Goal: Task Accomplishment & Management: Manage account settings

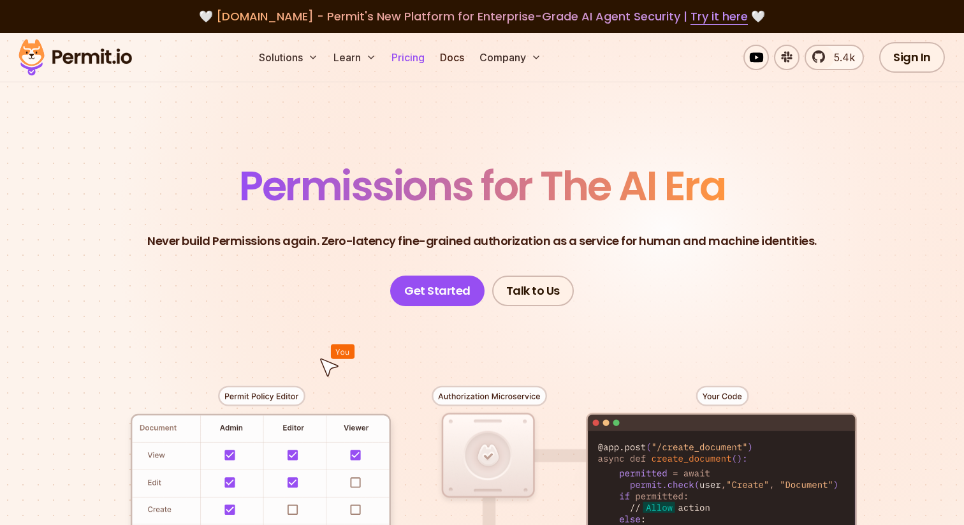
click at [414, 62] on link "Pricing" at bounding box center [407, 57] width 43 height 25
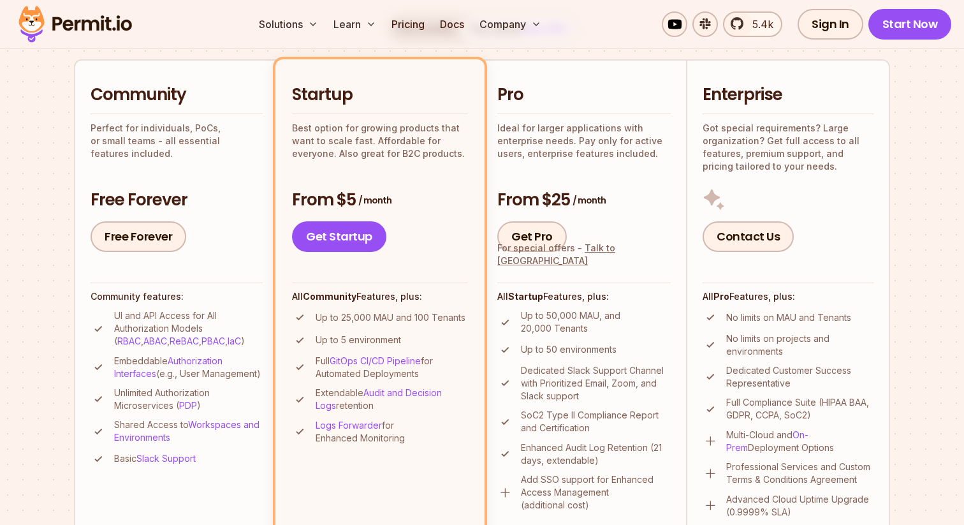
scroll to position [255, 0]
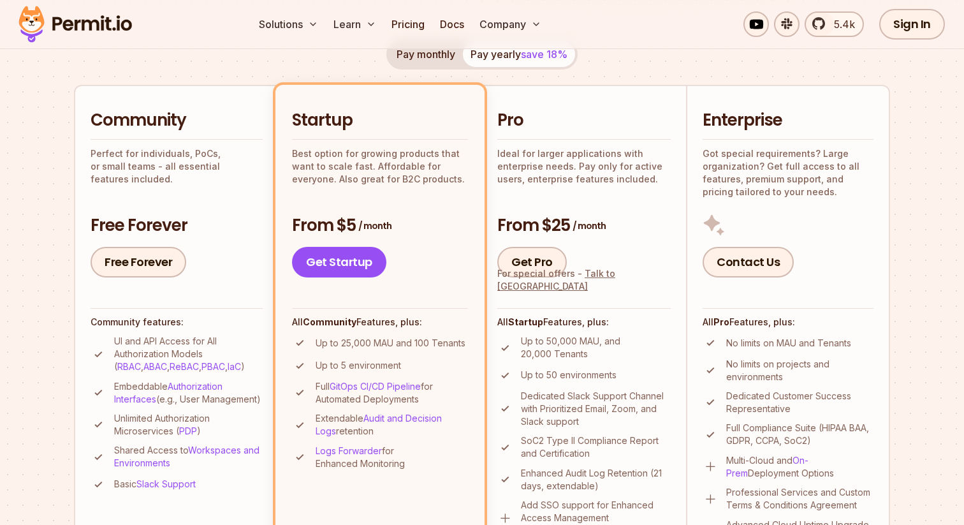
click at [163, 161] on p "Perfect for individuals, PoCs, or small teams - all essential features included." at bounding box center [177, 166] width 172 height 38
drag, startPoint x: 184, startPoint y: 160, endPoint x: 200, endPoint y: 172, distance: 20.0
click at [200, 172] on p "Perfect for individuals, PoCs, or small teams - all essential features included." at bounding box center [177, 166] width 172 height 38
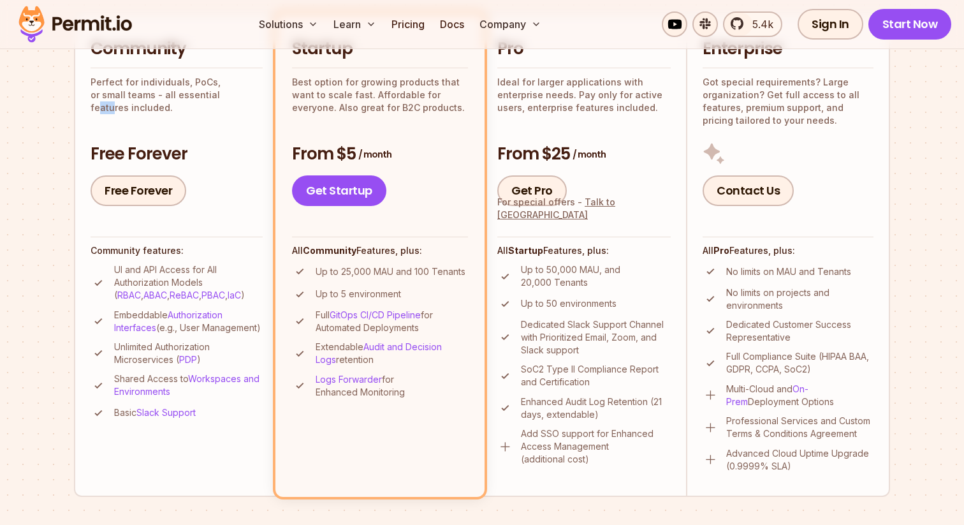
scroll to position [328, 0]
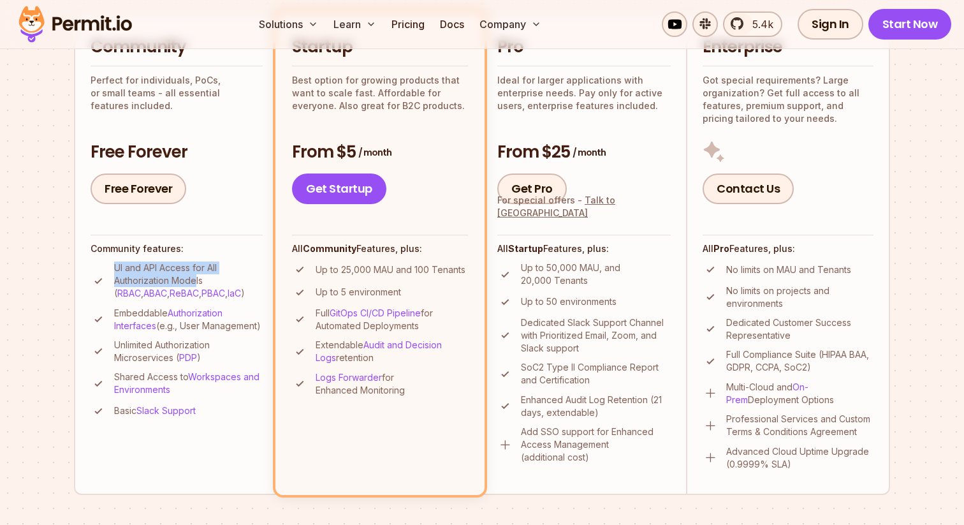
drag, startPoint x: 115, startPoint y: 268, endPoint x: 195, endPoint y: 279, distance: 81.1
click at [195, 279] on p "UI and API Access for All Authorization Models ( RBAC , ABAC , ReBAC , PBAC , I…" at bounding box center [188, 280] width 149 height 38
drag, startPoint x: 124, startPoint y: 360, endPoint x: 164, endPoint y: 371, distance: 42.2
click at [164, 364] on p "Unlimited Authorization Microservices ( PDP )" at bounding box center [188, 351] width 149 height 25
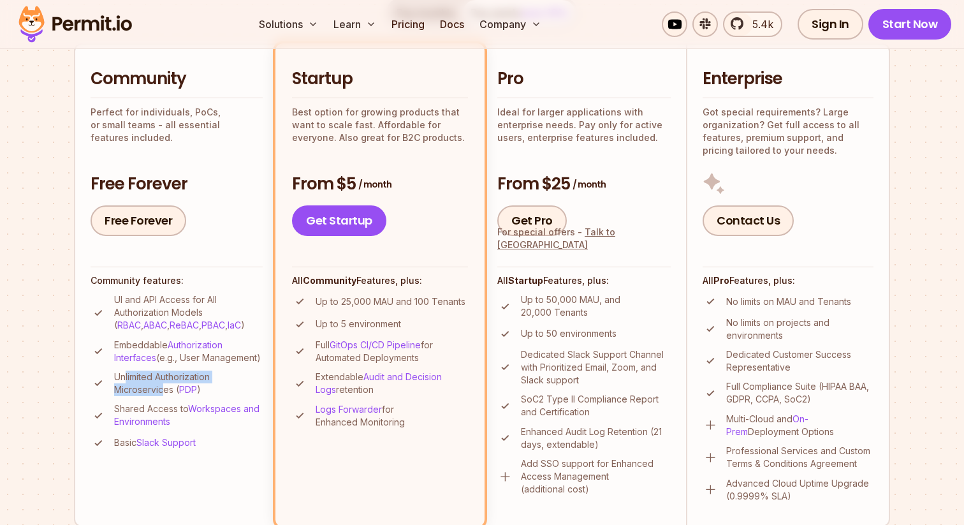
scroll to position [309, 0]
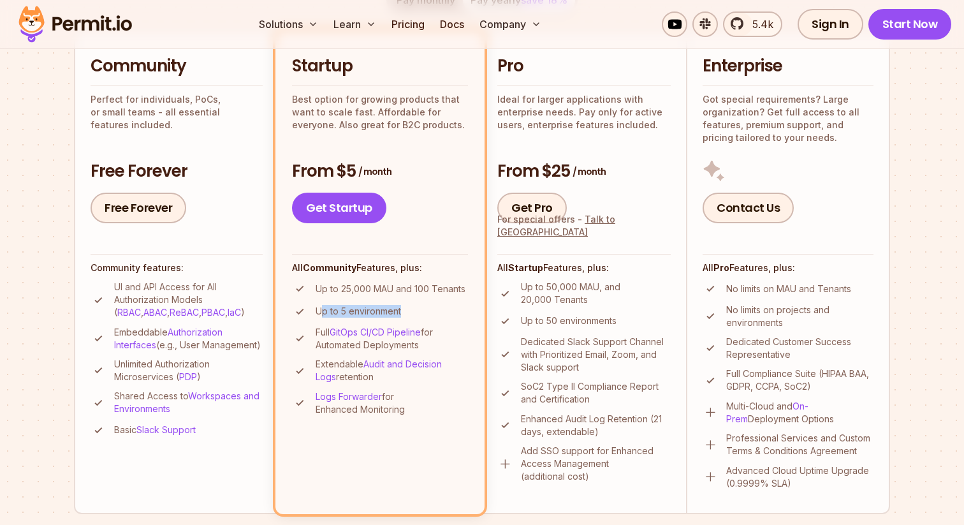
drag, startPoint x: 323, startPoint y: 314, endPoint x: 416, endPoint y: 314, distance: 93.1
click at [416, 314] on li "Up to 5 environment" at bounding box center [380, 311] width 176 height 16
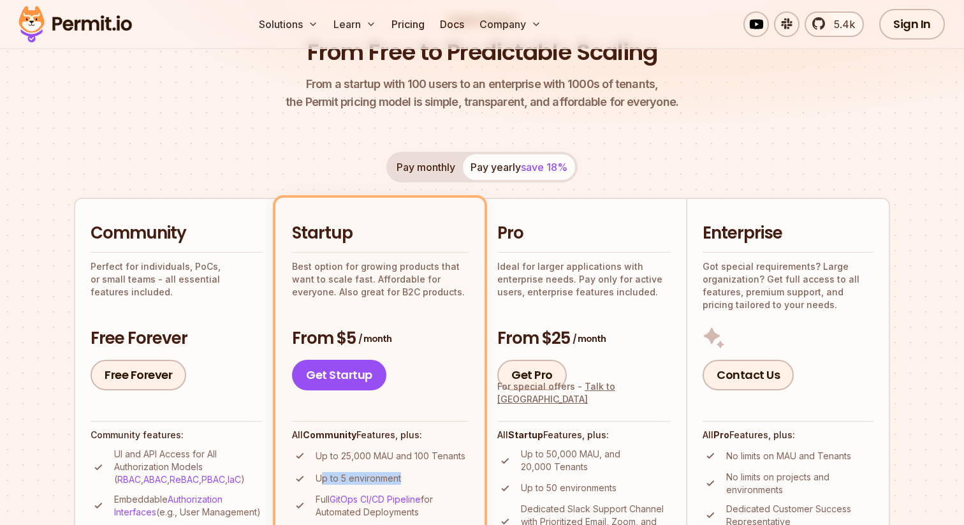
scroll to position [9, 0]
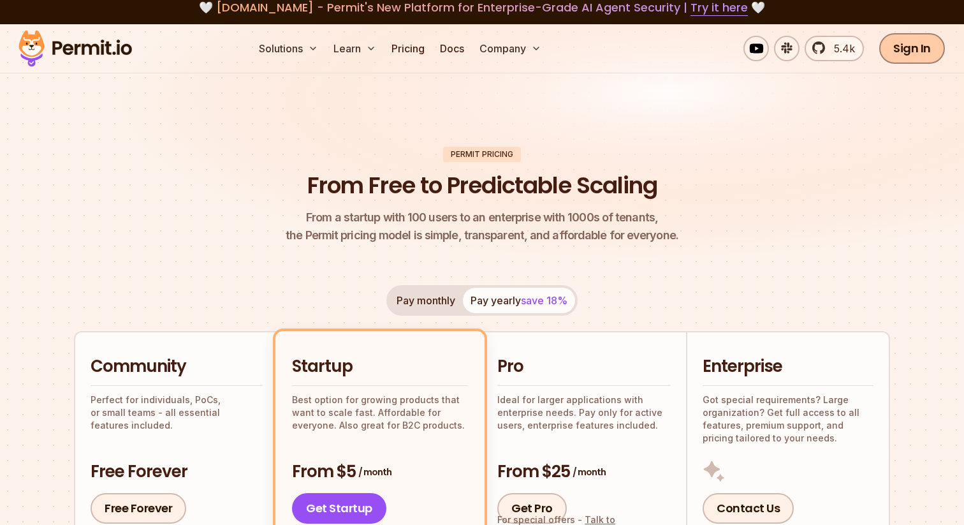
click at [912, 50] on link "Sign In" at bounding box center [912, 48] width 66 height 31
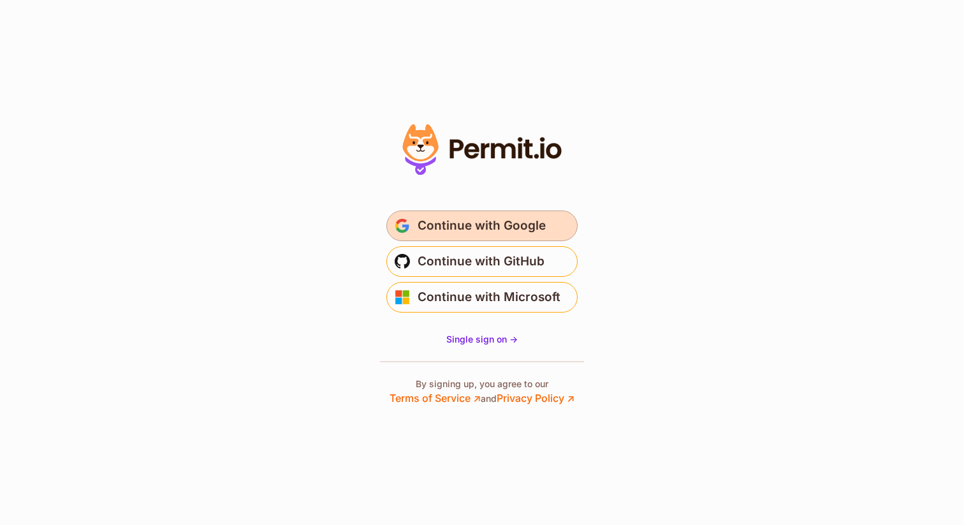
click at [550, 224] on button "Continue with Google" at bounding box center [481, 225] width 191 height 31
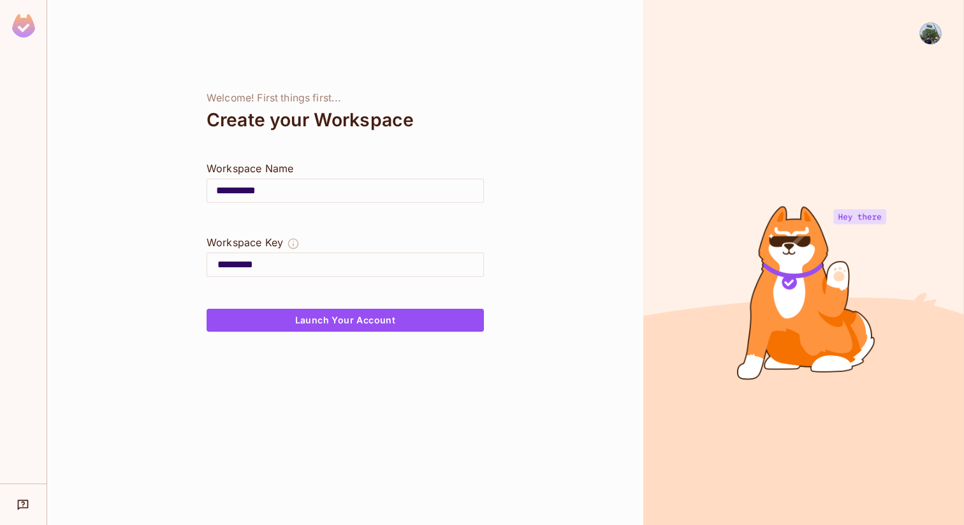
click at [300, 196] on input "**********" at bounding box center [345, 191] width 276 height 36
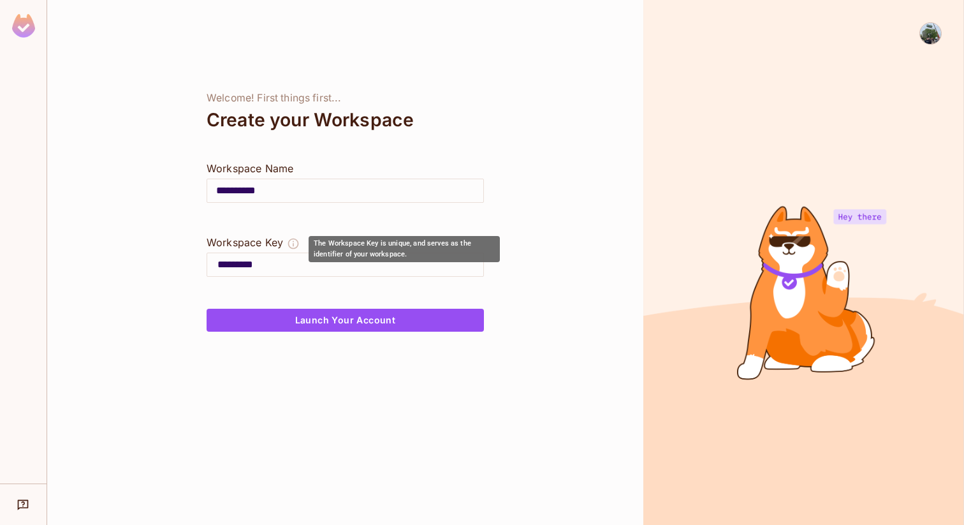
click at [291, 243] on icon "The Workspace Key is unique, and serves as the identifier of your workspace." at bounding box center [293, 243] width 13 height 13
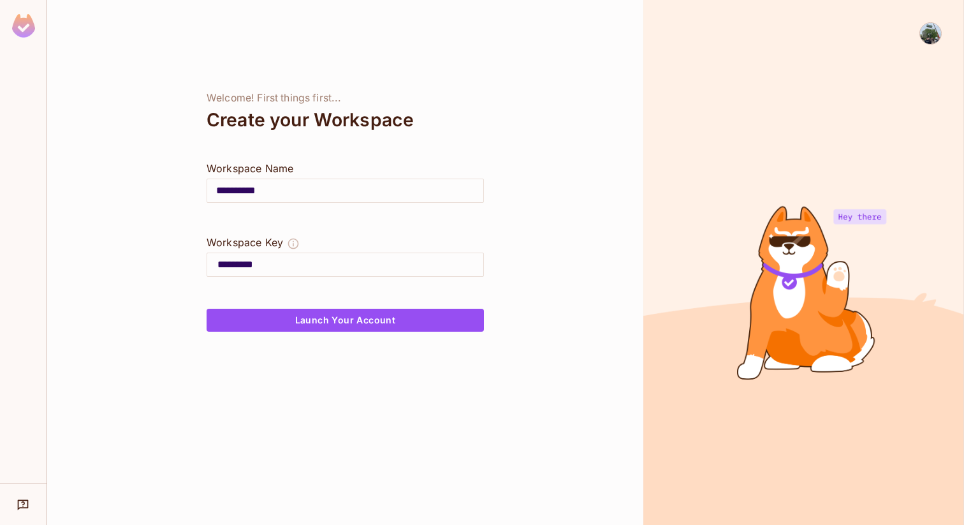
click at [291, 267] on input "*********" at bounding box center [350, 264] width 266 height 20
type input "******"
drag, startPoint x: 215, startPoint y: 170, endPoint x: 333, endPoint y: 171, distance: 117.3
click at [331, 171] on div "**********" at bounding box center [345, 262] width 596 height 525
click at [305, 194] on input "**********" at bounding box center [345, 191] width 276 height 36
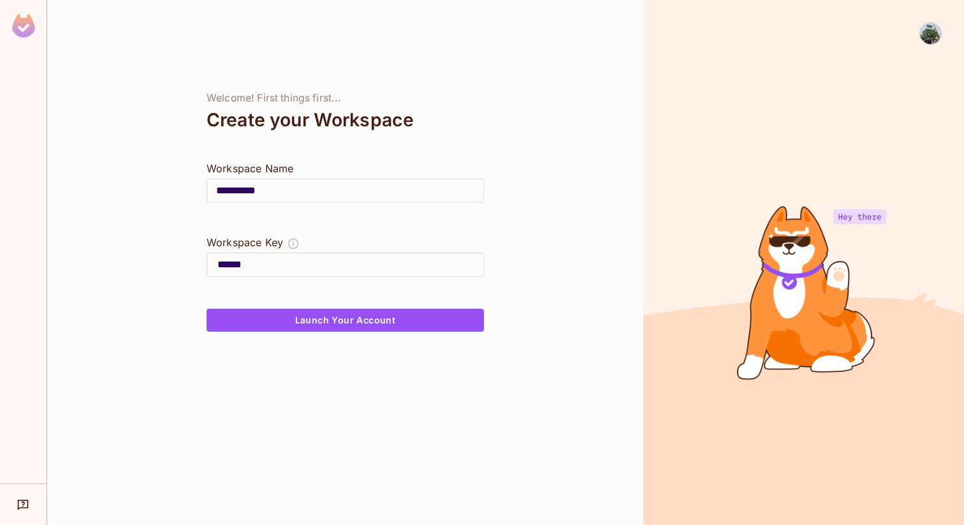
click at [305, 194] on input "**********" at bounding box center [345, 191] width 276 height 36
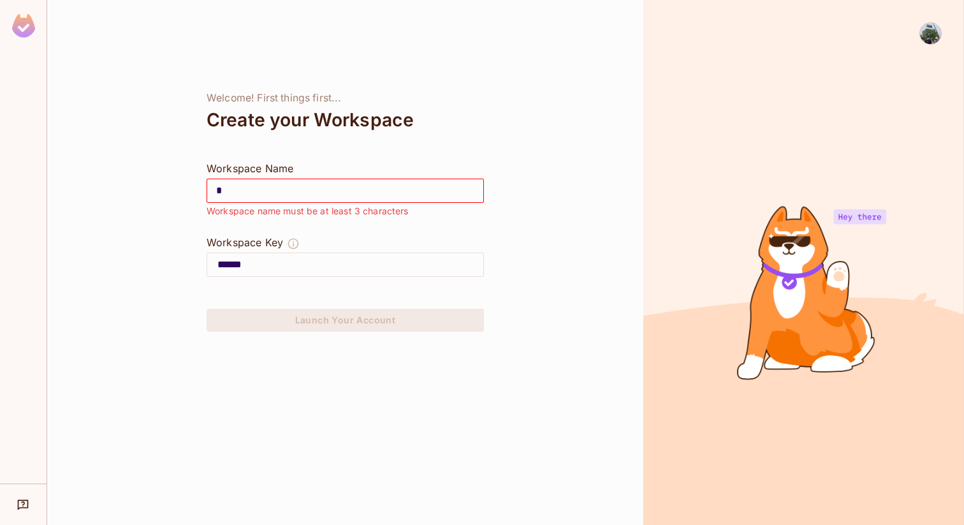
type input "*"
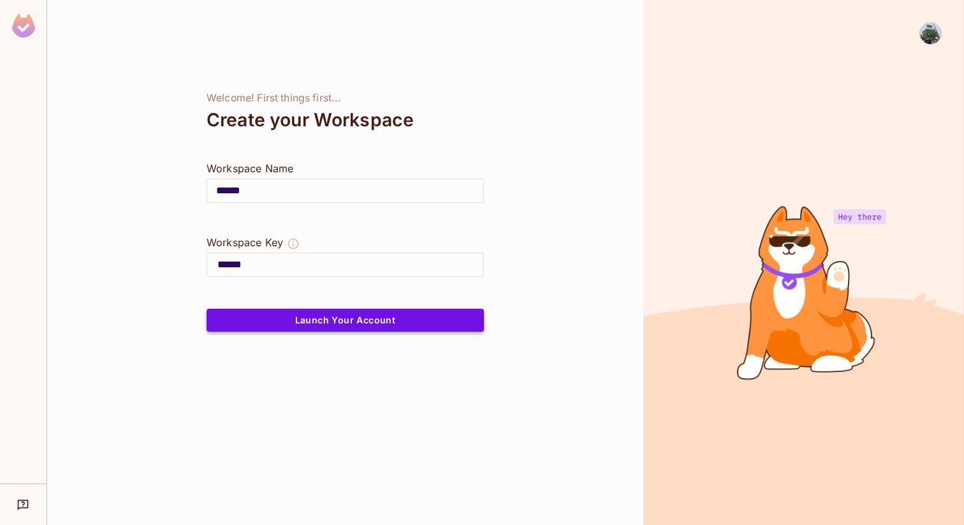
type input "******"
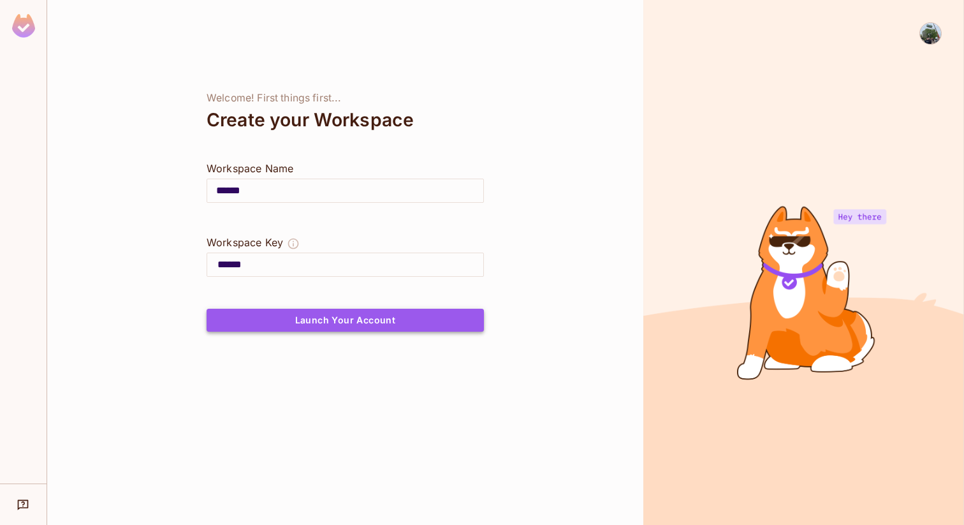
click at [364, 323] on button "Launch Your Account" at bounding box center [345, 320] width 277 height 23
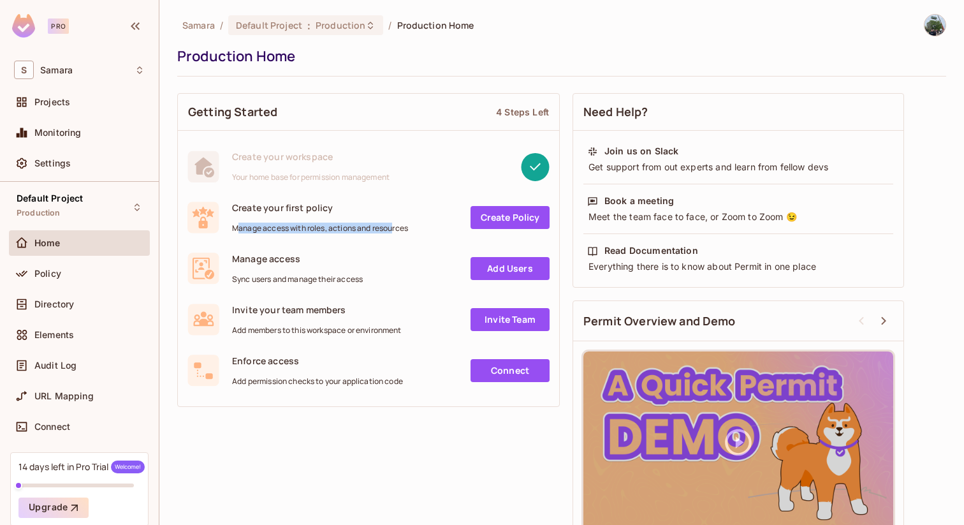
drag, startPoint x: 240, startPoint y: 231, endPoint x: 396, endPoint y: 233, distance: 155.6
click at [396, 233] on span "Manage access with roles, actions and resources" at bounding box center [320, 228] width 176 height 10
click at [91, 108] on div "Projects" at bounding box center [79, 101] width 131 height 15
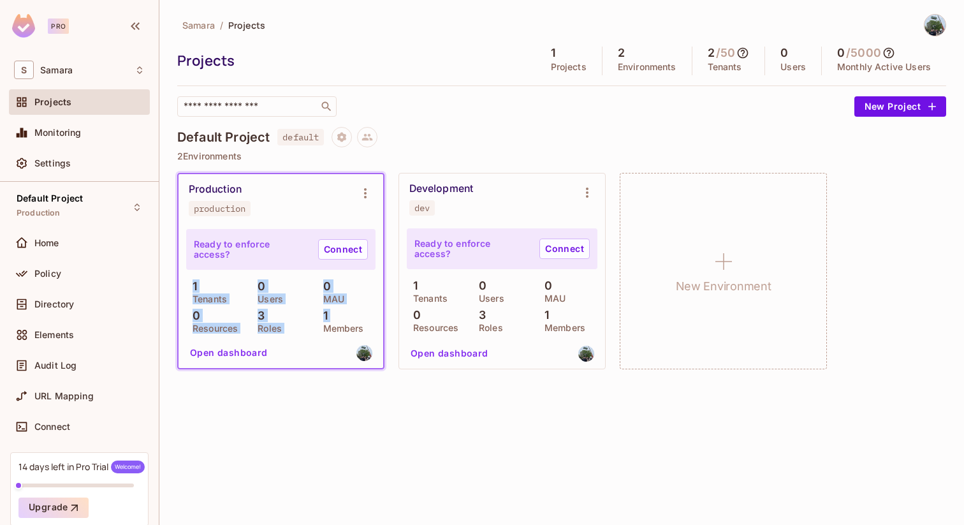
drag, startPoint x: 187, startPoint y: 284, endPoint x: 343, endPoint y: 316, distance: 159.4
click at [343, 316] on div "1 Tenants 0 Users 0 MAU 0 Resources 3 Roles 1 Members" at bounding box center [280, 306] width 189 height 52
click at [343, 316] on div "1 Members" at bounding box center [346, 320] width 59 height 23
click at [248, 355] on button "Open dashboard" at bounding box center [229, 352] width 88 height 20
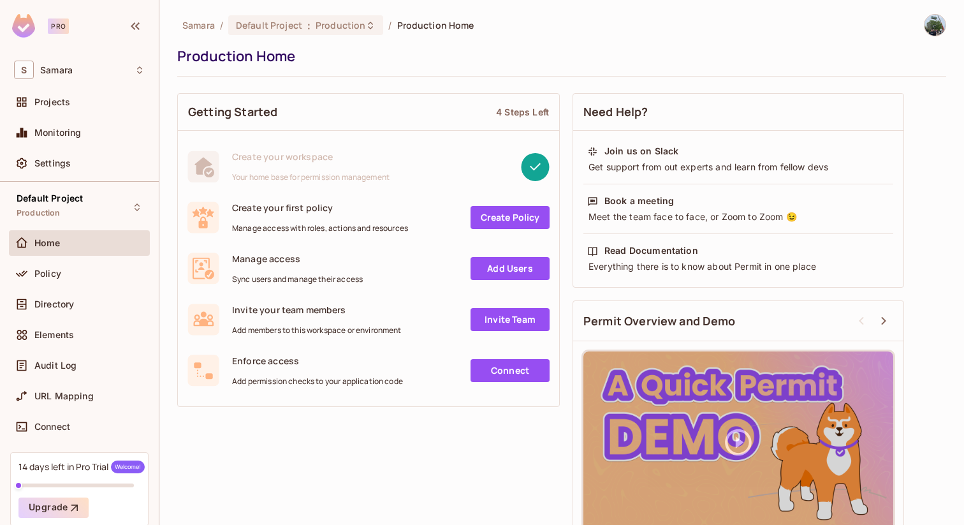
click at [493, 212] on link "Create Policy" at bounding box center [509, 217] width 79 height 23
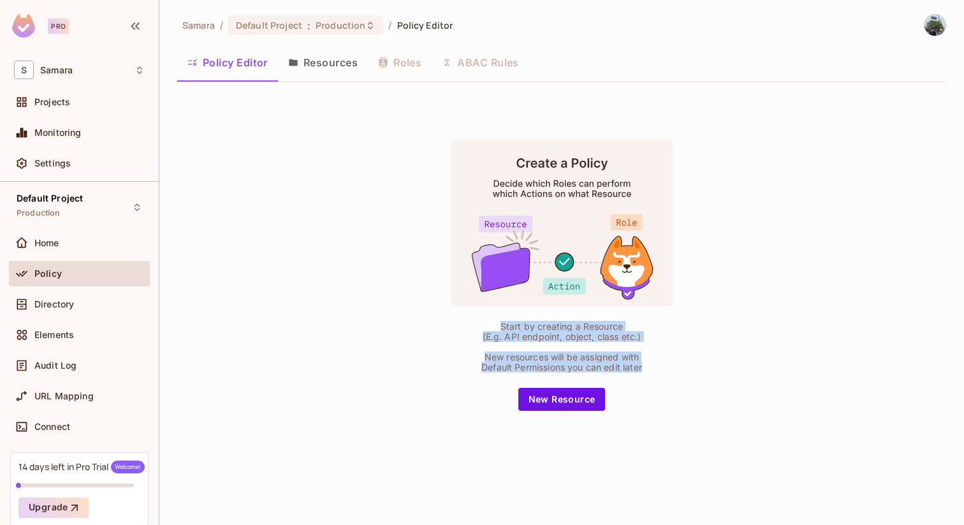
drag, startPoint x: 494, startPoint y: 324, endPoint x: 651, endPoint y: 361, distance: 161.1
click at [651, 362] on div "Start by creating a Resource (E.g. API endpoint, object, class etc.) New resour…" at bounding box center [561, 275] width 319 height 271
click at [651, 361] on div "Start by creating a Resource (E.g. API endpoint, object, class etc.) New resour…" at bounding box center [561, 275] width 319 height 271
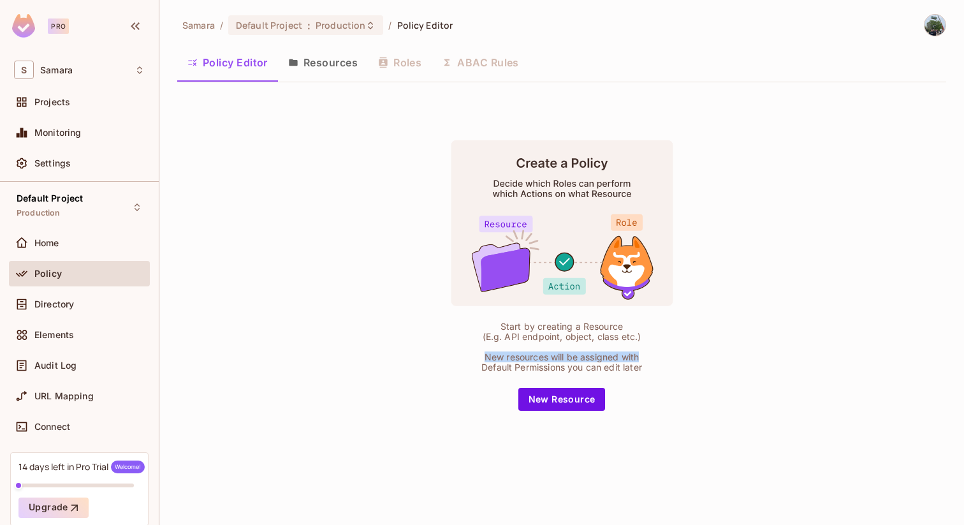
drag, startPoint x: 471, startPoint y: 349, endPoint x: 678, endPoint y: 353, distance: 207.2
click at [679, 353] on div "Start by creating a Resource (E.g. API endpoint, object, class etc.) New resour…" at bounding box center [561, 275] width 319 height 271
click at [572, 400] on button "New Resource" at bounding box center [561, 399] width 87 height 23
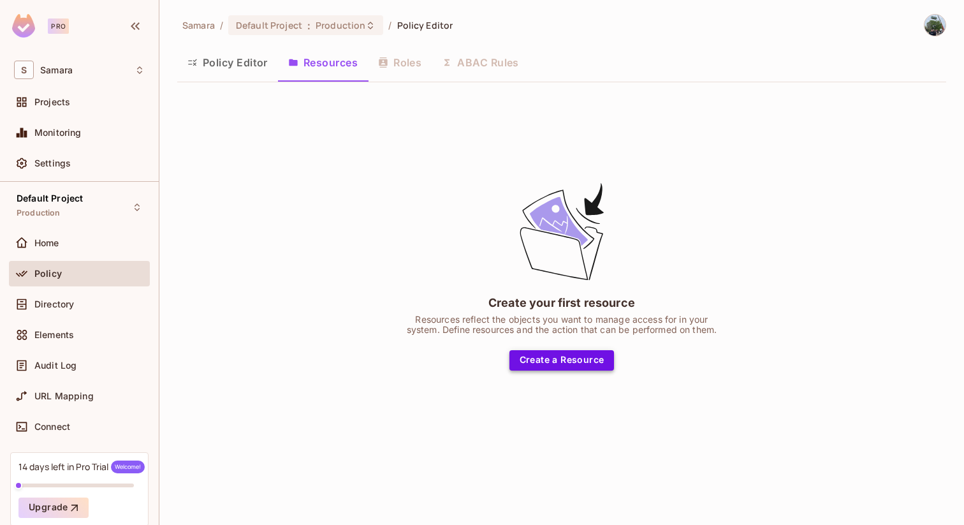
click at [571, 365] on button "Create a Resource" at bounding box center [561, 360] width 105 height 20
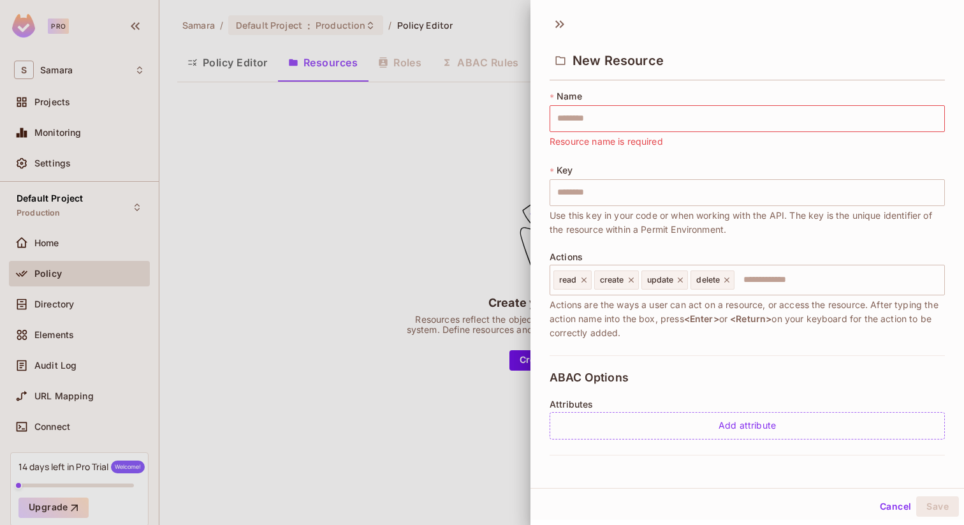
click at [570, 159] on div "* Name ​ Resource name is required * Key ​ Use this key in your code or when wo…" at bounding box center [747, 222] width 395 height 265
click at [592, 127] on input "text" at bounding box center [747, 118] width 395 height 27
click at [605, 90] on div "* Name ​ Resource name is required" at bounding box center [747, 119] width 395 height 59
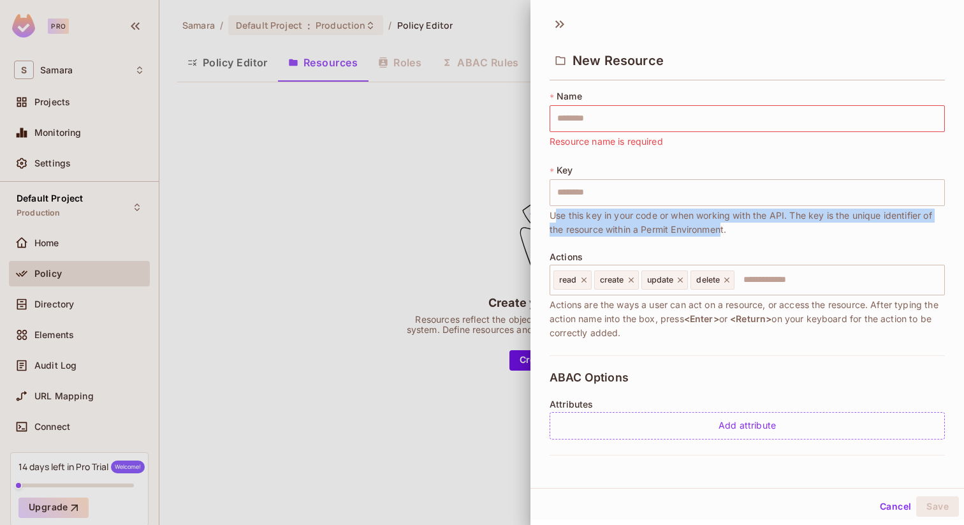
drag, startPoint x: 555, startPoint y: 215, endPoint x: 721, endPoint y: 226, distance: 166.7
click at [721, 226] on span "Use this key in your code or when working with the API. The key is the unique i…" at bounding box center [747, 222] width 395 height 28
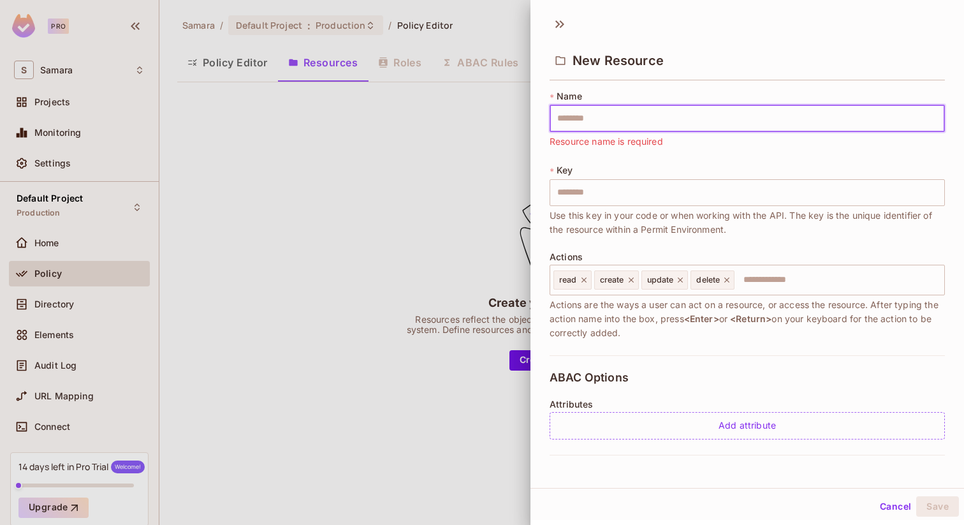
click at [634, 121] on input "text" at bounding box center [747, 118] width 395 height 27
type input "*"
type input "**"
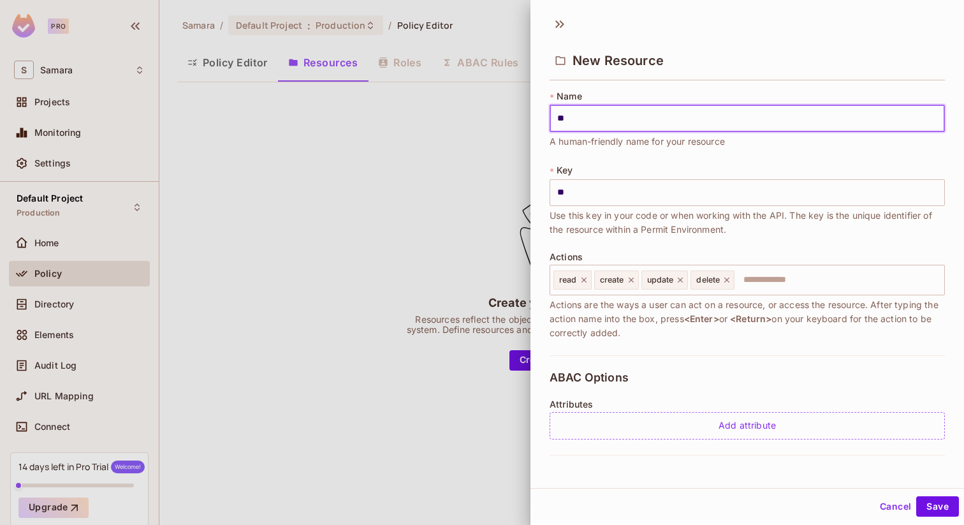
type input "***"
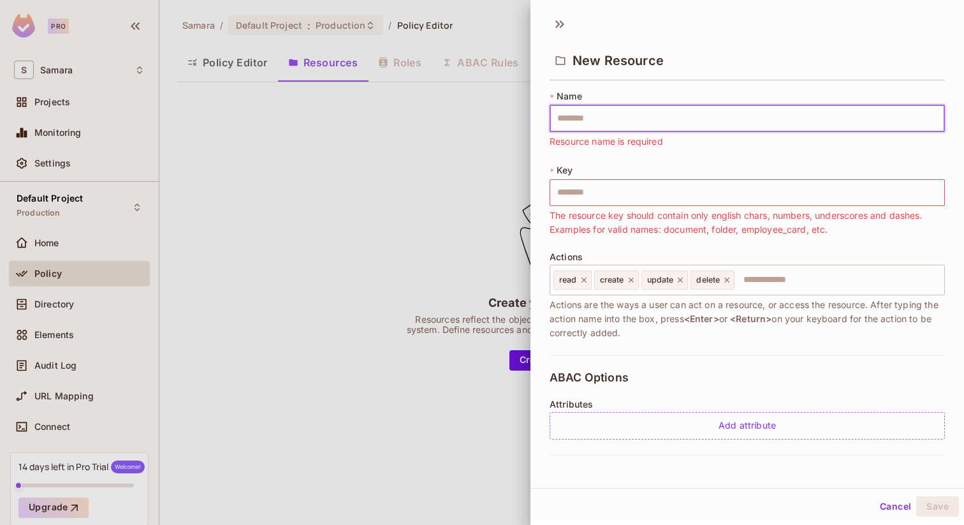
type input "*"
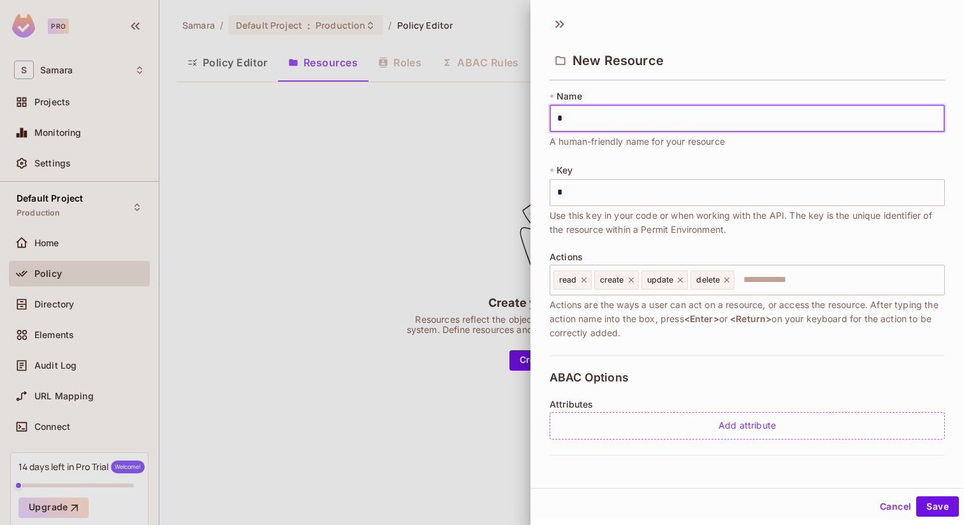
type input "**"
type input "***"
type input "****"
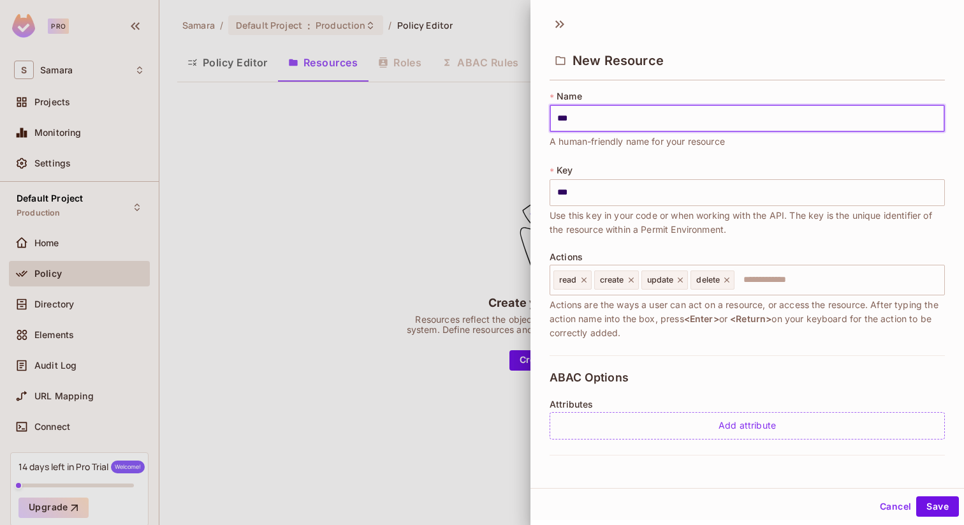
type input "****"
type input "*****"
type input "******"
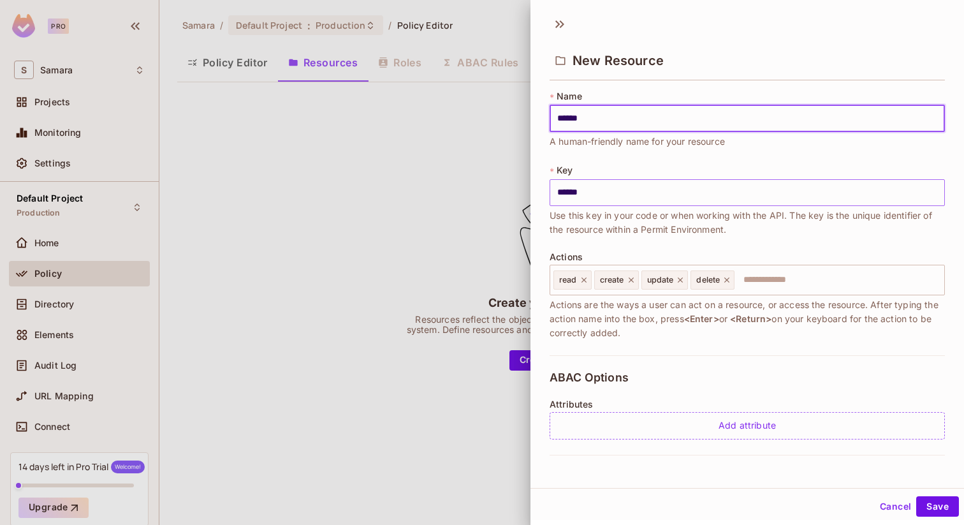
type input "******"
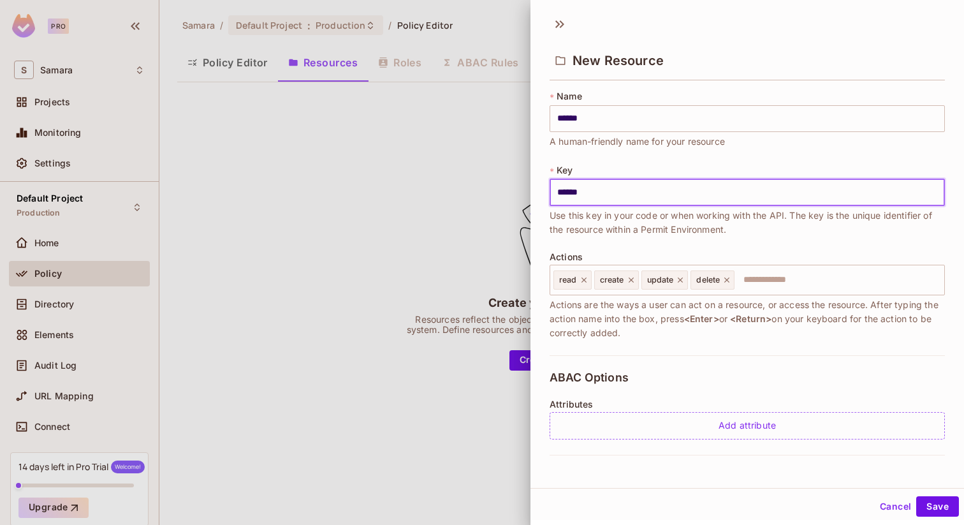
click at [656, 189] on input "******" at bounding box center [747, 192] width 395 height 27
type input "**********"
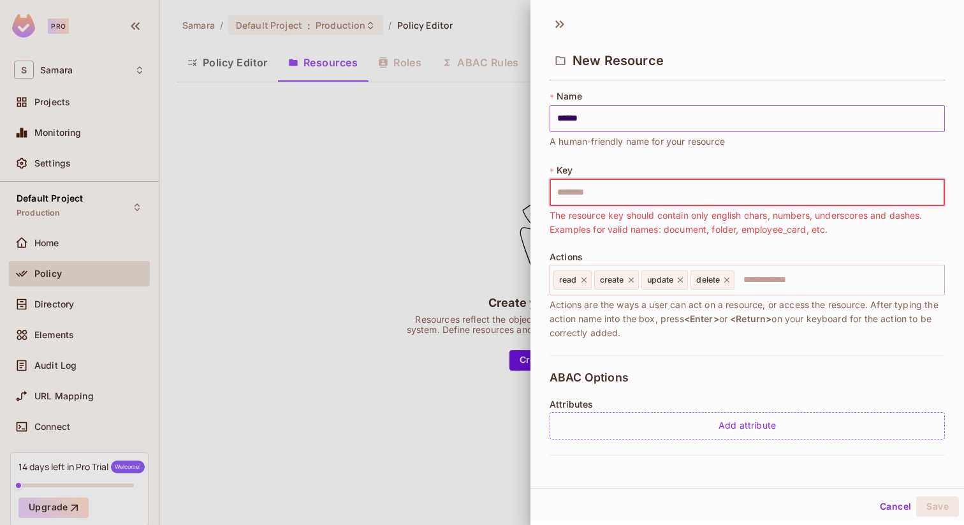
click at [628, 113] on input "******" at bounding box center [747, 118] width 395 height 27
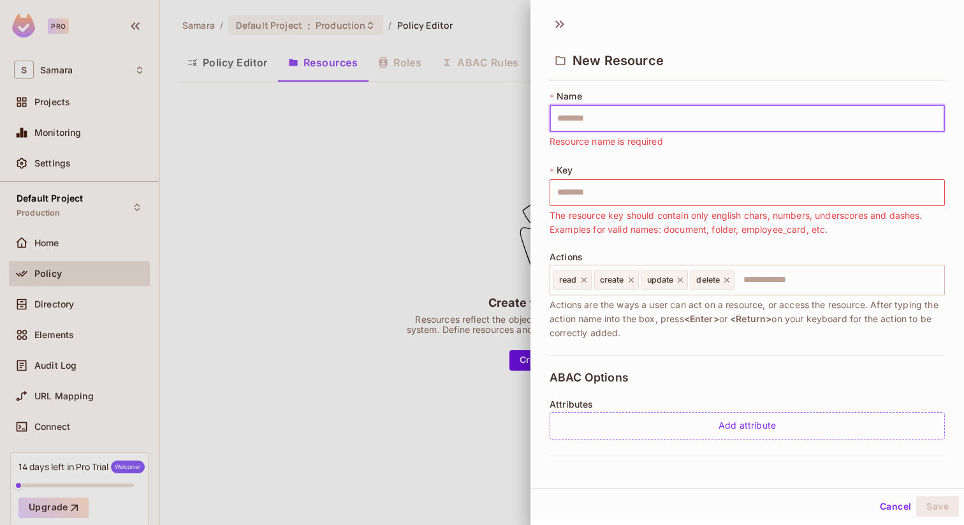
type input "*"
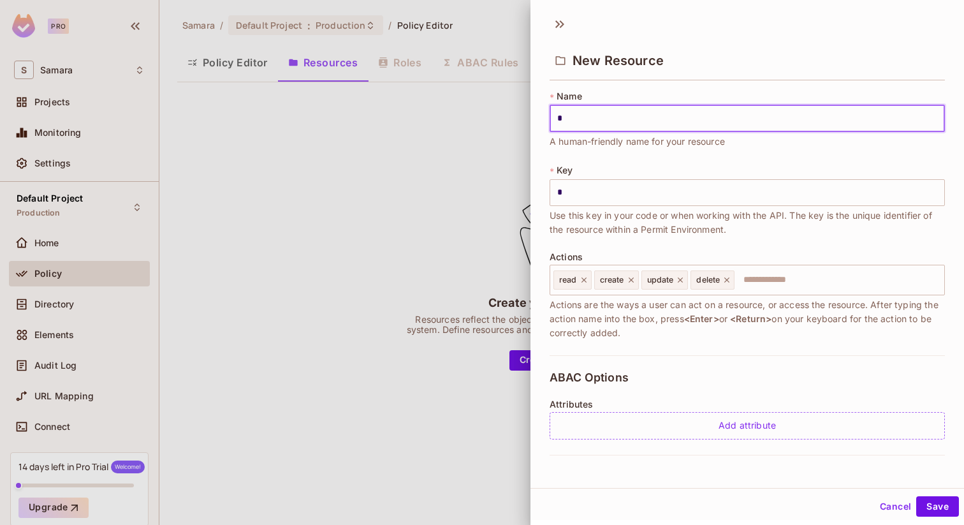
type input "**"
type input "*"
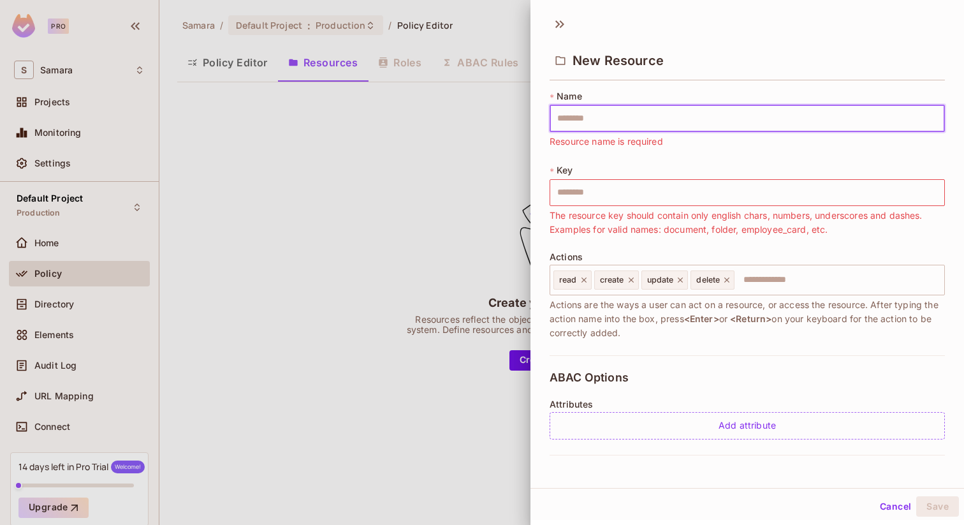
type input "*"
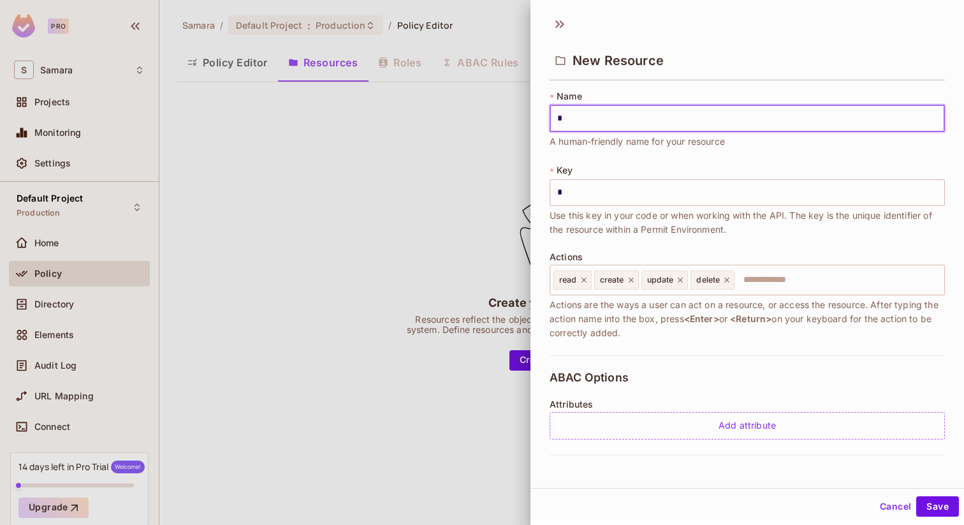
type input "**"
type input "***"
type input "****"
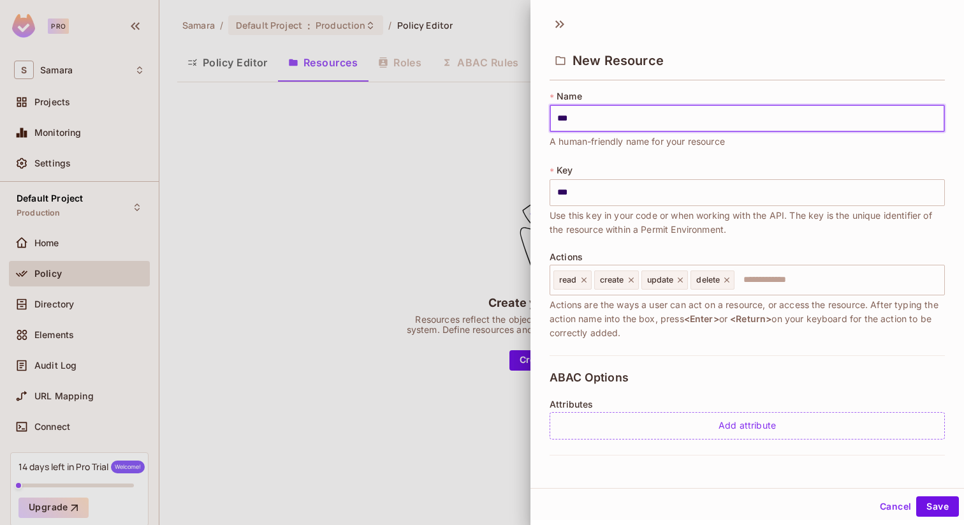
type input "****"
type input "***"
type input "**"
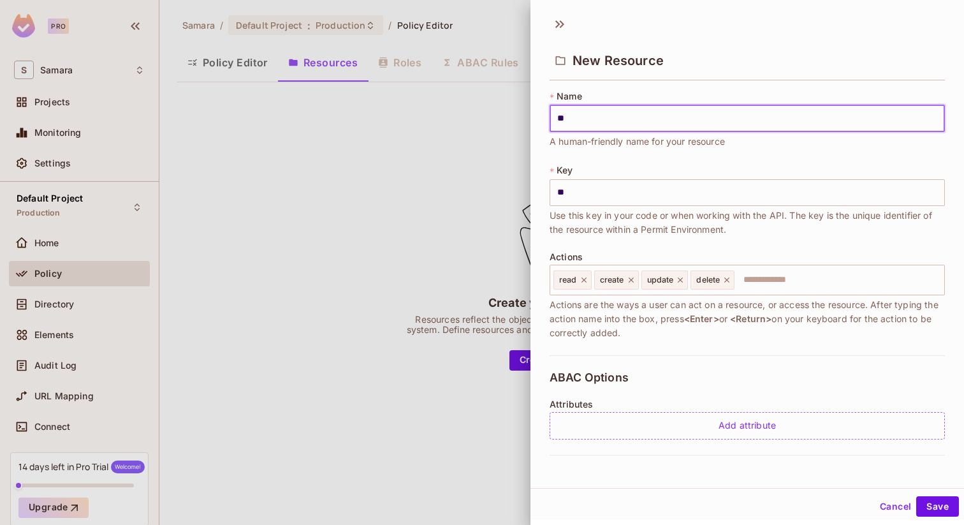
type input "***"
type input "****"
type input "*****"
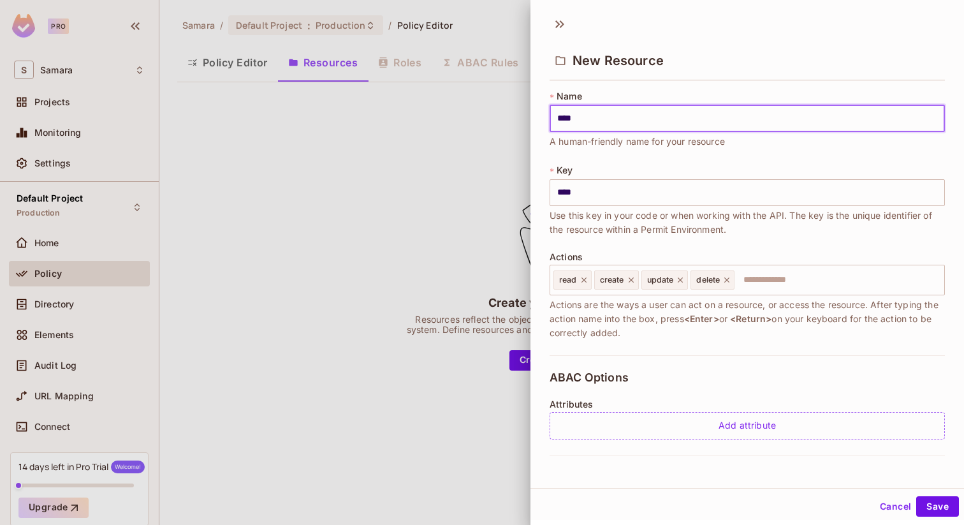
type input "*****"
type input "******"
type input "*******"
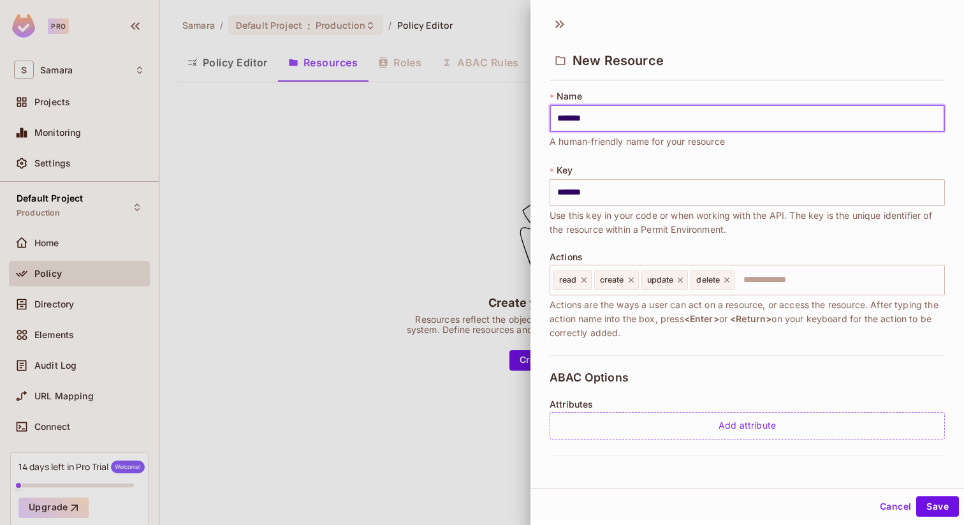
type input "********"
type input "*********"
type input "**********"
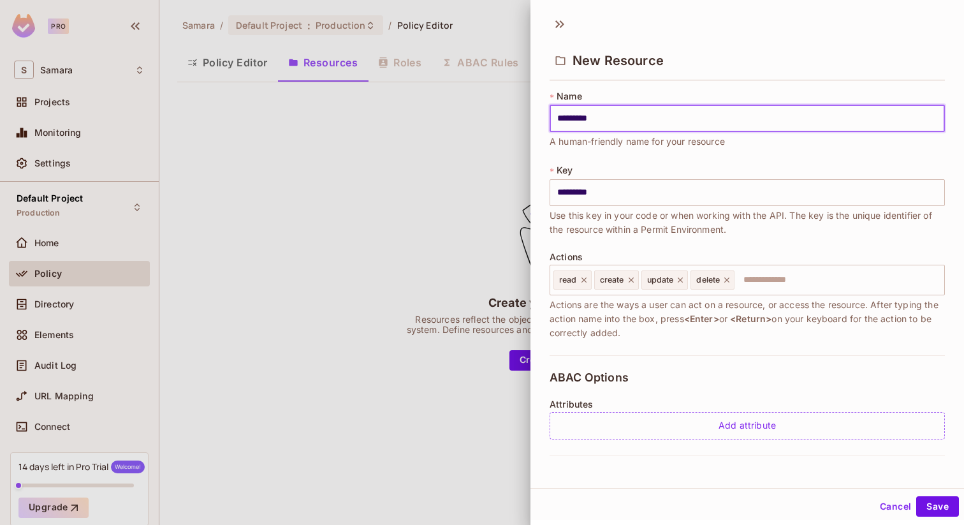
type input "**********"
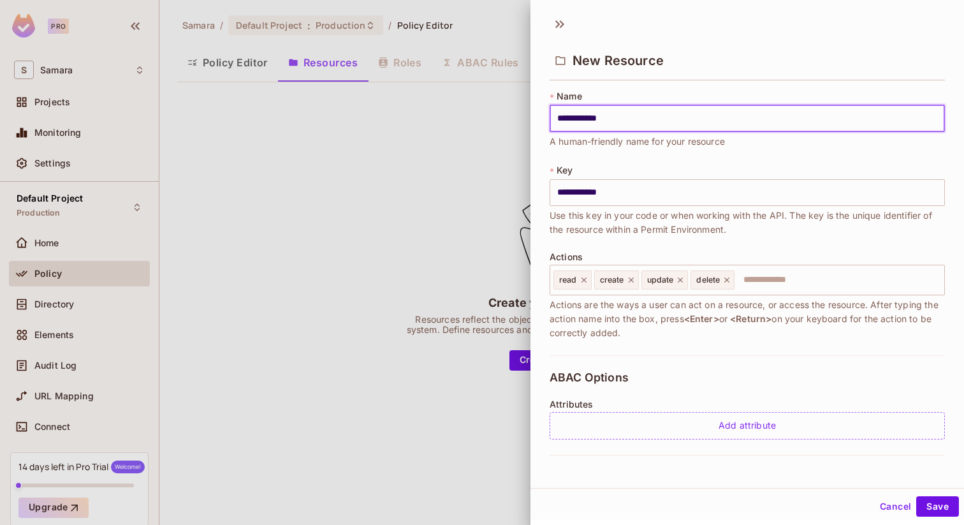
type input "**********"
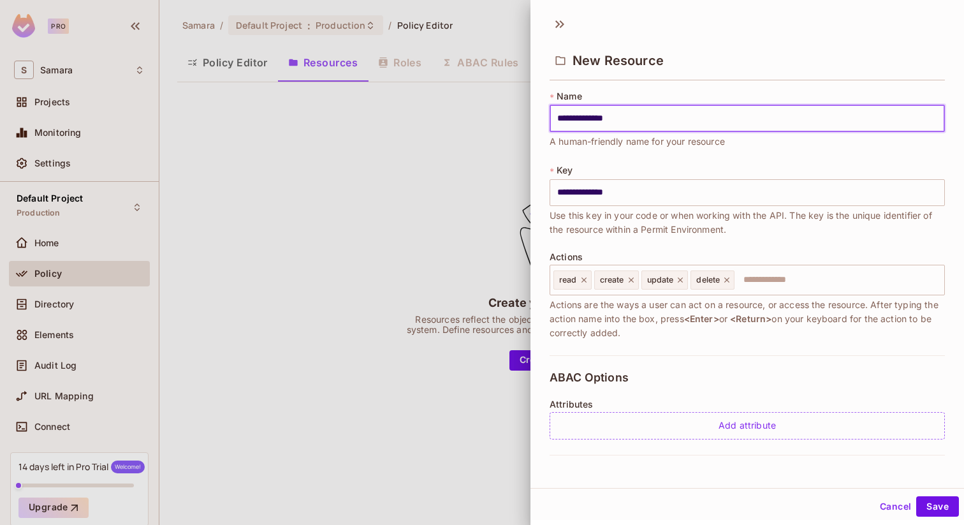
type input "**********"
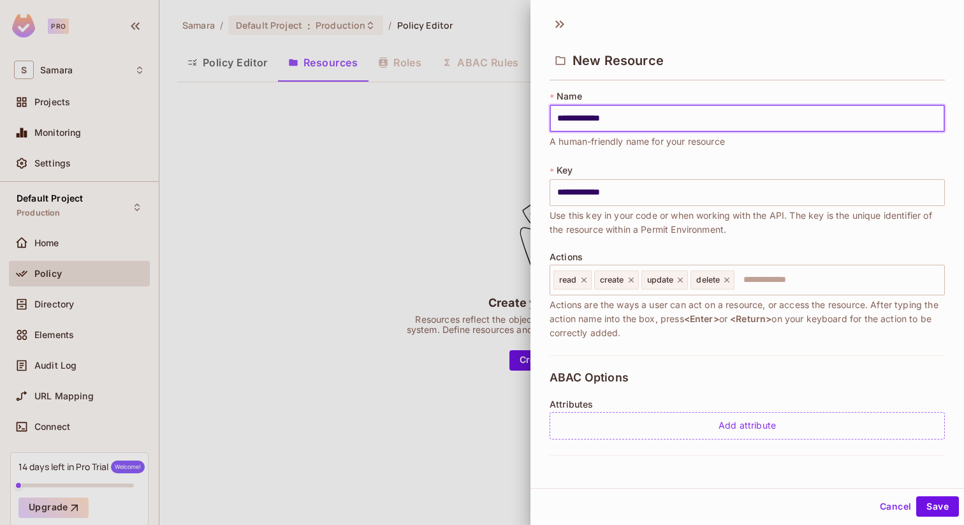
type input "**********"
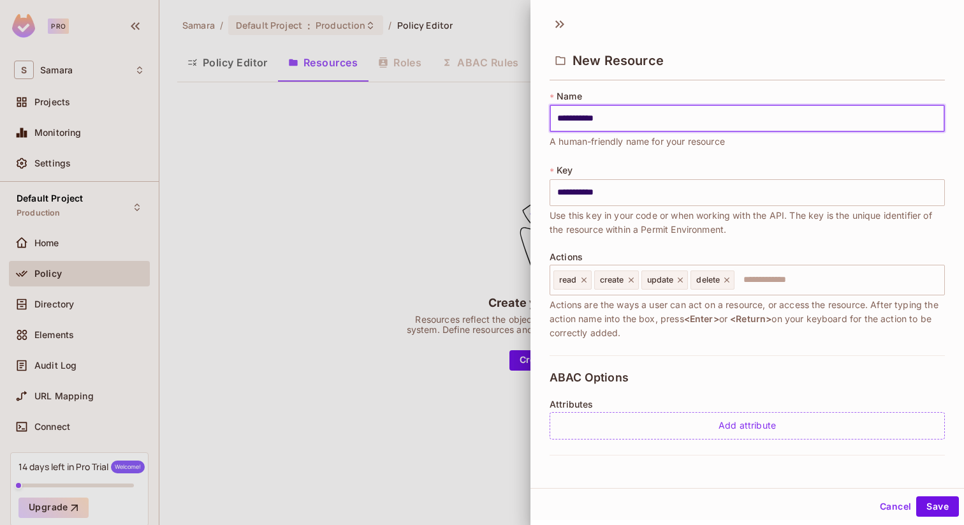
type input "**********"
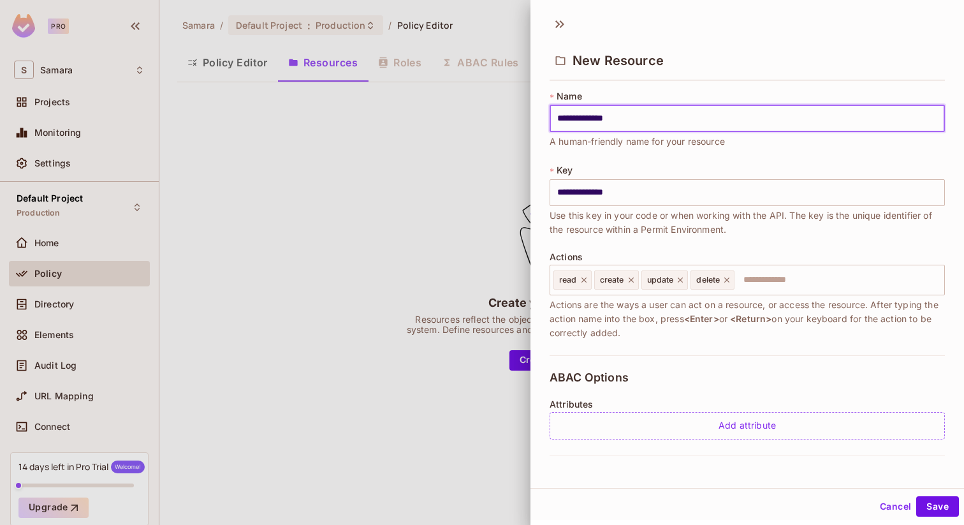
type input "**********"
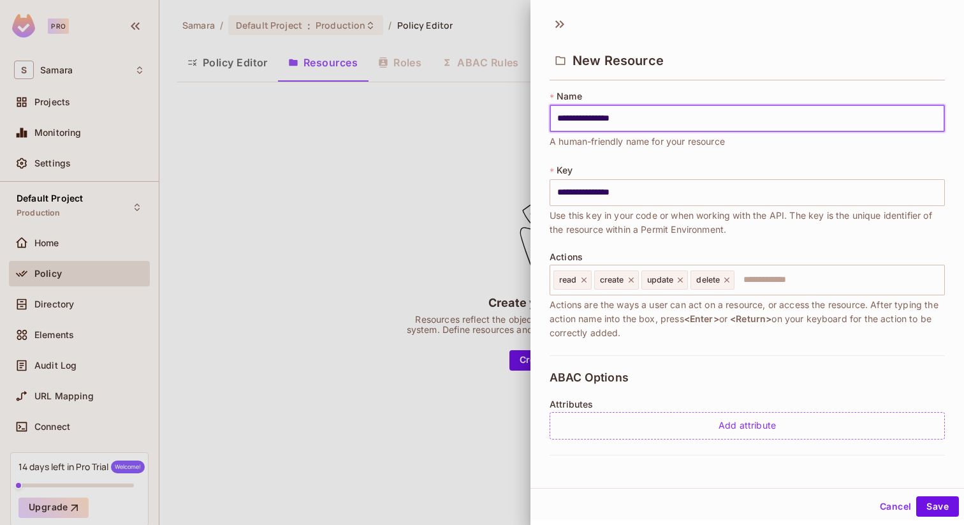
type input "**********"
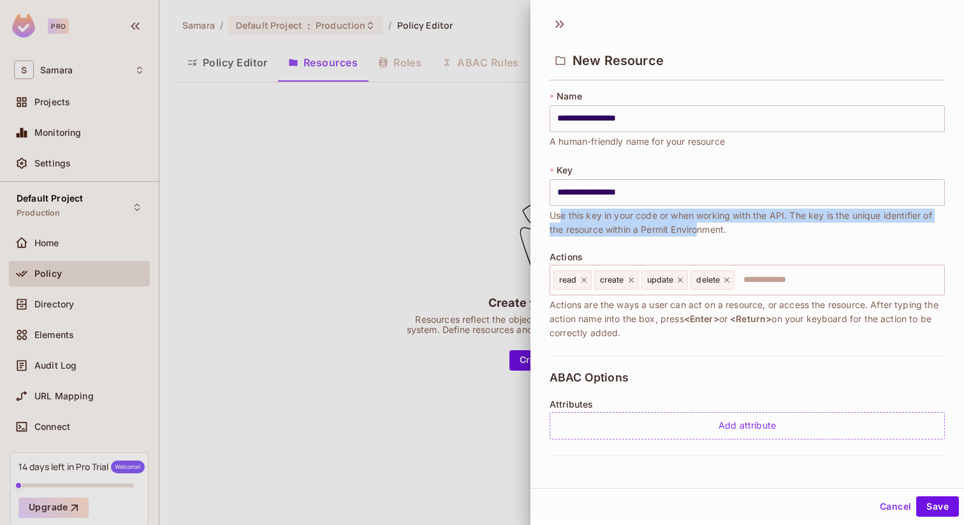
drag, startPoint x: 565, startPoint y: 217, endPoint x: 701, endPoint y: 224, distance: 135.3
click at [701, 224] on span "Use this key in your code or when working with the API. The key is the unique i…" at bounding box center [747, 222] width 395 height 28
drag, startPoint x: 564, startPoint y: 304, endPoint x: 638, endPoint y: 344, distance: 84.4
click at [638, 344] on div "**********" at bounding box center [747, 222] width 395 height 265
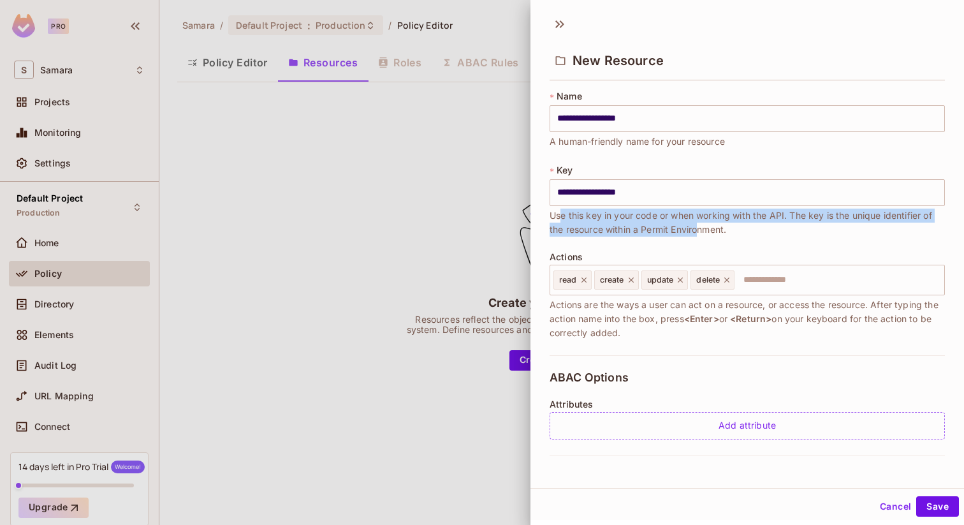
click at [645, 311] on span "Actions are the ways a user can act on a resource, or access the resource. Afte…" at bounding box center [747, 319] width 395 height 42
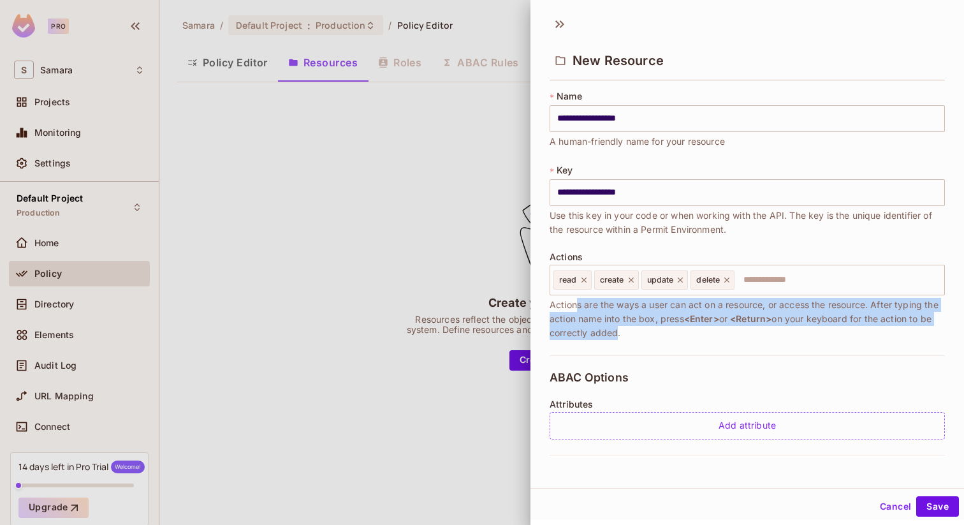
drag, startPoint x: 576, startPoint y: 307, endPoint x: 610, endPoint y: 327, distance: 39.1
click at [610, 327] on span "Actions are the ways a user can act on a resource, or access the resource. Afte…" at bounding box center [747, 319] width 395 height 42
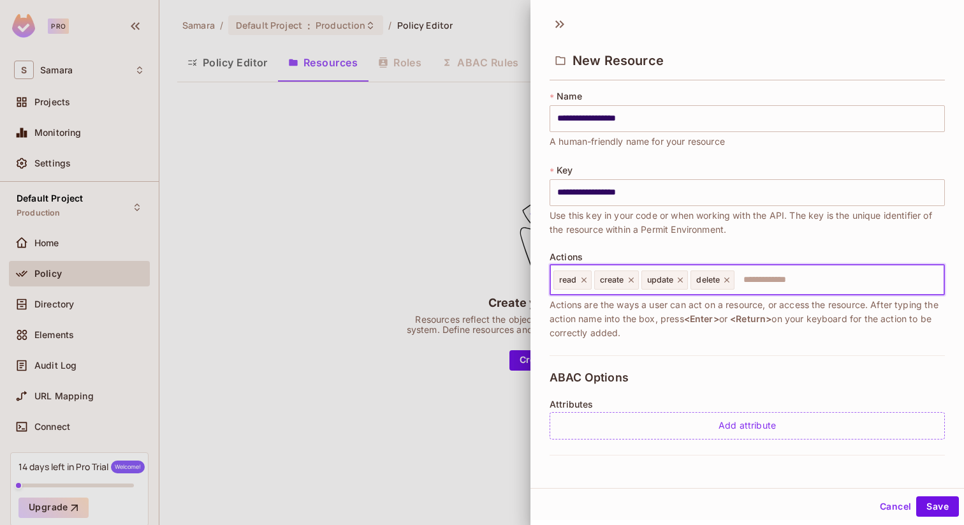
click at [762, 274] on input "text" at bounding box center [837, 279] width 203 height 25
type input "***"
click at [764, 280] on icon at bounding box center [764, 279] width 9 height 9
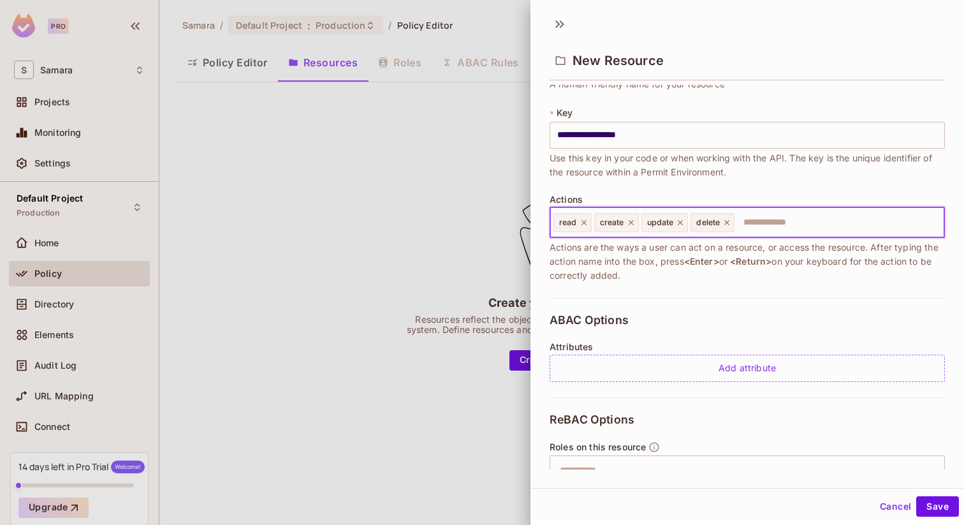
scroll to position [66, 0]
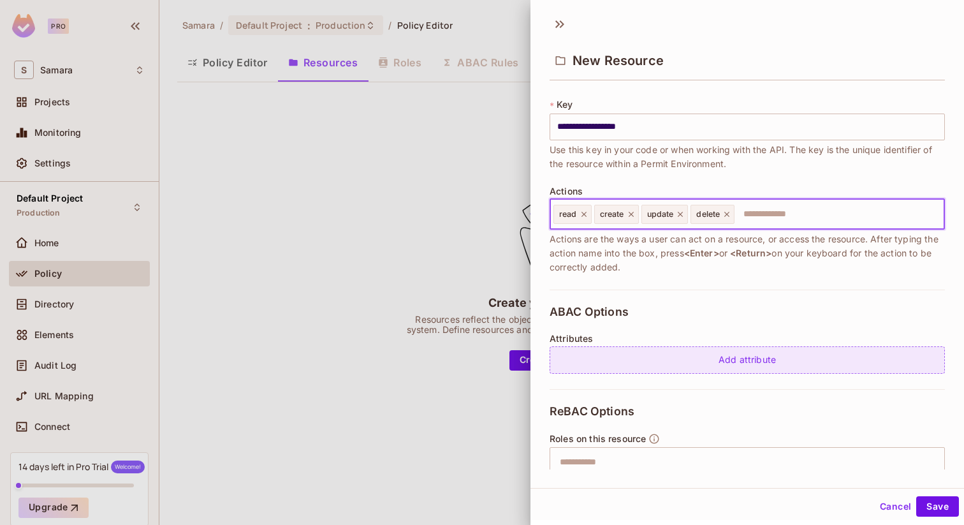
click at [676, 347] on div "Add attribute" at bounding box center [747, 359] width 395 height 27
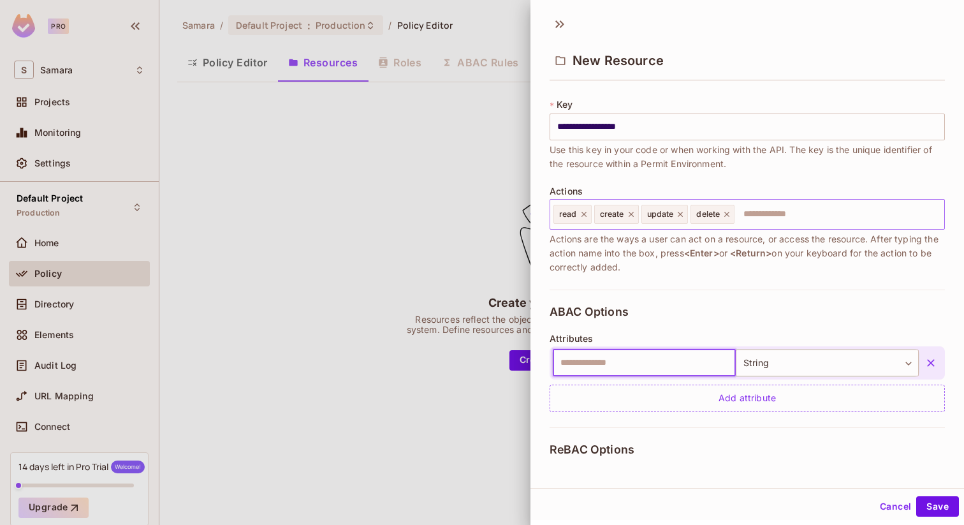
click at [931, 360] on icon "button" at bounding box center [930, 362] width 13 height 13
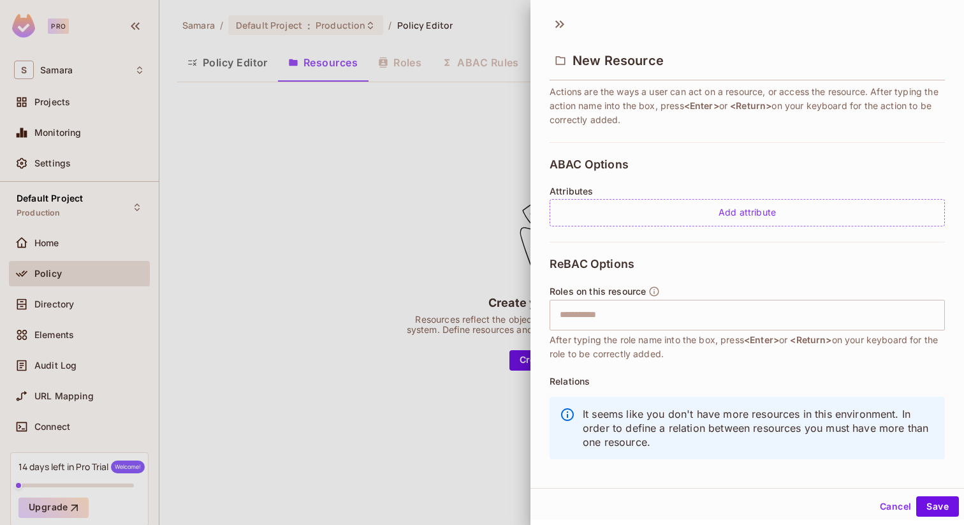
scroll to position [214, 0]
drag, startPoint x: 559, startPoint y: 289, endPoint x: 620, endPoint y: 289, distance: 60.6
click at [620, 289] on span "Roles on this resource" at bounding box center [598, 291] width 96 height 10
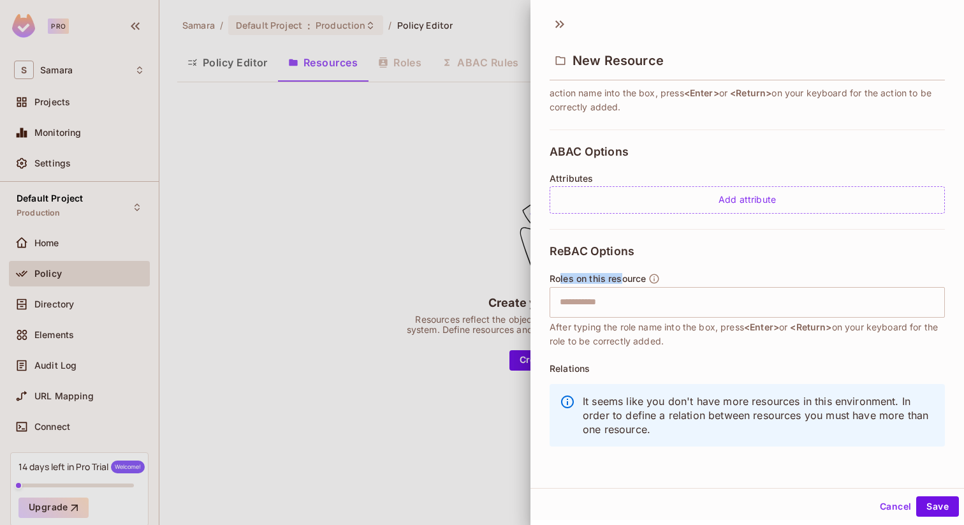
scroll to position [0, 0]
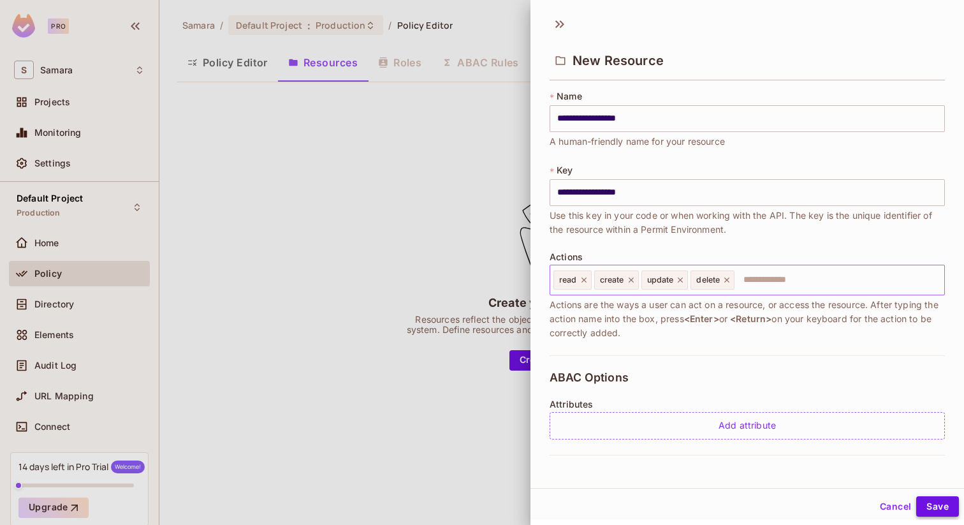
click at [936, 507] on button "Save" at bounding box center [937, 506] width 43 height 20
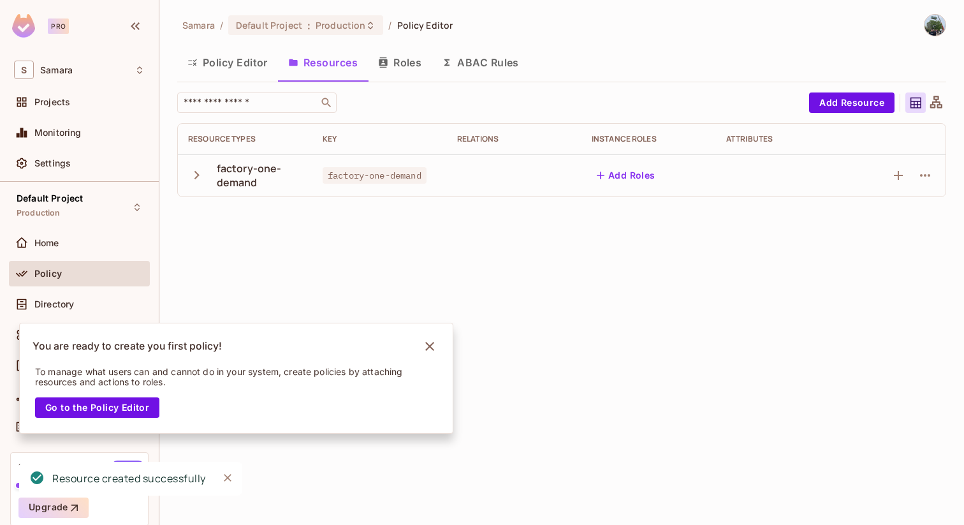
click at [202, 170] on icon "button" at bounding box center [196, 174] width 17 height 17
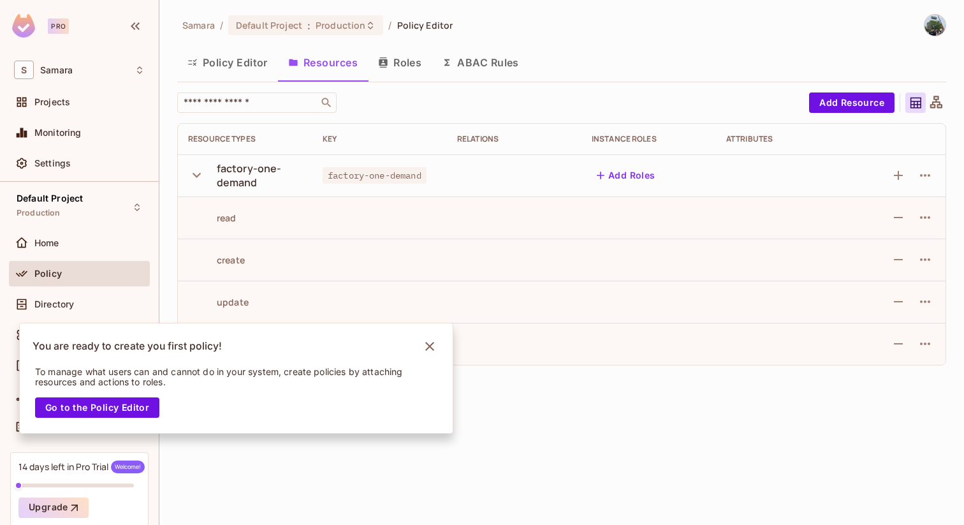
click at [241, 50] on button "Policy Editor" at bounding box center [227, 63] width 101 height 32
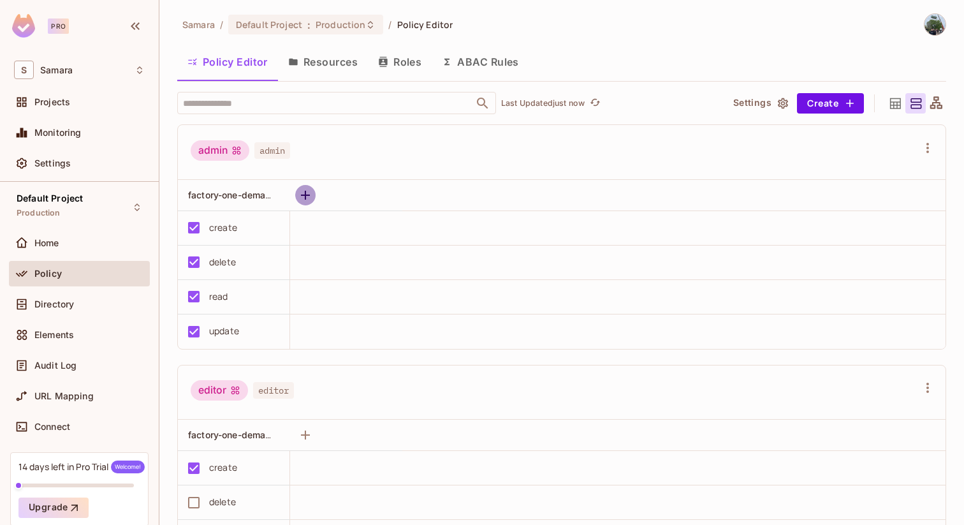
click at [307, 197] on icon "button" at bounding box center [305, 194] width 15 height 15
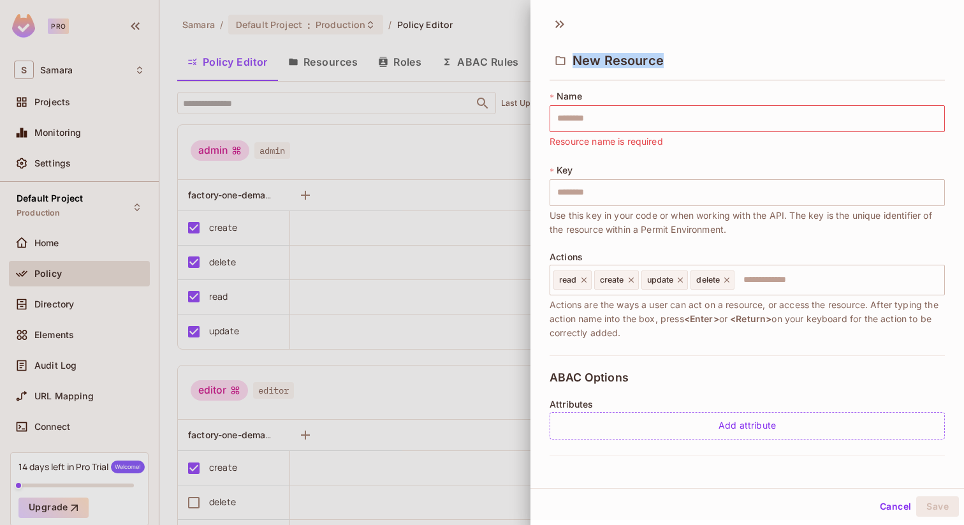
drag, startPoint x: 578, startPoint y: 59, endPoint x: 703, endPoint y: 60, distance: 124.3
click at [703, 60] on div "New Resource" at bounding box center [747, 59] width 395 height 41
drag, startPoint x: 551, startPoint y: 142, endPoint x: 718, endPoint y: 145, distance: 167.7
click at [717, 145] on div "* Name ​ Resource name is required" at bounding box center [747, 119] width 395 height 59
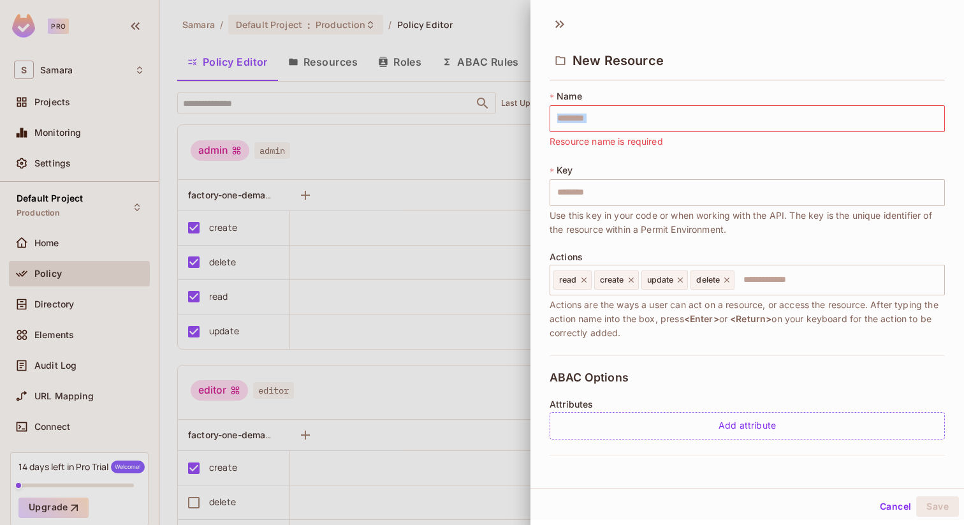
click at [718, 145] on div "* Name ​ Resource name is required" at bounding box center [747, 119] width 395 height 59
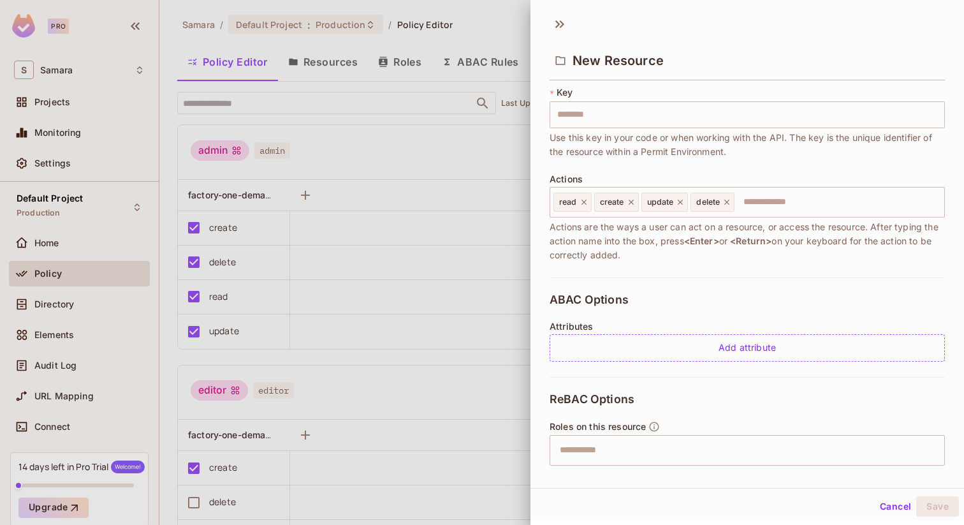
scroll to position [89, 0]
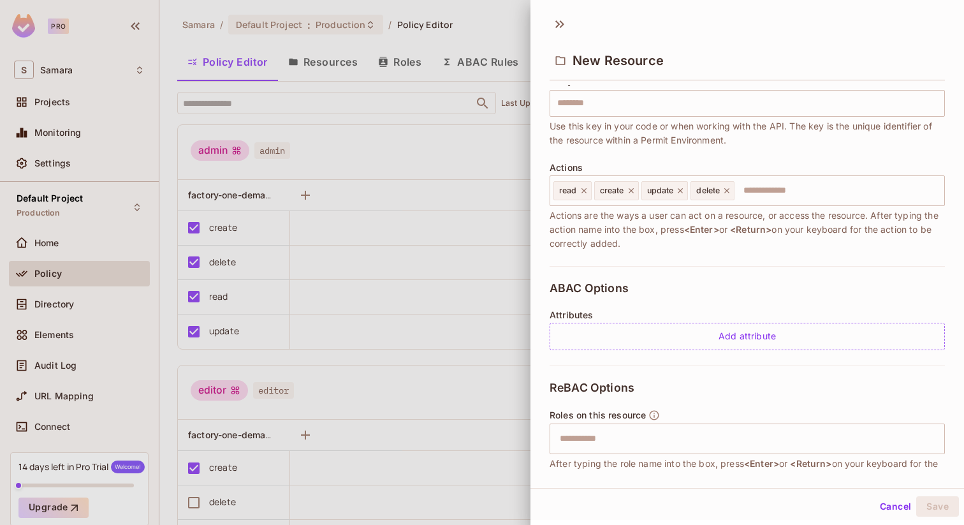
click at [502, 251] on div at bounding box center [482, 262] width 964 height 525
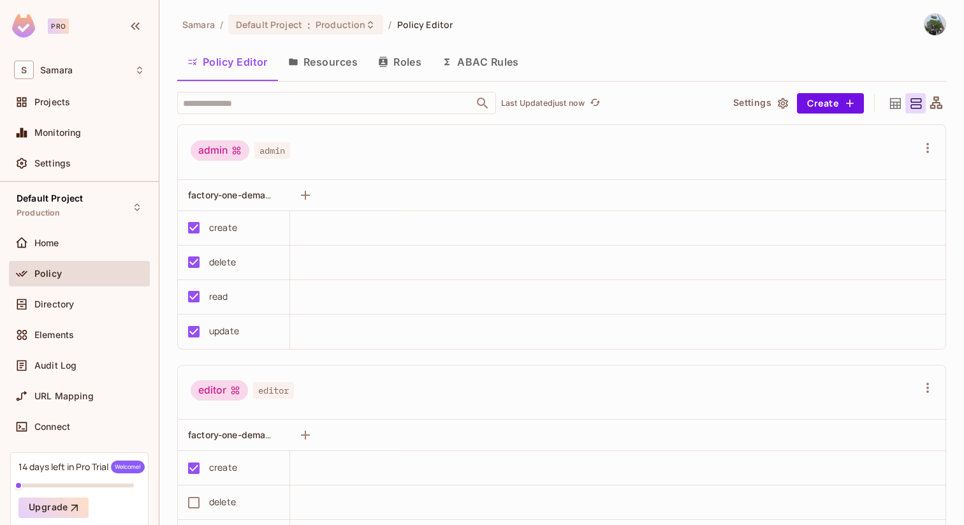
scroll to position [0, 0]
click at [402, 59] on button "Roles" at bounding box center [400, 63] width 64 height 32
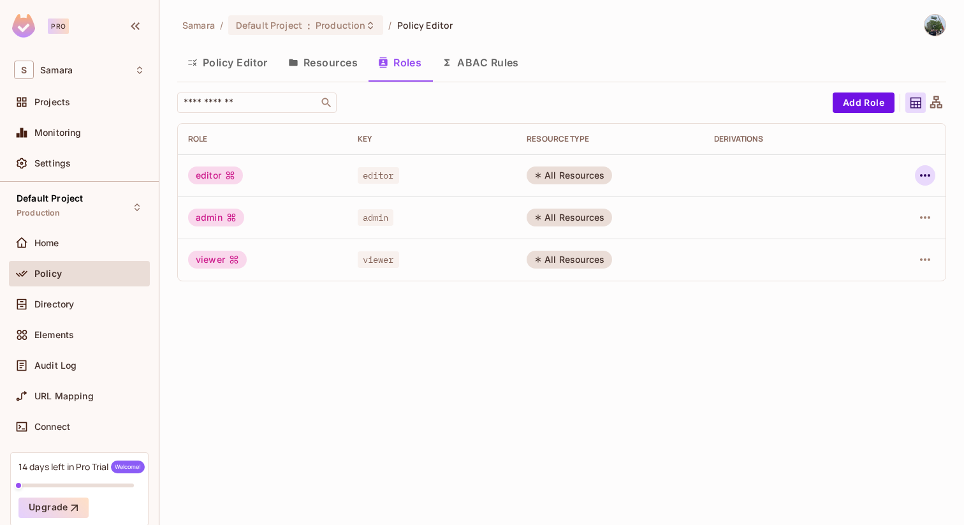
click at [921, 177] on icon "button" at bounding box center [924, 175] width 15 height 15
click at [637, 335] on div at bounding box center [482, 262] width 964 height 525
click at [99, 292] on div "Directory" at bounding box center [79, 303] width 141 height 25
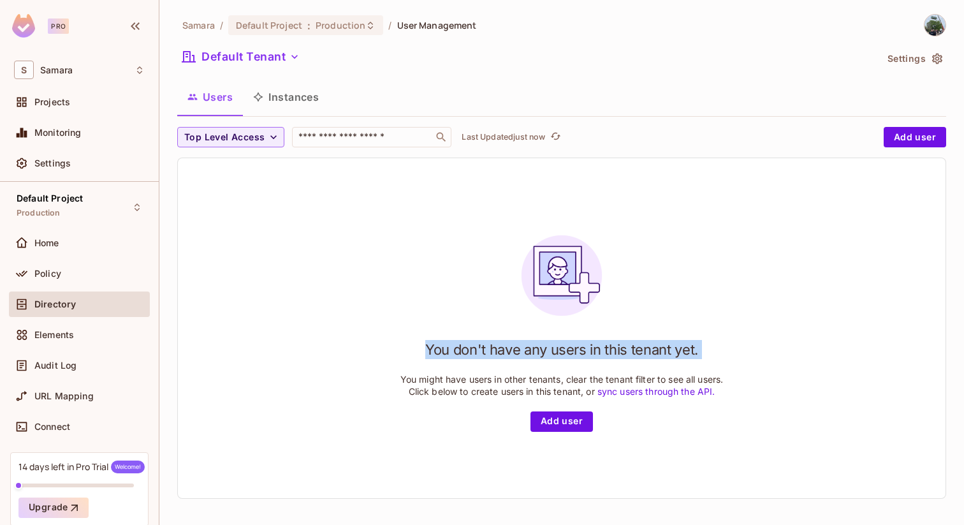
drag, startPoint x: 423, startPoint y: 341, endPoint x: 767, endPoint y: 344, distance: 343.6
click at [767, 344] on div "You don't have any users in this tenant yet. You might have users in other tena…" at bounding box center [562, 328] width 768 height 340
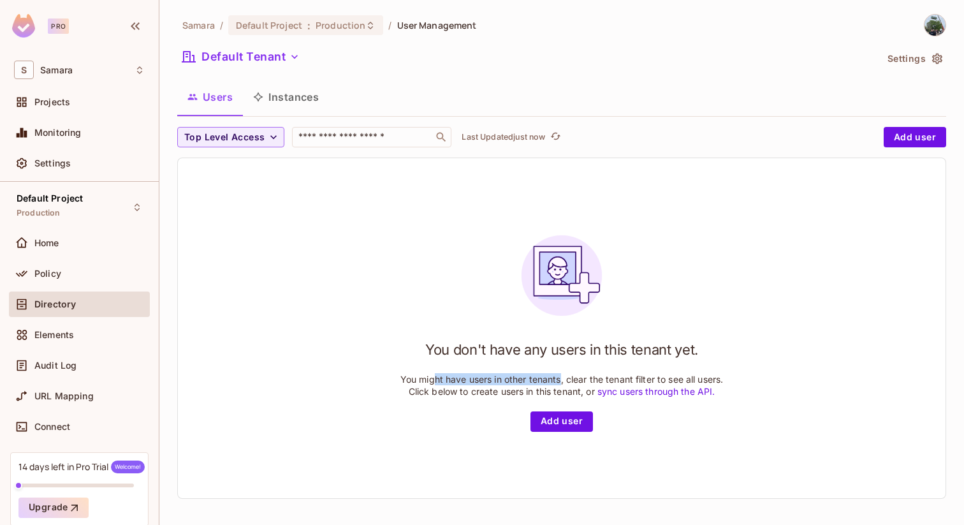
drag, startPoint x: 430, startPoint y: 379, endPoint x: 558, endPoint y: 384, distance: 127.6
click at [558, 384] on p "You might have users in other tenants, clear the tenant filter to see all users…" at bounding box center [561, 385] width 323 height 24
click at [637, 395] on link "sync users through the API." at bounding box center [656, 391] width 118 height 11
click at [536, 260] on img at bounding box center [561, 275] width 101 height 101
click at [475, 336] on div "You don't have any users in this tenant yet. You might have users in other tena…" at bounding box center [561, 328] width 323 height 207
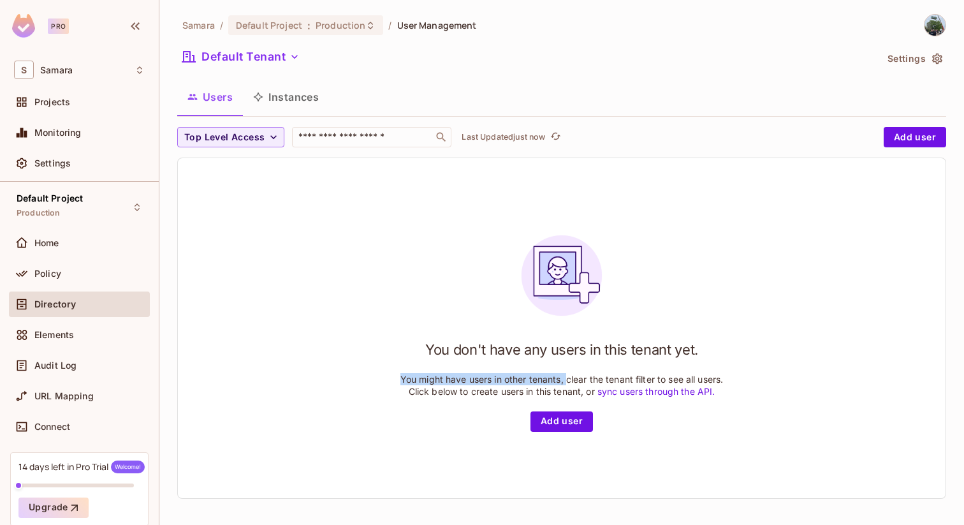
drag, startPoint x: 402, startPoint y: 356, endPoint x: 567, endPoint y: 385, distance: 167.7
click at [567, 385] on div "You don't have any users in this tenant yet. You might have users in other tena…" at bounding box center [561, 328] width 323 height 207
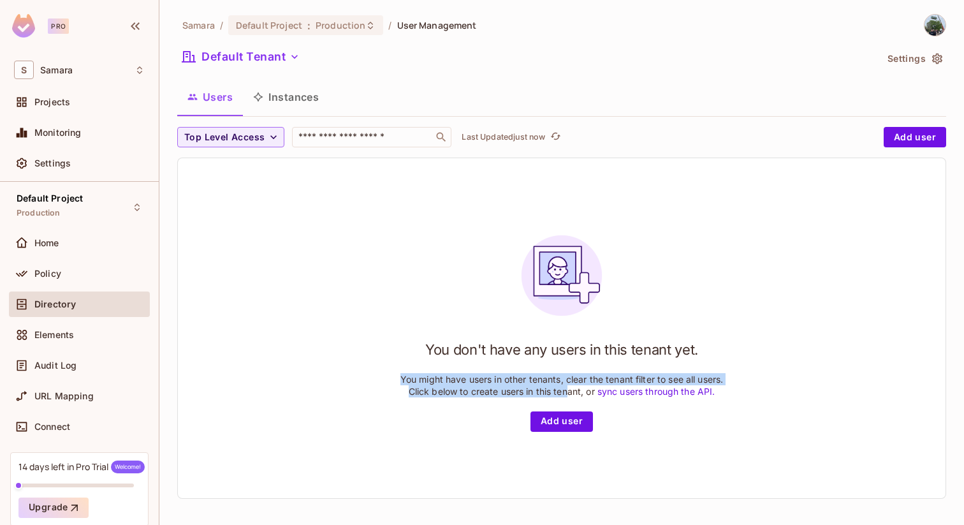
click at [569, 386] on p "You might have users in other tenants, clear the tenant filter to see all users…" at bounding box center [561, 385] width 323 height 24
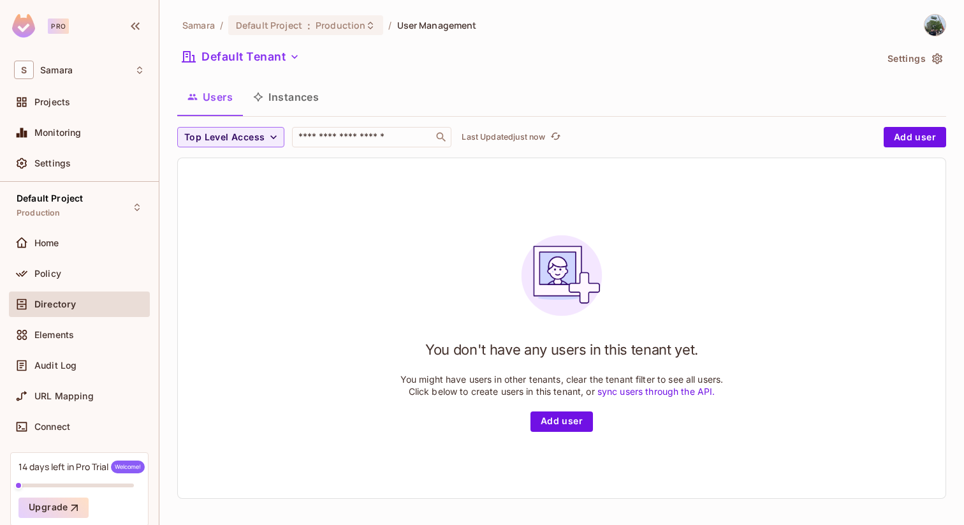
scroll to position [2, 0]
click at [307, 105] on button "Instances" at bounding box center [286, 95] width 86 height 32
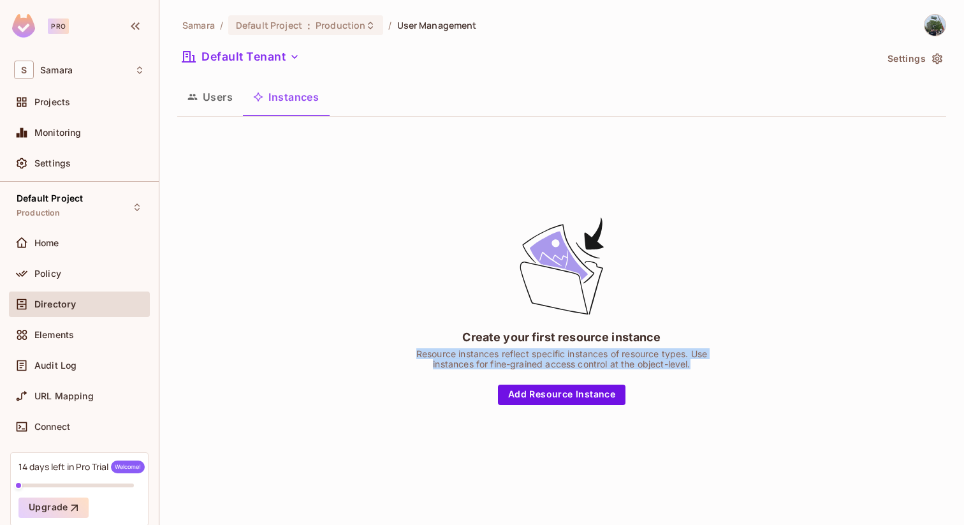
drag, startPoint x: 407, startPoint y: 351, endPoint x: 713, endPoint y: 362, distance: 306.8
click at [713, 362] on div "Resource instances reflect specific instances of resource types. Use instances …" at bounding box center [561, 359] width 319 height 20
drag, startPoint x: 463, startPoint y: 359, endPoint x: 684, endPoint y: 366, distance: 221.3
click at [684, 366] on div "Resource instances reflect specific instances of resource types. Use instances …" at bounding box center [561, 359] width 319 height 20
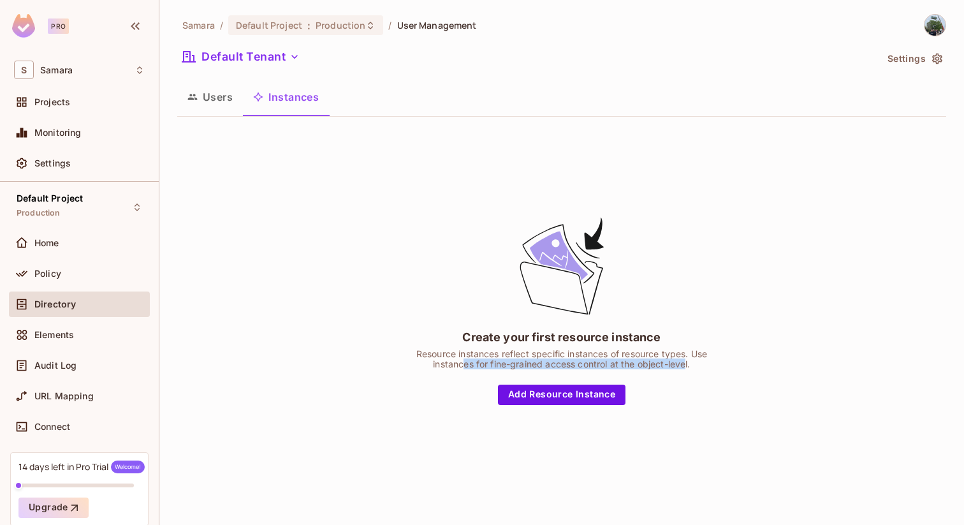
click at [684, 366] on div "Resource instances reflect specific instances of resource types. Use instances …" at bounding box center [561, 359] width 319 height 20
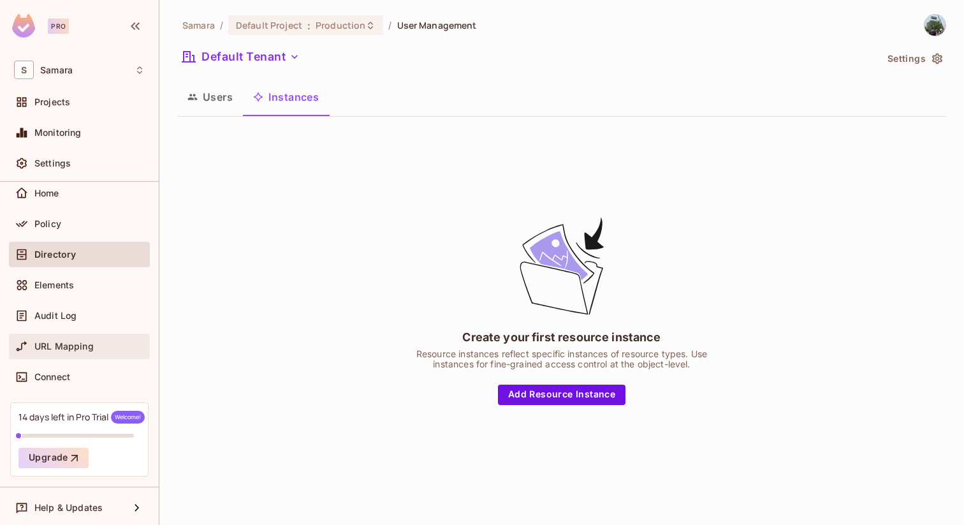
scroll to position [52, 0]
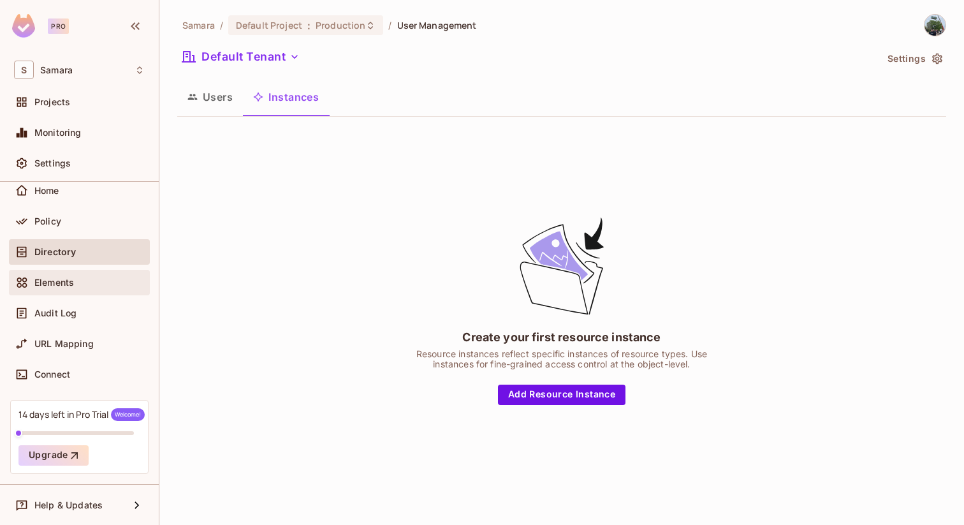
click at [108, 280] on div "Elements" at bounding box center [89, 282] width 110 height 10
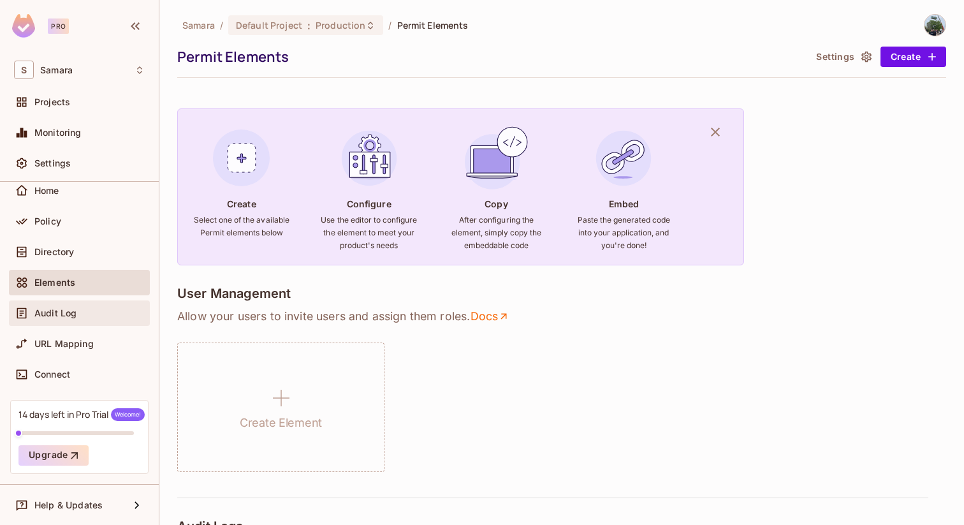
click at [101, 321] on div "Audit Log" at bounding box center [79, 312] width 141 height 25
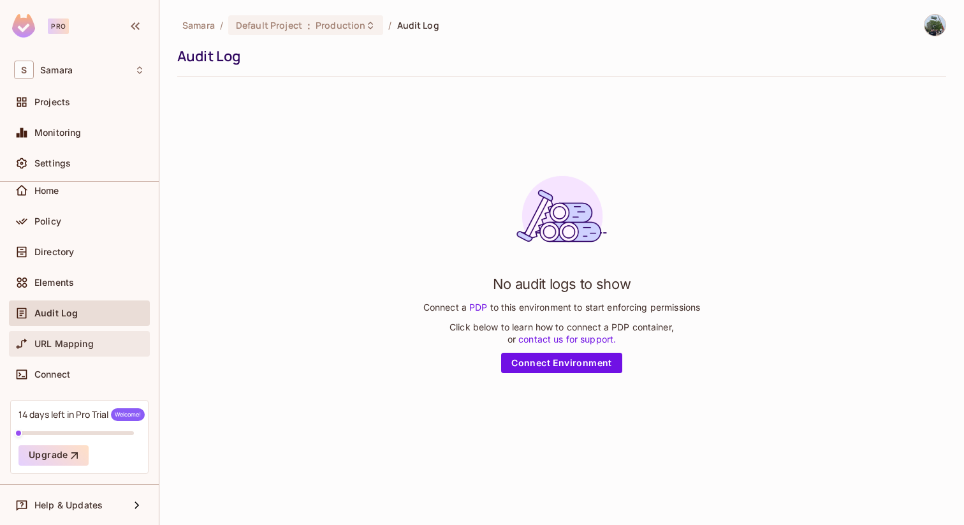
click at [80, 344] on span "URL Mapping" at bounding box center [63, 344] width 59 height 10
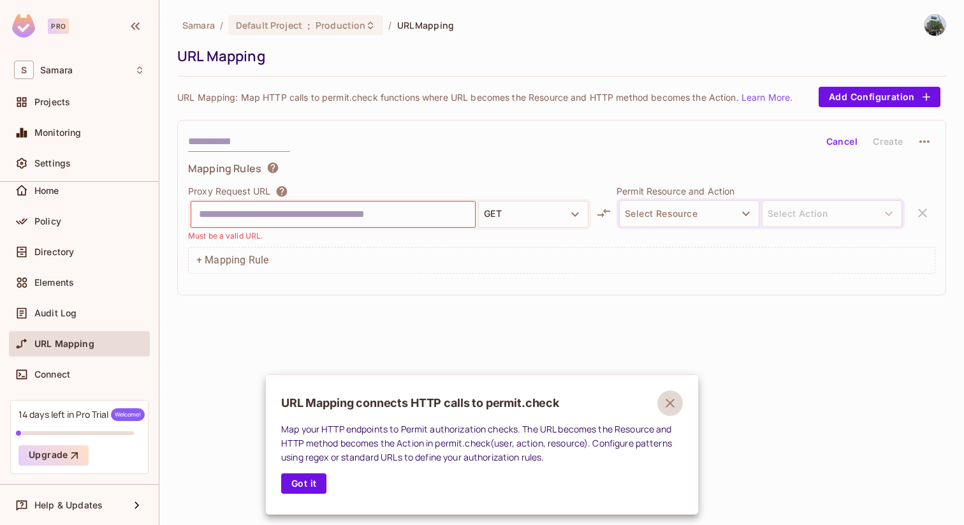
click at [668, 402] on icon "button" at bounding box center [669, 402] width 15 height 15
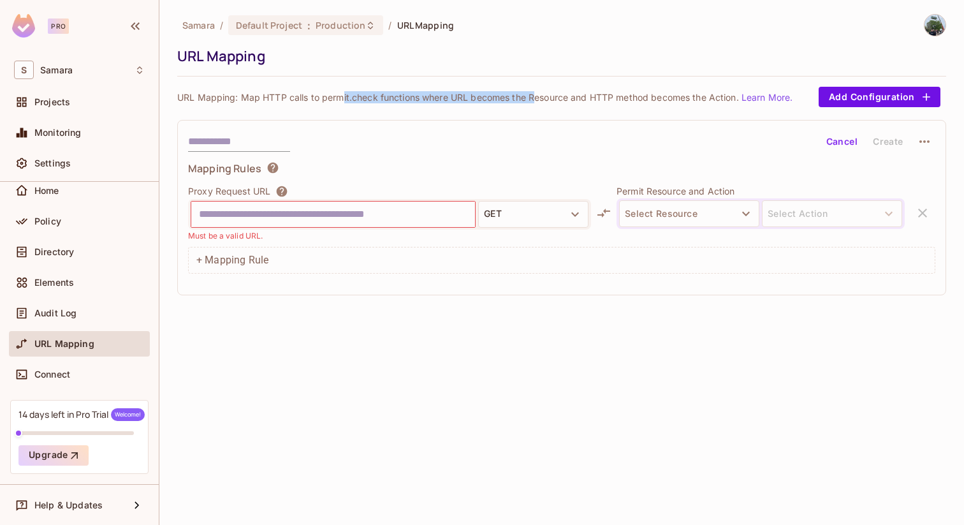
drag, startPoint x: 342, startPoint y: 91, endPoint x: 541, endPoint y: 98, distance: 199.6
click at [541, 98] on p "URL Mapping: Map HTTP calls to permit.check functions where URL becomes the Res…" at bounding box center [484, 97] width 615 height 12
click at [94, 372] on div "Connect" at bounding box center [89, 374] width 110 height 10
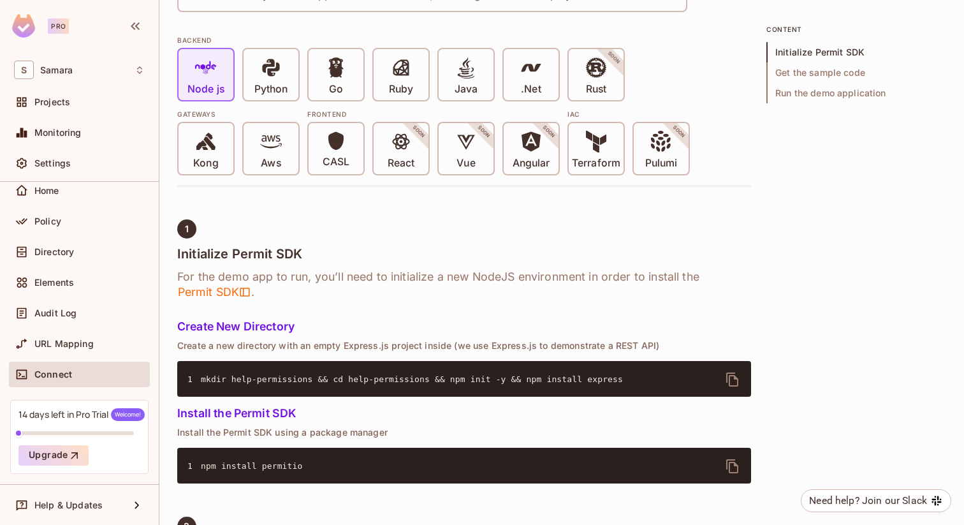
scroll to position [299, 0]
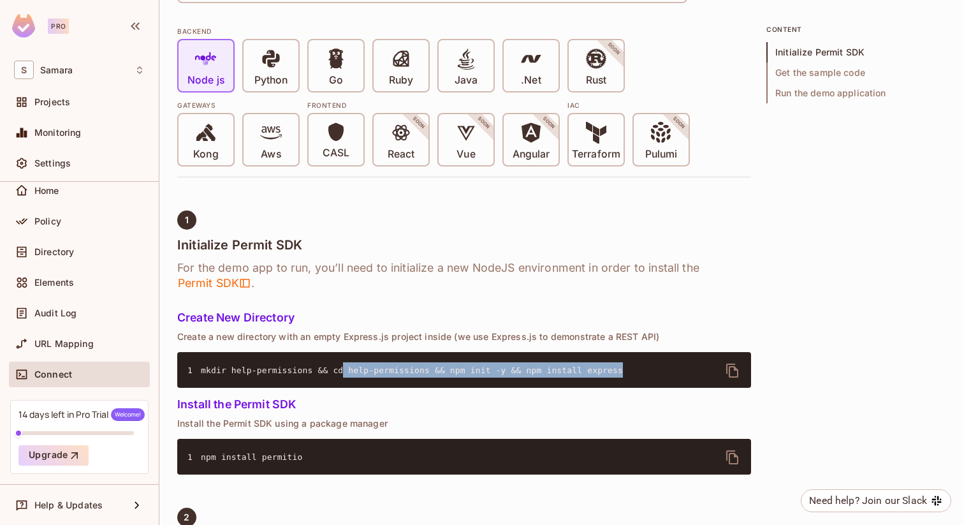
drag, startPoint x: 342, startPoint y: 370, endPoint x: 655, endPoint y: 362, distance: 312.5
click at [655, 362] on pre "1 mkdir help-permissions && cd help-permissions && npm init -y && npm install e…" at bounding box center [464, 370] width 574 height 36
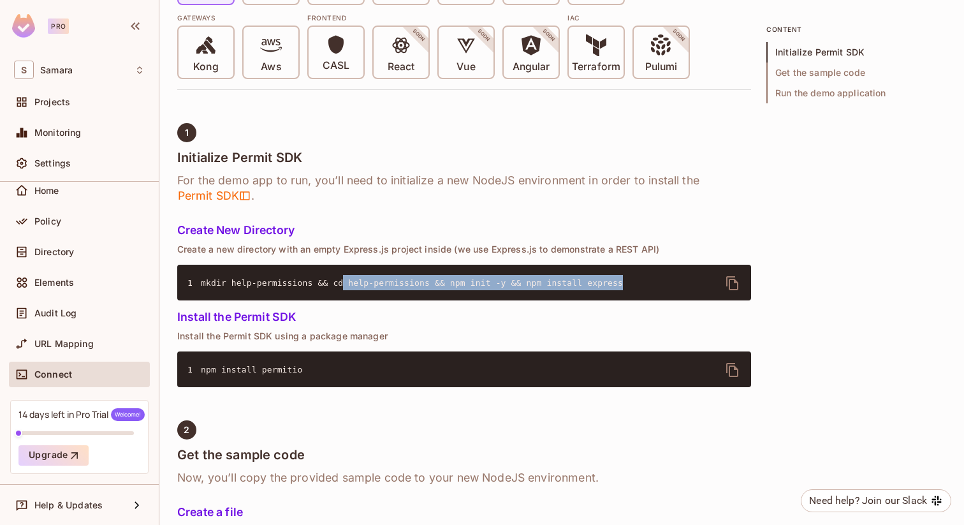
scroll to position [390, 0]
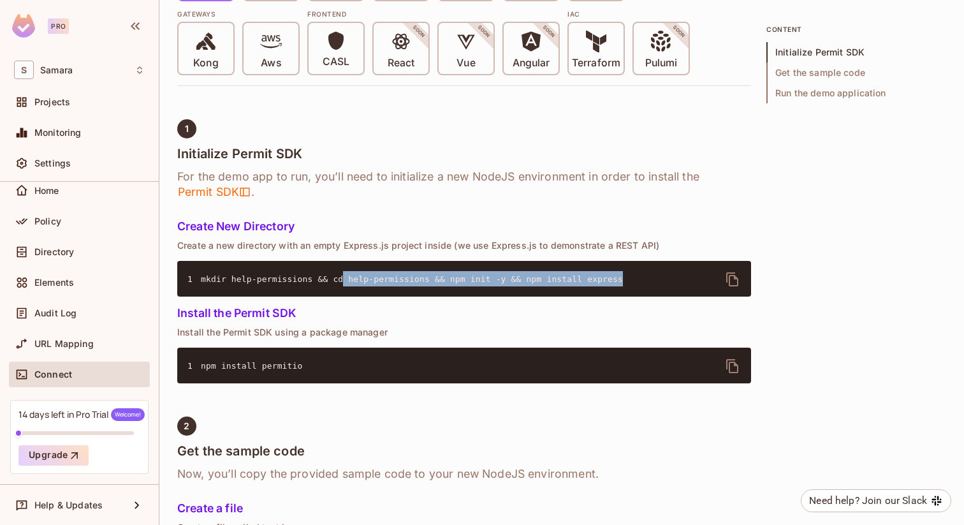
click at [730, 367] on icon "delete" at bounding box center [732, 365] width 15 height 15
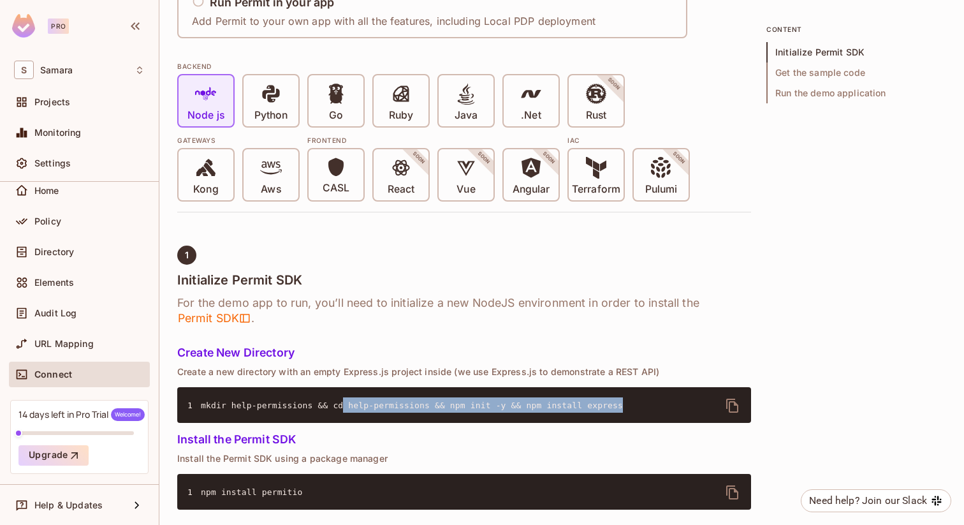
scroll to position [186, 0]
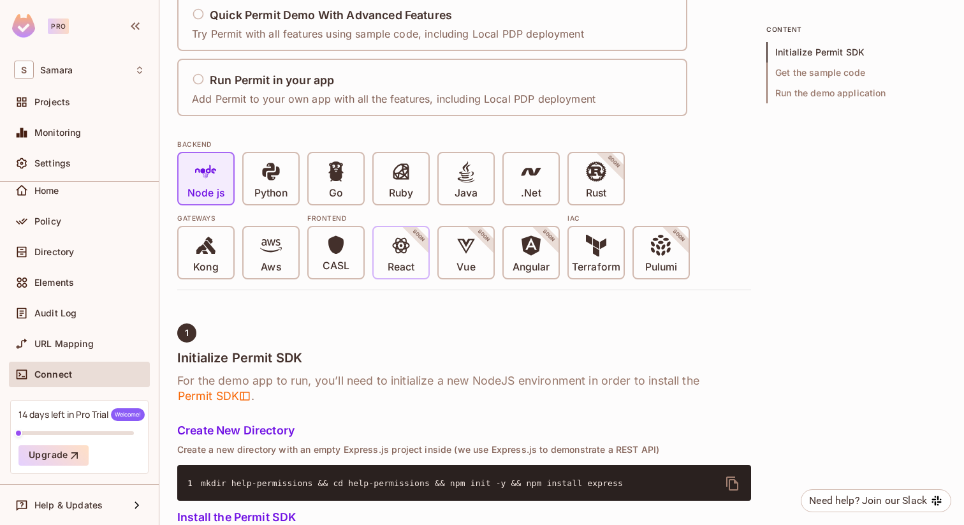
click at [402, 257] on span at bounding box center [401, 248] width 22 height 26
click at [284, 190] on p "Python" at bounding box center [270, 193] width 33 height 13
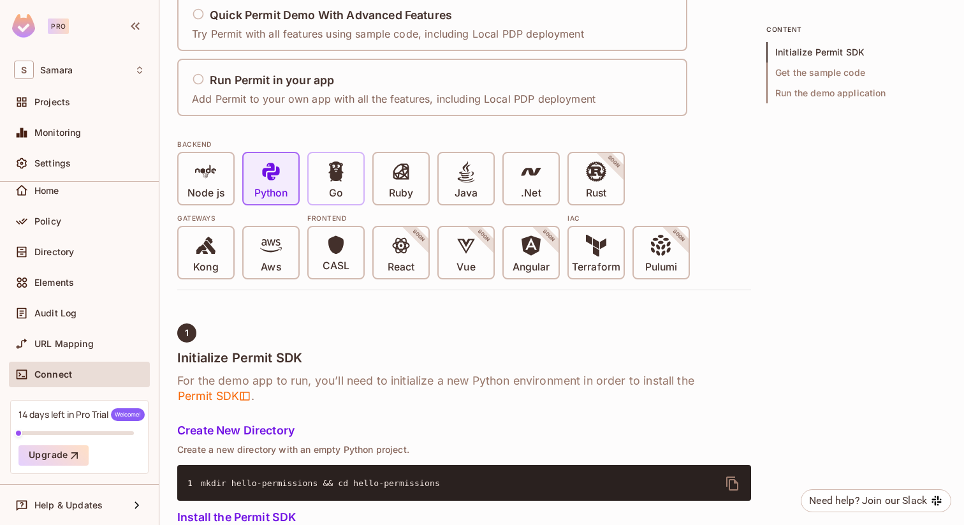
click at [323, 193] on div "Go" at bounding box center [336, 178] width 55 height 51
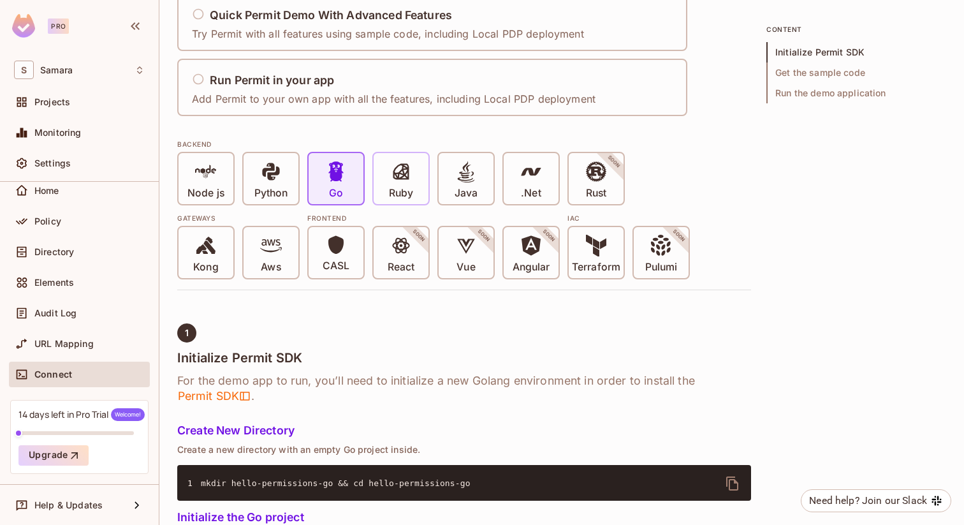
click at [397, 189] on p "Ruby" at bounding box center [401, 193] width 24 height 13
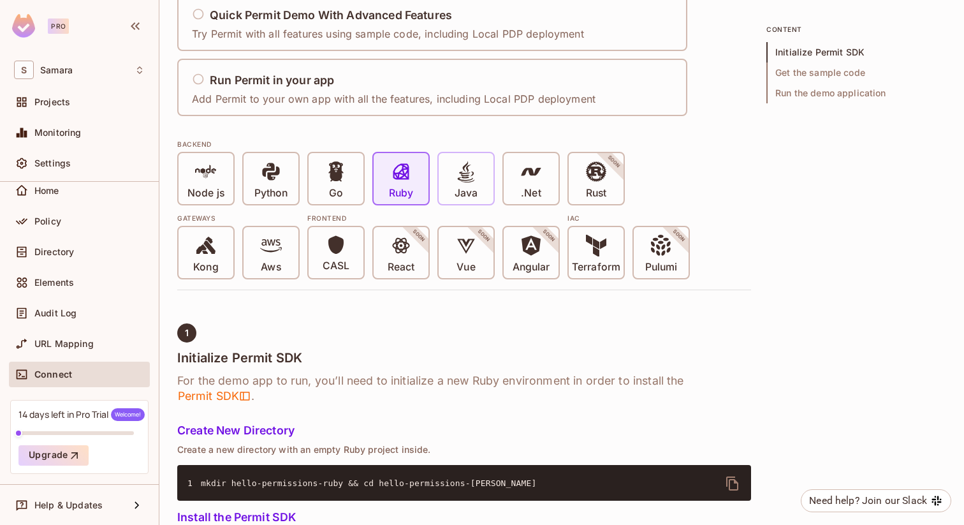
click at [465, 182] on span at bounding box center [466, 174] width 22 height 26
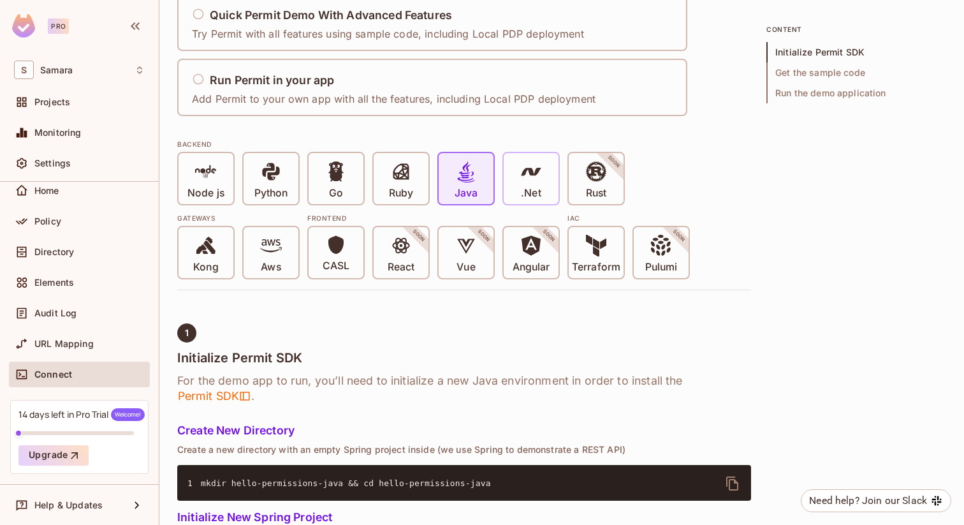
click at [523, 176] on icon at bounding box center [531, 172] width 22 height 22
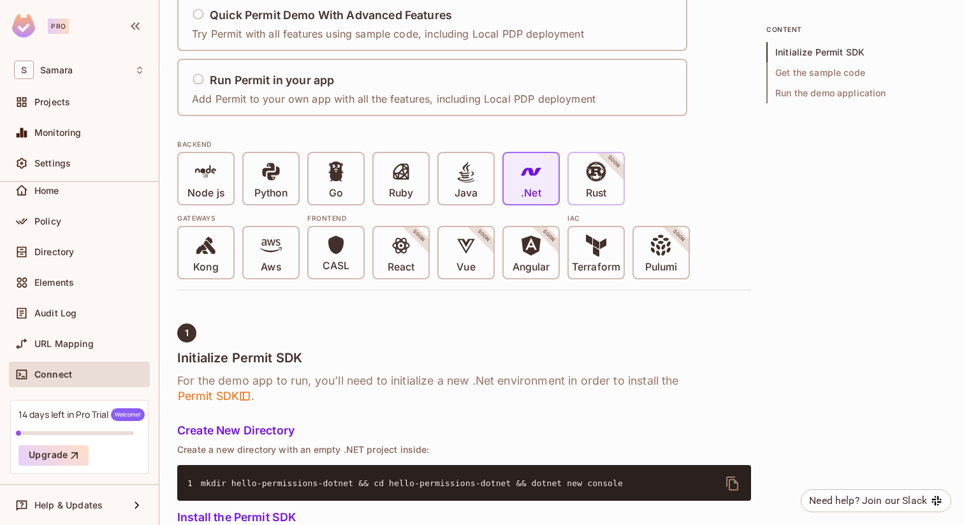
click at [572, 176] on div "Rust SOON" at bounding box center [596, 178] width 55 height 51
click at [189, 189] on p "Node js" at bounding box center [205, 193] width 37 height 13
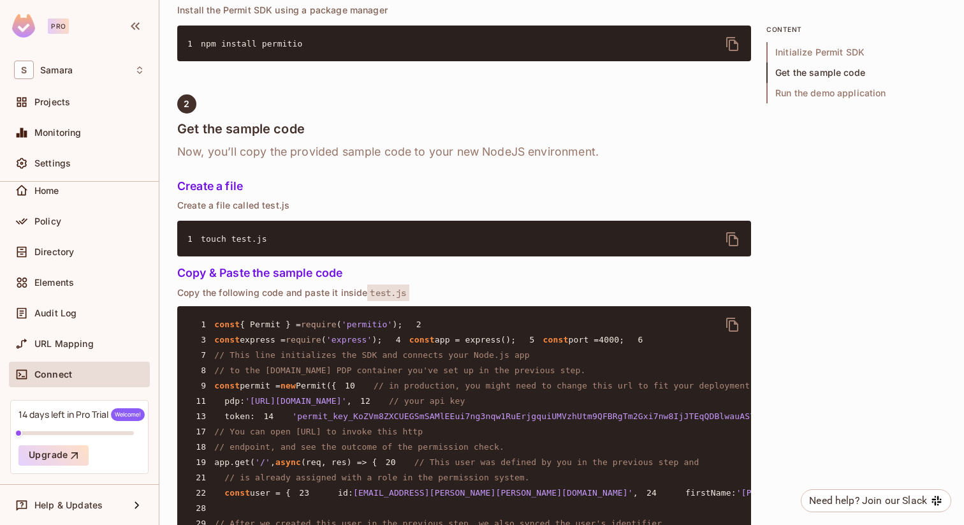
scroll to position [614, 0]
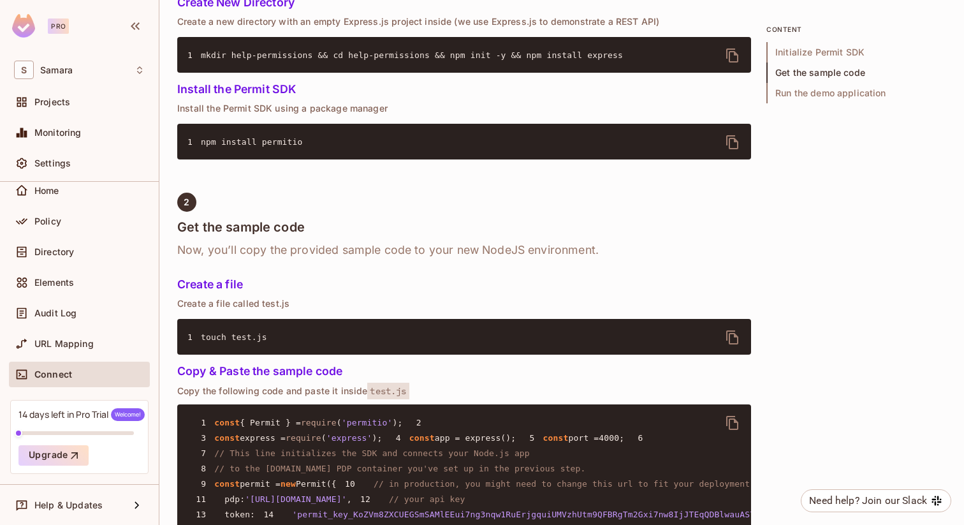
click at [733, 145] on icon "delete" at bounding box center [732, 142] width 15 height 15
click at [98, 263] on div "Directory" at bounding box center [79, 251] width 141 height 25
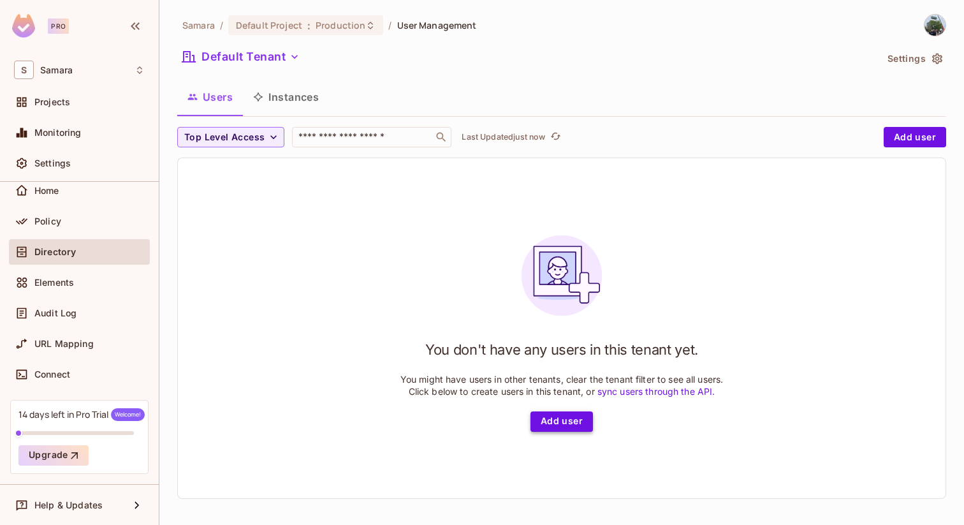
click at [550, 425] on button "Add user" at bounding box center [561, 421] width 62 height 20
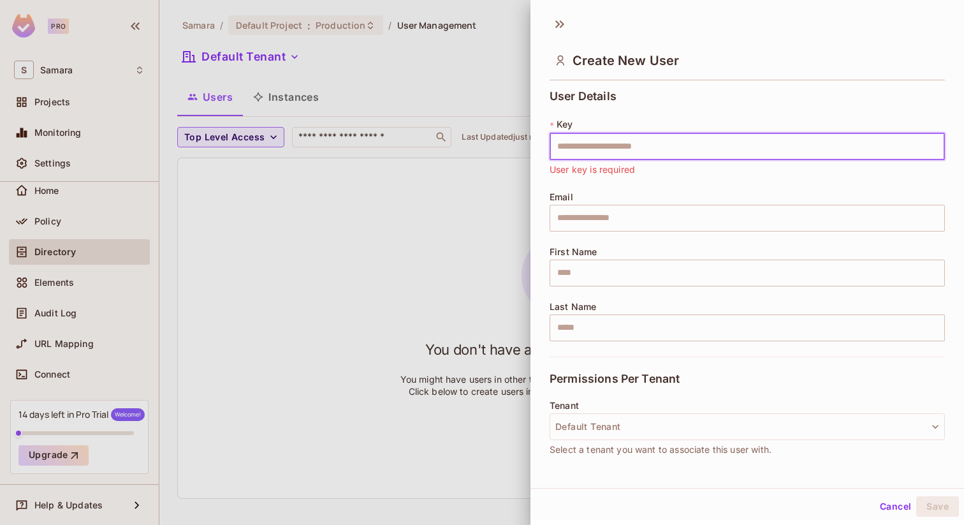
paste input "**********"
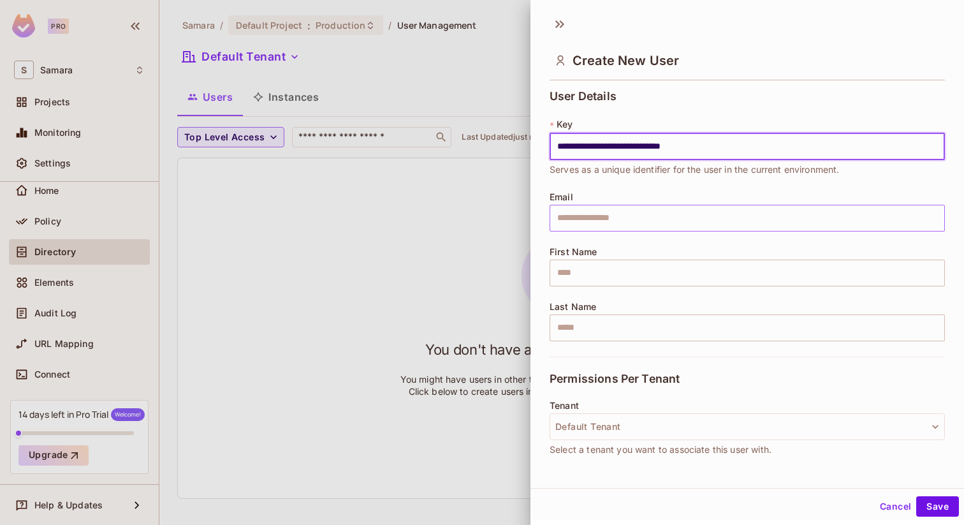
paste input "**********"
type input "**********"
click at [634, 220] on input "text" at bounding box center [747, 218] width 395 height 27
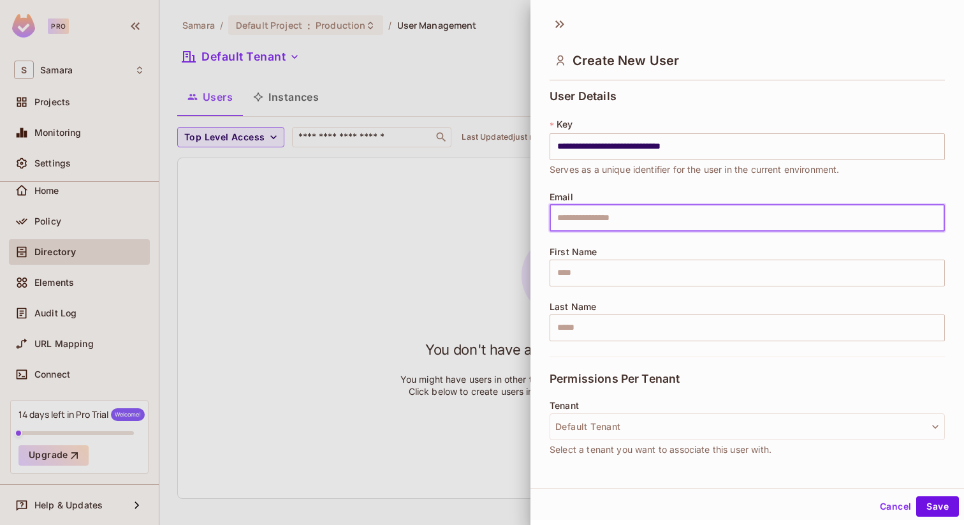
paste input "**********"
type input "**********"
click at [576, 277] on input "text" at bounding box center [747, 272] width 395 height 27
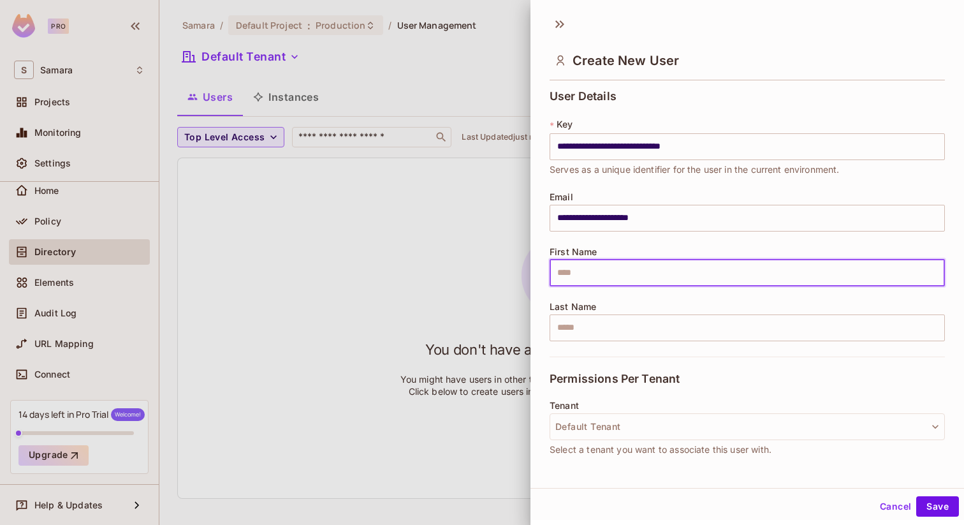
type input "*******"
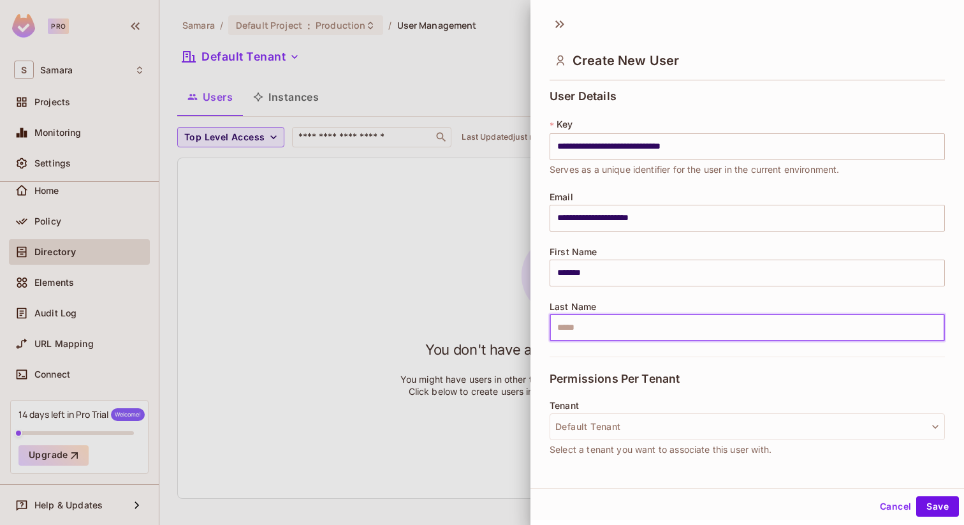
click at [640, 328] on input "text" at bounding box center [747, 327] width 395 height 27
type input "*******"
click at [617, 361] on div "Permissions Per Tenant" at bounding box center [747, 378] width 395 height 44
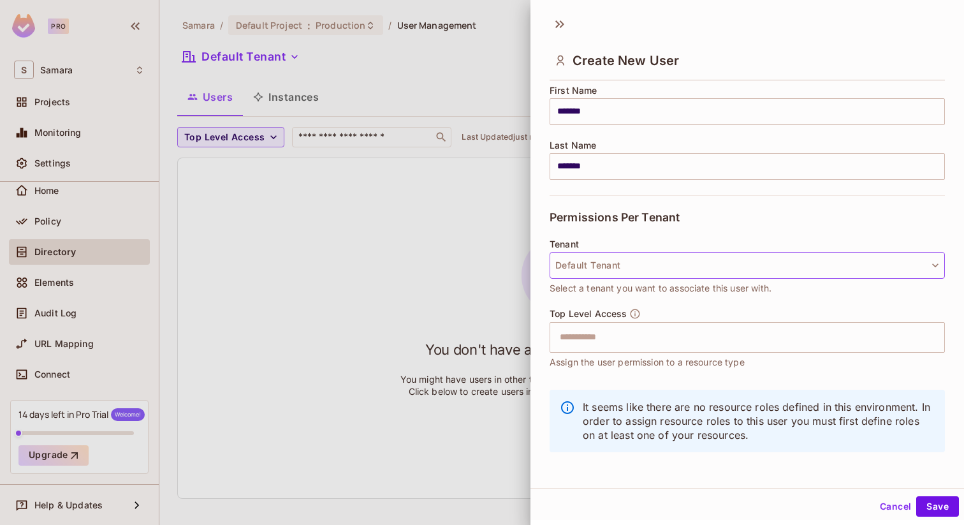
scroll to position [164, 0]
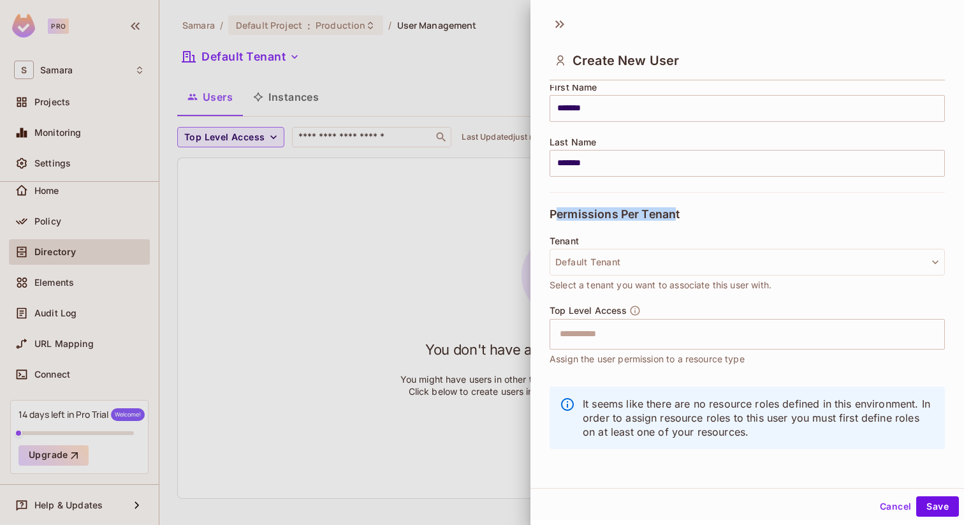
drag, startPoint x: 559, startPoint y: 214, endPoint x: 680, endPoint y: 214, distance: 120.5
click at [680, 213] on span "Permissions Per Tenant" at bounding box center [615, 214] width 130 height 13
click at [680, 214] on span "Permissions Per Tenant" at bounding box center [615, 214] width 130 height 13
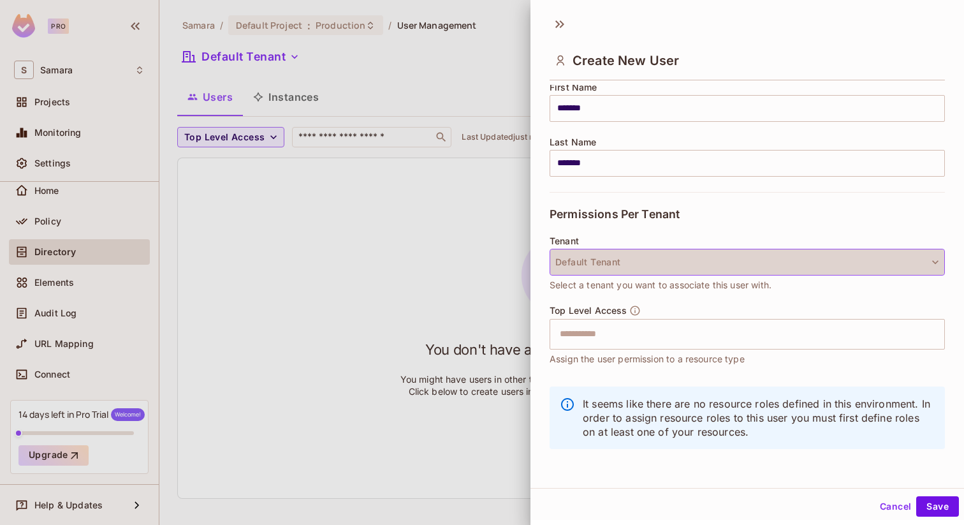
click at [643, 264] on button "Default Tenant" at bounding box center [747, 262] width 395 height 27
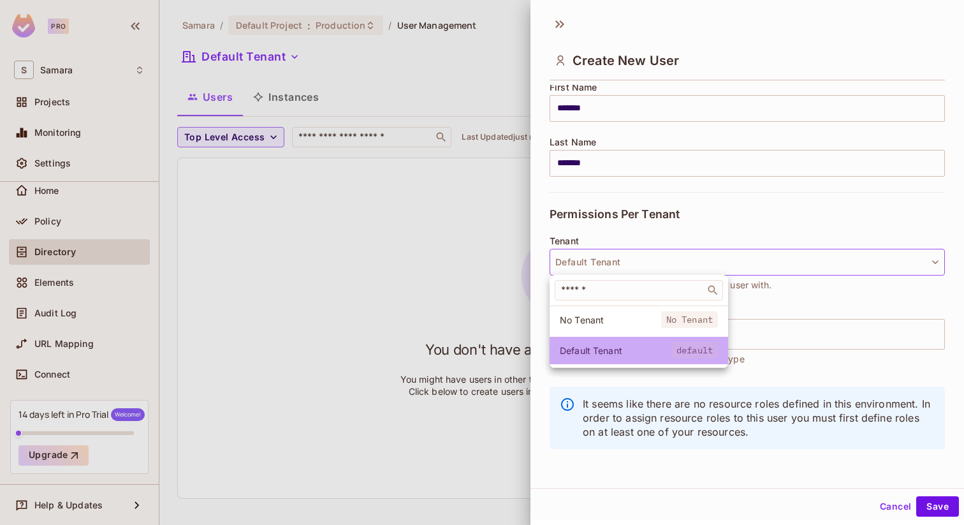
click at [645, 353] on span "Default Tenant" at bounding box center [616, 350] width 112 height 12
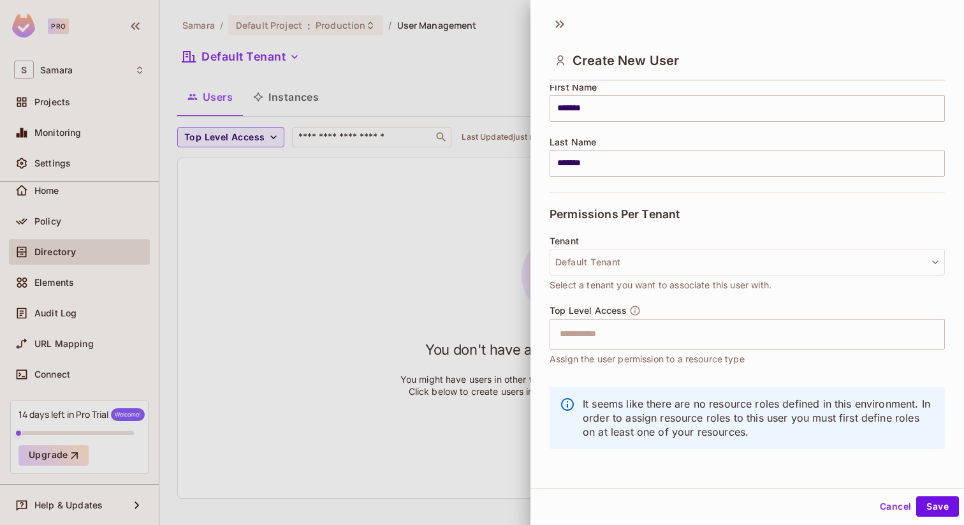
scroll to position [2, 0]
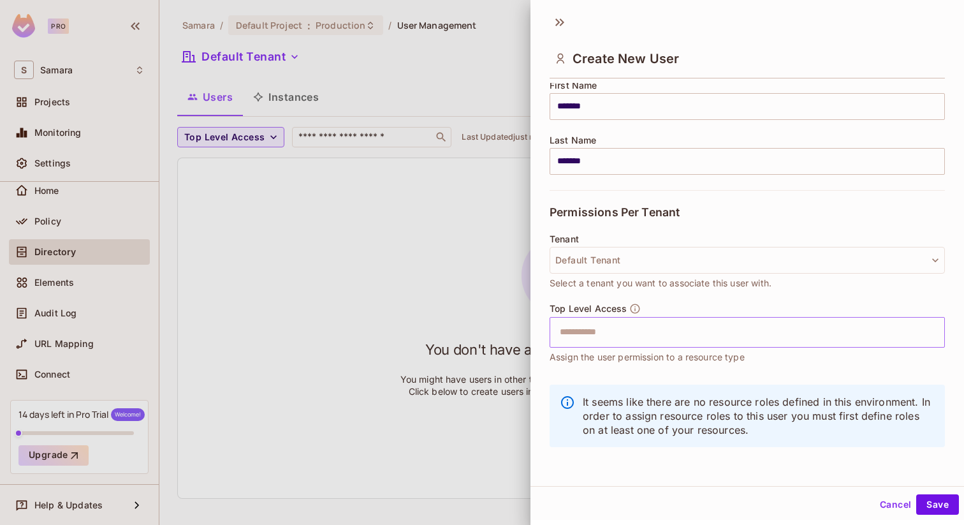
click at [659, 326] on input "text" at bounding box center [736, 331] width 368 height 25
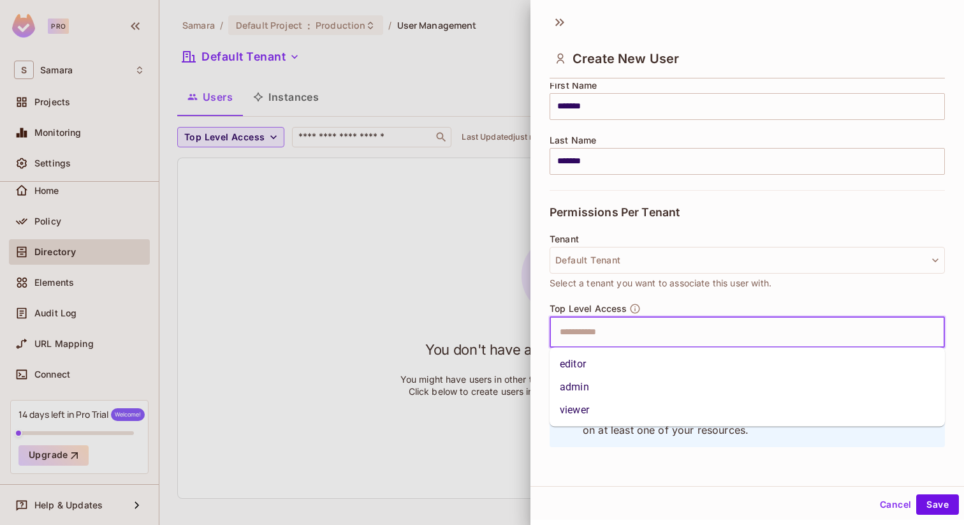
click at [627, 391] on li "admin" at bounding box center [747, 386] width 395 height 23
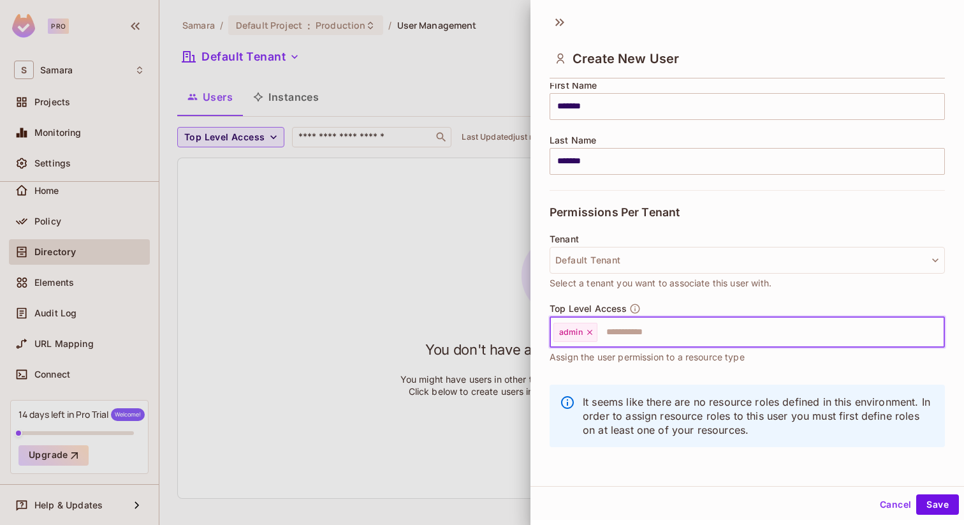
click at [590, 331] on icon at bounding box center [589, 332] width 9 height 9
click at [597, 331] on input "text" at bounding box center [736, 331] width 368 height 25
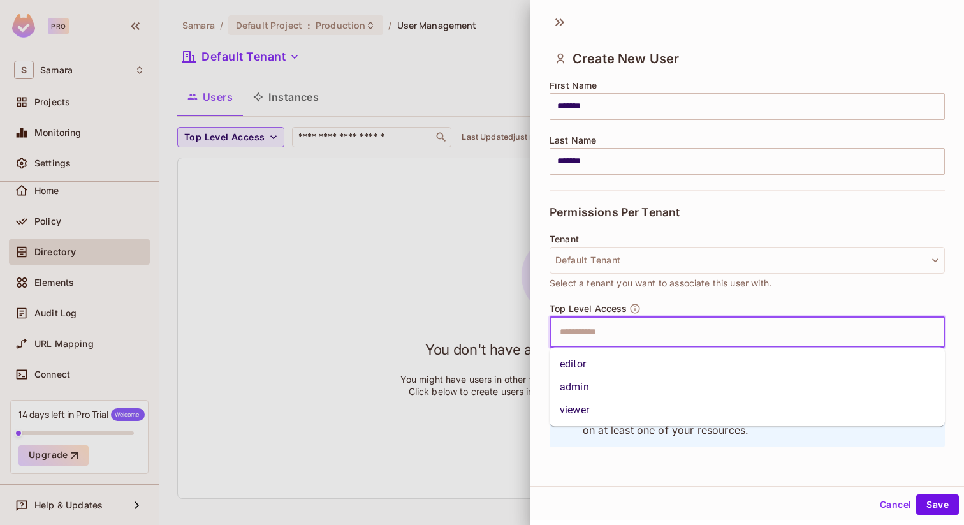
click at [623, 409] on li "viewer" at bounding box center [747, 409] width 395 height 23
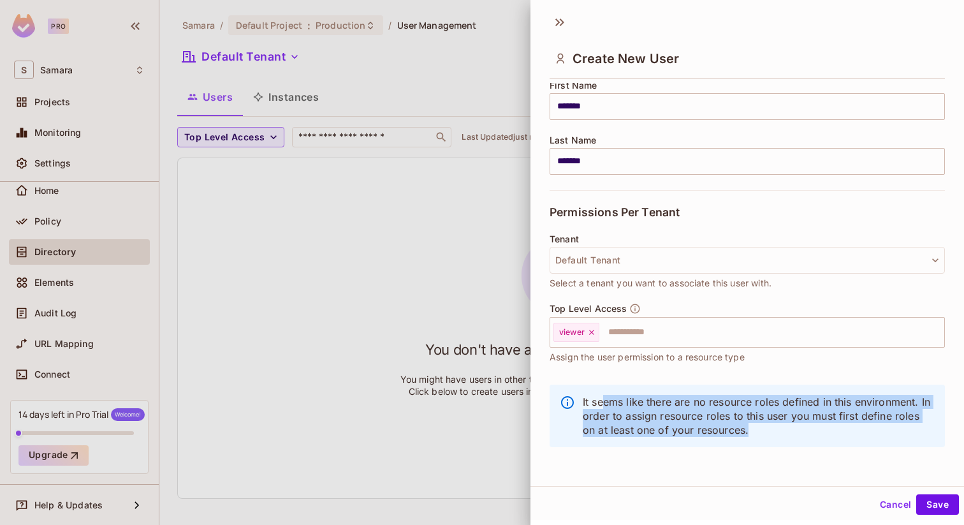
drag, startPoint x: 606, startPoint y: 398, endPoint x: 745, endPoint y: 446, distance: 147.8
click at [745, 446] on div "It seems like there are no resource roles defined in this environment. In order…" at bounding box center [747, 415] width 395 height 62
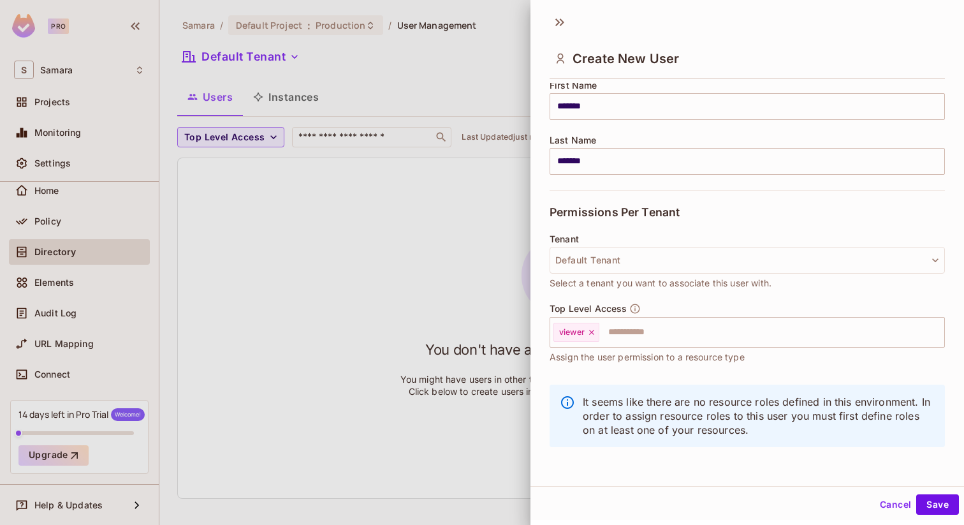
click at [432, 267] on div at bounding box center [482, 262] width 964 height 525
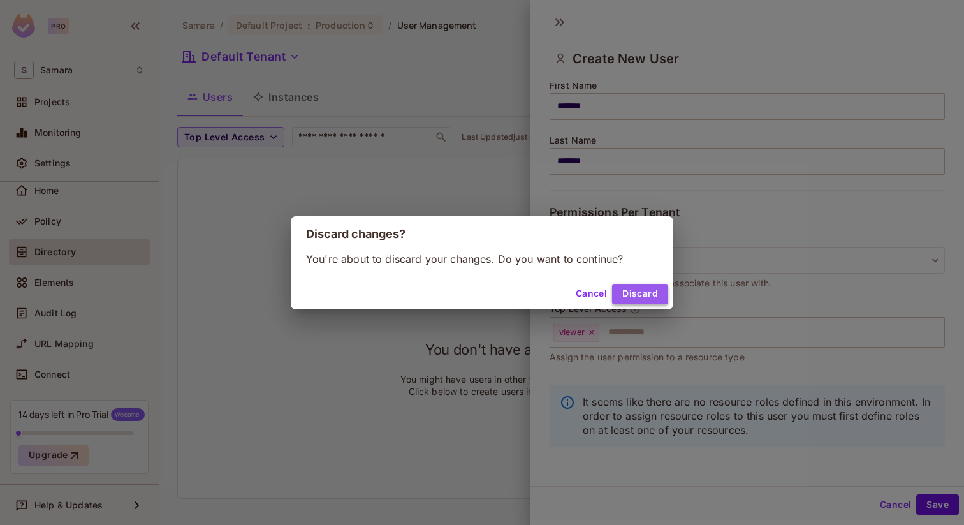
click at [631, 295] on button "Discard" at bounding box center [640, 294] width 56 height 20
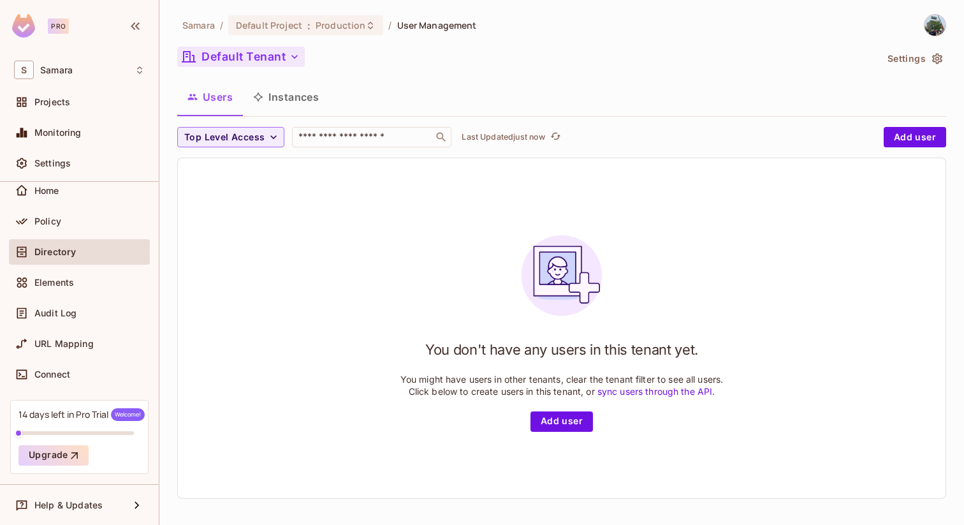
click at [300, 57] on icon "button" at bounding box center [294, 56] width 13 height 13
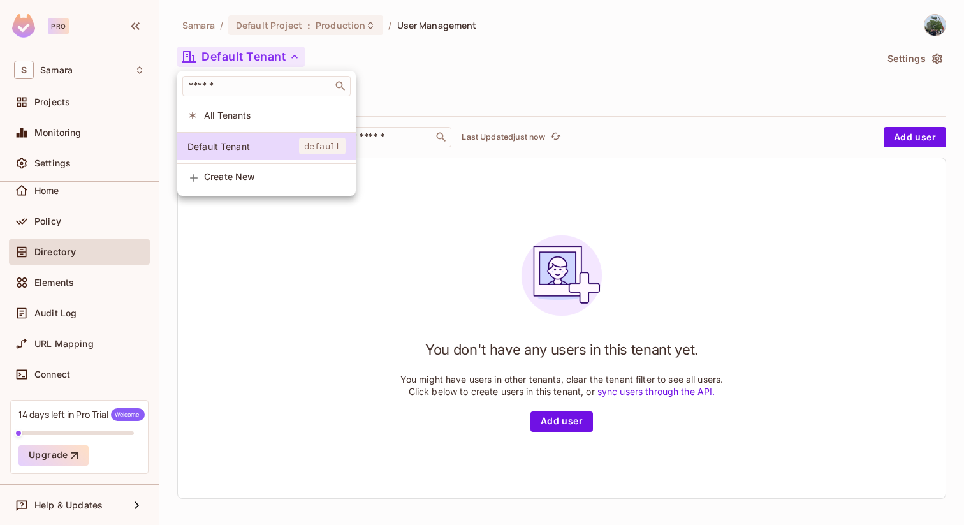
click at [438, 85] on div at bounding box center [482, 262] width 964 height 525
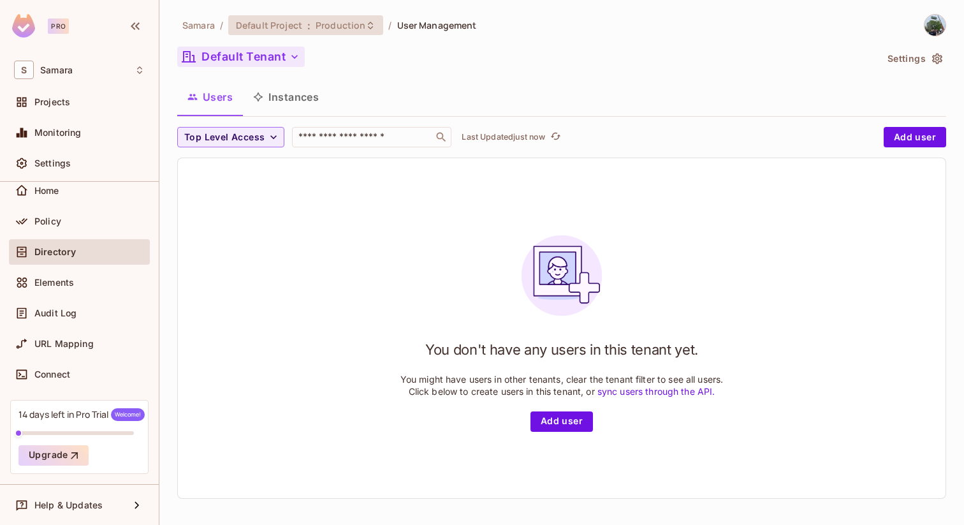
click at [294, 24] on span "Default Project" at bounding box center [269, 25] width 66 height 12
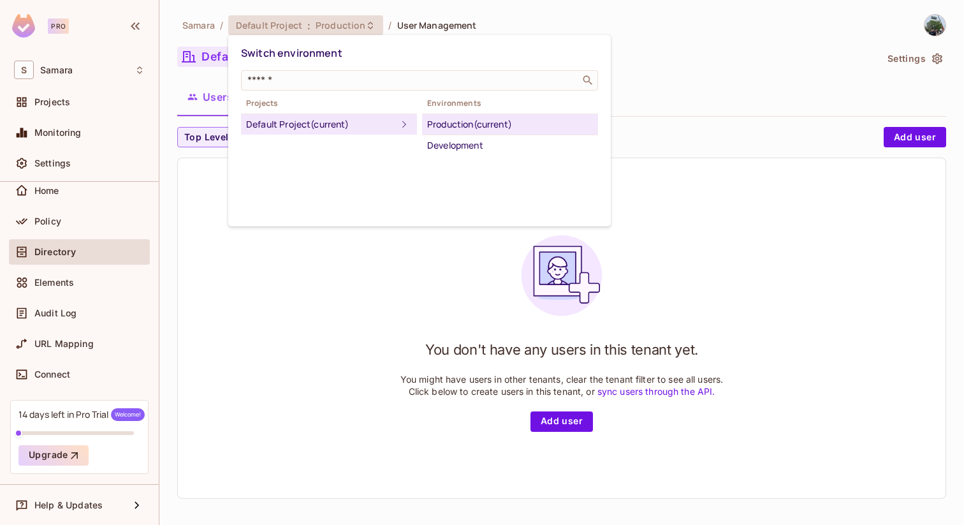
click at [736, 78] on div at bounding box center [482, 262] width 964 height 525
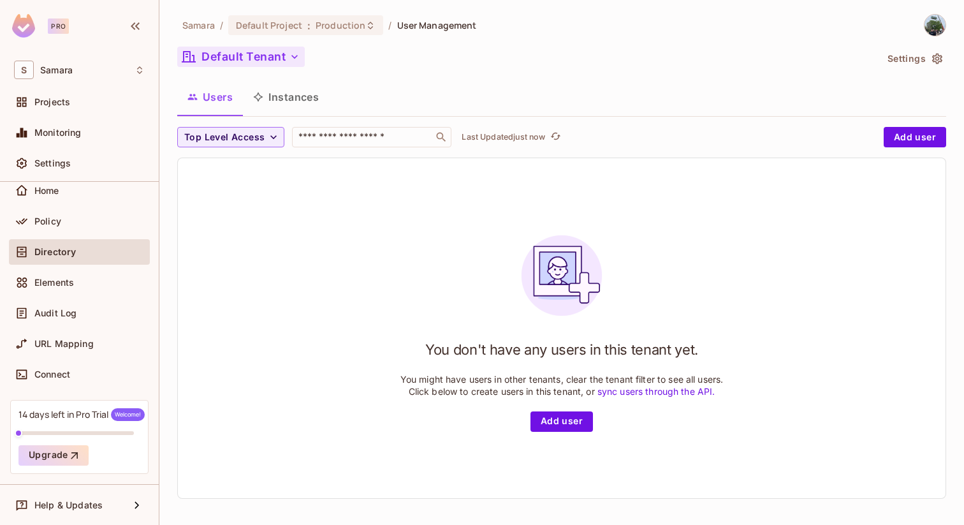
click at [938, 66] on button "Settings" at bounding box center [914, 58] width 64 height 20
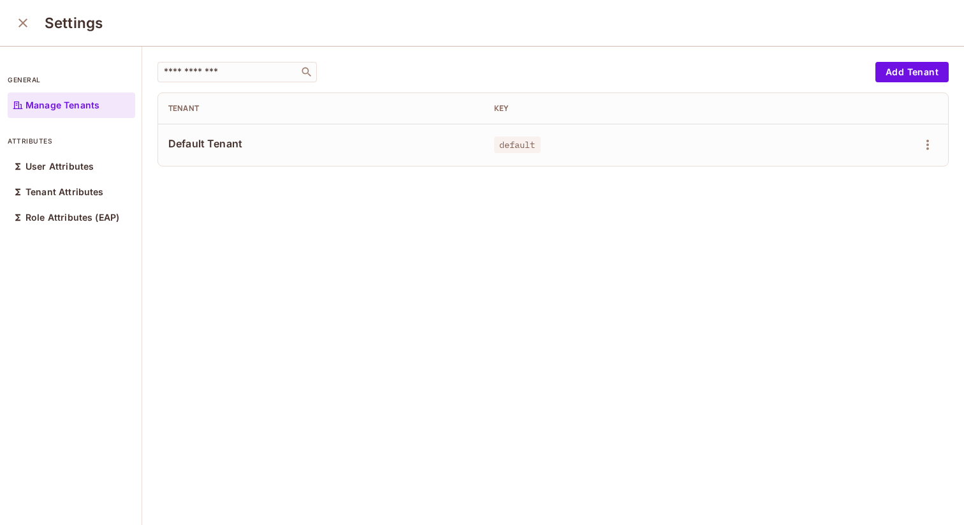
click at [949, 139] on div "​ Add Tenant Tenant Key Default Tenant default" at bounding box center [553, 286] width 822 height 479
click at [929, 139] on icon "button" at bounding box center [927, 144] width 15 height 15
click at [869, 181] on span "Edit" at bounding box center [860, 174] width 25 height 20
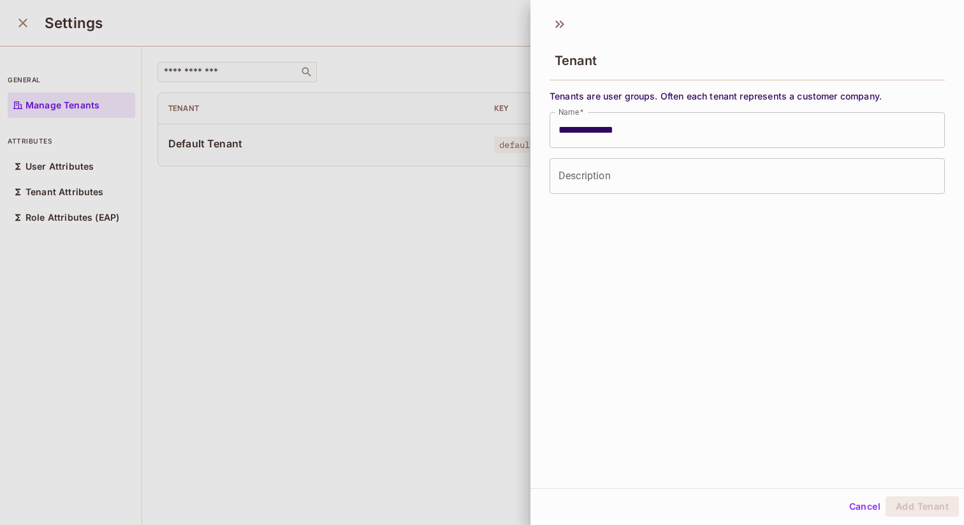
click at [669, 141] on input "**********" at bounding box center [747, 130] width 395 height 36
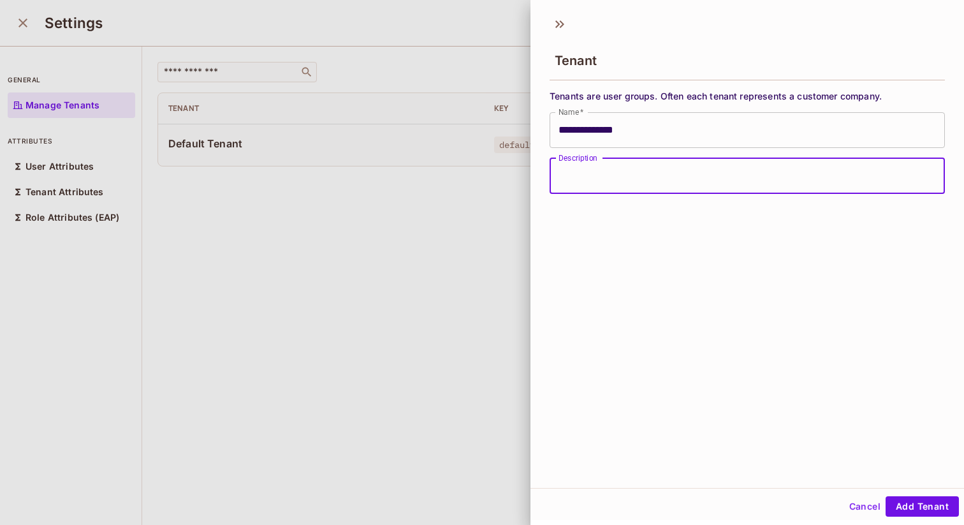
click at [648, 177] on input "Description" at bounding box center [747, 176] width 395 height 36
click at [650, 133] on input "**********" at bounding box center [747, 130] width 395 height 36
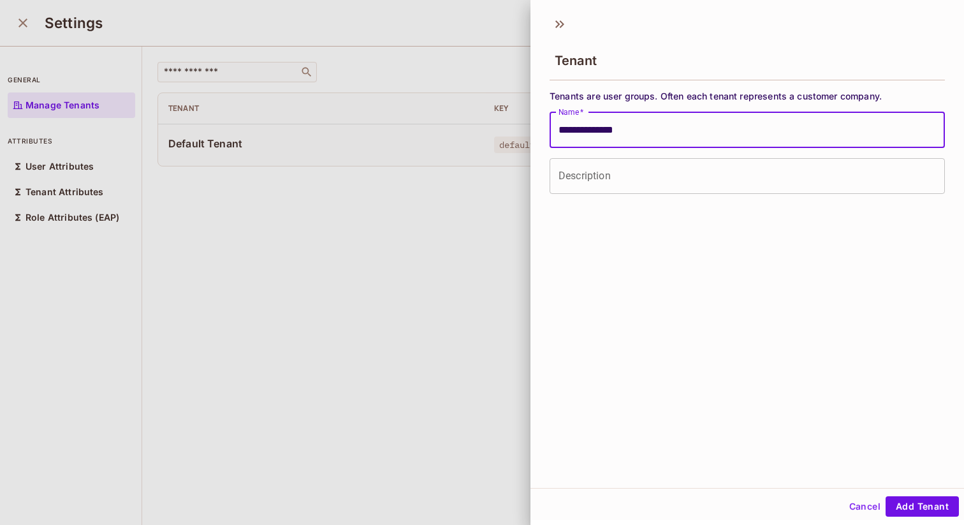
click at [650, 133] on input "**********" at bounding box center [747, 130] width 395 height 36
type input "*"
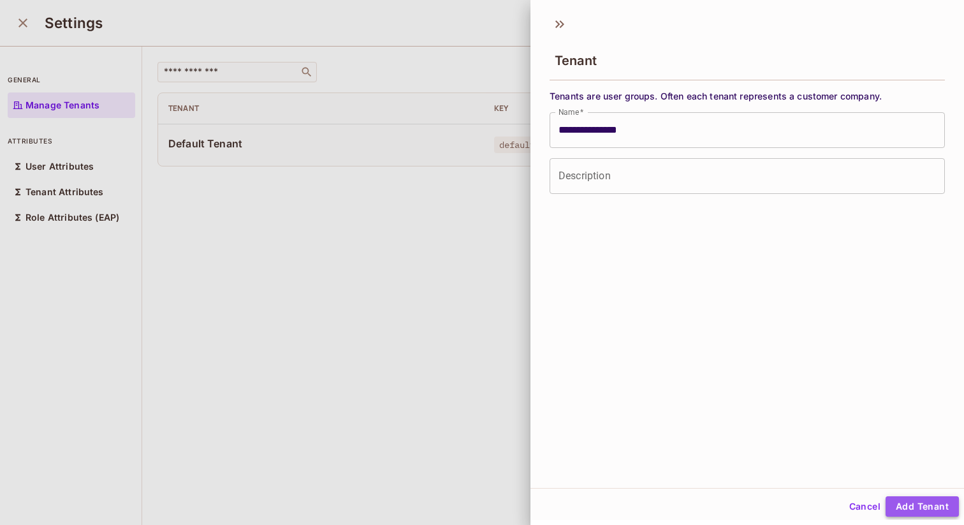
click at [920, 500] on button "Add Tenant" at bounding box center [921, 506] width 73 height 20
type input "**********"
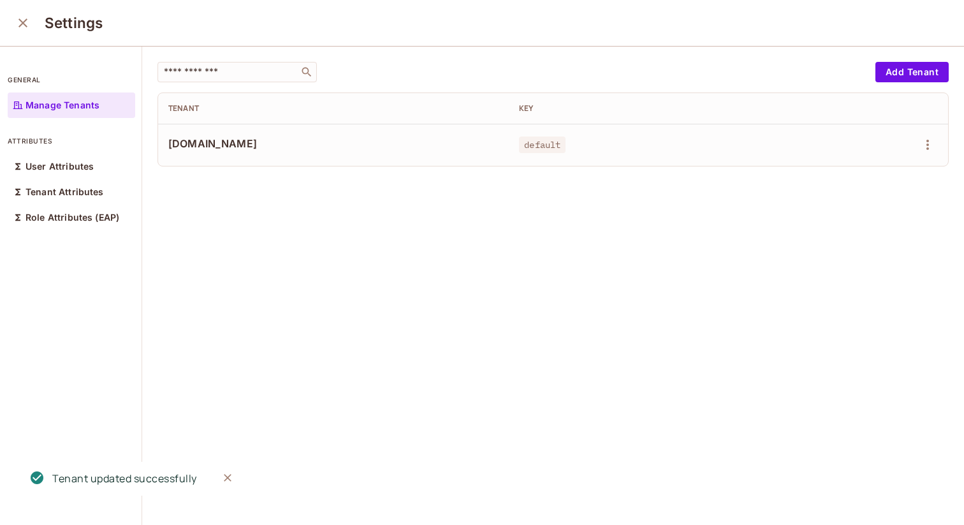
click at [544, 153] on td "default" at bounding box center [663, 145] width 308 height 42
click at [928, 140] on icon "button" at bounding box center [927, 144] width 15 height 15
click at [870, 196] on div "Edit Attributes" at bounding box center [883, 202] width 63 height 13
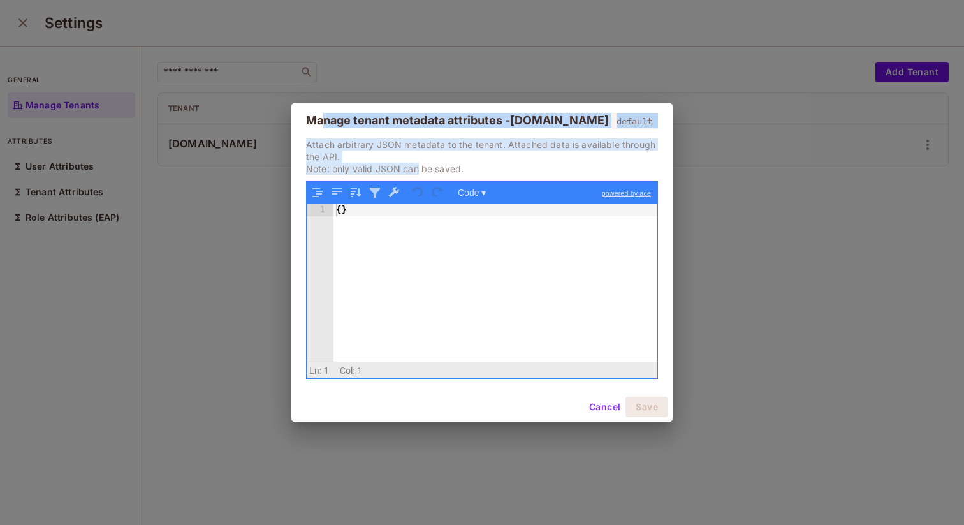
drag, startPoint x: 323, startPoint y: 116, endPoint x: 418, endPoint y: 173, distance: 111.0
click at [418, 173] on div "Manage tenant metadata attributes - data.samara.com default Attach arbitrary JS…" at bounding box center [482, 262] width 382 height 319
click at [586, 406] on button "Cancel" at bounding box center [604, 407] width 41 height 20
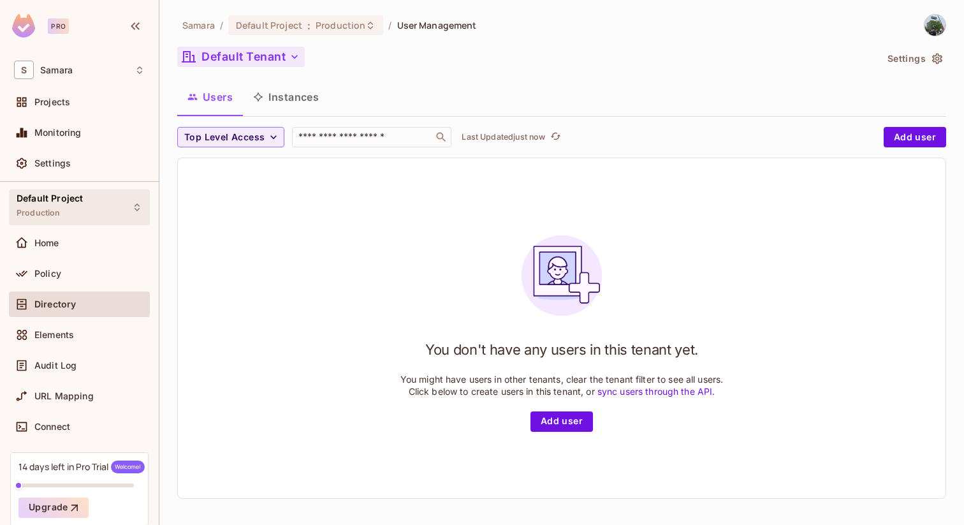
click at [96, 200] on div "Default Project Production" at bounding box center [79, 206] width 141 height 35
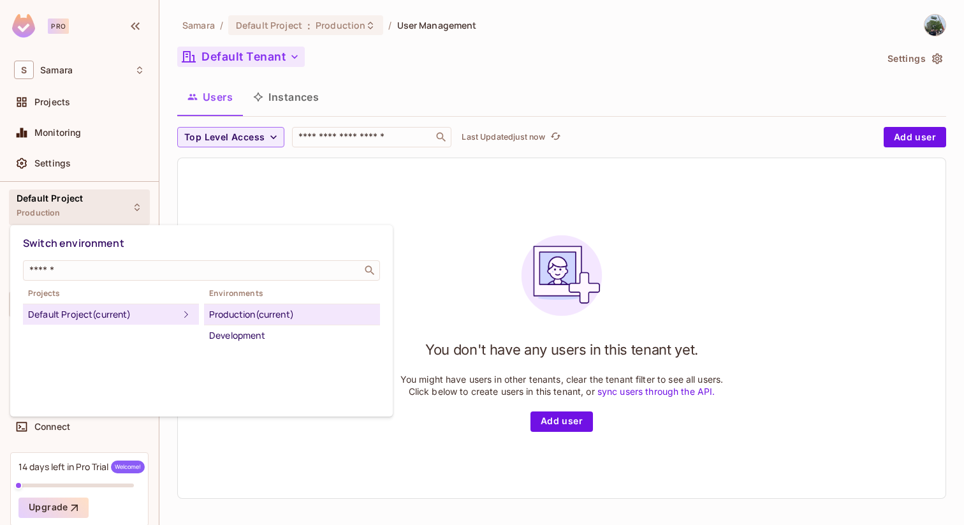
click at [339, 64] on div at bounding box center [482, 262] width 964 height 525
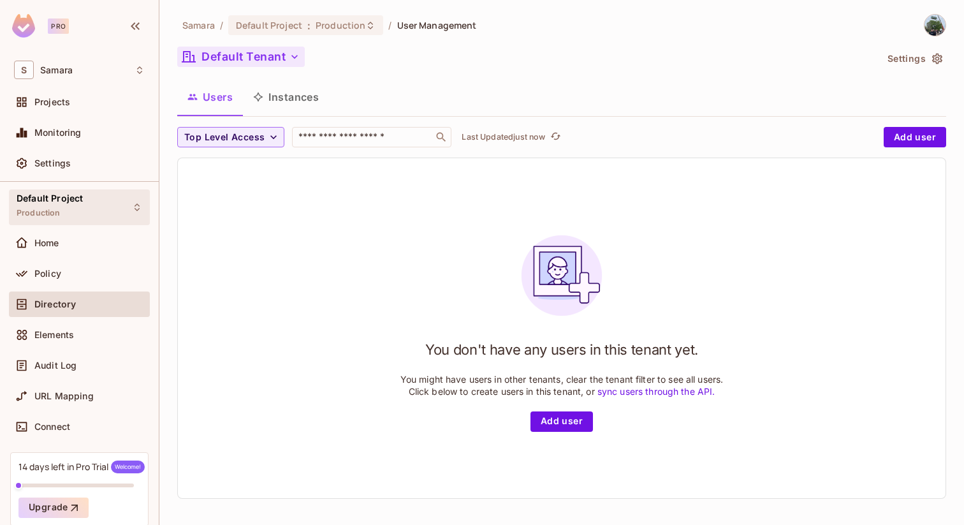
click at [96, 201] on div "Default Project Production" at bounding box center [79, 206] width 141 height 35
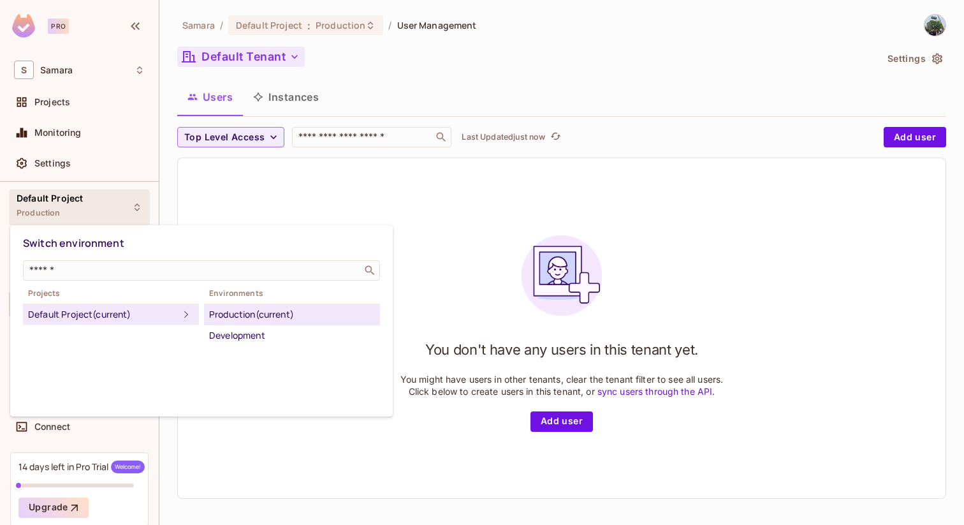
click at [129, 308] on div "Default Project (current)" at bounding box center [103, 314] width 150 height 15
click at [299, 80] on div at bounding box center [482, 262] width 964 height 525
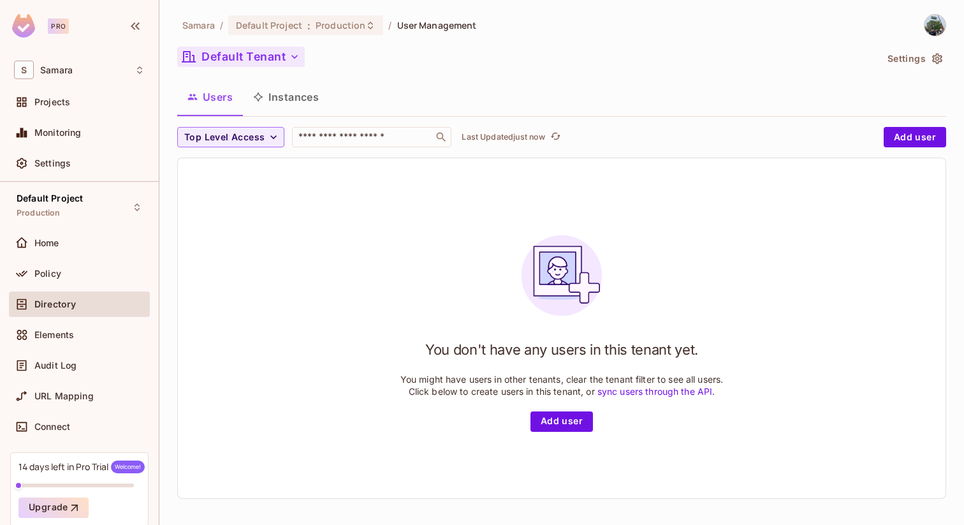
click at [206, 25] on span "Samara" at bounding box center [198, 25] width 33 height 12
click at [70, 69] on span "Samara" at bounding box center [56, 70] width 33 height 10
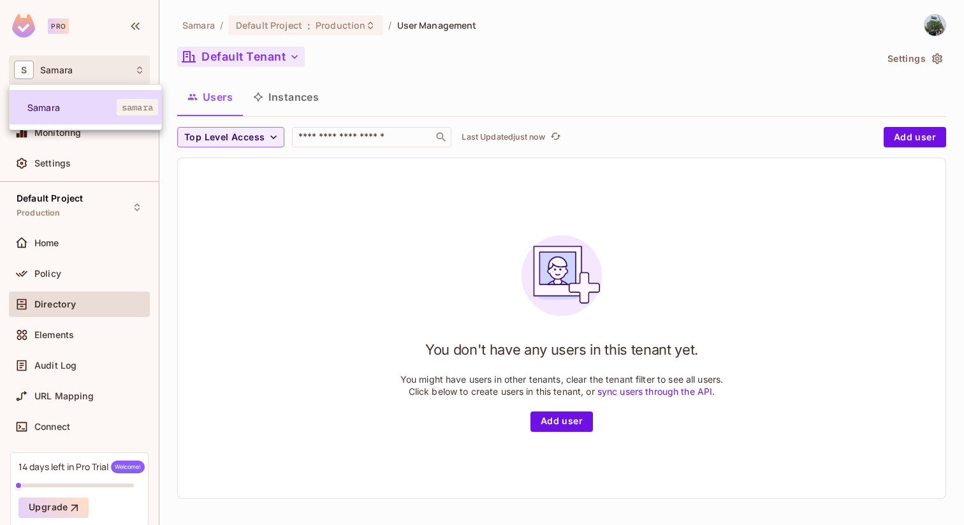
click at [86, 99] on li "Samara samara" at bounding box center [86, 107] width 152 height 34
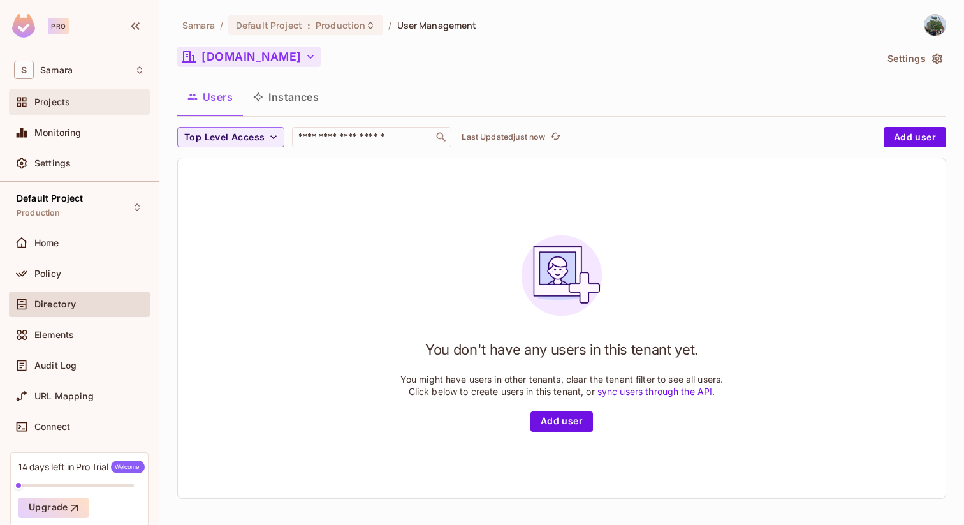
click at [86, 100] on div "Projects" at bounding box center [89, 102] width 110 height 10
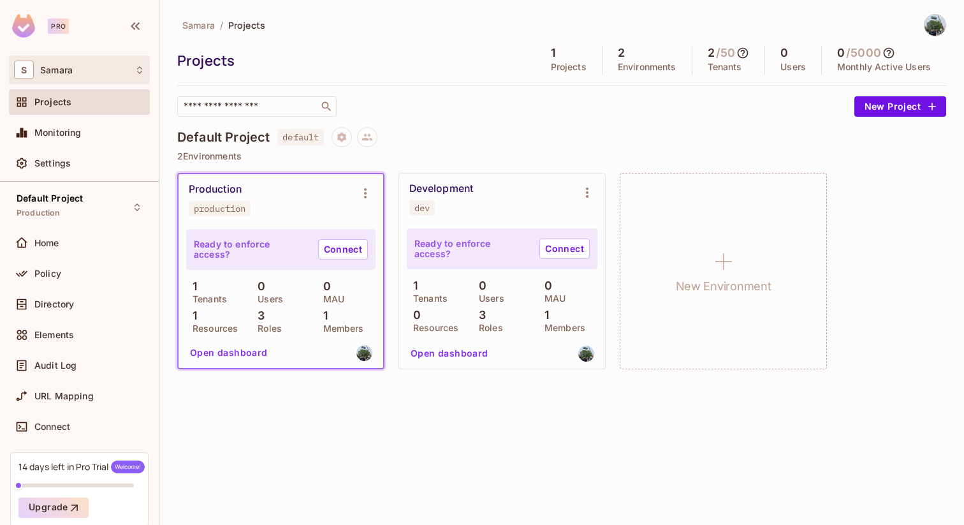
click at [79, 72] on div "S Samara" at bounding box center [79, 70] width 131 height 18
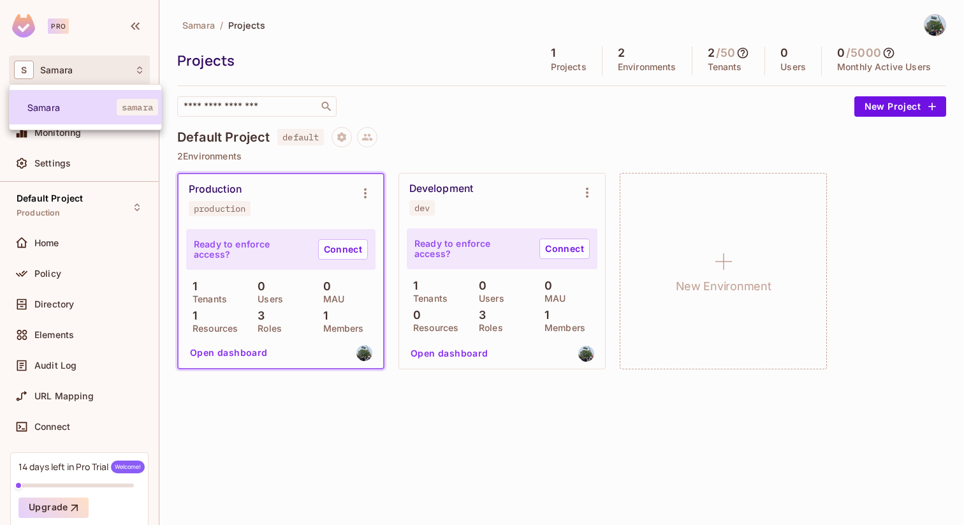
click at [105, 115] on li "Samara samara" at bounding box center [86, 107] width 152 height 34
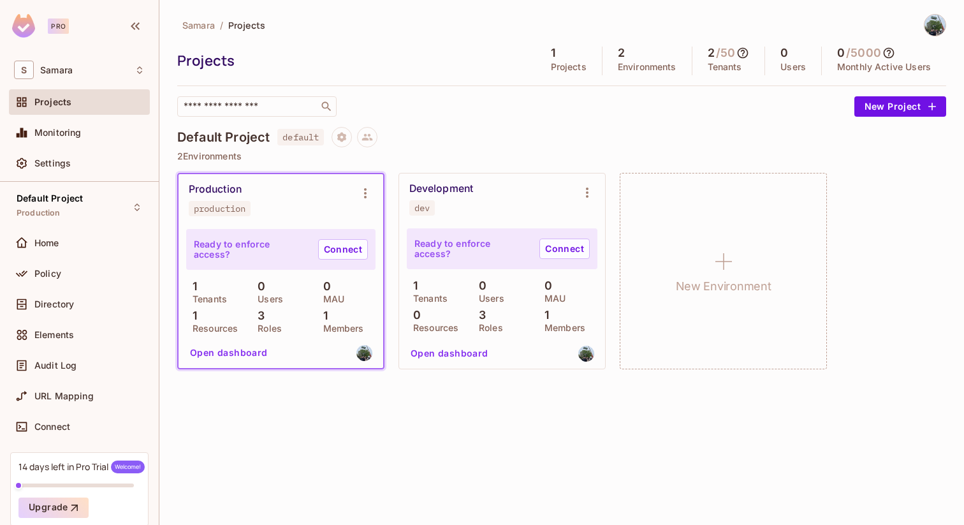
click at [75, 101] on div "Projects" at bounding box center [89, 102] width 110 height 10
click at [359, 200] on button "Environment settings" at bounding box center [365, 192] width 25 height 25
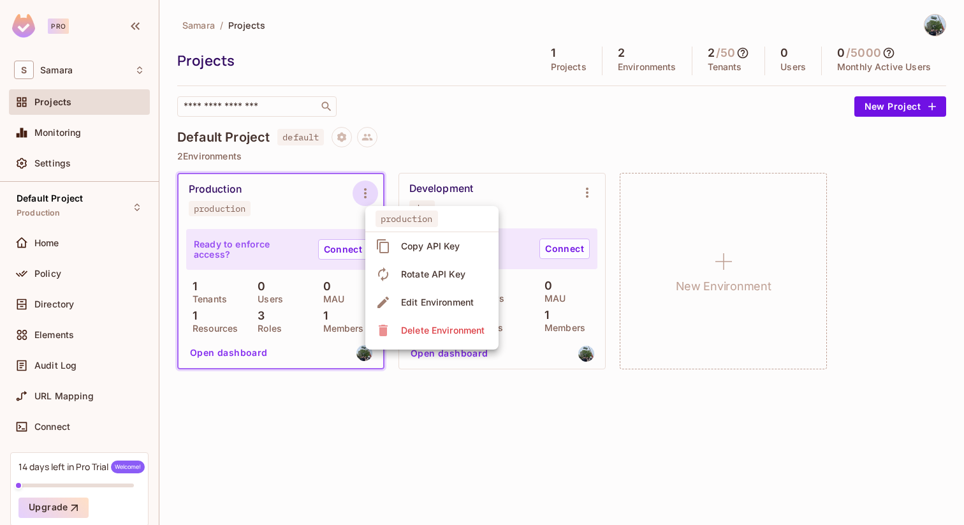
click at [451, 304] on div "Edit Environment" at bounding box center [437, 302] width 73 height 13
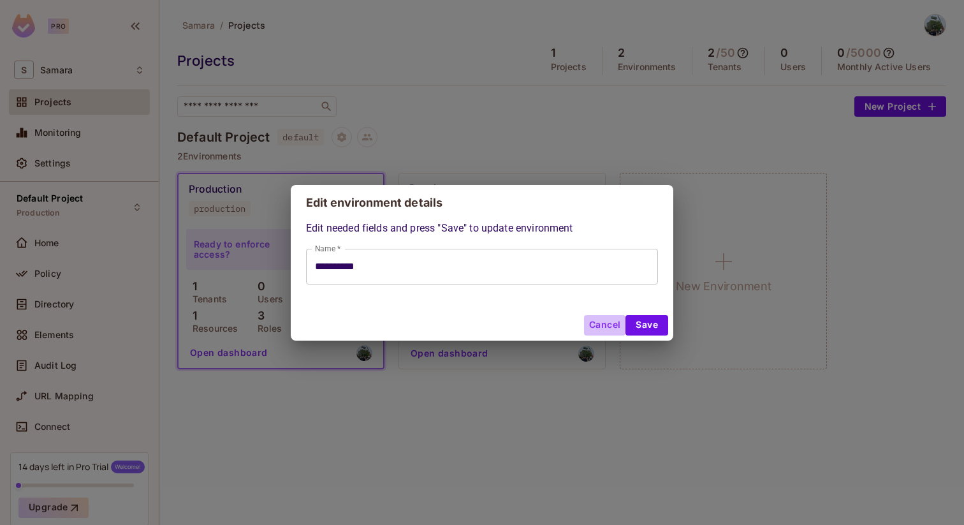
click at [599, 325] on button "Cancel" at bounding box center [604, 325] width 41 height 20
type input "**********"
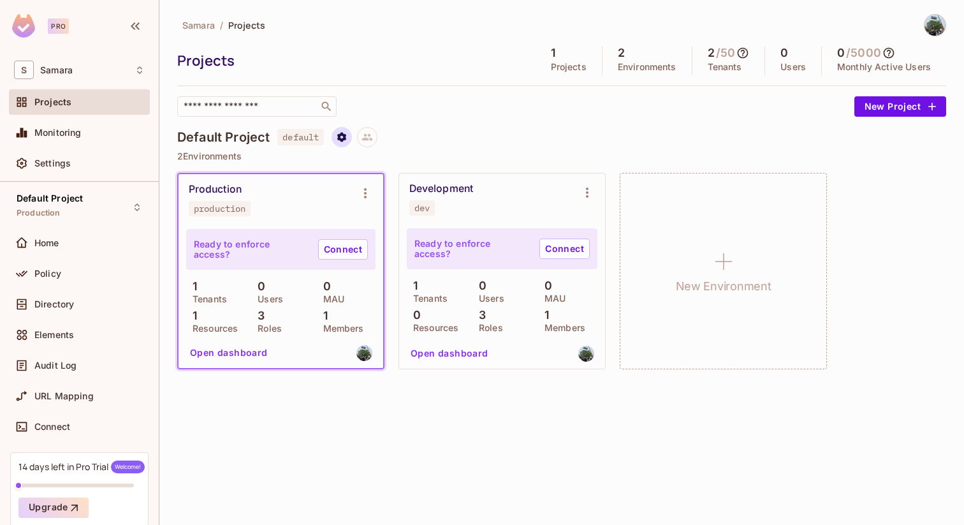
click at [352, 135] on button "Project settings" at bounding box center [341, 137] width 20 height 20
click at [404, 182] on div "Edit Project" at bounding box center [404, 185] width 50 height 13
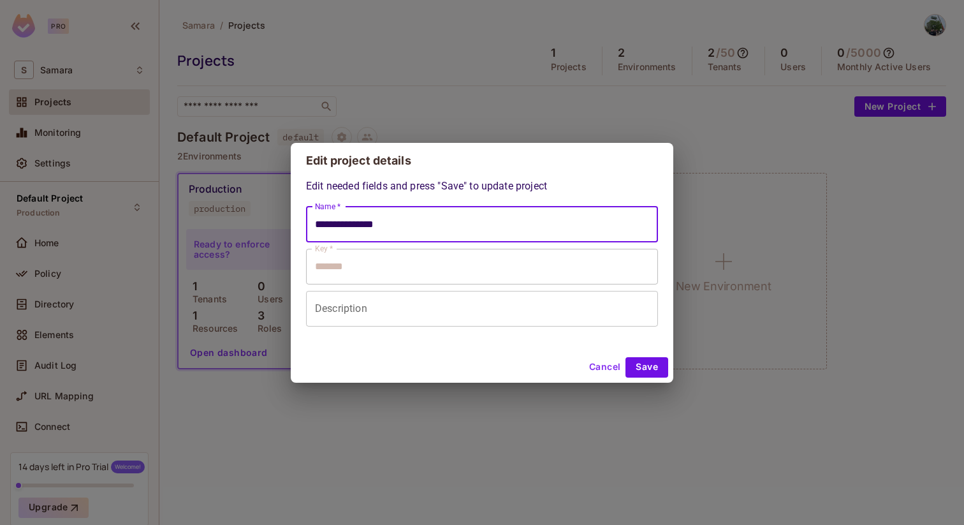
click at [481, 229] on input "**********" at bounding box center [482, 225] width 352 height 36
type input "**********"
click at [647, 366] on button "Save" at bounding box center [646, 367] width 43 height 20
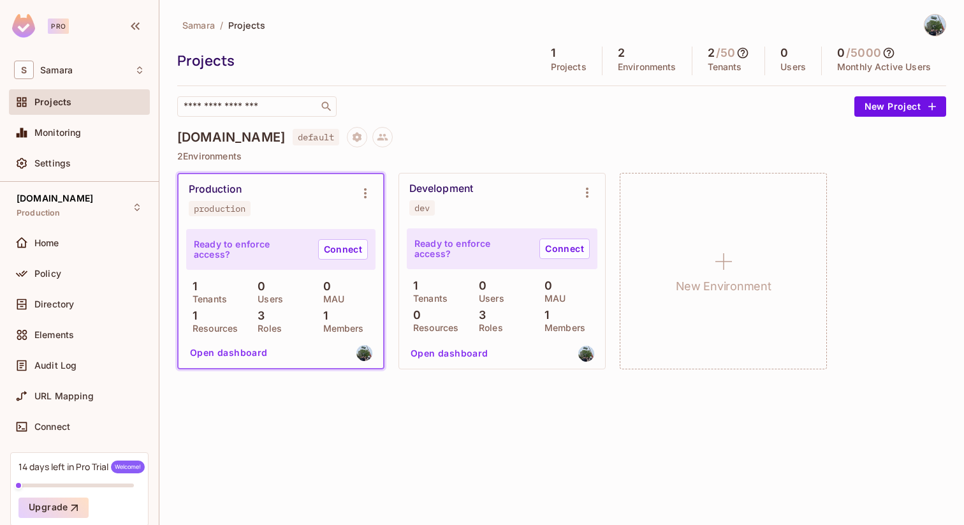
click at [741, 52] on icon at bounding box center [742, 53] width 13 height 13
click at [223, 189] on div at bounding box center [482, 262] width 964 height 525
click at [366, 193] on icon "Environment settings" at bounding box center [365, 193] width 3 height 10
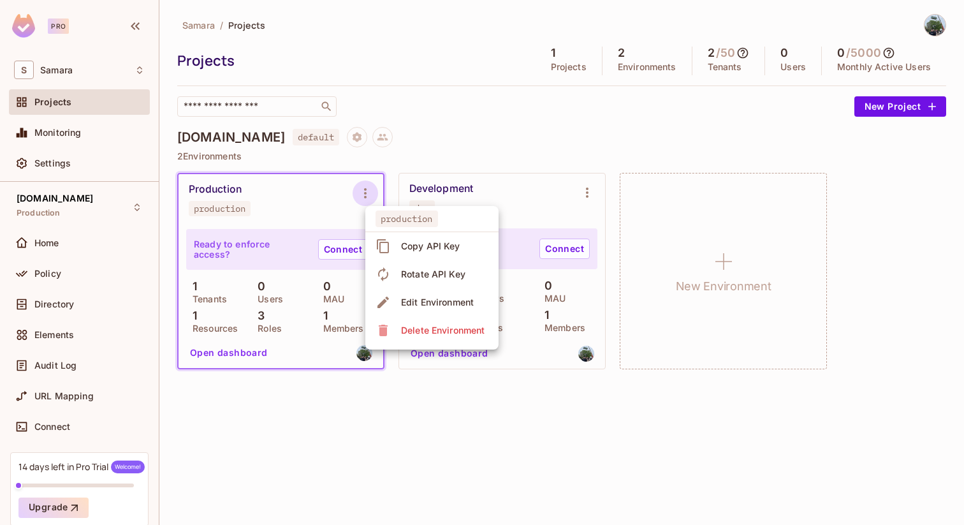
click at [322, 196] on div at bounding box center [482, 262] width 964 height 525
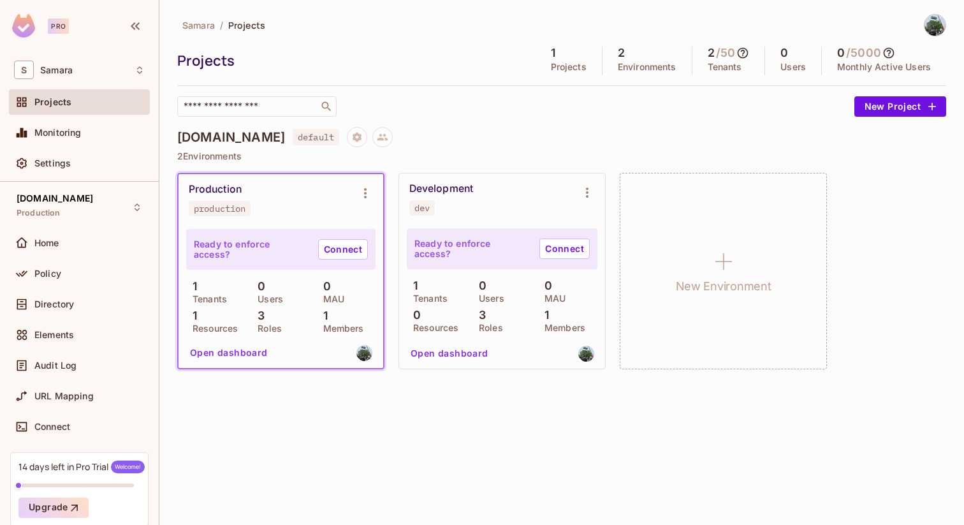
click at [228, 360] on button "Open dashboard" at bounding box center [229, 352] width 88 height 20
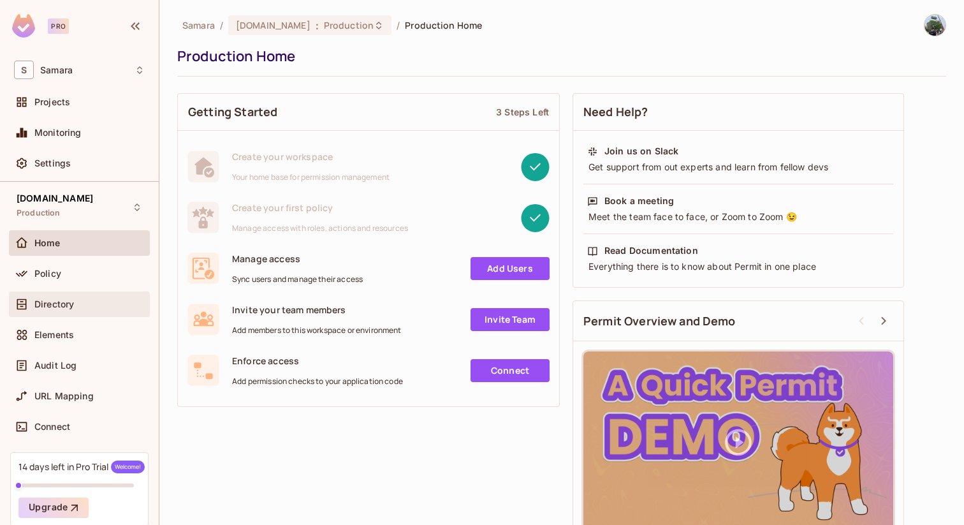
click at [88, 302] on div "Directory" at bounding box center [89, 304] width 110 height 10
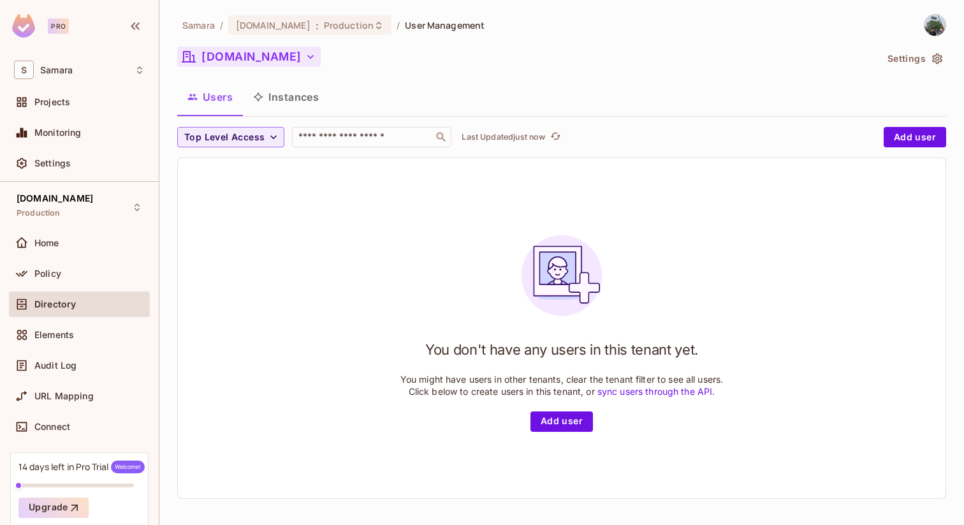
click at [310, 56] on icon "button" at bounding box center [310, 56] width 13 height 13
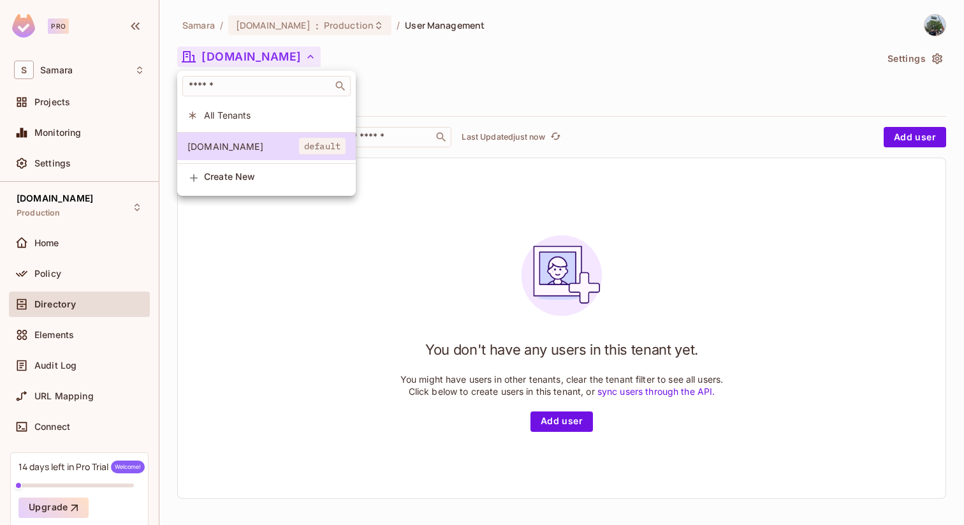
click at [293, 121] on li "All Tenants" at bounding box center [266, 114] width 178 height 27
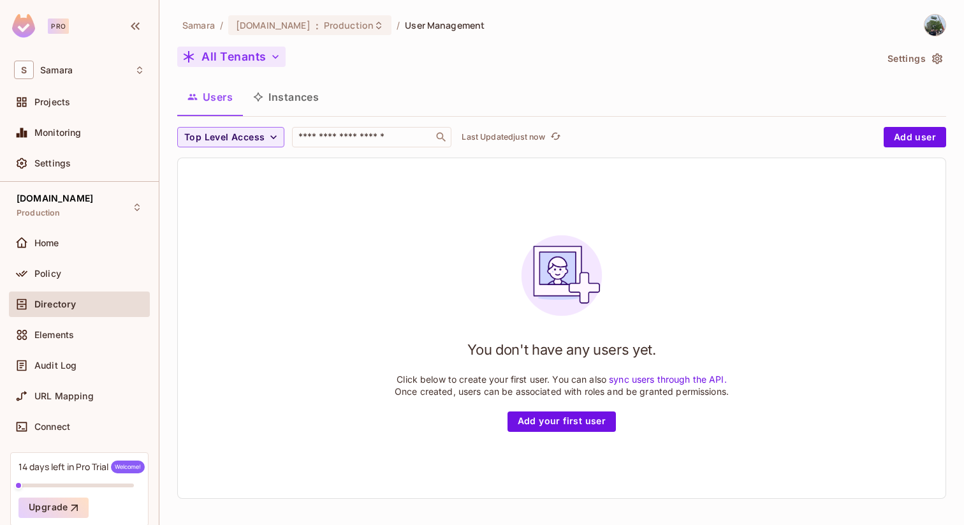
click at [258, 52] on button "All Tenants" at bounding box center [231, 57] width 108 height 20
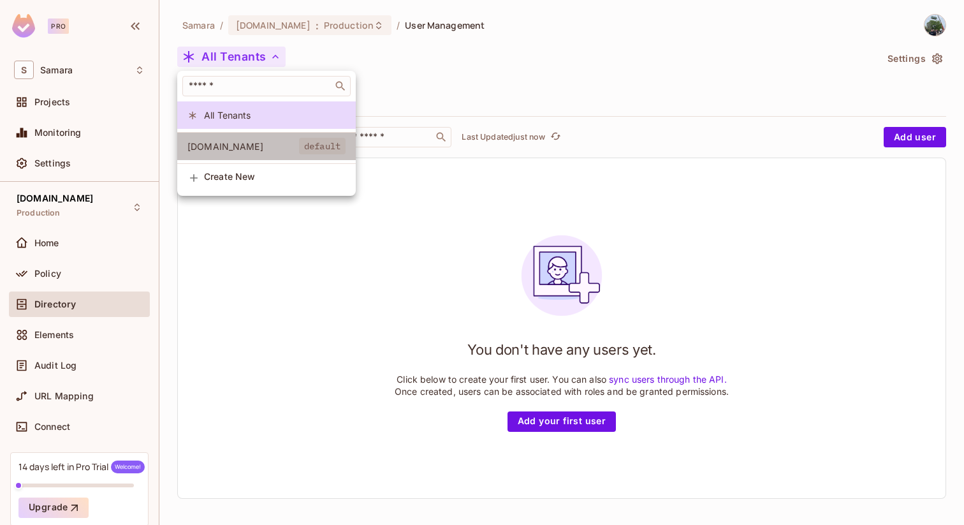
click at [284, 147] on span "[DOMAIN_NAME]" at bounding box center [243, 146] width 112 height 12
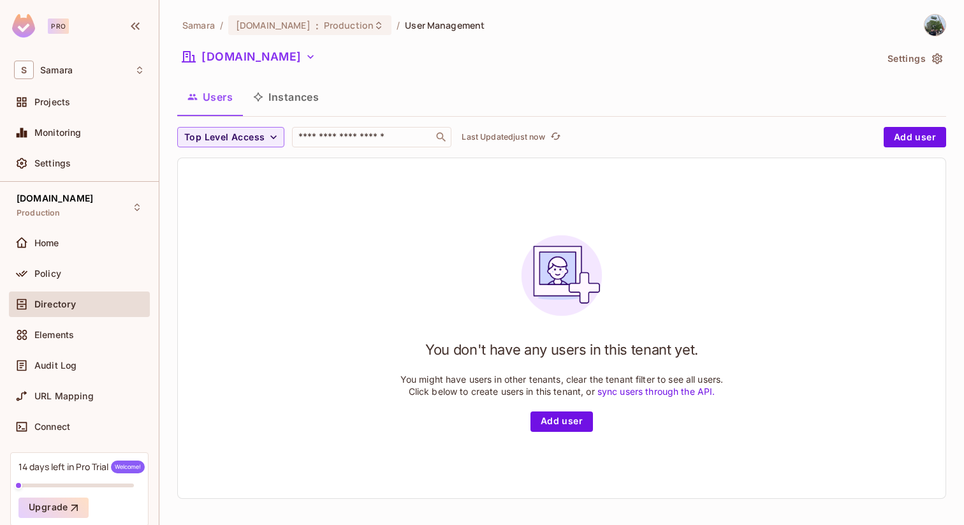
click at [98, 255] on div "Home" at bounding box center [79, 245] width 141 height 31
click at [98, 250] on div "Home" at bounding box center [79, 242] width 141 height 25
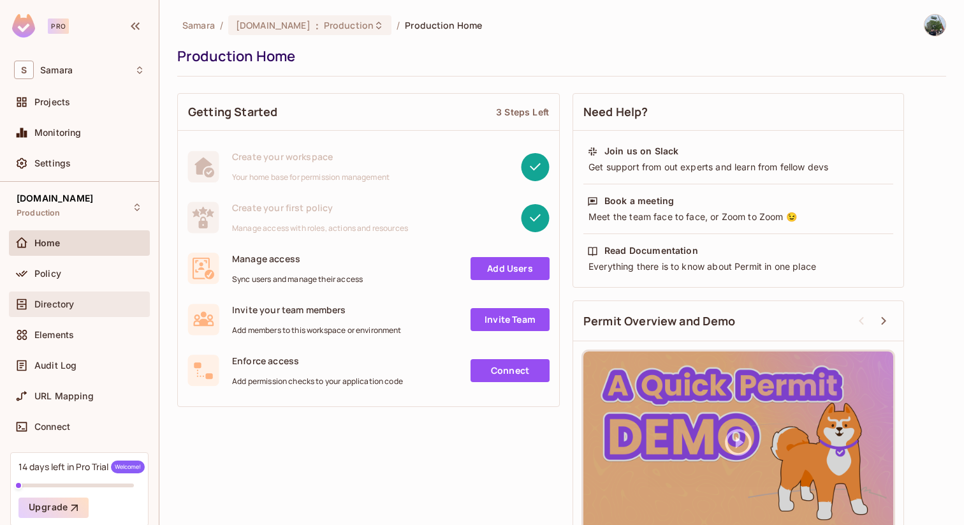
click at [92, 308] on div "Directory" at bounding box center [89, 304] width 110 height 10
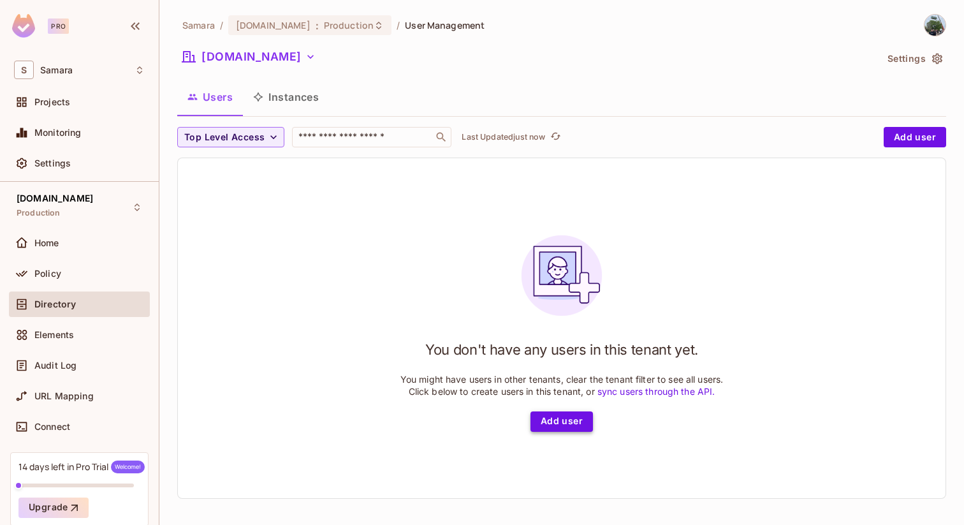
click at [569, 416] on button "Add user" at bounding box center [561, 421] width 62 height 20
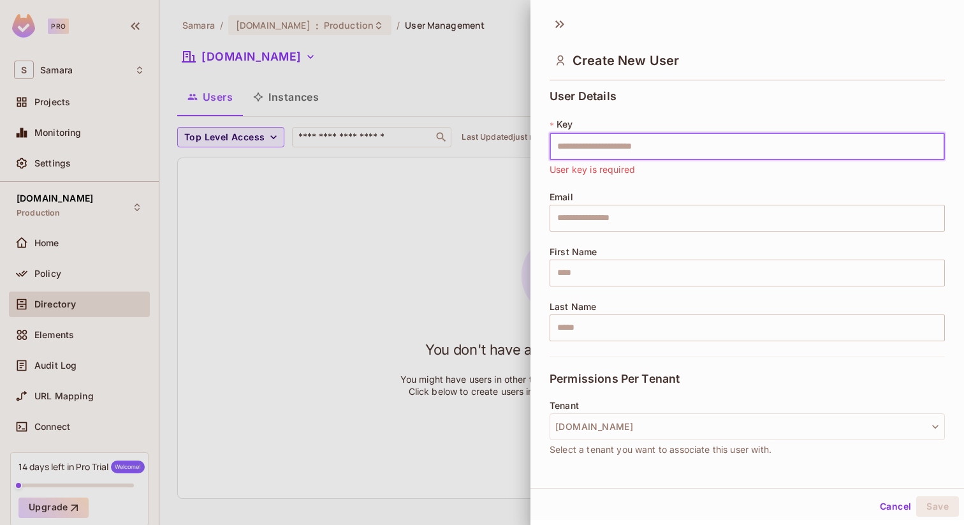
click at [628, 145] on input "text" at bounding box center [747, 146] width 395 height 27
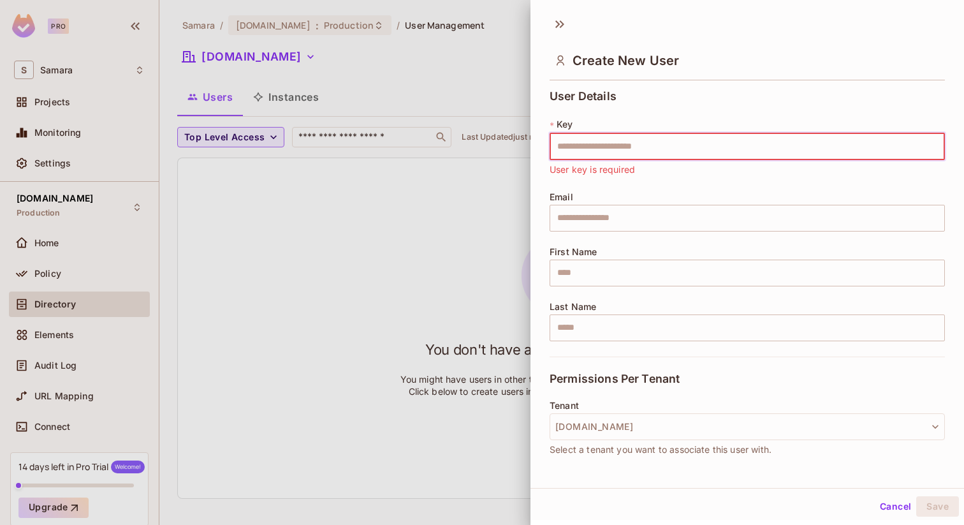
type input "**********"
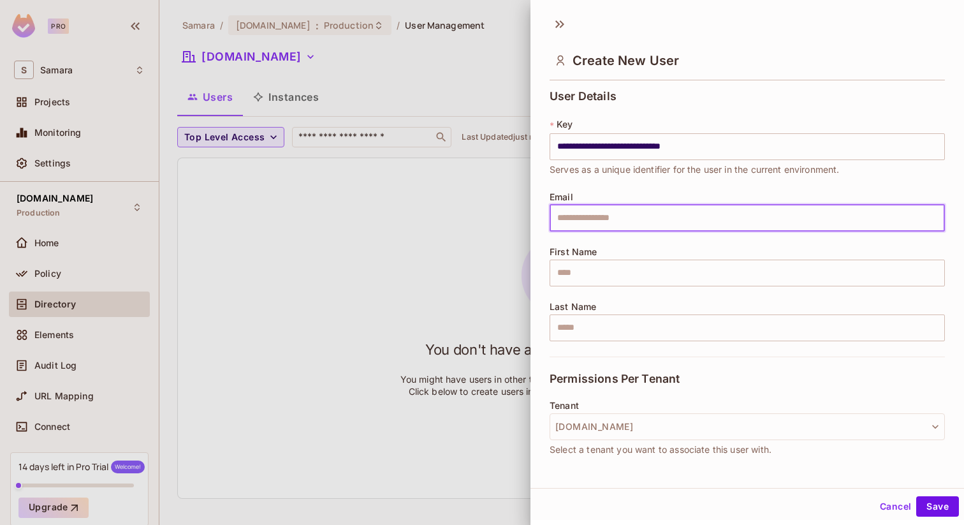
click at [625, 216] on input "text" at bounding box center [747, 218] width 395 height 27
type input "**********"
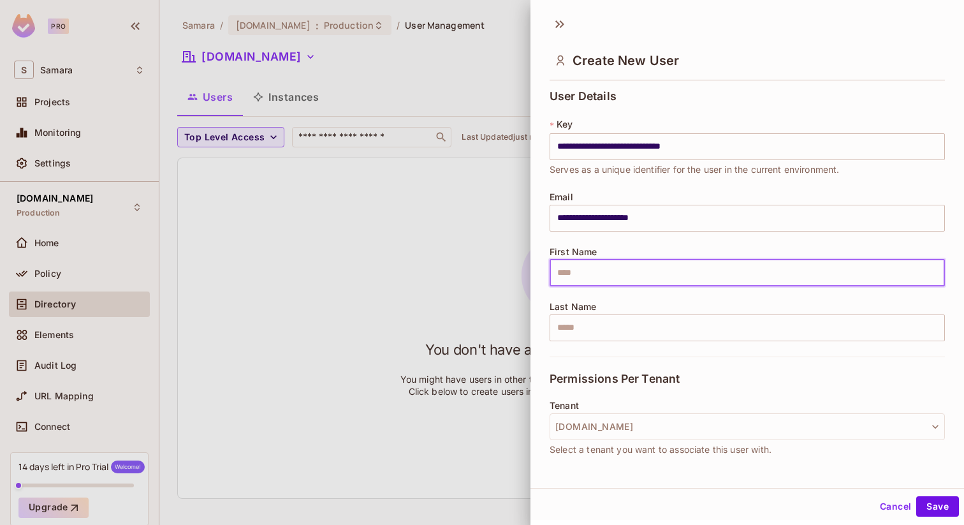
click at [632, 261] on input "text" at bounding box center [747, 272] width 395 height 27
type input "*******"
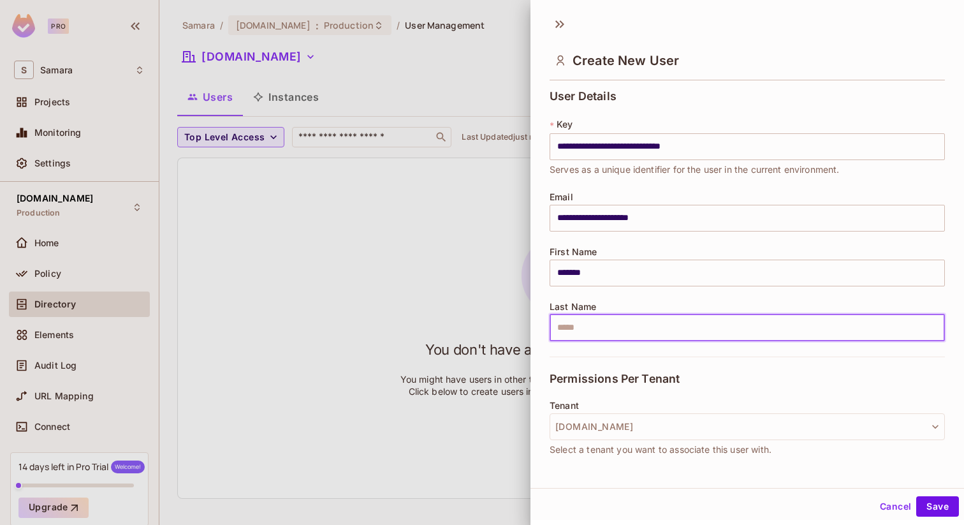
click at [626, 328] on input "text" at bounding box center [747, 327] width 395 height 27
type input "*******"
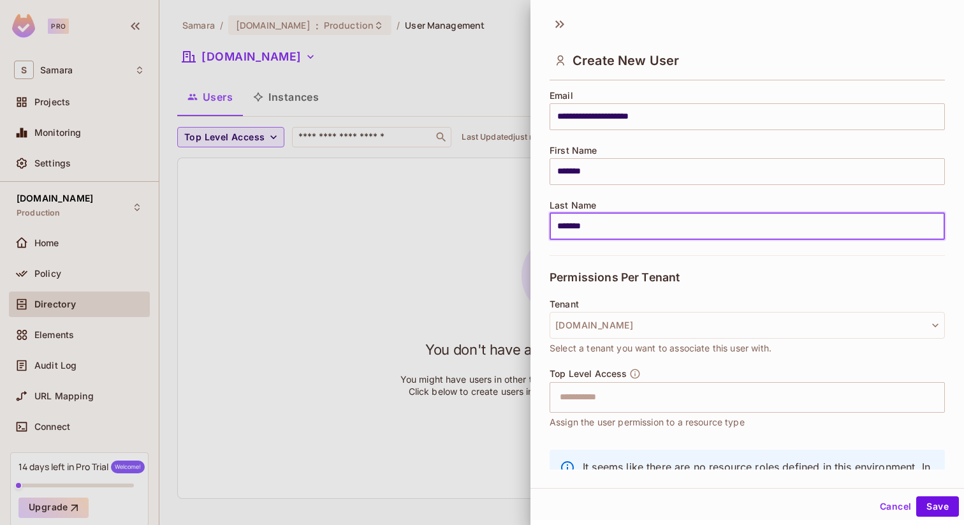
scroll to position [164, 0]
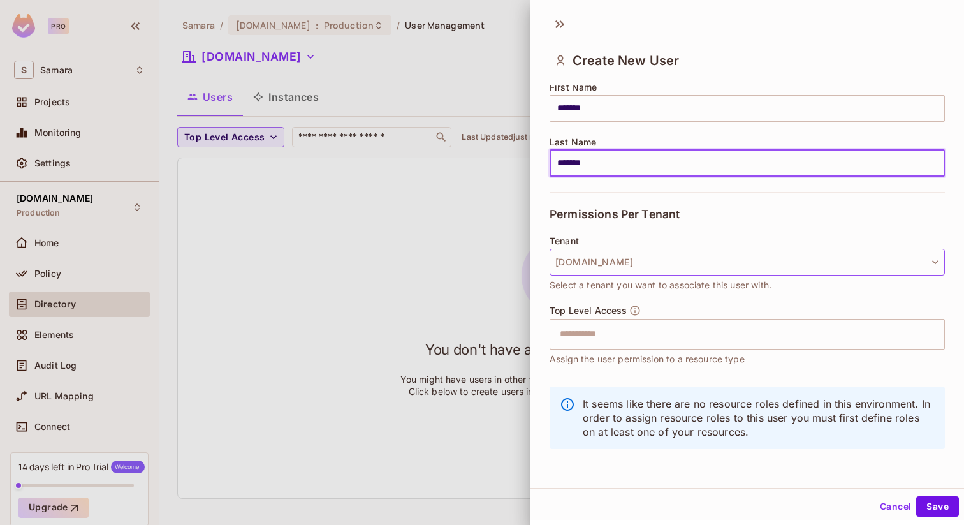
click at [652, 272] on button "[DOMAIN_NAME]" at bounding box center [747, 262] width 395 height 27
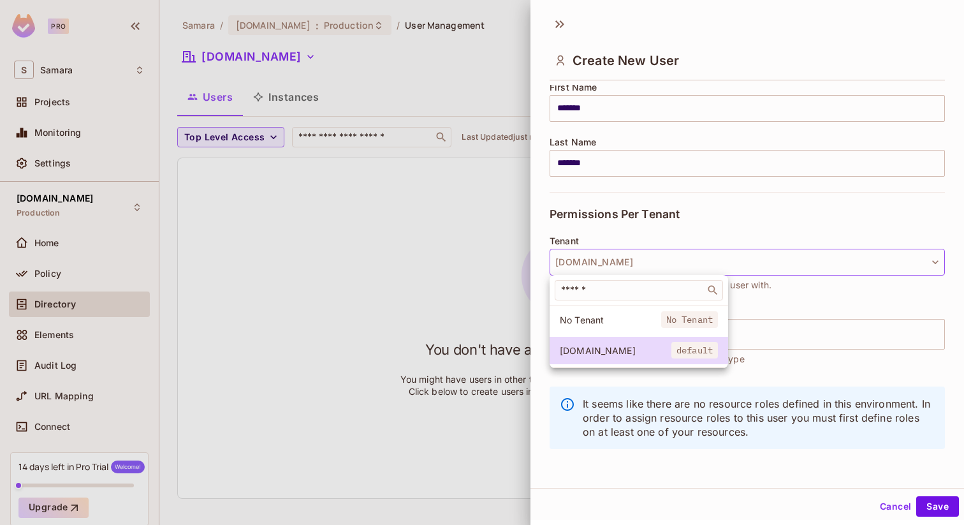
click at [652, 217] on div at bounding box center [482, 262] width 964 height 525
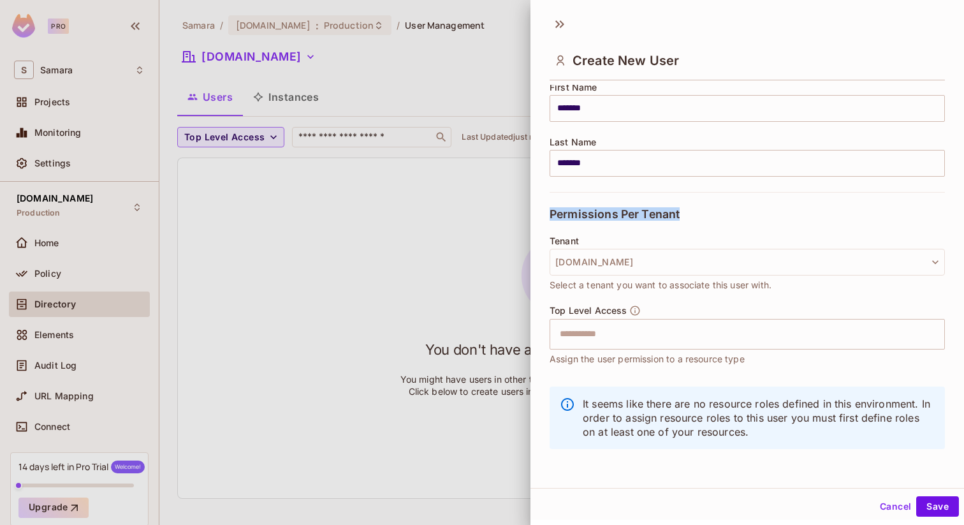
drag, startPoint x: 690, startPoint y: 210, endPoint x: 534, endPoint y: 212, distance: 156.2
click at [534, 212] on div "**********" at bounding box center [746, 277] width 433 height 384
click at [619, 212] on span "Permissions Per Tenant" at bounding box center [615, 214] width 130 height 13
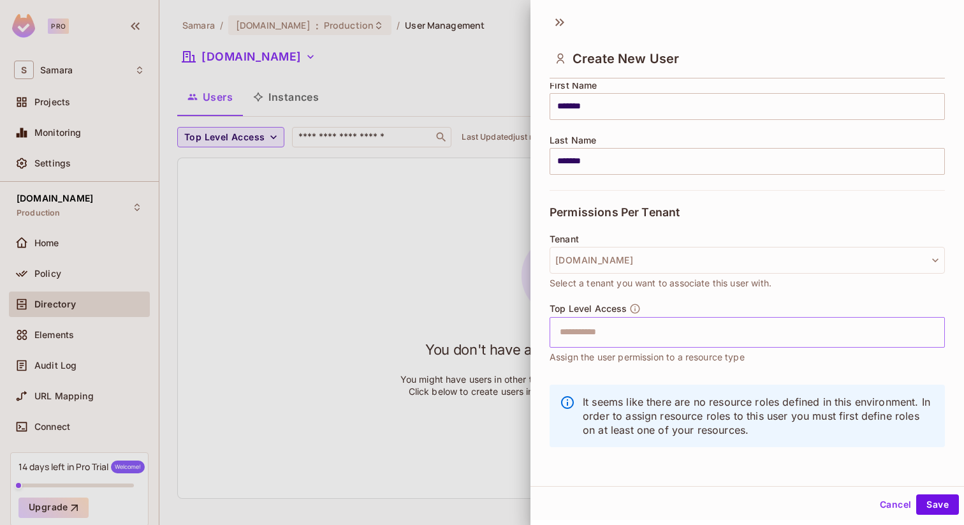
click at [614, 321] on input "text" at bounding box center [736, 331] width 368 height 25
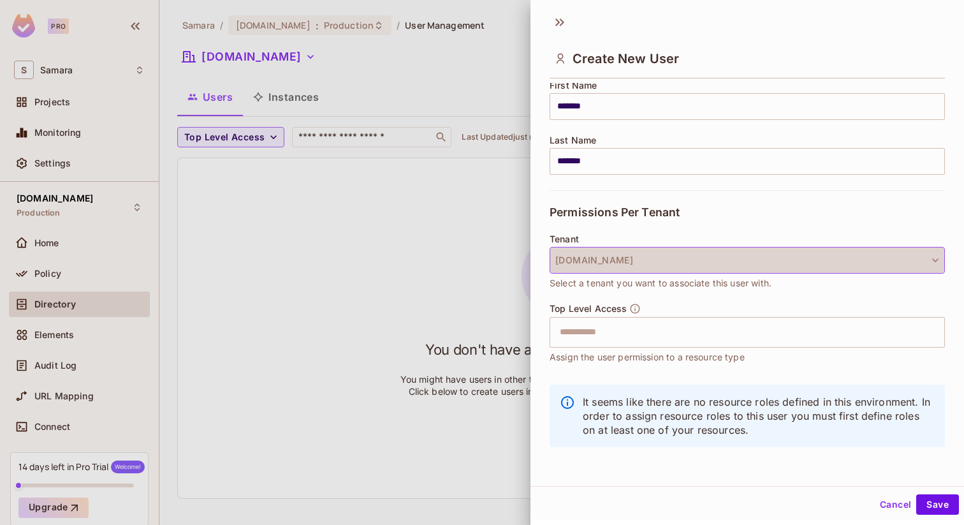
click at [666, 258] on button "[DOMAIN_NAME]" at bounding box center [747, 260] width 395 height 27
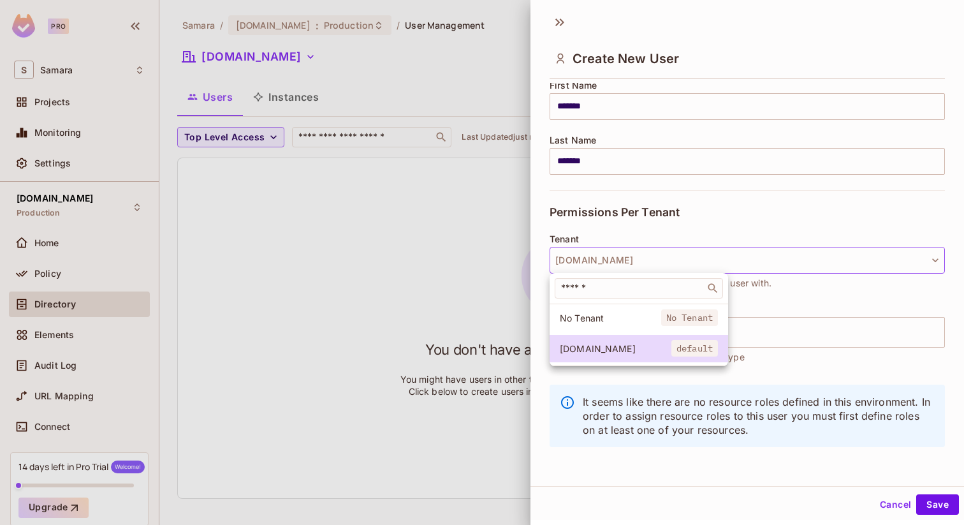
click at [694, 233] on div at bounding box center [482, 262] width 964 height 525
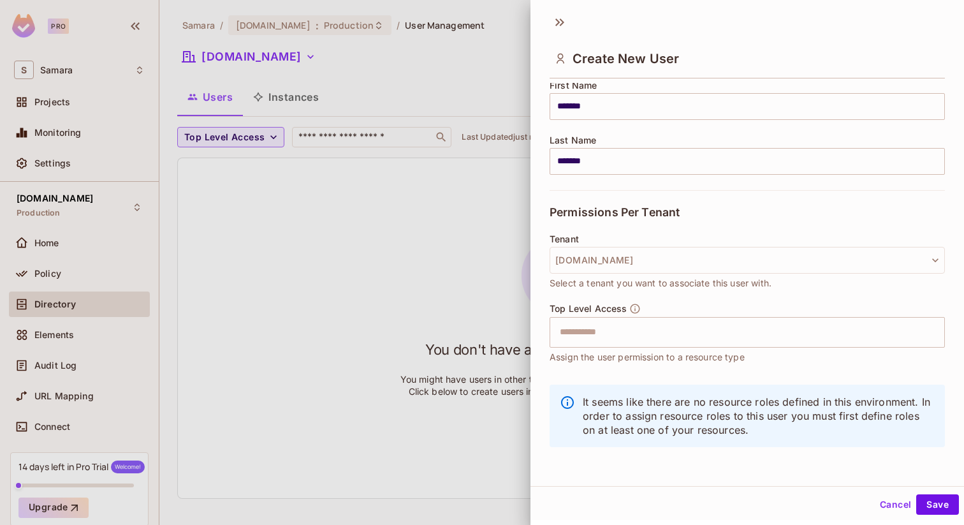
click at [941, 490] on div "Cancel Save" at bounding box center [746, 504] width 433 height 31
click at [933, 500] on button "Save" at bounding box center [937, 504] width 43 height 20
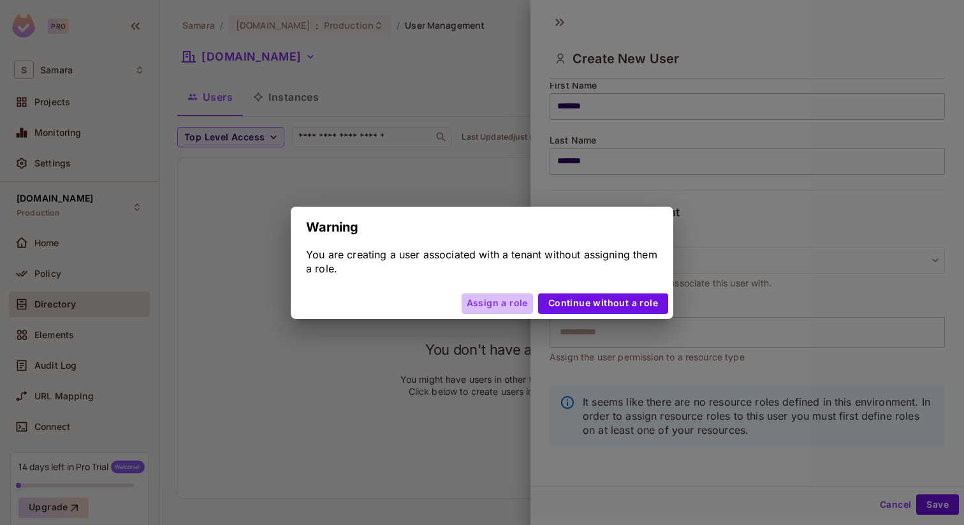
click at [507, 305] on button "Assign a role" at bounding box center [497, 303] width 71 height 20
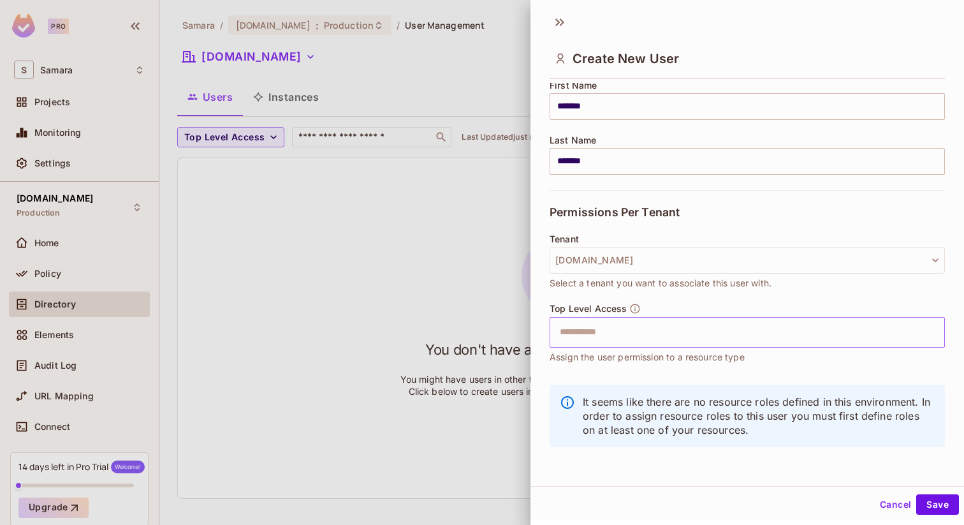
click at [585, 325] on input "text" at bounding box center [736, 331] width 368 height 25
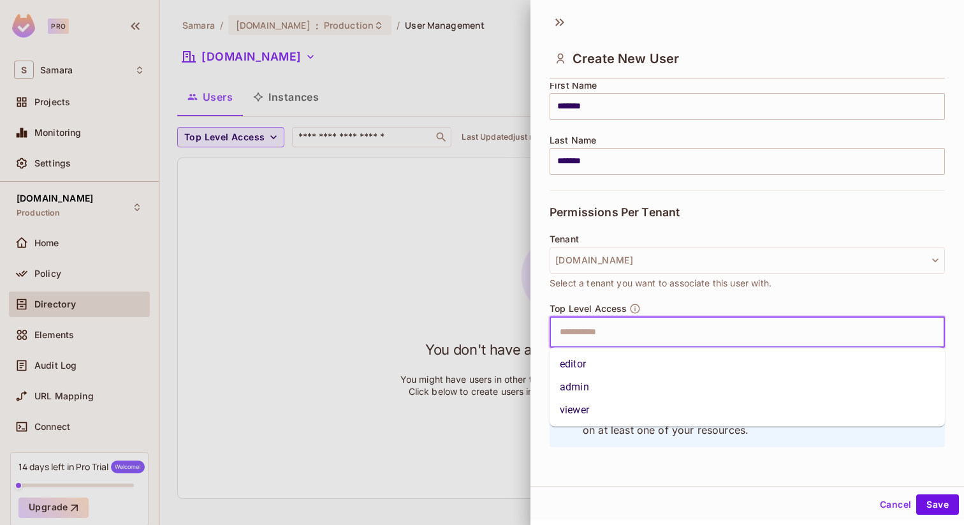
click at [597, 406] on li "viewer" at bounding box center [747, 409] width 395 height 23
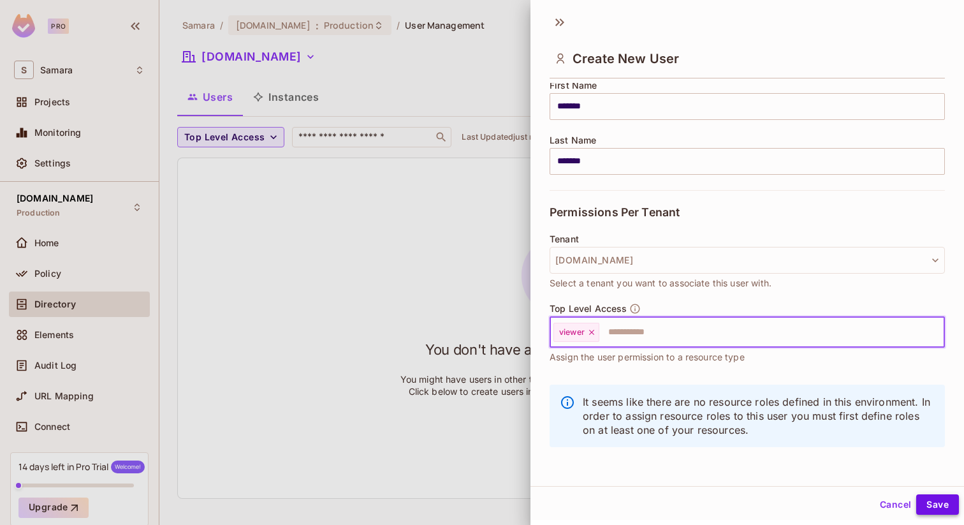
click at [931, 507] on button "Save" at bounding box center [937, 504] width 43 height 20
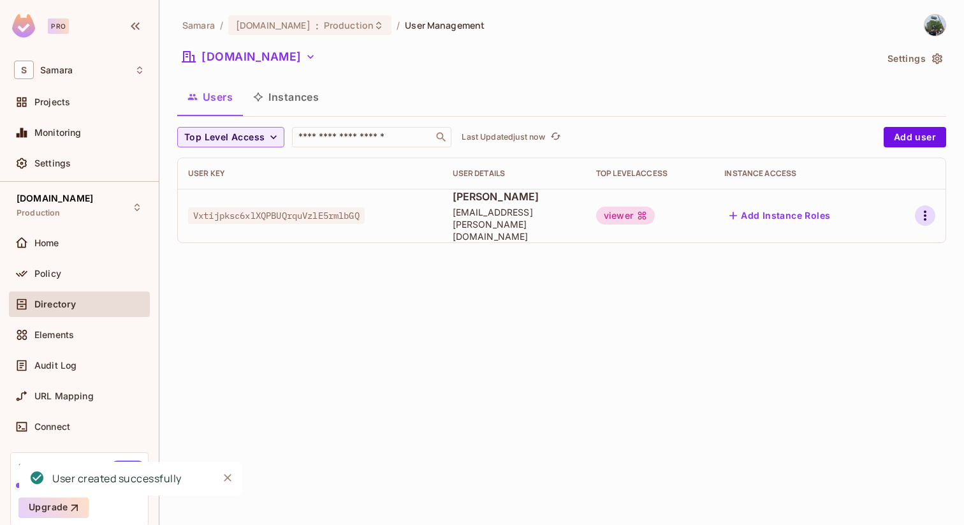
click at [926, 215] on icon "button" at bounding box center [924, 215] width 15 height 15
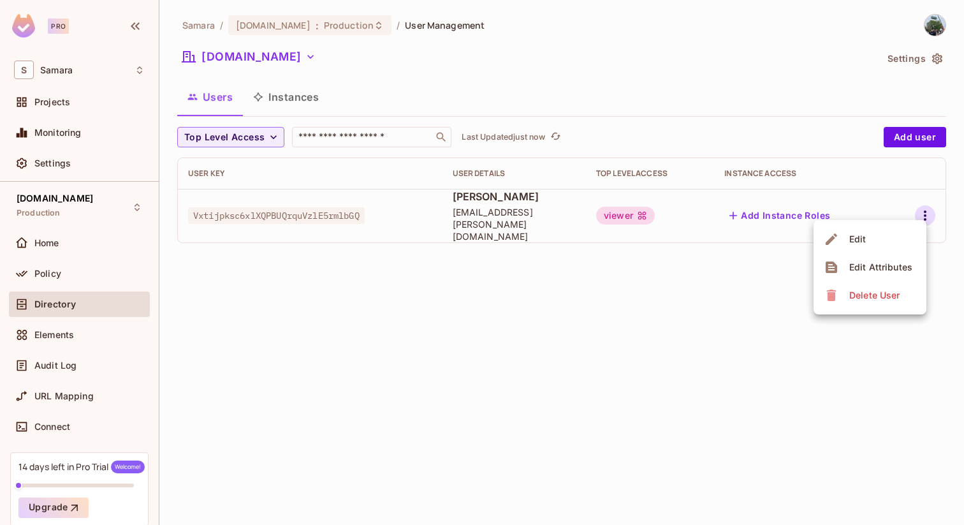
click at [671, 288] on div at bounding box center [482, 262] width 964 height 525
click at [325, 96] on button "Instances" at bounding box center [286, 97] width 86 height 32
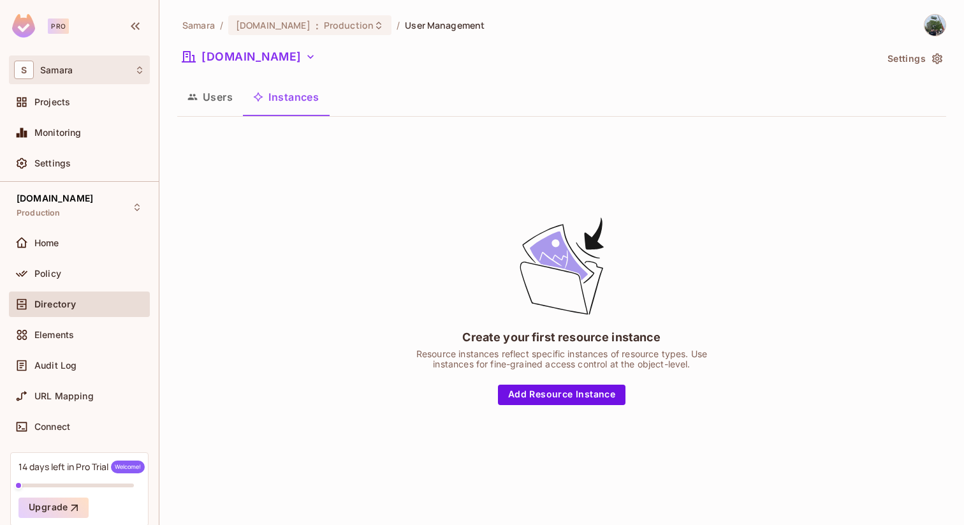
click at [124, 74] on div "S Samara" at bounding box center [79, 70] width 131 height 18
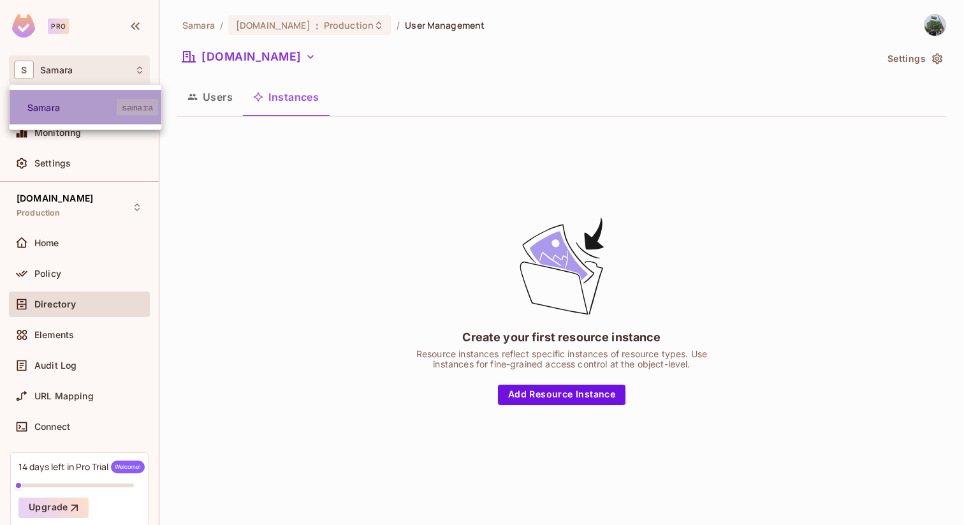
click at [102, 101] on span "Samara" at bounding box center [71, 107] width 89 height 12
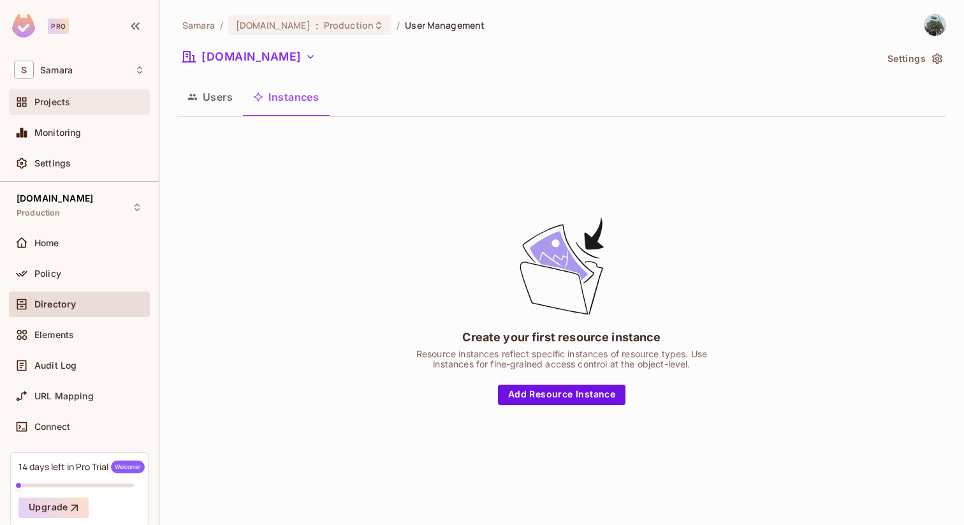
click at [103, 98] on div "Projects" at bounding box center [89, 102] width 110 height 10
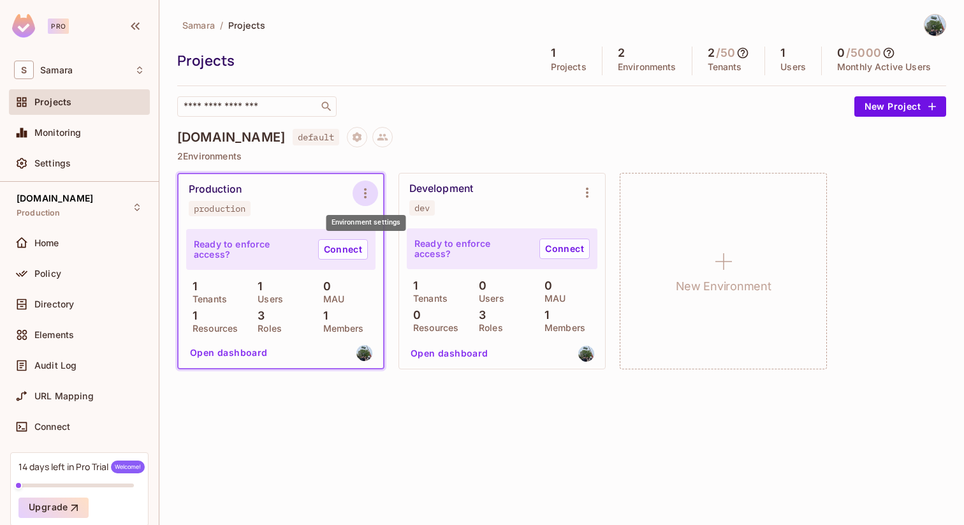
click at [360, 193] on icon "Environment settings" at bounding box center [365, 193] width 15 height 15
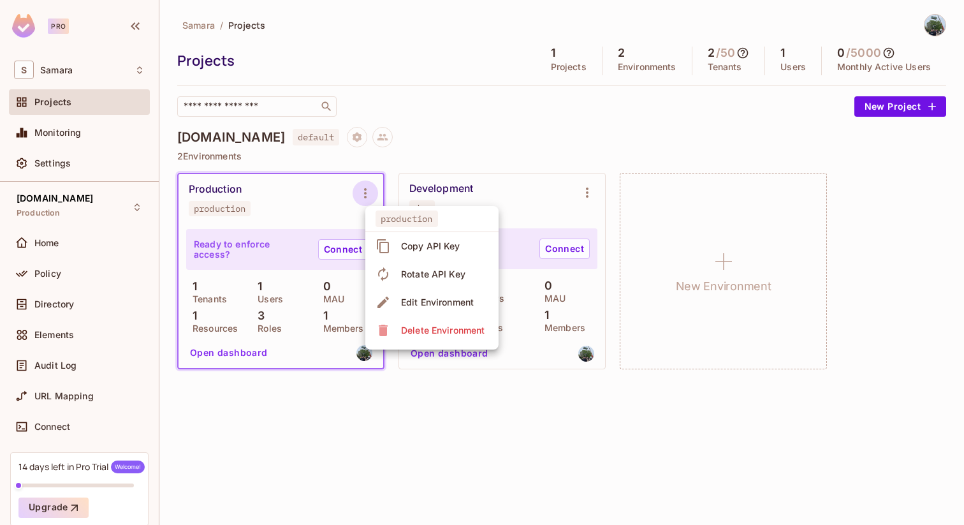
click at [289, 257] on div at bounding box center [482, 262] width 964 height 525
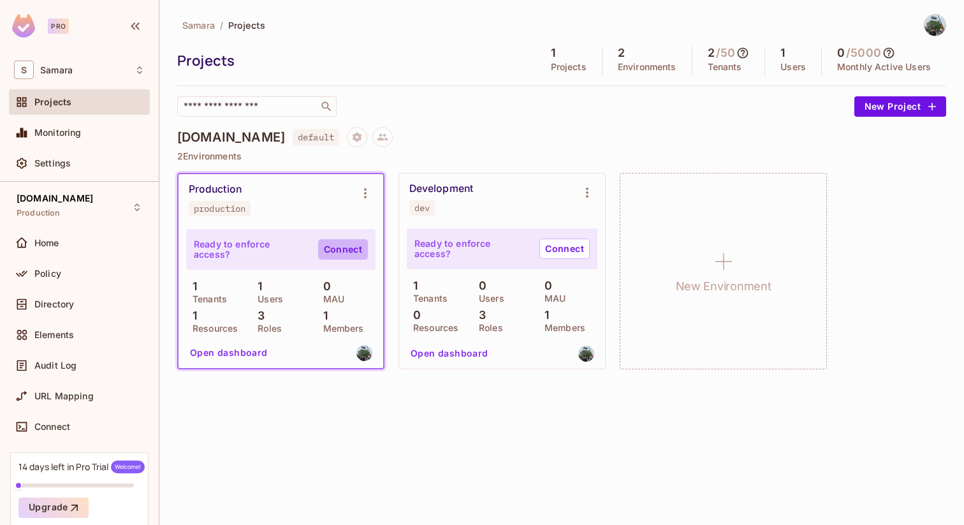
click at [335, 256] on link "Connect" at bounding box center [343, 249] width 50 height 20
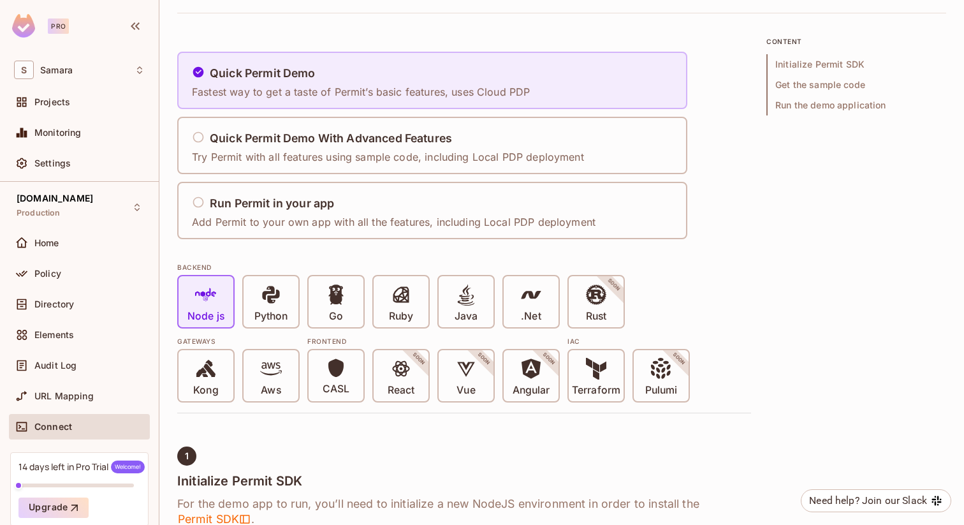
scroll to position [68, 0]
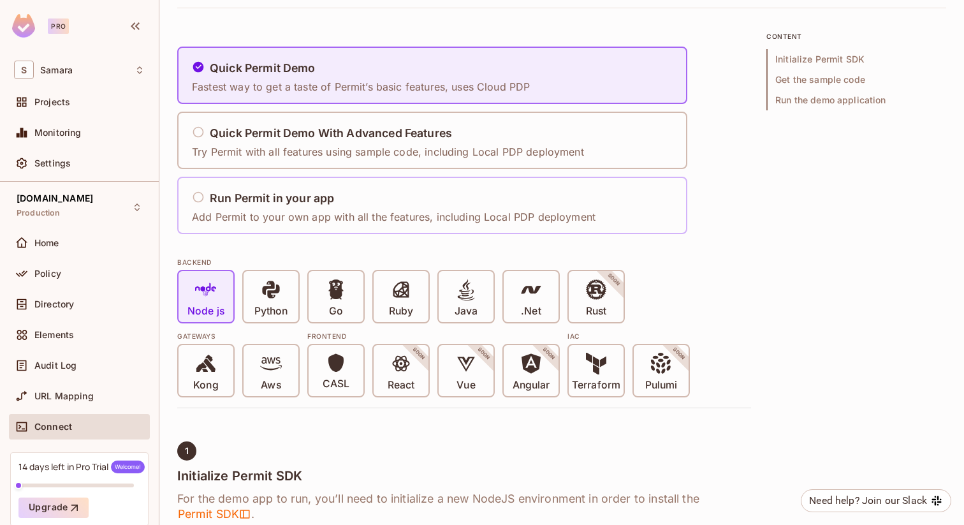
click at [370, 210] on p "Add Permit to your own app with all the features, including Local PDP deployment" at bounding box center [394, 217] width 404 height 14
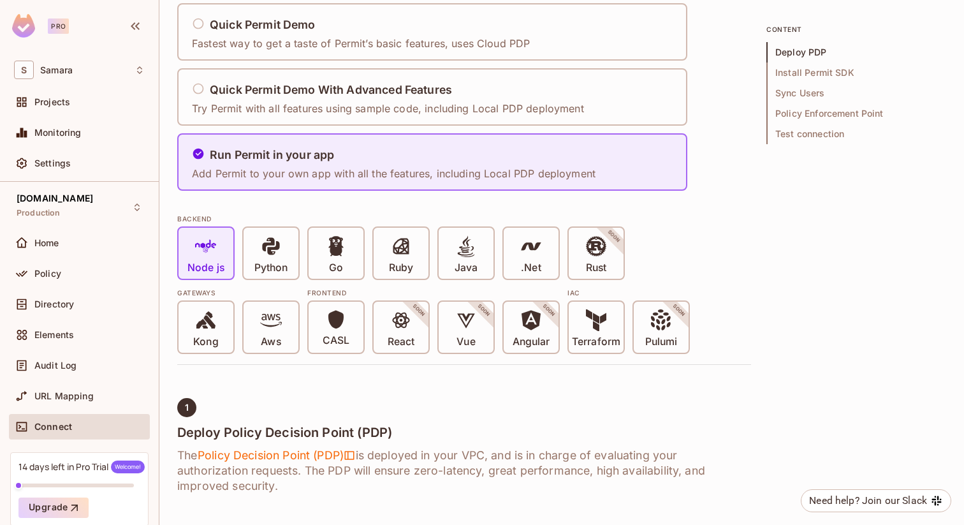
scroll to position [0, 0]
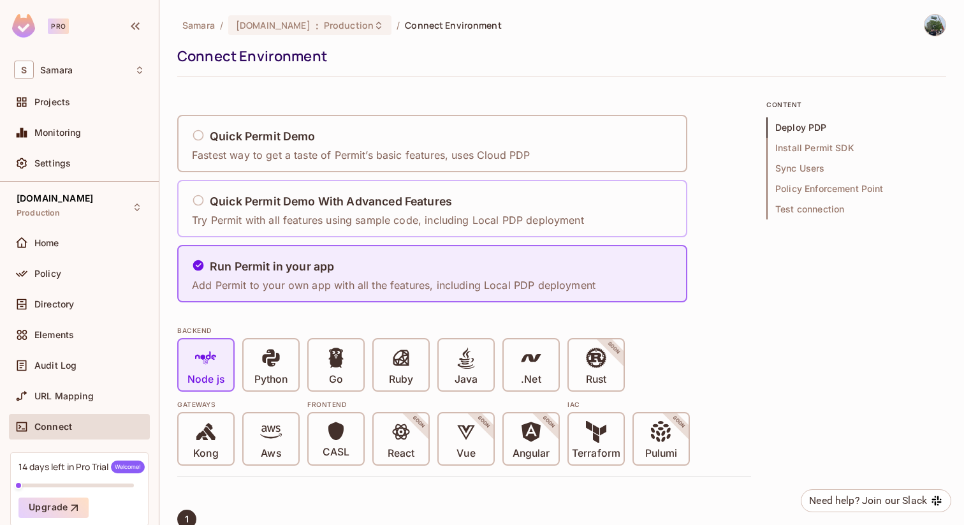
click at [398, 197] on h5 "Quick Permit Demo With Advanced Features" at bounding box center [331, 201] width 242 height 13
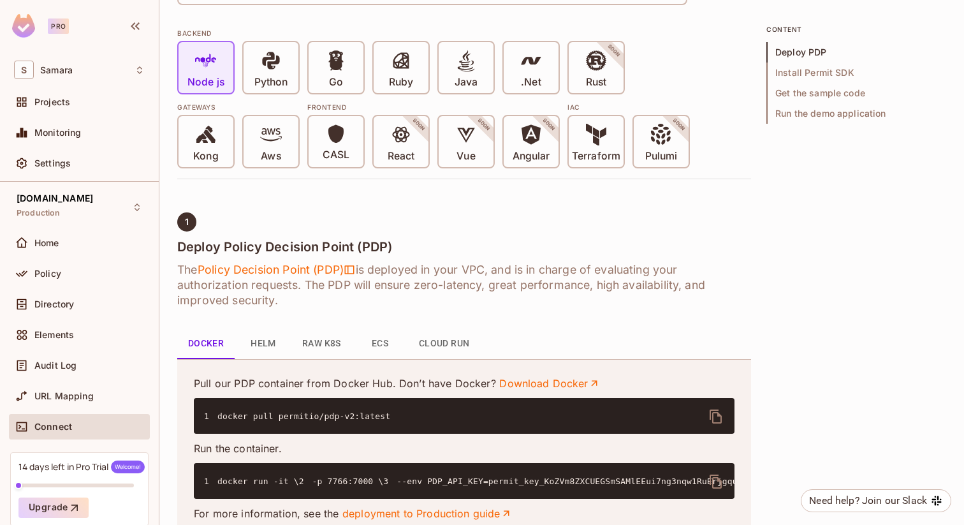
scroll to position [343, 0]
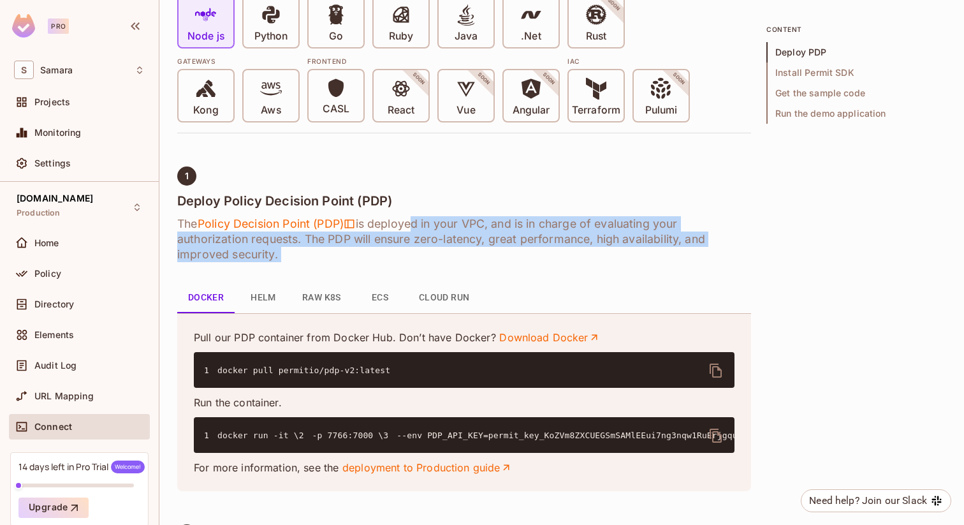
drag, startPoint x: 416, startPoint y: 224, endPoint x: 428, endPoint y: 273, distance: 50.6
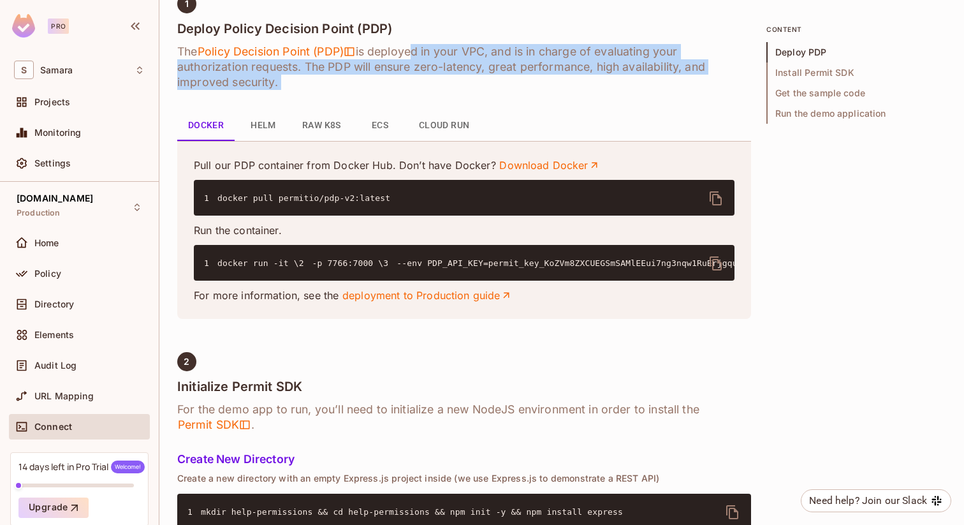
scroll to position [493, 0]
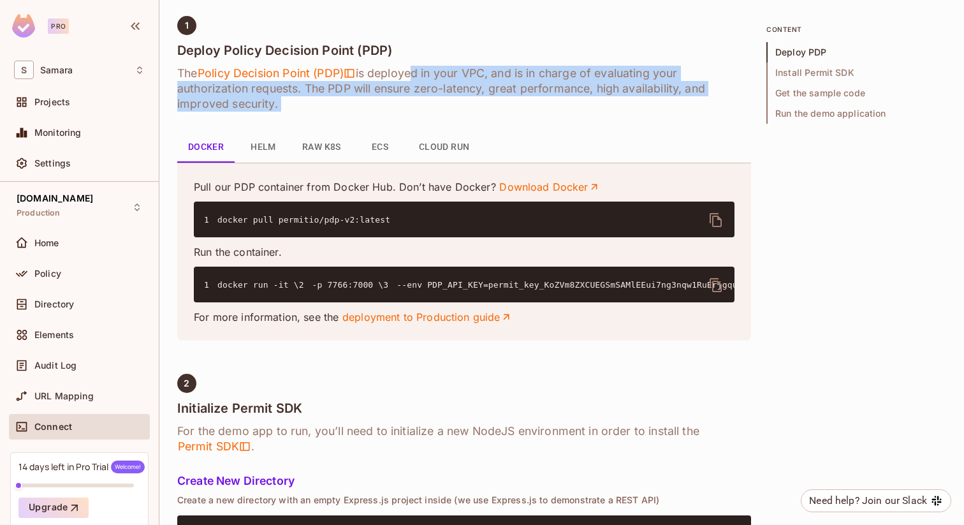
click at [335, 153] on button "Raw K8s" at bounding box center [321, 147] width 59 height 31
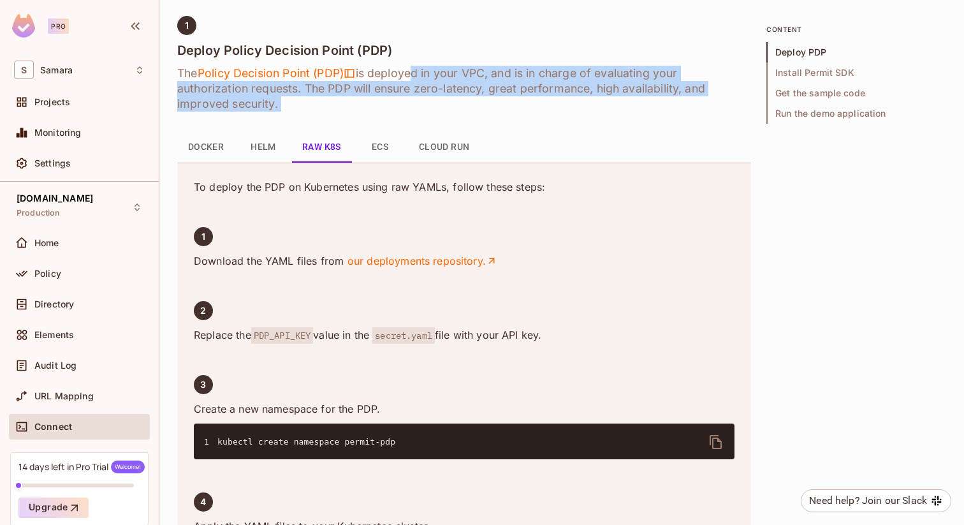
click at [378, 154] on button "ECS" at bounding box center [379, 147] width 57 height 31
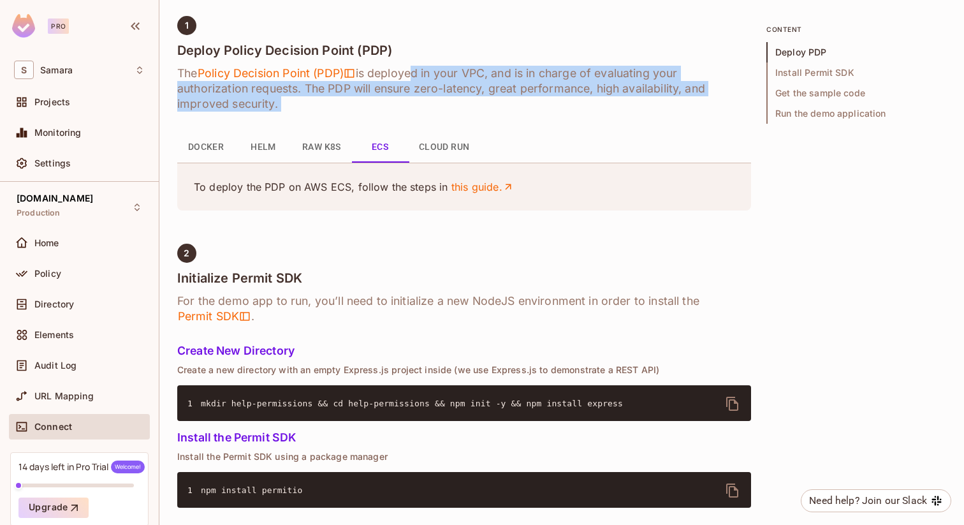
click at [434, 152] on button "Cloud Run" at bounding box center [444, 147] width 71 height 31
click at [260, 140] on button "Helm" at bounding box center [263, 147] width 57 height 31
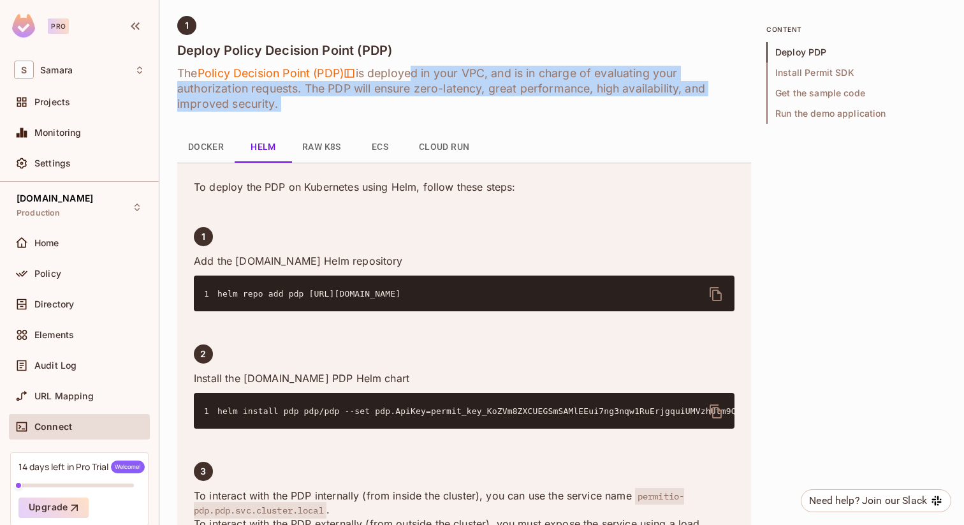
click at [213, 146] on button "Docker" at bounding box center [205, 147] width 57 height 31
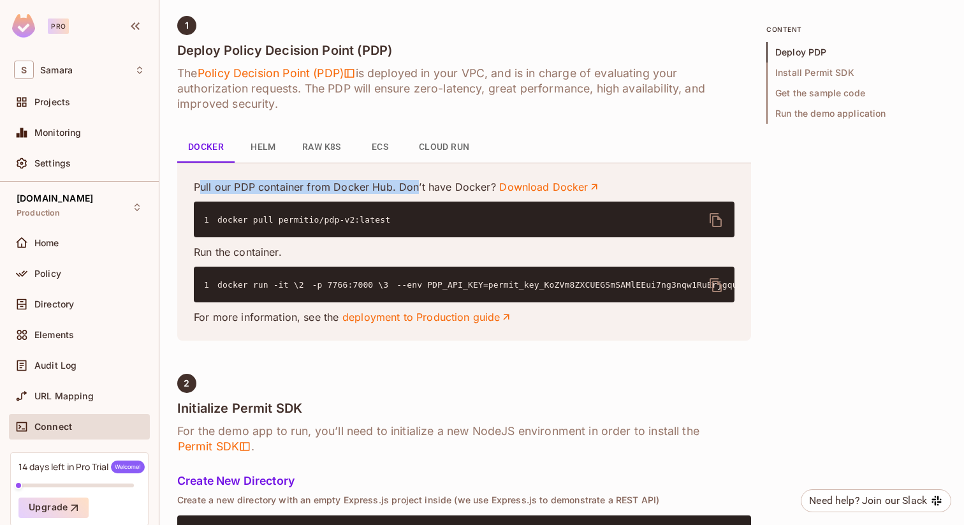
drag, startPoint x: 200, startPoint y: 184, endPoint x: 418, endPoint y: 192, distance: 217.5
click at [418, 191] on p "Pull our PDP container from Docker Hub. Don’t have Docker? Download Docker" at bounding box center [464, 187] width 541 height 14
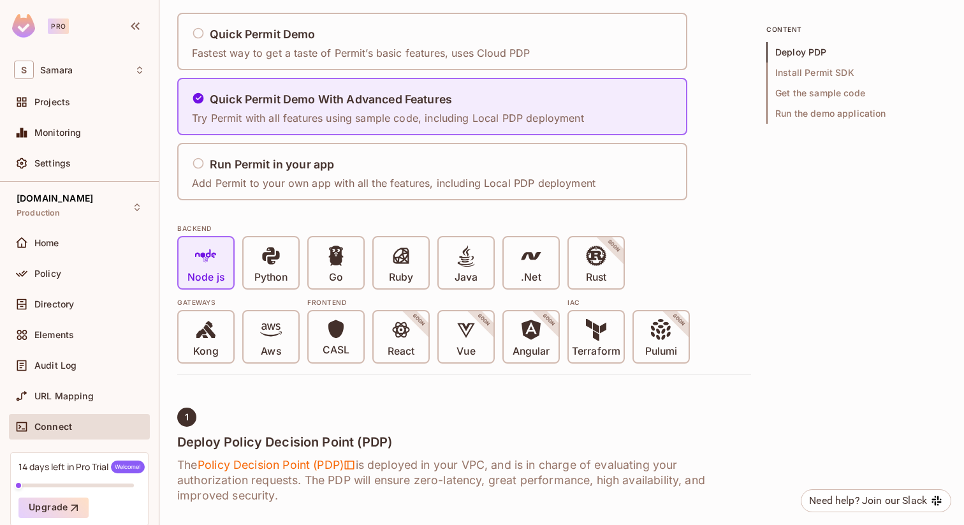
scroll to position [67, 0]
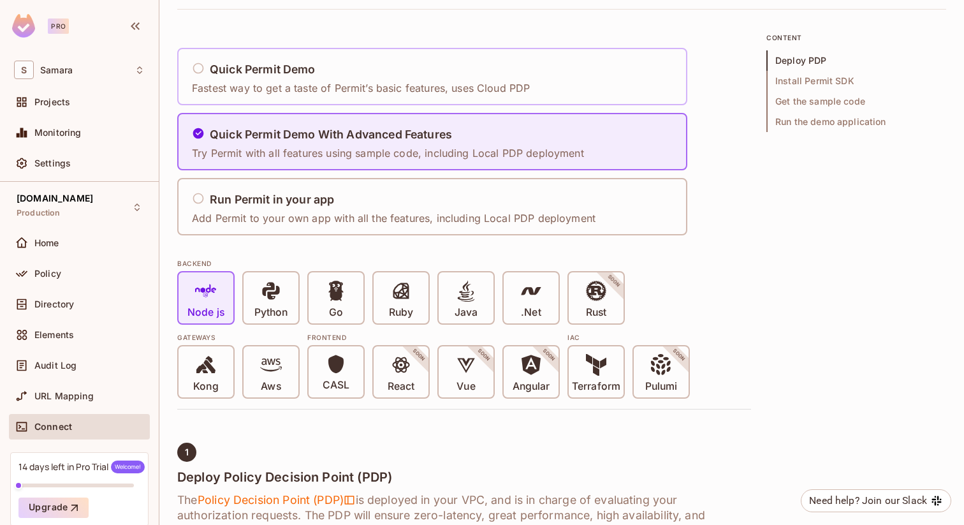
click at [402, 81] on p "Fastest way to get a taste of Permit’s basic features, uses Cloud PDP" at bounding box center [361, 88] width 338 height 14
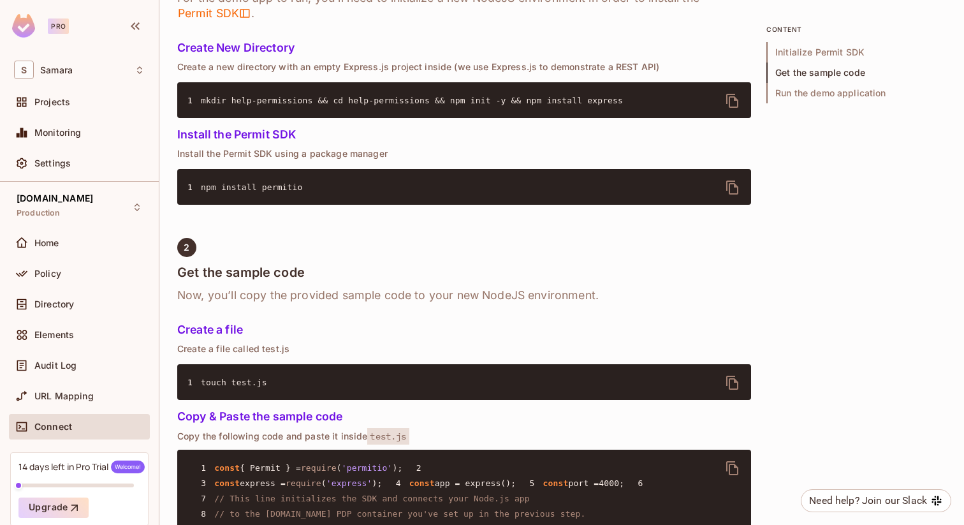
scroll to position [618, 0]
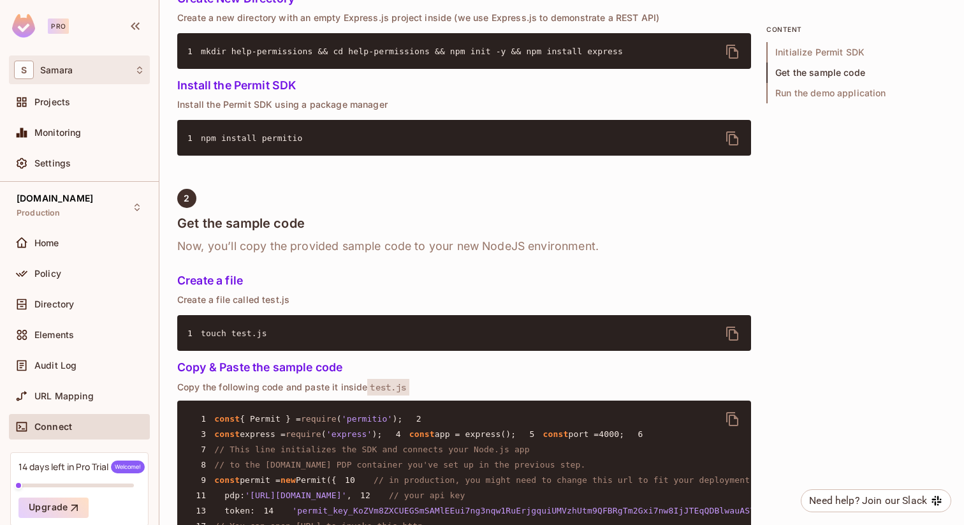
click at [98, 74] on div "S Samara" at bounding box center [79, 70] width 131 height 18
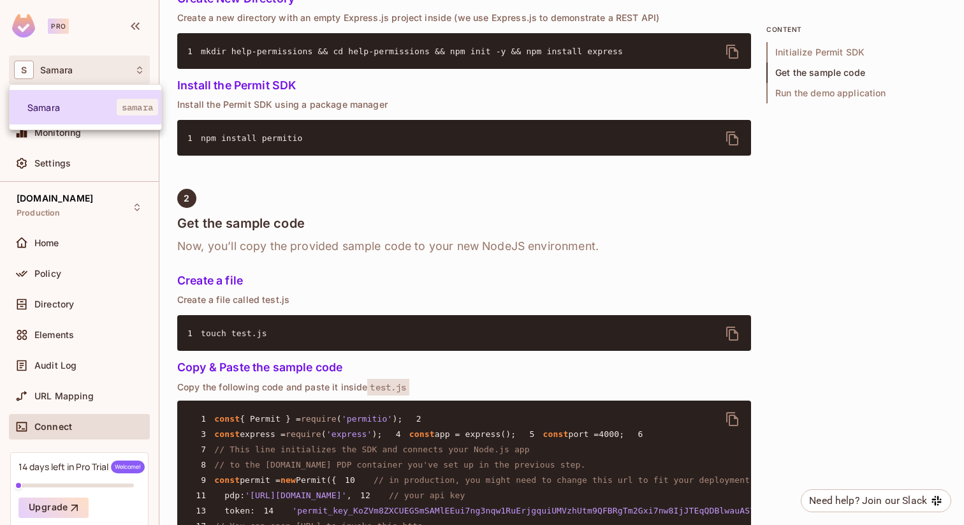
click at [84, 104] on span "Samara" at bounding box center [71, 107] width 89 height 12
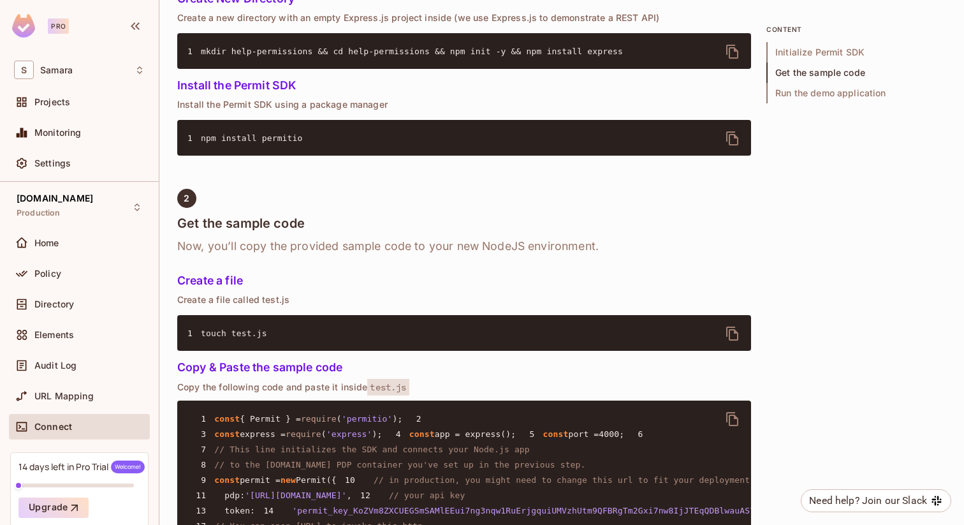
click at [65, 118] on div "Projects" at bounding box center [79, 104] width 141 height 31
click at [78, 100] on div "Projects" at bounding box center [89, 102] width 110 height 10
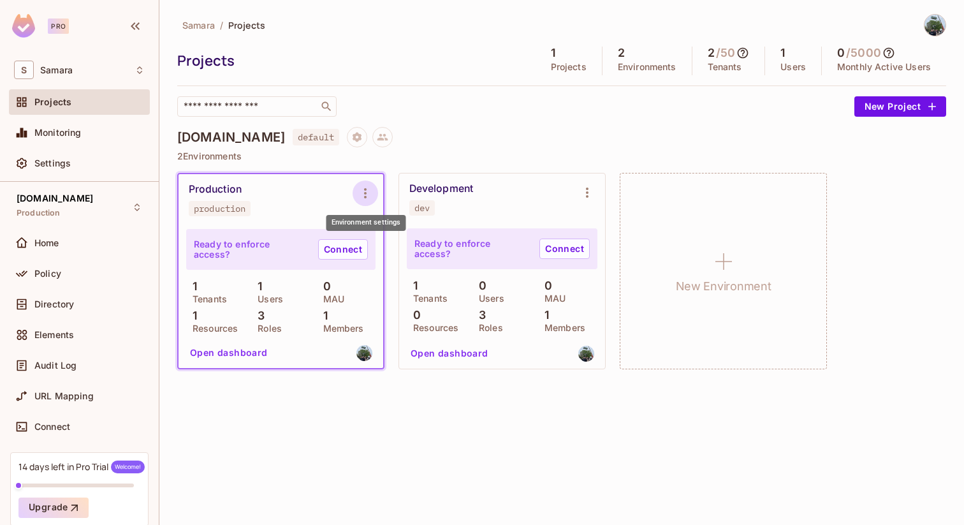
click at [364, 187] on icon "Environment settings" at bounding box center [365, 193] width 15 height 15
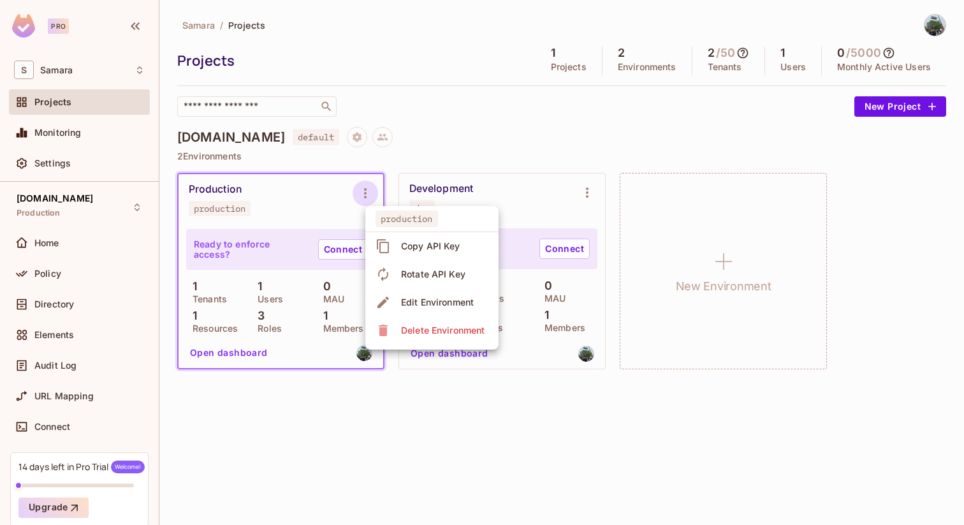
click at [439, 245] on div "Copy API Key" at bounding box center [430, 246] width 59 height 13
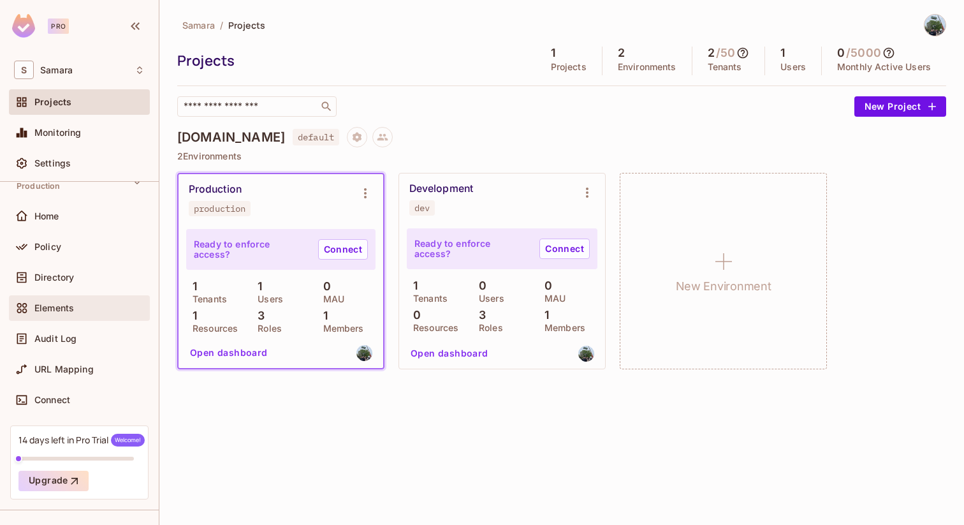
scroll to position [36, 0]
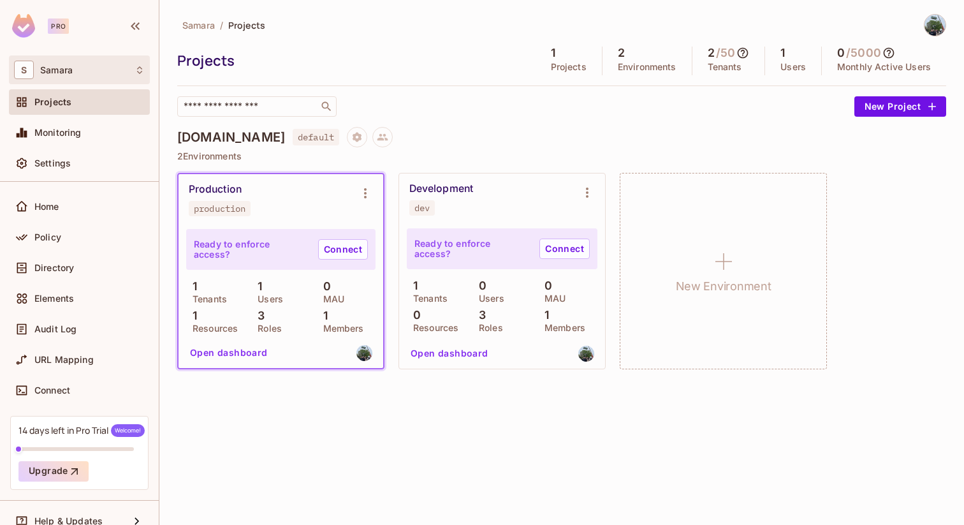
click at [96, 72] on div "S Samara" at bounding box center [79, 70] width 131 height 18
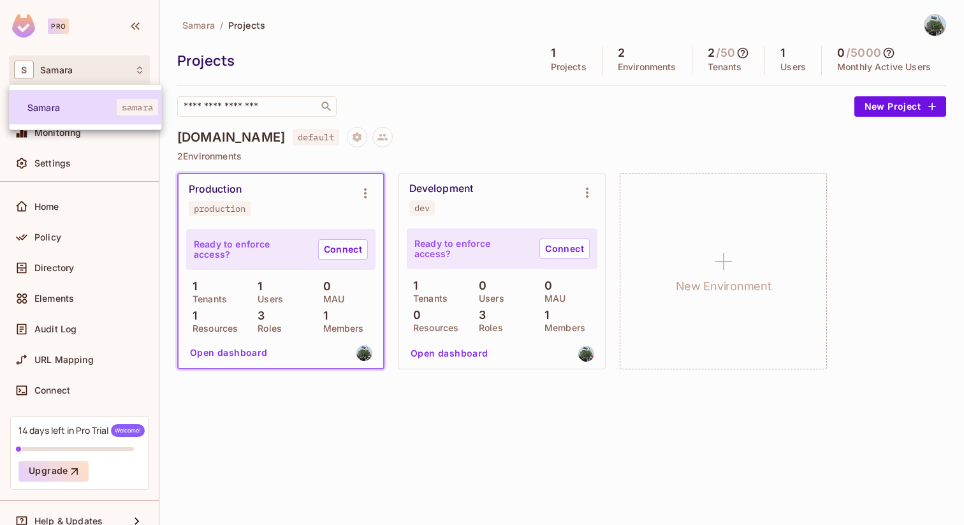
click at [104, 111] on span "Samara" at bounding box center [71, 107] width 89 height 12
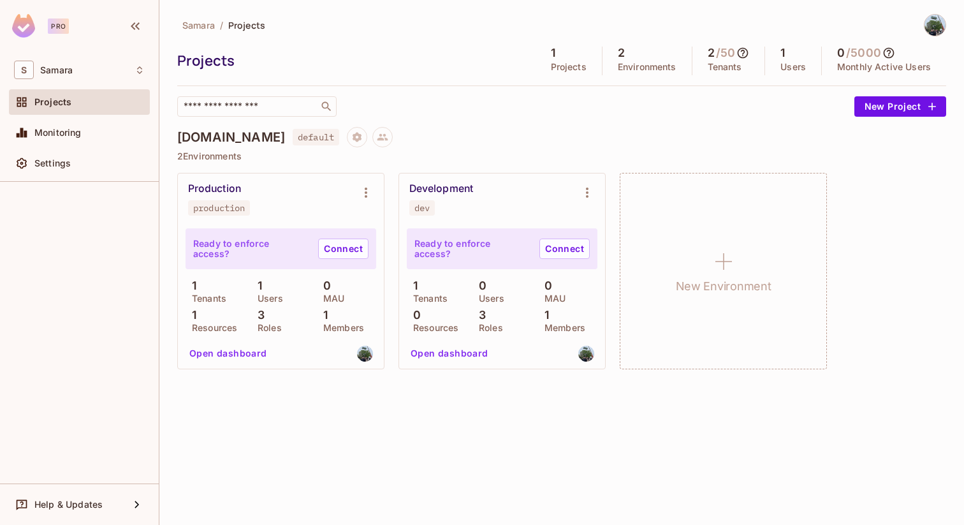
scroll to position [0, 0]
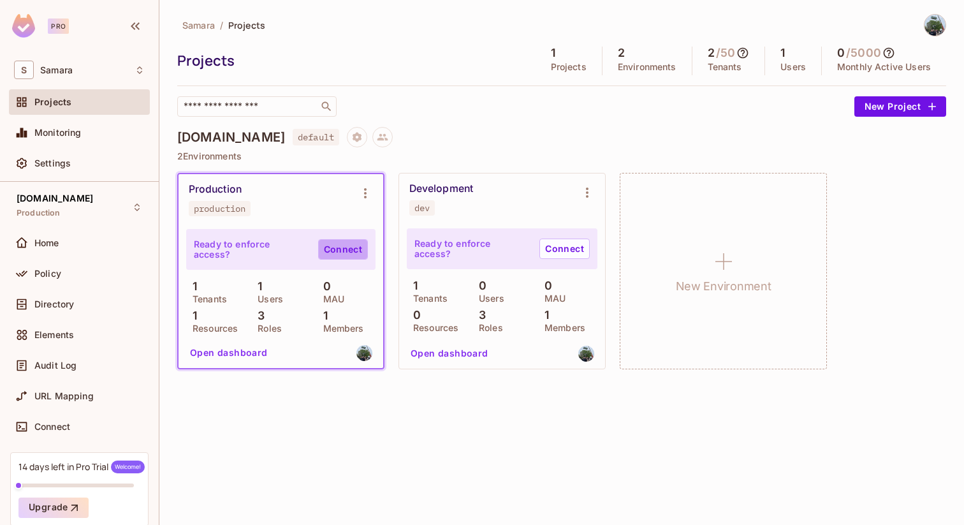
click at [335, 244] on link "Connect" at bounding box center [343, 249] width 50 height 20
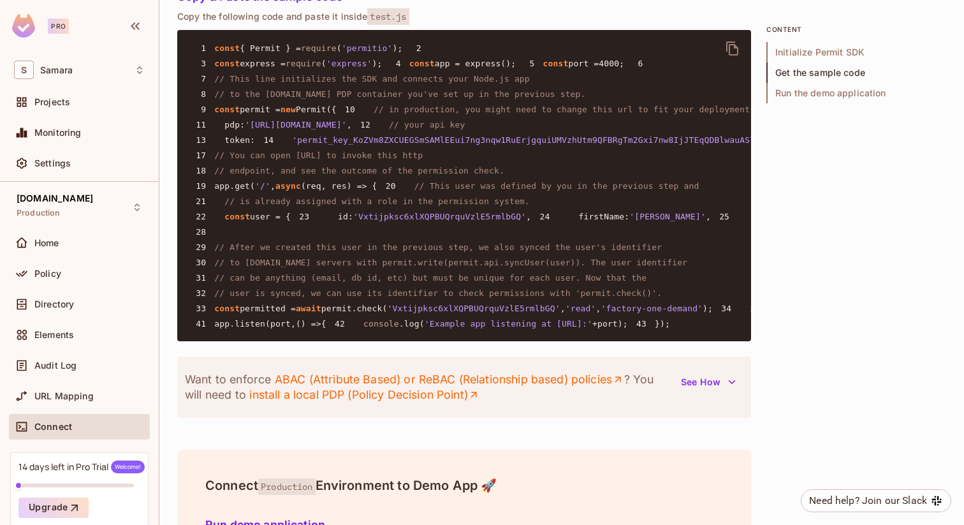
scroll to position [991, 0]
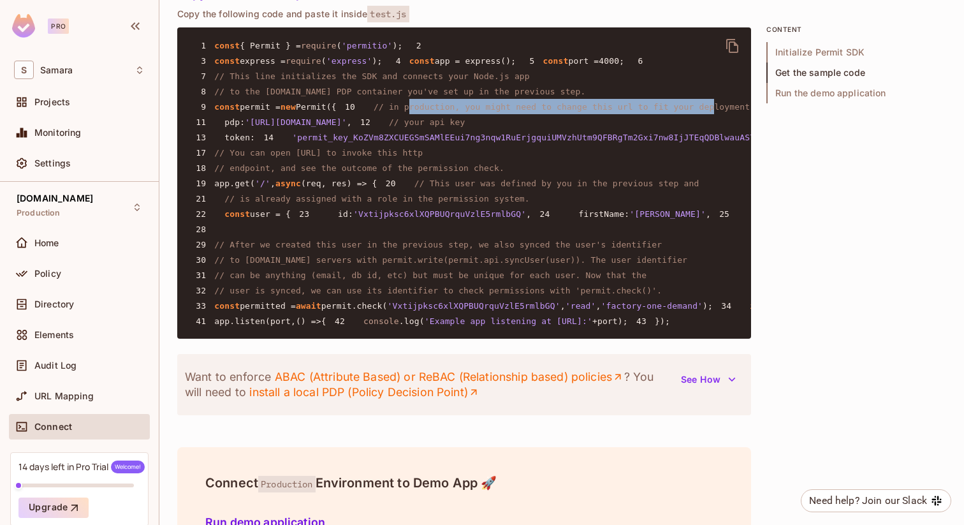
drag, startPoint x: 259, startPoint y: 187, endPoint x: 567, endPoint y: 185, distance: 307.9
click at [566, 112] on span "// in production, you might need to change this url to fit your deployment" at bounding box center [562, 107] width 376 height 10
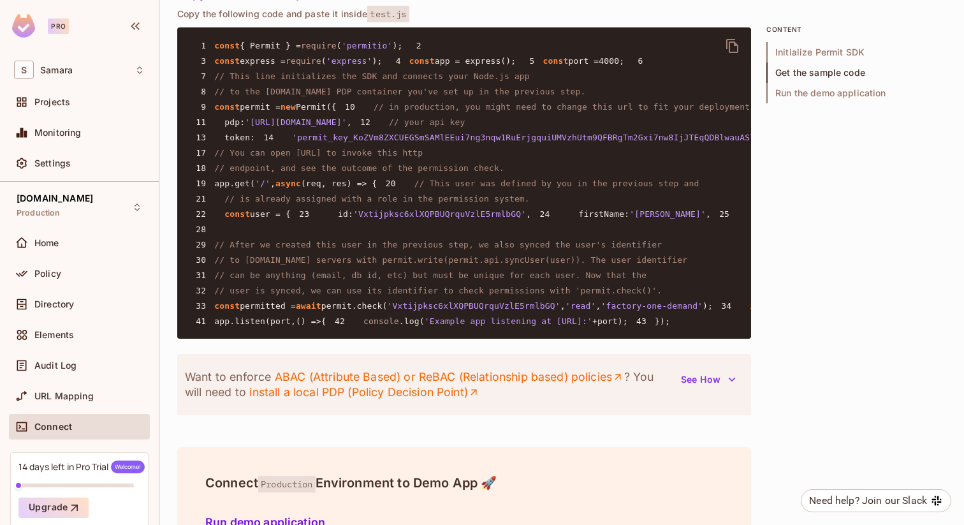
click at [567, 112] on span "// in production, you might need to change this url to fit your deployment" at bounding box center [562, 107] width 376 height 10
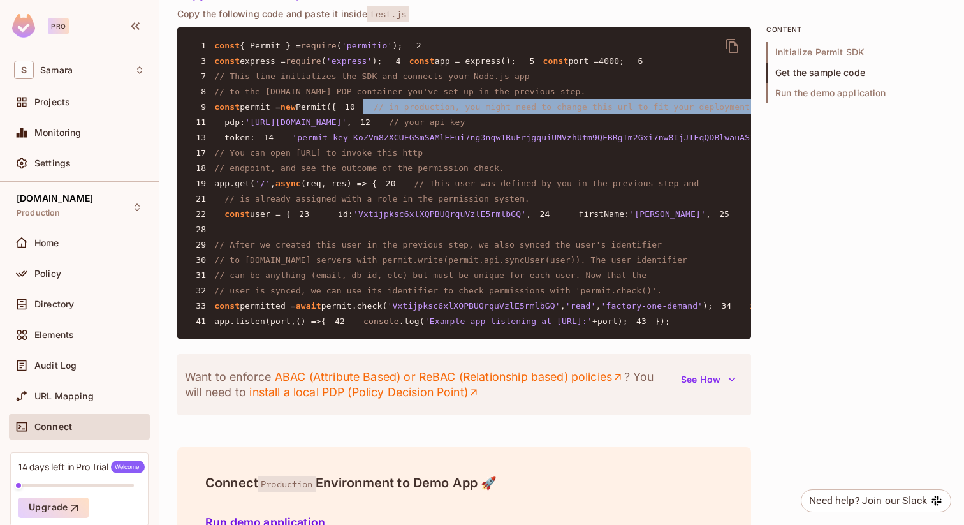
click at [567, 112] on span "// in production, you might need to change this url to fit your deployment" at bounding box center [562, 107] width 376 height 10
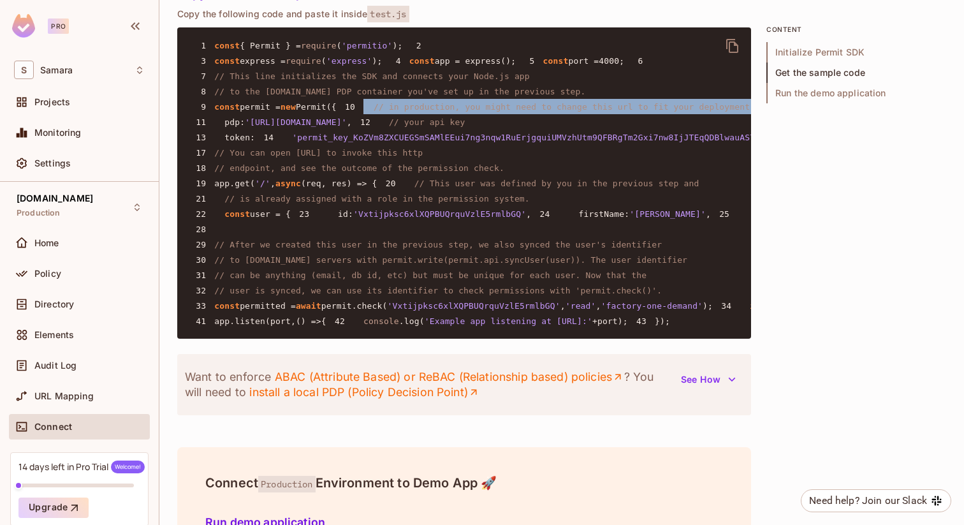
click at [567, 112] on span "// in production, you might need to change this url to fit your deployment" at bounding box center [562, 107] width 376 height 10
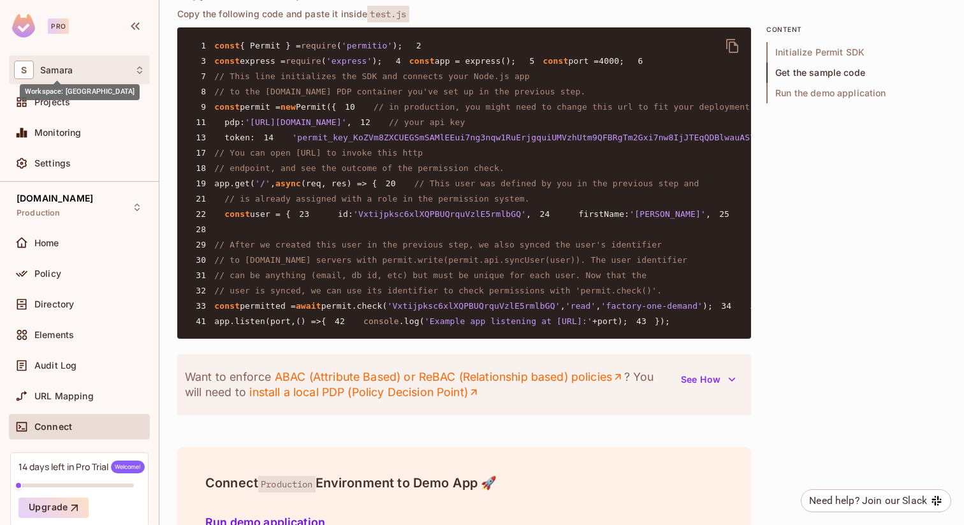
click at [62, 65] on span "Samara" at bounding box center [56, 70] width 33 height 10
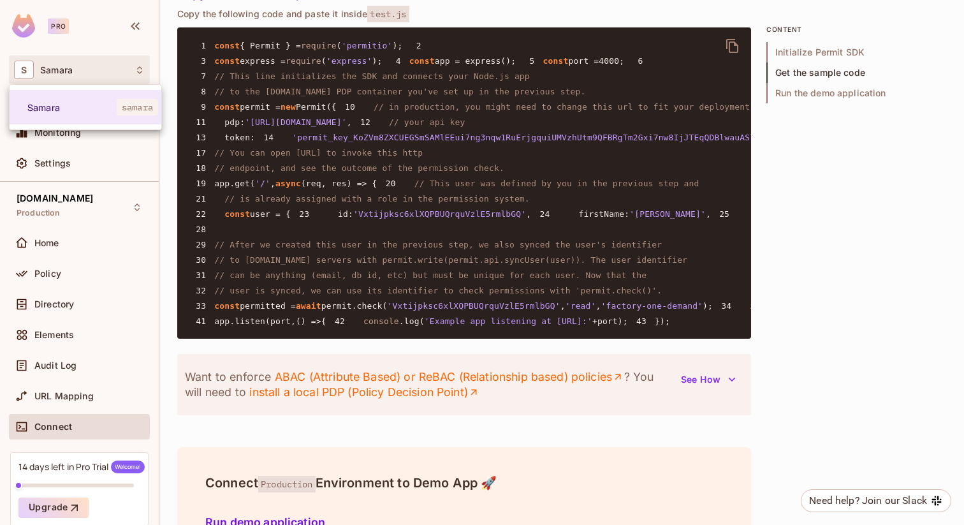
click at [228, 138] on div at bounding box center [482, 262] width 964 height 525
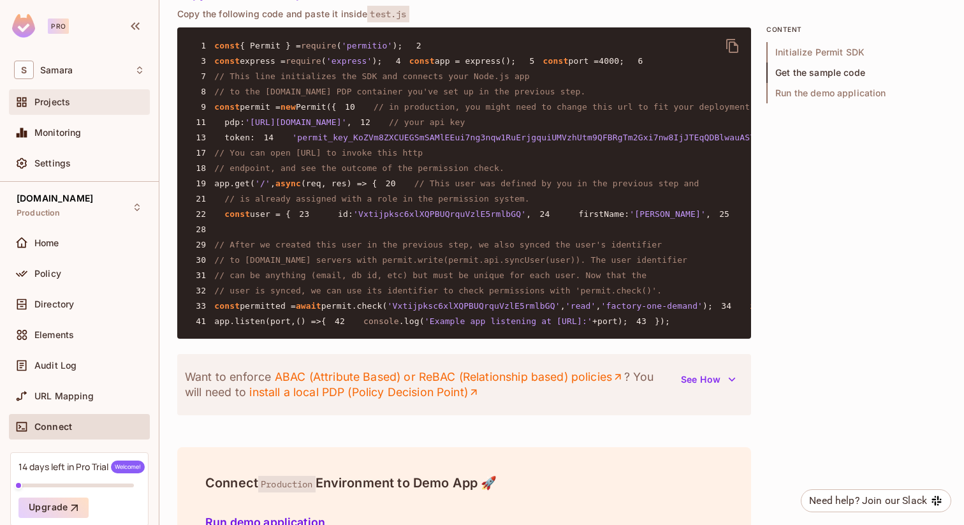
click at [89, 105] on div "Projects" at bounding box center [89, 102] width 110 height 10
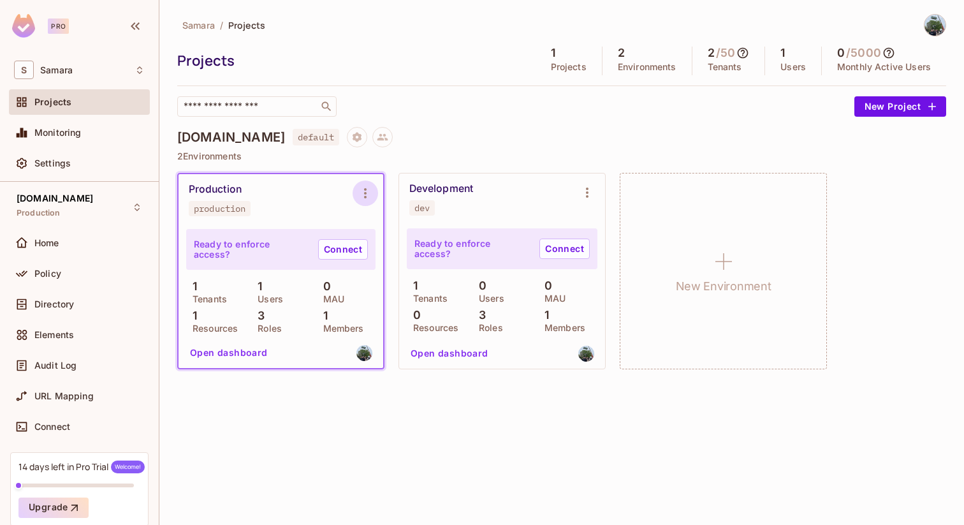
click at [367, 190] on icon "Environment settings" at bounding box center [365, 193] width 15 height 15
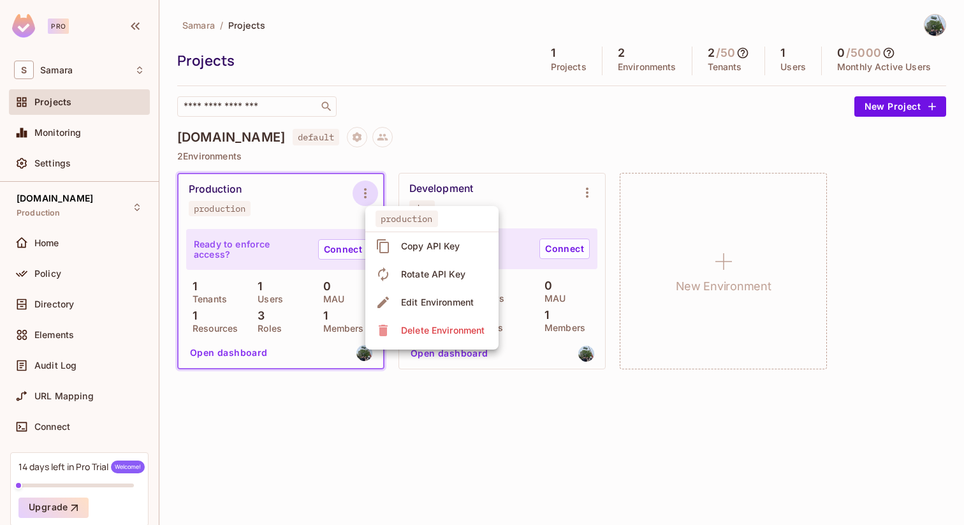
click at [301, 210] on div at bounding box center [482, 262] width 964 height 525
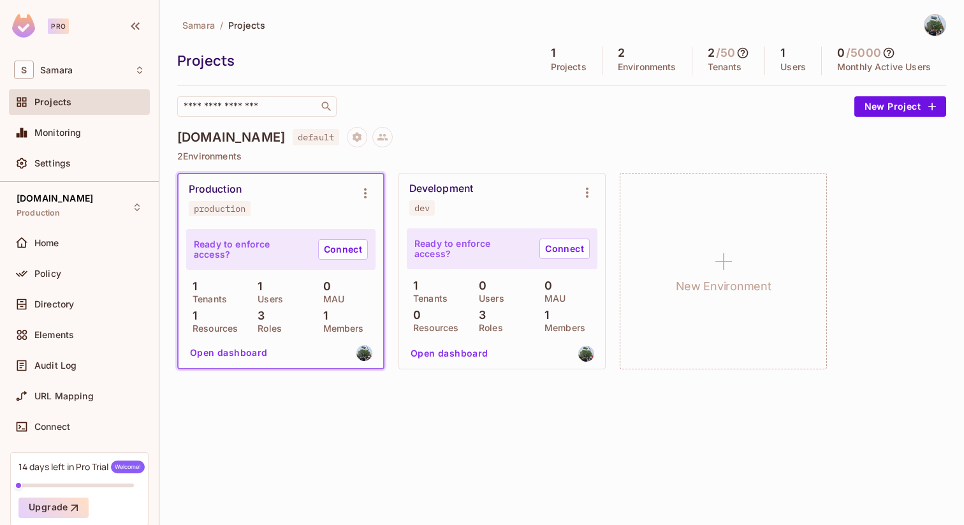
click at [196, 187] on div "Production" at bounding box center [215, 189] width 53 height 13
click at [247, 351] on button "Open dashboard" at bounding box center [229, 352] width 88 height 20
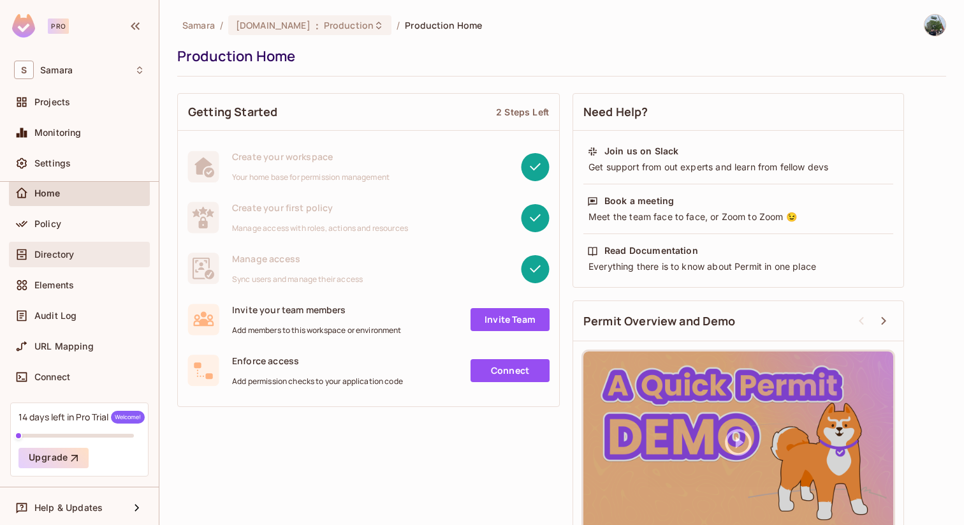
scroll to position [52, 0]
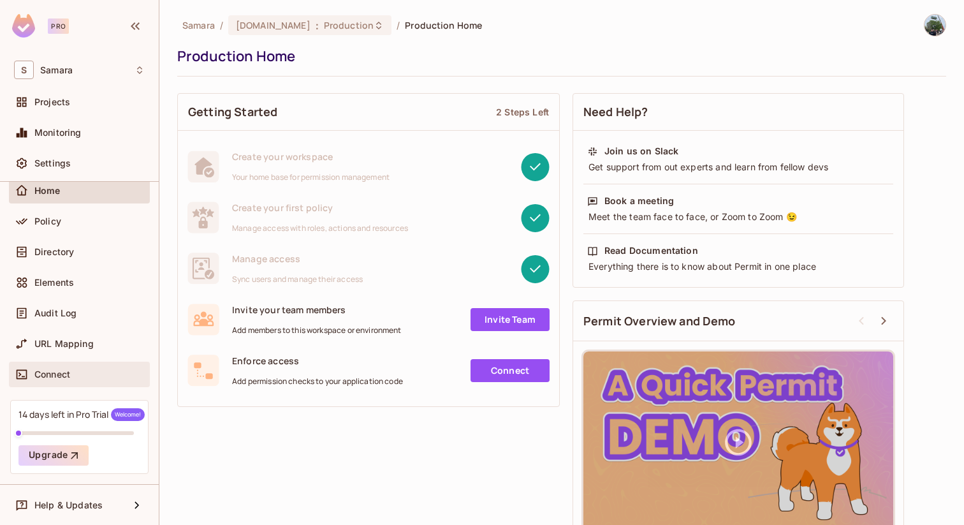
click at [102, 367] on div "Connect" at bounding box center [79, 374] width 131 height 15
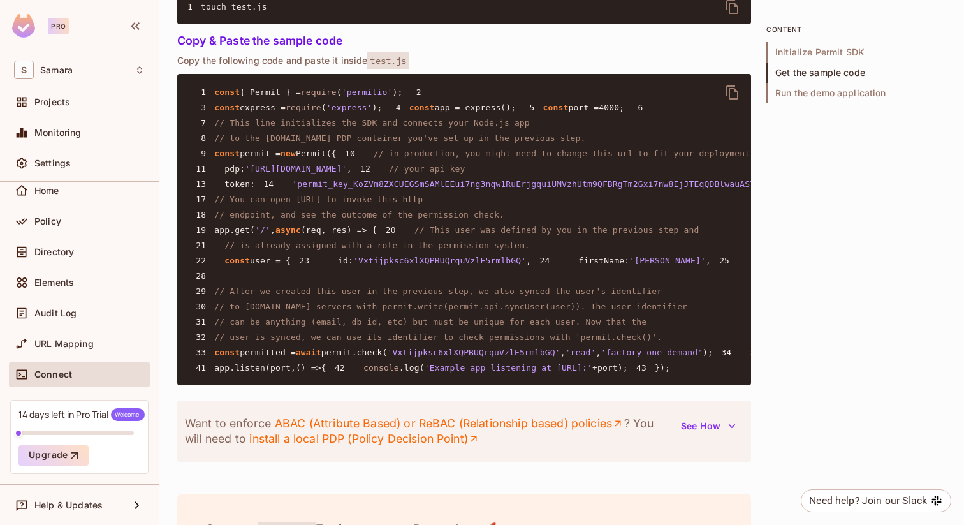
scroll to position [951, 0]
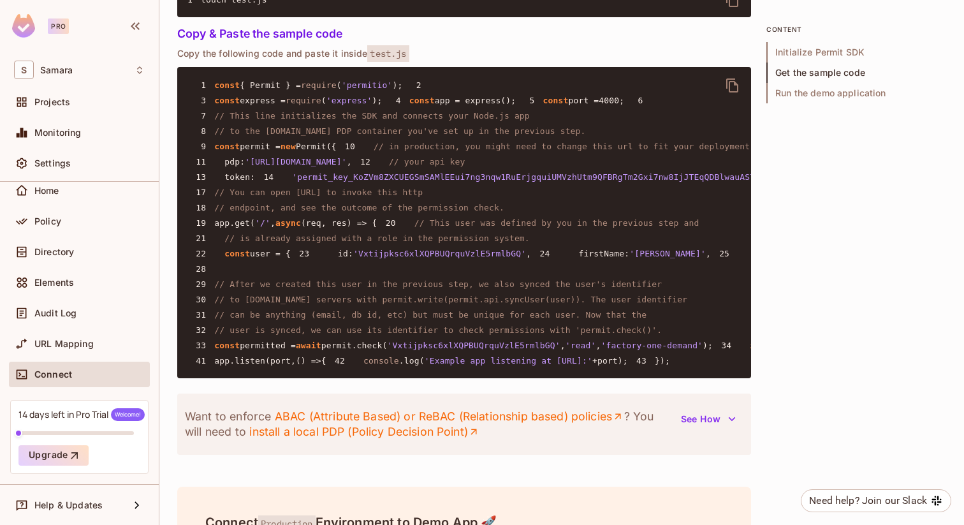
drag, startPoint x: 412, startPoint y: 236, endPoint x: 224, endPoint y: 237, distance: 187.4
copy code "pdp : 'https://cloudpdp.api.permit.io'"
click at [532, 158] on pre "1 const { Permit } = require ( 'permitio' ); 2 3 const express = require ( 'exp…" at bounding box center [464, 222] width 574 height 311
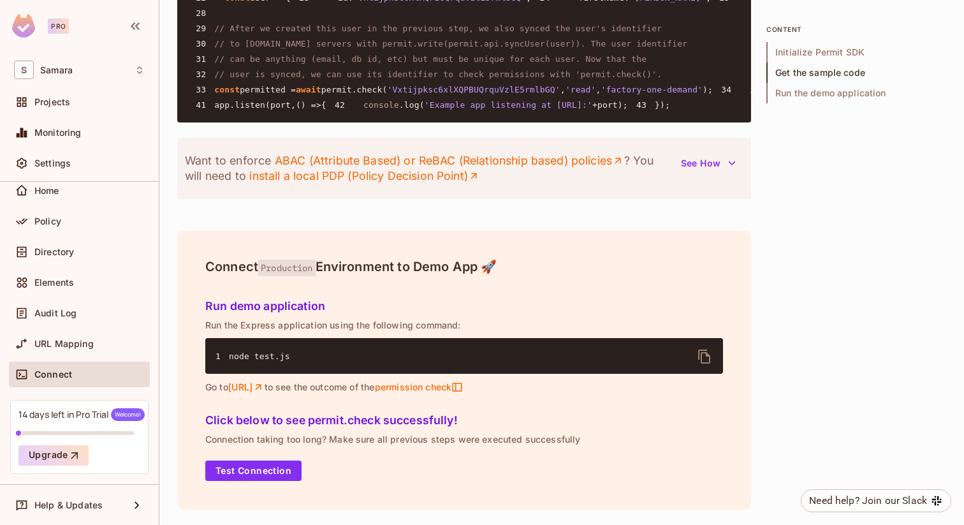
scroll to position [1531, 0]
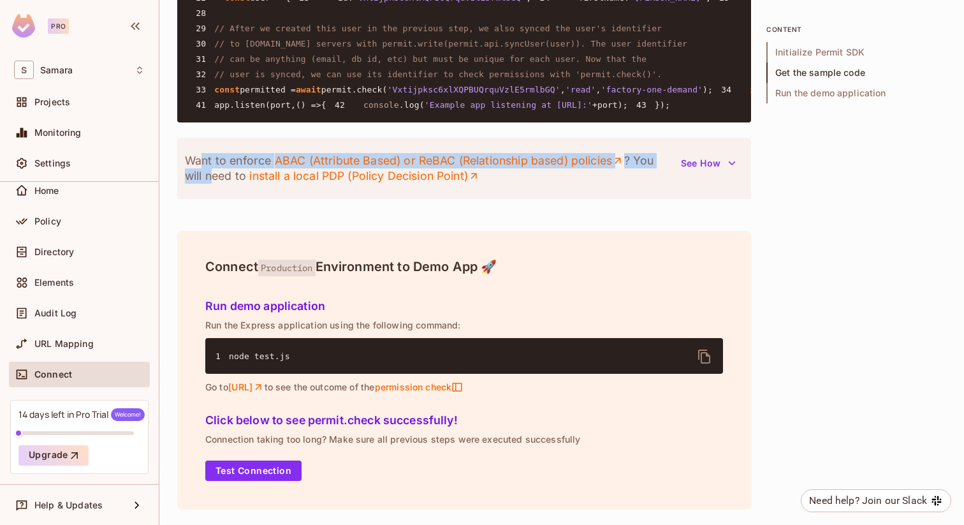
drag, startPoint x: 203, startPoint y: 205, endPoint x: 211, endPoint y: 213, distance: 11.3
click at [211, 184] on p "Want to enforce ABAC (Attribute Based) or ReBAC (Relationship based) policies ?…" at bounding box center [429, 168] width 488 height 31
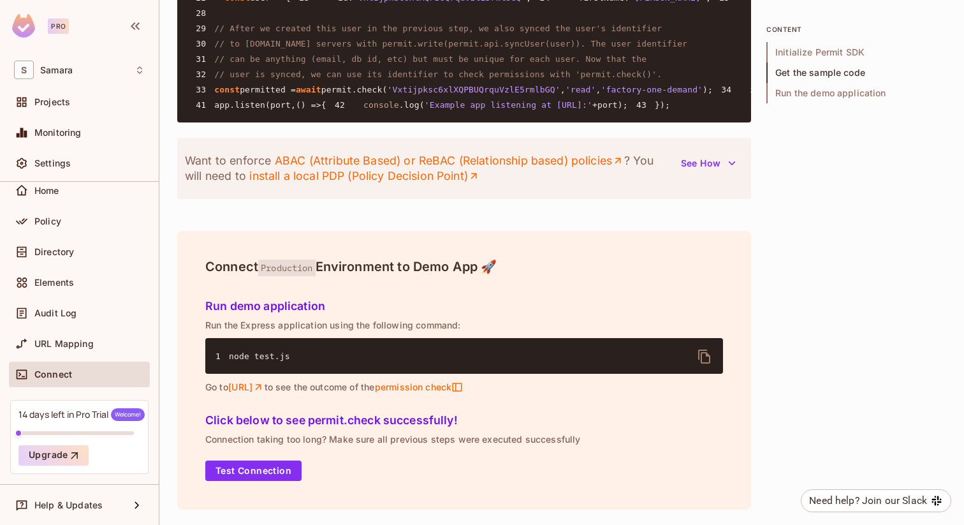
scroll to position [1574, 0]
click at [75, 228] on div "Policy" at bounding box center [79, 220] width 141 height 25
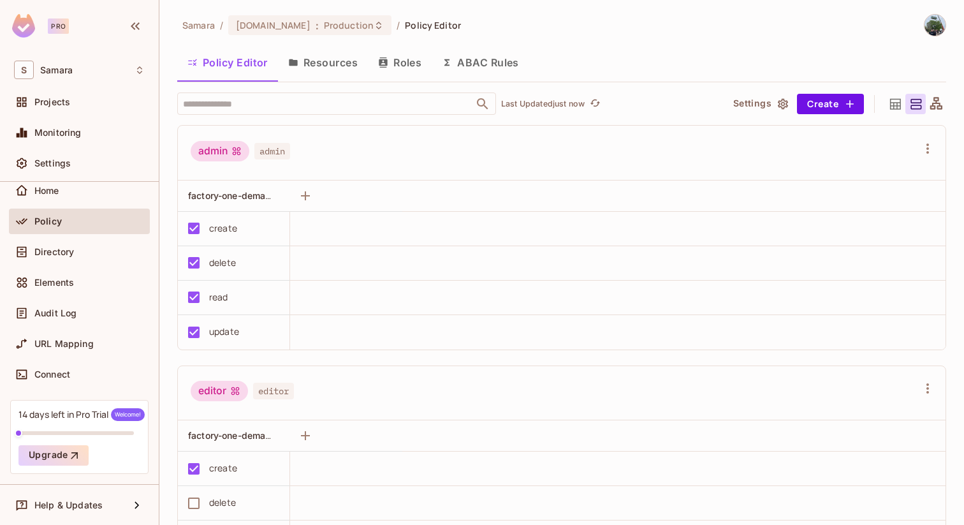
click at [323, 75] on button "Resources" at bounding box center [323, 63] width 90 height 32
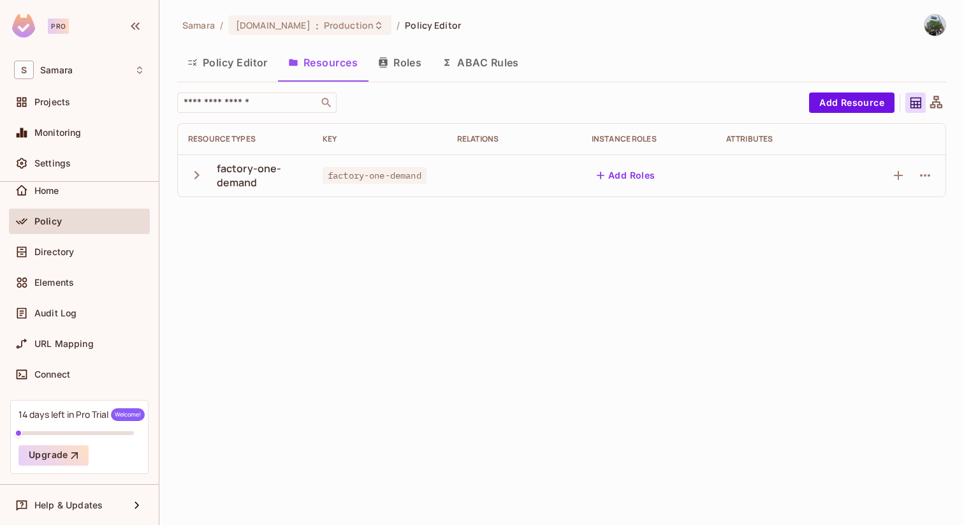
click at [410, 61] on button "Roles" at bounding box center [400, 63] width 64 height 32
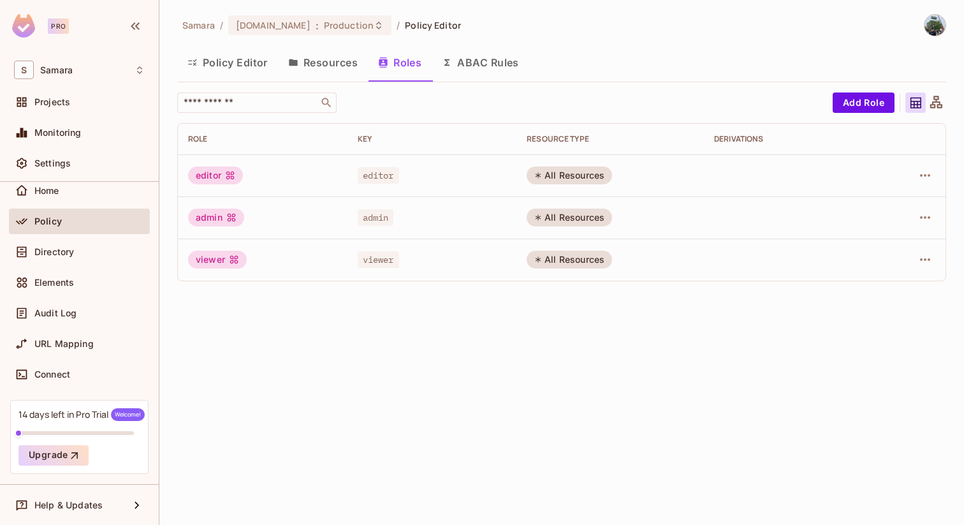
click at [460, 62] on button "ABAC Rules" at bounding box center [481, 63] width 98 height 32
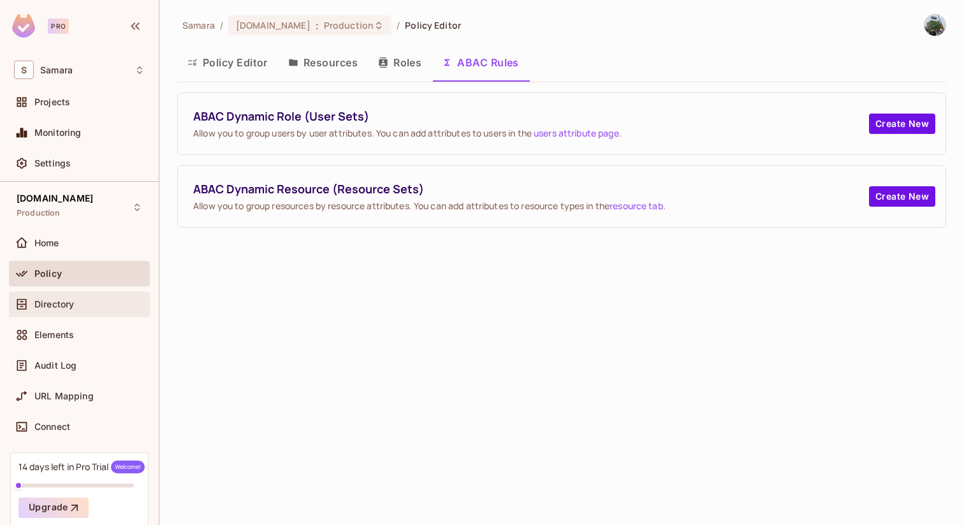
click at [84, 299] on div "Directory" at bounding box center [89, 304] width 110 height 10
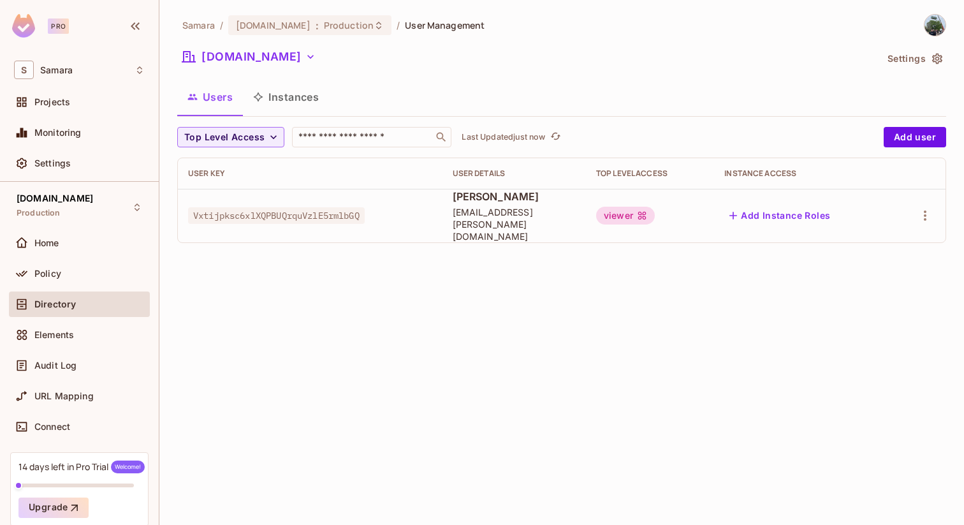
click at [642, 212] on div "viewer" at bounding box center [625, 216] width 59 height 18
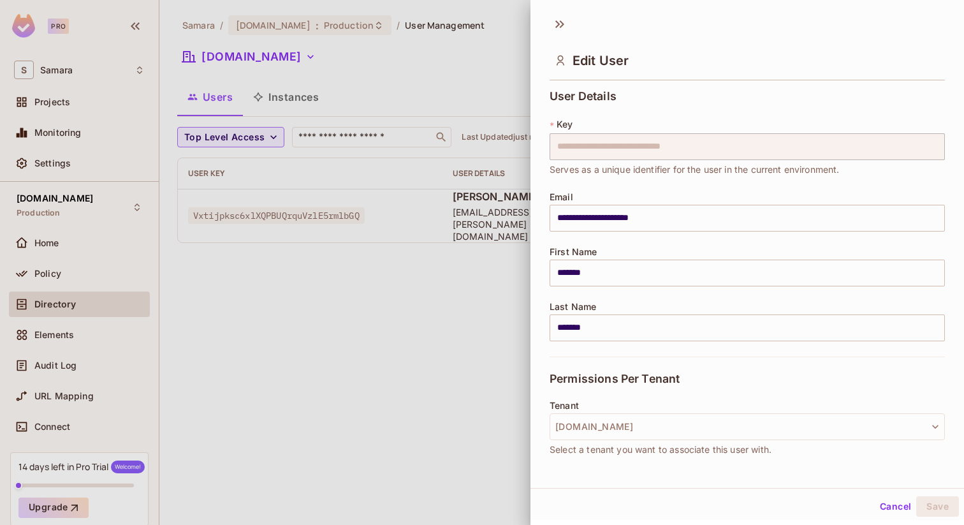
click at [444, 279] on div at bounding box center [482, 262] width 964 height 525
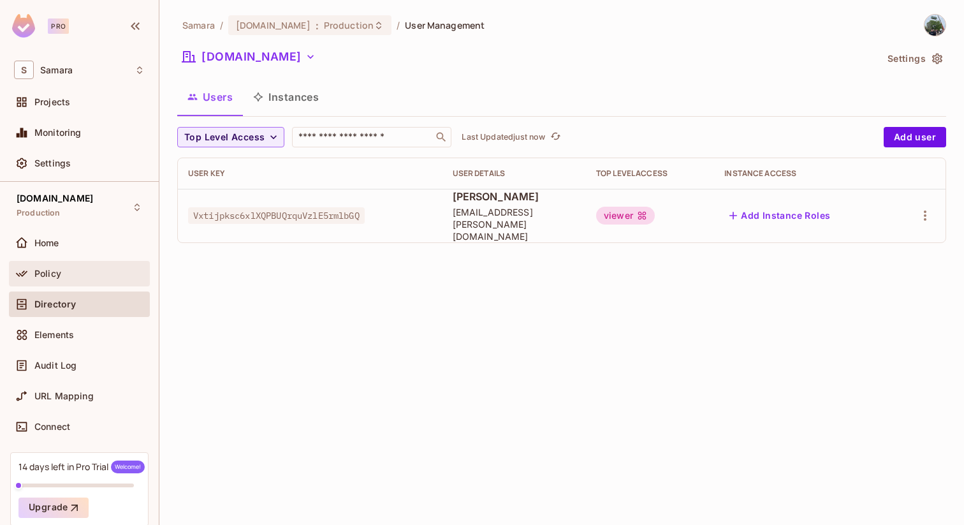
click at [90, 268] on div "Policy" at bounding box center [89, 273] width 110 height 10
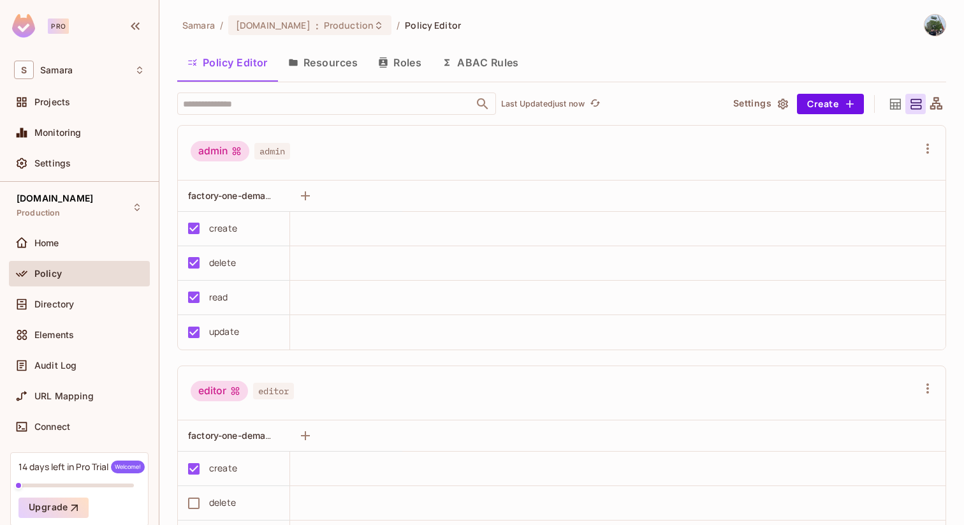
click at [897, 103] on icon at bounding box center [895, 103] width 11 height 11
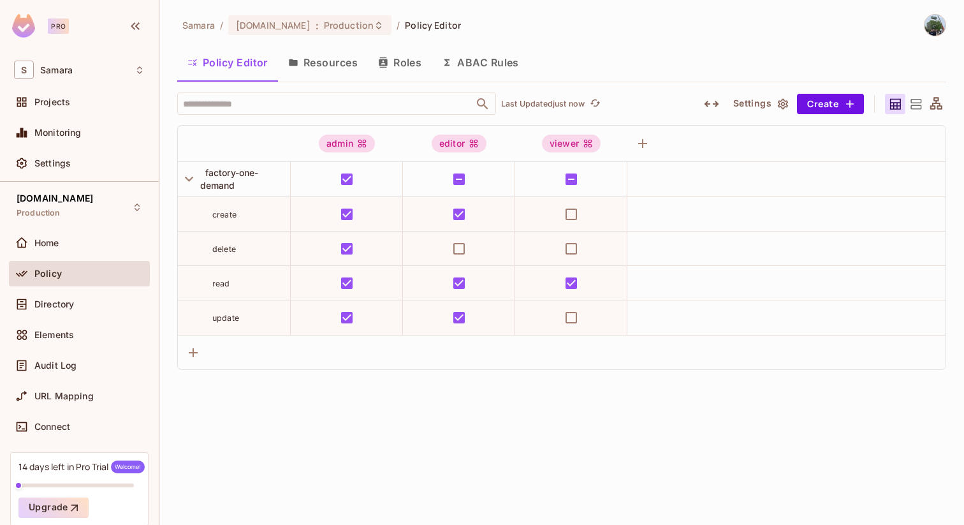
click at [915, 109] on icon at bounding box center [916, 104] width 16 height 16
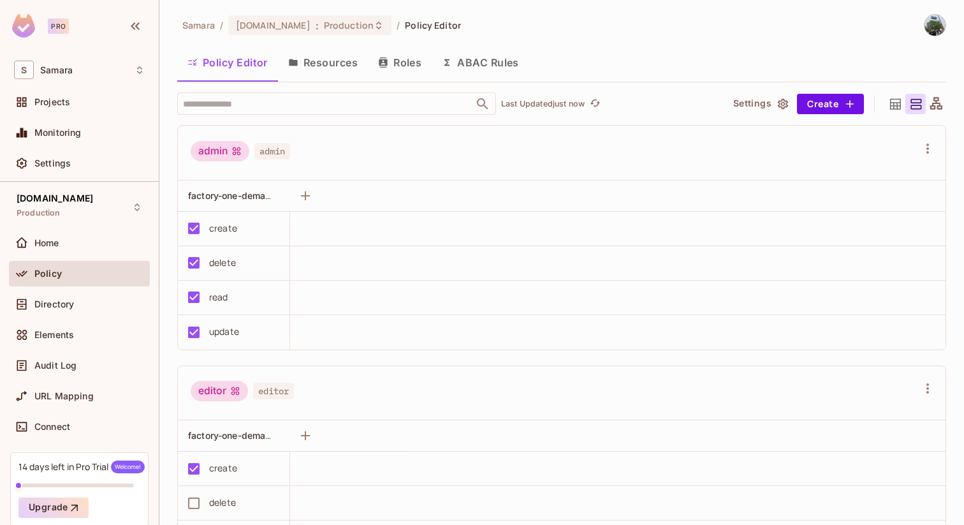
click at [337, 65] on button "Resources" at bounding box center [323, 63] width 90 height 32
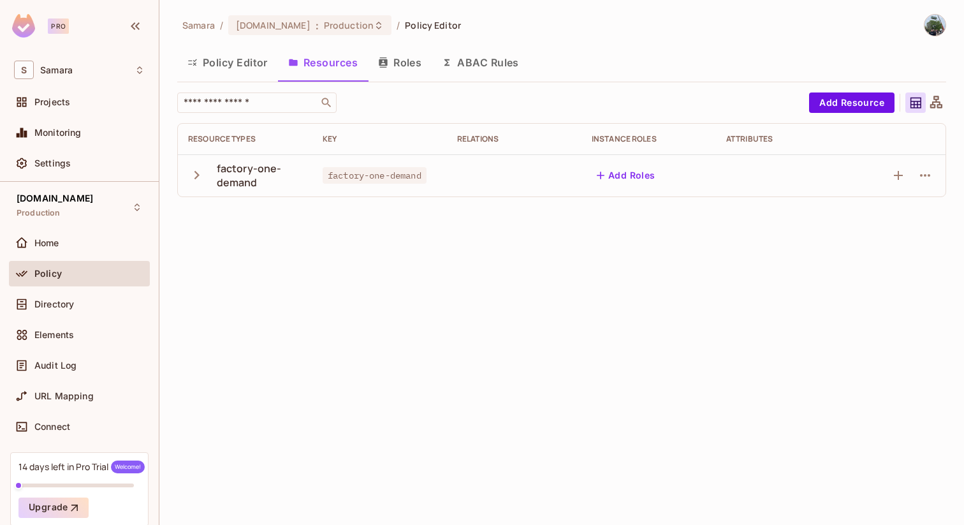
click at [203, 173] on icon "button" at bounding box center [196, 174] width 17 height 17
click at [926, 218] on icon "button" at bounding box center [924, 217] width 15 height 15
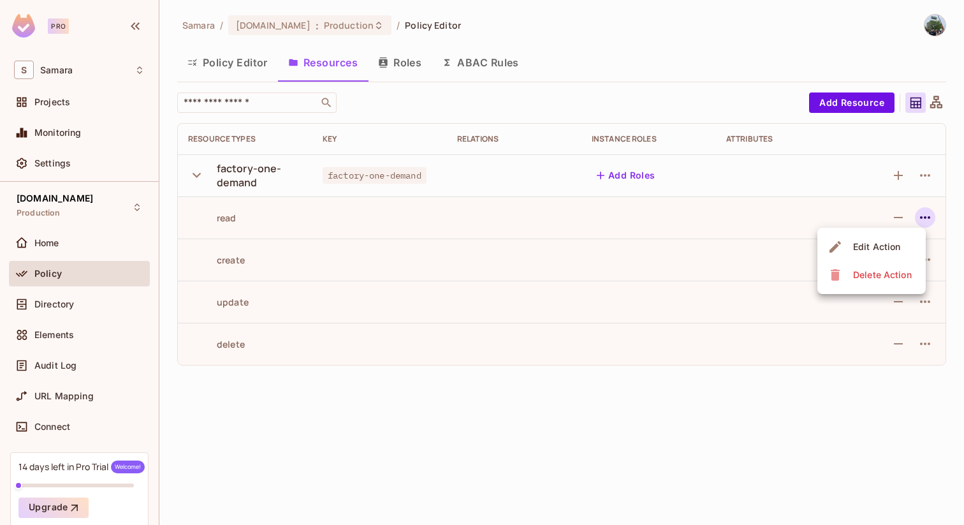
click at [622, 273] on div at bounding box center [482, 262] width 964 height 525
click at [409, 62] on button "Roles" at bounding box center [400, 63] width 64 height 32
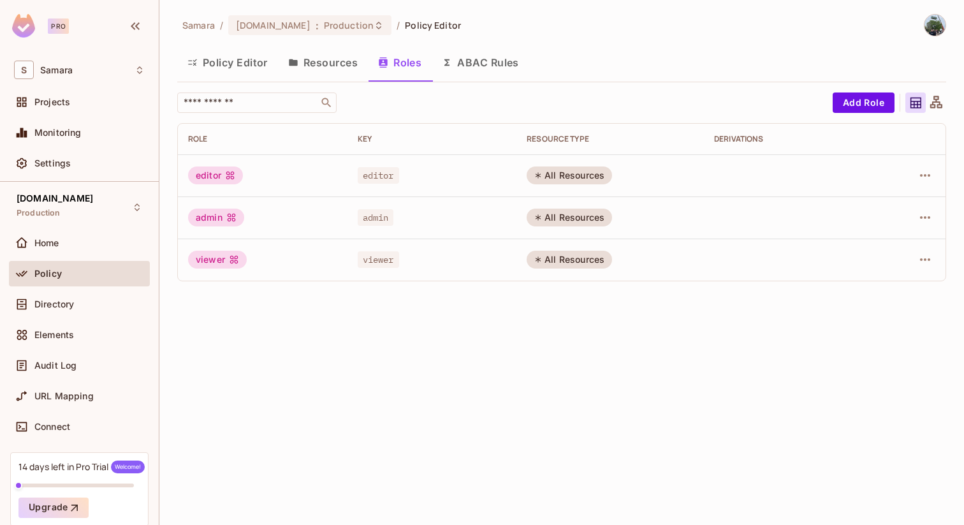
click at [571, 175] on div "All Resources" at bounding box center [569, 175] width 85 height 18
click at [481, 66] on button "ABAC Rules" at bounding box center [481, 63] width 98 height 32
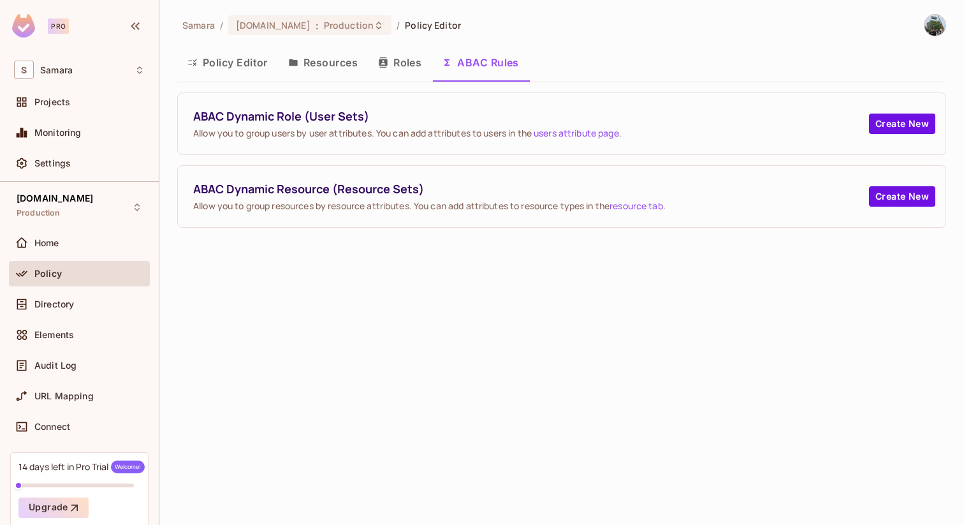
click at [346, 59] on button "Resources" at bounding box center [323, 63] width 90 height 32
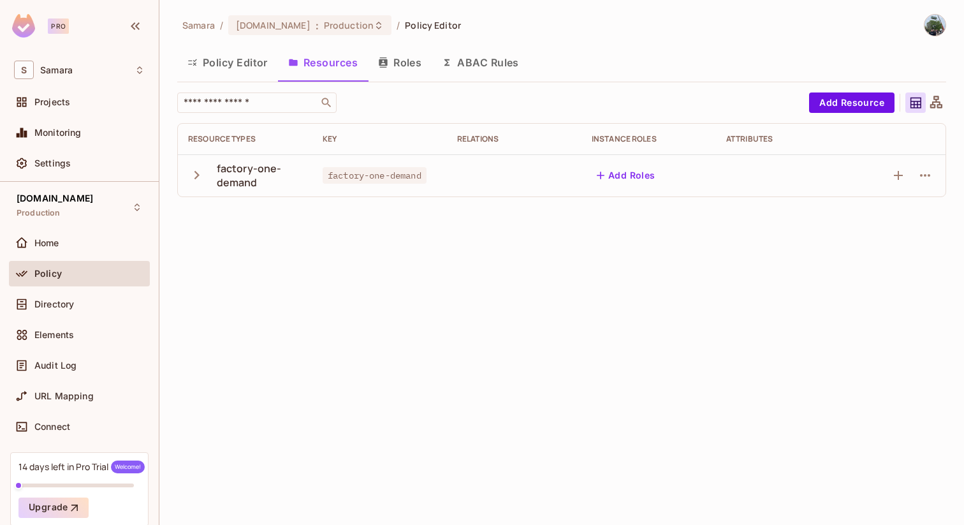
click at [390, 77] on button "Roles" at bounding box center [400, 63] width 64 height 32
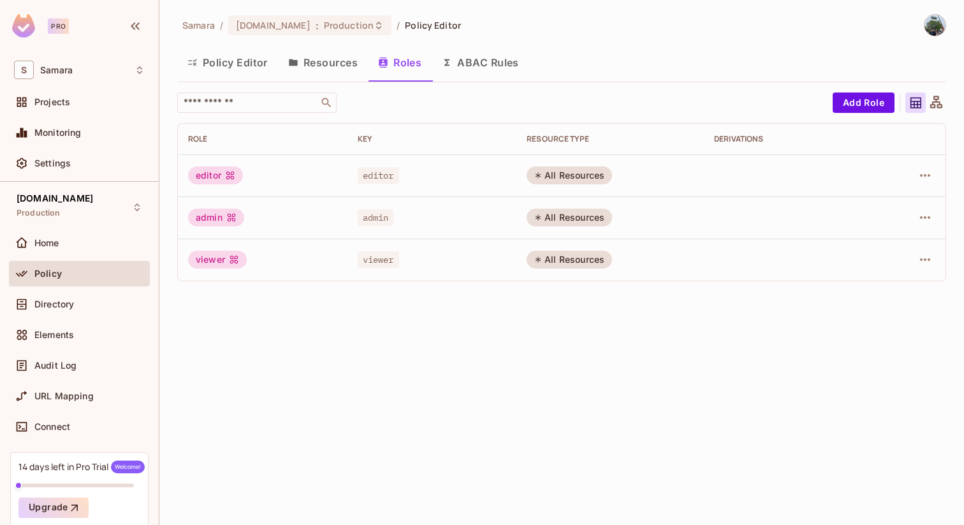
click at [289, 68] on button "Resources" at bounding box center [323, 63] width 90 height 32
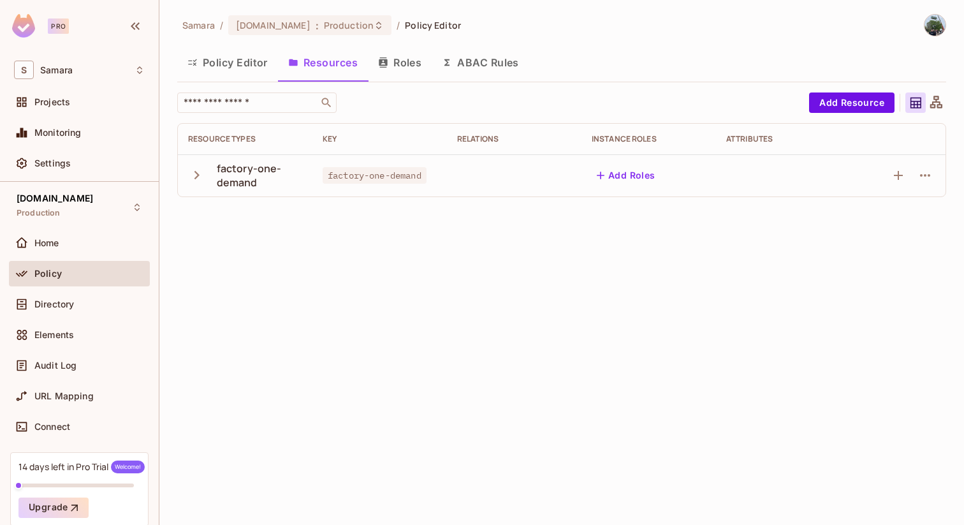
click at [419, 176] on span "factory-one-demand" at bounding box center [375, 175] width 104 height 17
click at [375, 175] on span "factory-one-demand" at bounding box center [375, 175] width 104 height 17
click at [76, 299] on div "Directory" at bounding box center [89, 304] width 110 height 10
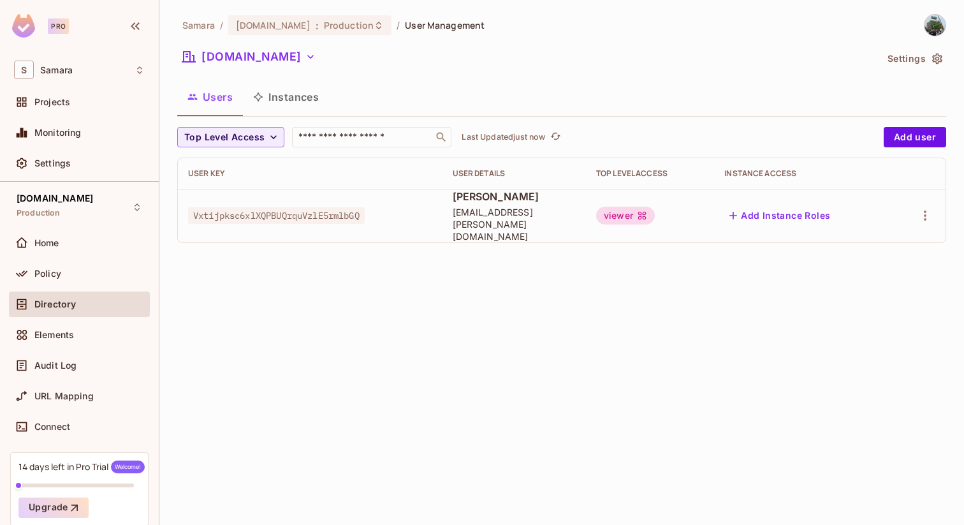
click at [345, 222] on td "Vxtijpksc6xlXQPBUQrquVzlE5rmlbGQ" at bounding box center [310, 216] width 265 height 54
click at [646, 212] on icon at bounding box center [642, 216] width 8 height 8
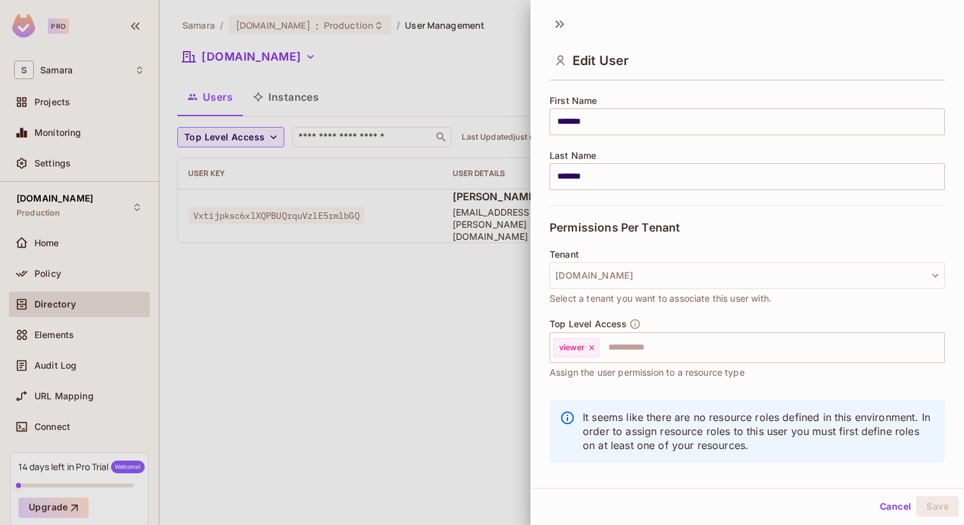
scroll to position [164, 0]
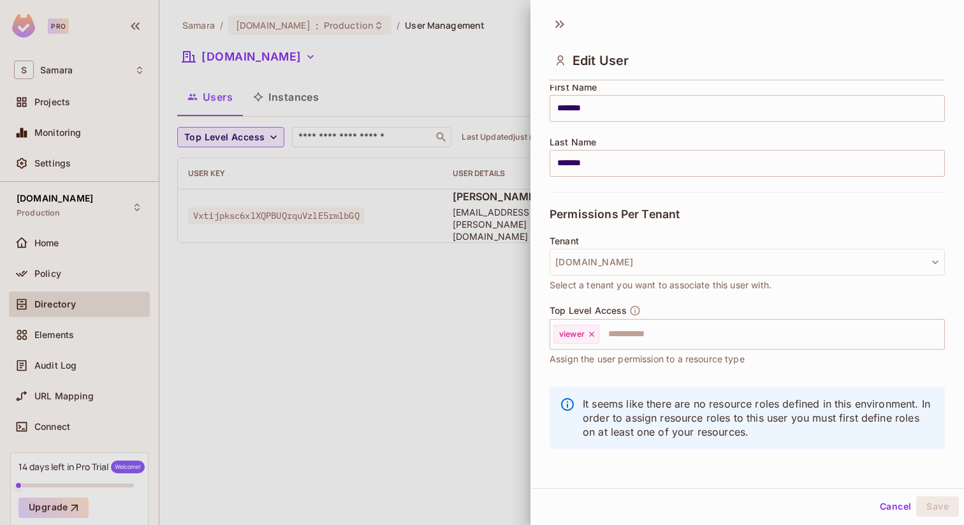
click at [893, 504] on button "Cancel" at bounding box center [895, 506] width 41 height 20
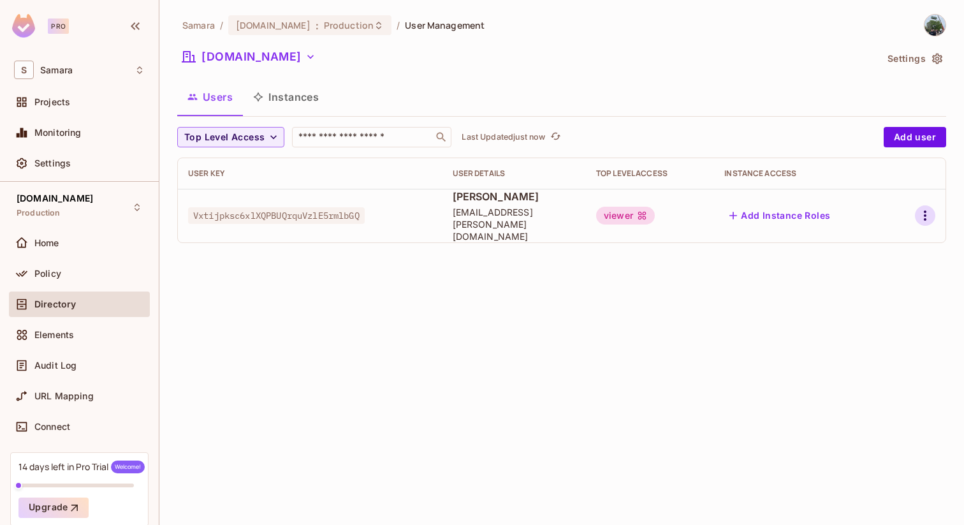
click at [920, 211] on icon "button" at bounding box center [924, 215] width 15 height 15
click at [899, 260] on span "Edit Attributes" at bounding box center [880, 267] width 71 height 20
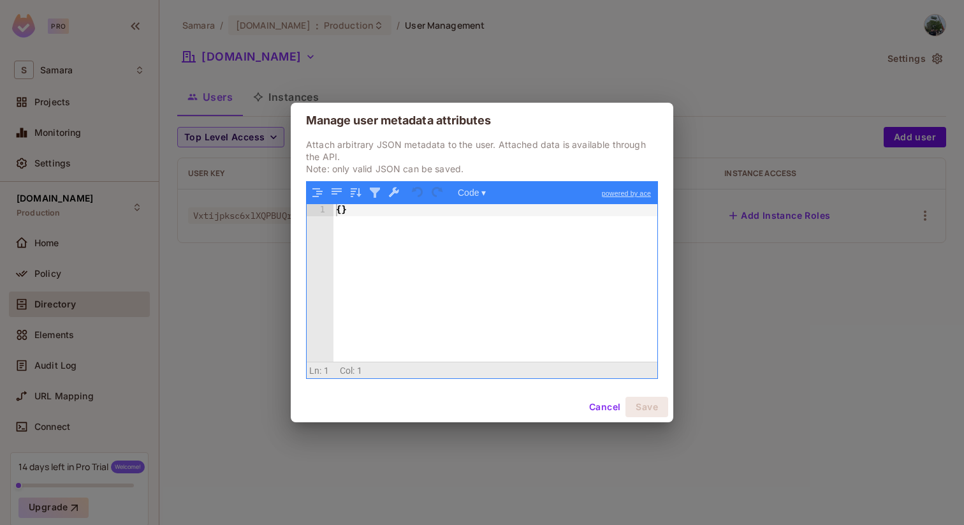
click at [599, 411] on button "Cancel" at bounding box center [604, 407] width 41 height 20
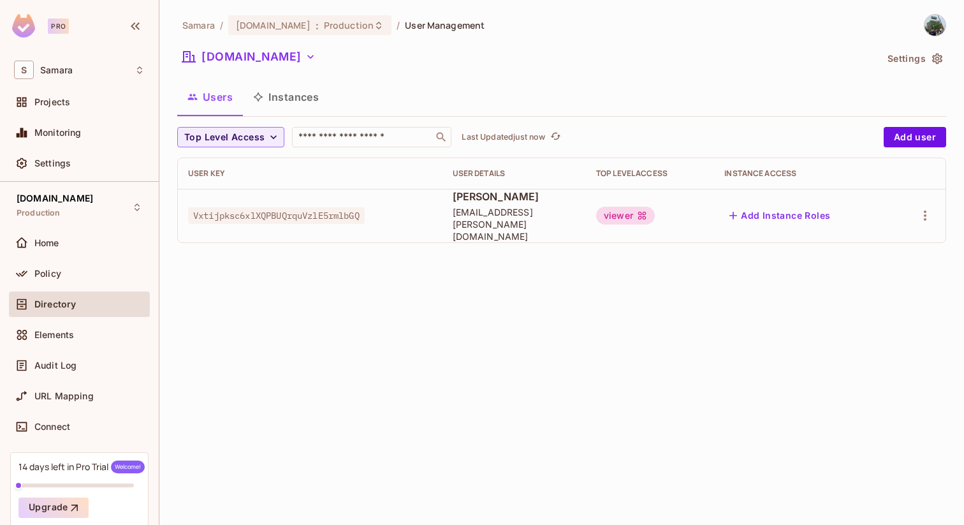
click at [931, 222] on td at bounding box center [918, 216] width 55 height 54
click at [926, 209] on icon "button" at bounding box center [924, 215] width 15 height 15
click at [854, 232] on span "Edit" at bounding box center [857, 239] width 25 height 20
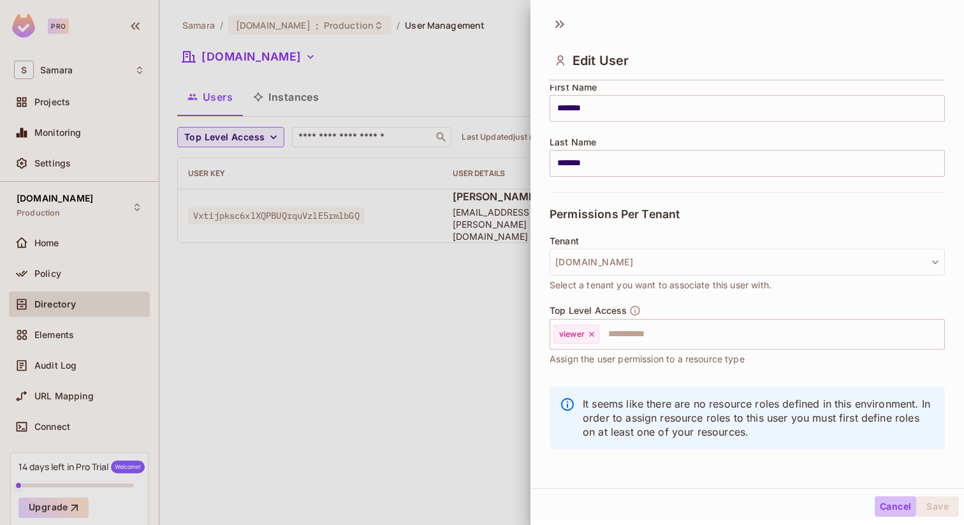
click at [881, 502] on button "Cancel" at bounding box center [895, 506] width 41 height 20
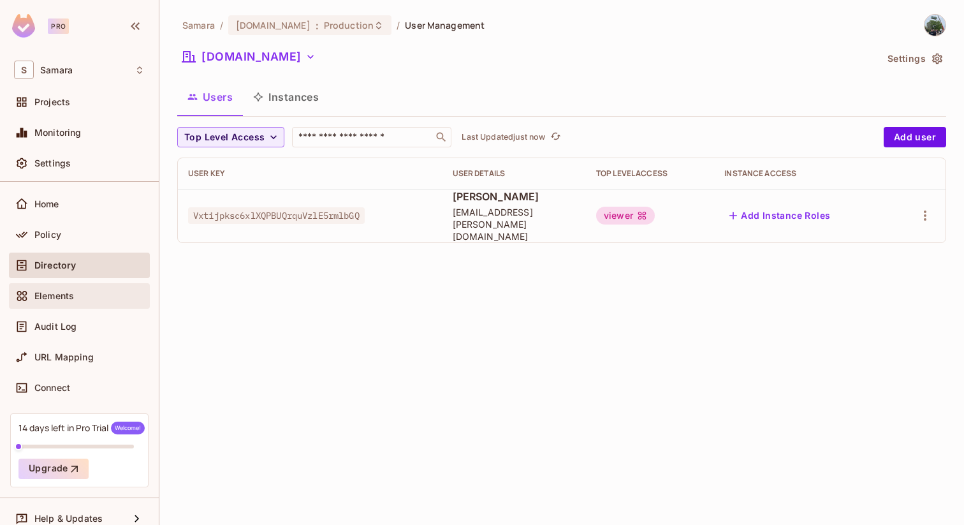
scroll to position [45, 0]
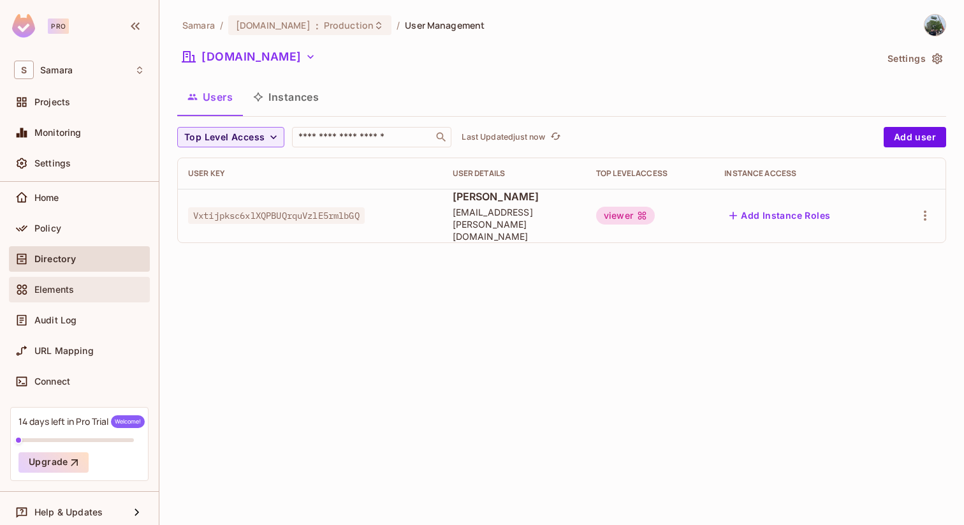
click at [103, 288] on div "Elements" at bounding box center [89, 289] width 110 height 10
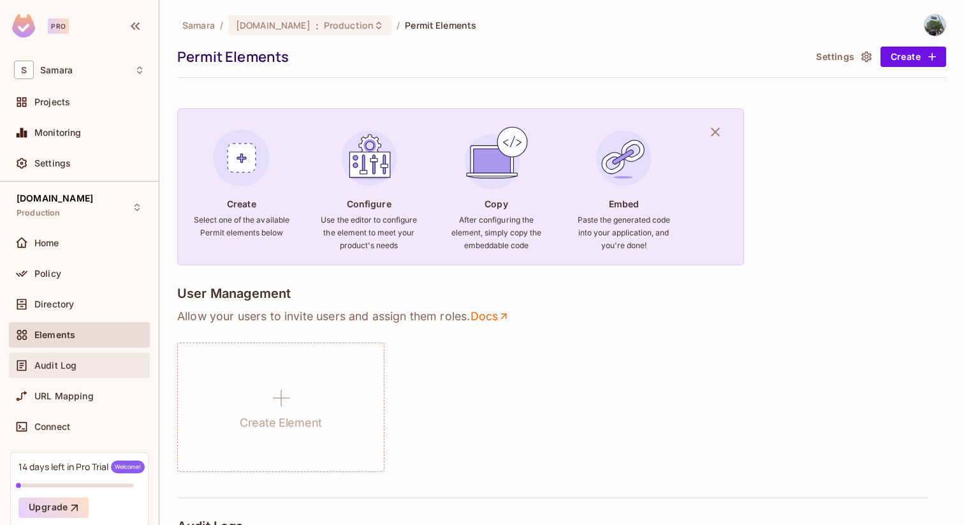
click at [73, 367] on span "Audit Log" at bounding box center [55, 365] width 42 height 10
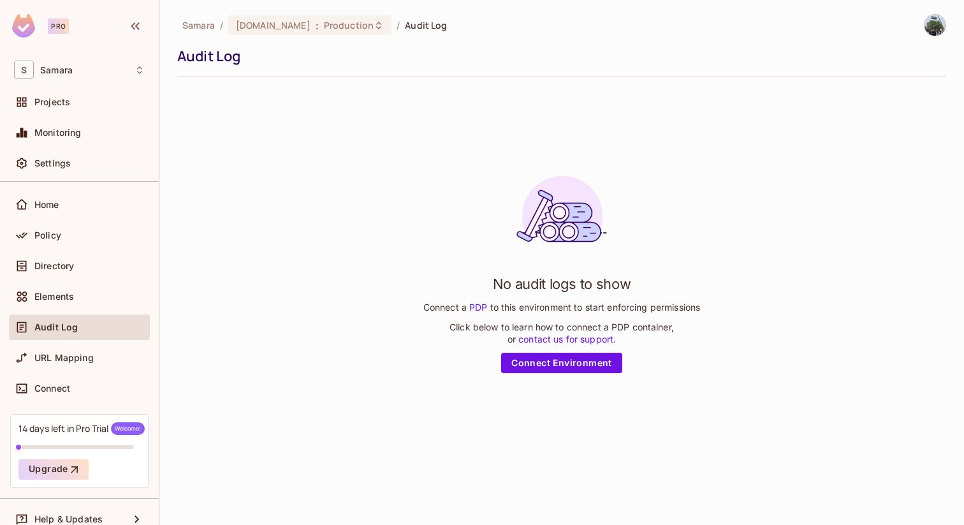
scroll to position [4, 0]
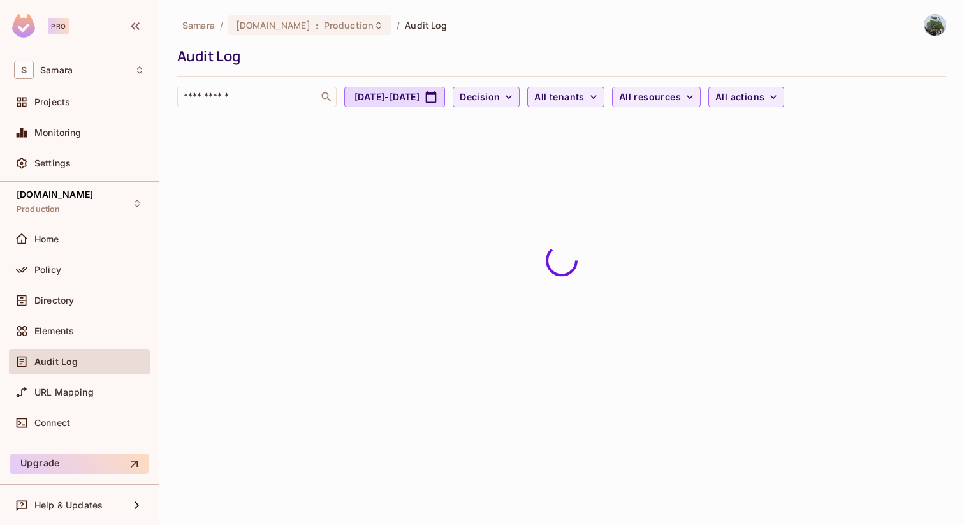
click at [76, 358] on div "Audit Log" at bounding box center [89, 361] width 110 height 10
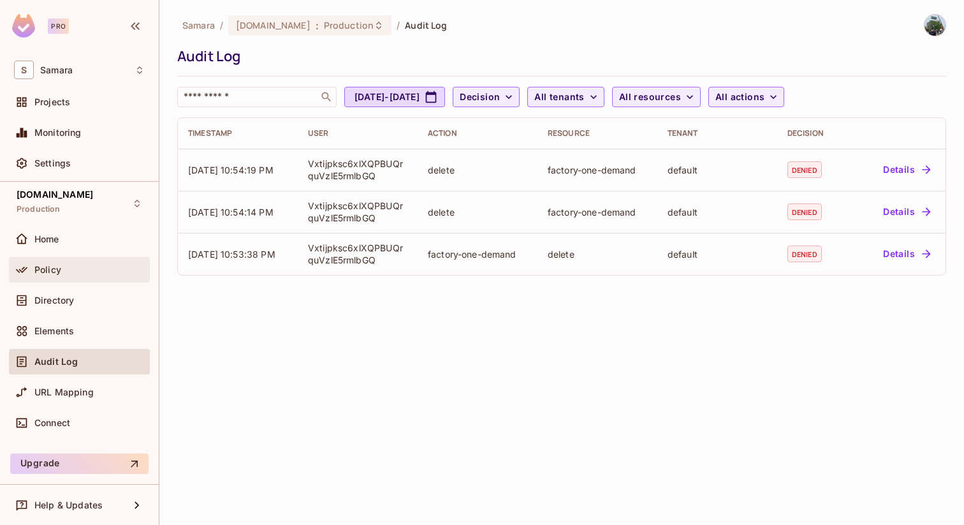
scroll to position [0, 0]
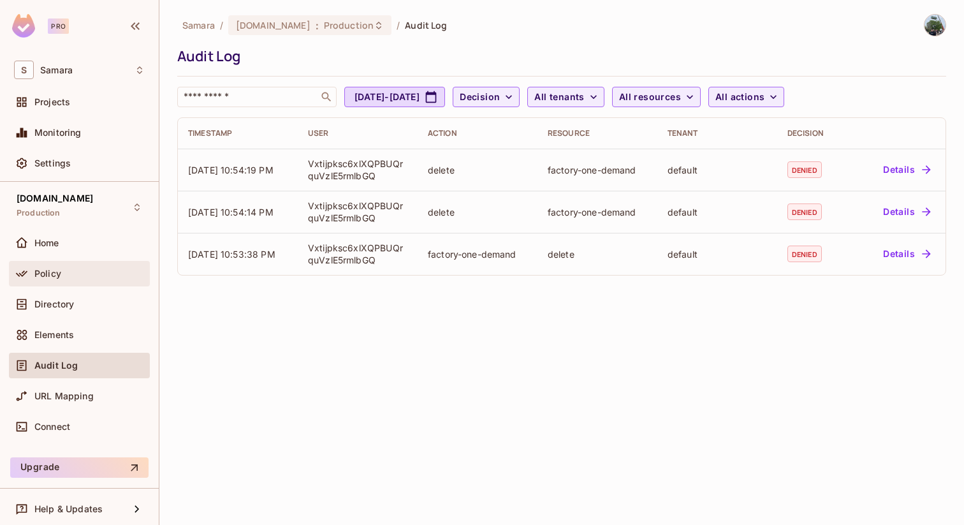
click at [87, 276] on div "Policy" at bounding box center [89, 273] width 110 height 10
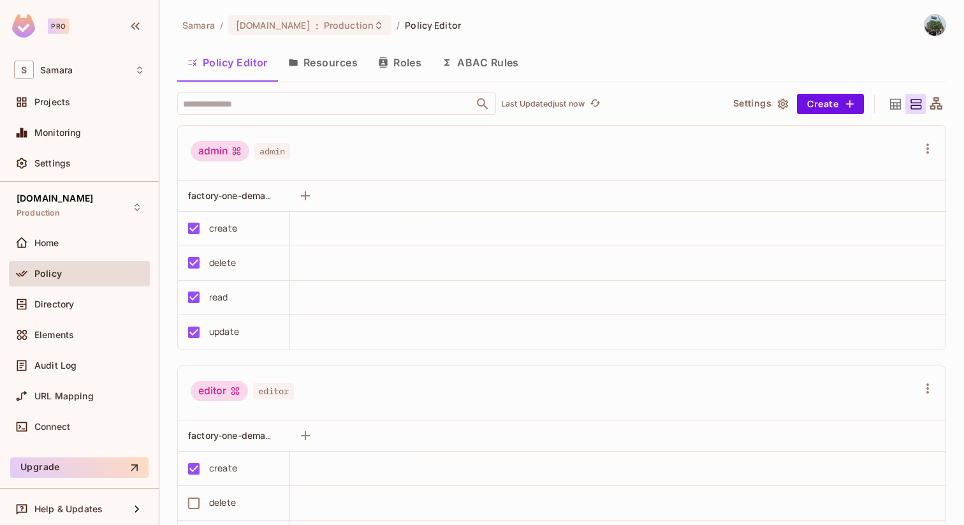
click at [340, 246] on td at bounding box center [617, 263] width 655 height 34
click at [305, 199] on icon "button" at bounding box center [305, 195] width 15 height 15
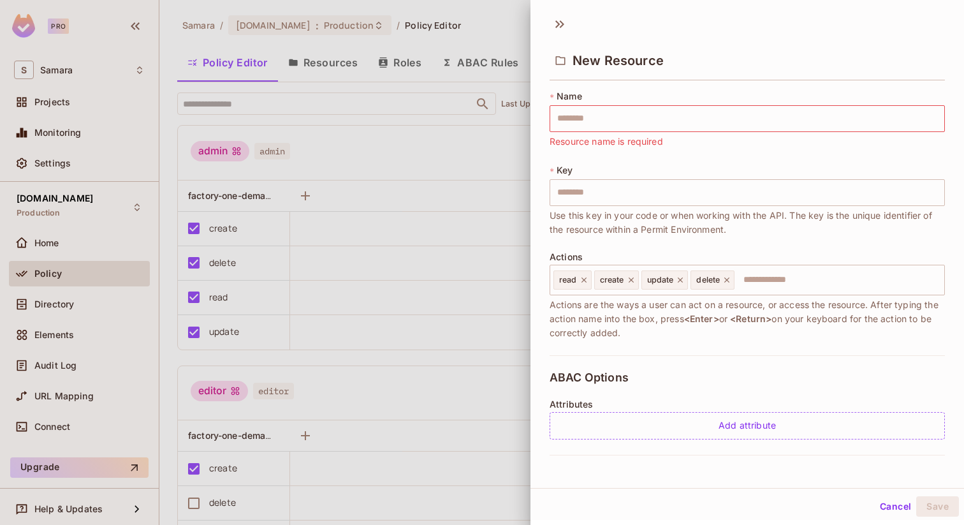
click at [616, 78] on div "New Resource" at bounding box center [747, 59] width 395 height 41
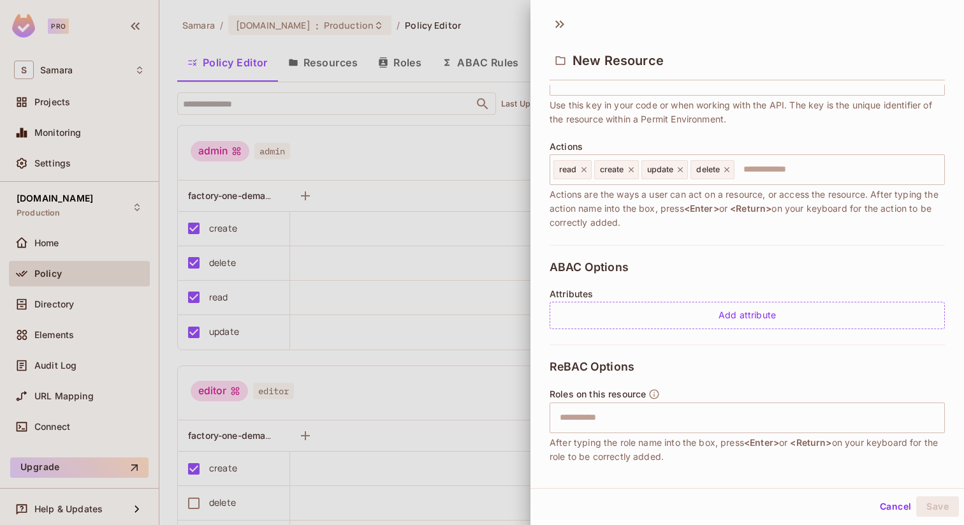
scroll to position [177, 0]
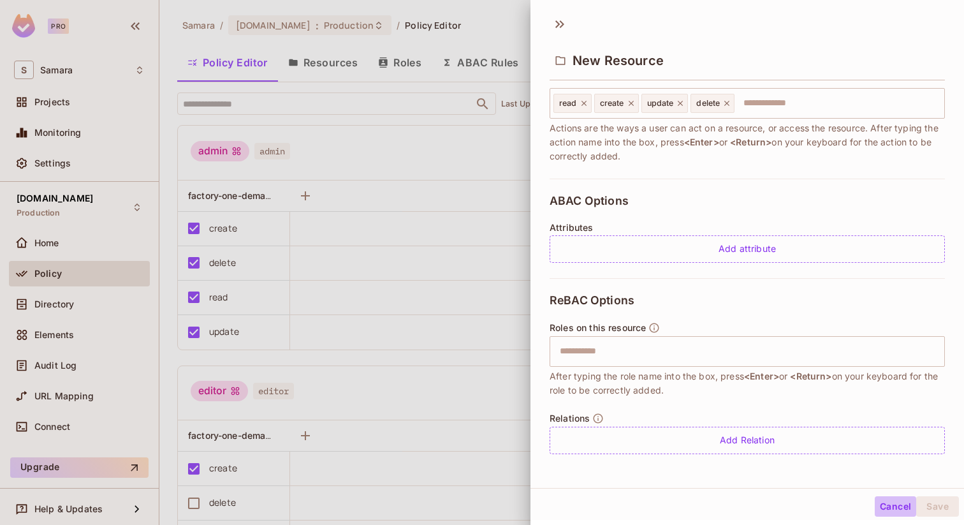
click at [906, 513] on button "Cancel" at bounding box center [895, 506] width 41 height 20
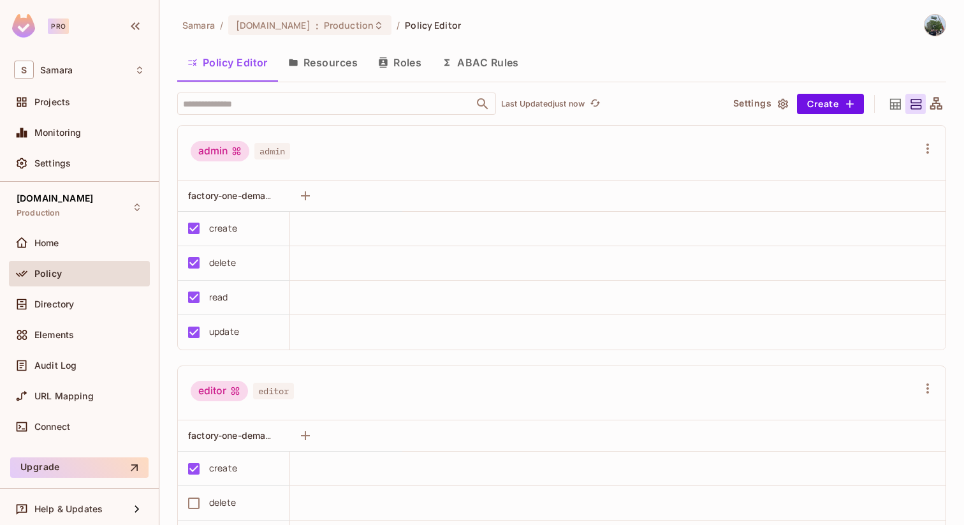
click at [326, 68] on button "Resources" at bounding box center [323, 63] width 90 height 32
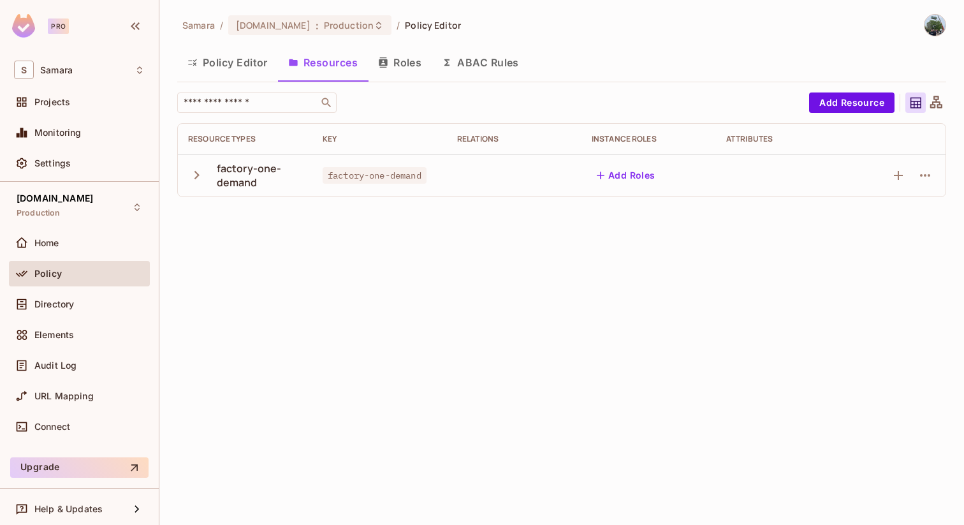
click at [247, 153] on th "Resource Types" at bounding box center [245, 139] width 135 height 31
click at [509, 99] on div "​" at bounding box center [489, 102] width 625 height 20
click at [863, 105] on button "Add Resource" at bounding box center [851, 102] width 85 height 20
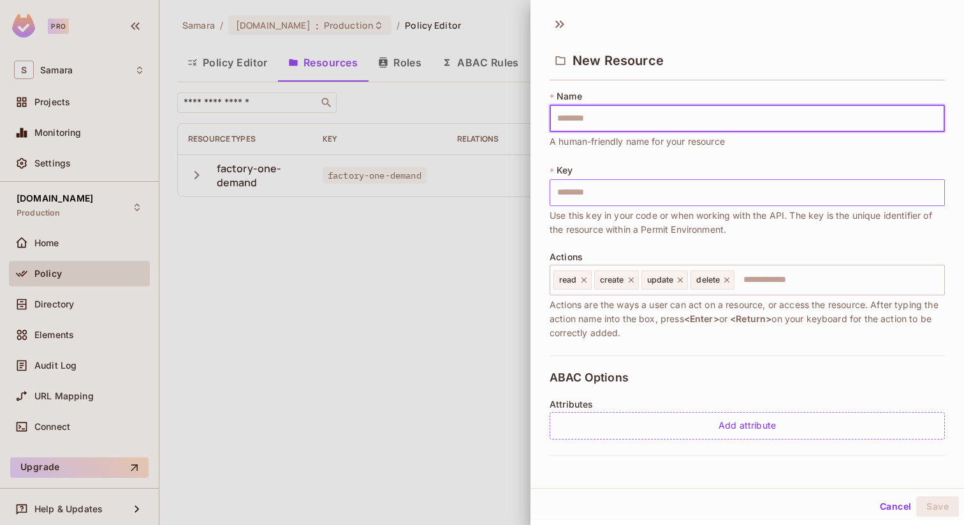
type input "*"
type input "**"
type input "***"
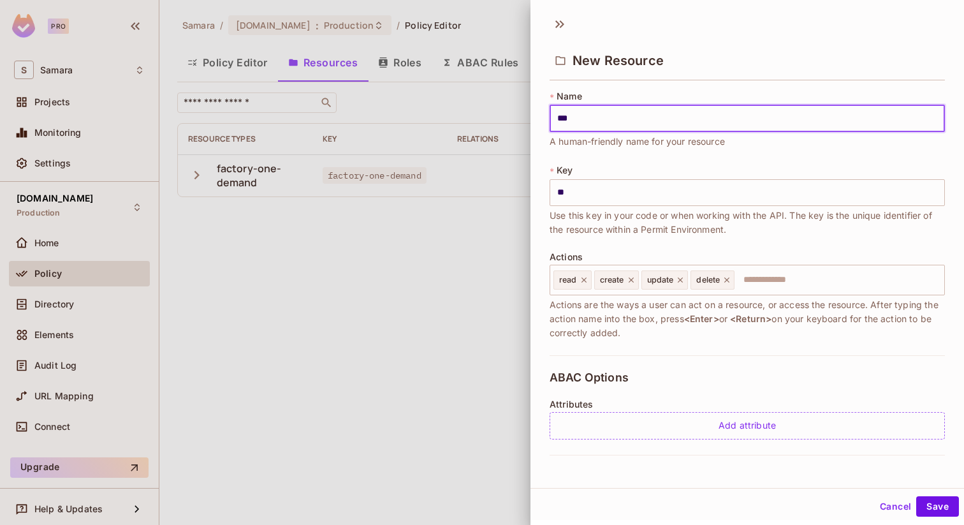
type input "***"
type input "****"
type input "*****"
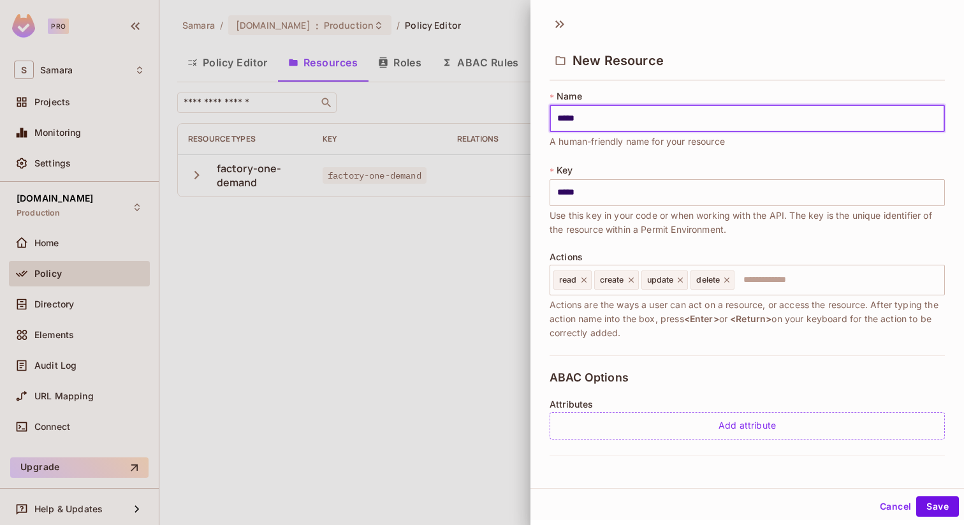
type input "******"
type input "*******"
type input "********"
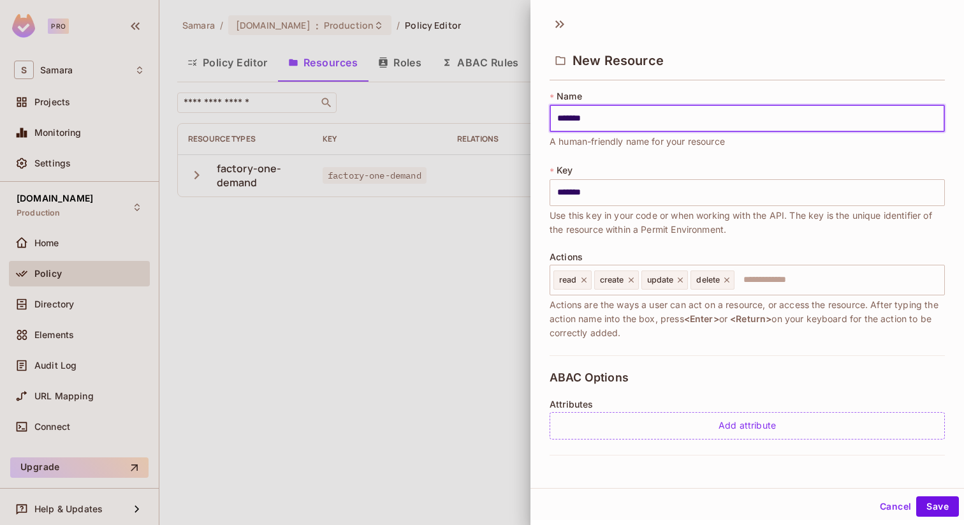
type input "********"
type input "*********"
type input "**********"
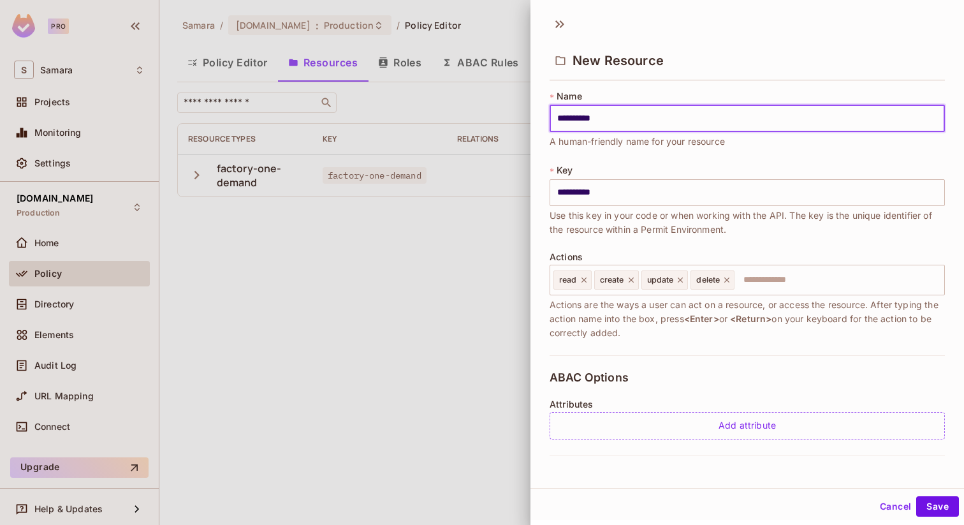
type input "**********"
click at [929, 514] on button "Save" at bounding box center [937, 506] width 43 height 20
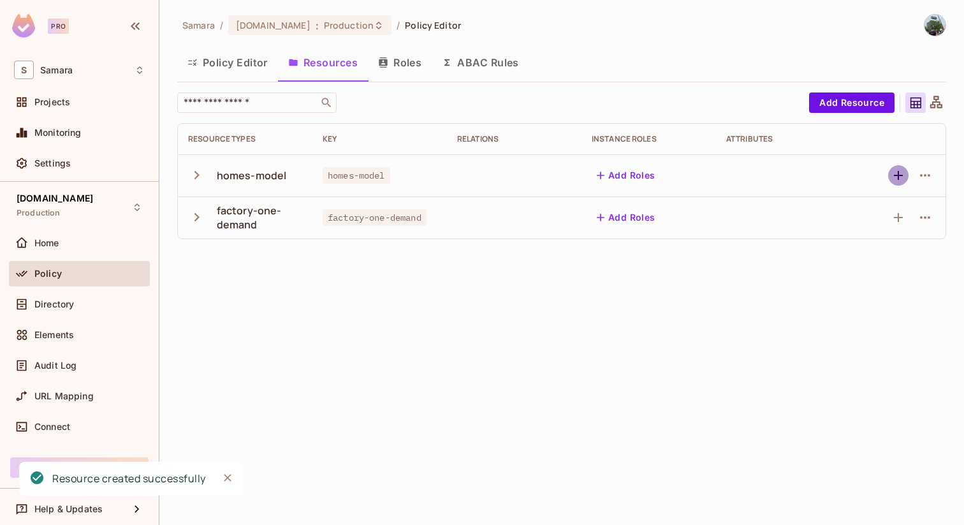
click at [900, 176] on icon "button" at bounding box center [898, 175] width 15 height 15
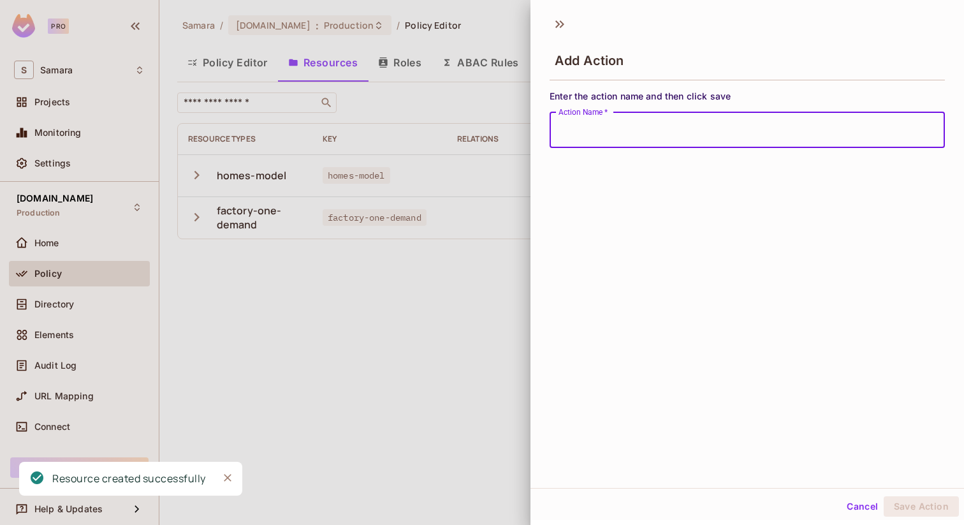
click at [468, 333] on div at bounding box center [482, 262] width 964 height 525
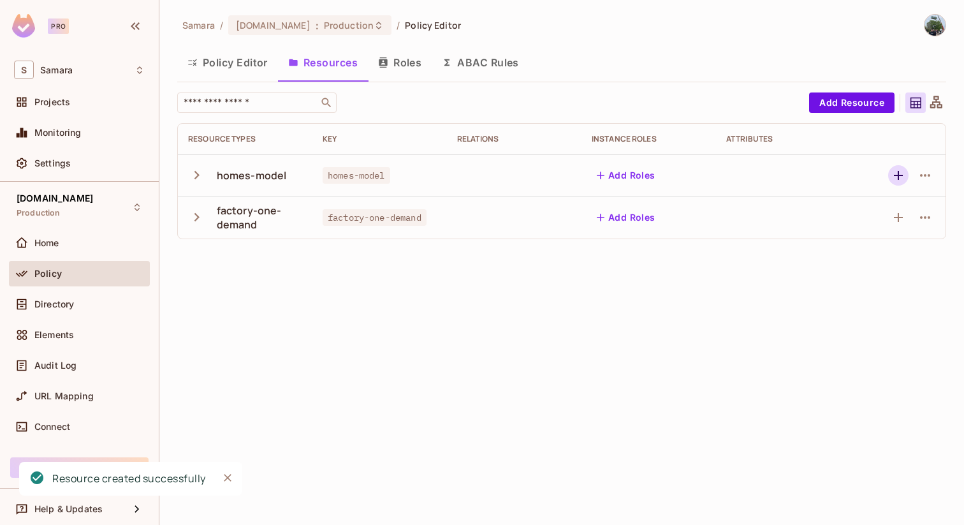
click at [889, 170] on button "button" at bounding box center [898, 175] width 20 height 20
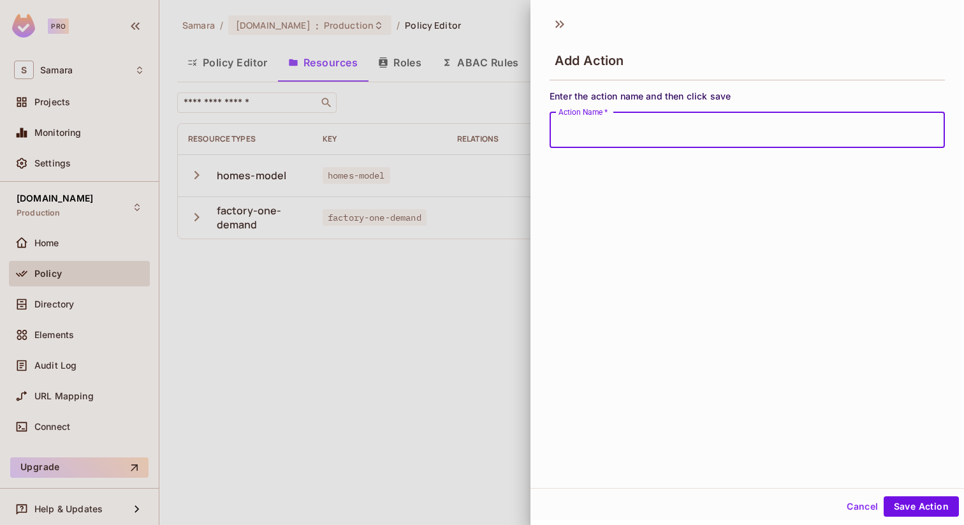
click at [863, 504] on button "Cancel" at bounding box center [861, 506] width 41 height 20
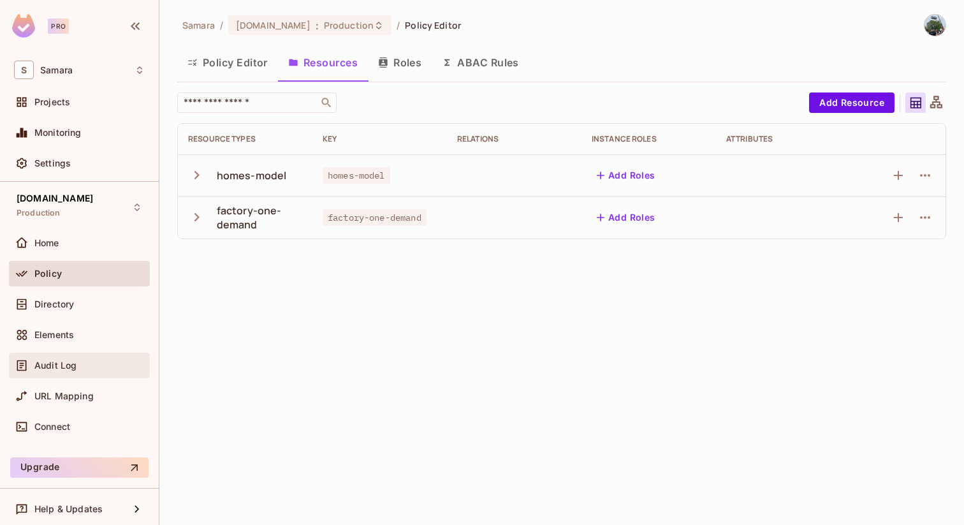
click at [67, 356] on div "Audit Log" at bounding box center [79, 365] width 141 height 25
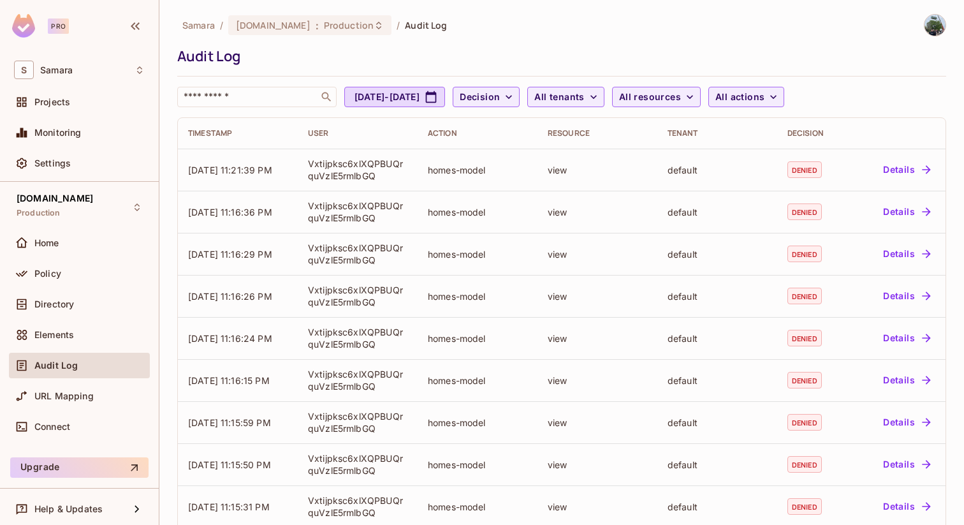
scroll to position [4, 0]
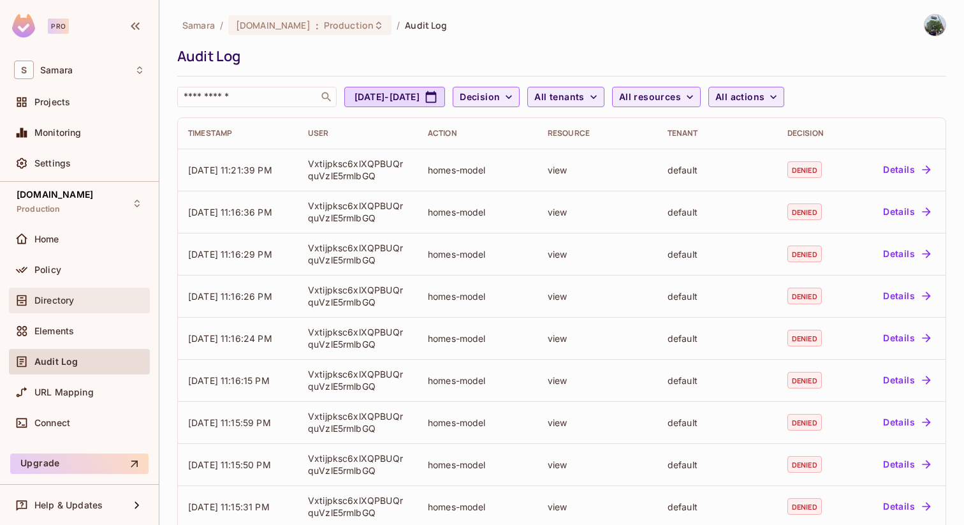
click at [87, 293] on div "Directory" at bounding box center [79, 300] width 131 height 15
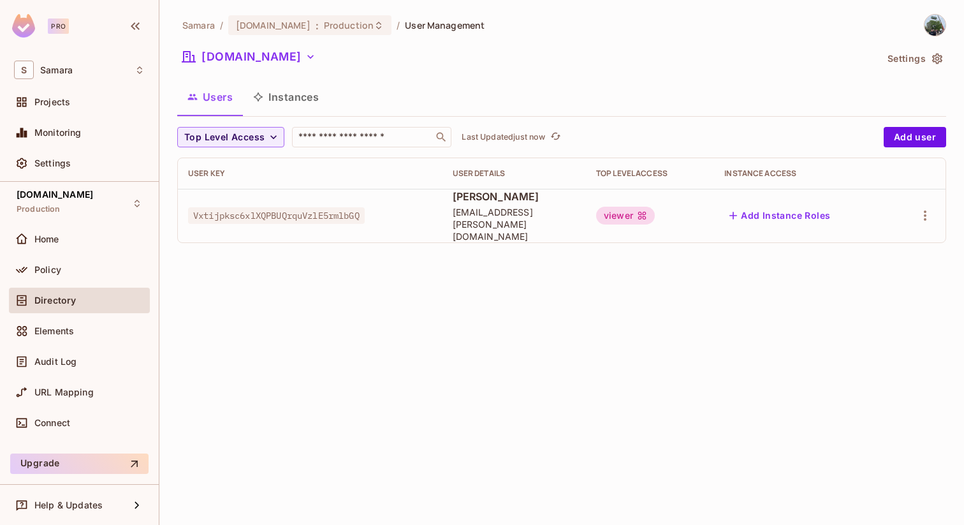
click at [629, 207] on div "viewer" at bounding box center [625, 216] width 59 height 18
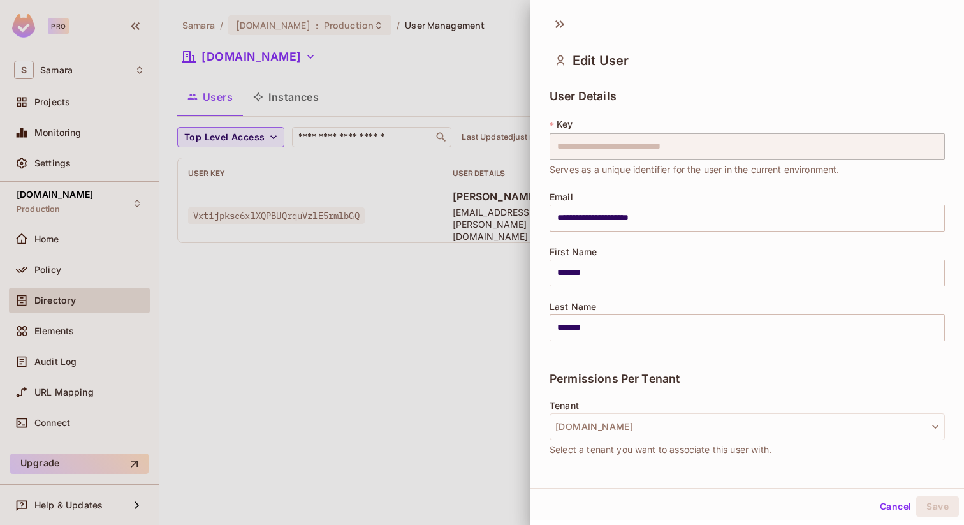
click at [474, 303] on div at bounding box center [482, 262] width 964 height 525
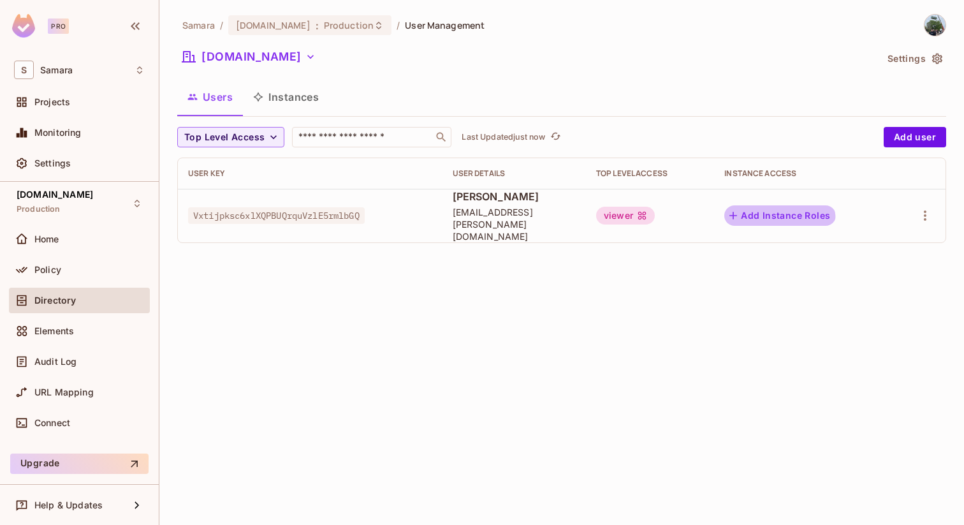
click at [750, 219] on button "Add Instance Roles" at bounding box center [779, 215] width 111 height 20
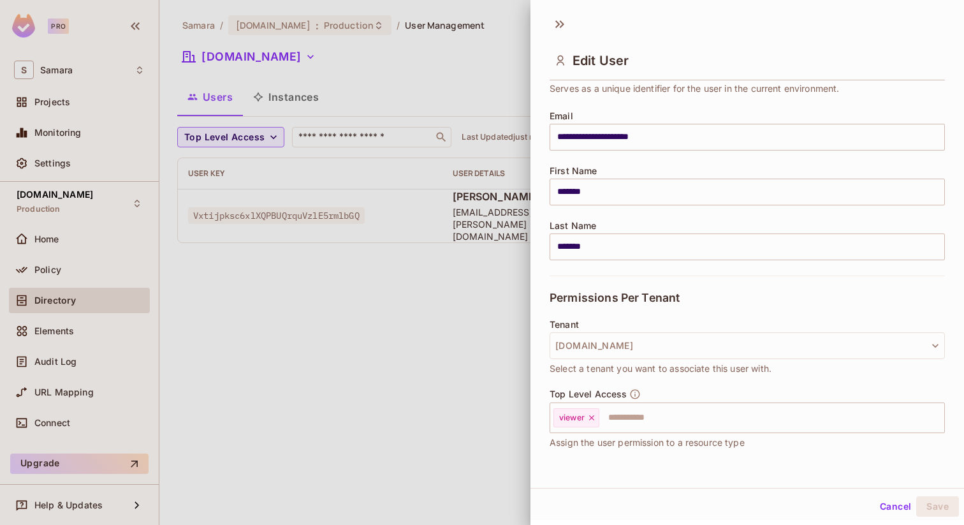
scroll to position [72, 0]
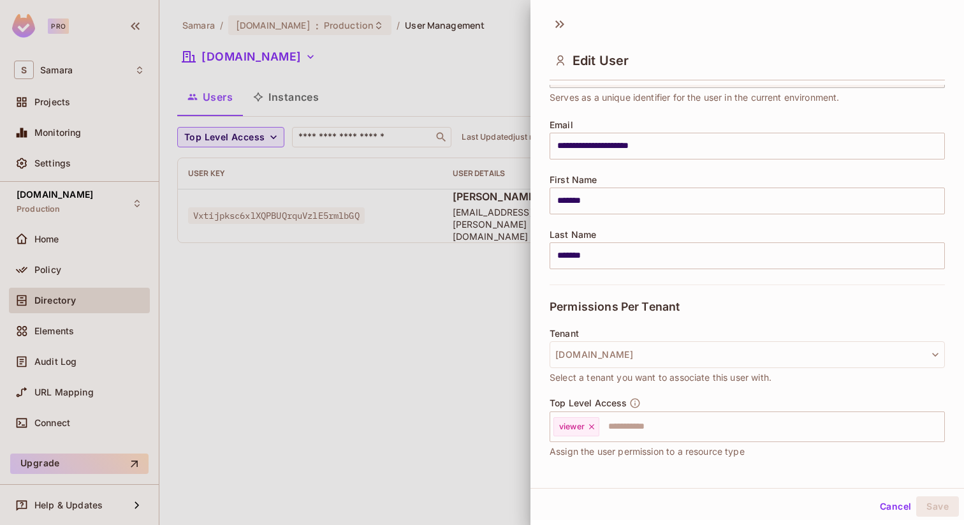
click at [471, 361] on div at bounding box center [482, 262] width 964 height 525
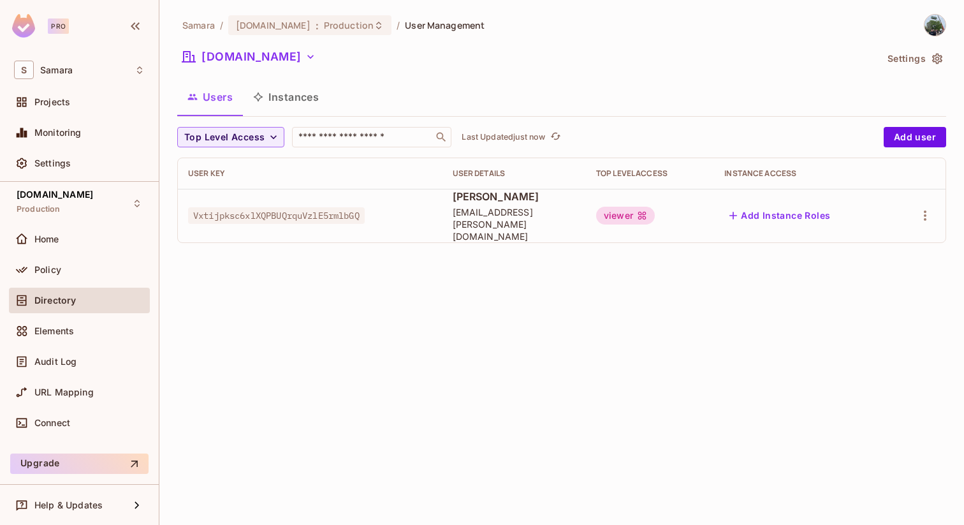
click at [299, 89] on button "Instances" at bounding box center [286, 97] width 86 height 32
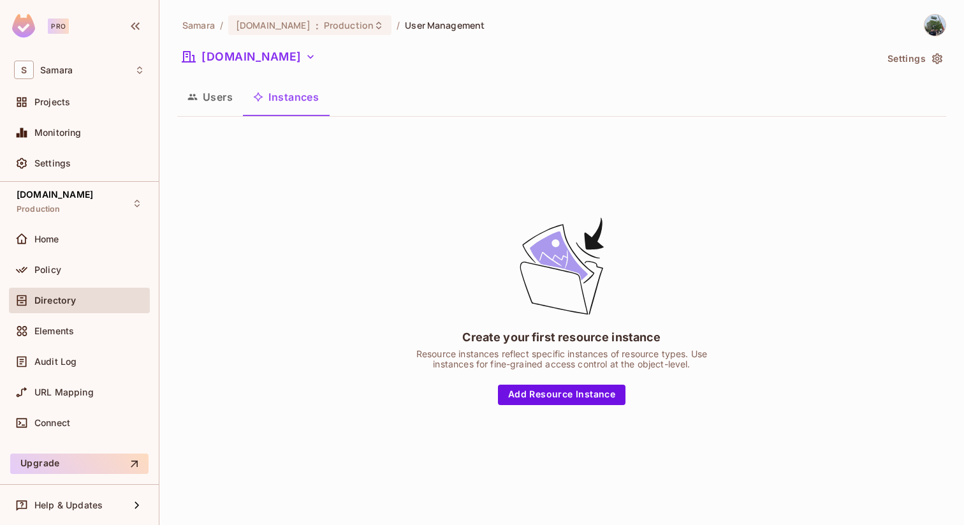
click at [210, 106] on button "Users" at bounding box center [210, 97] width 66 height 32
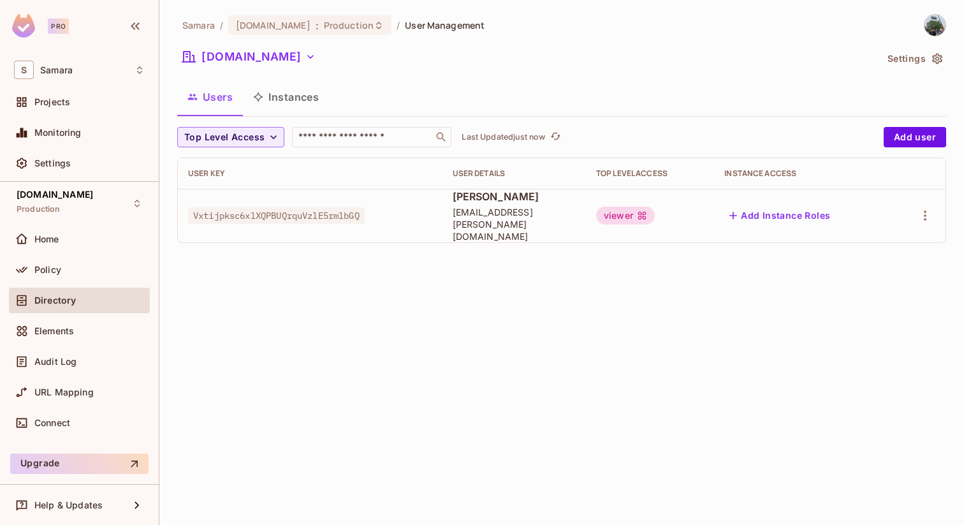
click at [644, 212] on div "viewer" at bounding box center [625, 216] width 59 height 18
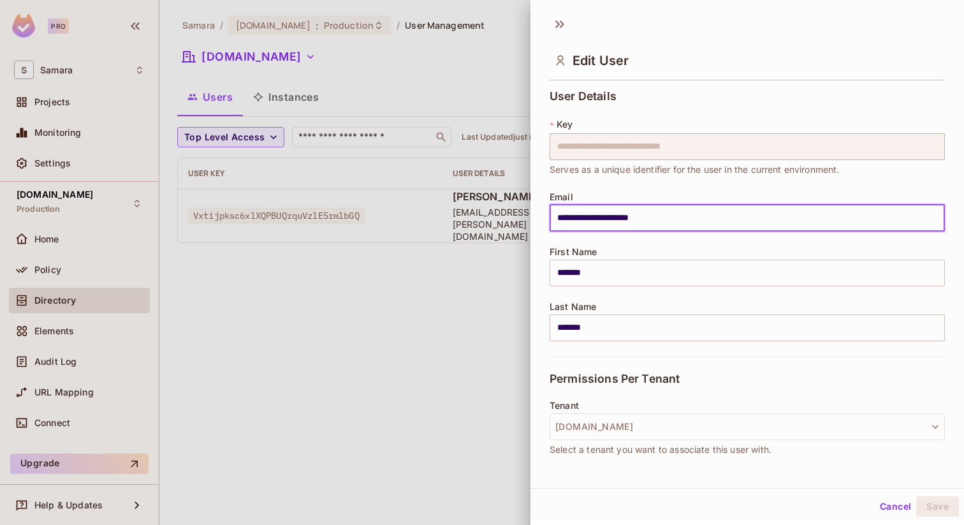
click at [644, 212] on input "**********" at bounding box center [747, 218] width 395 height 27
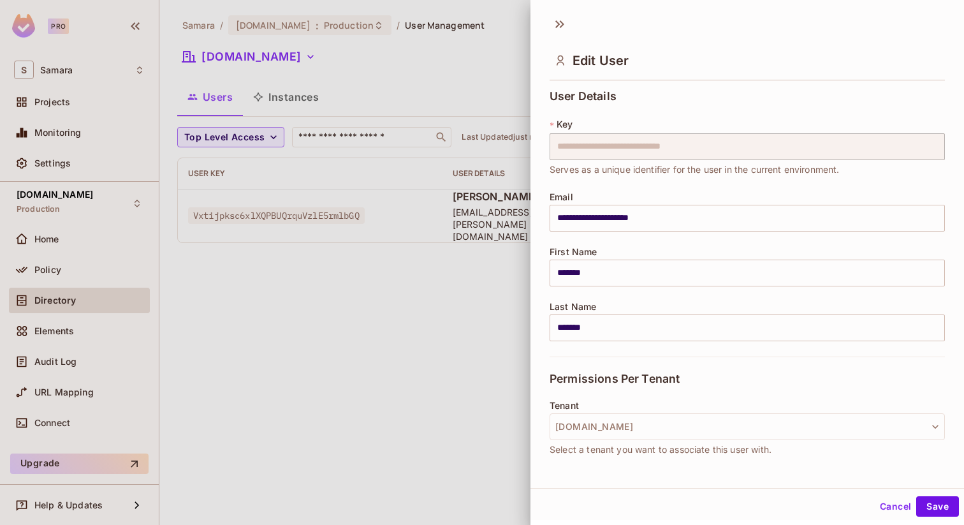
click at [435, 252] on div at bounding box center [482, 262] width 964 height 525
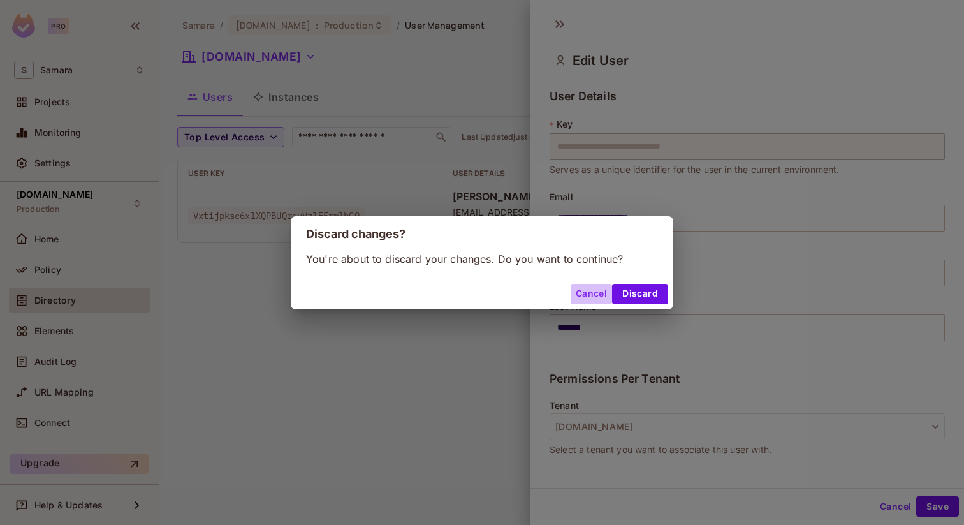
click at [590, 299] on button "Cancel" at bounding box center [591, 294] width 41 height 20
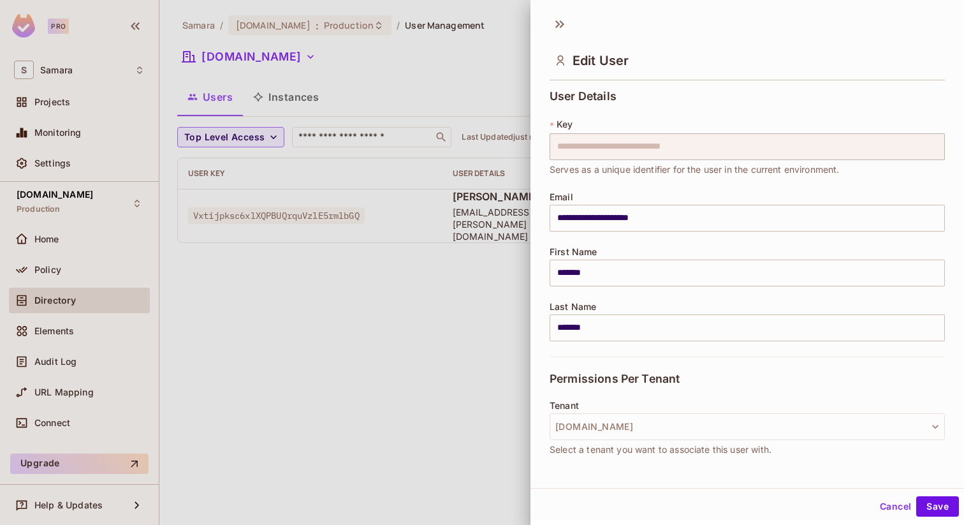
click at [478, 351] on div at bounding box center [482, 262] width 964 height 525
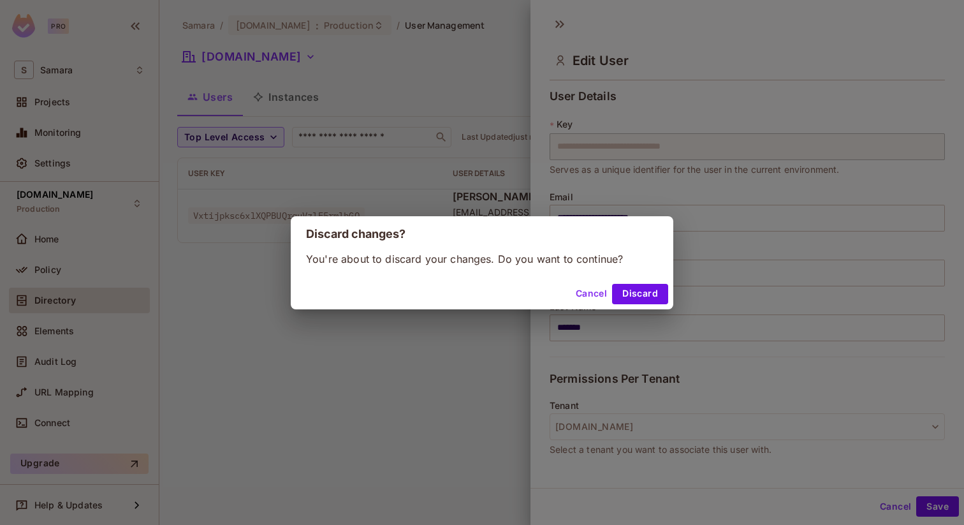
click at [581, 282] on div "Cancel Discard" at bounding box center [482, 294] width 382 height 31
click at [585, 288] on button "Cancel" at bounding box center [591, 294] width 41 height 20
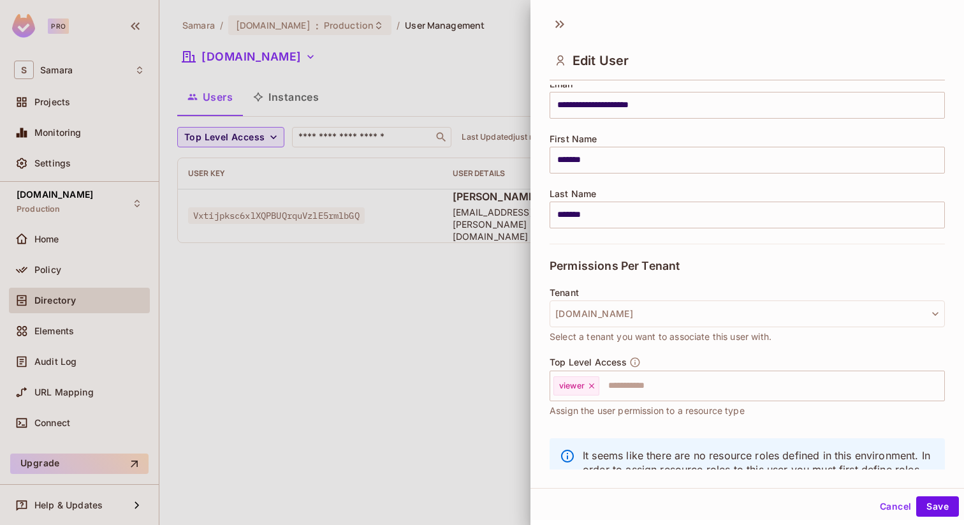
scroll to position [111, 0]
click at [899, 508] on button "Cancel" at bounding box center [895, 506] width 41 height 20
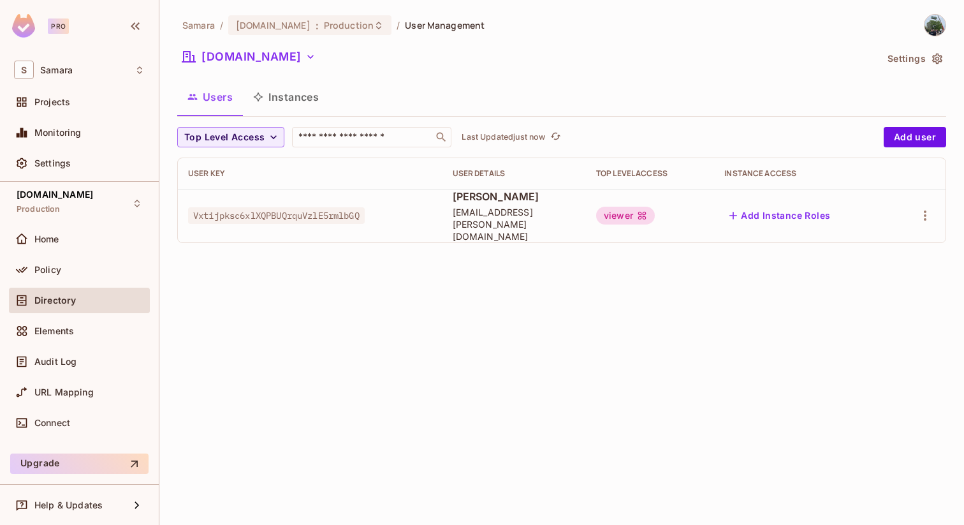
click at [293, 102] on button "Instances" at bounding box center [286, 97] width 86 height 32
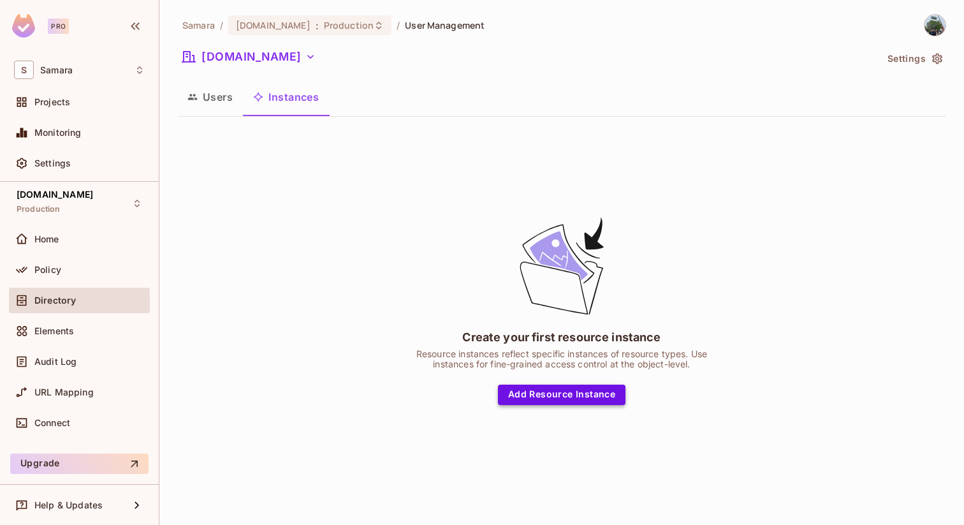
click at [580, 396] on button "Add Resource Instance" at bounding box center [561, 394] width 127 height 20
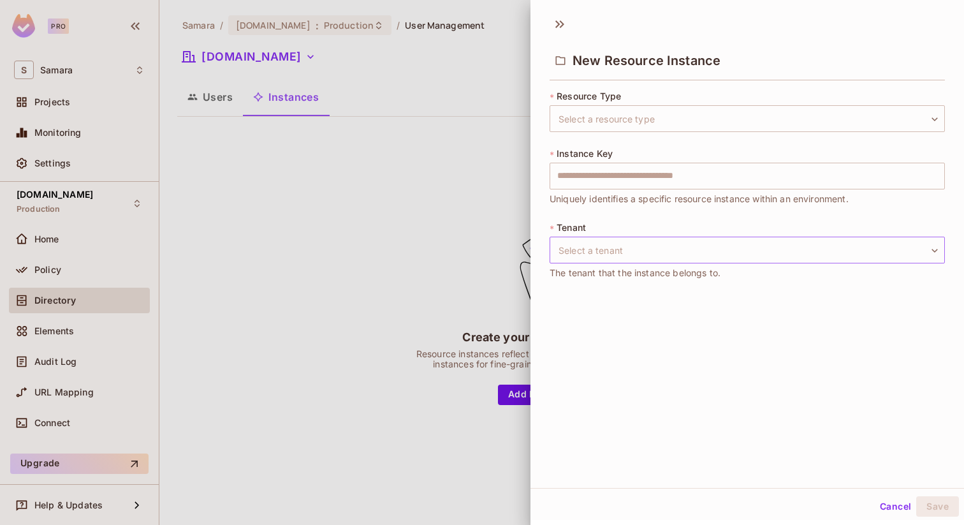
click at [623, 238] on body "Pro S Samara Projects Monitoring Settings data.samara.com Production Home Polic…" at bounding box center [482, 262] width 964 height 525
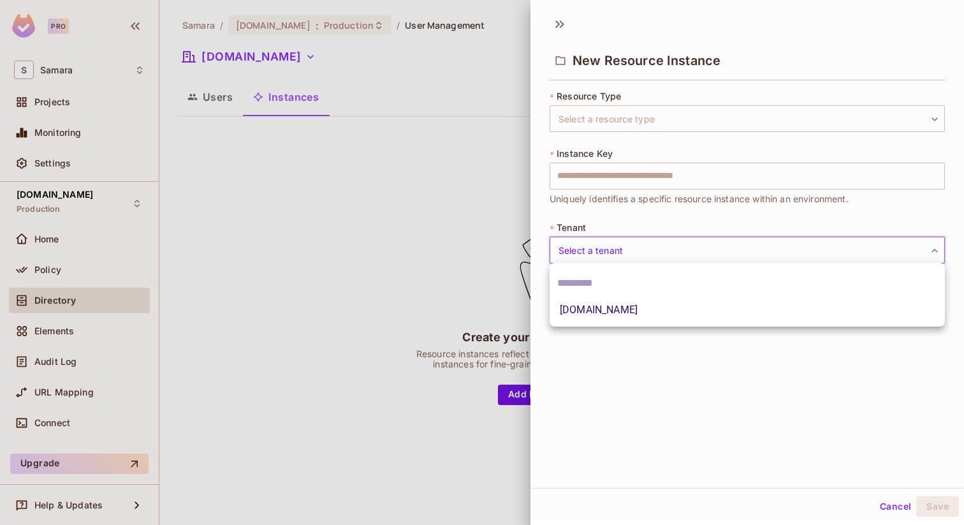
click at [557, 27] on div at bounding box center [482, 262] width 964 height 525
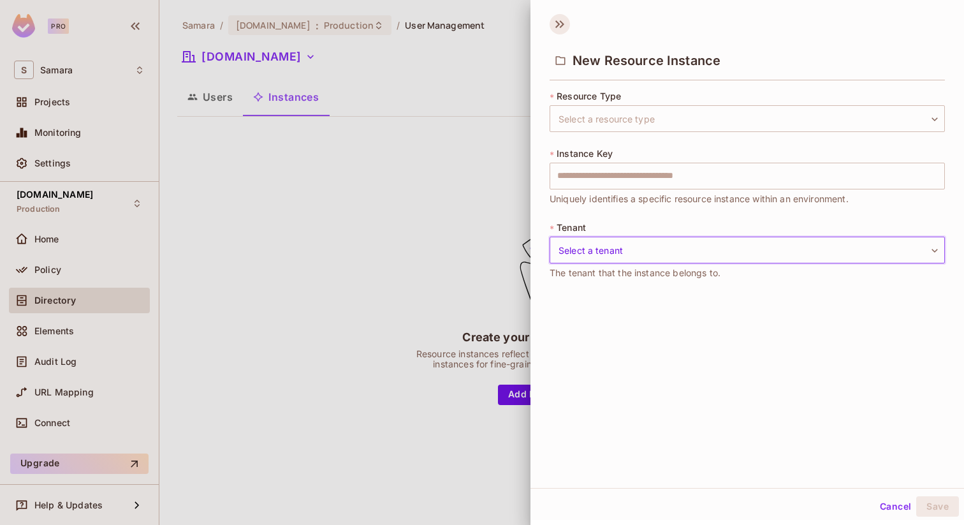
click at [557, 27] on icon at bounding box center [560, 24] width 20 height 20
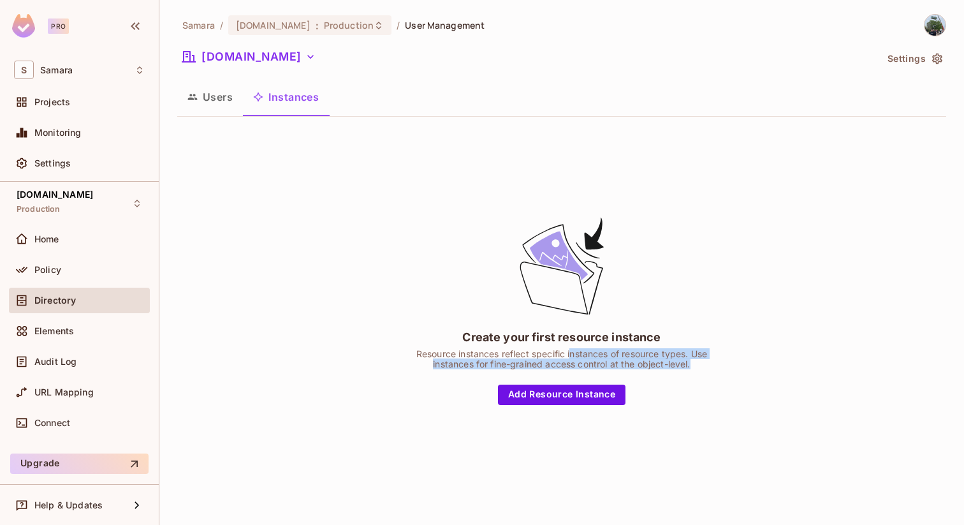
drag, startPoint x: 570, startPoint y: 357, endPoint x: 711, endPoint y: 370, distance: 142.1
click at [711, 370] on div "Create your first resource instance Resource instances reflect specific instanc…" at bounding box center [561, 310] width 319 height 190
click at [212, 108] on button "Users" at bounding box center [210, 97] width 66 height 32
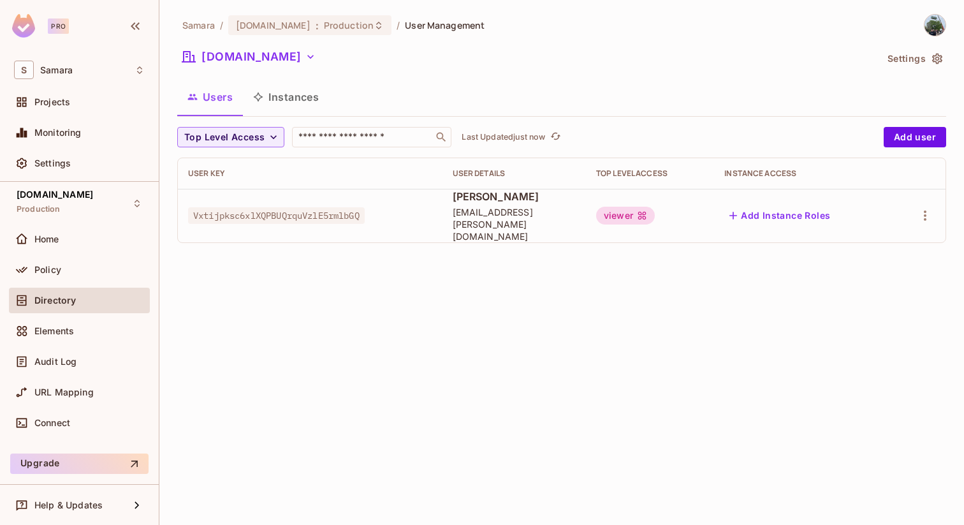
click at [655, 208] on div "viewer" at bounding box center [625, 216] width 59 height 18
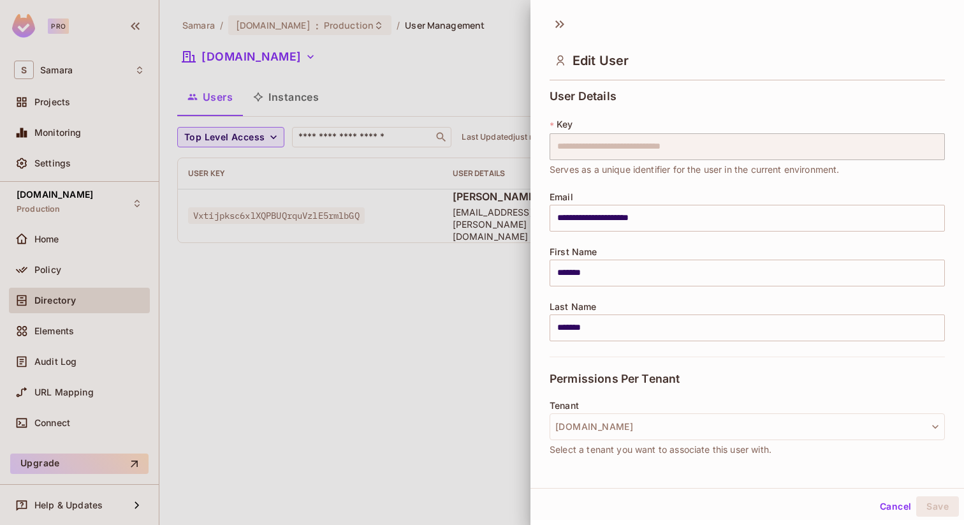
click at [540, 275] on div "**********" at bounding box center [746, 277] width 433 height 384
click at [507, 278] on div at bounding box center [482, 262] width 964 height 525
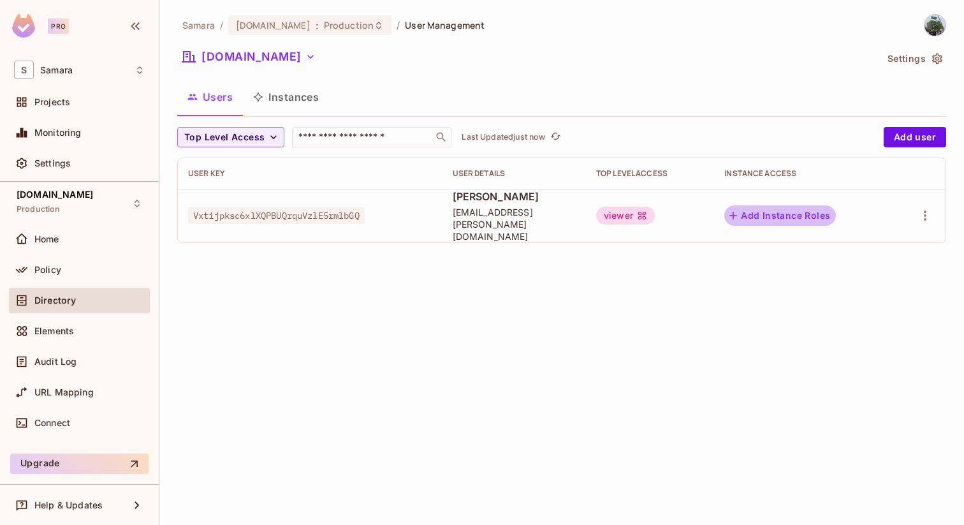
click at [803, 212] on button "Add Instance Roles" at bounding box center [779, 215] width 111 height 20
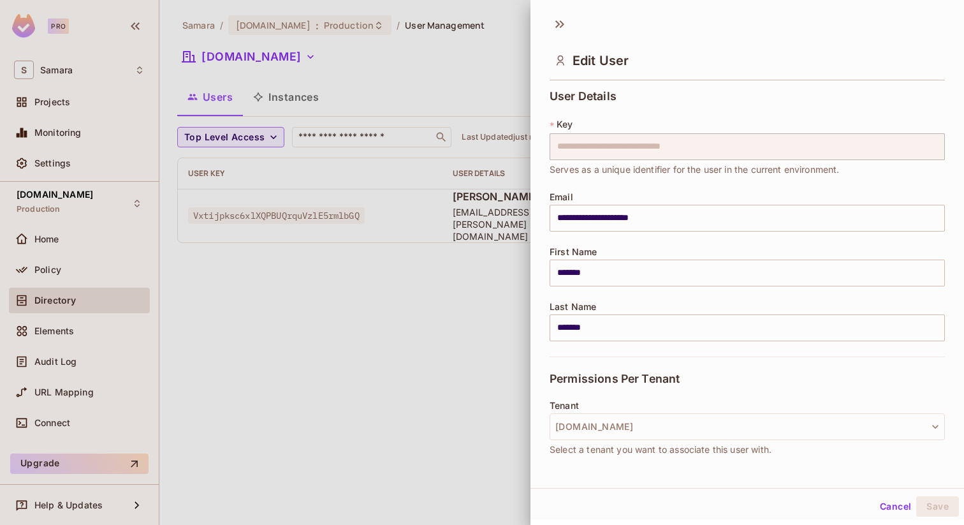
scroll to position [164, 0]
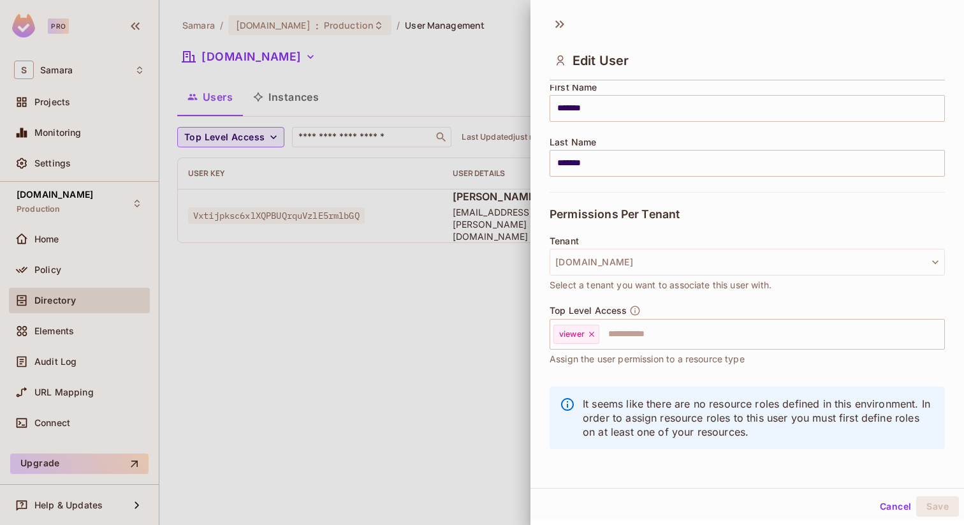
click at [582, 312] on span "Top Level Access" at bounding box center [588, 310] width 77 height 10
click at [624, 335] on input "text" at bounding box center [760, 333] width 319 height 25
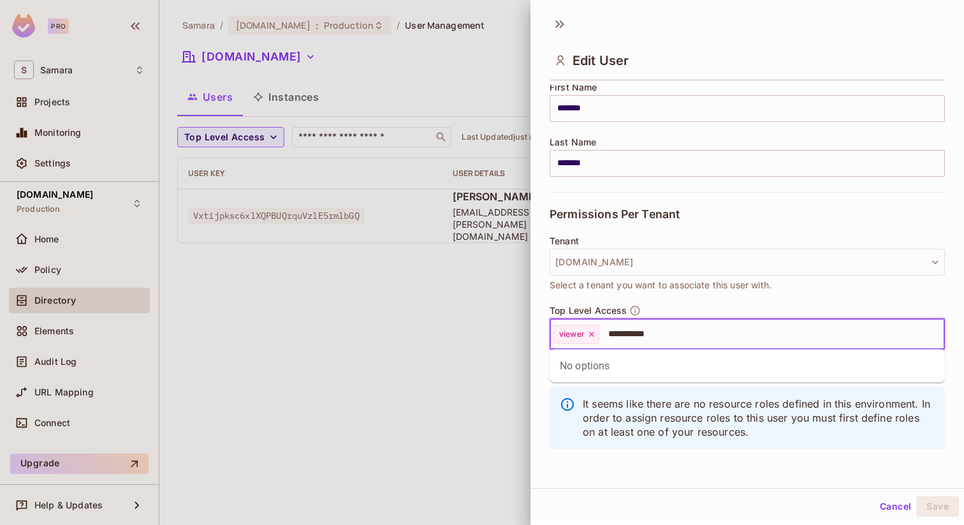
type input "**********"
click at [709, 295] on div "Tenant data.samara.com Select a tenant you want to associate this user with." at bounding box center [747, 270] width 395 height 69
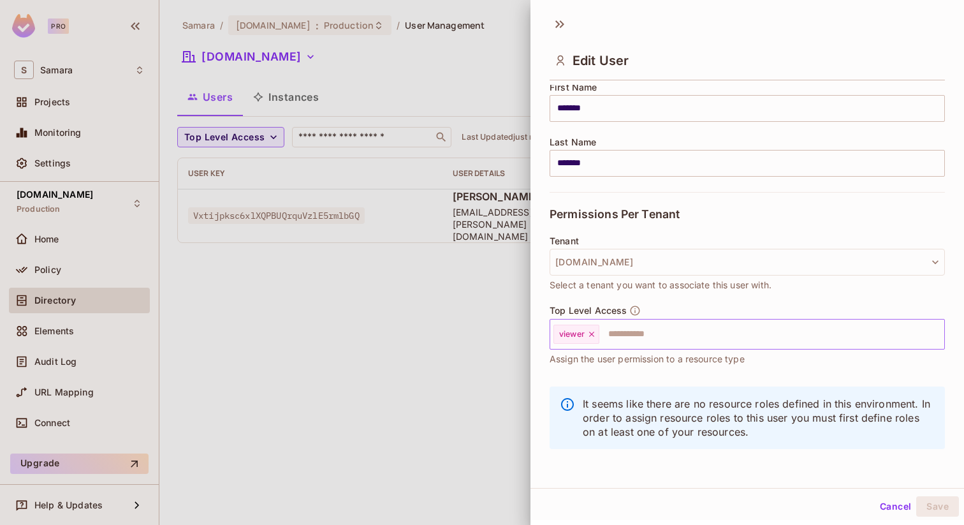
click at [694, 329] on input "text" at bounding box center [760, 333] width 319 height 25
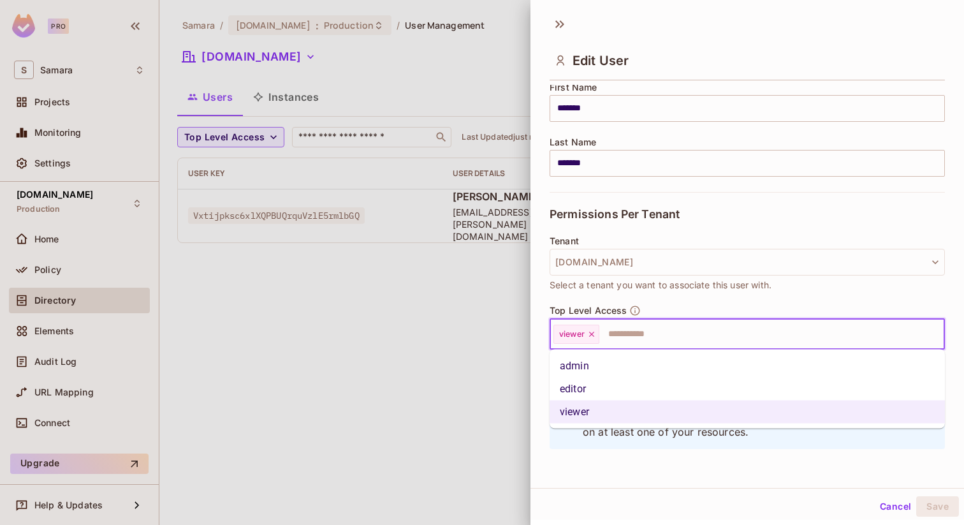
click at [382, 277] on div at bounding box center [482, 262] width 964 height 525
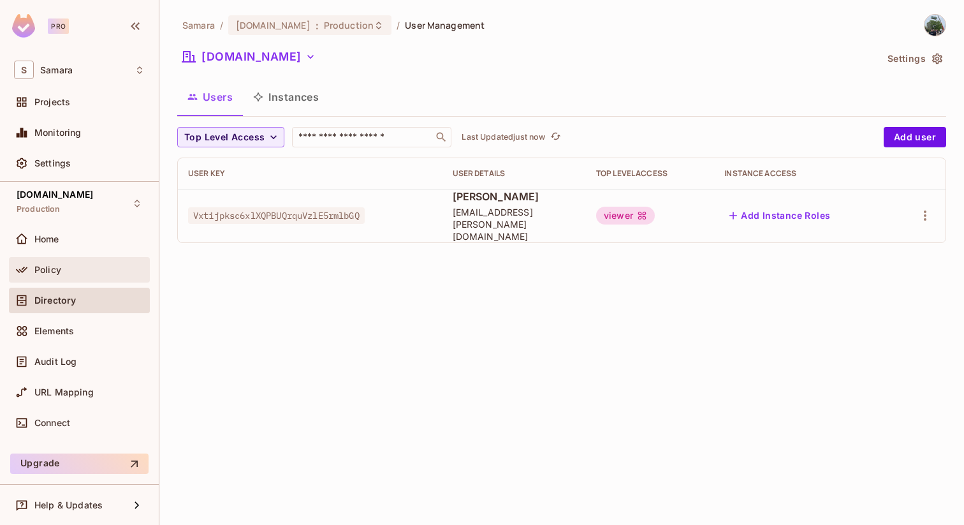
click at [41, 265] on span "Policy" at bounding box center [47, 270] width 27 height 10
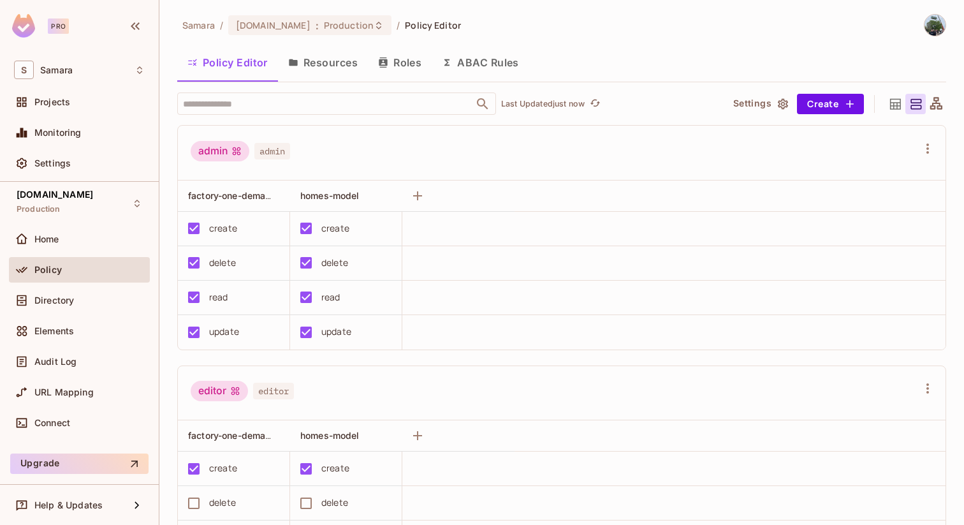
click at [317, 60] on button "Resources" at bounding box center [323, 63] width 90 height 32
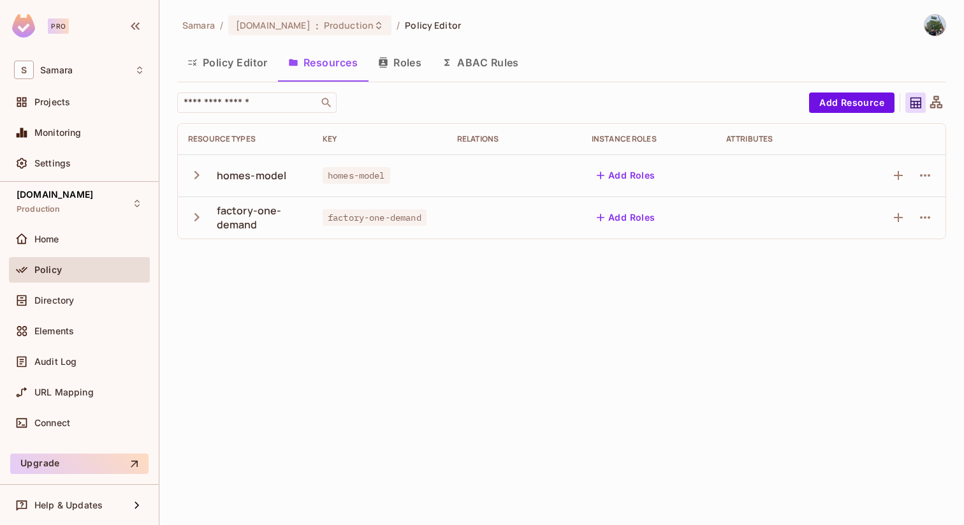
click at [382, 59] on icon "button" at bounding box center [383, 62] width 8 height 10
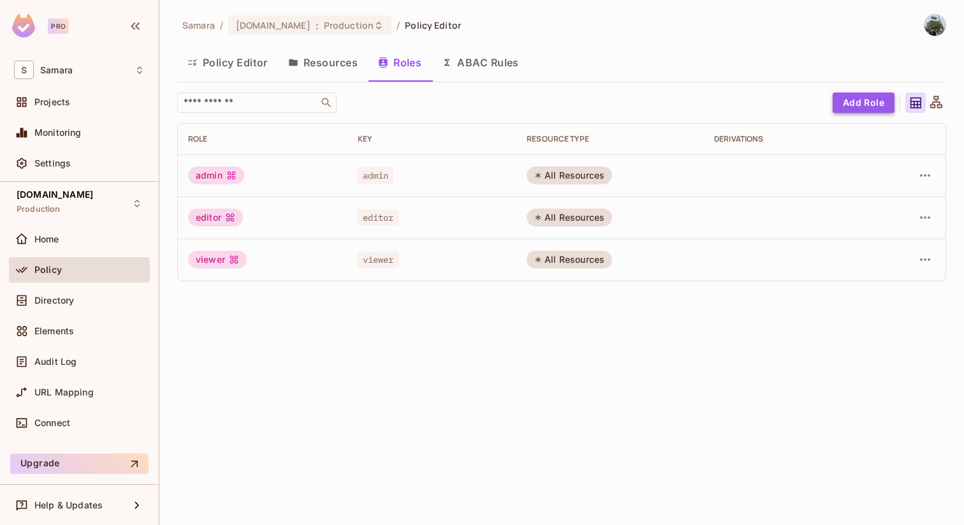
click at [861, 94] on button "Add Role" at bounding box center [864, 102] width 62 height 20
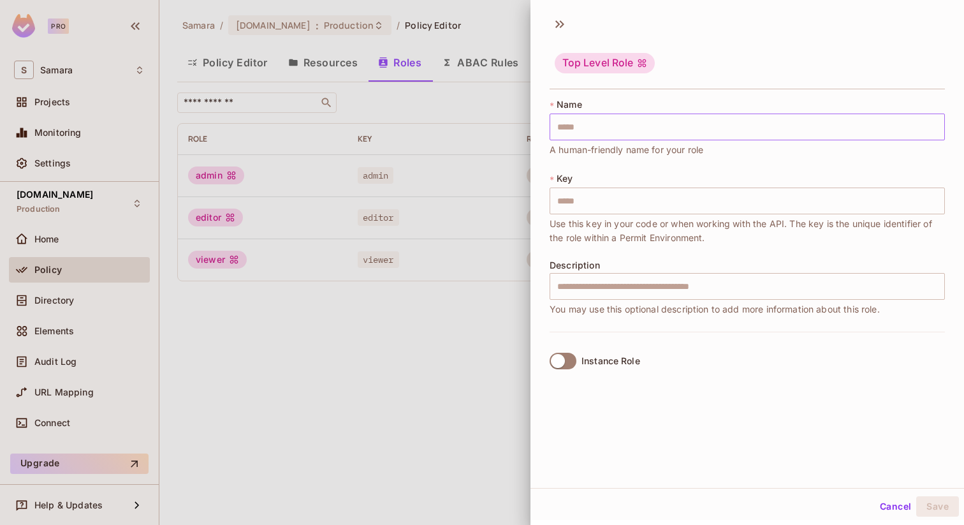
click at [649, 126] on input "text" at bounding box center [747, 126] width 395 height 27
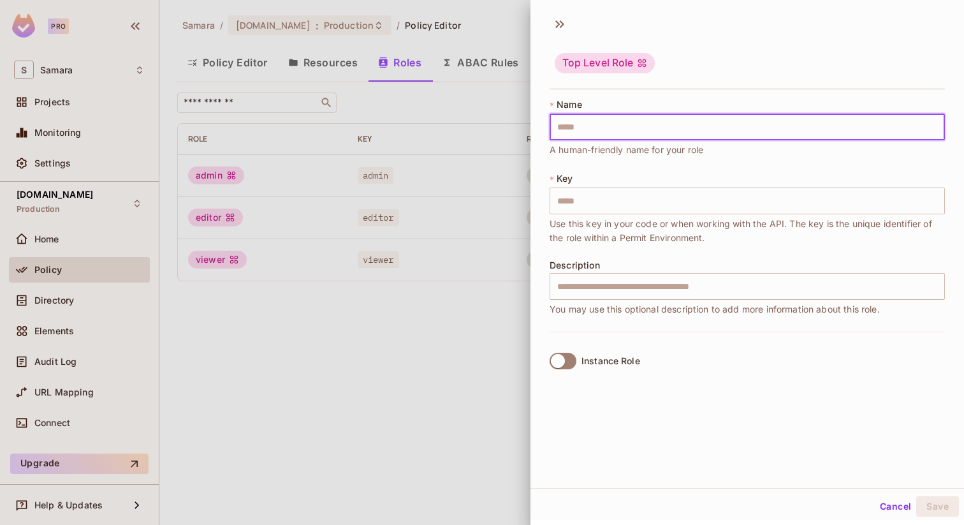
type input "*"
type input "**"
type input "***"
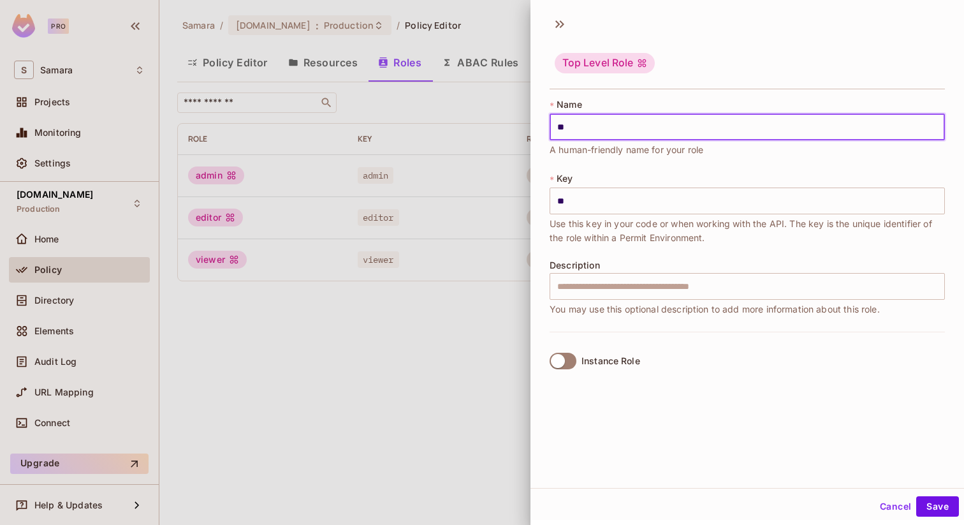
type input "***"
type input "****"
type input "*****"
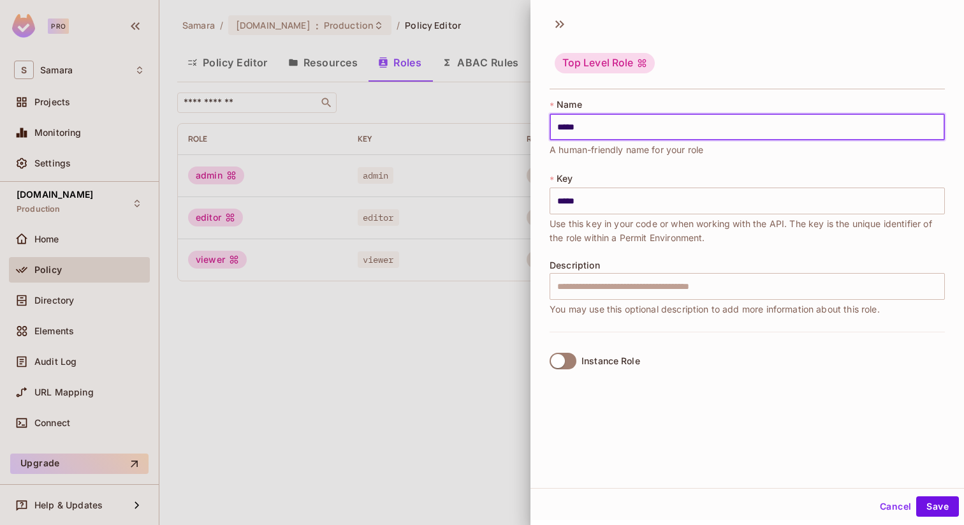
type input "******"
type input "*******"
type input "********"
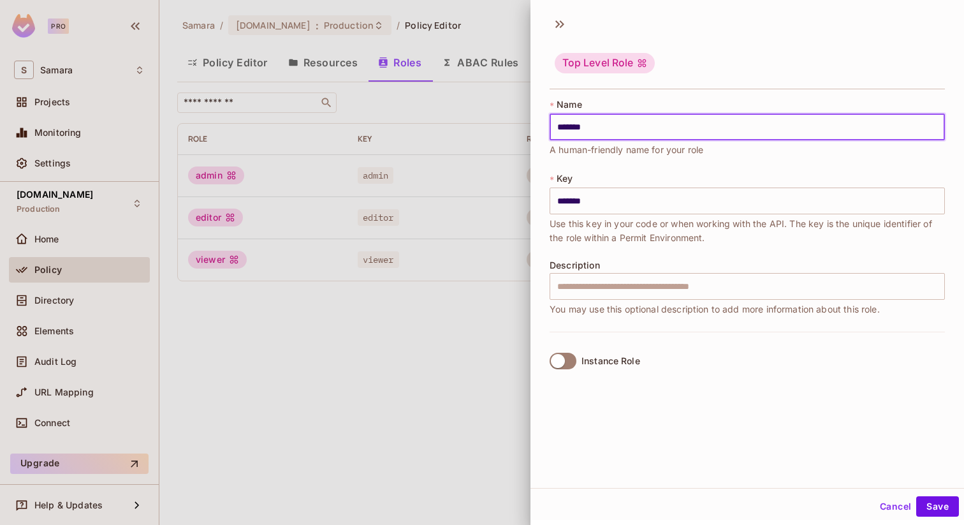
type input "********"
type input "*********"
type input "**********"
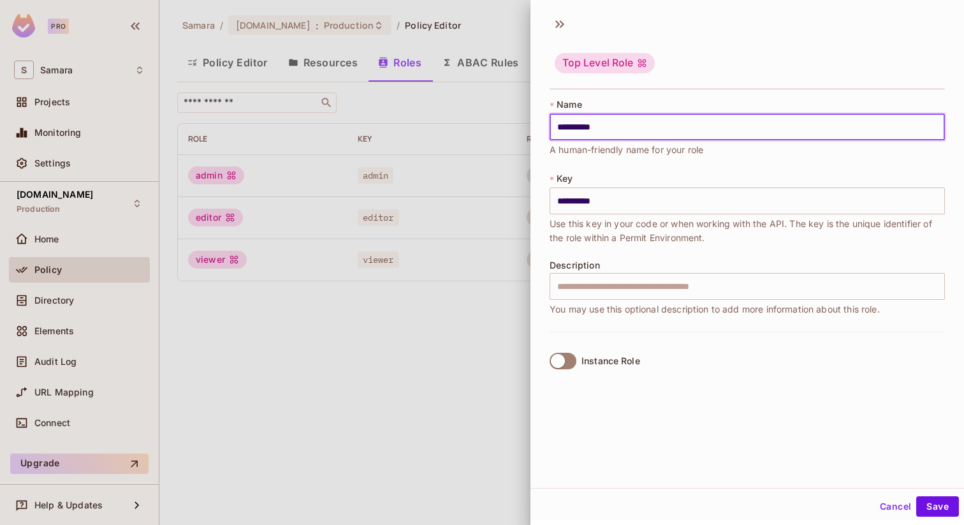
type input "**********"
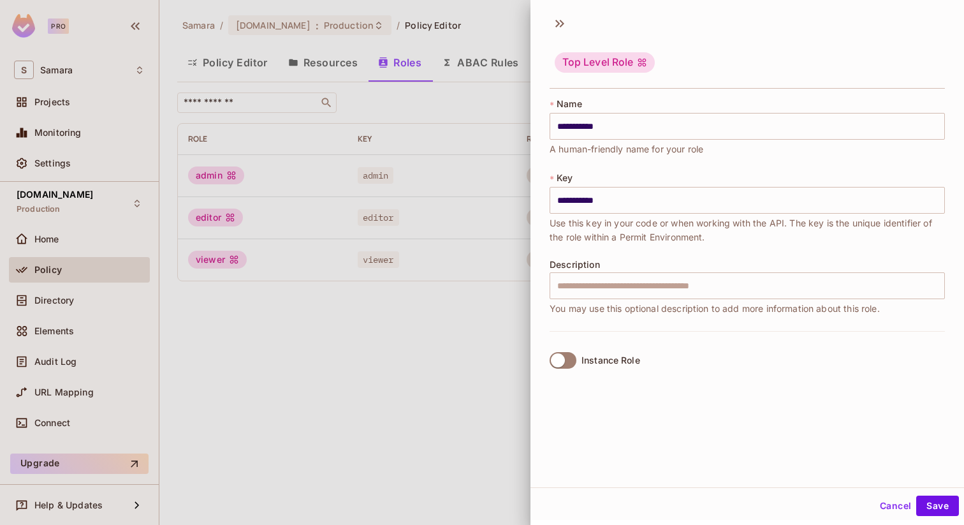
click at [602, 362] on div "Instance Role" at bounding box center [610, 360] width 59 height 10
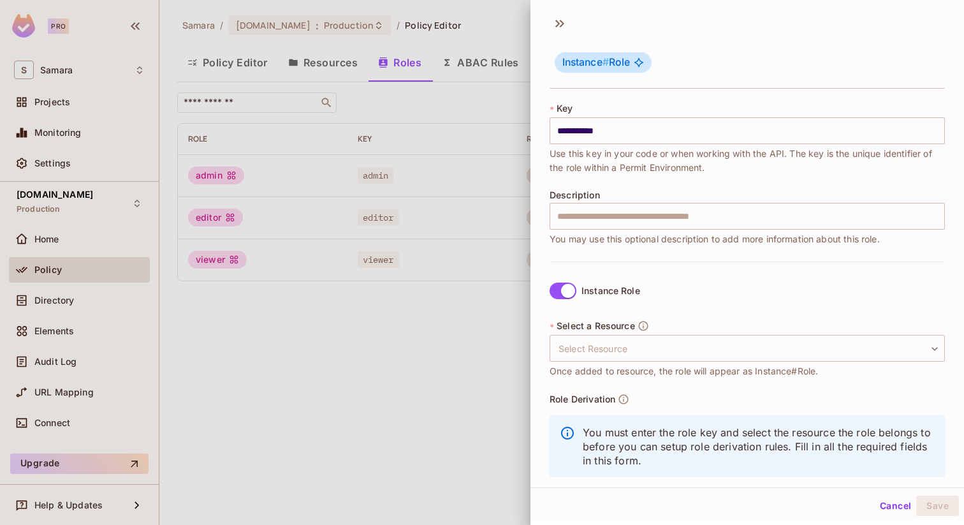
scroll to position [74, 0]
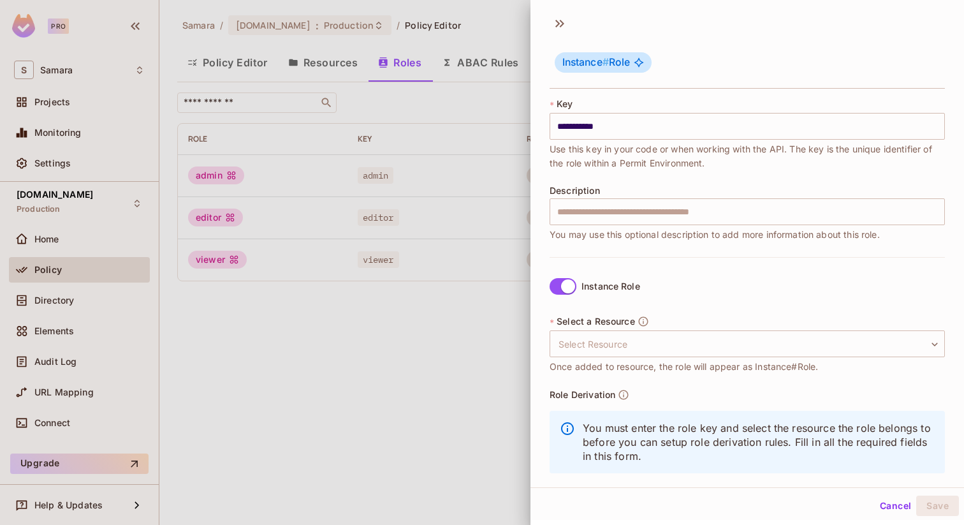
click at [627, 358] on div "* Select a Resource Select Resource ​ Select Resource Once added to resource, t…" at bounding box center [747, 344] width 395 height 59
click at [634, 344] on body "**********" at bounding box center [482, 262] width 964 height 525
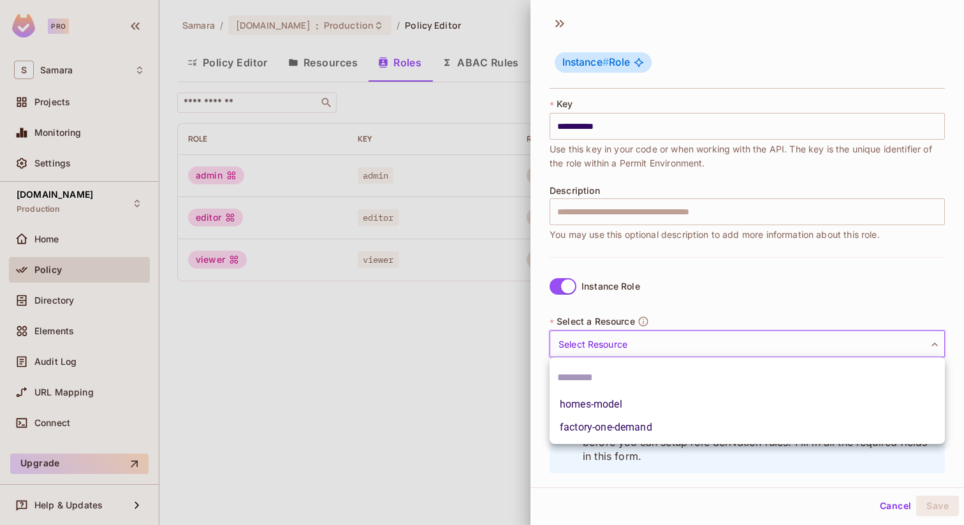
click at [692, 303] on div at bounding box center [482, 262] width 964 height 525
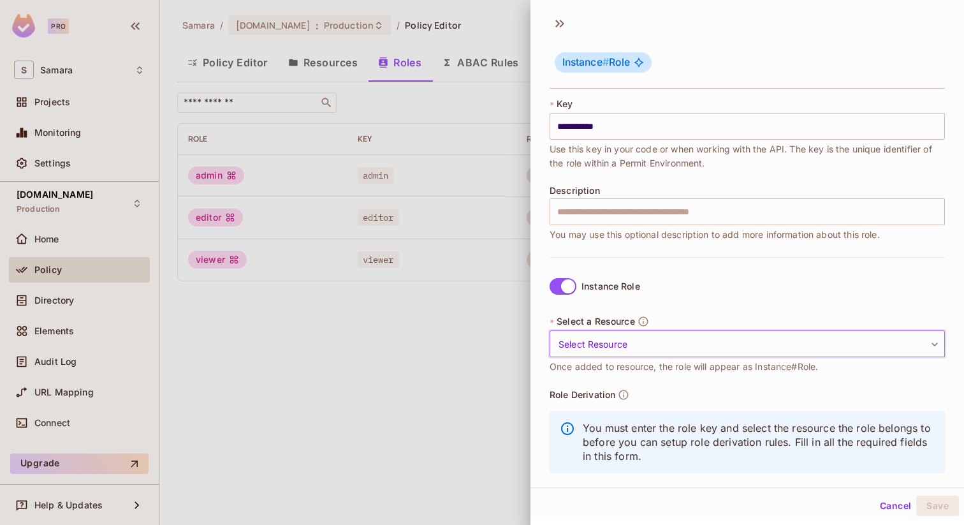
scroll to position [93, 0]
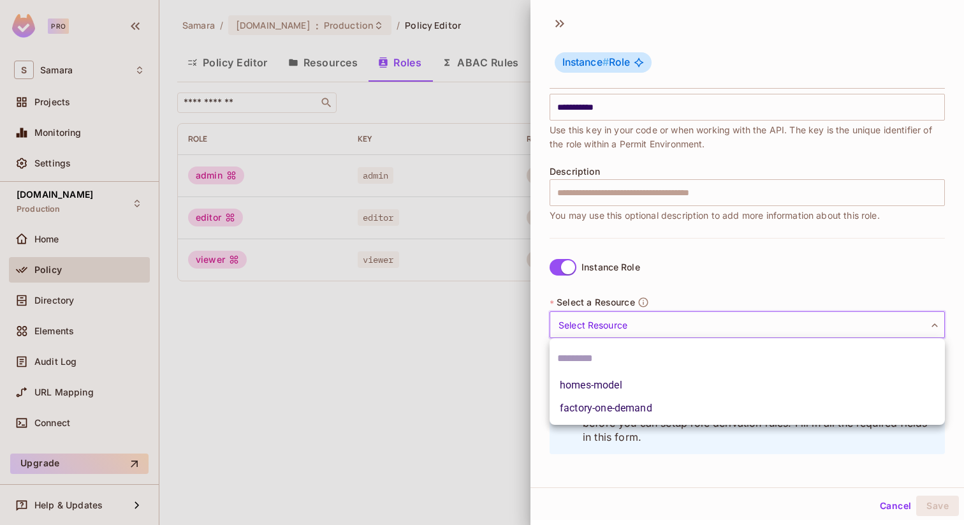
click at [676, 327] on body "**********" at bounding box center [482, 262] width 964 height 525
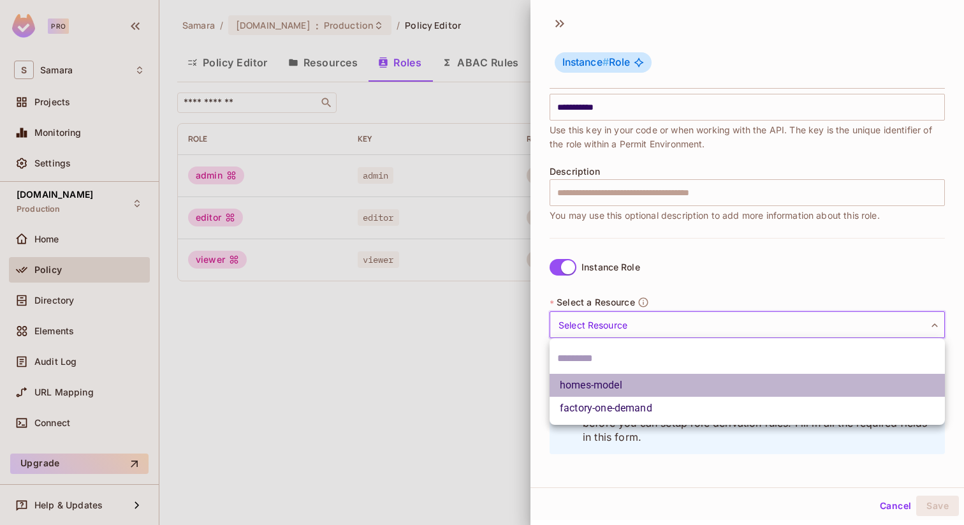
click at [664, 384] on li "homes-model" at bounding box center [747, 385] width 395 height 23
type input "**********"
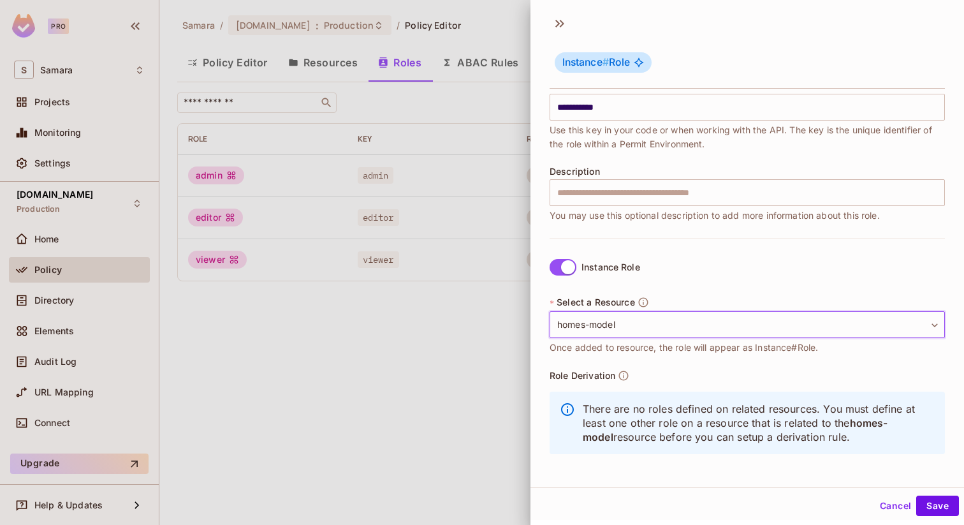
scroll to position [2, 0]
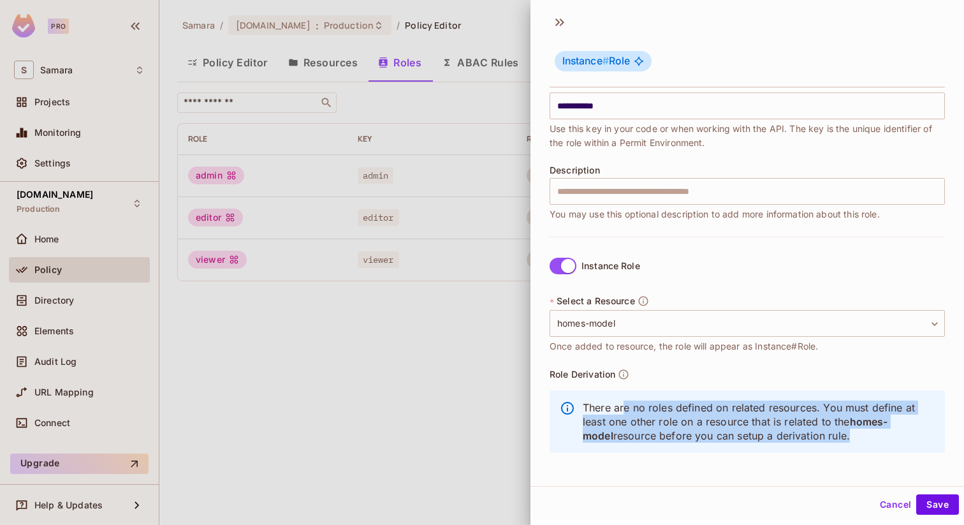
drag, startPoint x: 623, startPoint y: 406, endPoint x: 813, endPoint y: 435, distance: 192.2
click at [813, 435] on p "There are no roles defined on related resources. You must define at least one o…" at bounding box center [759, 421] width 352 height 42
drag, startPoint x: 822, startPoint y: 435, endPoint x: 588, endPoint y: 419, distance: 233.9
click at [588, 419] on p "There are no roles defined on related resources. You must define at least one o…" at bounding box center [759, 421] width 352 height 42
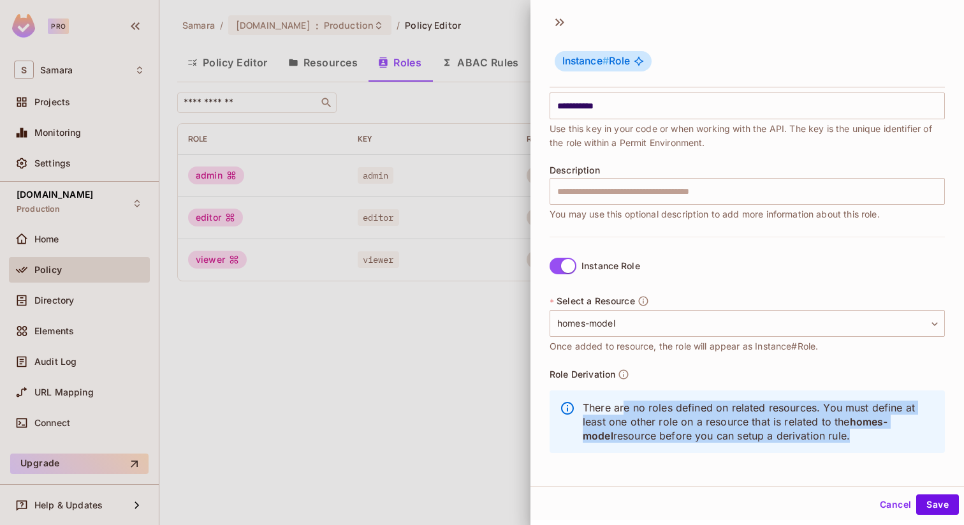
click at [620, 418] on p "There are no roles defined on related resources. You must define at least one o…" at bounding box center [759, 421] width 352 height 42
drag, startPoint x: 604, startPoint y: 410, endPoint x: 803, endPoint y: 432, distance: 199.4
click at [803, 432] on p "There are no roles defined on related resources. You must define at least one o…" at bounding box center [759, 421] width 352 height 42
click at [664, 430] on p "There are no roles defined on related resources. You must define at least one o…" at bounding box center [759, 421] width 352 height 42
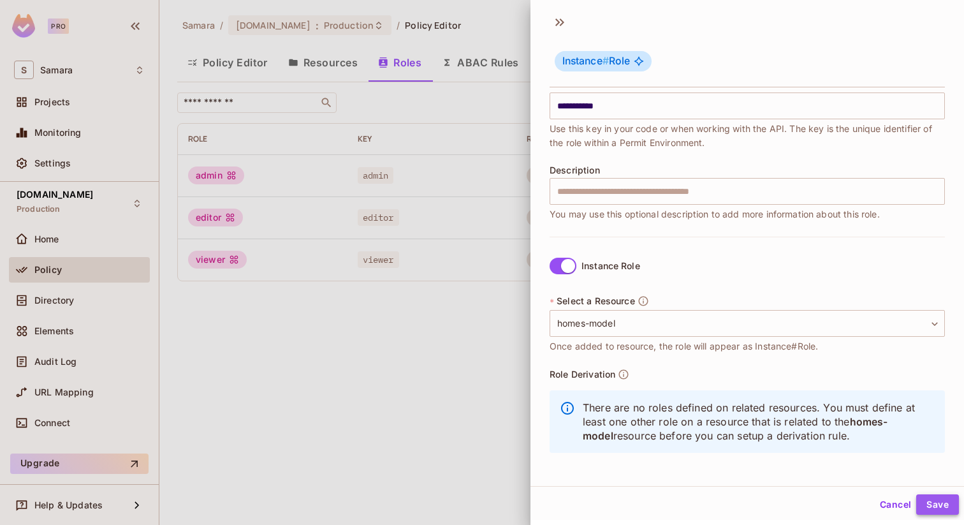
click at [924, 500] on button "Save" at bounding box center [937, 504] width 43 height 20
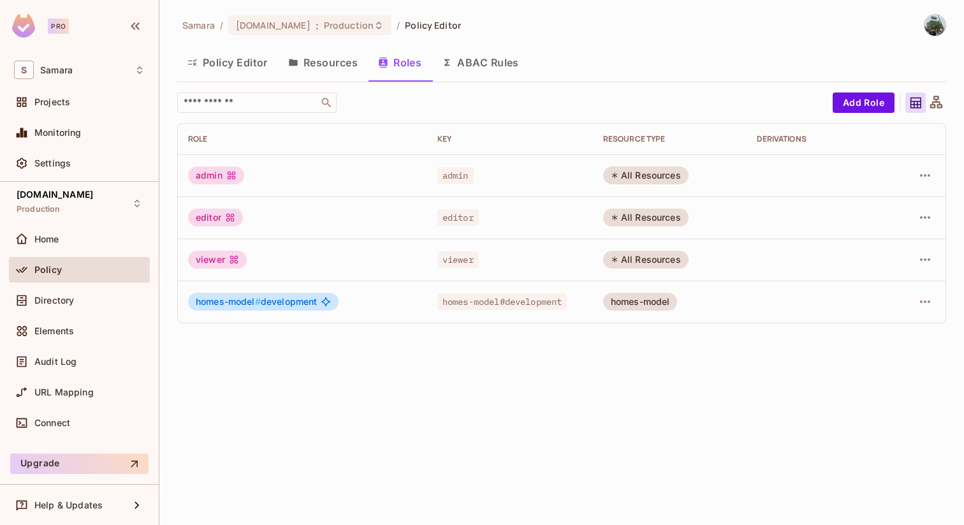
click at [323, 68] on button "Resources" at bounding box center [323, 63] width 90 height 32
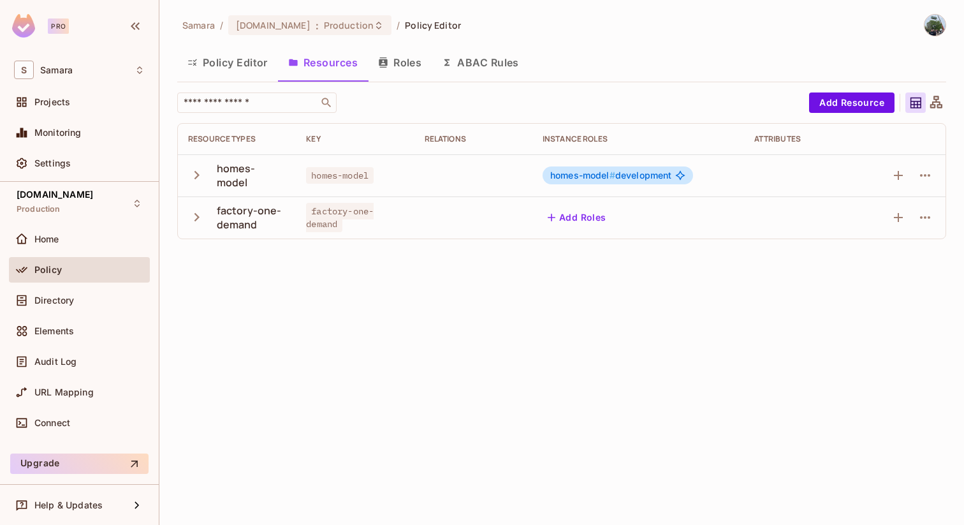
click at [202, 173] on icon "button" at bounding box center [196, 174] width 17 height 17
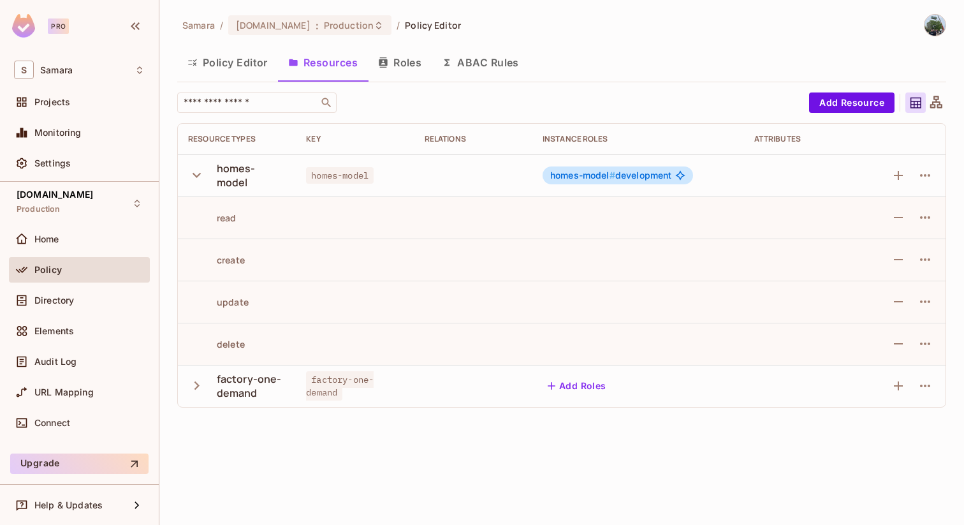
click at [202, 172] on icon "button" at bounding box center [196, 174] width 17 height 17
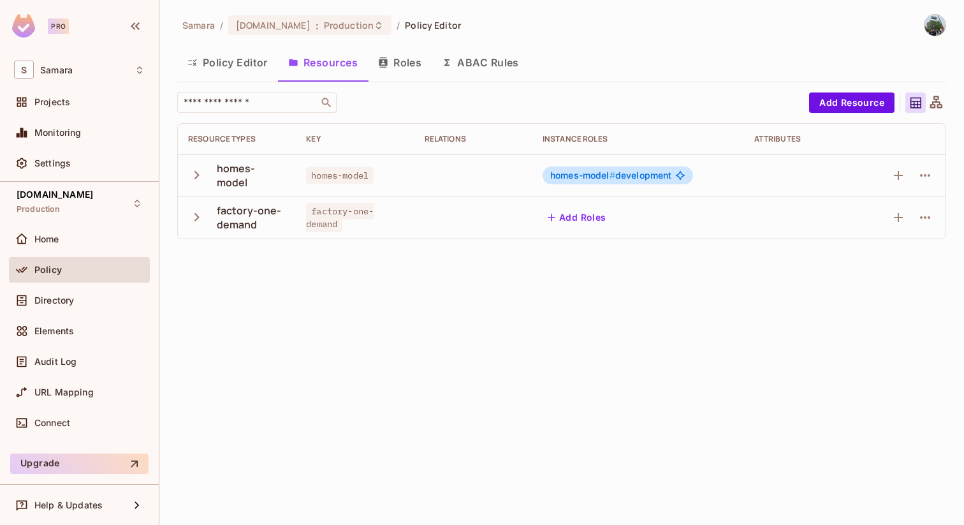
click at [247, 65] on button "Policy Editor" at bounding box center [227, 63] width 101 height 32
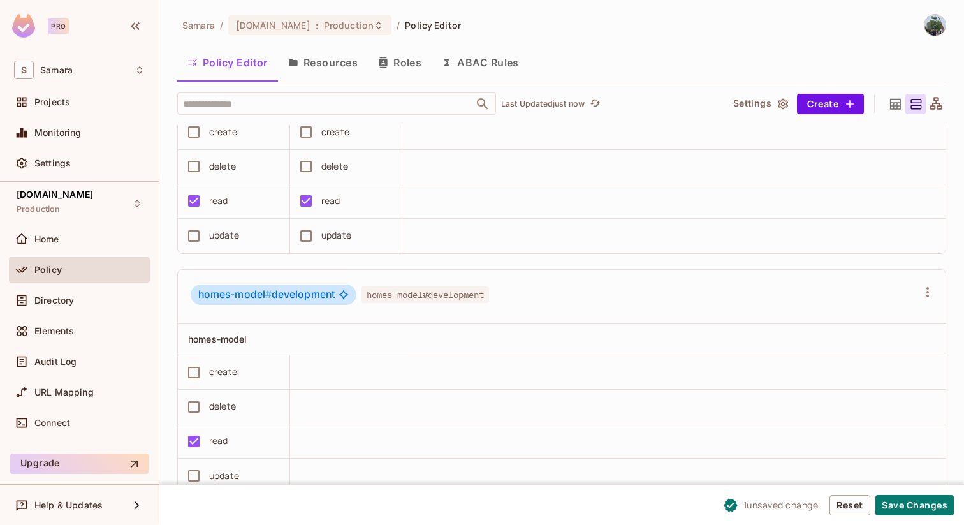
scroll to position [1, 0]
click at [908, 507] on button "Save Changes" at bounding box center [914, 505] width 78 height 20
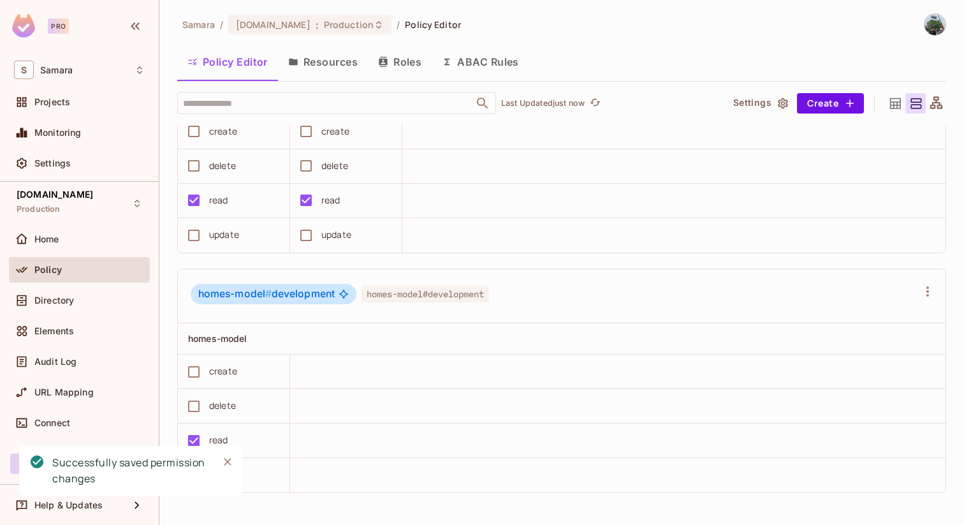
click at [300, 293] on span "homes-model # development" at bounding box center [266, 294] width 136 height 13
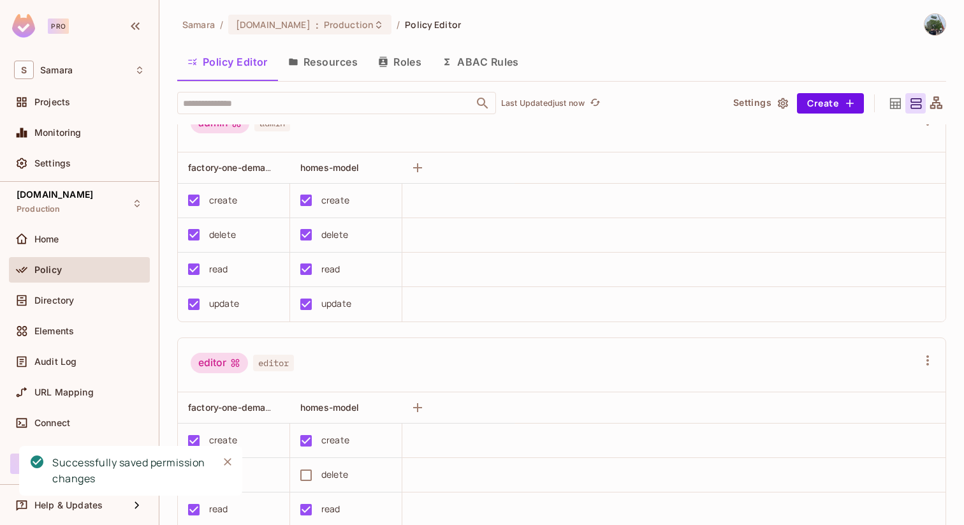
scroll to position [0, 0]
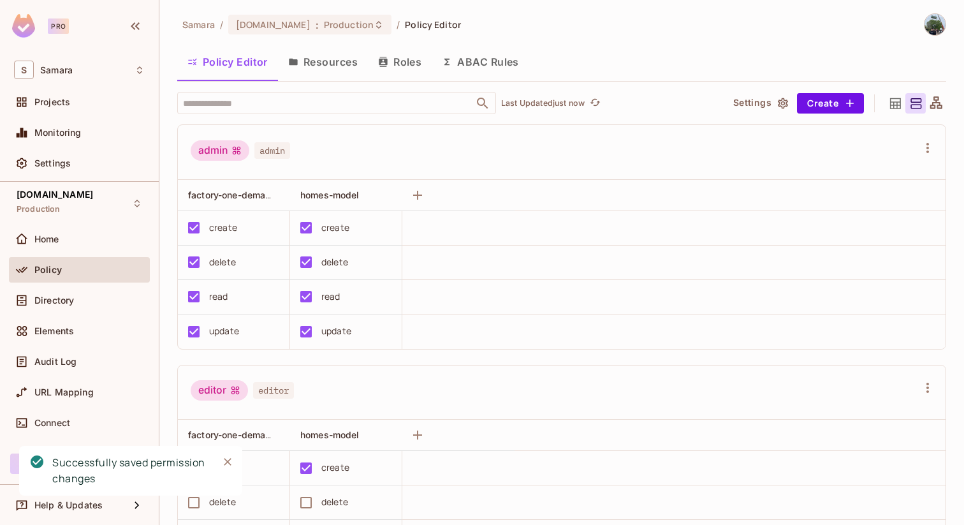
click at [228, 456] on icon "Close" at bounding box center [227, 461] width 13 height 13
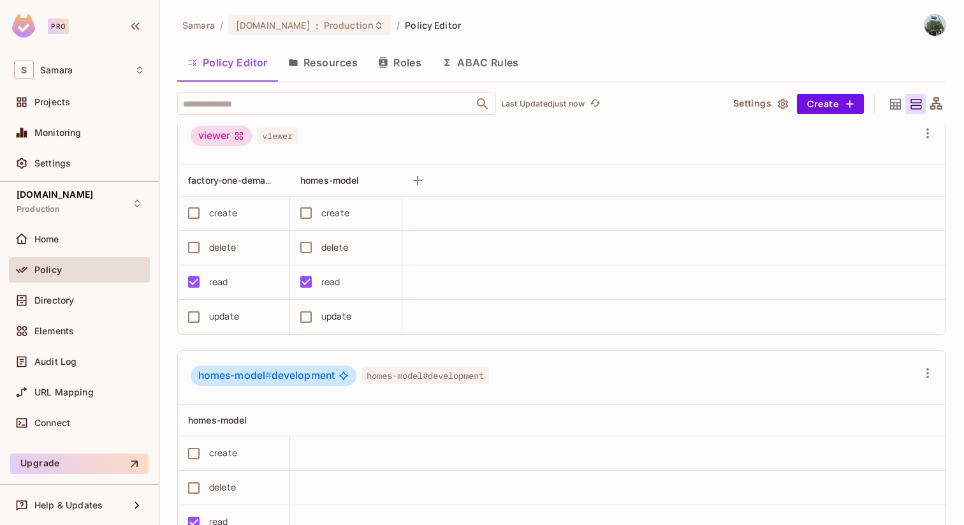
scroll to position [576, 0]
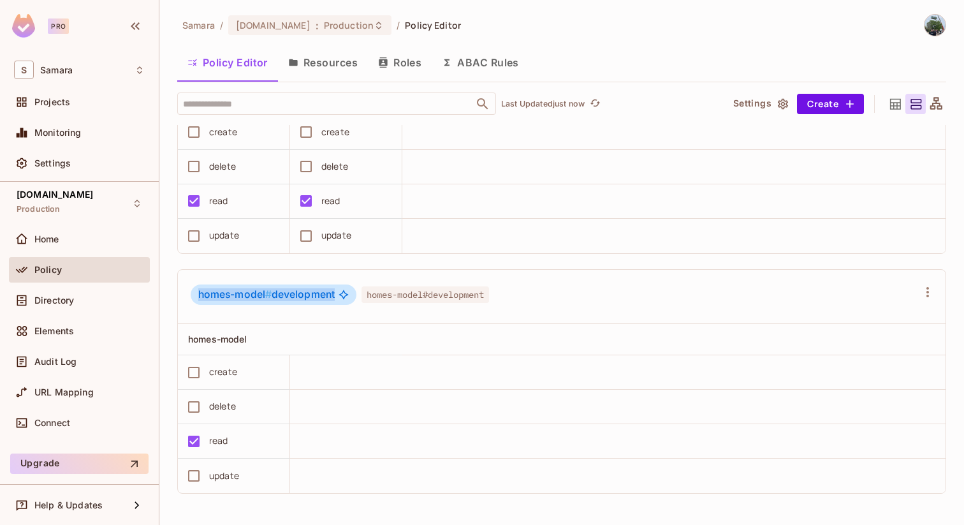
drag, startPoint x: 198, startPoint y: 295, endPoint x: 334, endPoint y: 296, distance: 136.4
click at [334, 296] on div "homes-model # development" at bounding box center [274, 294] width 166 height 20
copy span "homes-model # development"
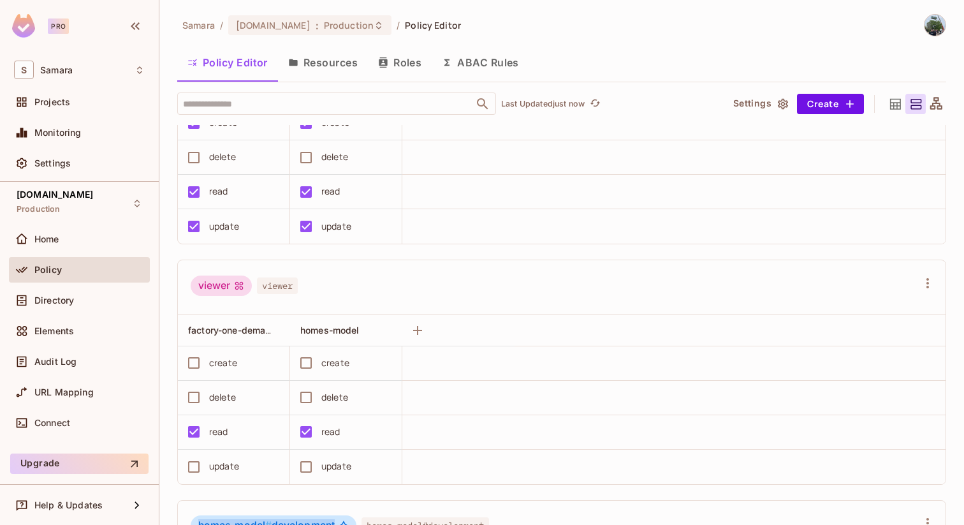
scroll to position [233, 0]
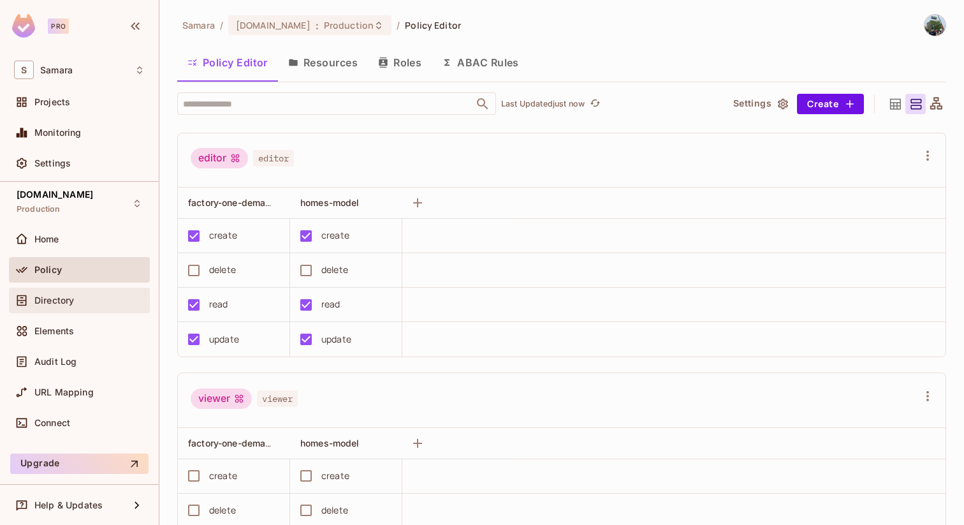
click at [96, 304] on div "Directory" at bounding box center [89, 300] width 110 height 10
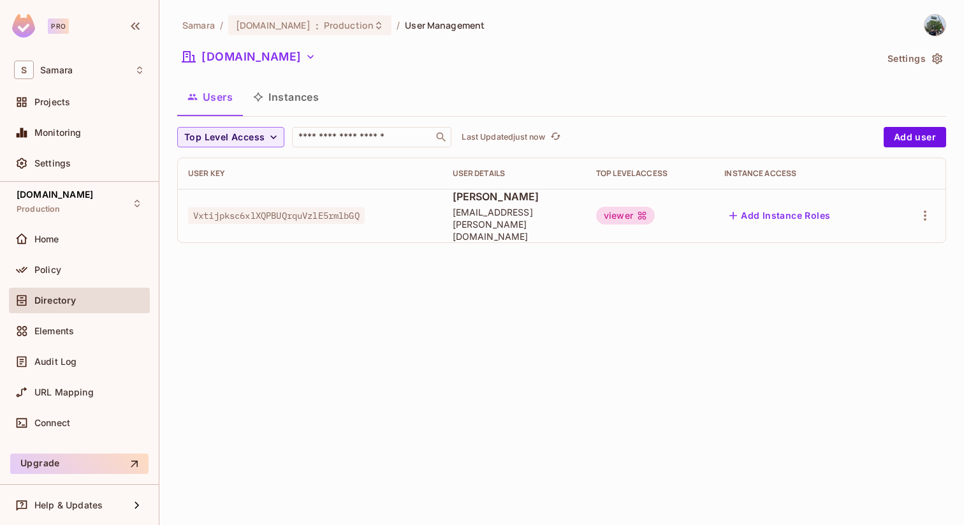
click at [361, 199] on td "Vxtijpksc6xlXQPBUQrquVzlE5rmlbGQ" at bounding box center [310, 216] width 265 height 54
click at [922, 216] on icon "button" at bounding box center [924, 215] width 15 height 15
click at [725, 247] on div at bounding box center [482, 262] width 964 height 525
click at [783, 215] on button "Add Instance Roles" at bounding box center [779, 215] width 111 height 20
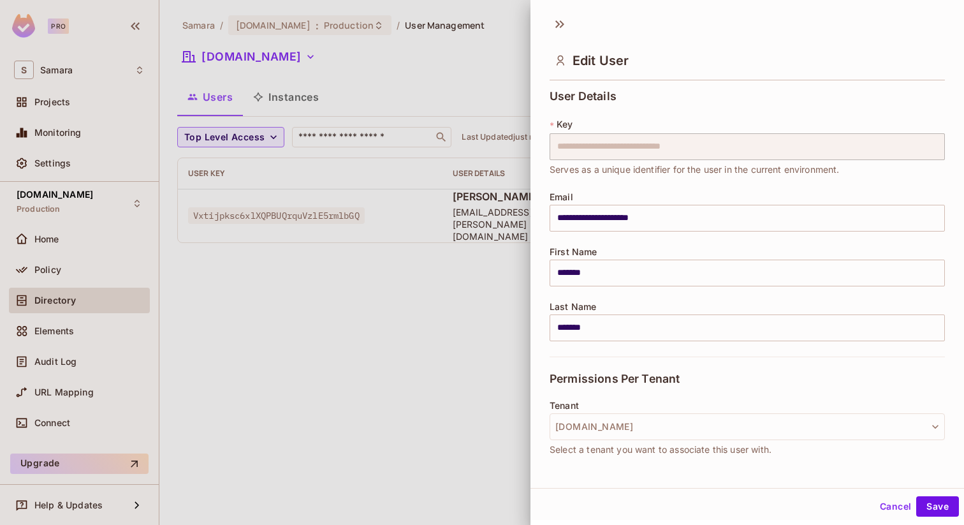
scroll to position [154, 0]
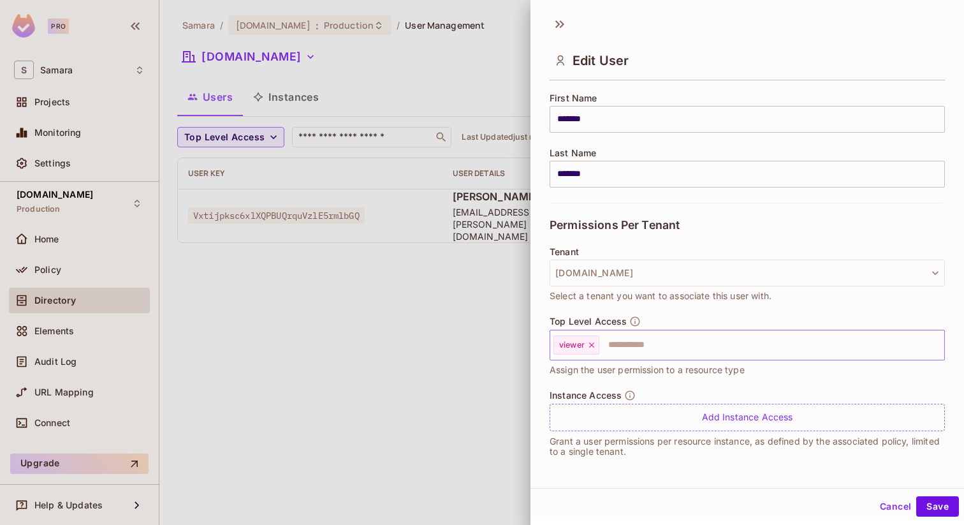
click at [667, 349] on input "text" at bounding box center [760, 344] width 319 height 25
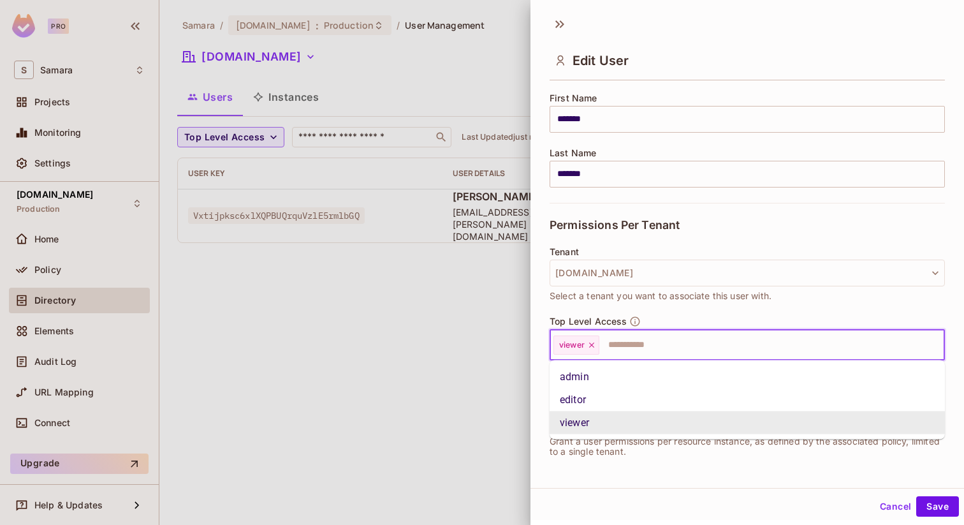
paste input "**********"
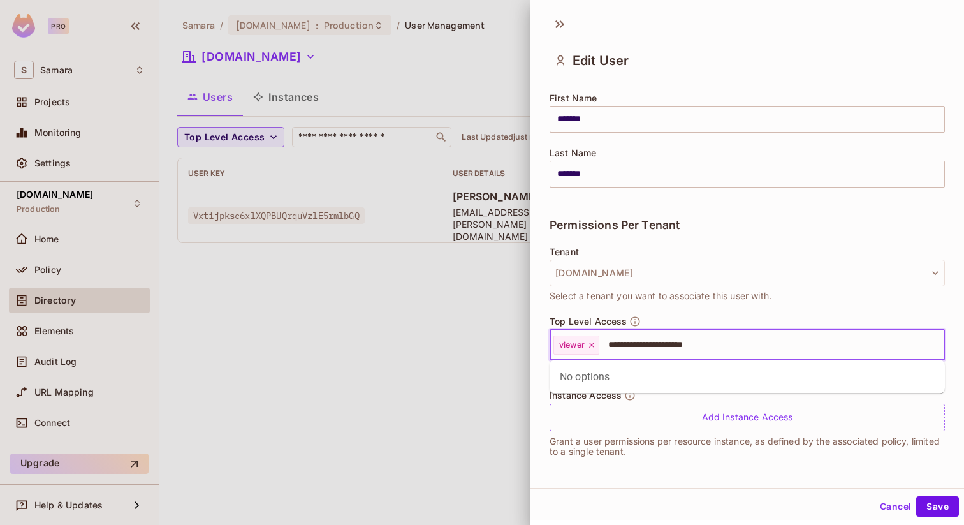
drag, startPoint x: 743, startPoint y: 343, endPoint x: 663, endPoint y: 344, distance: 80.3
click at [662, 344] on input "**********" at bounding box center [760, 344] width 319 height 25
type input "*"
type input "*****"
click at [916, 496] on button "Save" at bounding box center [937, 506] width 43 height 20
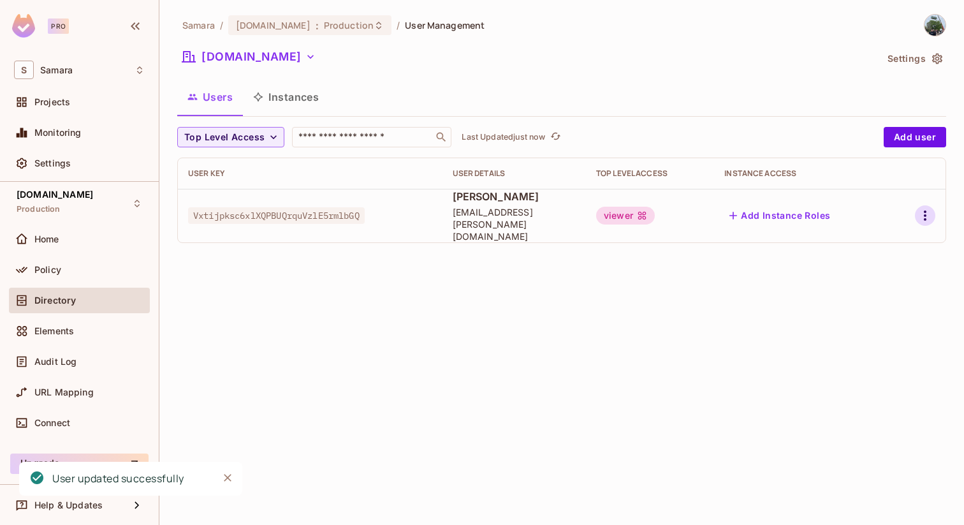
click at [921, 208] on icon "button" at bounding box center [924, 215] width 15 height 15
click at [854, 243] on div "Edit" at bounding box center [857, 239] width 17 height 13
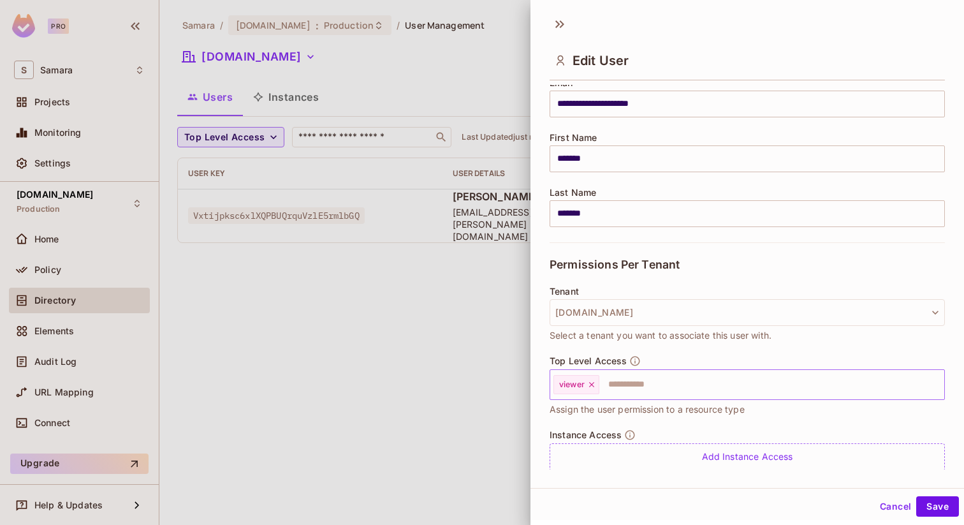
scroll to position [0, 0]
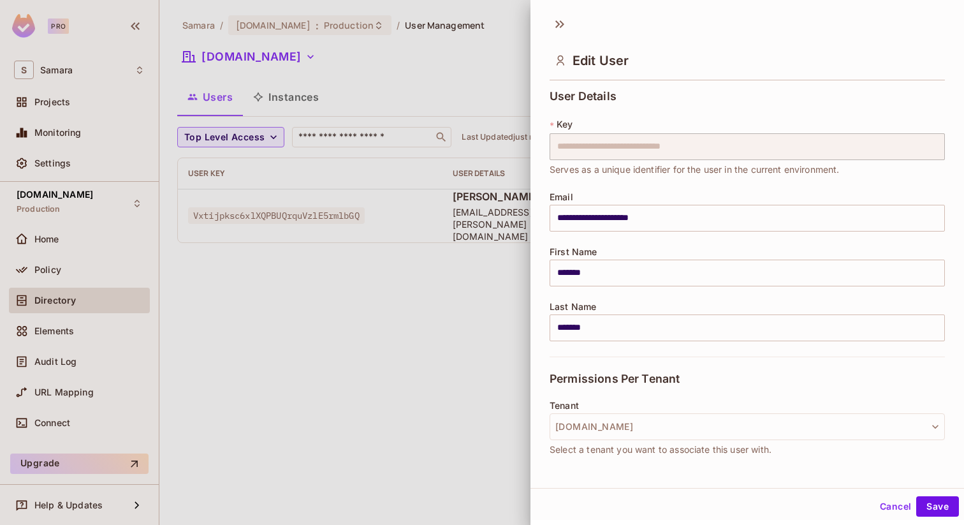
click at [885, 495] on div "Cancel Save" at bounding box center [746, 506] width 433 height 31
click at [890, 504] on button "Cancel" at bounding box center [895, 506] width 41 height 20
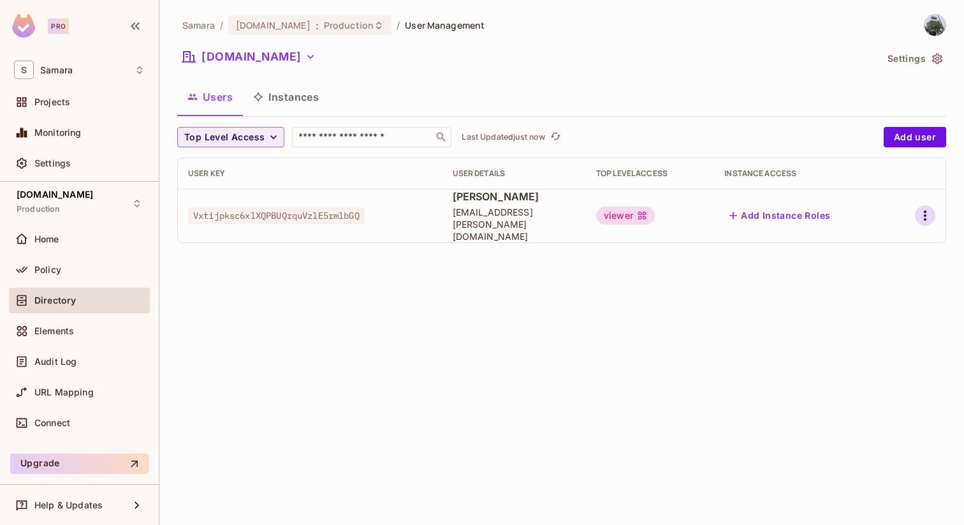
click at [927, 212] on icon "button" at bounding box center [924, 215] width 15 height 15
click at [870, 272] on div "Edit Attributes" at bounding box center [880, 267] width 63 height 13
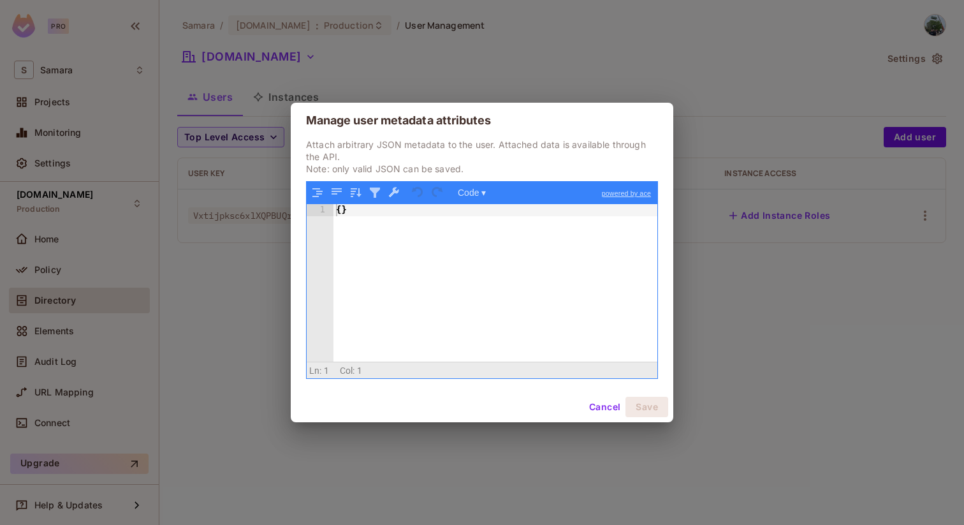
click at [600, 407] on button "Cancel" at bounding box center [604, 407] width 41 height 20
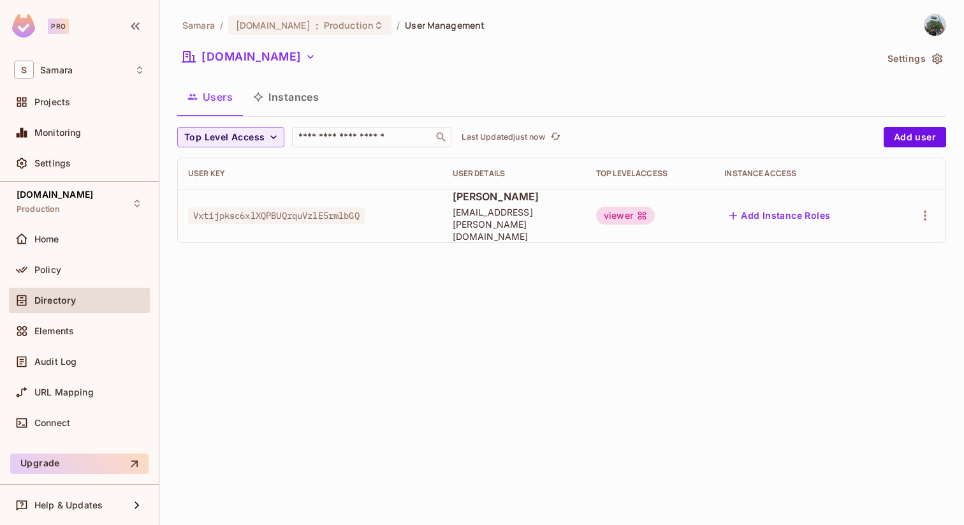
click at [749, 216] on button "Add Instance Roles" at bounding box center [779, 215] width 111 height 20
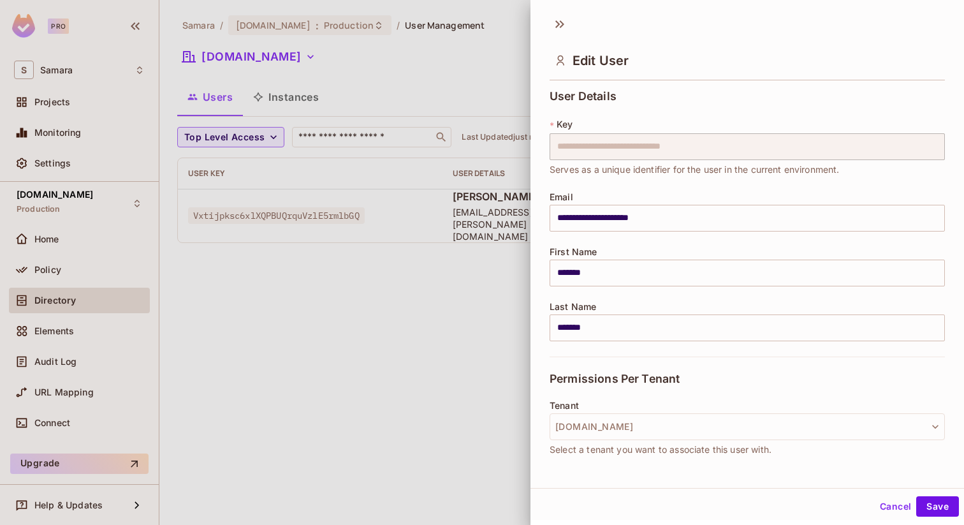
scroll to position [154, 0]
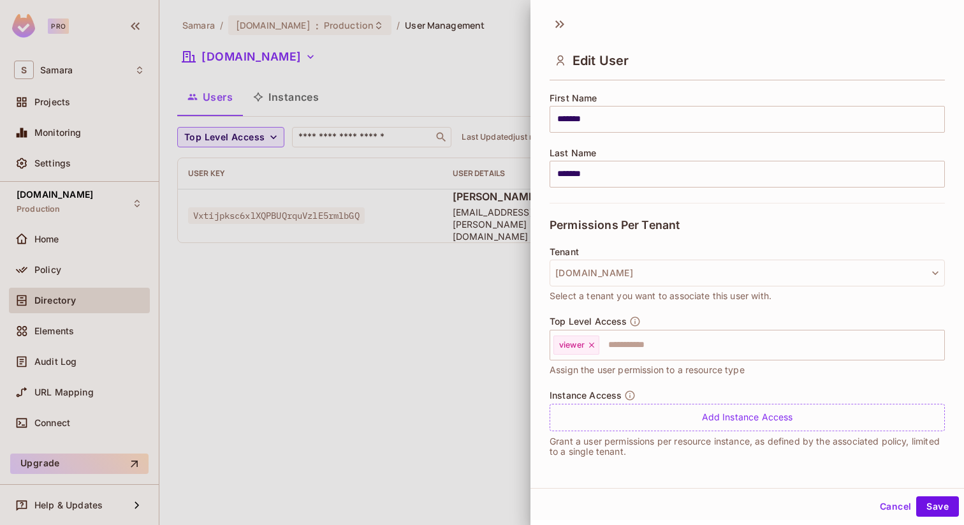
click at [905, 501] on button "Cancel" at bounding box center [895, 506] width 41 height 20
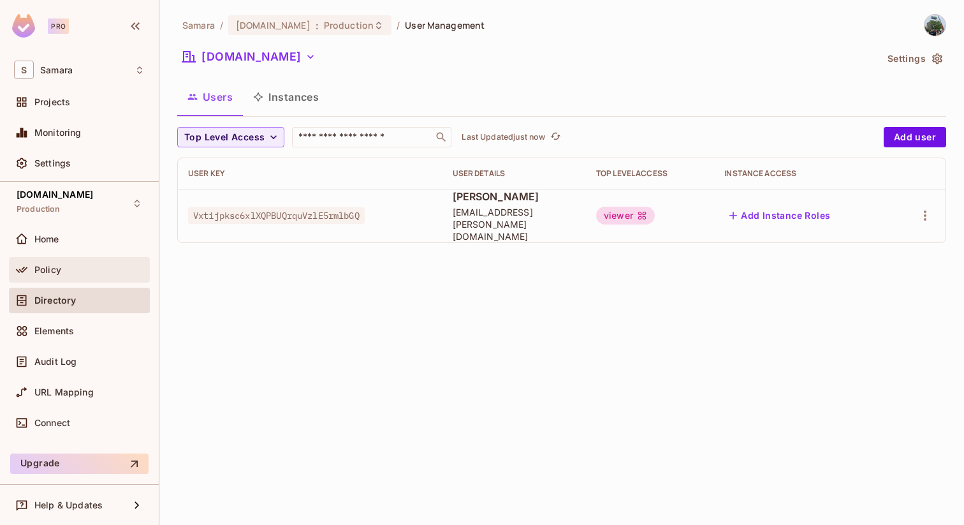
click at [95, 271] on div "Policy" at bounding box center [89, 270] width 110 height 10
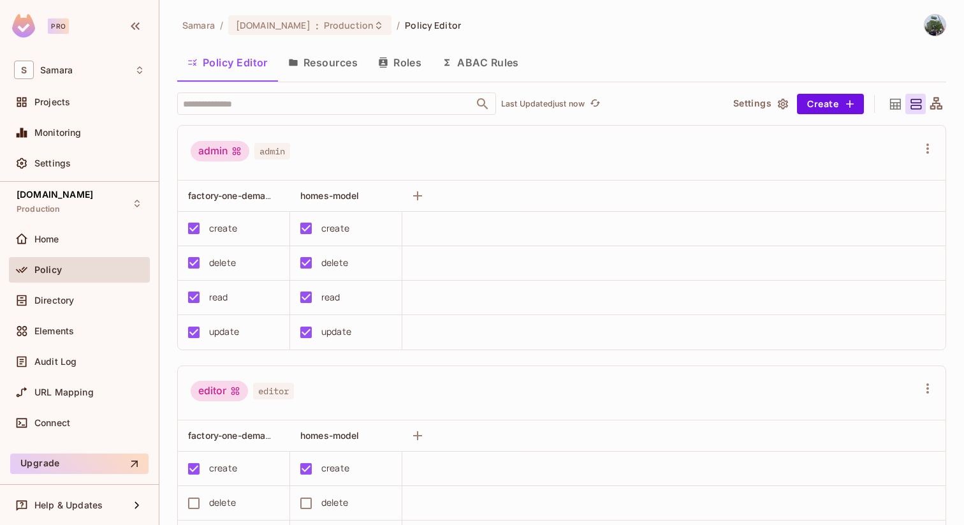
click at [452, 67] on icon "button" at bounding box center [447, 62] width 10 height 10
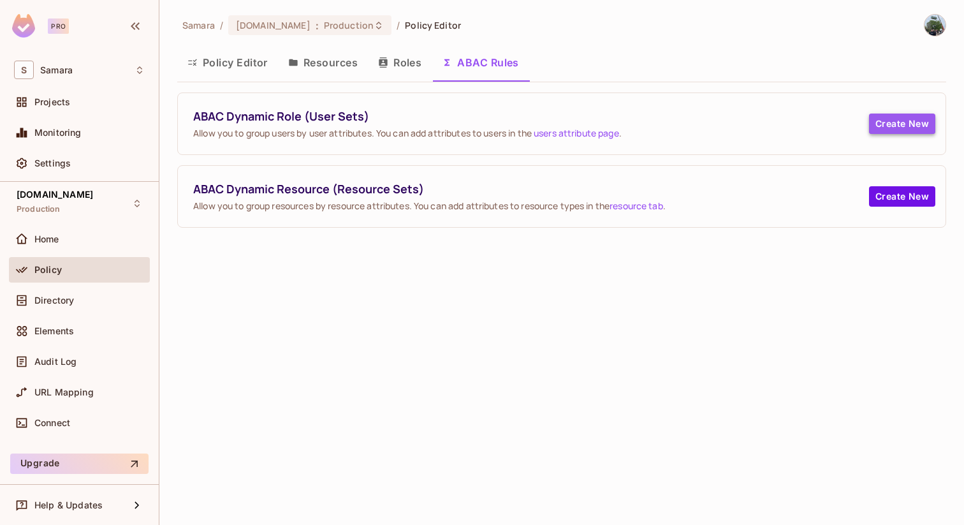
click at [911, 122] on button "Create New" at bounding box center [902, 123] width 66 height 20
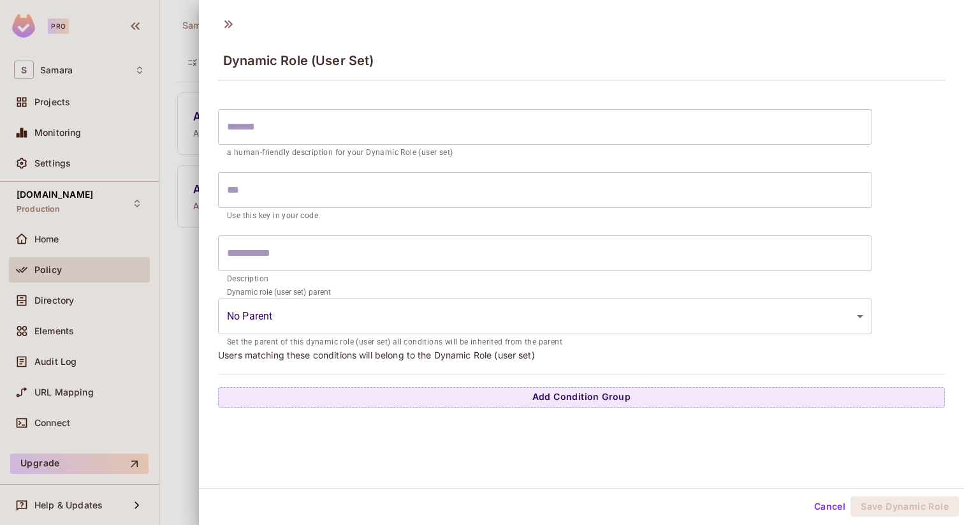
scroll to position [2, 0]
click at [814, 503] on button "Cancel" at bounding box center [829, 504] width 41 height 20
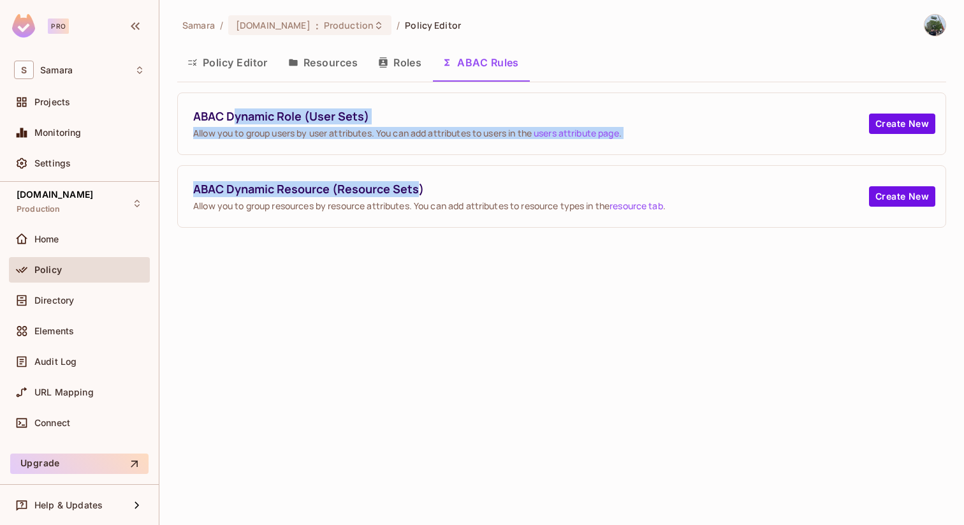
drag, startPoint x: 231, startPoint y: 116, endPoint x: 418, endPoint y: 187, distance: 200.0
click at [418, 187] on div "ABAC Dynamic Role (User Sets) Allow you to group users by user attributes. You …" at bounding box center [561, 159] width 769 height 135
click at [418, 187] on span "ABAC Dynamic Resource (Resource Sets)" at bounding box center [531, 189] width 676 height 16
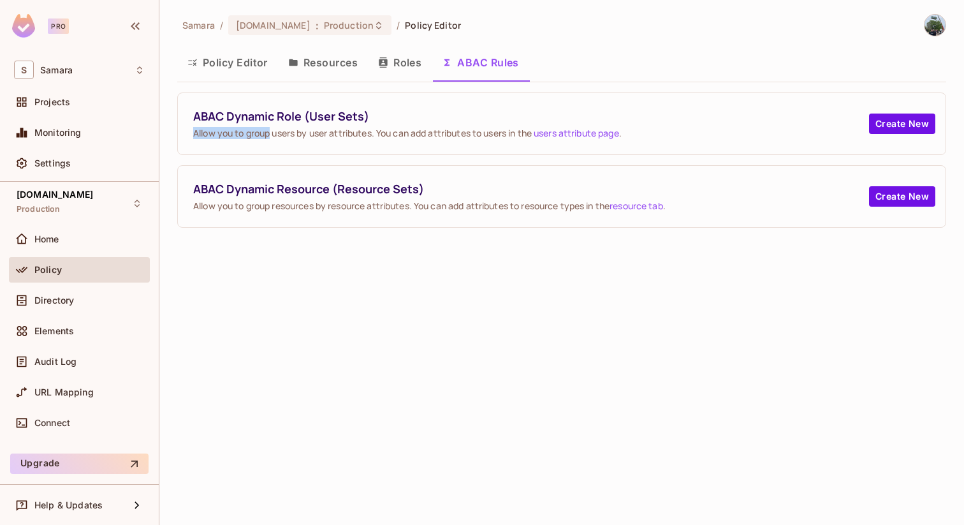
drag, startPoint x: 192, startPoint y: 128, endPoint x: 268, endPoint y: 128, distance: 76.5
click at [268, 128] on div "ABAC Dynamic Role (User Sets) Allow you to group users by user attributes. You …" at bounding box center [562, 123] width 768 height 61
click at [899, 128] on button "Create New" at bounding box center [902, 123] width 66 height 20
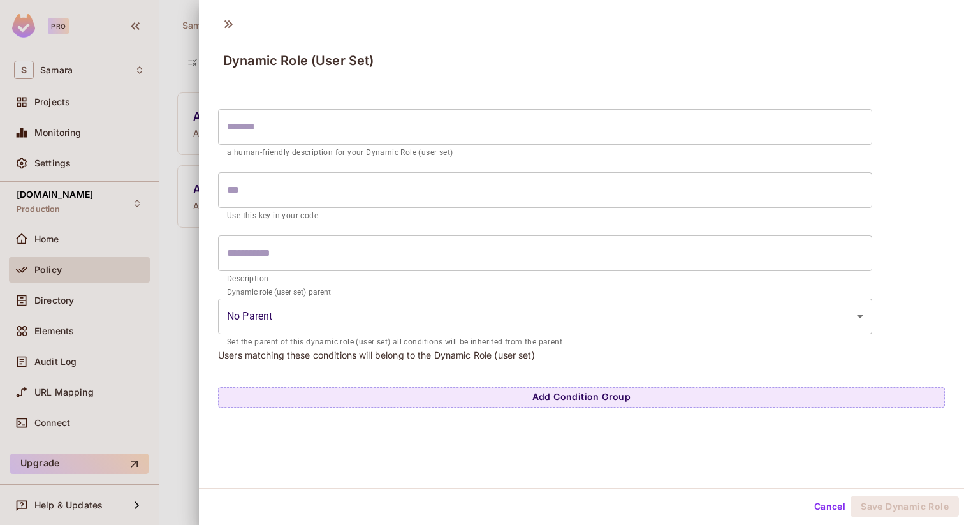
click at [438, 119] on input "text" at bounding box center [545, 127] width 654 height 36
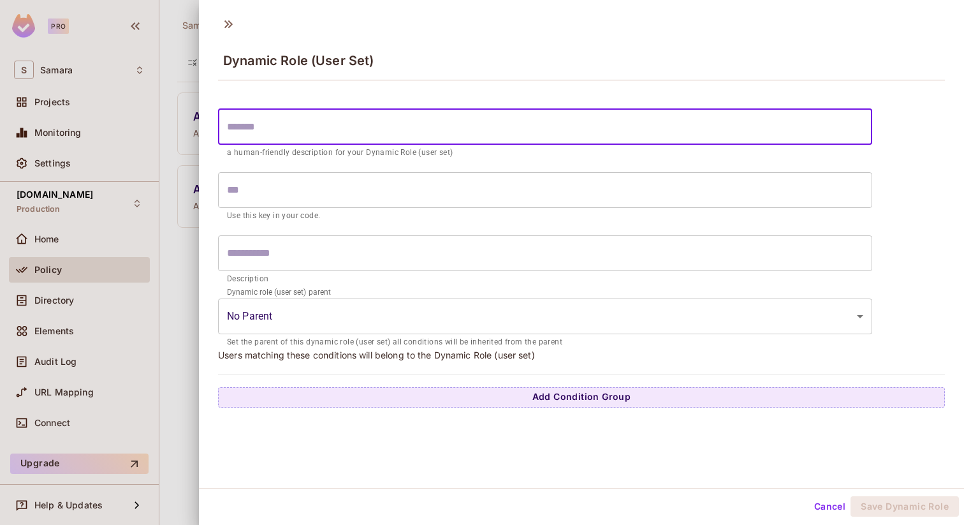
type input "*"
type input "**"
type input "***"
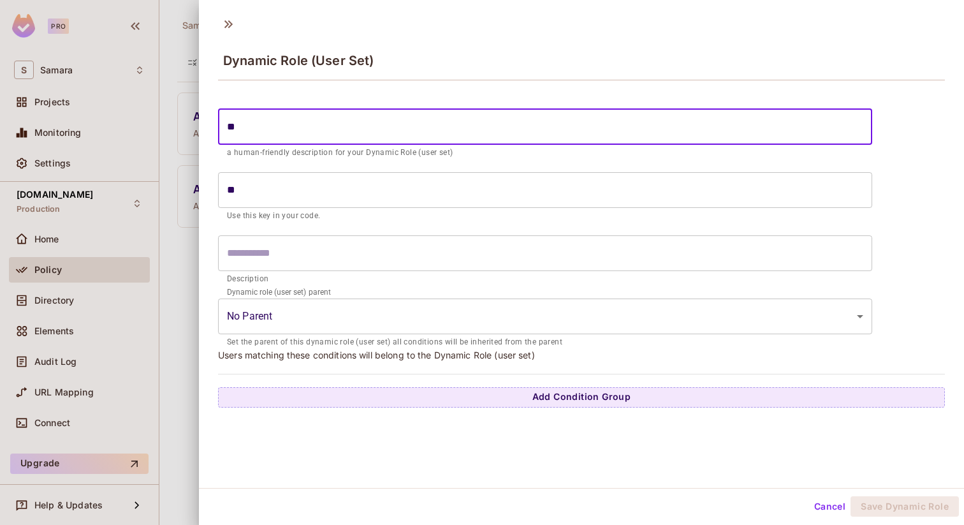
type input "***"
type input "**"
type input "***"
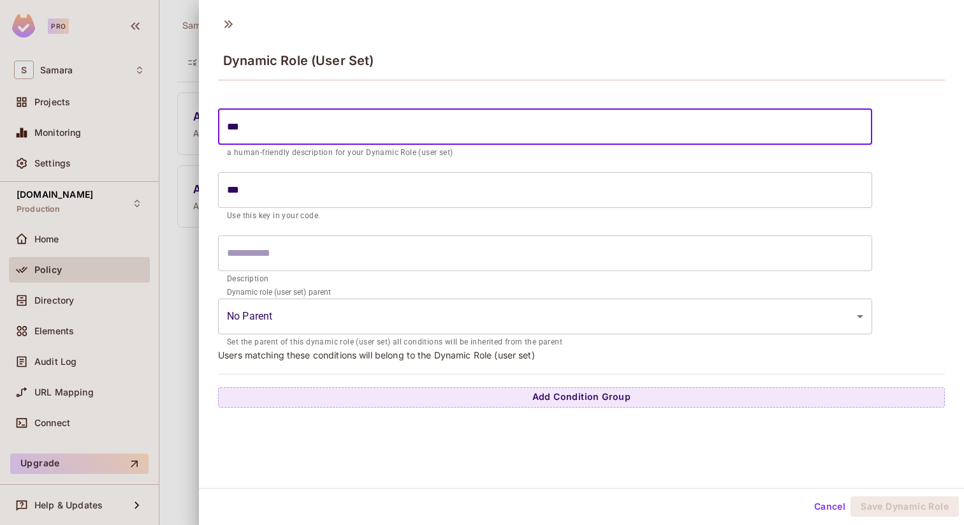
type input "****"
type input "*****"
type input "******"
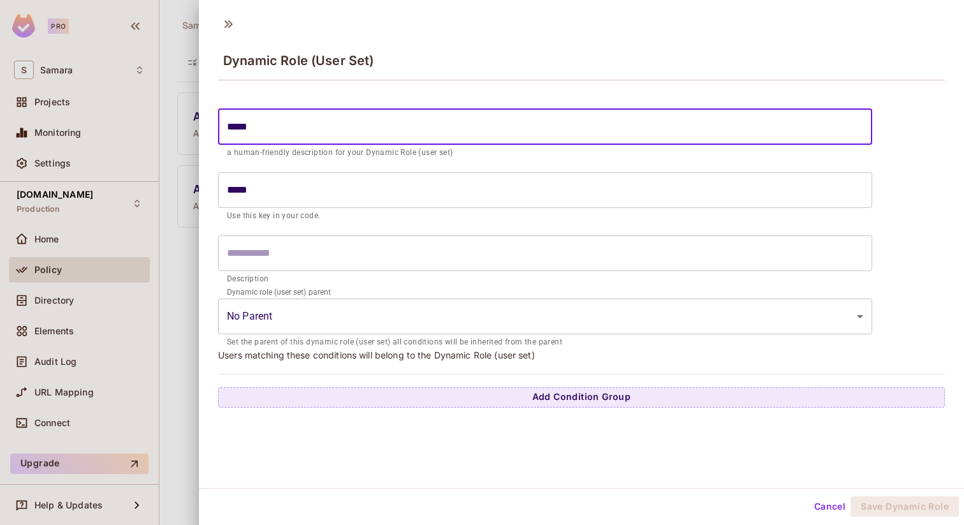
type input "******"
type input "*******"
type input "********"
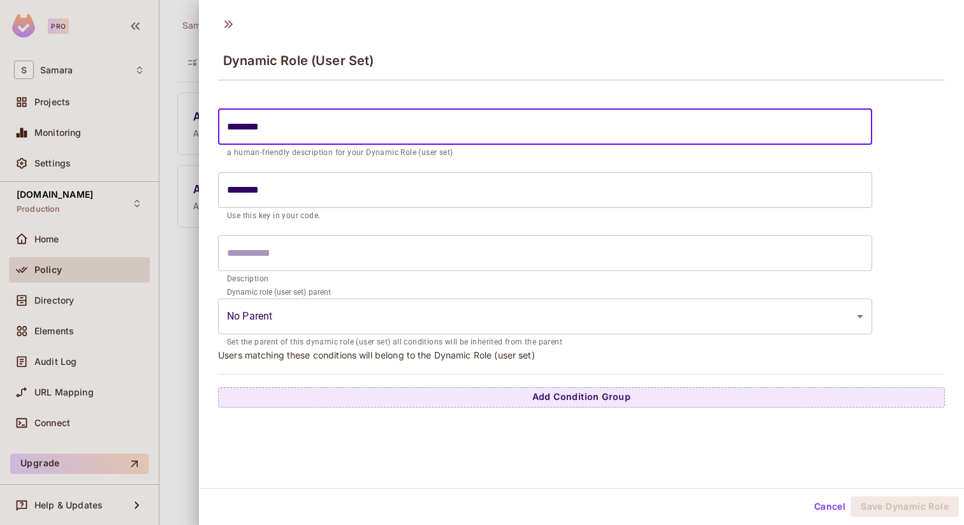
type input "*********"
type input "********"
type input "*******"
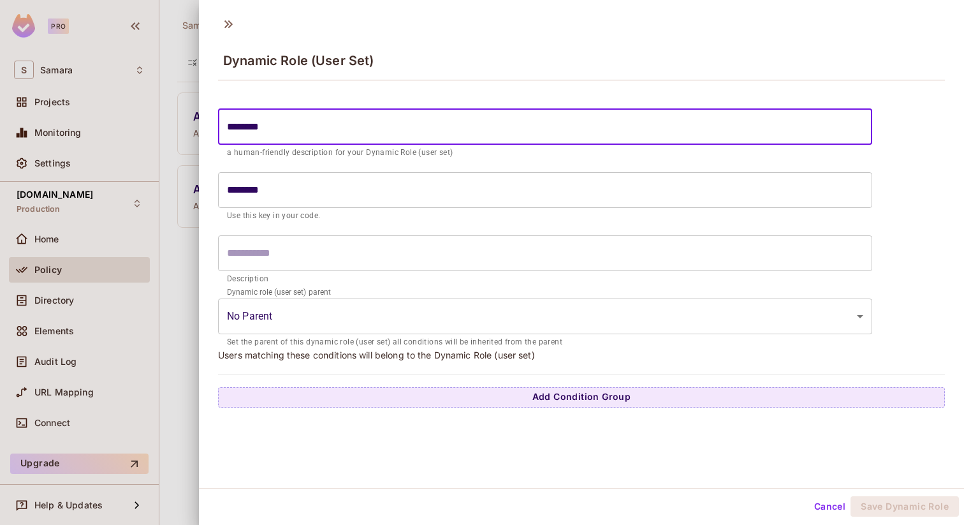
type input "*******"
type input "******"
type input "*****"
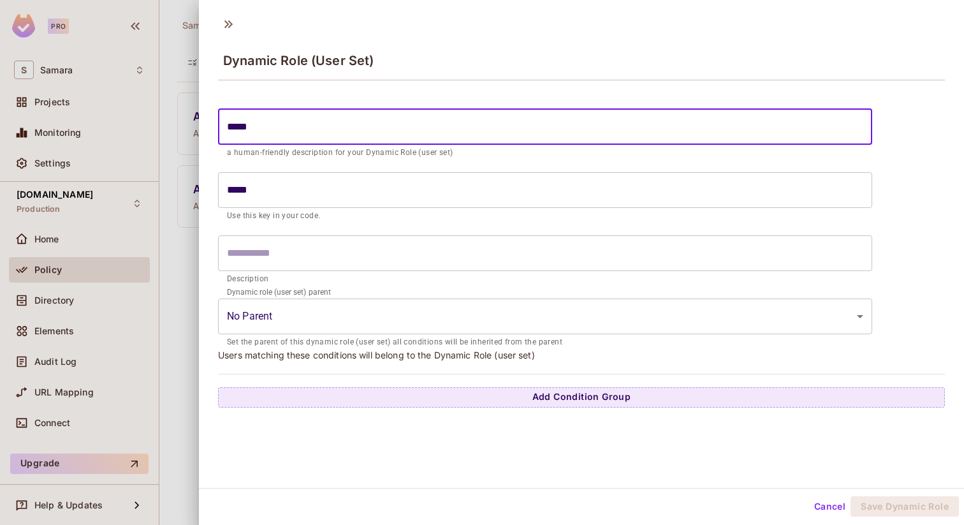
type input "****"
type input "*****"
type input "******"
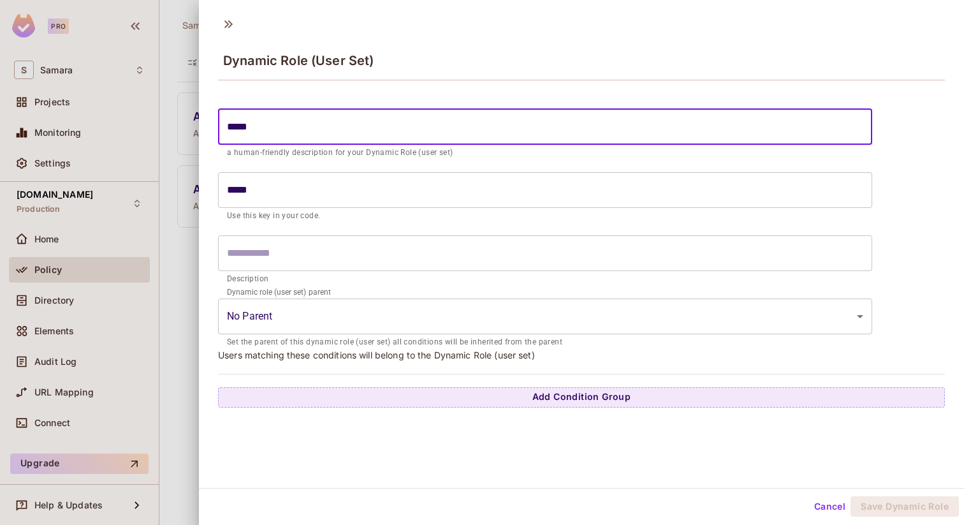
type input "******"
type input "*******"
click at [259, 240] on input "text" at bounding box center [545, 253] width 654 height 36
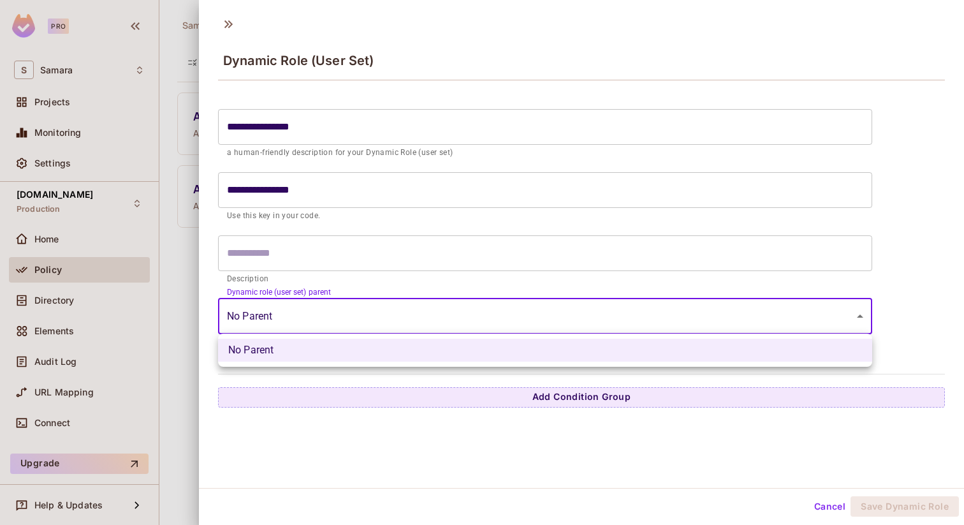
click at [279, 314] on body "**********" at bounding box center [482, 262] width 964 height 525
click at [335, 319] on div at bounding box center [482, 262] width 964 height 525
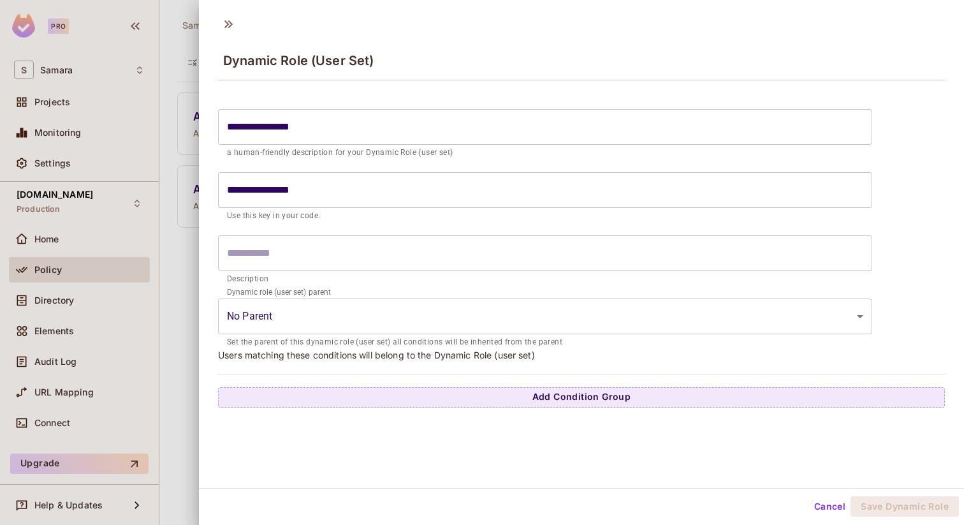
click at [349, 289] on form "**********" at bounding box center [545, 226] width 654 height 246
drag, startPoint x: 229, startPoint y: 352, endPoint x: 367, endPoint y: 352, distance: 137.1
click at [367, 352] on p "Users matching these conditions will belong to the Dynamic Role (user set)" at bounding box center [581, 355] width 727 height 12
drag, startPoint x: 307, startPoint y: 354, endPoint x: 520, endPoint y: 354, distance: 212.9
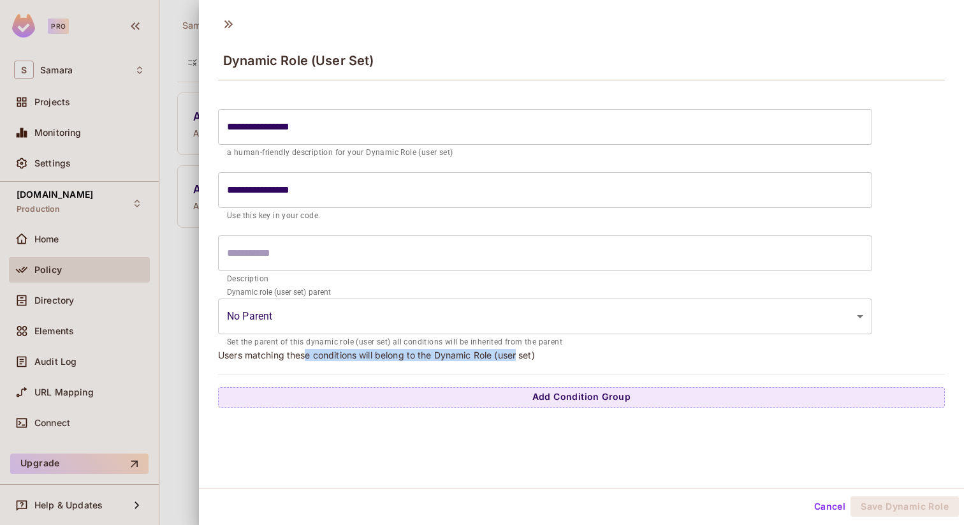
click at [521, 354] on p "Users matching these conditions will belong to the Dynamic Role (user set)" at bounding box center [581, 355] width 727 height 12
click at [520, 354] on p "Users matching these conditions will belong to the Dynamic Role (user set)" at bounding box center [581, 355] width 727 height 12
click at [305, 251] on input "text" at bounding box center [545, 253] width 654 height 36
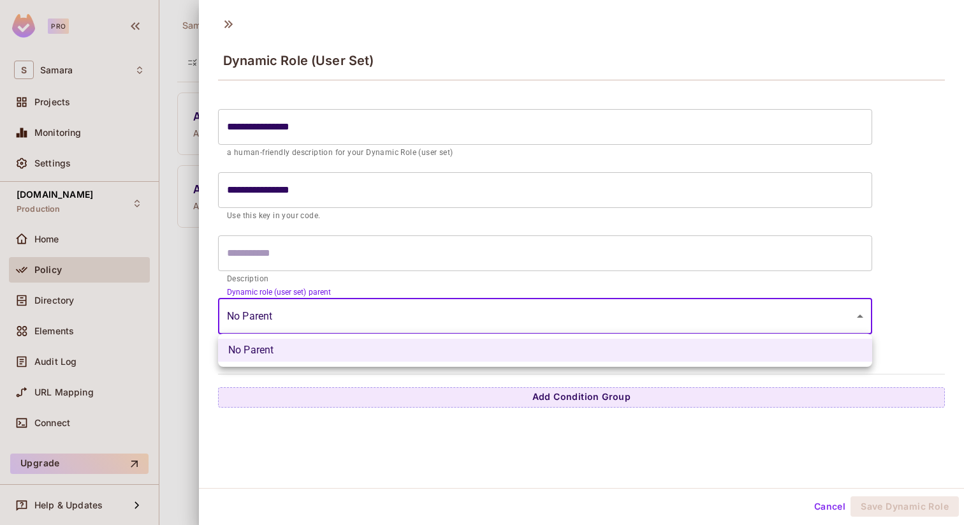
click at [326, 317] on body "**********" at bounding box center [482, 262] width 964 height 525
click at [319, 359] on li "No Parent" at bounding box center [545, 350] width 654 height 23
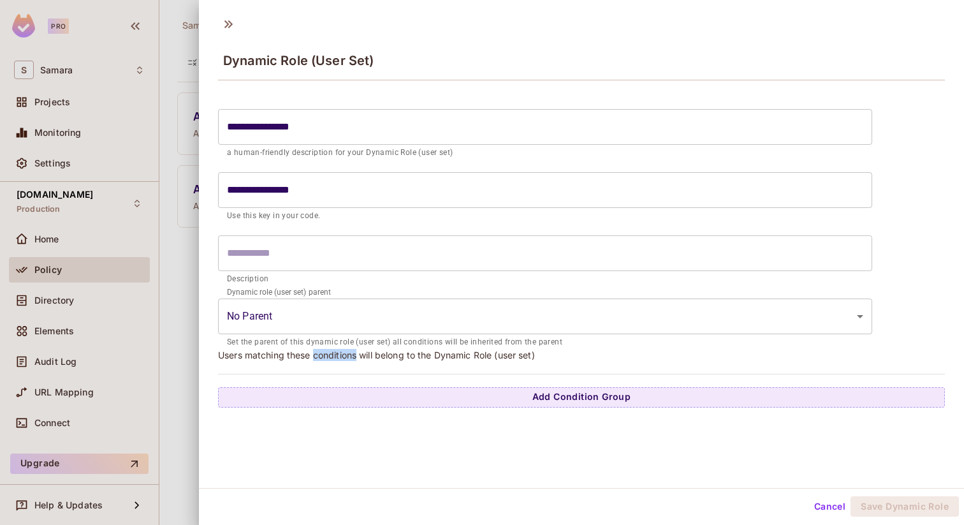
click at [319, 359] on p "Users matching these conditions will belong to the Dynamic Role (user set)" at bounding box center [581, 355] width 727 height 12
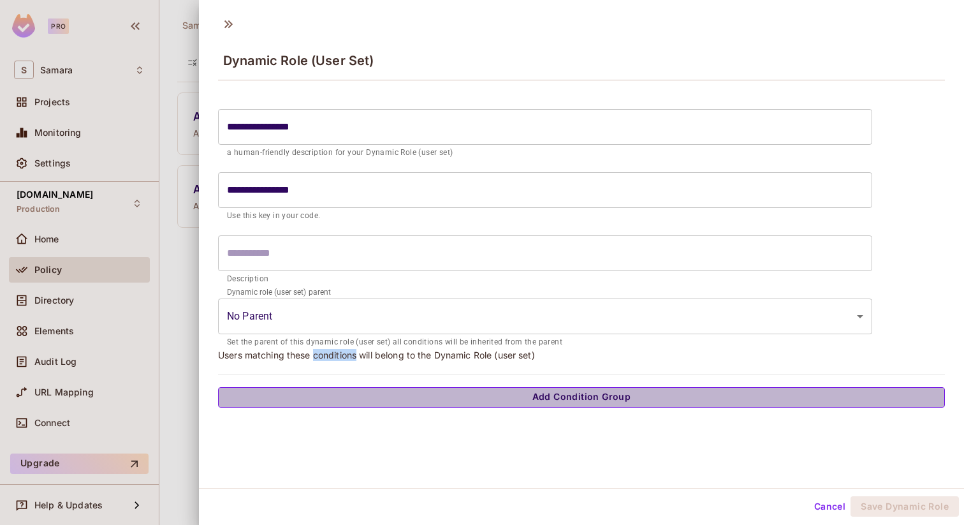
click at [473, 391] on button "Add Condition Group" at bounding box center [581, 397] width 727 height 20
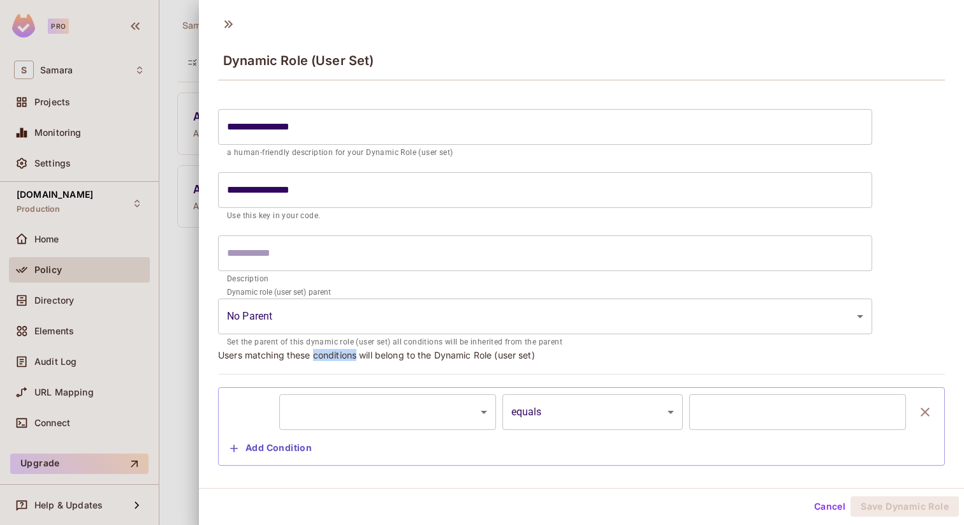
scroll to position [22, 0]
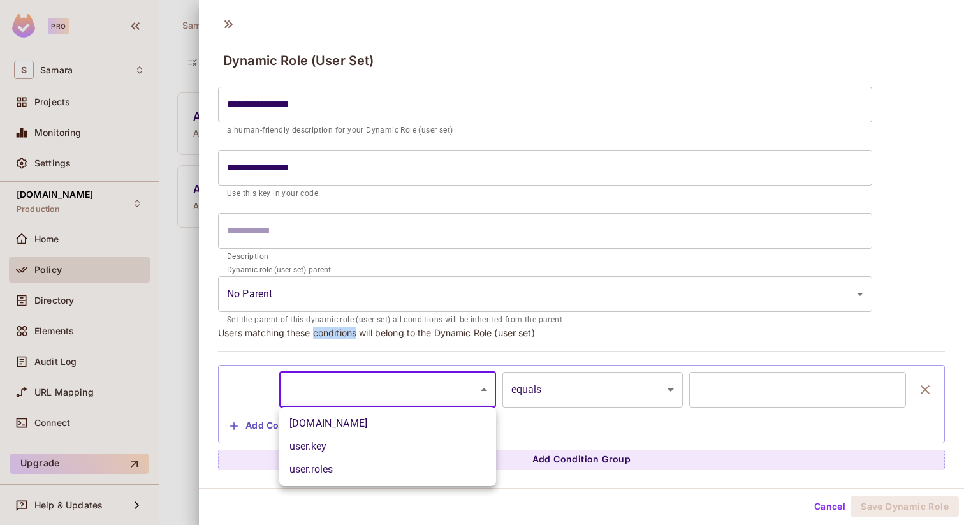
click at [451, 392] on body "**********" at bounding box center [482, 262] width 964 height 525
click at [596, 442] on div at bounding box center [482, 262] width 964 height 525
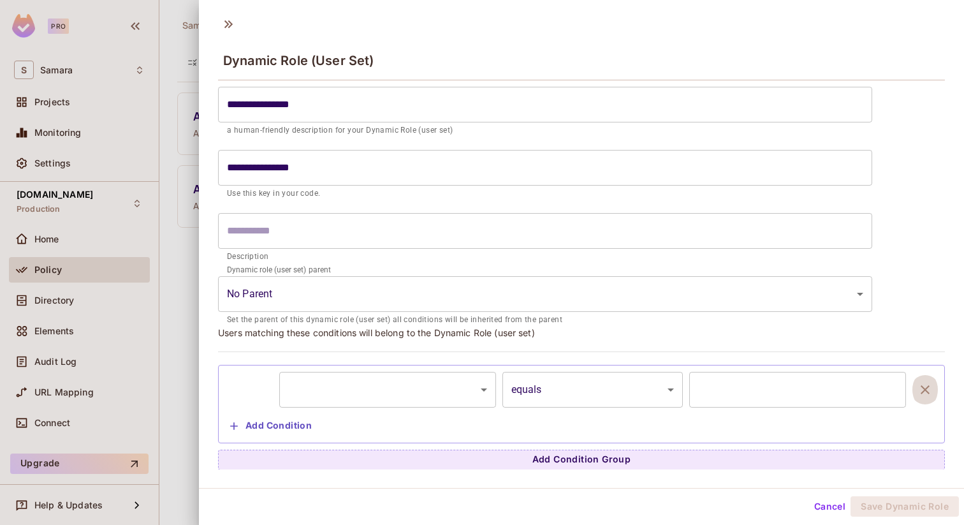
click at [928, 386] on icon "button" at bounding box center [924, 389] width 15 height 15
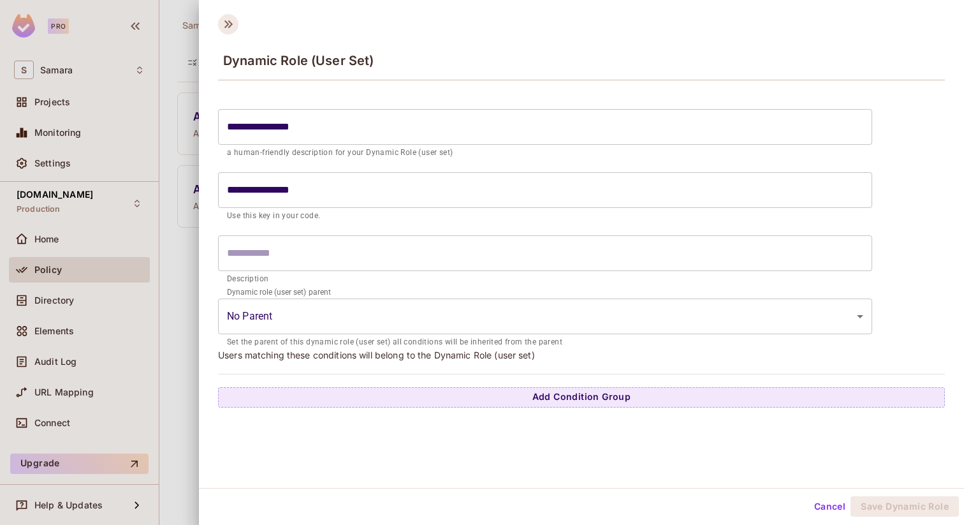
click at [231, 27] on icon at bounding box center [228, 24] width 20 height 20
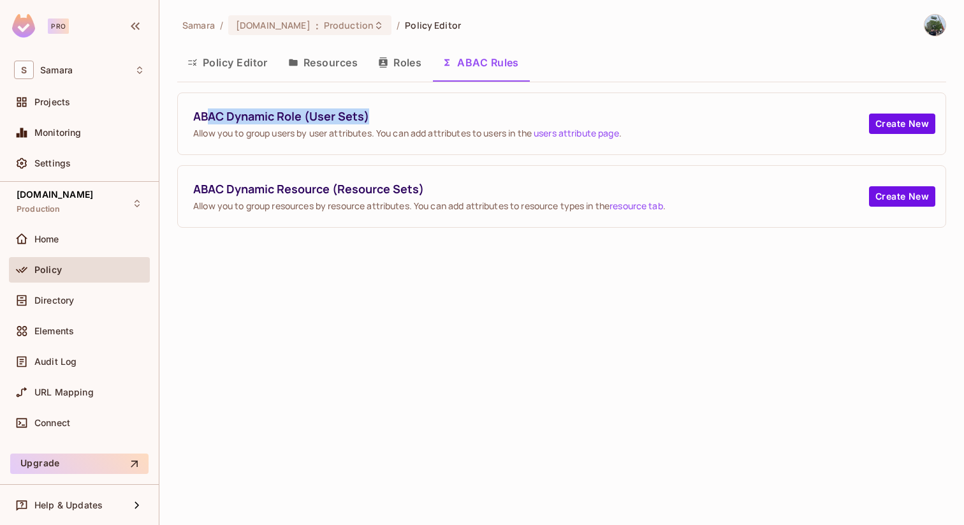
drag, startPoint x: 207, startPoint y: 115, endPoint x: 394, endPoint y: 121, distance: 186.9
click at [394, 121] on span "ABAC Dynamic Role (User Sets)" at bounding box center [531, 116] width 676 height 16
drag, startPoint x: 391, startPoint y: 135, endPoint x: 509, endPoint y: 135, distance: 117.3
click at [509, 135] on span "Allow you to group users by user attributes. You can add attributes to users in…" at bounding box center [531, 133] width 676 height 12
click at [593, 136] on link "users attribute page" at bounding box center [576, 133] width 85 height 12
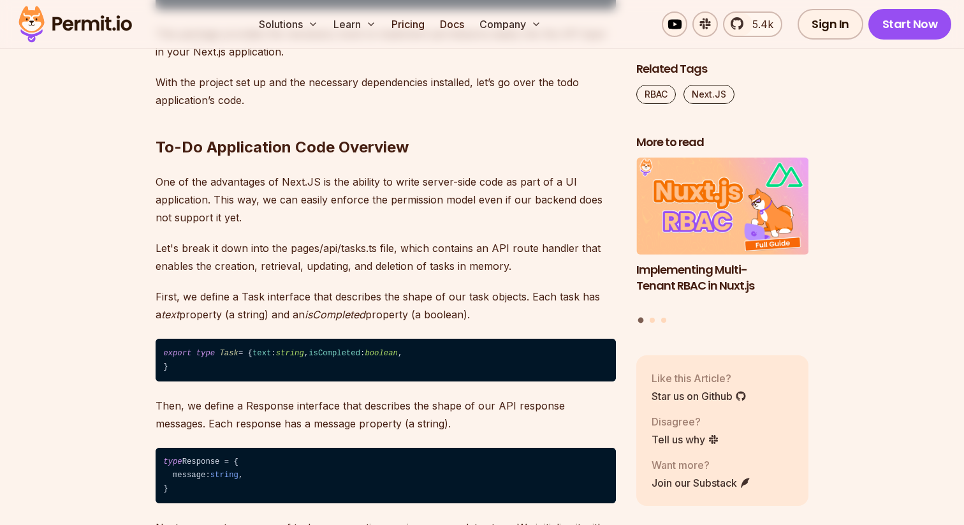
scroll to position [1726, 0]
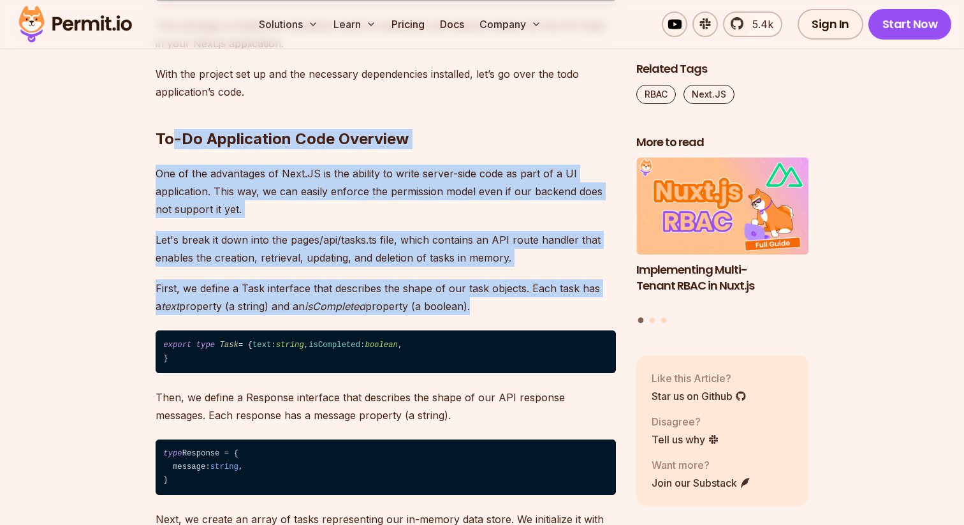
drag, startPoint x: 174, startPoint y: 138, endPoint x: 327, endPoint y: 323, distance: 240.5
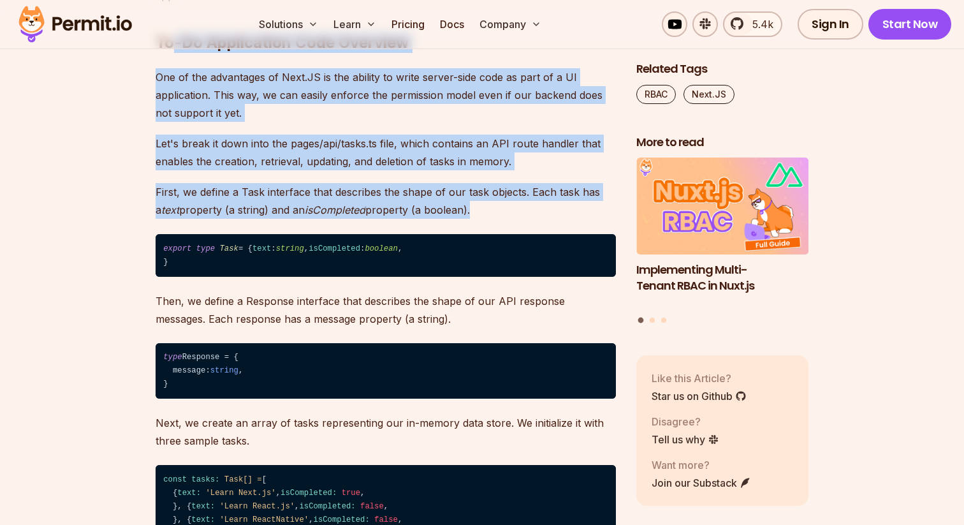
scroll to position [1833, 0]
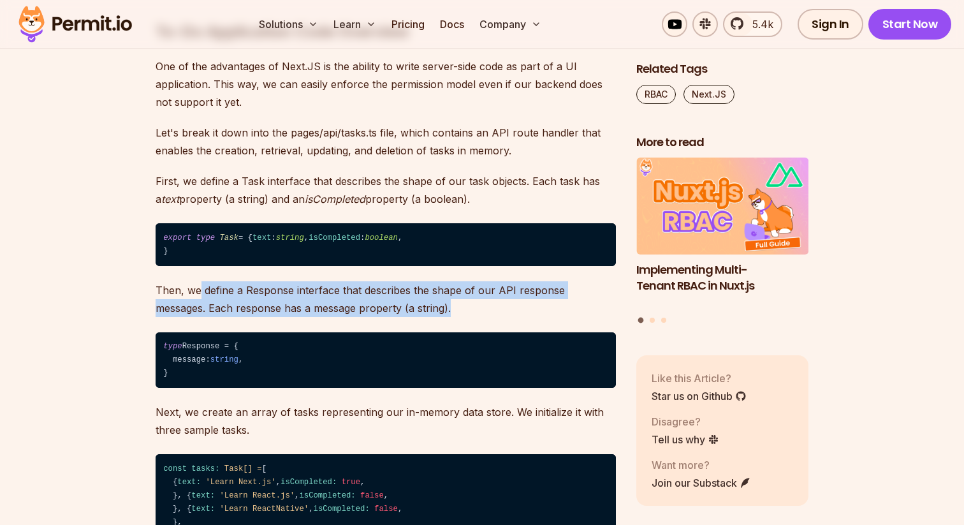
drag, startPoint x: 197, startPoint y: 318, endPoint x: 399, endPoint y: 331, distance: 202.5
click at [399, 317] on p "Then, we define a Response interface that describes the shape of our API respon…" at bounding box center [386, 299] width 460 height 36
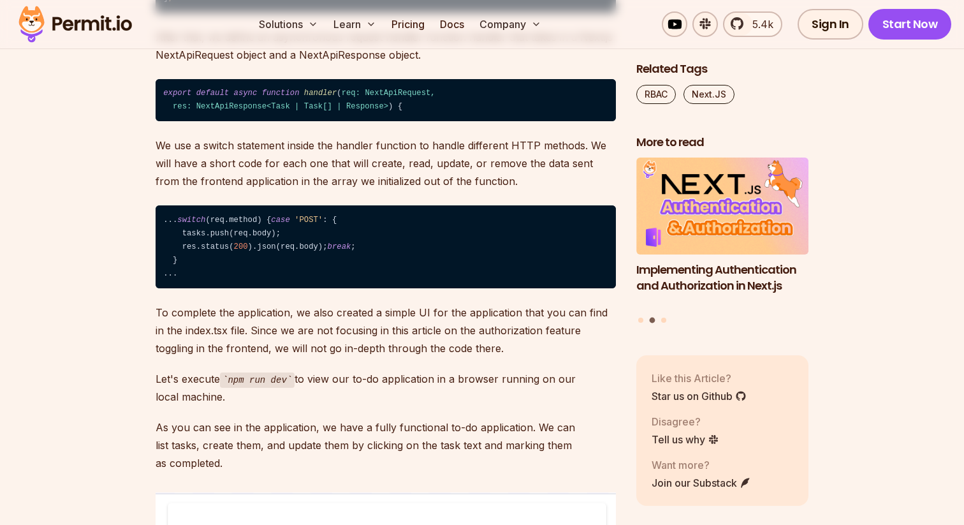
scroll to position [2382, 0]
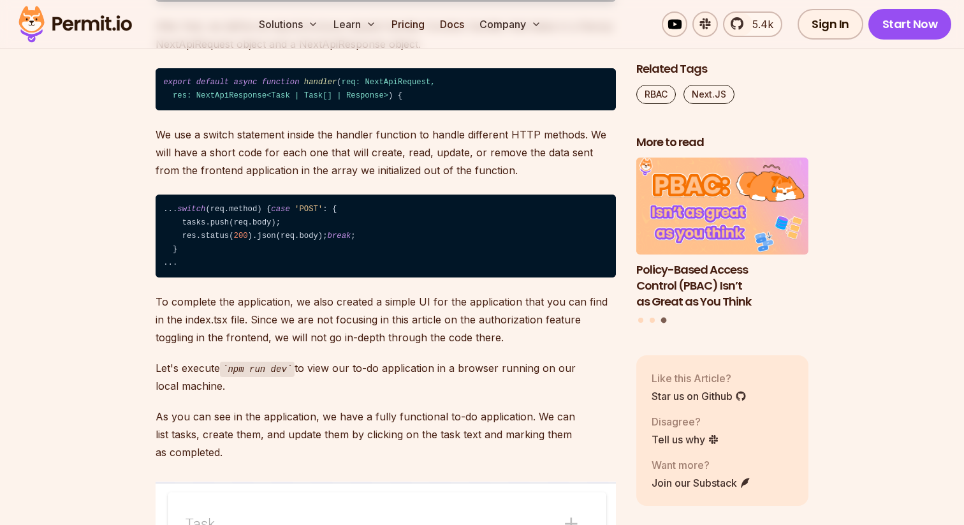
drag, startPoint x: 199, startPoint y: 370, endPoint x: 206, endPoint y: 398, distance: 28.9
click at [200, 277] on code "... switch (req.method) { case 'POST' : { tasks.push(req.body); res.status( 200…" at bounding box center [386, 235] width 460 height 83
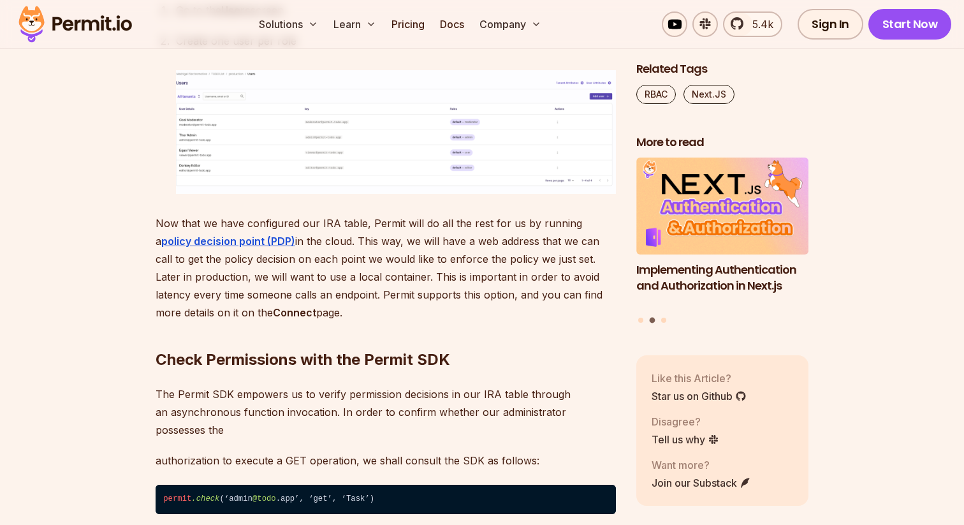
scroll to position [5002, 0]
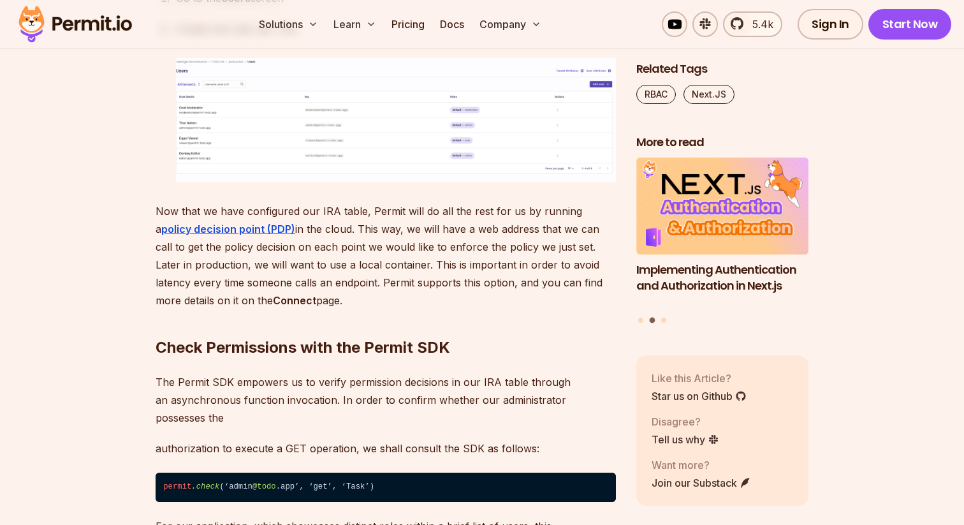
drag, startPoint x: 277, startPoint y: 388, endPoint x: 293, endPoint y: 448, distance: 61.8
click at [293, 309] on p "Now that we have configured our IRA table, Permit will do all the rest for us b…" at bounding box center [386, 255] width 460 height 107
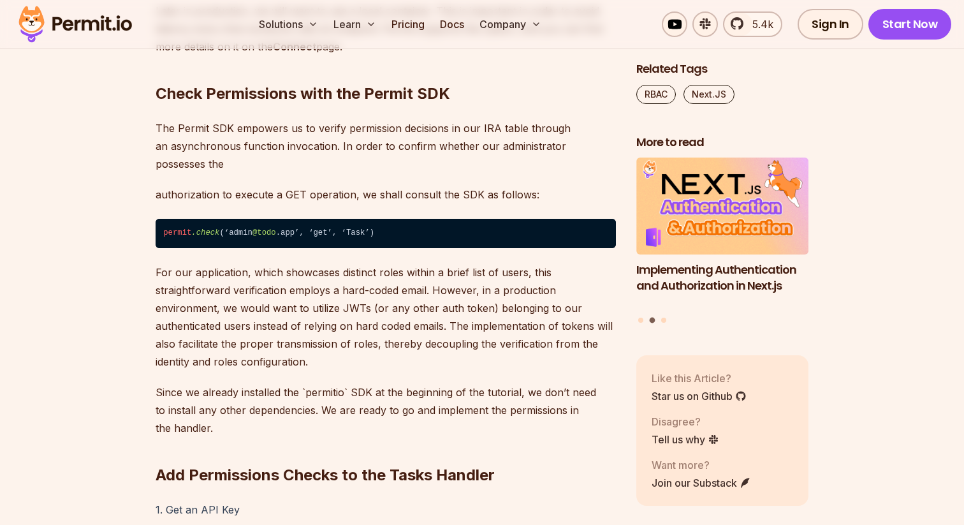
scroll to position [5256, 0]
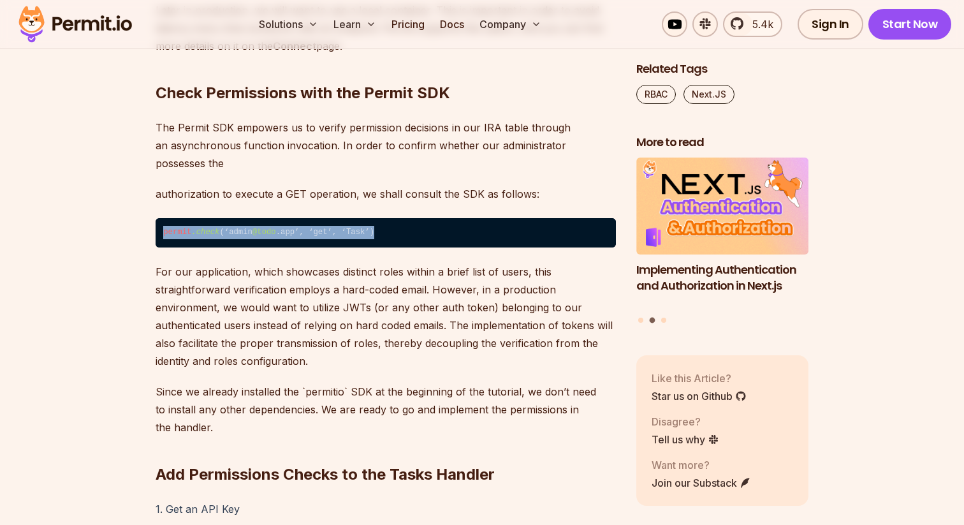
drag, startPoint x: 391, startPoint y: 384, endPoint x: 44, endPoint y: 372, distance: 347.7
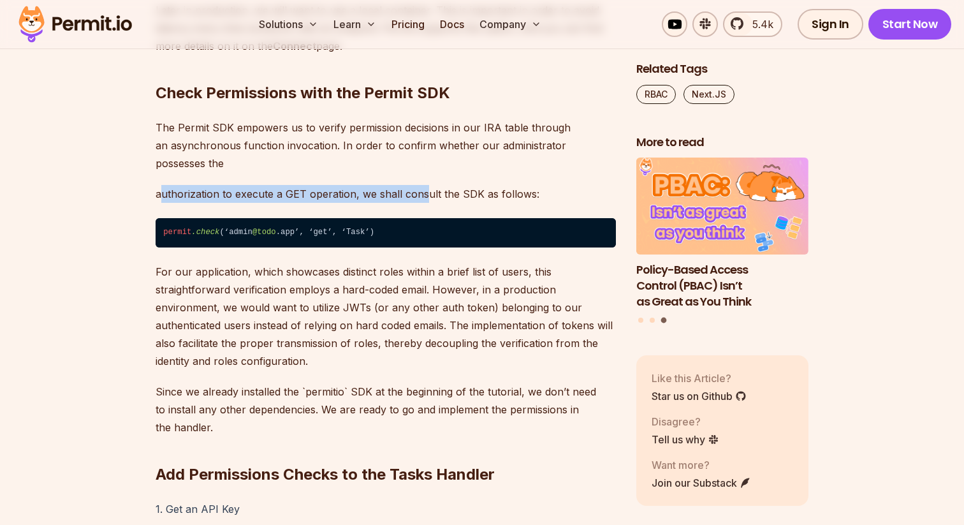
drag, startPoint x: 164, startPoint y: 353, endPoint x: 421, endPoint y: 353, distance: 256.9
click at [421, 203] on p "authorization to execute a GET operation, we shall consult the SDK as follows:" at bounding box center [386, 194] width 460 height 18
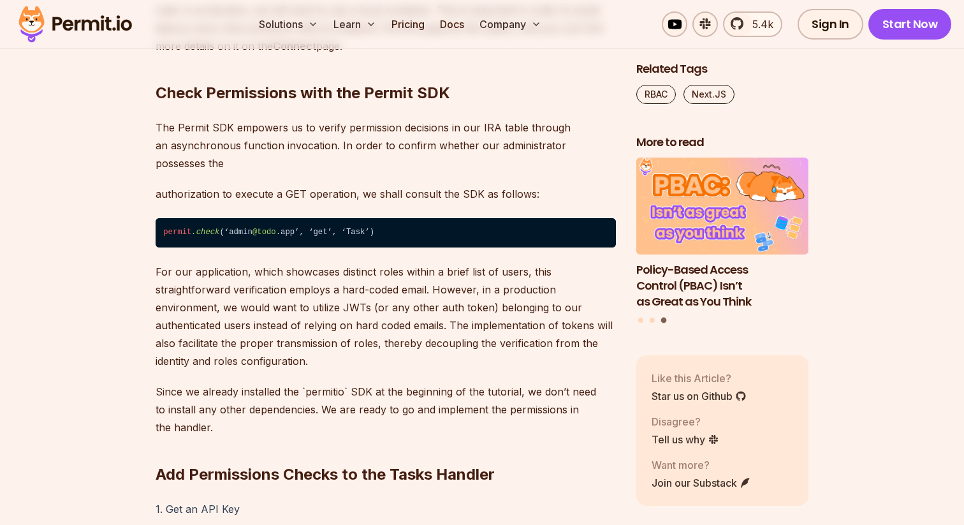
click at [480, 203] on p "authorization to execute a GET operation, we shall consult the SDK as follows:" at bounding box center [386, 194] width 460 height 18
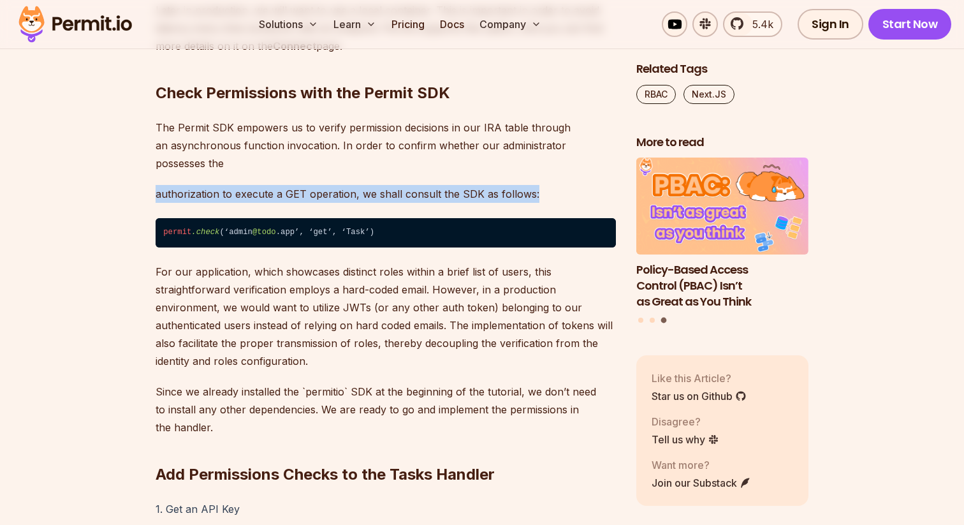
drag, startPoint x: 539, startPoint y: 349, endPoint x: 57, endPoint y: 354, distance: 482.0
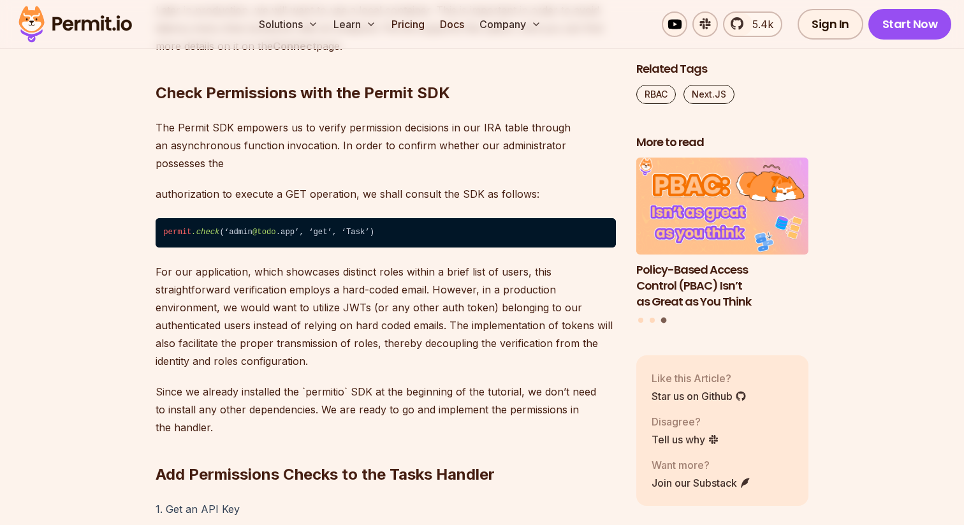
click at [319, 247] on code "permit .check (‘admin @todo .app’, ‘get’, ‘Task’)" at bounding box center [386, 232] width 460 height 29
click at [347, 247] on code "permit .check (‘admin @todo .app’, ‘get’, ‘Task’)" at bounding box center [386, 232] width 460 height 29
click at [388, 247] on code "permit .check (‘admin @todo .app’, ‘get’, ‘Task’)" at bounding box center [386, 232] width 460 height 29
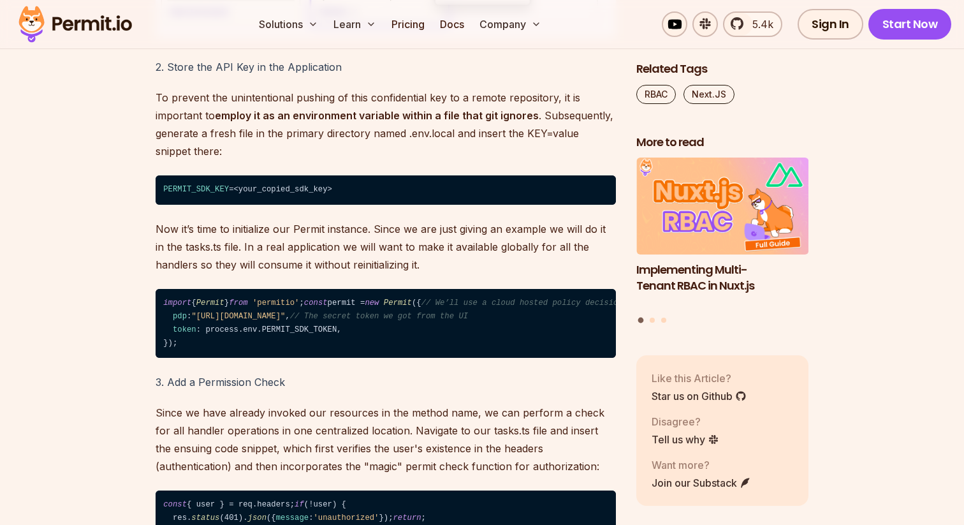
scroll to position [6056, 0]
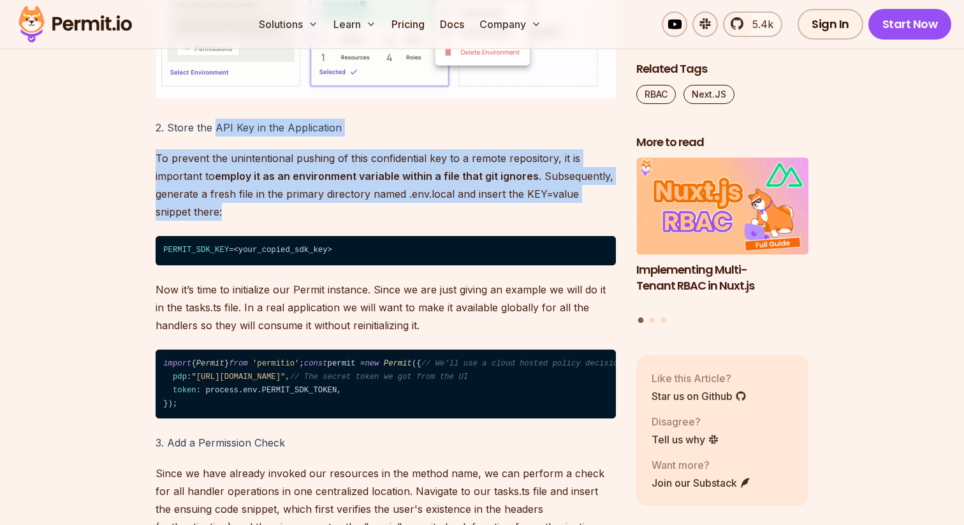
drag, startPoint x: 213, startPoint y: 280, endPoint x: 251, endPoint y: 373, distance: 100.0
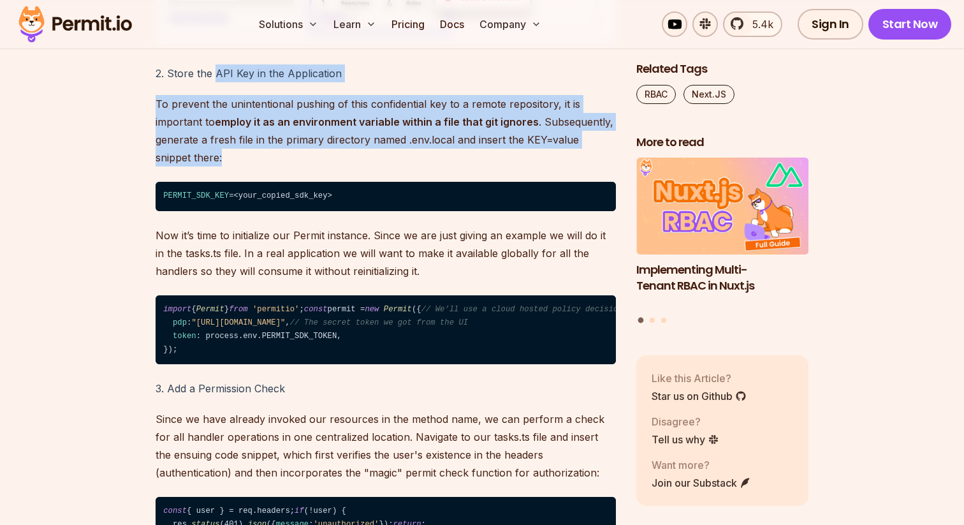
scroll to position [6127, 0]
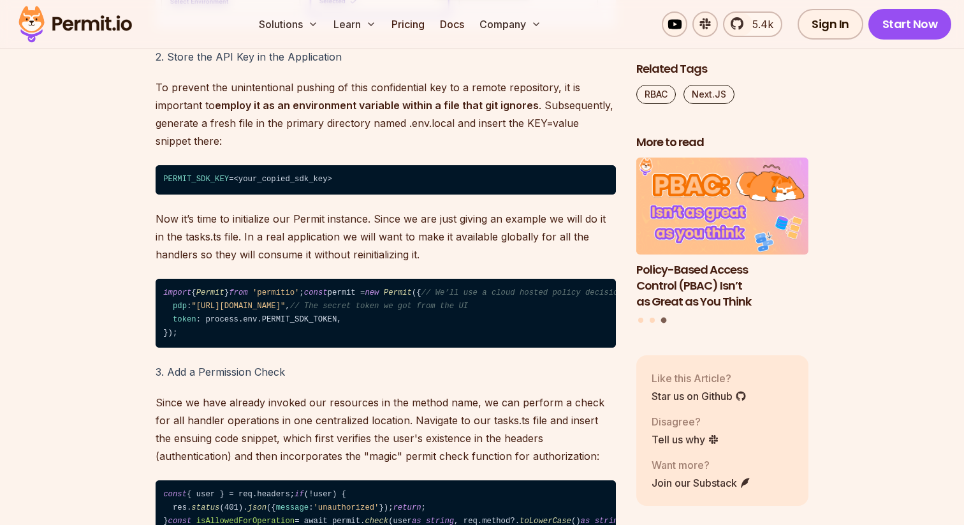
click at [197, 184] on span "PERMIT_SDK_KEY" at bounding box center [196, 179] width 66 height 9
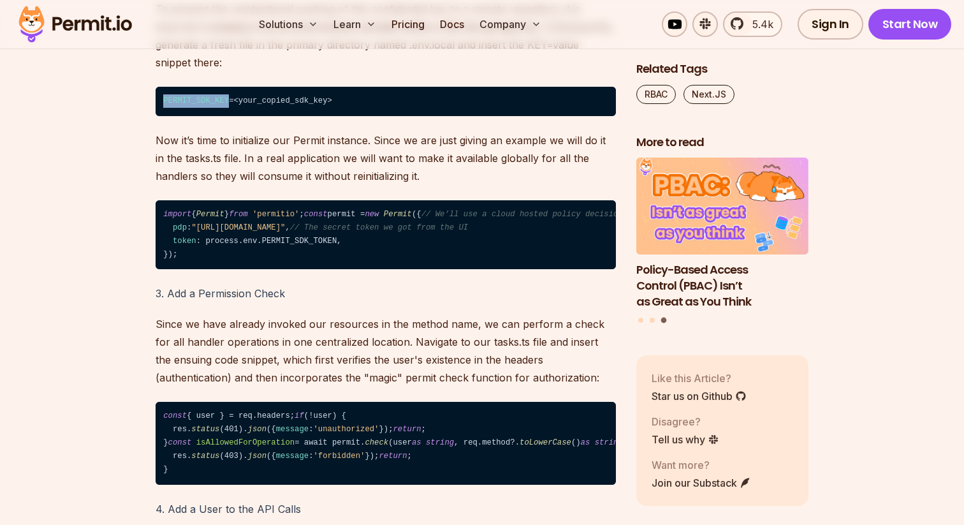
scroll to position [6227, 0]
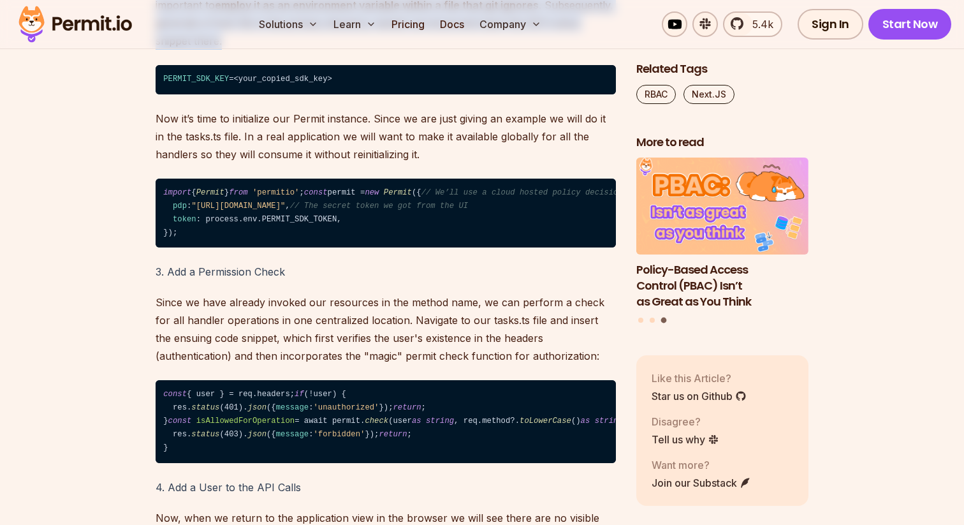
drag, startPoint x: 256, startPoint y: 143, endPoint x: 256, endPoint y: 200, distance: 57.4
click at [256, 50] on p "To prevent the unintentional pushing of this confidential key to a remote repos…" at bounding box center [386, 13] width 460 height 71
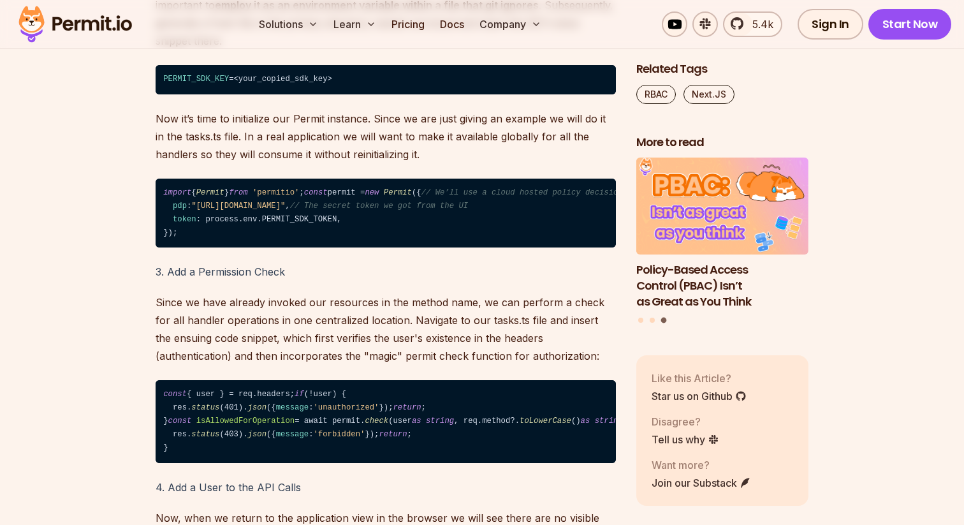
click at [207, 84] on span "PERMIT_SDK_KEY" at bounding box center [196, 79] width 66 height 9
copy span "PERMIT_SDK_KEY"
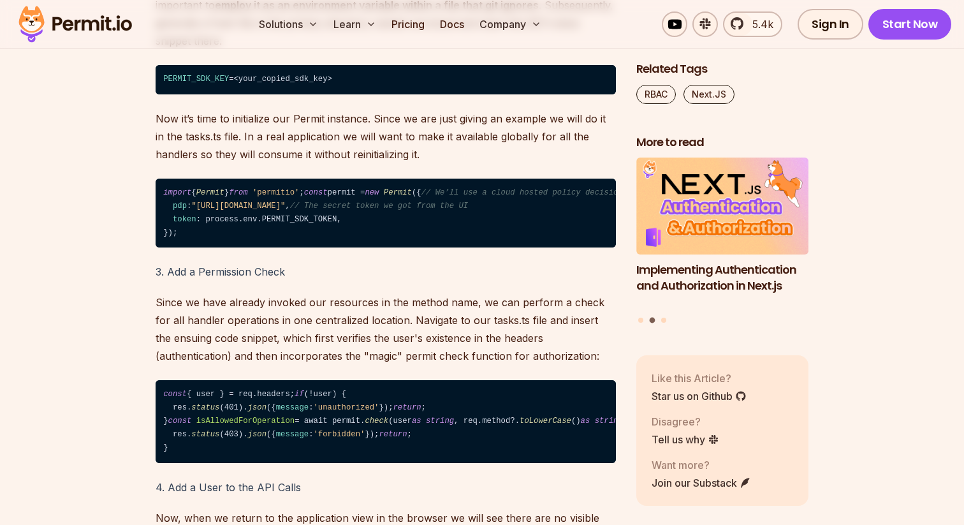
drag, startPoint x: 256, startPoint y: 269, endPoint x: 403, endPoint y: 321, distance: 156.0
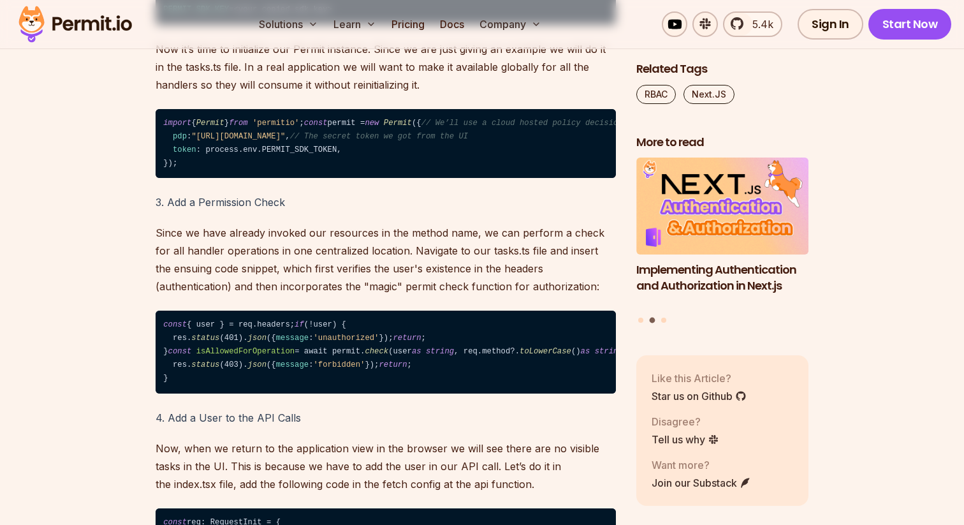
scroll to position [6306, 0]
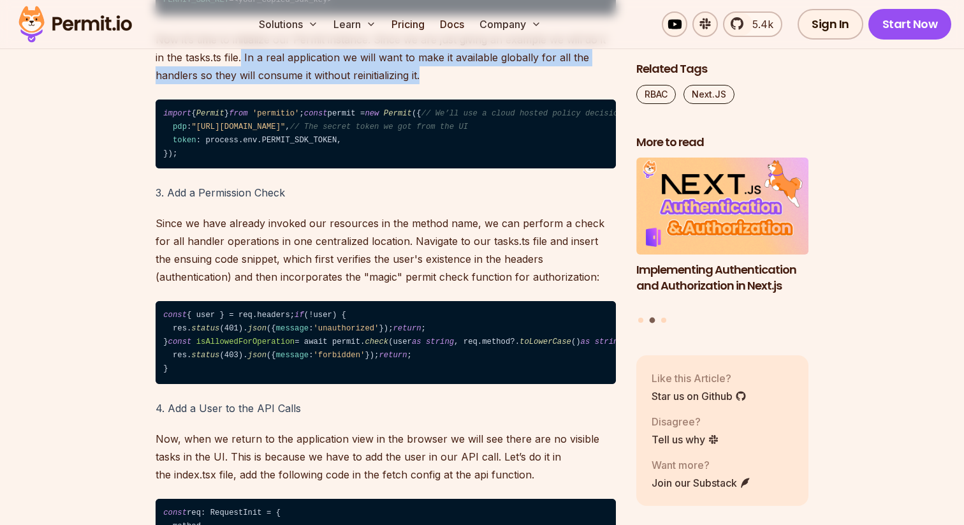
drag, startPoint x: 241, startPoint y: 215, endPoint x: 368, endPoint y: 242, distance: 130.4
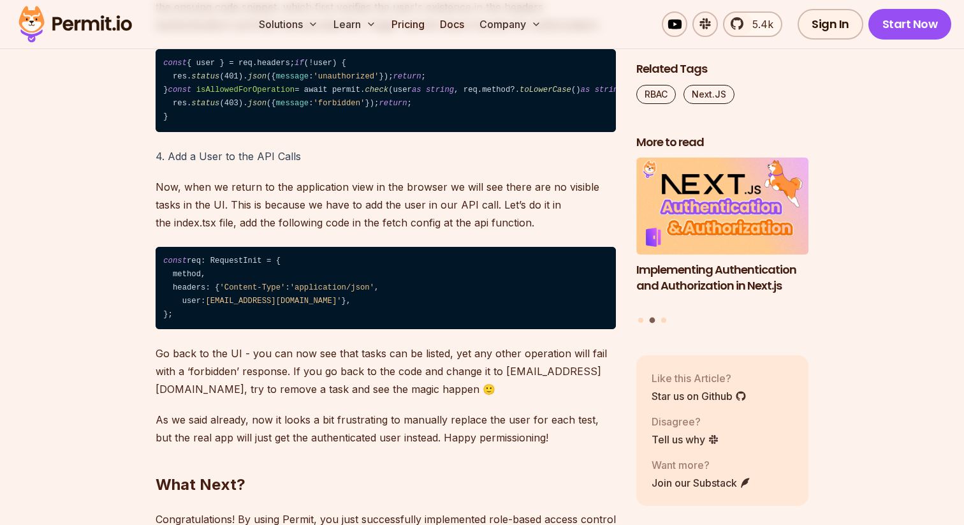
scroll to position [6555, 0]
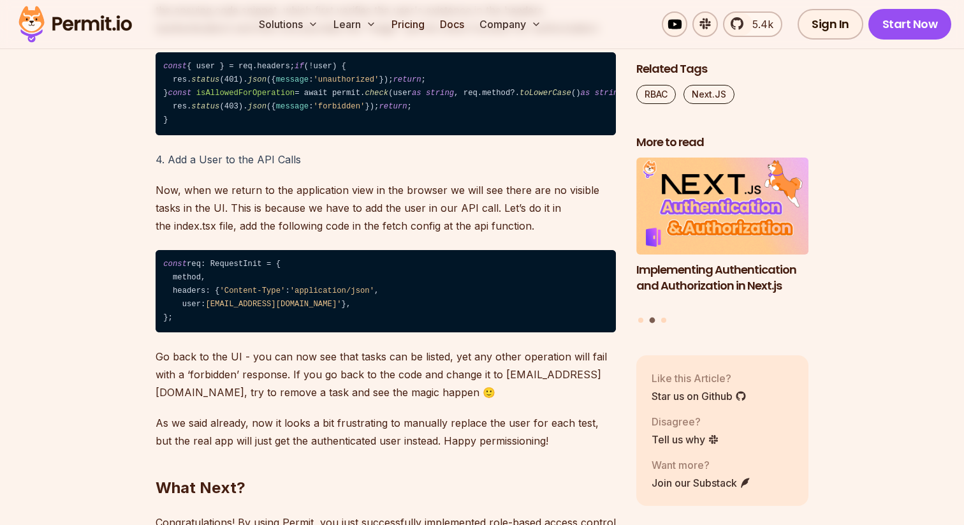
drag, startPoint x: 180, startPoint y: 276, endPoint x: 189, endPoint y: 334, distance: 58.8
click at [189, 135] on code "const { user } = req.headers; if (!user) { res. status (401). json ({ message :…" at bounding box center [386, 93] width 460 height 83
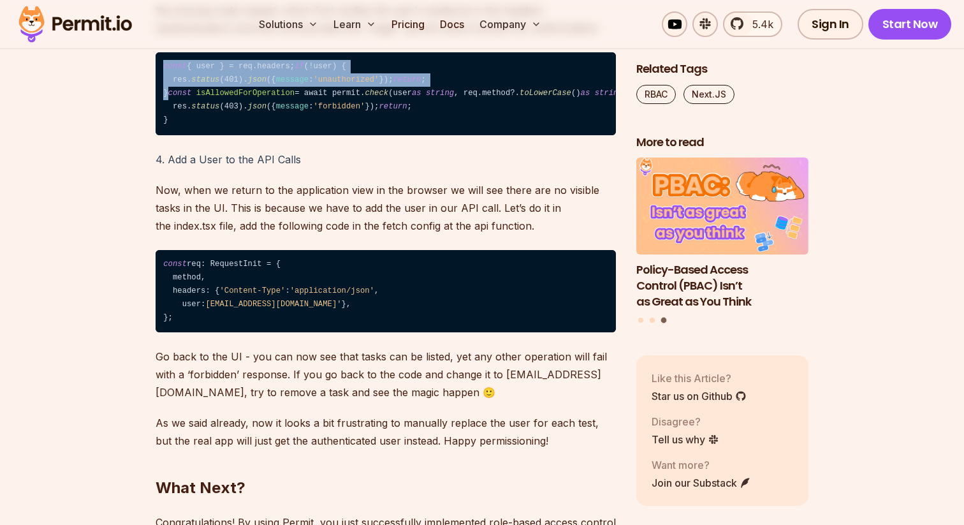
drag, startPoint x: 189, startPoint y: 333, endPoint x: 158, endPoint y: 270, distance: 70.4
click at [158, 135] on code "const { user } = req.headers; if (!user) { res. status (401). json ({ message :…" at bounding box center [386, 93] width 460 height 83
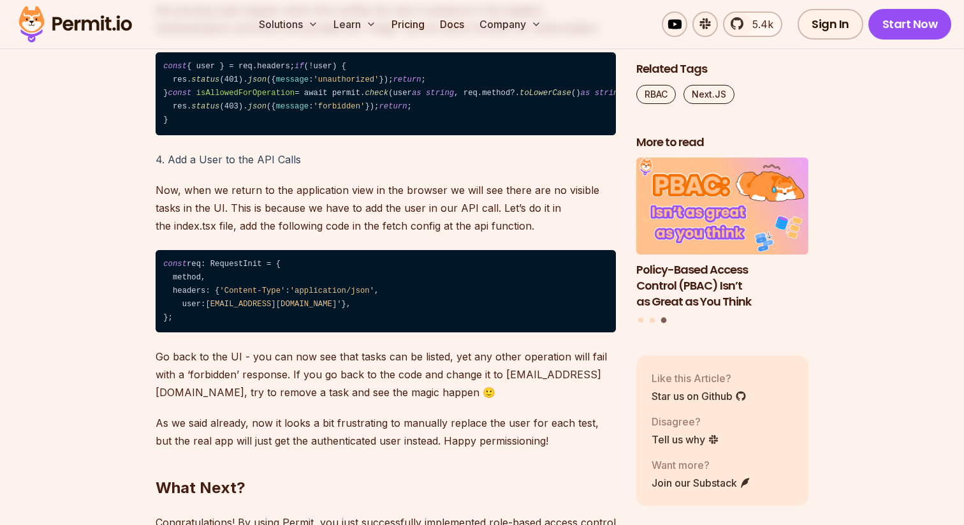
click at [212, 135] on code "const { user } = req.headers; if (!user) { res. status (401). json ({ message :…" at bounding box center [386, 93] width 460 height 83
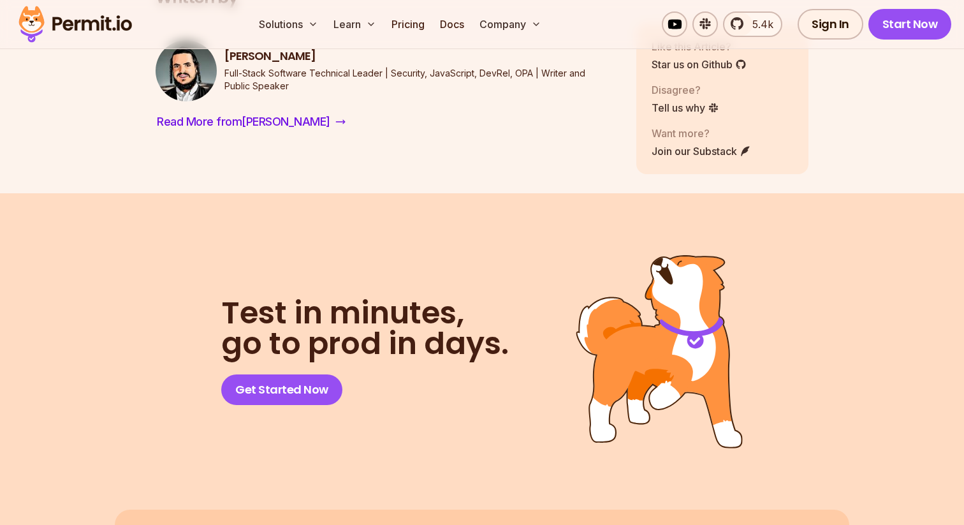
scroll to position [7467, 0]
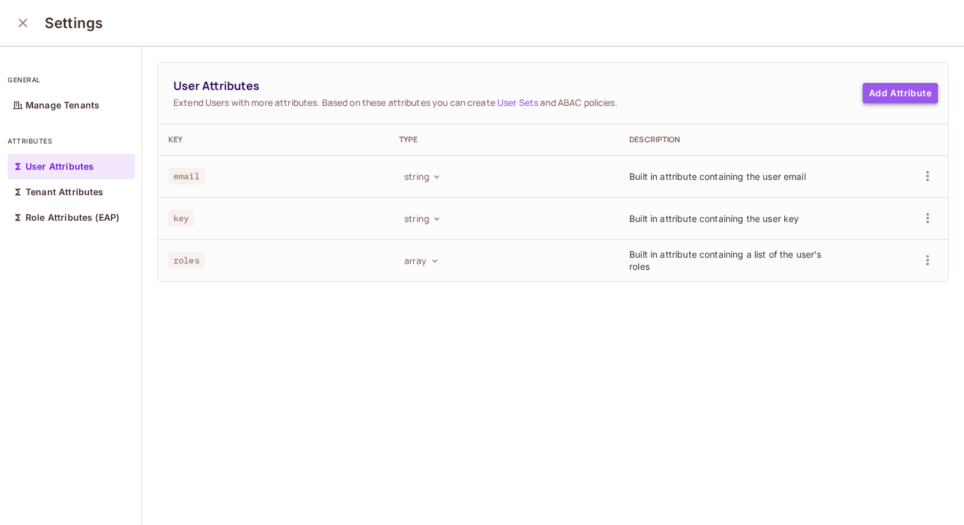
click at [872, 94] on button "Add Attribute" at bounding box center [900, 93] width 75 height 20
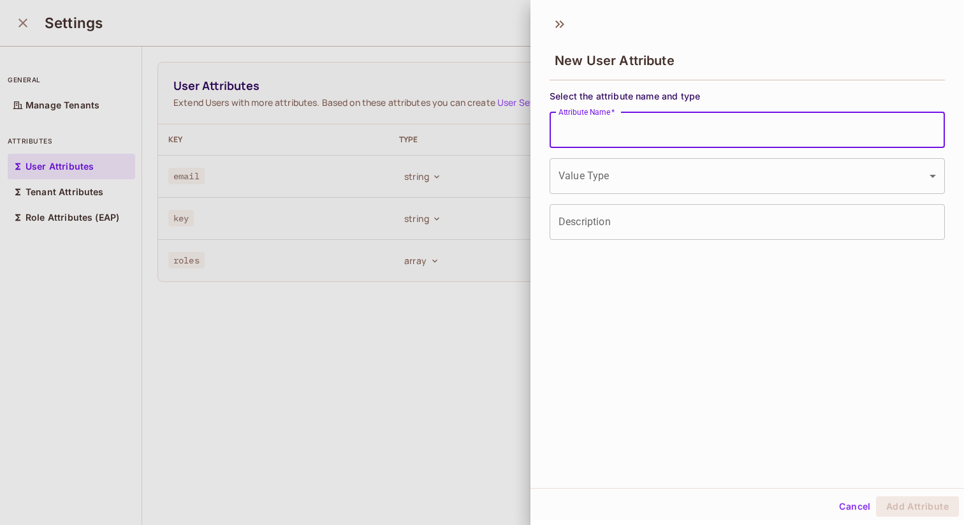
click at [687, 140] on input "Attribute Name   *" at bounding box center [747, 130] width 395 height 36
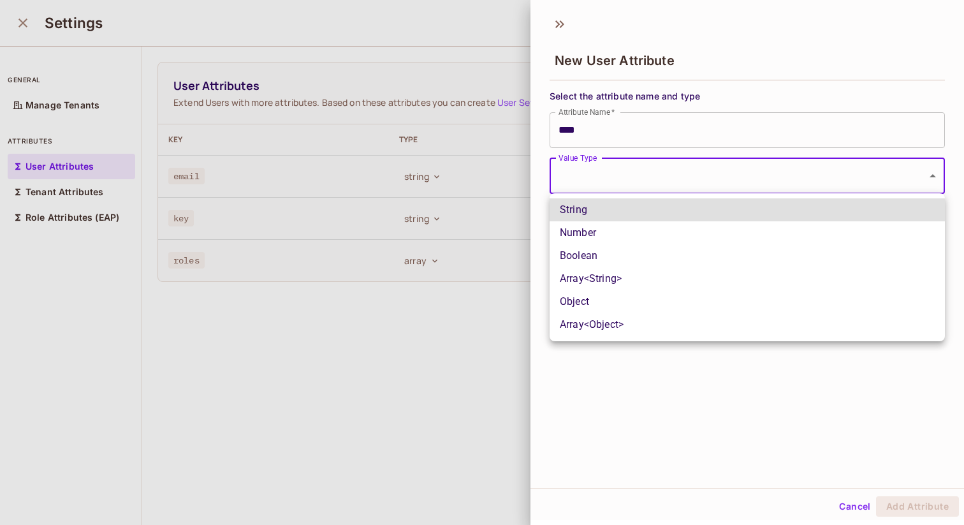
click at [667, 178] on body "Pro S Samara Projects Monitoring Settings data.samara.com Production Home Polic…" at bounding box center [482, 262] width 964 height 525
click at [603, 136] on div at bounding box center [482, 262] width 964 height 525
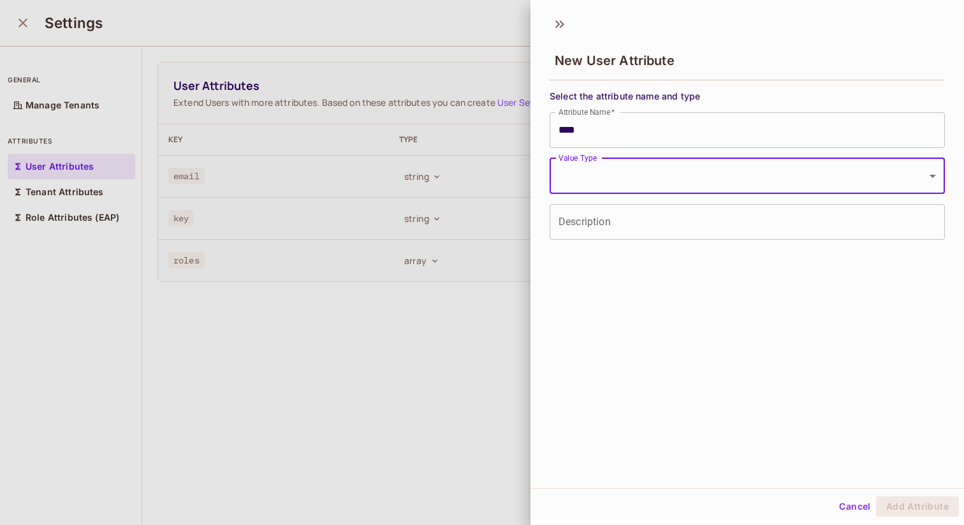
click at [598, 132] on input "****" at bounding box center [747, 130] width 395 height 36
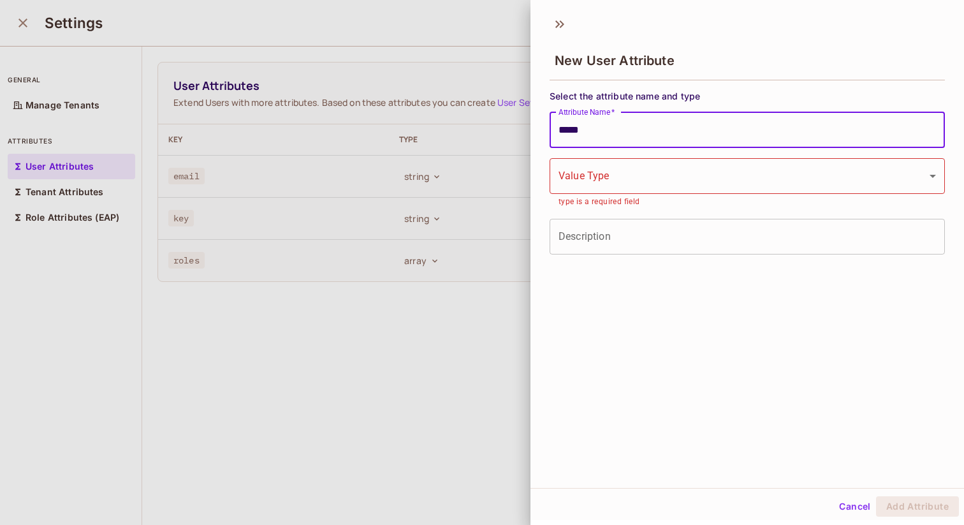
type input "*****"
click at [612, 182] on body "Pro S Samara Projects Monitoring Settings data.samara.com Production Home Polic…" at bounding box center [482, 262] width 964 height 525
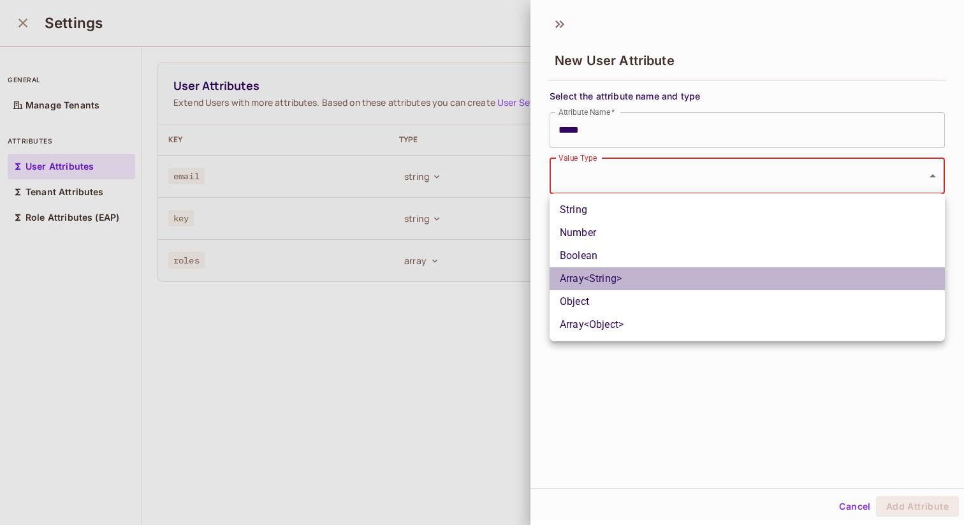
click at [644, 274] on li "Array<String>" at bounding box center [747, 278] width 395 height 23
type input "*****"
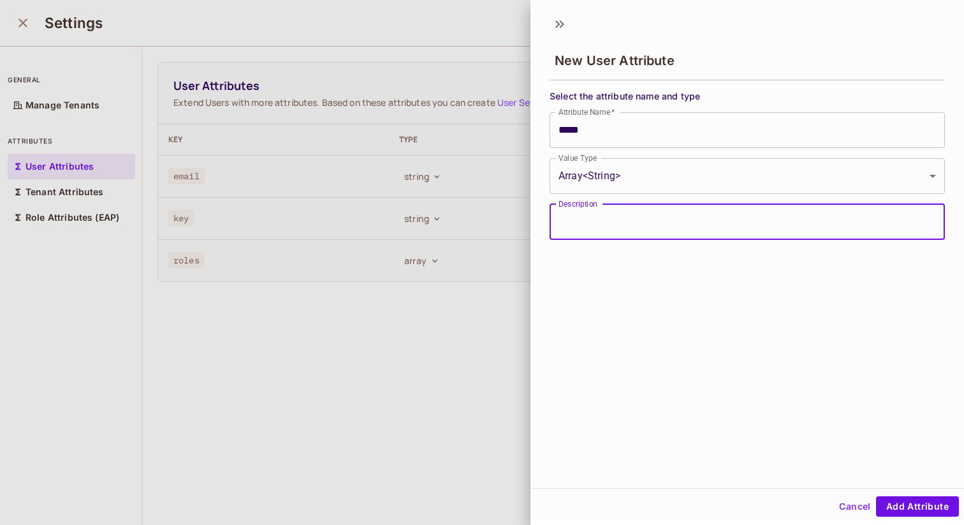
click at [648, 226] on input "Description" at bounding box center [747, 222] width 395 height 36
click at [681, 360] on div "New User Attribute Select the attribute name and type Attribute Name   * ***** …" at bounding box center [746, 248] width 433 height 479
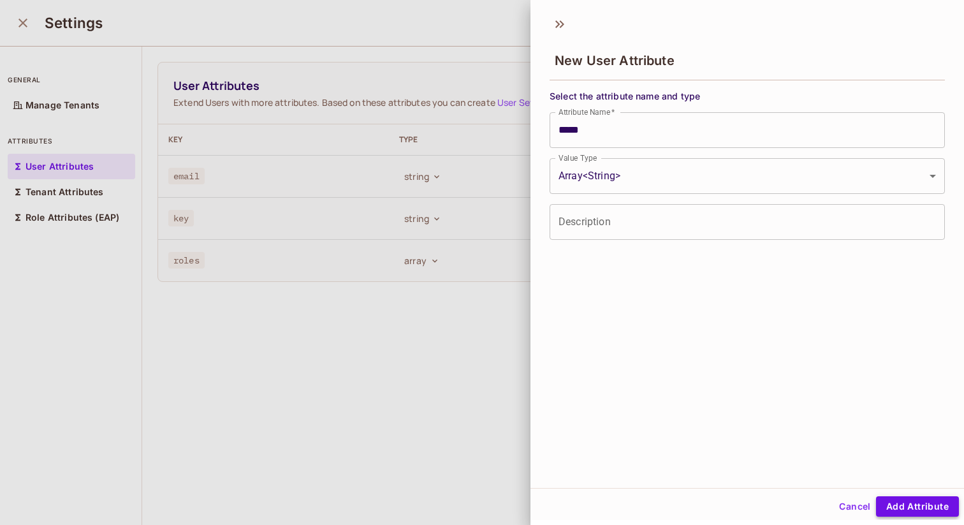
click at [889, 502] on button "Add Attribute" at bounding box center [917, 506] width 83 height 20
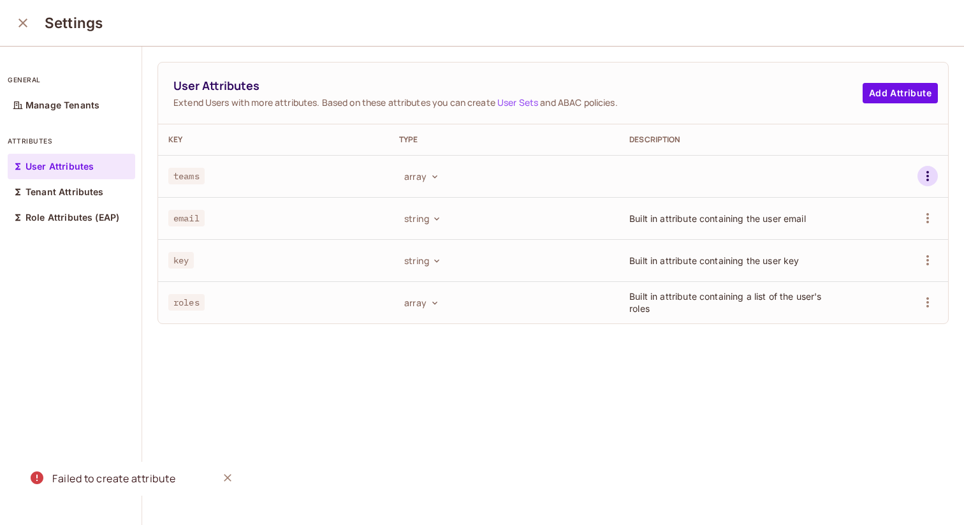
click at [924, 170] on icon "button" at bounding box center [927, 175] width 15 height 15
click at [882, 201] on li "Edit" at bounding box center [869, 205] width 119 height 28
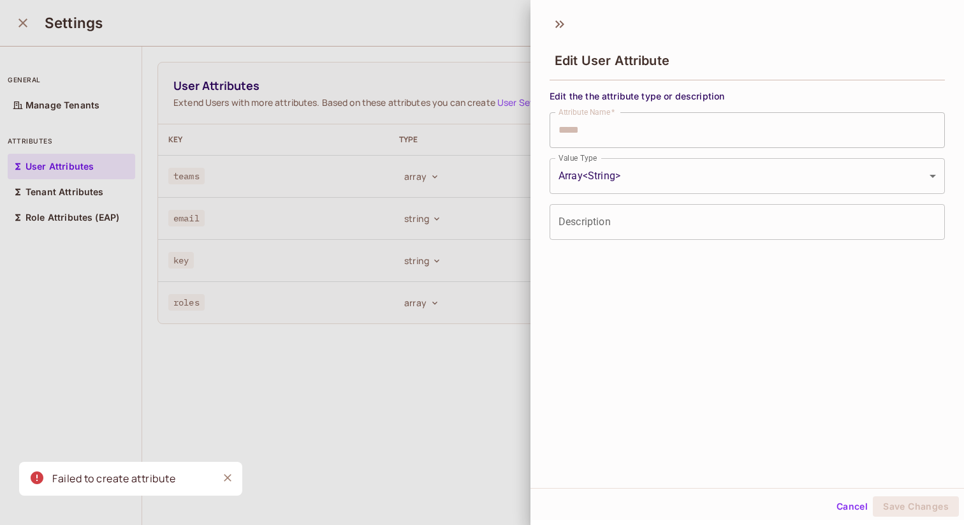
click at [674, 222] on input "Description" at bounding box center [747, 222] width 395 height 36
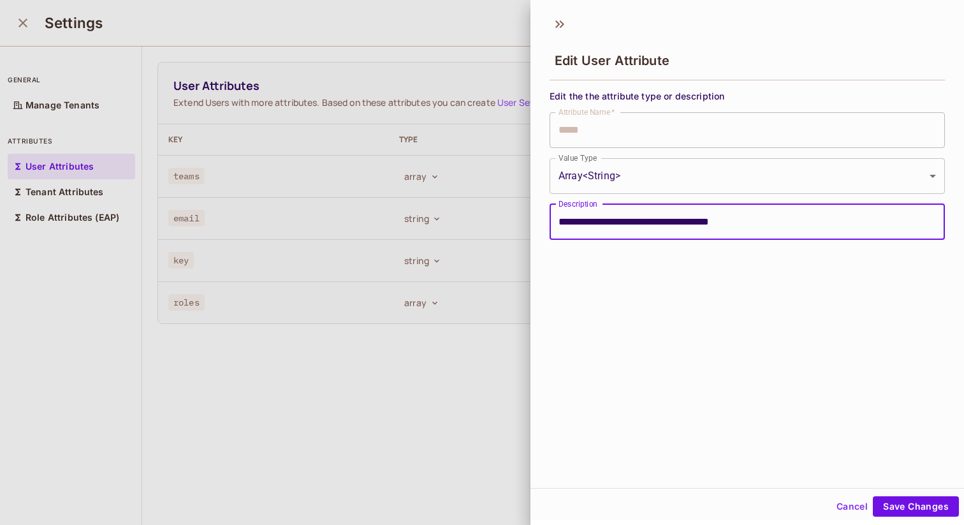
click at [562, 221] on input "**********" at bounding box center [747, 222] width 395 height 36
type input "**********"
click at [893, 506] on button "Save Changes" at bounding box center [916, 506] width 86 height 20
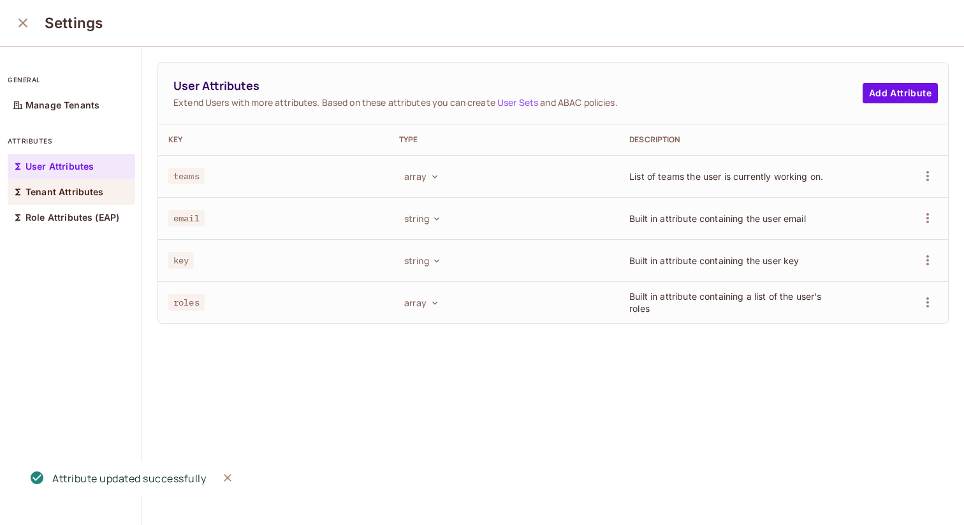
click at [52, 188] on p "Tenant Attributes" at bounding box center [64, 192] width 78 height 10
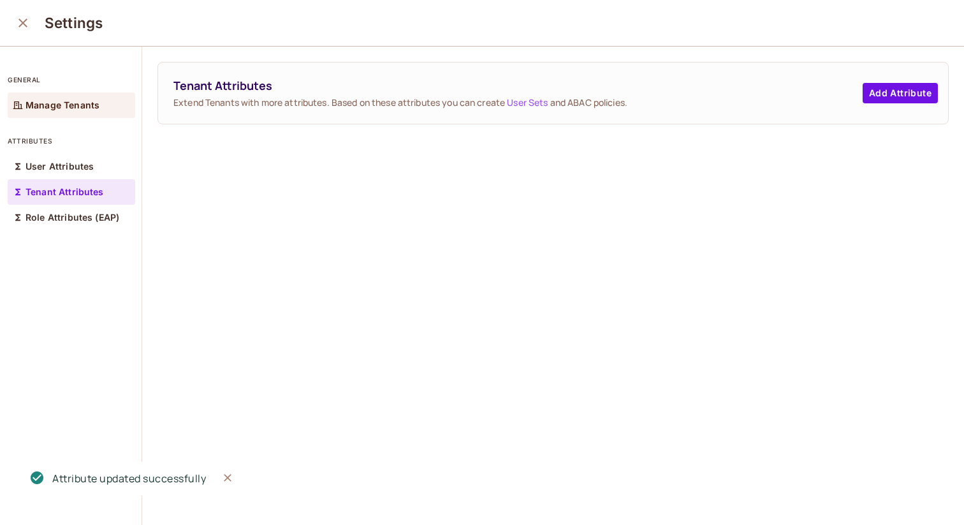
click at [92, 110] on p "Manage Tenants" at bounding box center [62, 105] width 74 height 10
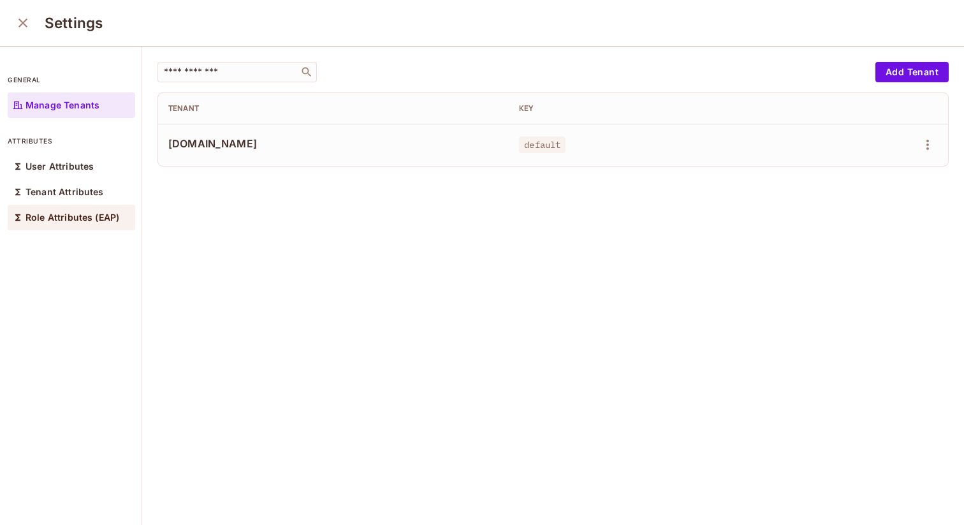
click at [106, 220] on p "Role Attributes (EAP)" at bounding box center [72, 217] width 94 height 10
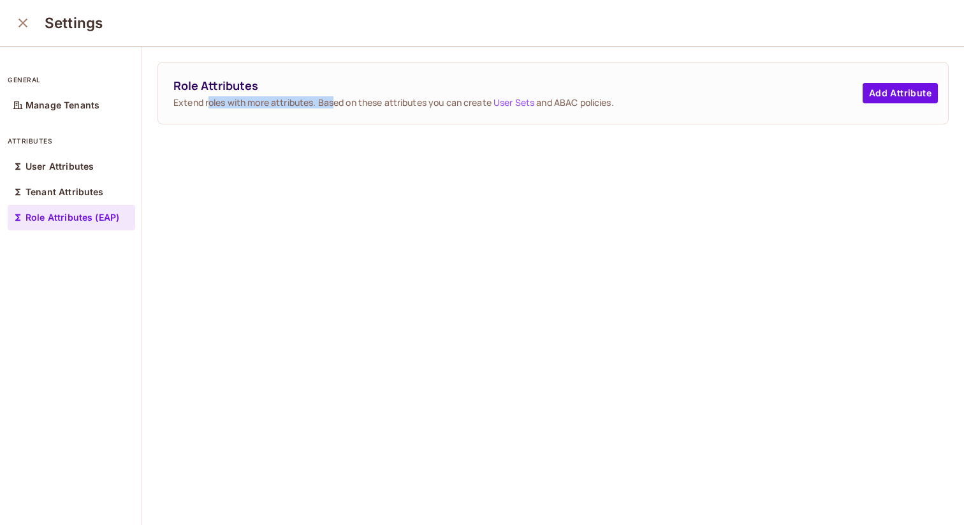
drag, startPoint x: 208, startPoint y: 106, endPoint x: 337, endPoint y: 108, distance: 129.4
click at [337, 107] on span "Extend roles with more attributes. Based on these attributes you can create Use…" at bounding box center [517, 102] width 689 height 12
click at [337, 108] on span "Extend roles with more attributes. Based on these attributes you can create Use…" at bounding box center [517, 102] width 689 height 12
drag, startPoint x: 171, startPoint y: 87, endPoint x: 368, endPoint y: 95, distance: 197.8
click at [368, 95] on div "Role Attributes Extend roles with more attributes. Based on these attributes yo…" at bounding box center [553, 92] width 790 height 61
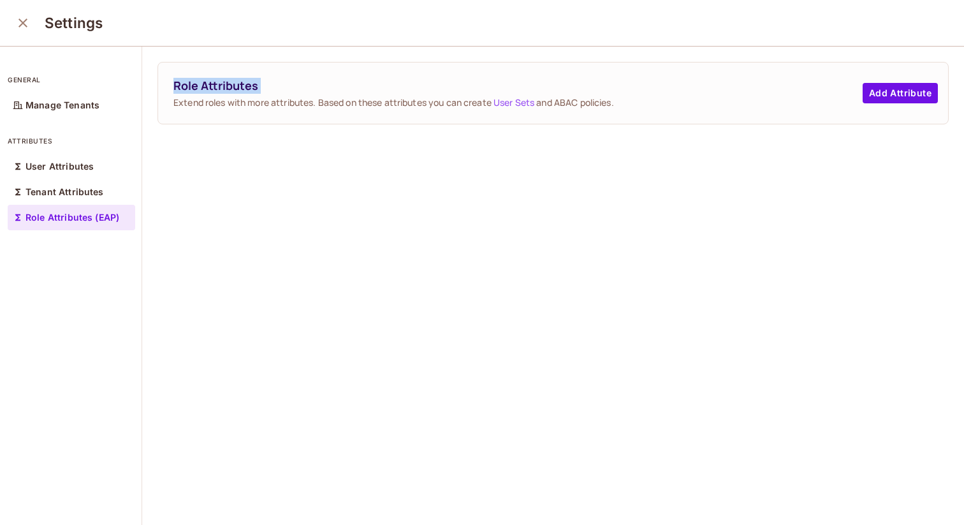
click at [368, 95] on div "Role Attributes Extend roles with more attributes. Based on these attributes yo…" at bounding box center [517, 93] width 689 height 31
drag, startPoint x: 335, startPoint y: 101, endPoint x: 462, endPoint y: 101, distance: 126.9
click at [461, 101] on span "Extend roles with more attributes. Based on these attributes you can create Use…" at bounding box center [517, 102] width 689 height 12
click at [358, 105] on span "Extend roles with more attributes. Based on these attributes you can create Use…" at bounding box center [517, 102] width 689 height 12
drag, startPoint x: 358, startPoint y: 105, endPoint x: 480, endPoint y: 103, distance: 121.8
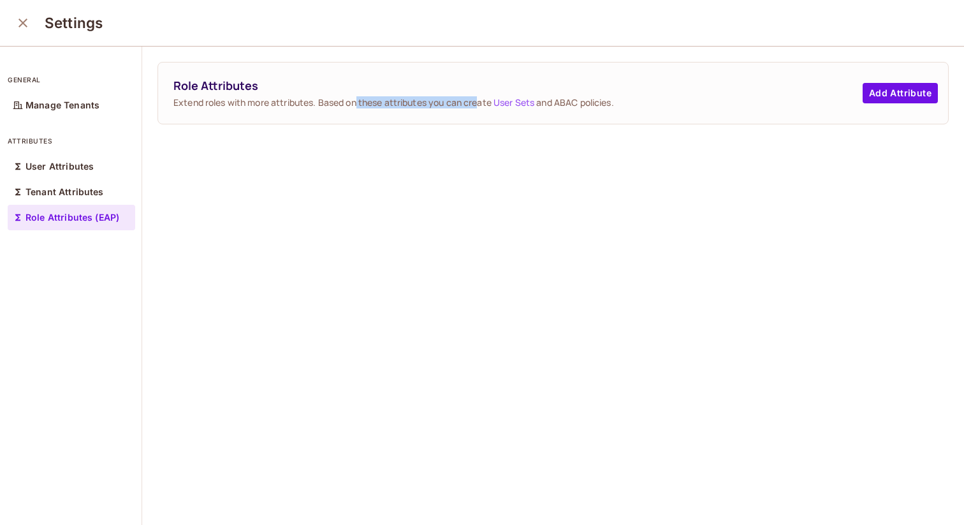
click at [480, 103] on span "Extend roles with more attributes. Based on these attributes you can create Use…" at bounding box center [517, 102] width 689 height 12
click at [524, 102] on link "User Sets" at bounding box center [513, 102] width 41 height 12
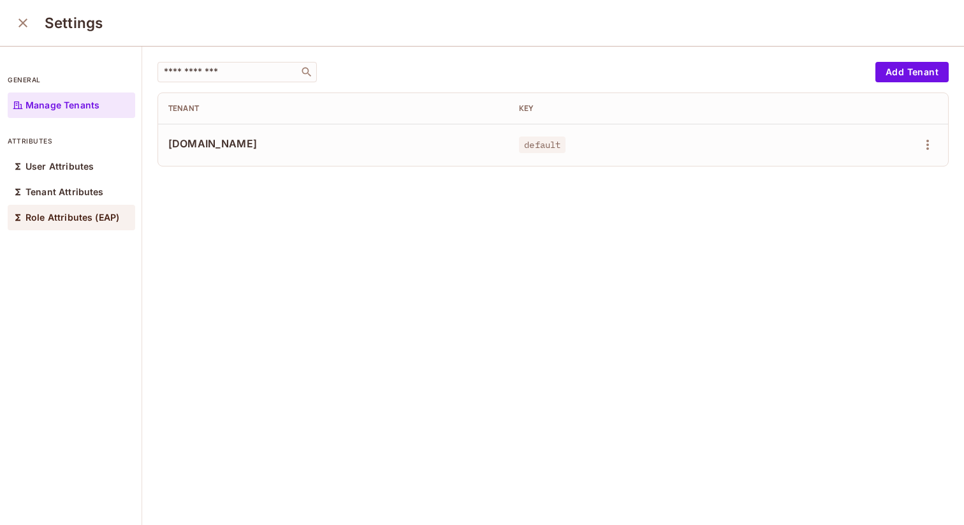
click at [85, 219] on p "Role Attributes (EAP)" at bounding box center [72, 217] width 94 height 10
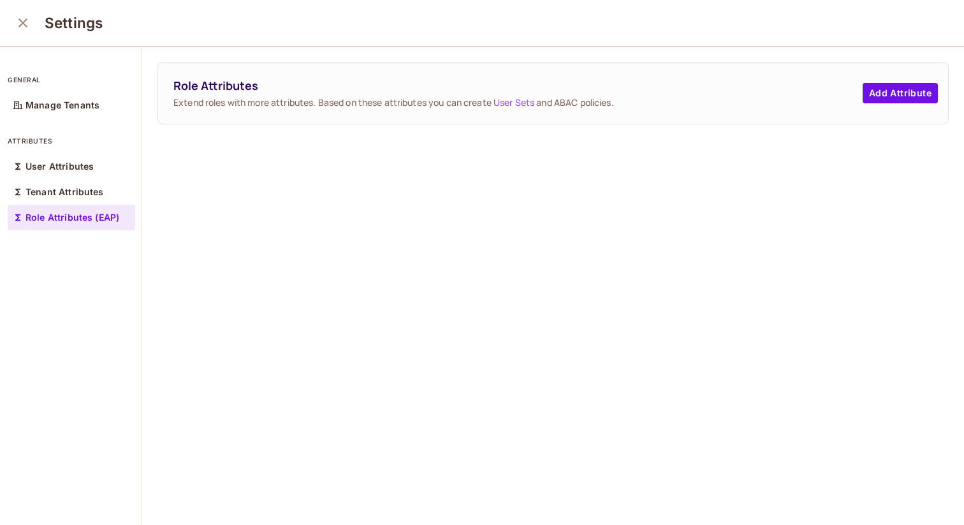
drag, startPoint x: 204, startPoint y: 105, endPoint x: 332, endPoint y: 105, distance: 128.1
click at [332, 105] on span "Extend roles with more attributes. Based on these attributes you can create Use…" at bounding box center [517, 102] width 689 height 12
click at [879, 91] on button "Add Attribute" at bounding box center [900, 93] width 75 height 20
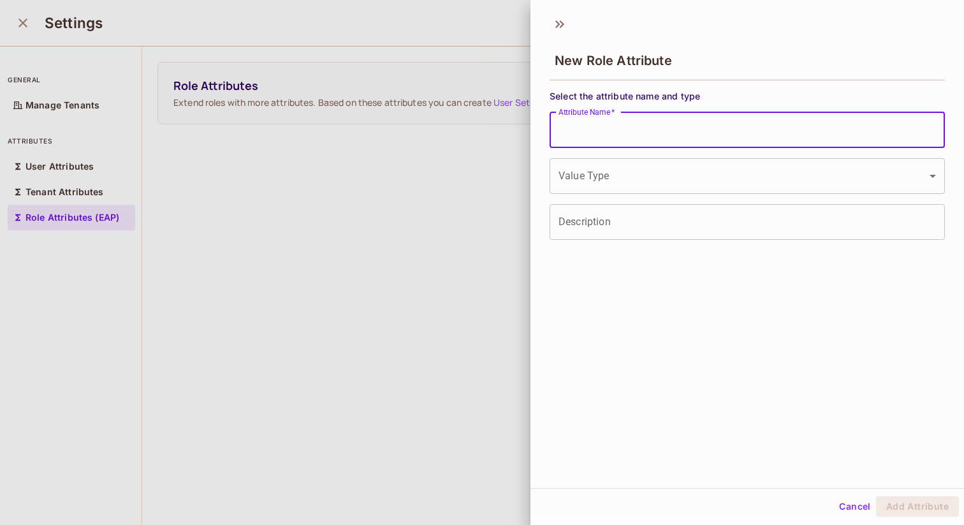
click at [654, 133] on input "Attribute Name   *" at bounding box center [747, 130] width 395 height 36
click at [620, 122] on input "Attribute Name   *" at bounding box center [747, 130] width 395 height 36
type input "****"
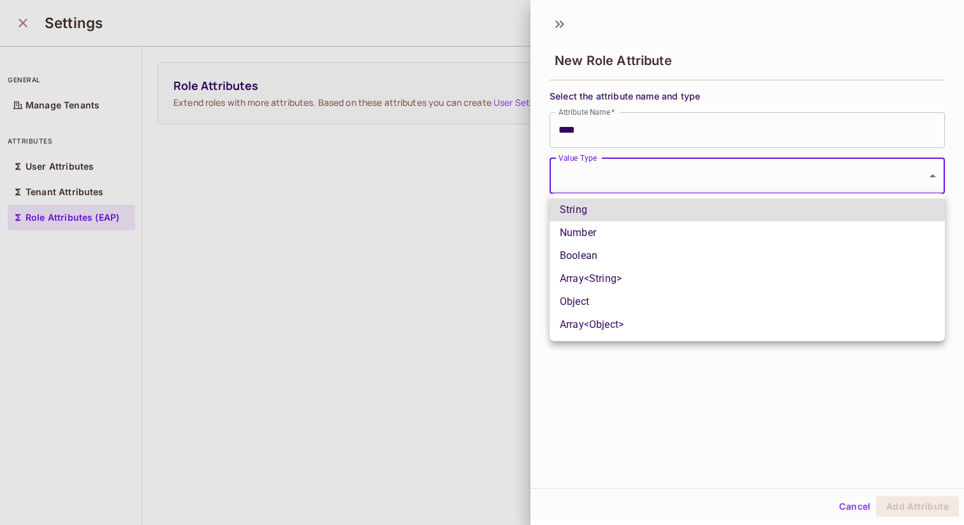
click at [583, 179] on body "Pro S Samara Projects Monitoring Settings data.samara.com Production Home Polic…" at bounding box center [482, 262] width 964 height 525
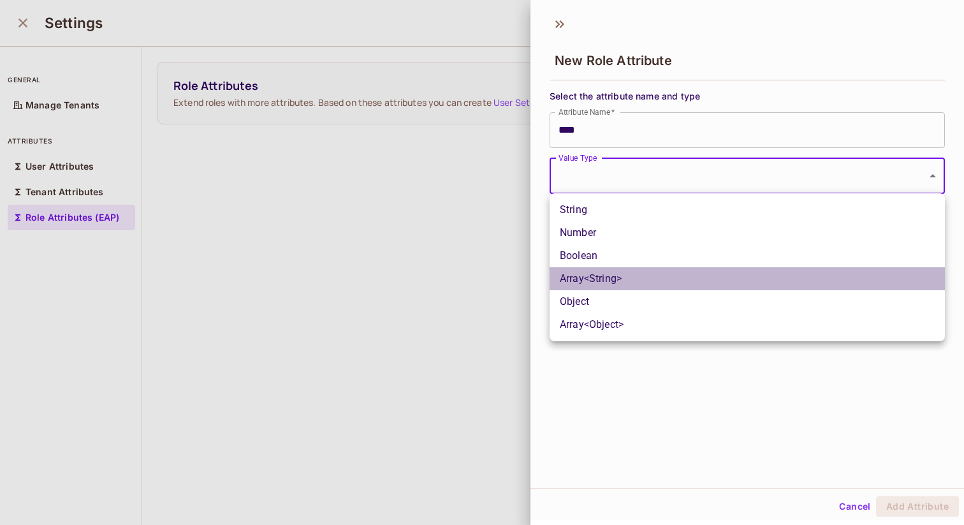
click at [617, 289] on li "Array<String>" at bounding box center [747, 278] width 395 height 23
type input "*****"
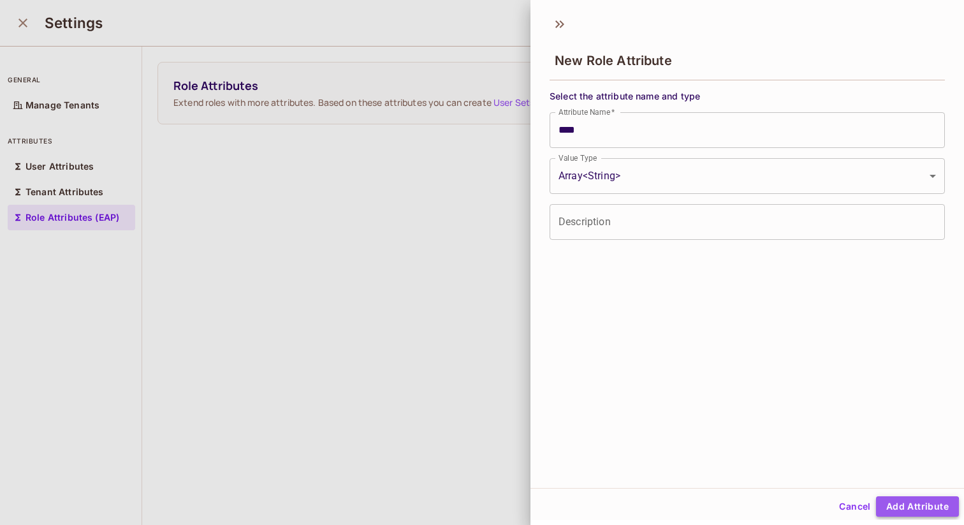
click at [907, 507] on button "Add Attribute" at bounding box center [917, 506] width 83 height 20
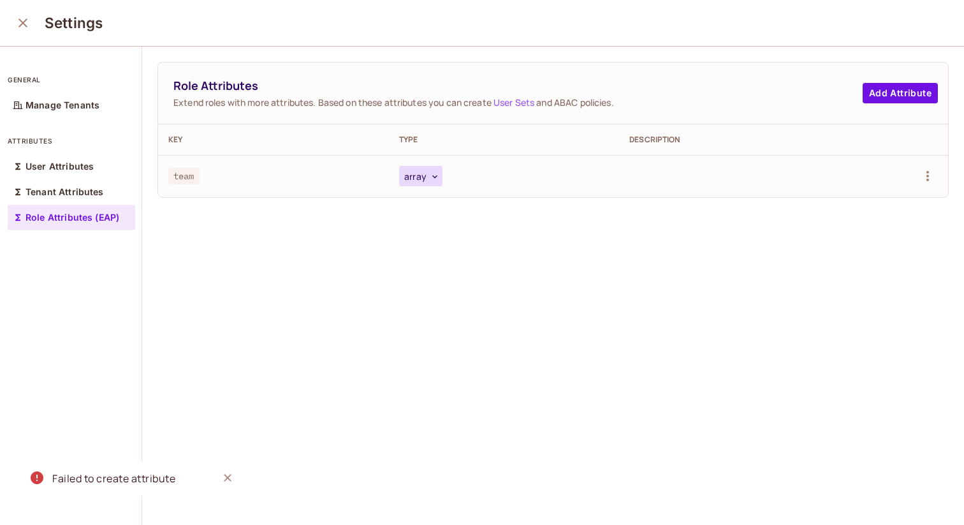
click at [426, 177] on button "array" at bounding box center [420, 176] width 43 height 20
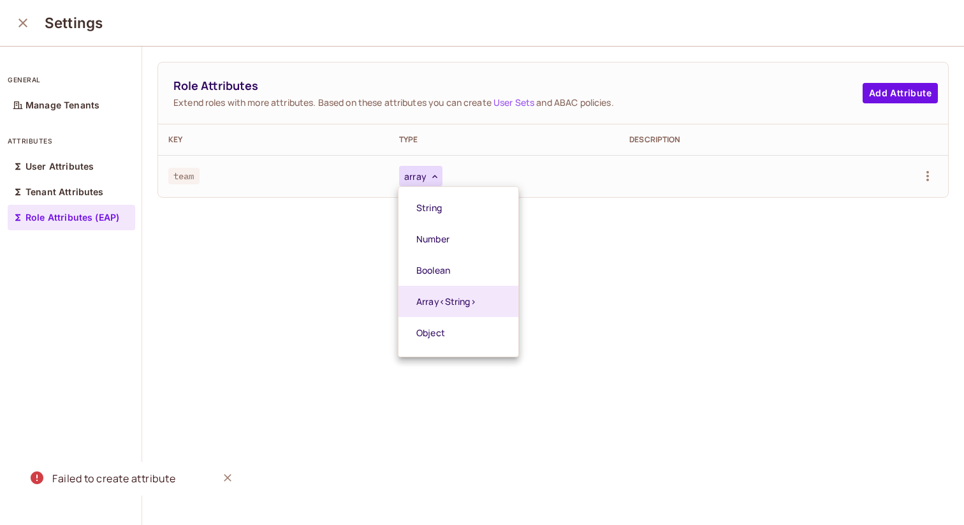
click at [646, 180] on div at bounding box center [482, 262] width 964 height 525
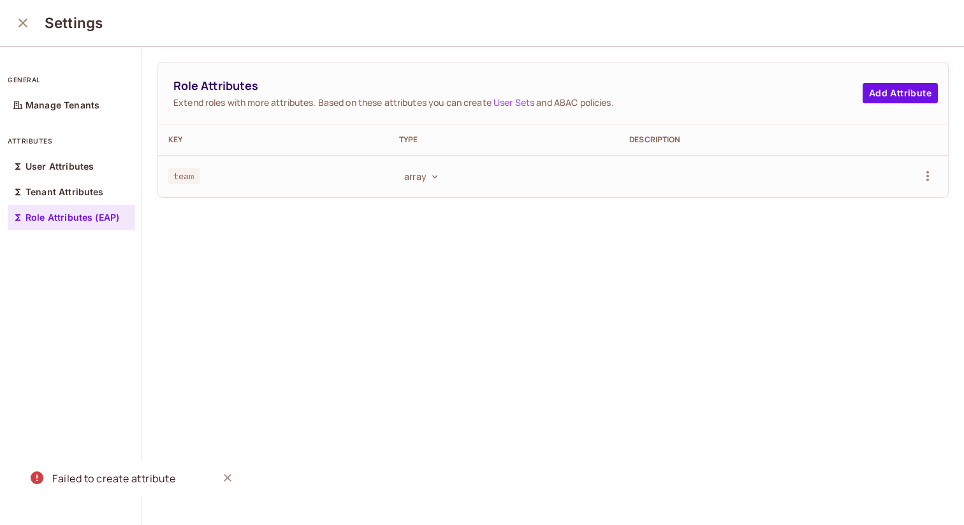
click at [665, 145] on th "Description" at bounding box center [734, 139] width 231 height 31
click at [62, 177] on div "User Attributes" at bounding box center [71, 166] width 127 height 25
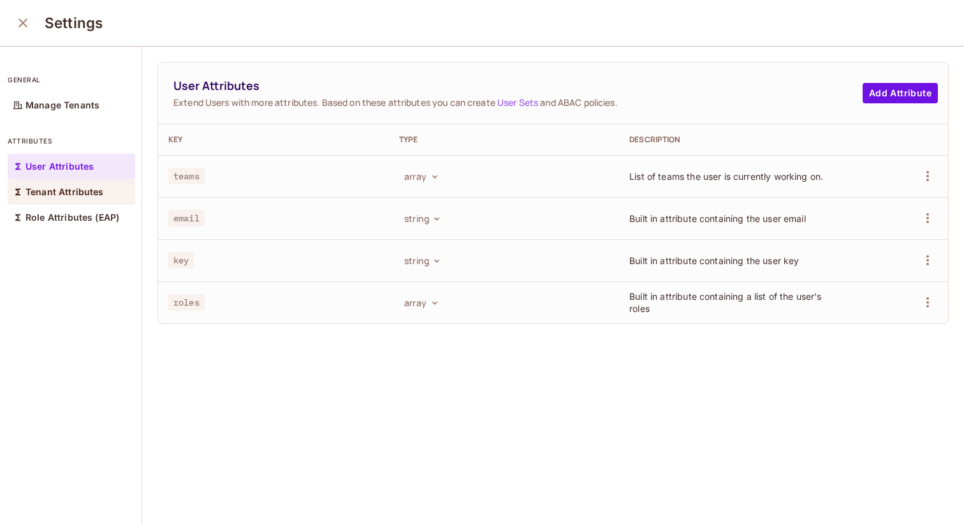
click at [73, 199] on div "Tenant Attributes" at bounding box center [71, 191] width 127 height 25
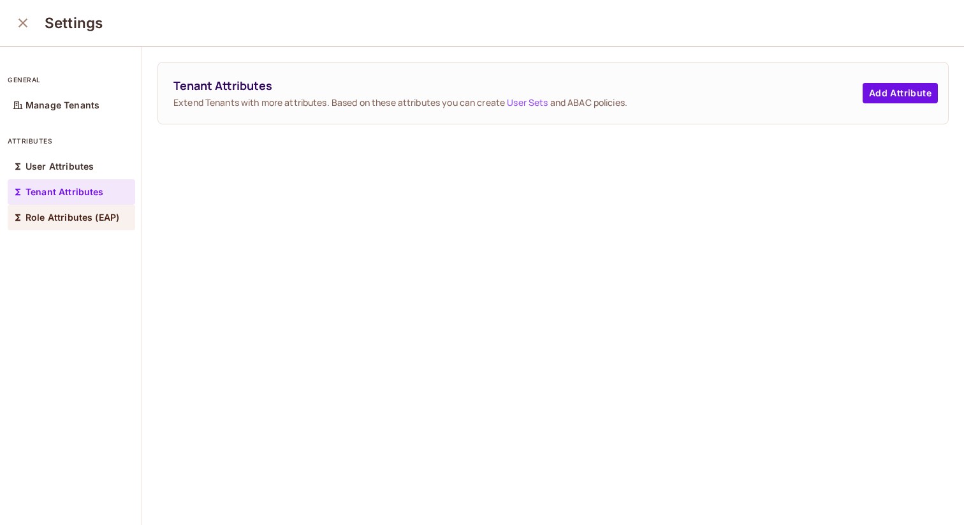
click at [89, 217] on p "Role Attributes (EAP)" at bounding box center [72, 217] width 94 height 10
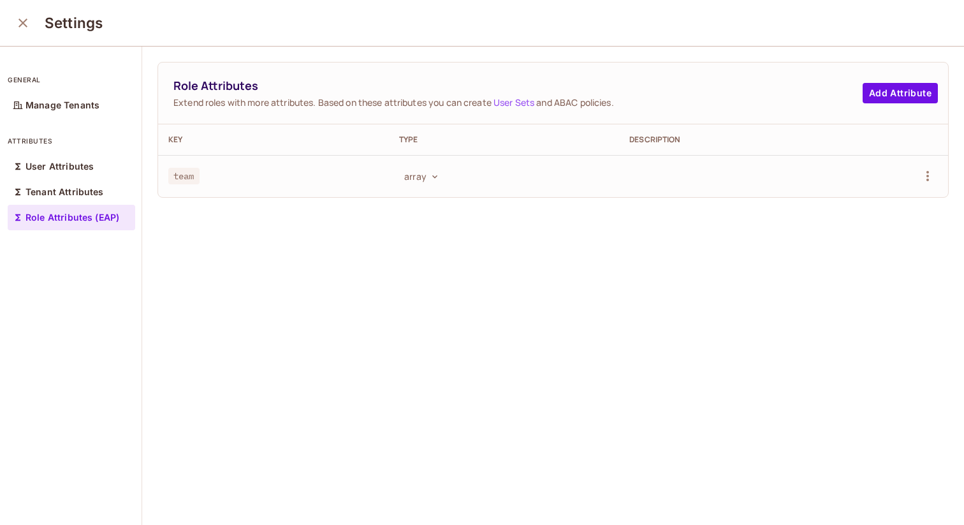
click at [520, 103] on link "User Sets" at bounding box center [513, 102] width 41 height 12
click at [87, 160] on div "User Attributes" at bounding box center [71, 166] width 127 height 25
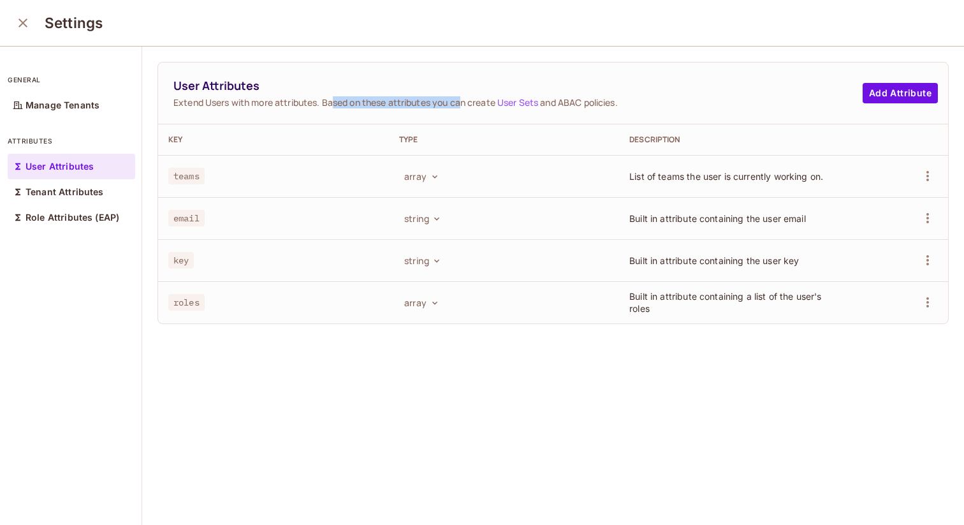
drag, startPoint x: 334, startPoint y: 105, endPoint x: 465, endPoint y: 105, distance: 131.3
click at [465, 105] on span "Extend Users with more attributes. Based on these attributes you can create Use…" at bounding box center [517, 102] width 689 height 12
click at [86, 215] on p "Role Attributes (EAP)" at bounding box center [72, 217] width 94 height 10
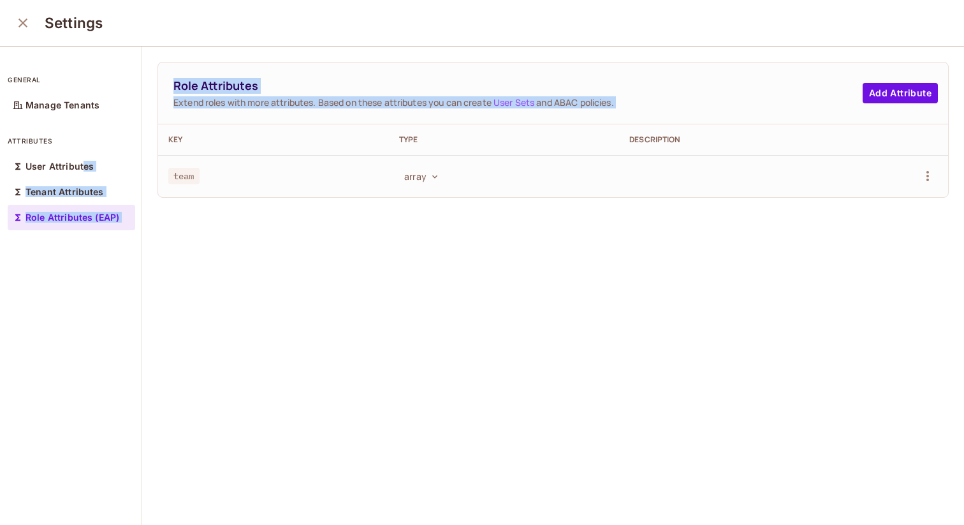
drag, startPoint x: 82, startPoint y: 164, endPoint x: 161, endPoint y: 136, distance: 84.7
click at [161, 136] on div "general Manage Tenants attributes User Attributes Tenant Attributes Role Attrib…" at bounding box center [482, 286] width 964 height 479
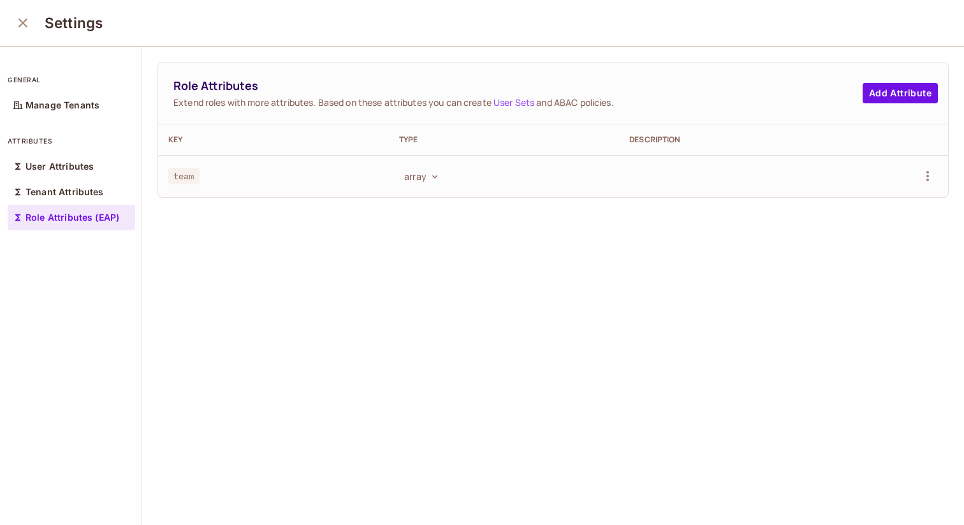
click at [216, 257] on div "Role Attributes Extend roles with more attributes. Based on these attributes yo…" at bounding box center [553, 286] width 822 height 479
click at [928, 173] on icon "button" at bounding box center [927, 175] width 15 height 15
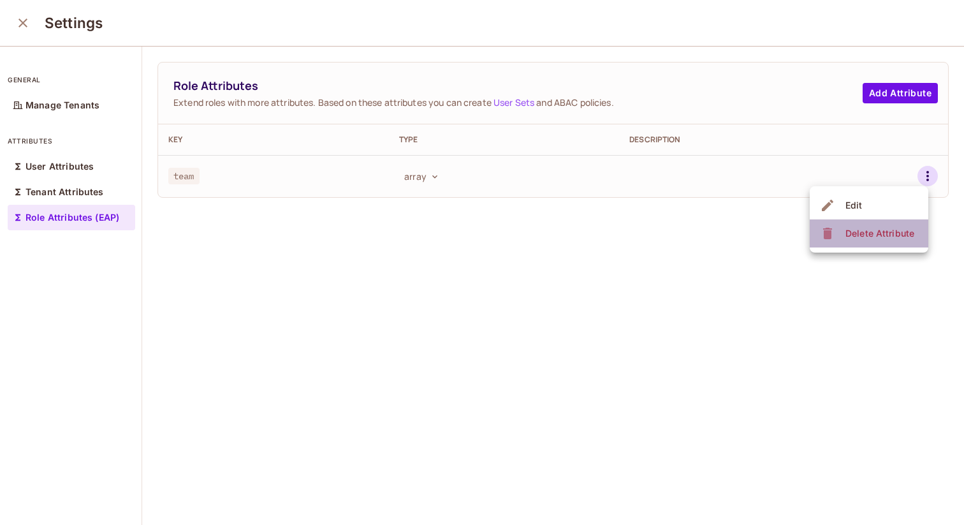
click at [850, 236] on div "Delete Attribute" at bounding box center [879, 233] width 69 height 13
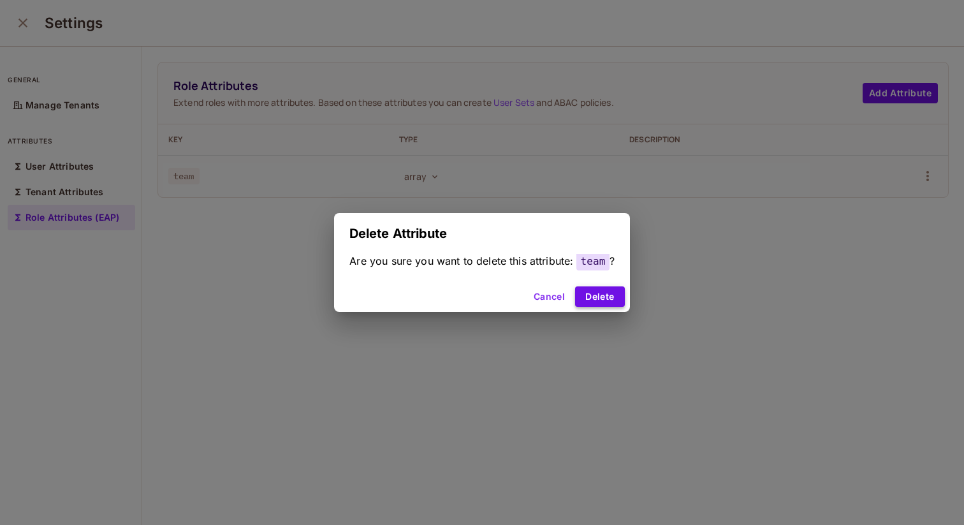
click at [594, 293] on button "Delete" at bounding box center [599, 296] width 49 height 20
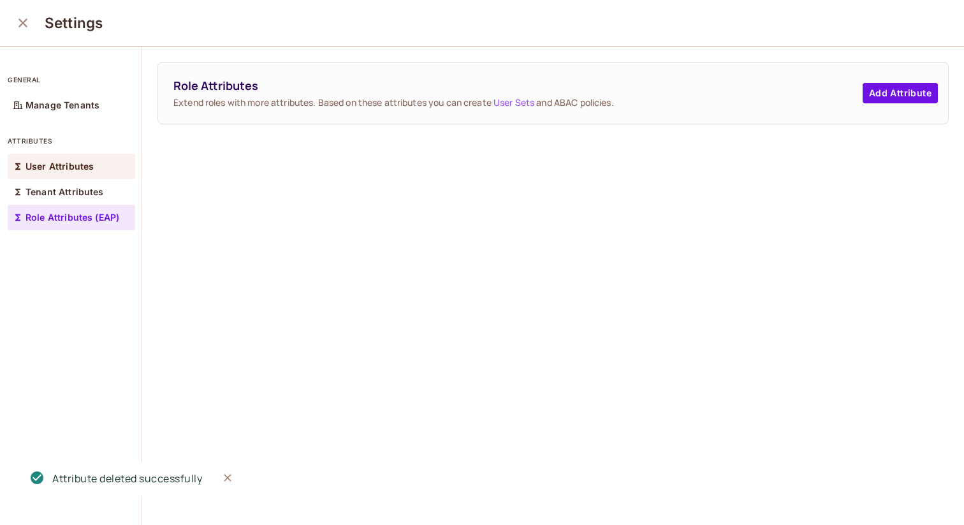
click at [74, 169] on p "User Attributes" at bounding box center [59, 166] width 68 height 10
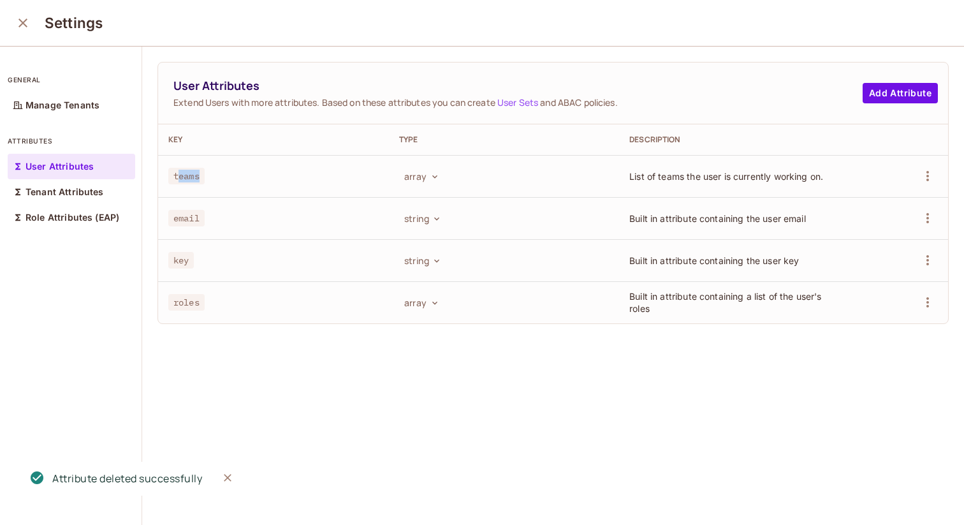
drag, startPoint x: 178, startPoint y: 173, endPoint x: 229, endPoint y: 173, distance: 51.0
click at [229, 173] on div "teams" at bounding box center [273, 176] width 210 height 13
click at [72, 127] on div "attributes User Attributes Tenant Attributes Role Attributes (EAP)" at bounding box center [71, 176] width 127 height 107
click at [85, 104] on p "Manage Tenants" at bounding box center [62, 105] width 74 height 10
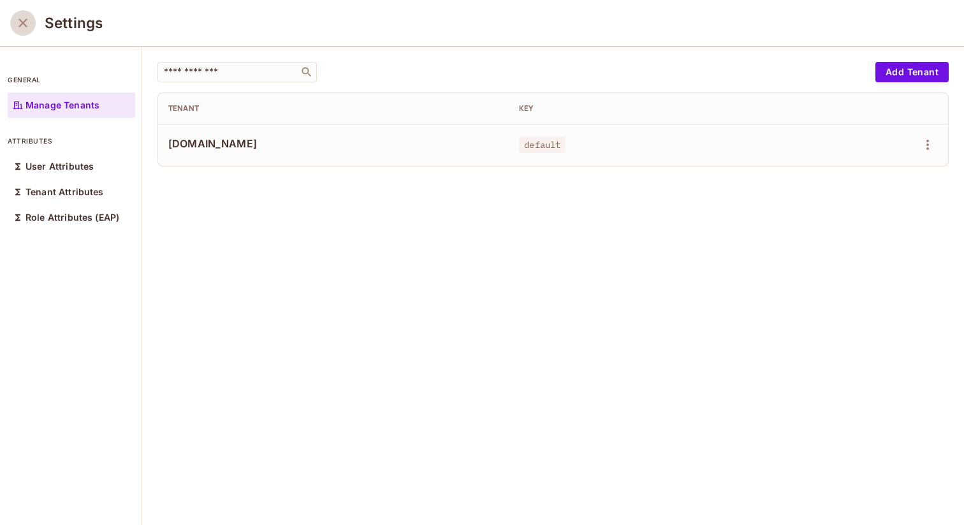
click at [30, 27] on icon "close" at bounding box center [22, 22] width 15 height 15
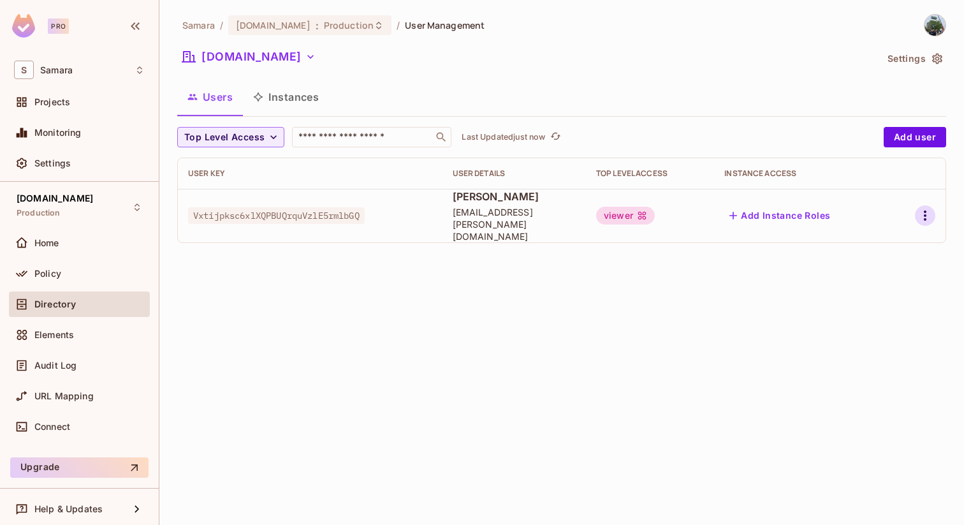
click at [924, 214] on icon "button" at bounding box center [925, 215] width 3 height 10
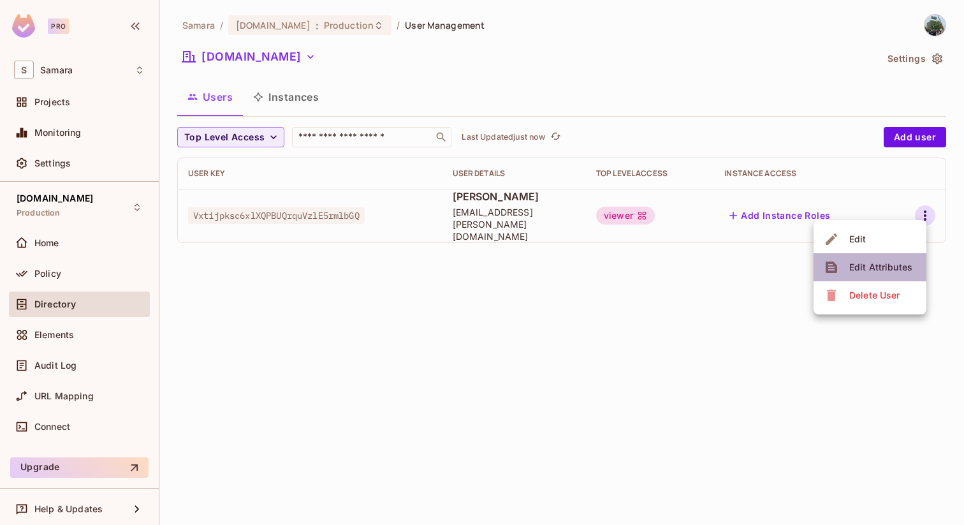
click at [875, 261] on div "Edit Attributes" at bounding box center [880, 267] width 63 height 13
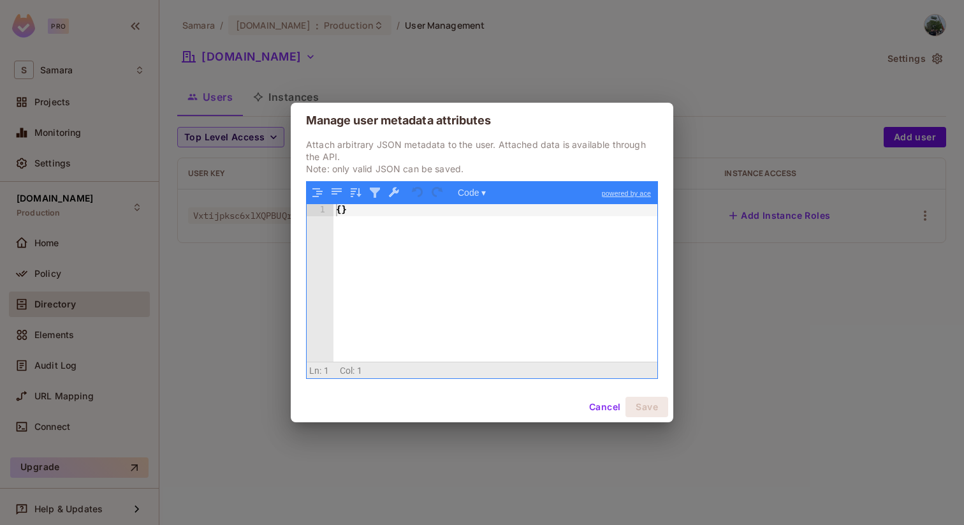
click at [400, 235] on div "{ }" at bounding box center [495, 294] width 324 height 181
click at [350, 215] on div "{ }" at bounding box center [495, 294] width 324 height 181
click at [480, 193] on button "Code ▾" at bounding box center [471, 192] width 37 height 17
click at [470, 263] on div "{ }" at bounding box center [495, 294] width 324 height 181
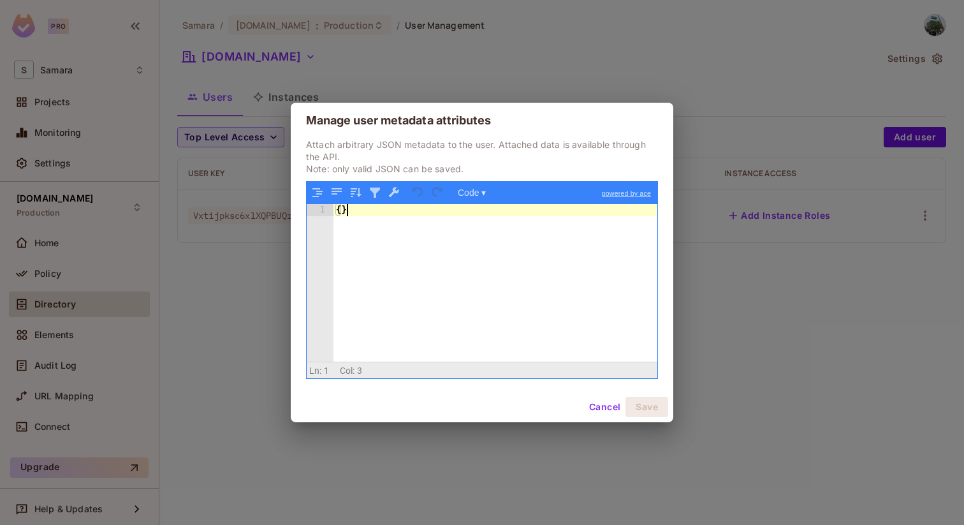
click at [340, 206] on div "{ }" at bounding box center [495, 294] width 324 height 181
click at [437, 389] on div "Attach arbitrary JSON metadata to the user. Attached data is available through …" at bounding box center [482, 264] width 382 height 253
click at [501, 219] on div "{ teams: [ "development" ]}" at bounding box center [495, 294] width 324 height 181
click at [342, 212] on div "{ teams: [ "development" ]}" at bounding box center [495, 294] width 324 height 181
click at [634, 402] on button "Save" at bounding box center [646, 407] width 43 height 20
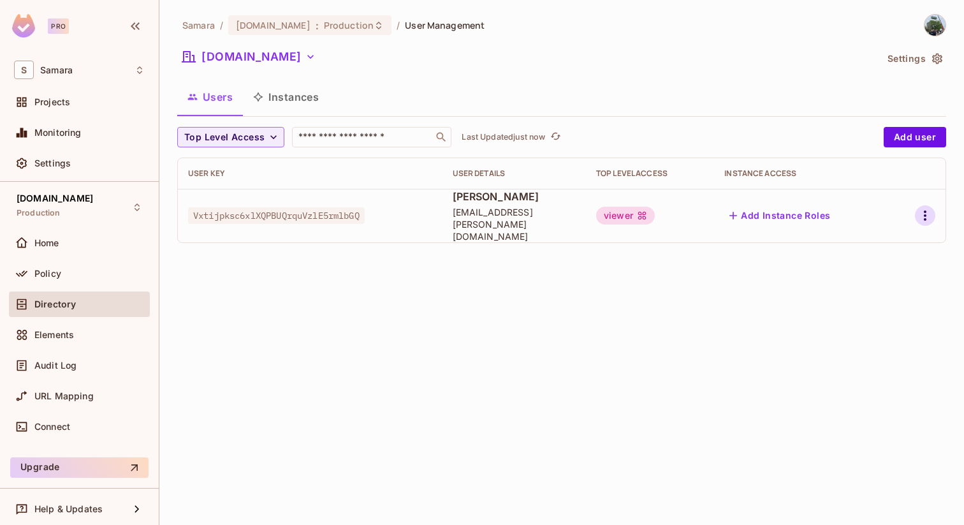
click at [927, 215] on icon "button" at bounding box center [924, 215] width 15 height 15
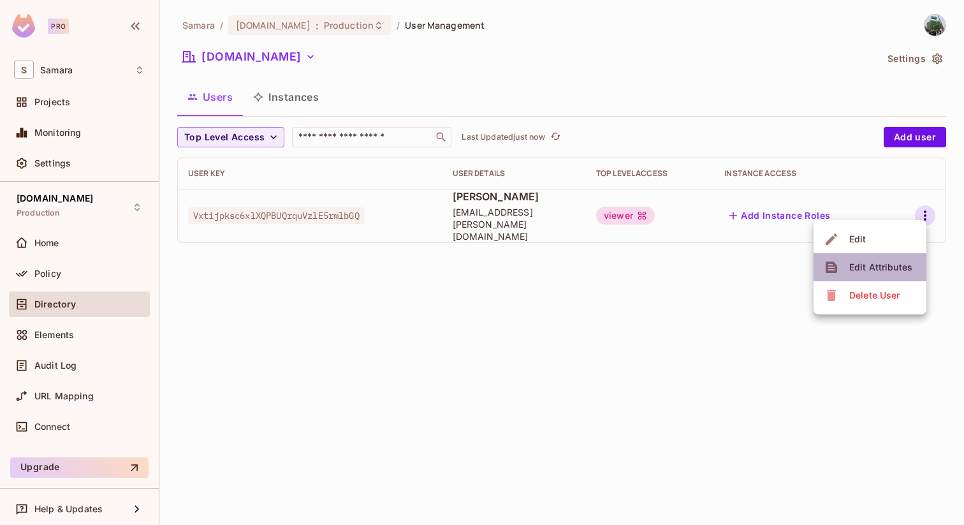
click at [859, 267] on div "Edit Attributes" at bounding box center [880, 267] width 63 height 13
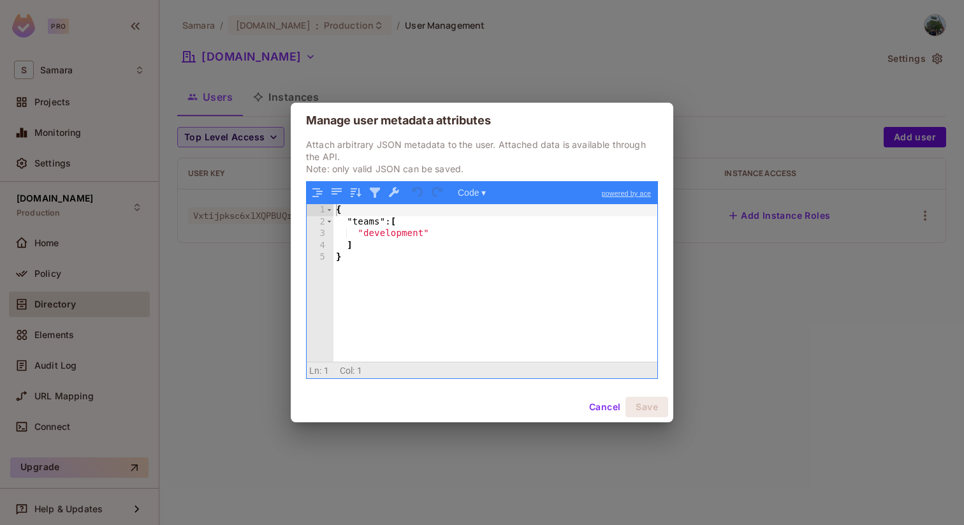
click at [616, 404] on button "Cancel" at bounding box center [604, 407] width 41 height 20
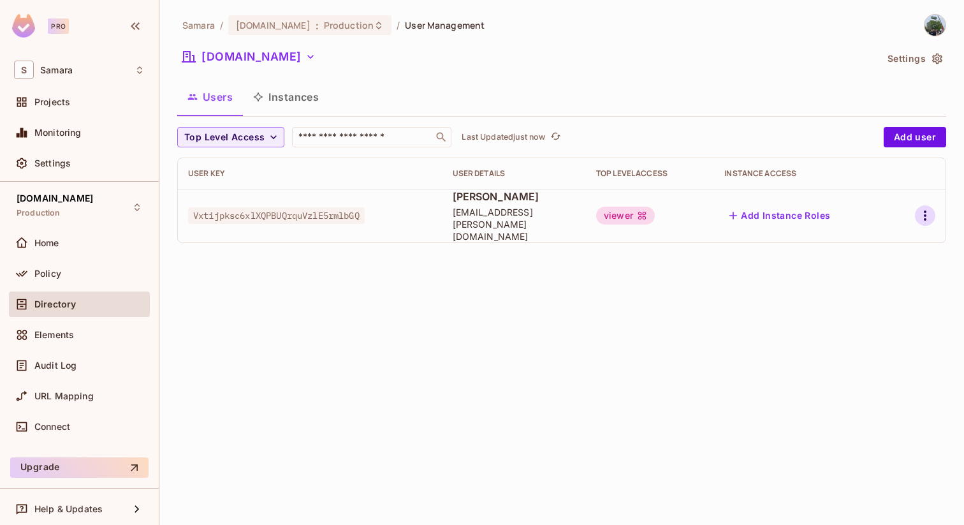
click at [922, 211] on icon "button" at bounding box center [924, 215] width 15 height 15
click at [887, 233] on li "Edit" at bounding box center [869, 239] width 113 height 28
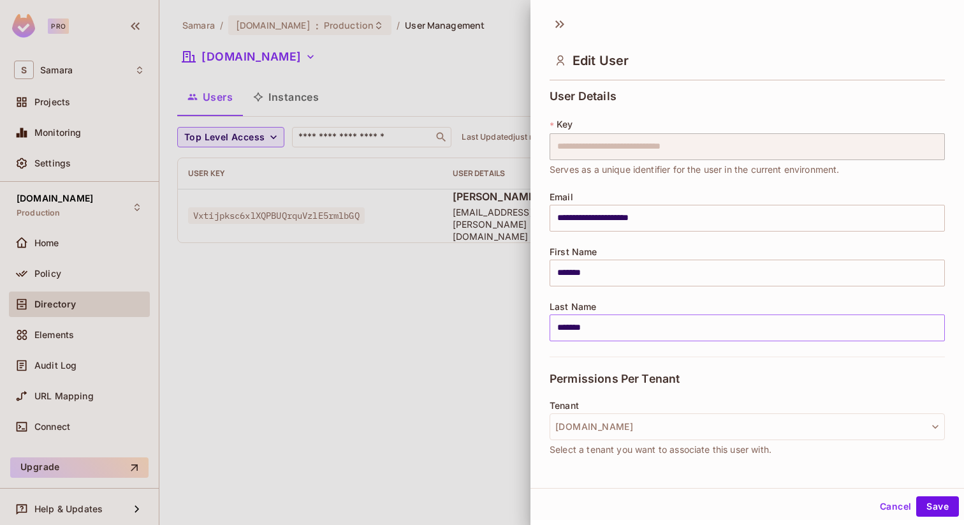
scroll to position [154, 0]
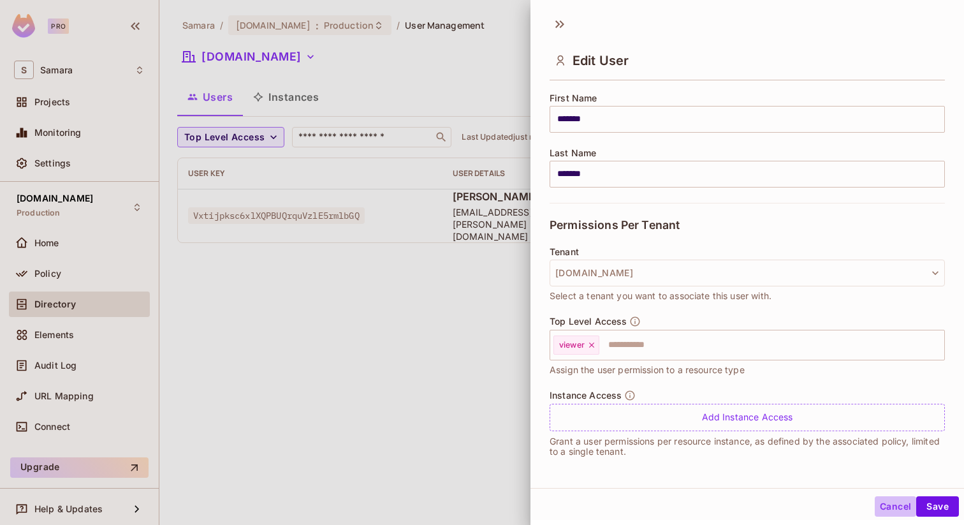
click at [901, 511] on button "Cancel" at bounding box center [895, 506] width 41 height 20
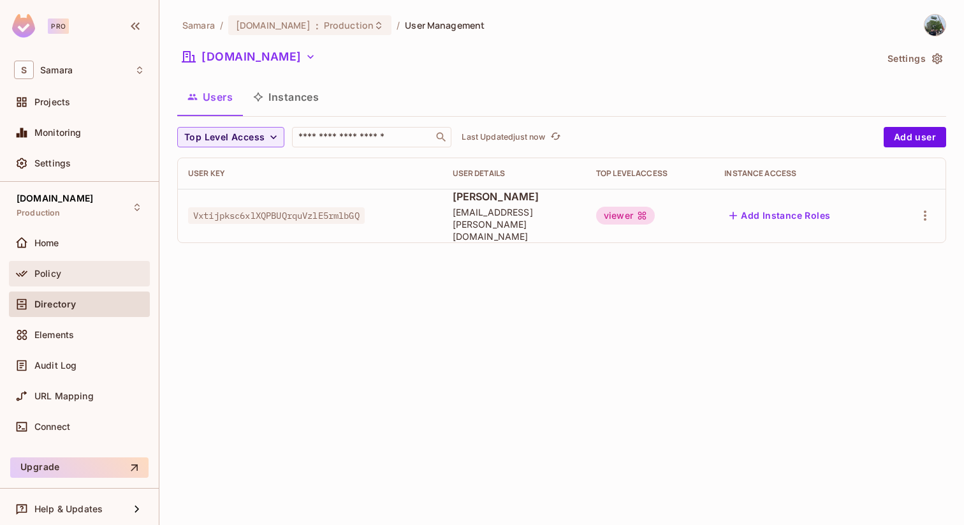
click at [106, 267] on div "Policy" at bounding box center [79, 273] width 131 height 15
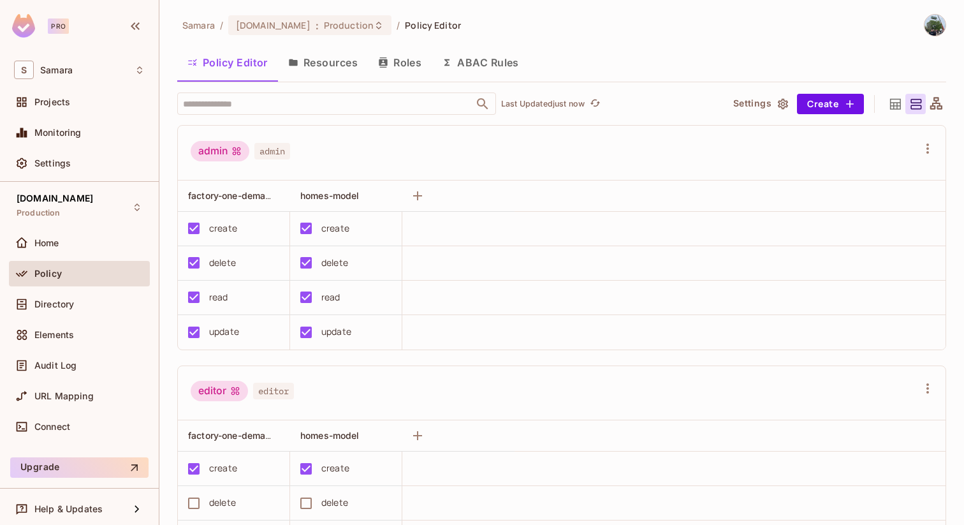
click at [396, 64] on button "Roles" at bounding box center [400, 63] width 64 height 32
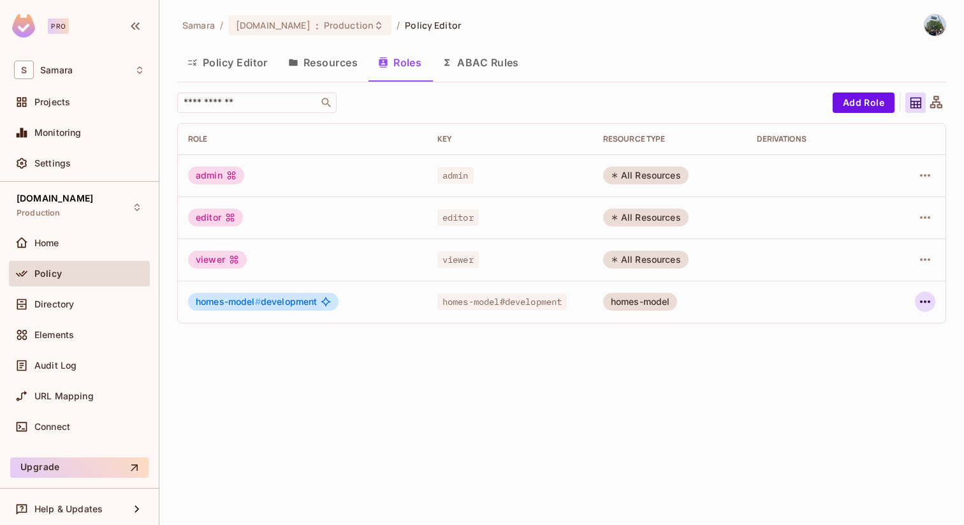
click at [927, 298] on icon "button" at bounding box center [924, 301] width 15 height 15
click at [711, 342] on div at bounding box center [482, 262] width 964 height 525
click at [483, 56] on button "ABAC Rules" at bounding box center [481, 63] width 98 height 32
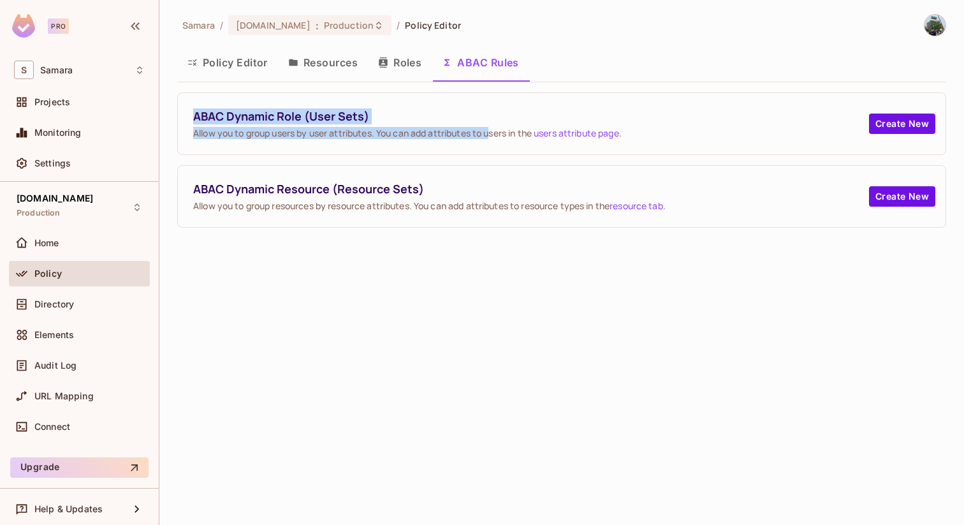
drag, startPoint x: 192, startPoint y: 119, endPoint x: 491, endPoint y: 131, distance: 299.9
click at [491, 131] on div "ABAC Dynamic Role (User Sets) Allow you to group users by user attributes. You …" at bounding box center [562, 123] width 768 height 61
click at [906, 125] on button "Create New" at bounding box center [902, 123] width 66 height 20
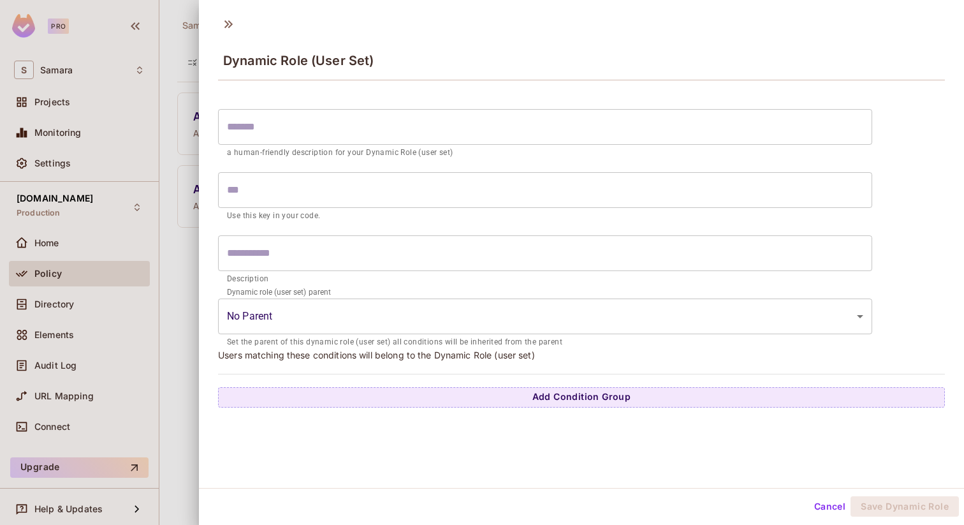
click at [506, 126] on input "text" at bounding box center [545, 127] width 654 height 36
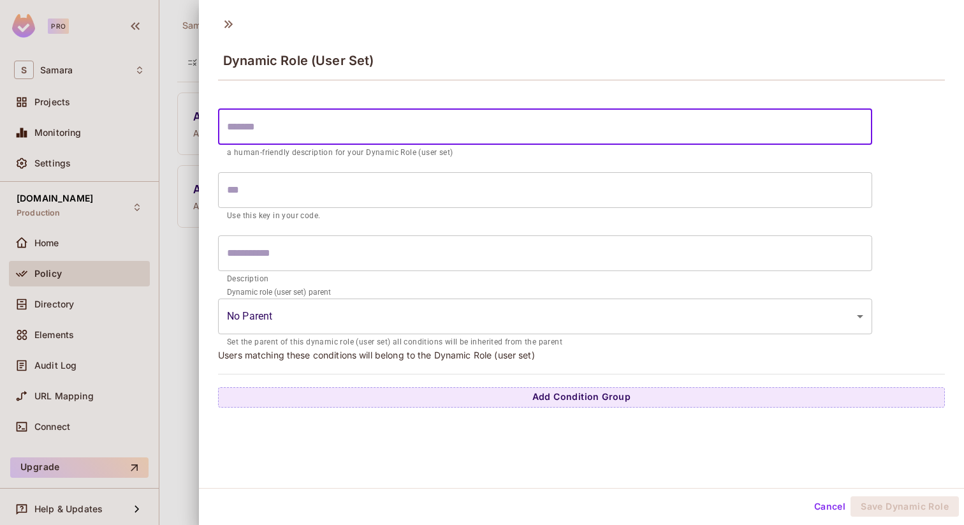
click at [251, 159] on p "a human-friendly description for your Dynamic Role (user set)" at bounding box center [545, 153] width 636 height 13
click at [296, 140] on input "text" at bounding box center [545, 127] width 654 height 36
type input "*"
type input "**"
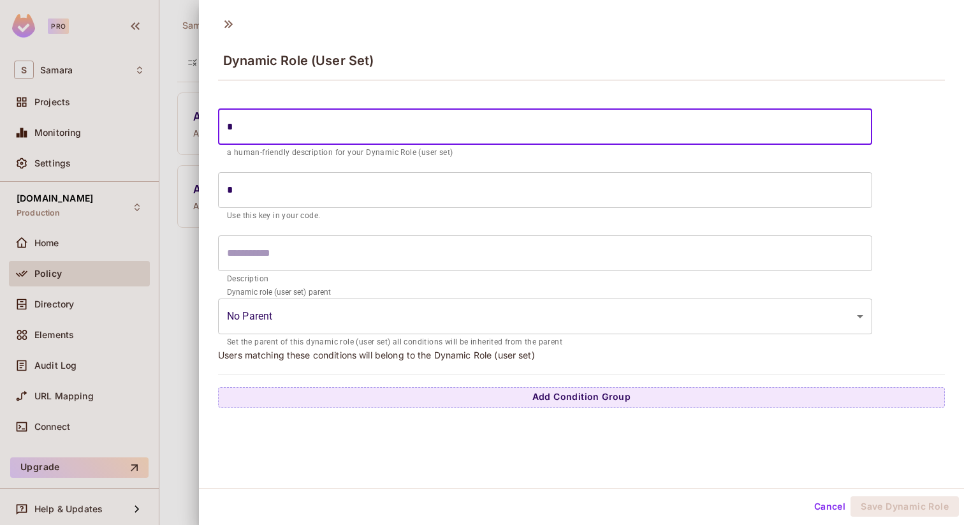
type input "**"
type input "***"
type input "****"
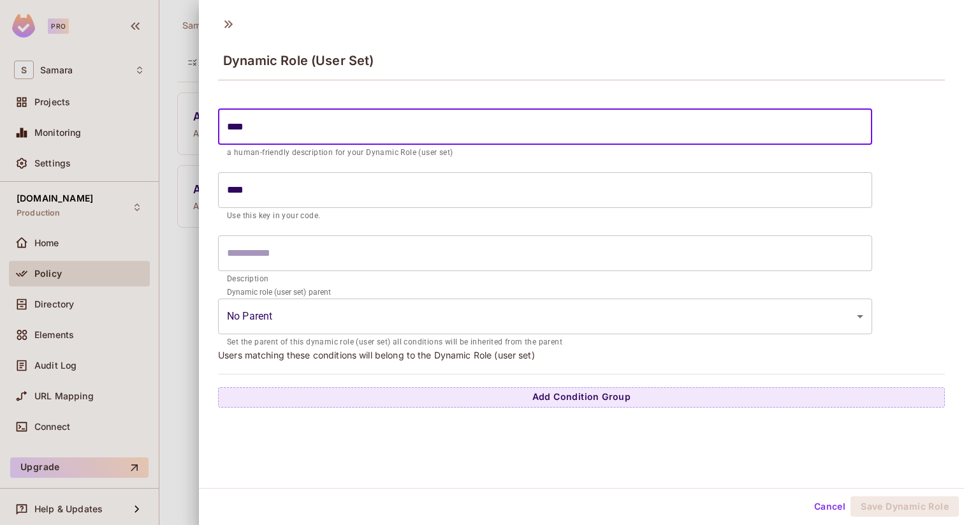
type input "*****"
type input "******"
type input "*******"
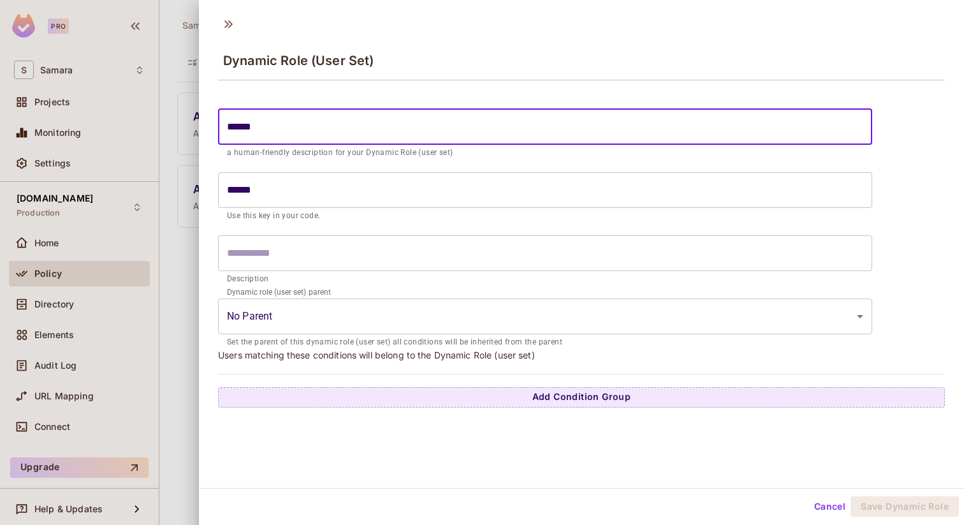
type input "*******"
type input "********"
type input "*********"
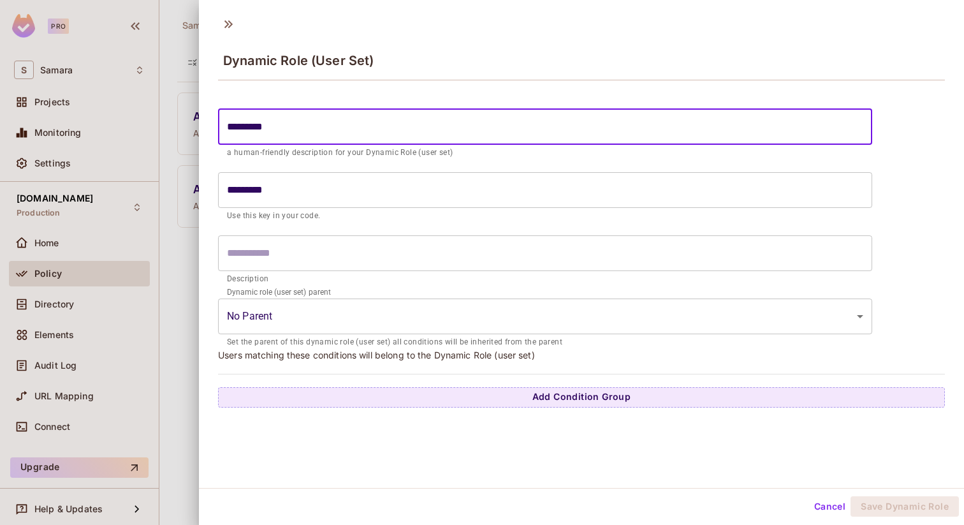
type input "**********"
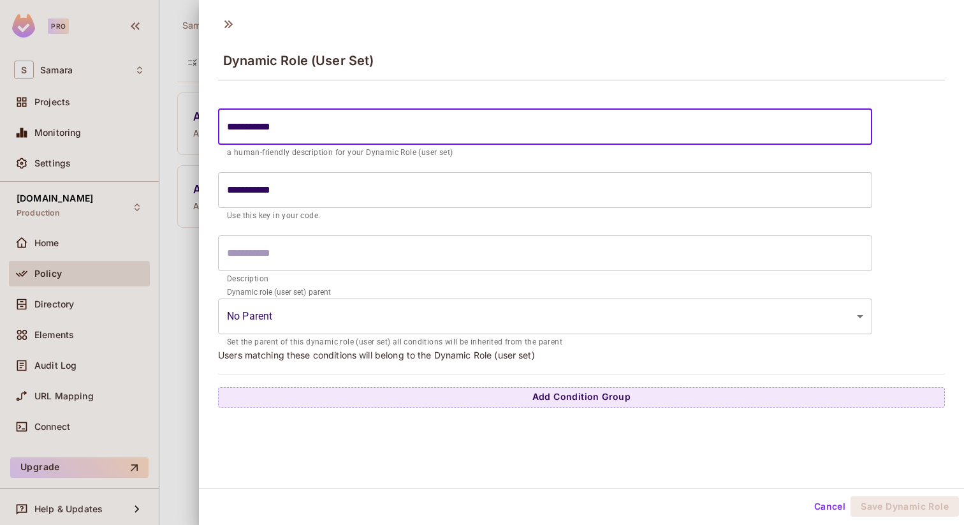
type input "**********"
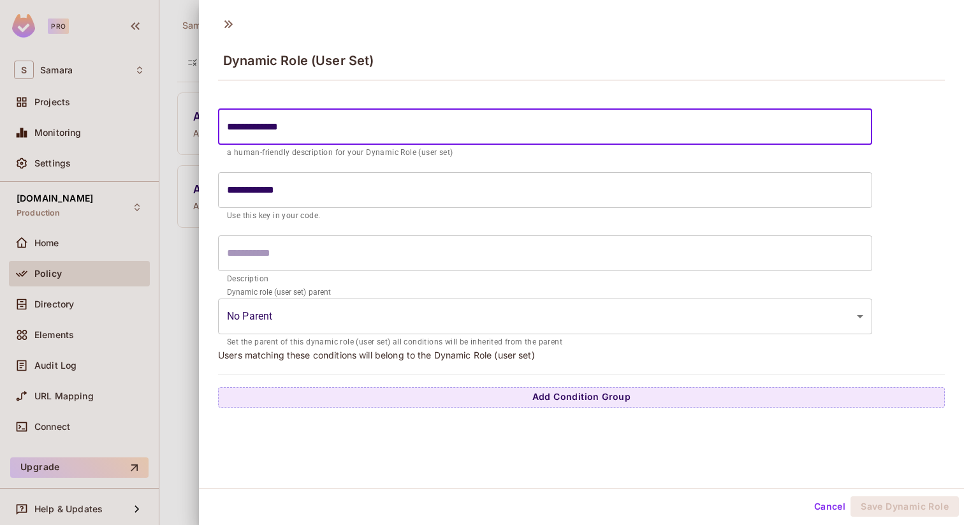
paste input "**********"
type input "**********"
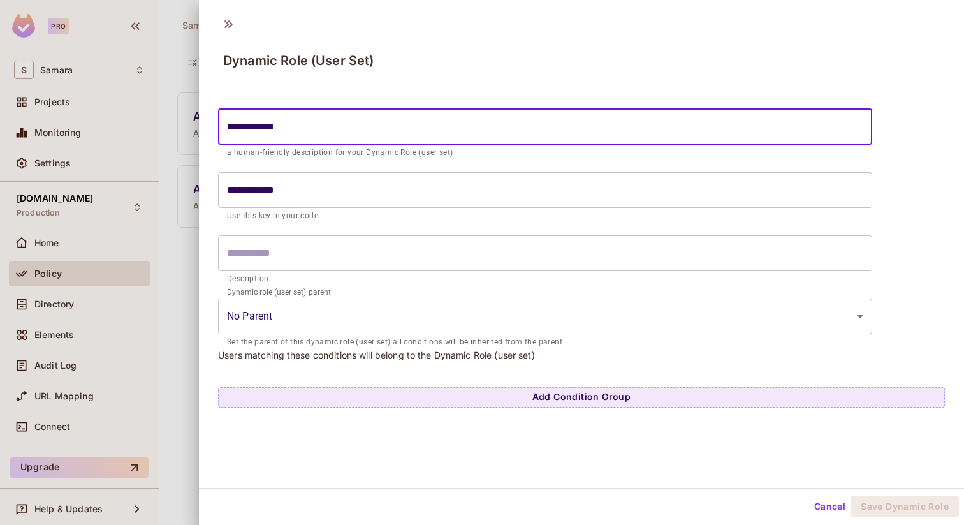
type input "**********"
click at [316, 128] on input "**********" at bounding box center [545, 127] width 654 height 36
type input "**********"
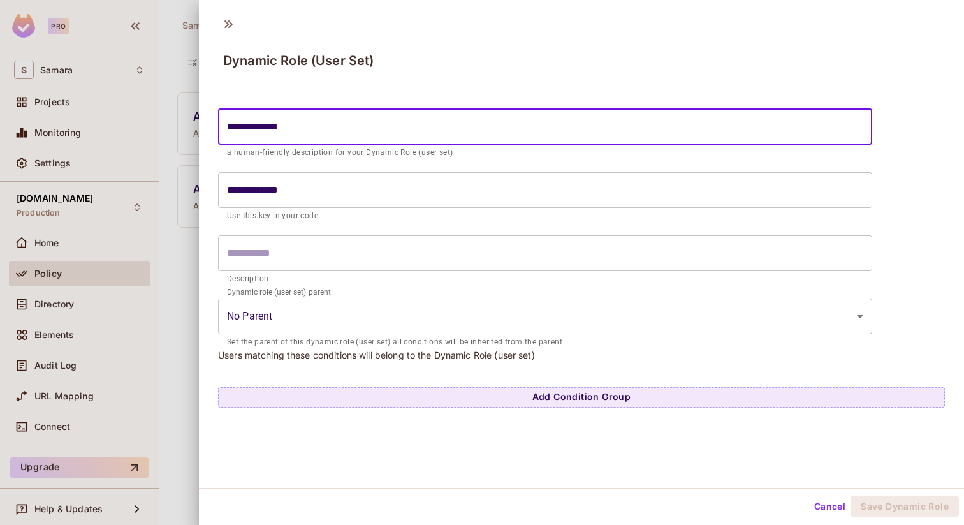
type input "**********"
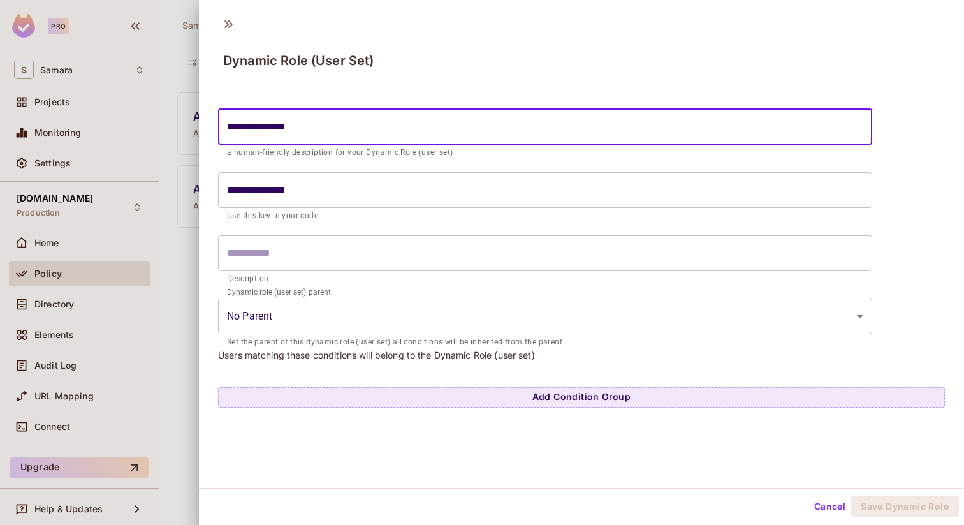
type input "**********"
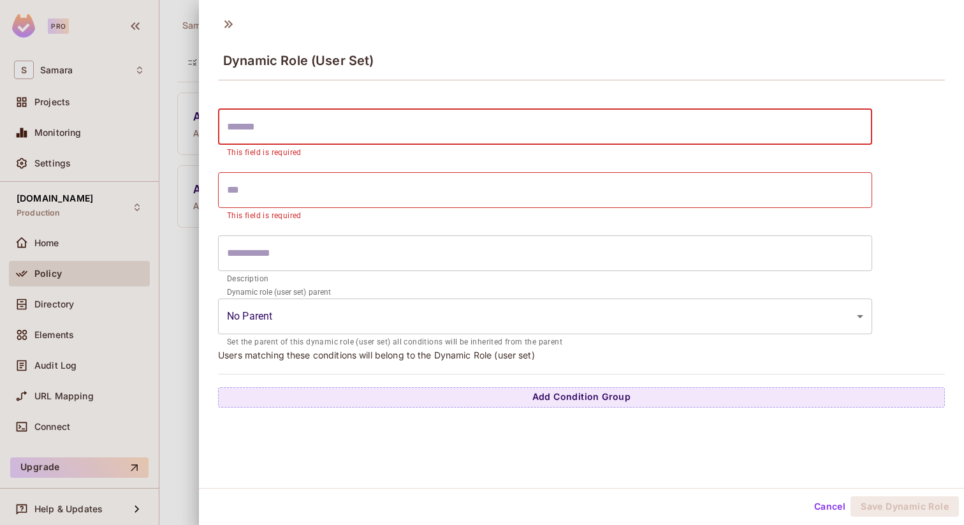
type input "*"
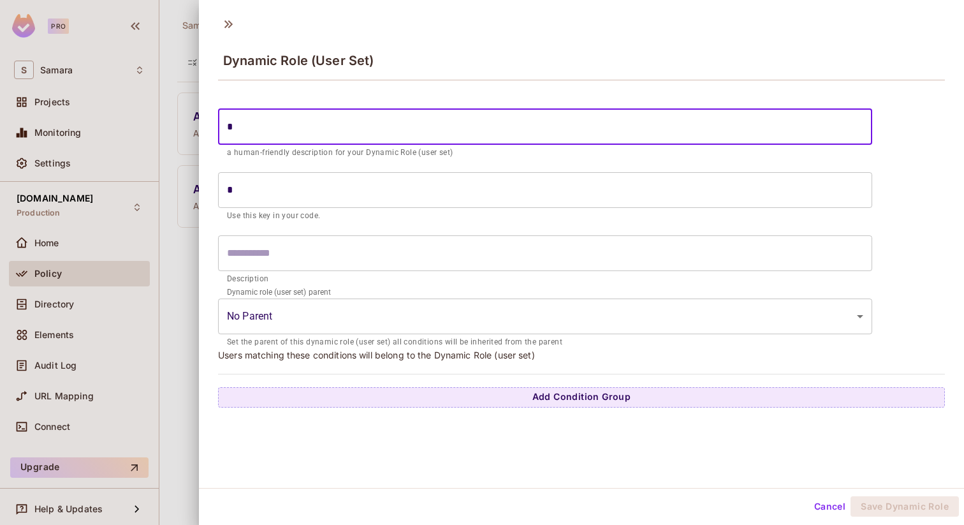
type input "**"
type input "***"
type input "****"
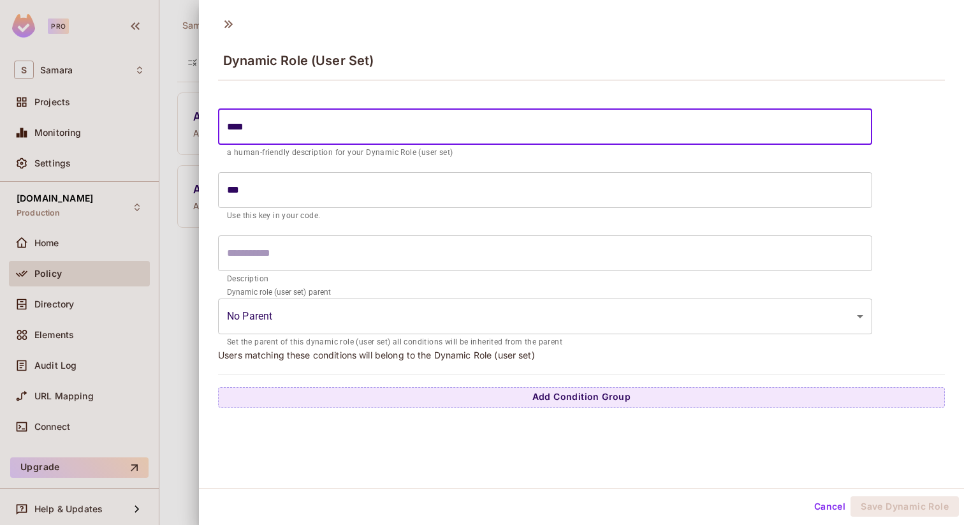
type input "****"
type input "*****"
type input "******"
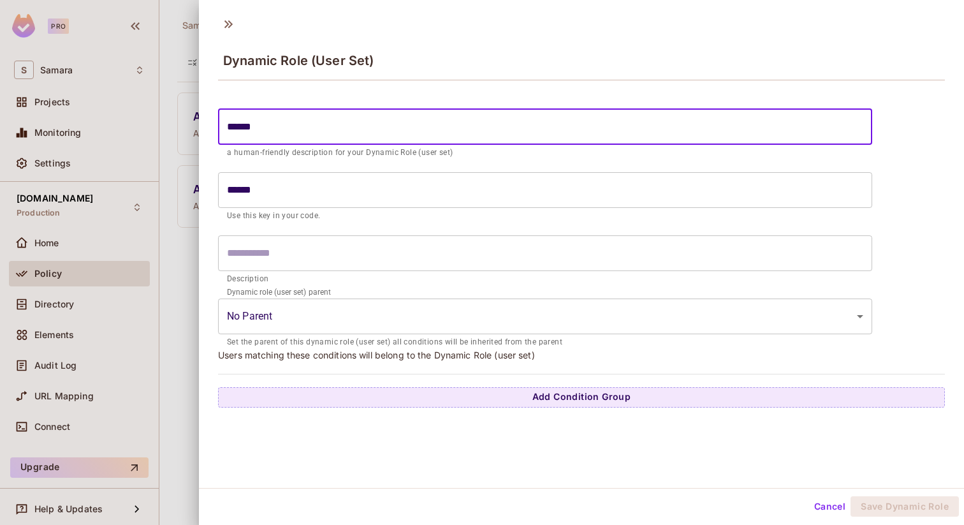
type input "*******"
type input "********"
type input "*********"
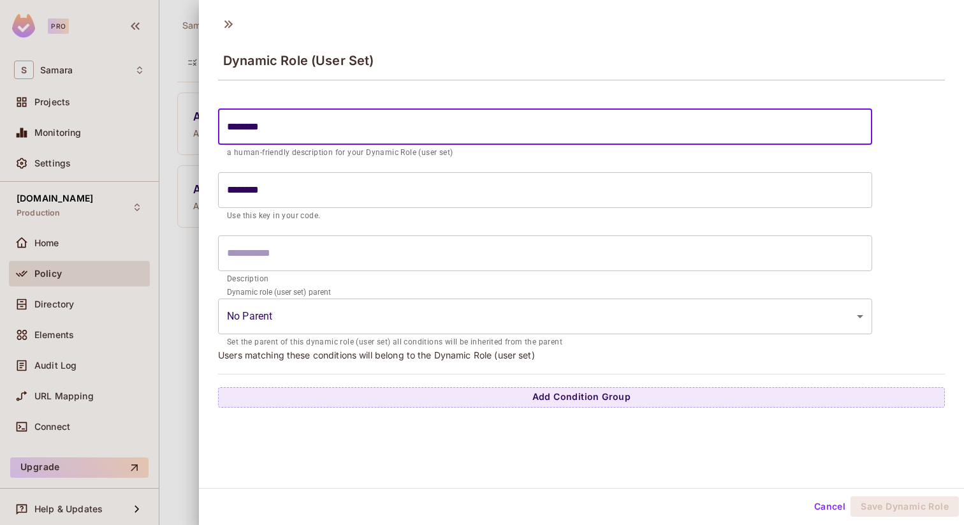
type input "*********"
type input "**********"
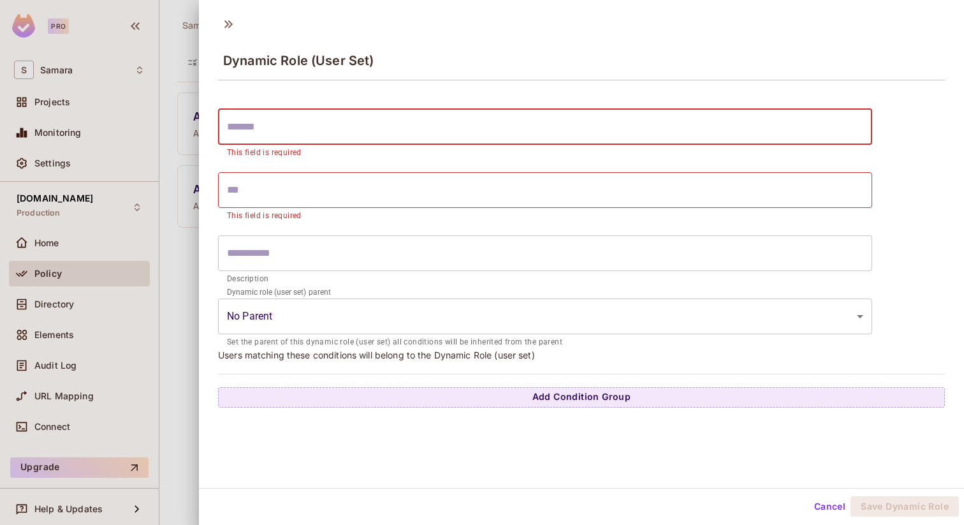
type input "*"
type input "**"
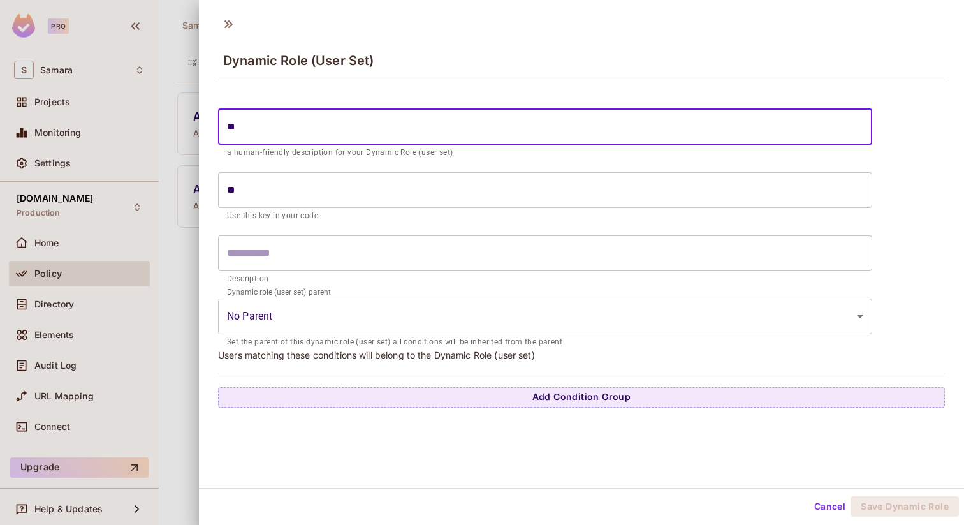
type input "***"
type input "****"
type input "*****"
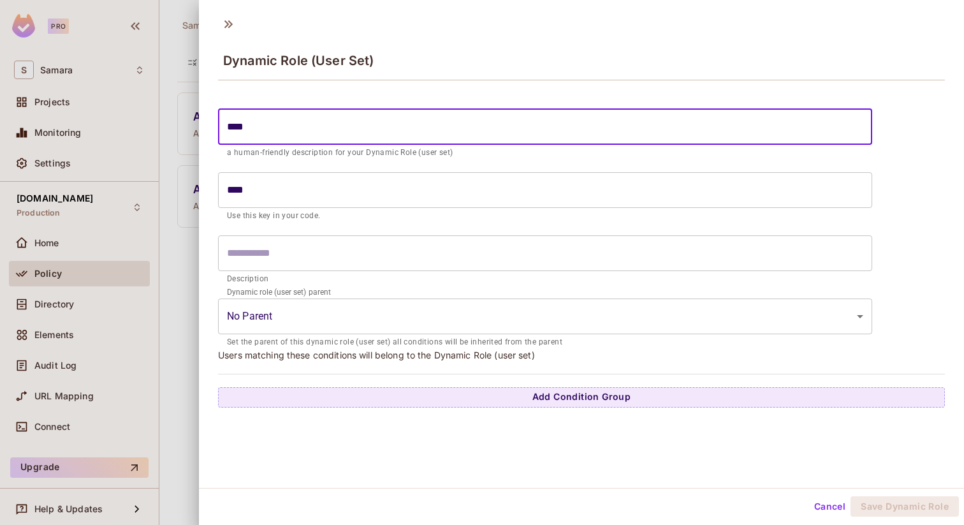
type input "*****"
type input "*******"
type input "********"
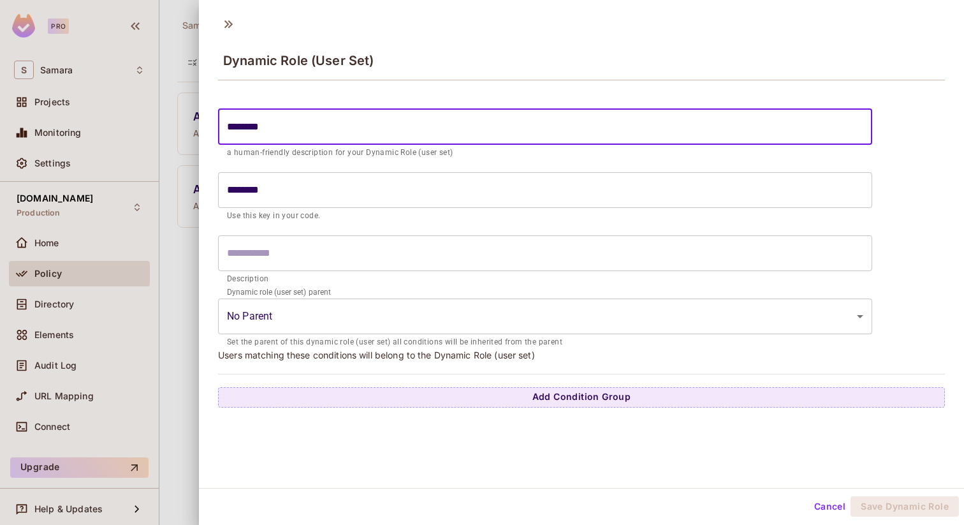
type input "*********"
type input "**********"
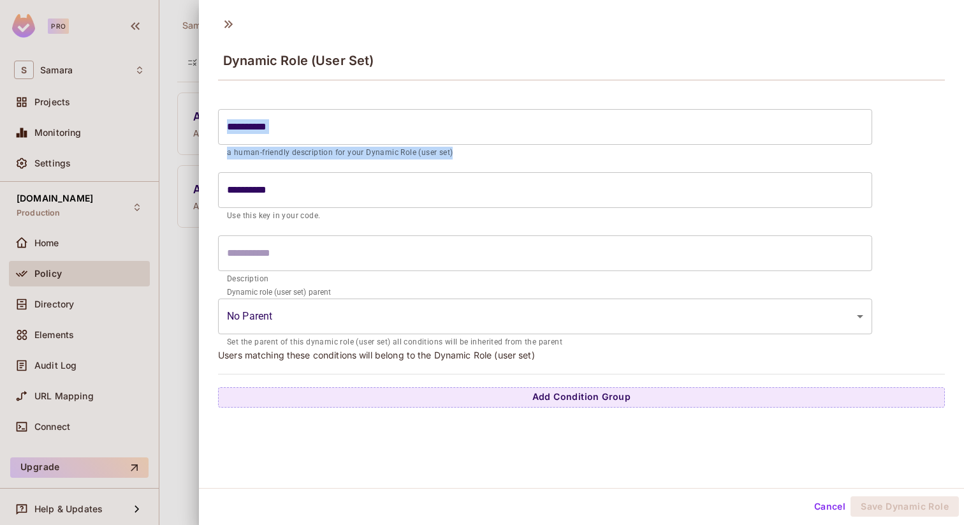
drag, startPoint x: 451, startPoint y: 150, endPoint x: 218, endPoint y: 152, distance: 232.7
click at [218, 152] on div "**********" at bounding box center [545, 134] width 654 height 50
click at [252, 152] on p "a human-friendly description for your Dynamic Role (user set)" at bounding box center [545, 153] width 636 height 13
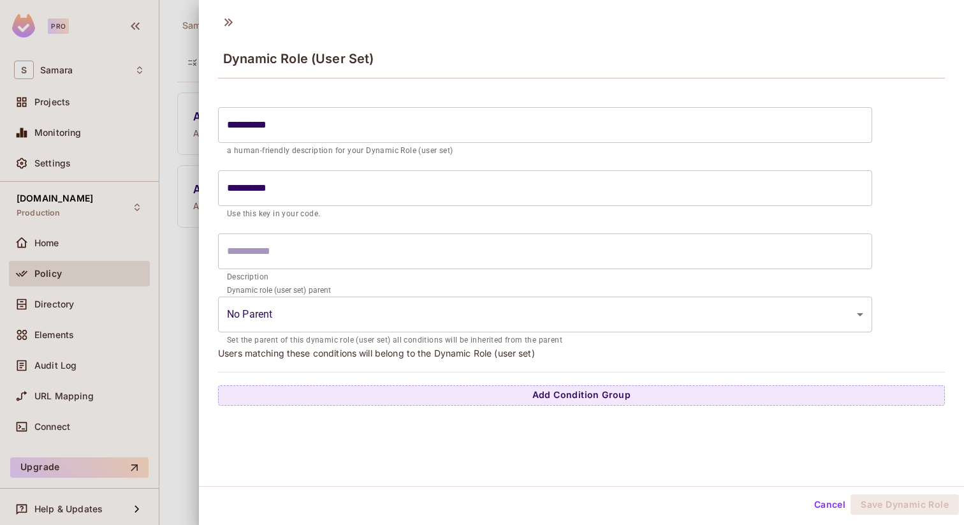
click at [305, 291] on label "Dynamic role (user set) parent" at bounding box center [278, 289] width 103 height 11
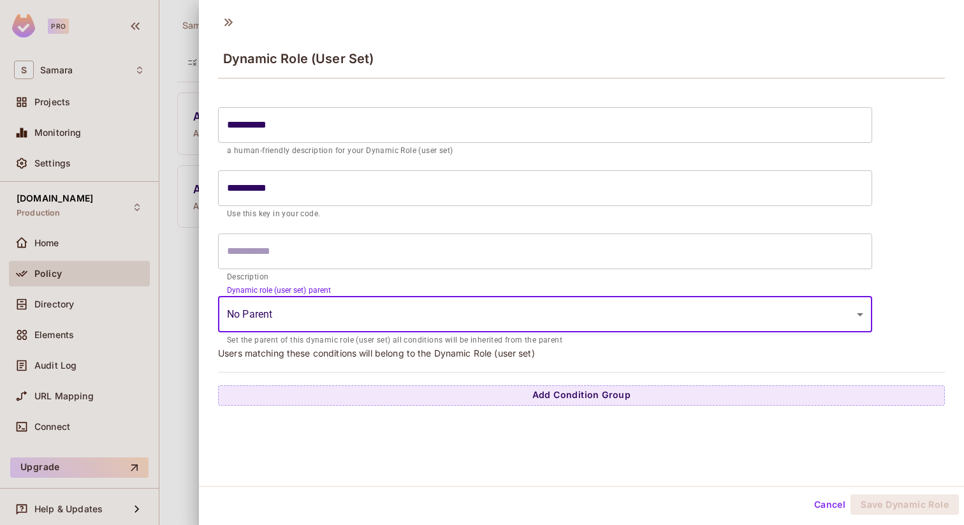
click at [305, 310] on body "**********" at bounding box center [482, 262] width 964 height 525
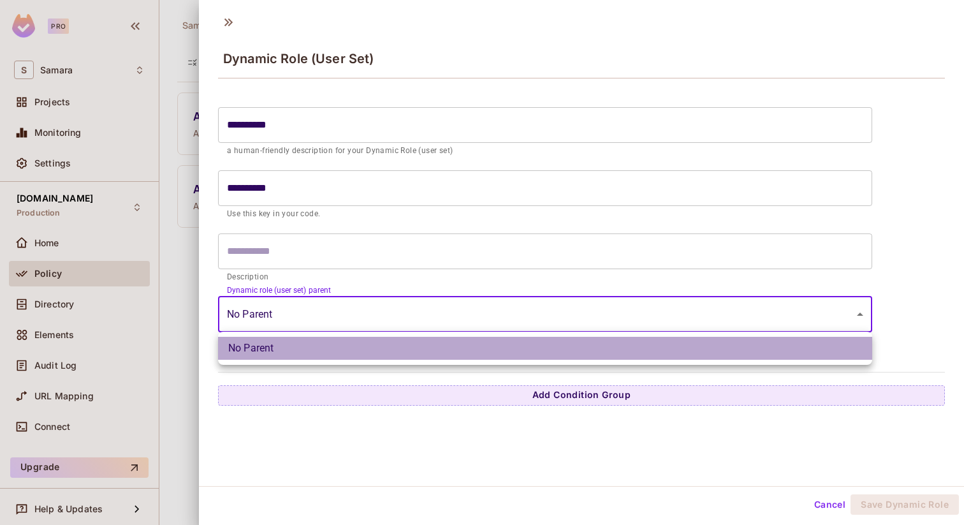
click at [313, 349] on li "No Parent" at bounding box center [545, 348] width 654 height 23
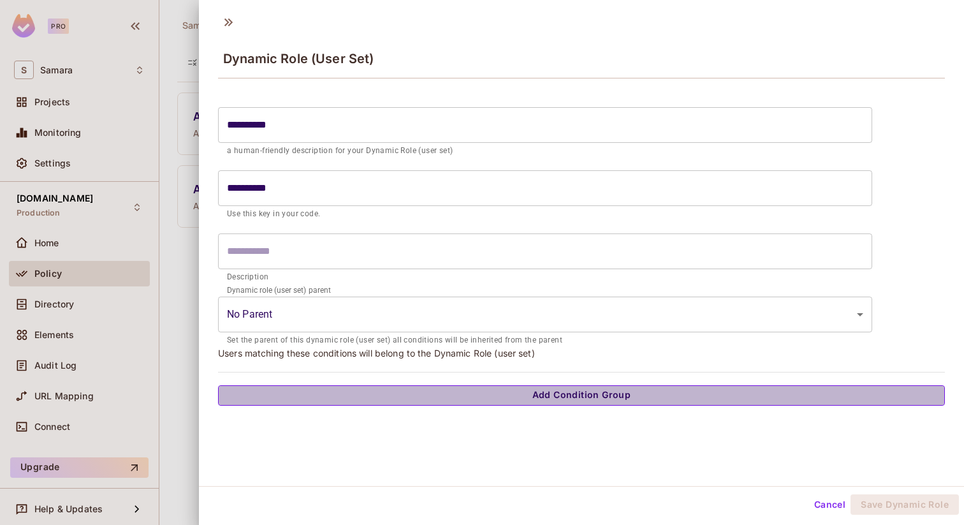
click at [361, 399] on button "Add Condition Group" at bounding box center [581, 395] width 727 height 20
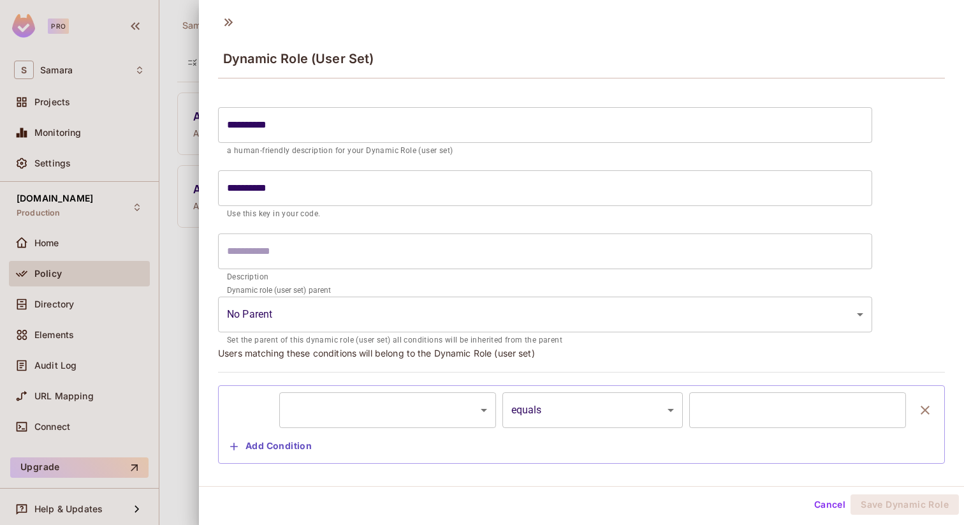
scroll to position [22, 0]
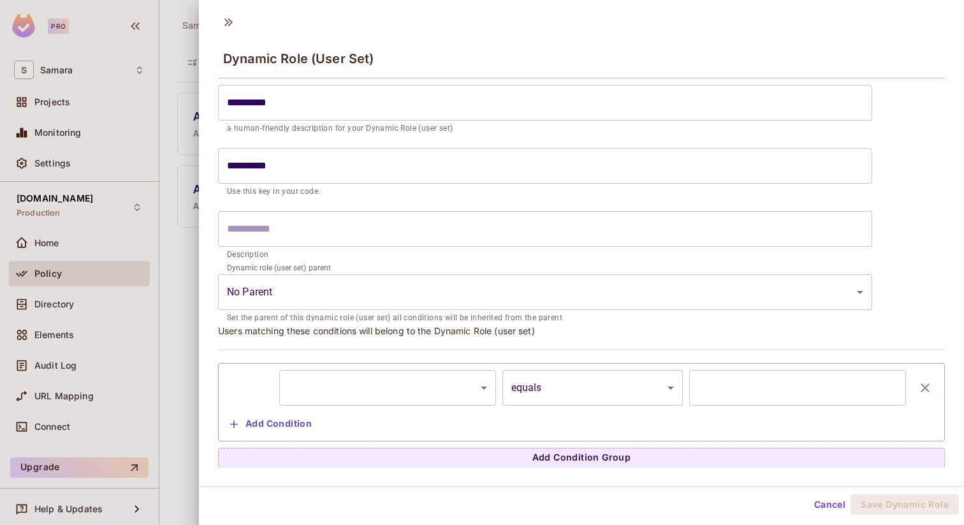
click at [414, 363] on div "​ ********* ​ equals ****** ​ ​ Add Condition" at bounding box center [581, 402] width 727 height 78
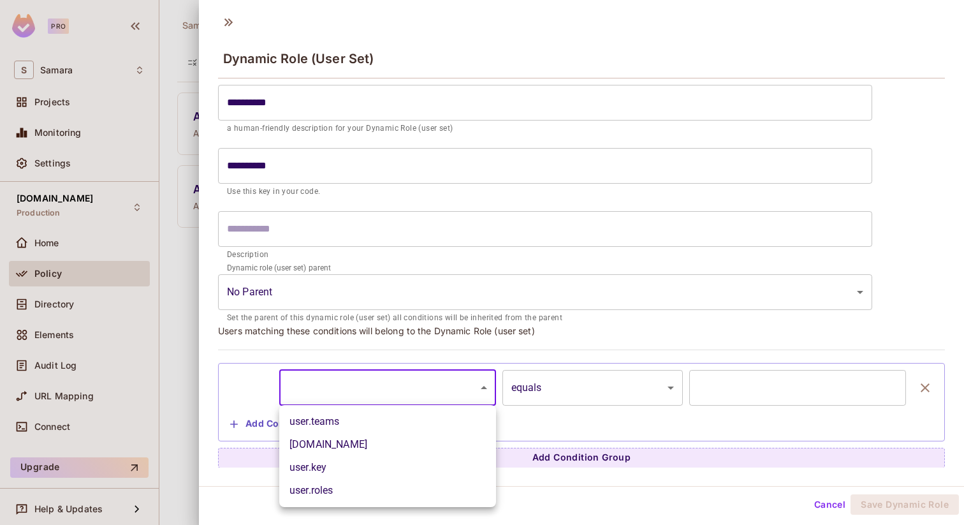
click at [414, 400] on body "**********" at bounding box center [482, 262] width 964 height 525
click at [412, 415] on li "user.teams" at bounding box center [387, 421] width 217 height 23
type input "**********"
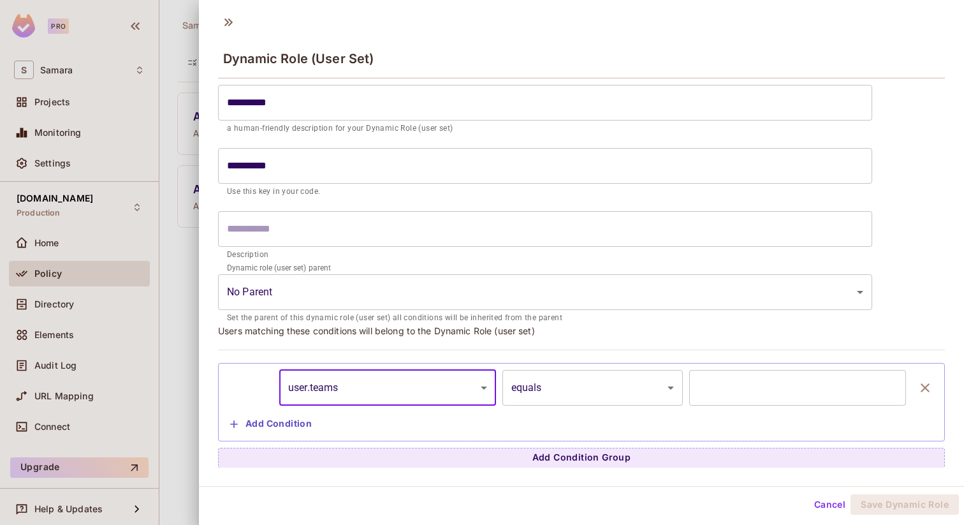
click at [644, 376] on body "**********" at bounding box center [482, 262] width 964 height 525
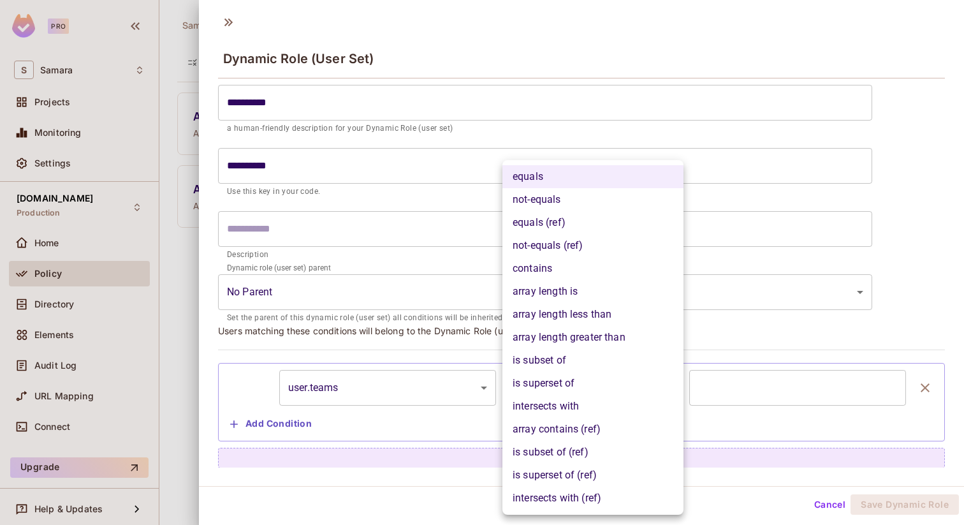
click at [587, 272] on li "contains" at bounding box center [592, 268] width 181 height 23
type input "**********"
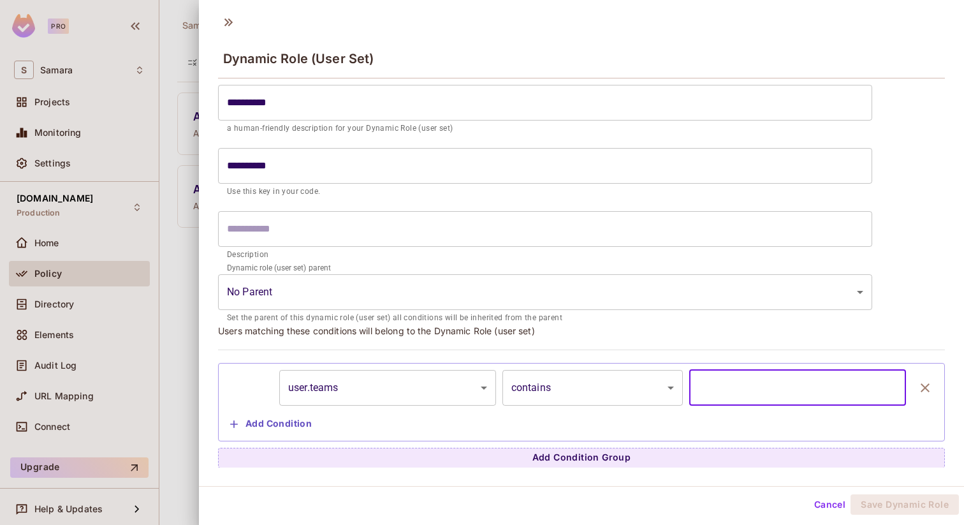
click at [711, 381] on input "text" at bounding box center [797, 388] width 217 height 36
type input "*"
type input "*****"
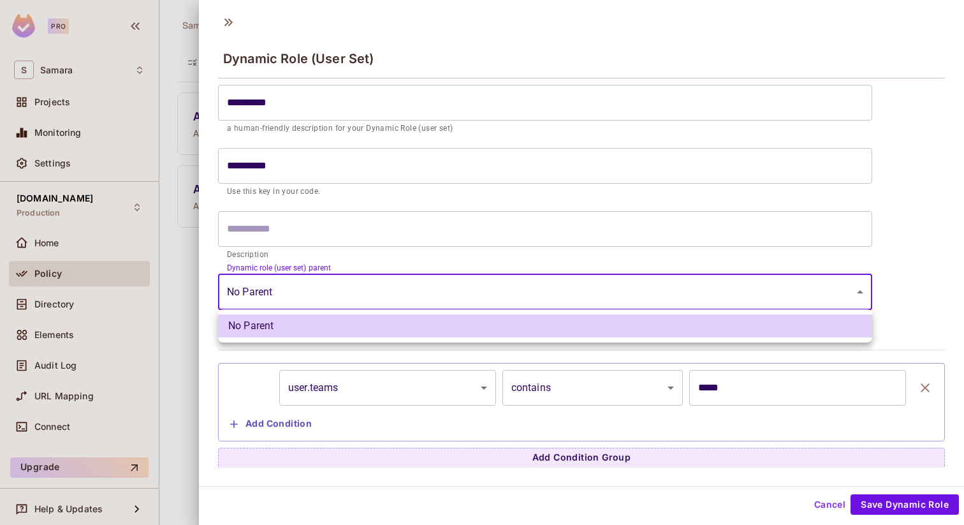
click at [292, 287] on body "**********" at bounding box center [482, 262] width 964 height 525
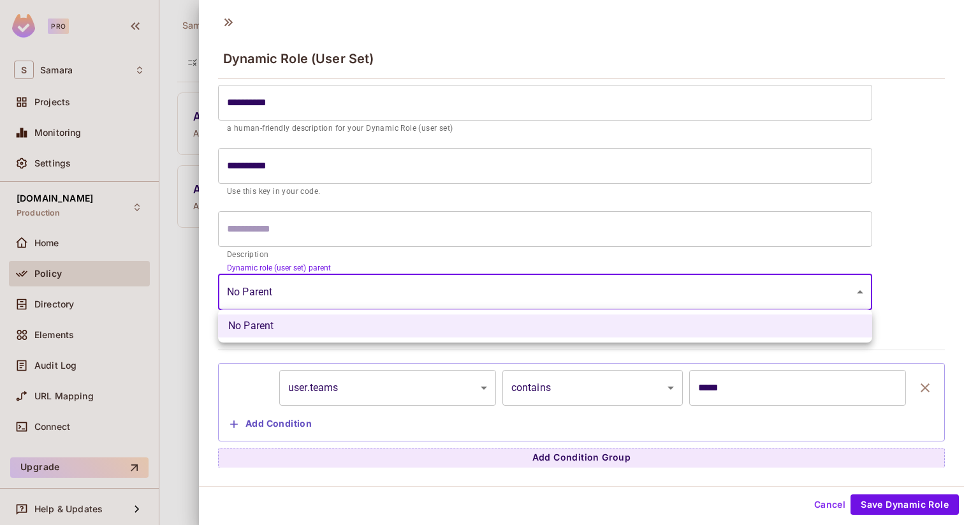
click at [272, 420] on div at bounding box center [482, 262] width 964 height 525
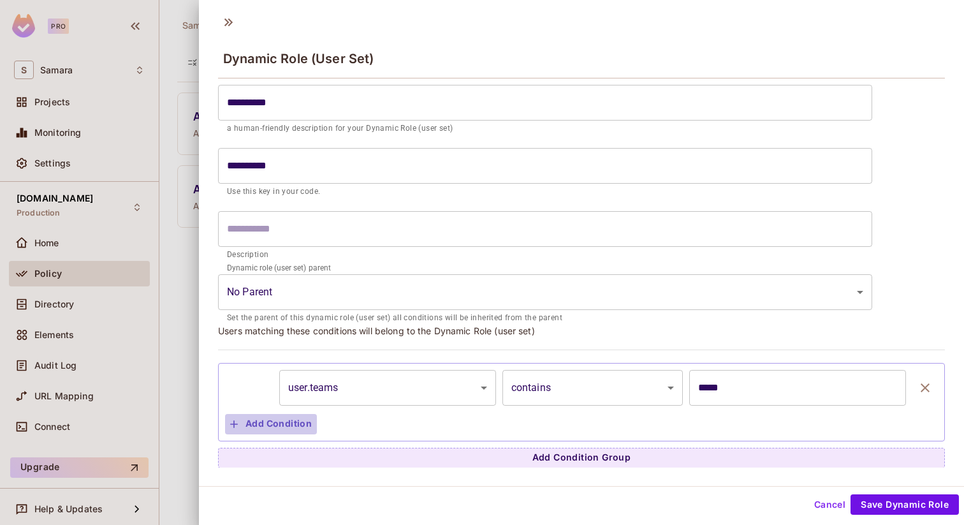
click at [281, 423] on button "Add Condition" at bounding box center [271, 424] width 92 height 20
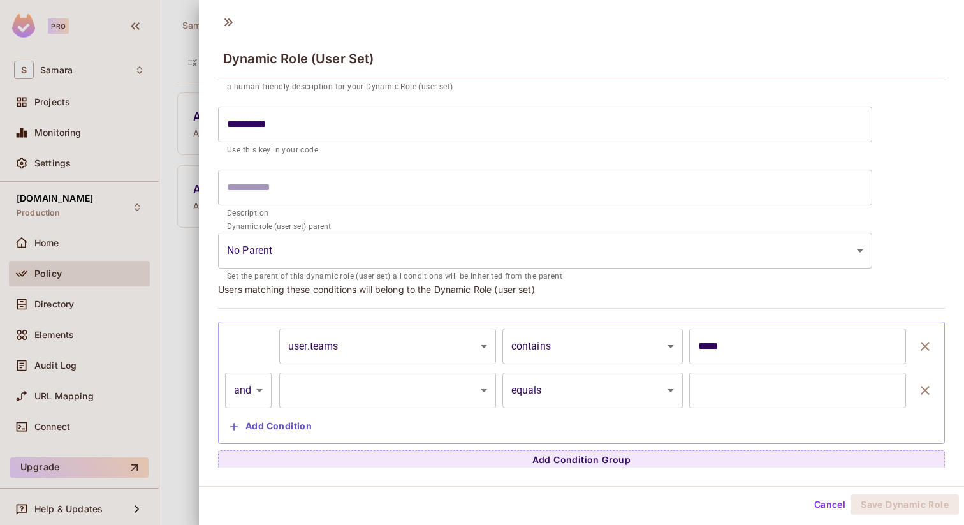
scroll to position [66, 0]
click at [366, 381] on body "**********" at bounding box center [482, 262] width 964 height 525
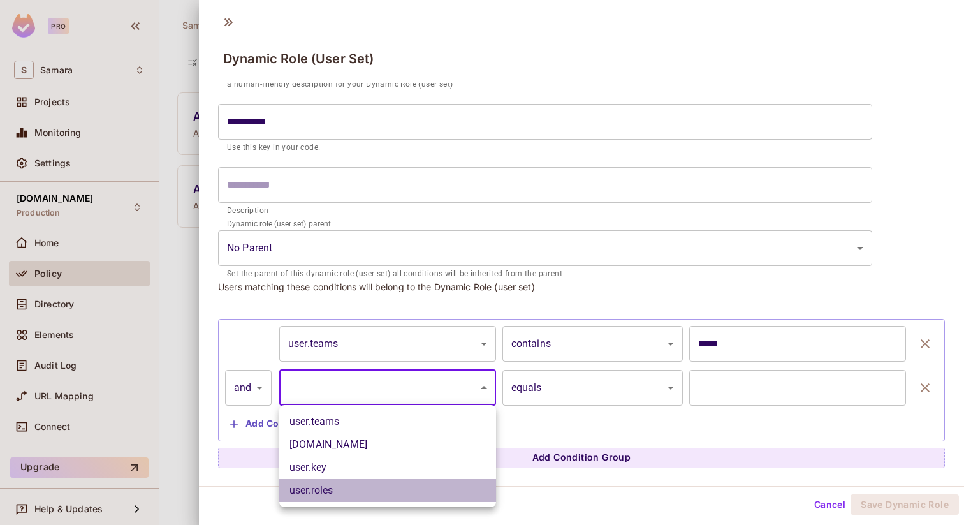
click at [384, 486] on li "user.roles" at bounding box center [387, 490] width 217 height 23
type input "**********"
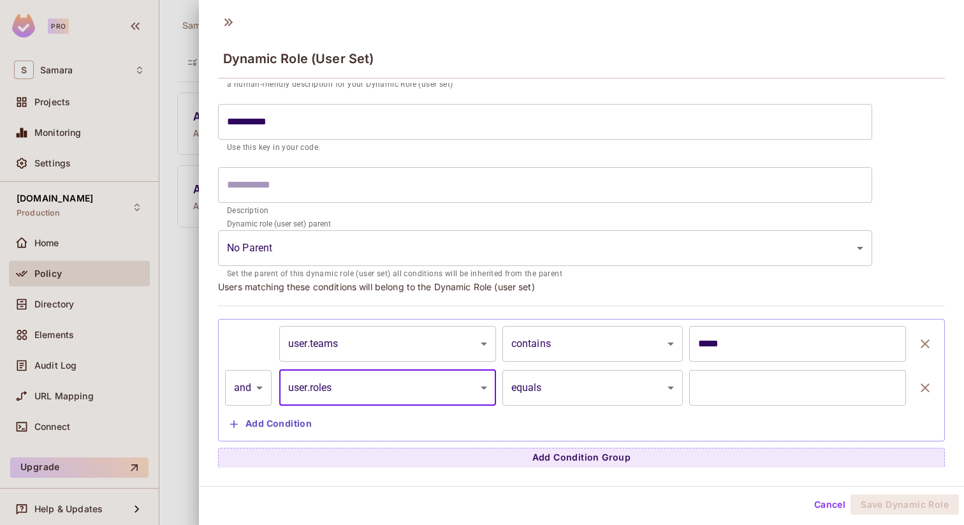
click at [543, 386] on body "**********" at bounding box center [482, 262] width 964 height 525
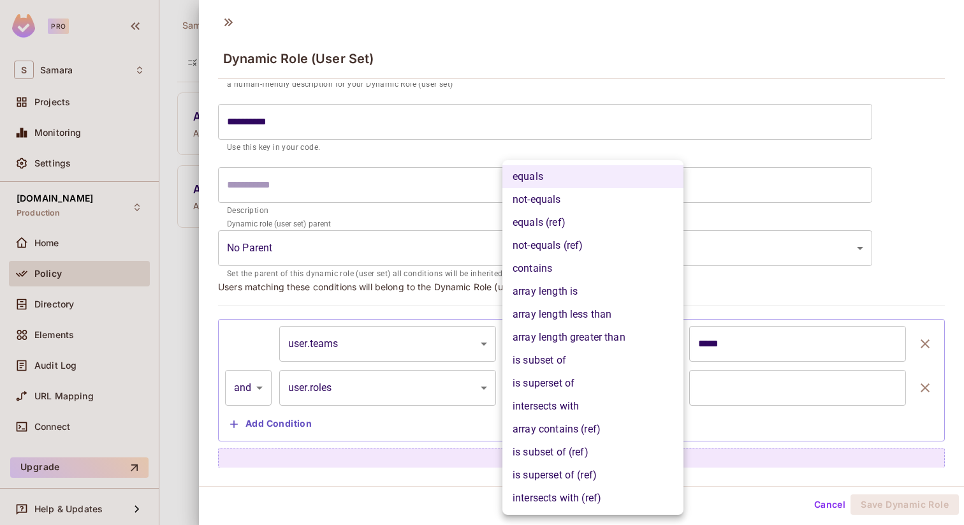
click at [719, 377] on div at bounding box center [482, 262] width 964 height 525
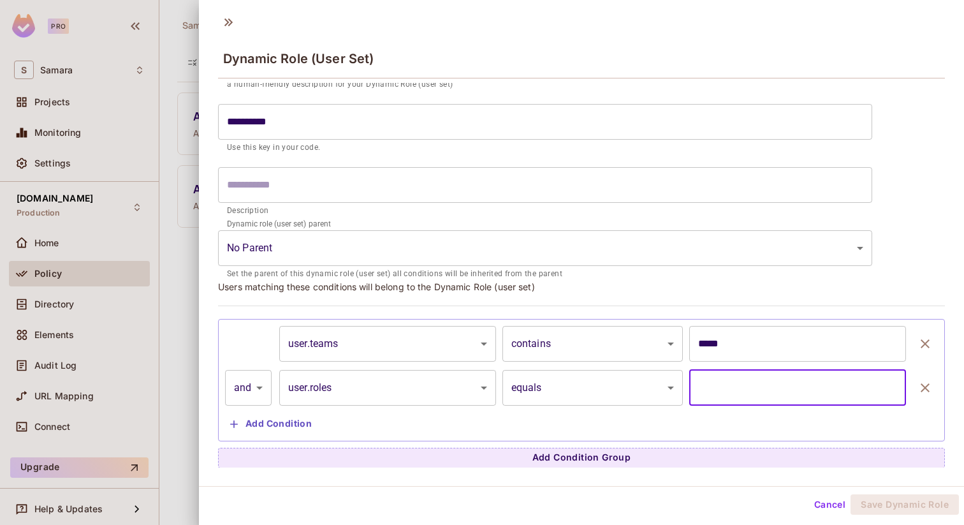
click at [737, 377] on input "text" at bounding box center [797, 388] width 217 height 36
click at [753, 386] on input "text" at bounding box center [797, 388] width 217 height 36
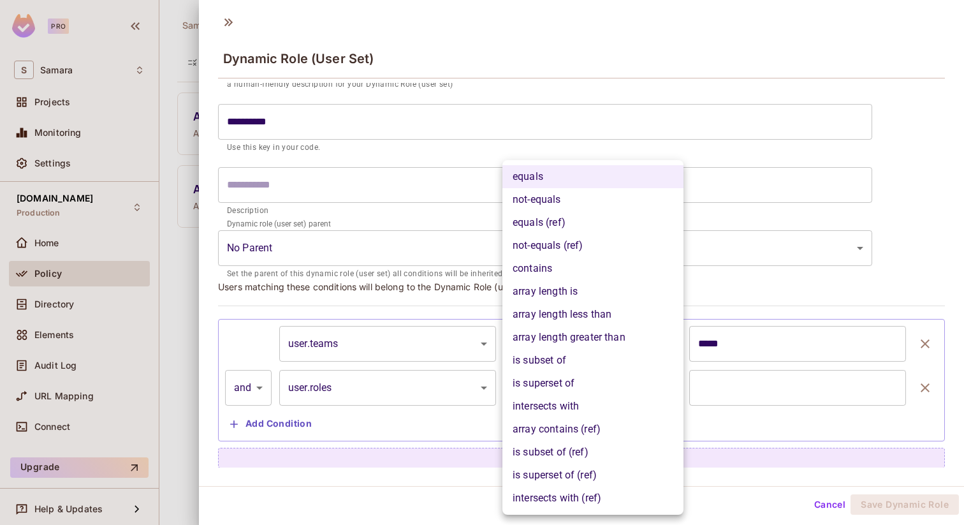
click at [646, 388] on body "**********" at bounding box center [482, 262] width 964 height 525
click at [734, 380] on div at bounding box center [482, 262] width 964 height 525
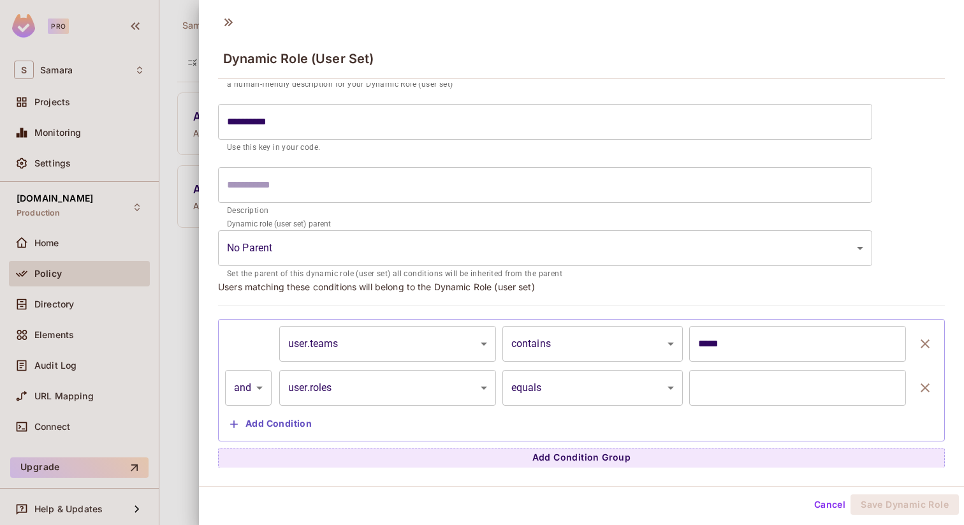
click at [365, 114] on input "**********" at bounding box center [545, 122] width 654 height 36
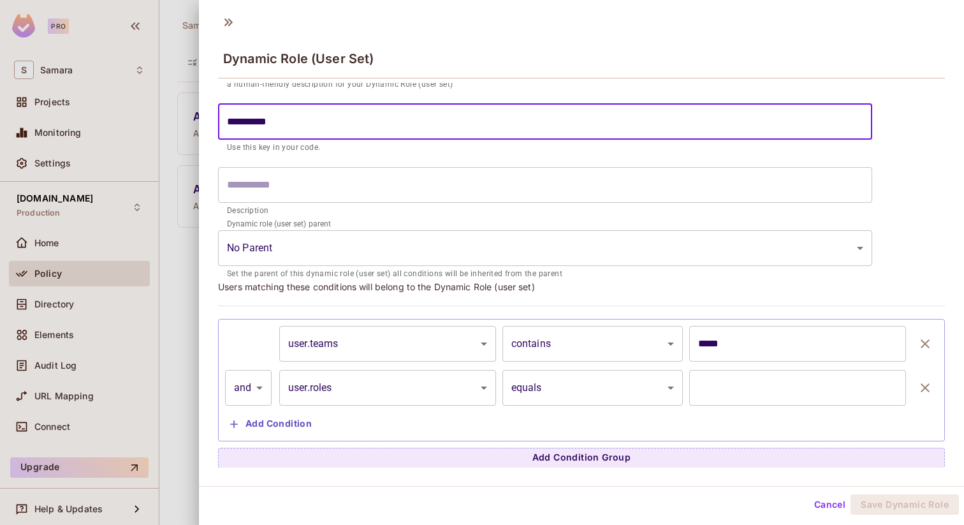
click at [367, 120] on input "**********" at bounding box center [545, 122] width 654 height 36
type input "**********"
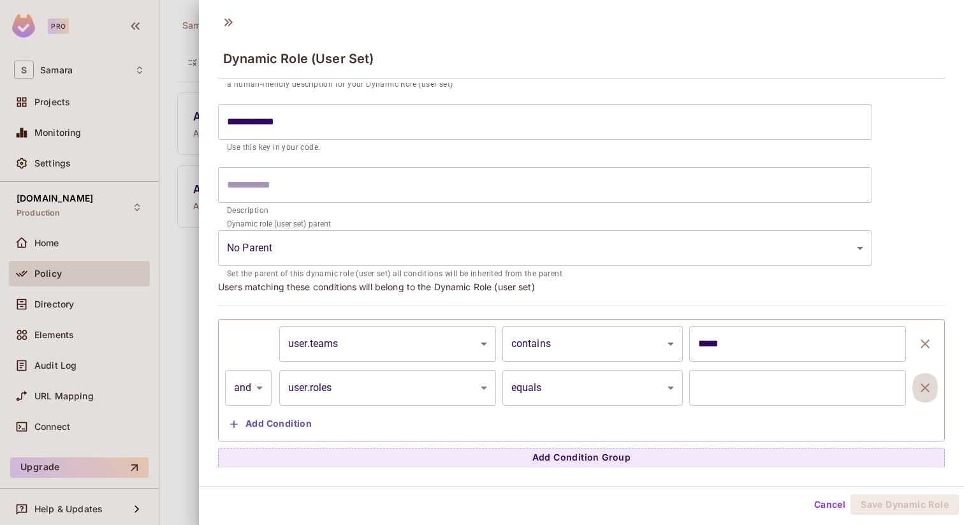
click at [926, 392] on icon "button" at bounding box center [924, 387] width 15 height 15
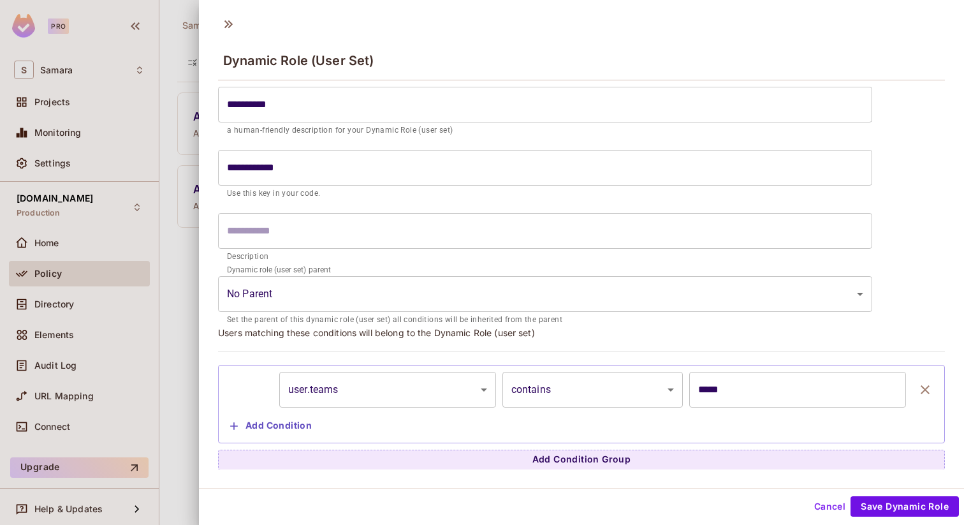
scroll to position [0, 0]
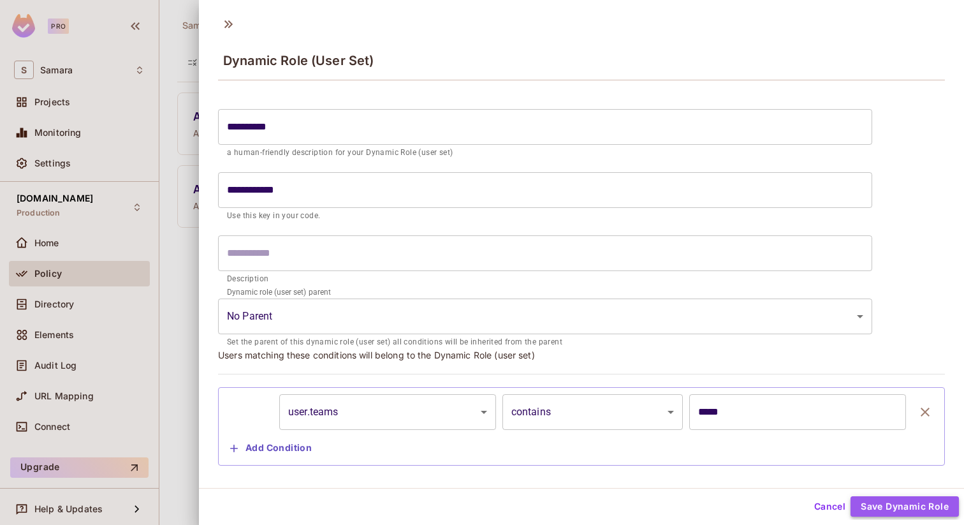
click at [897, 502] on button "Save Dynamic Role" at bounding box center [904, 506] width 108 height 20
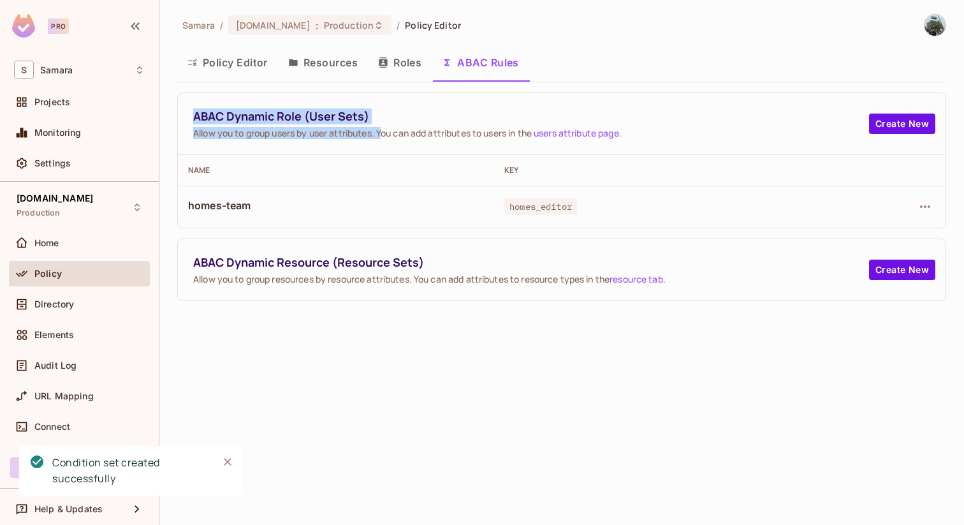
drag, startPoint x: 200, startPoint y: 117, endPoint x: 382, endPoint y: 138, distance: 182.8
click at [382, 138] on div "ABAC Dynamic Role (User Sets) Allow you to group users by user attributes. You …" at bounding box center [531, 123] width 676 height 31
click at [382, 137] on span "Allow you to group users by user attributes. You can add attributes to users in…" at bounding box center [531, 133] width 676 height 12
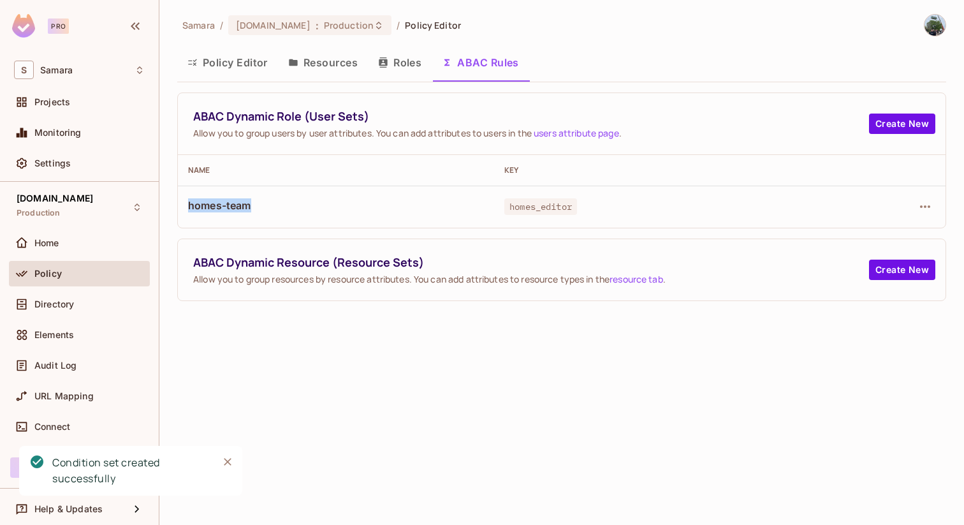
drag, startPoint x: 191, startPoint y: 203, endPoint x: 272, endPoint y: 203, distance: 81.6
click at [271, 203] on span "homes-team" at bounding box center [336, 205] width 296 height 14
click at [272, 203] on span "homes-team" at bounding box center [336, 205] width 296 height 14
click at [230, 462] on icon "Close" at bounding box center [227, 461] width 13 height 13
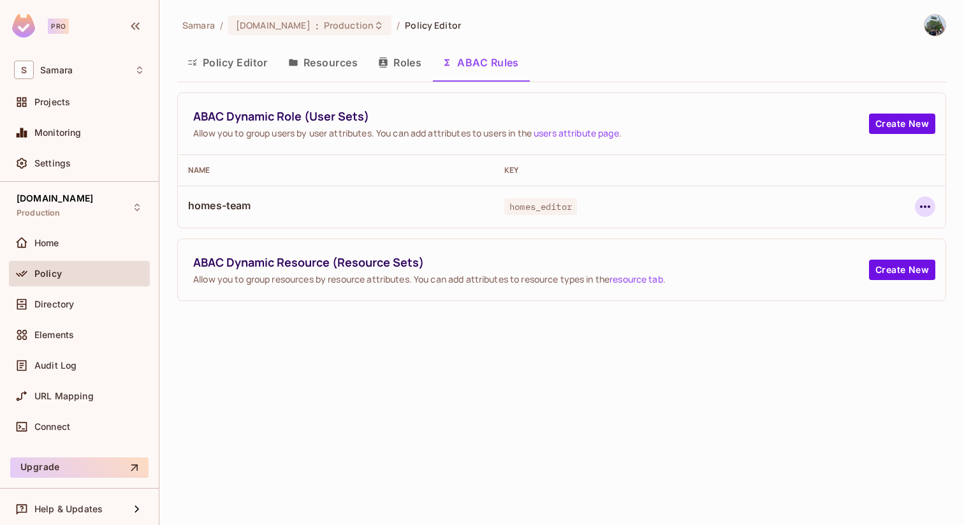
click at [923, 206] on icon "button" at bounding box center [924, 206] width 15 height 15
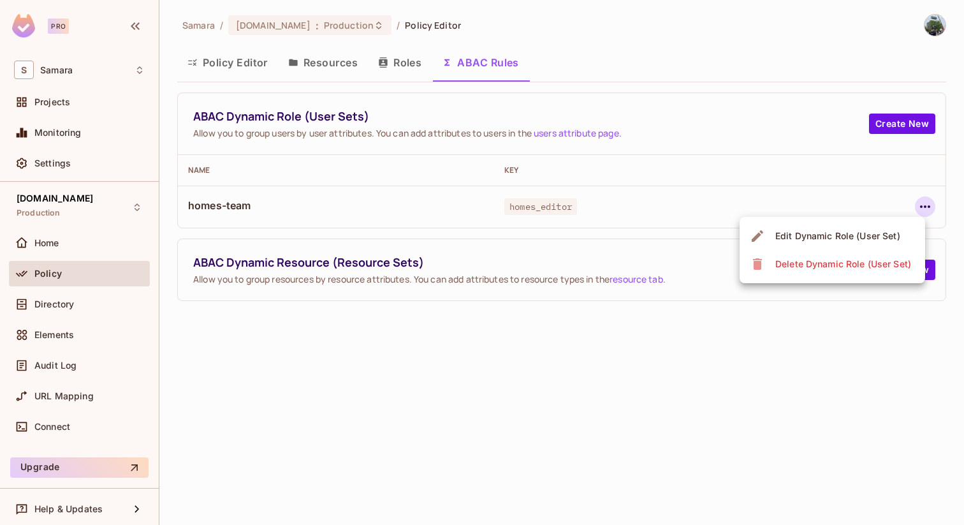
click at [860, 261] on div "Delete Dynamic Role (User Set)" at bounding box center [843, 264] width 136 height 13
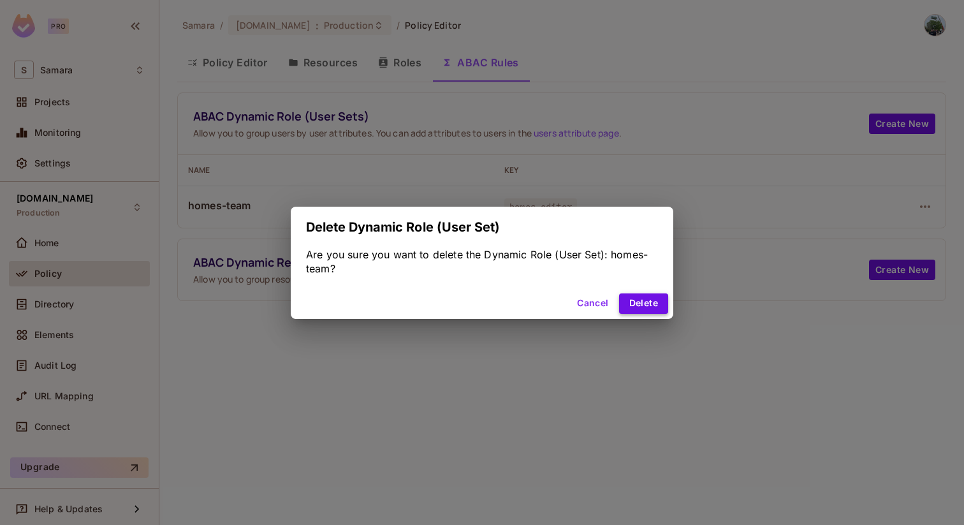
click at [629, 307] on button "Delete" at bounding box center [643, 303] width 49 height 20
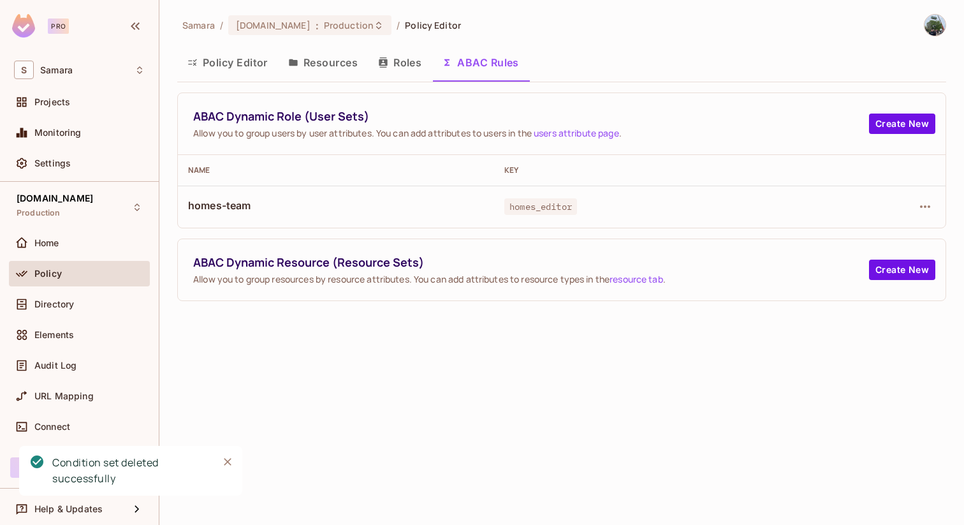
click at [405, 65] on button "Roles" at bounding box center [400, 63] width 64 height 32
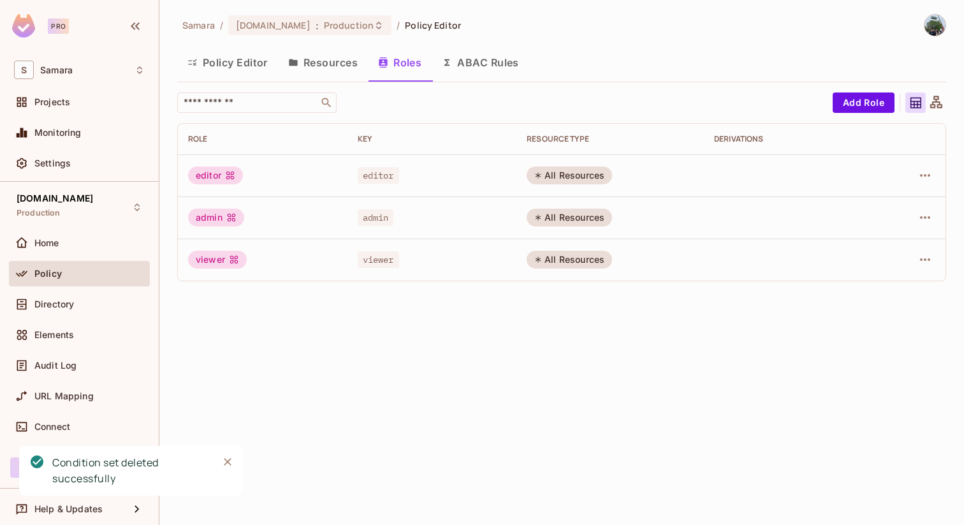
click at [226, 462] on icon "Close" at bounding box center [228, 462] width 8 height 8
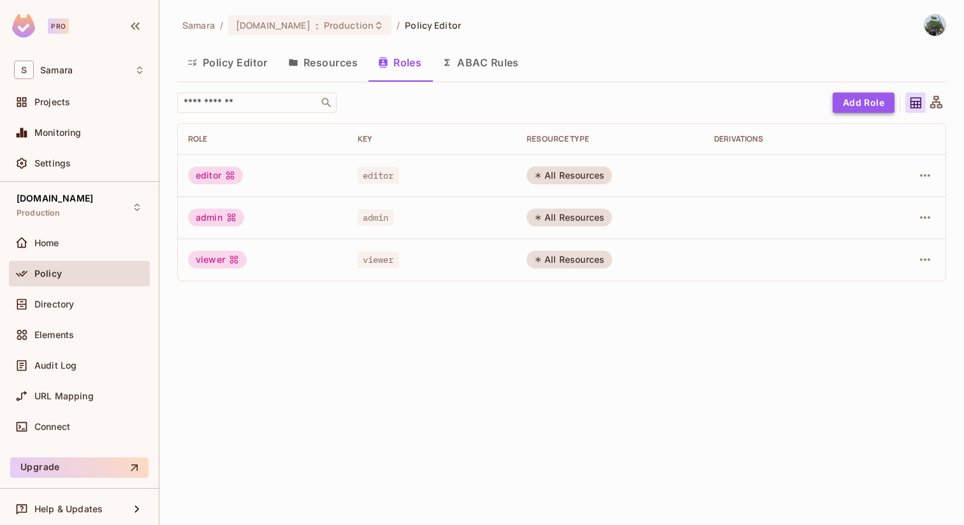
click at [879, 101] on button "Add Role" at bounding box center [864, 102] width 62 height 20
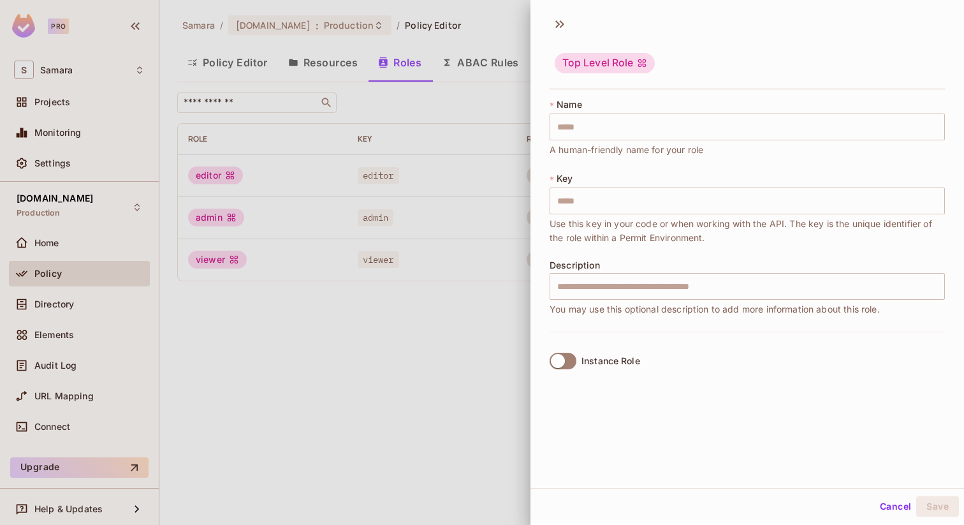
click at [660, 112] on div "* Name ​ A human-friendly name for your role" at bounding box center [747, 127] width 395 height 59
click at [653, 123] on input "text" at bounding box center [747, 126] width 395 height 27
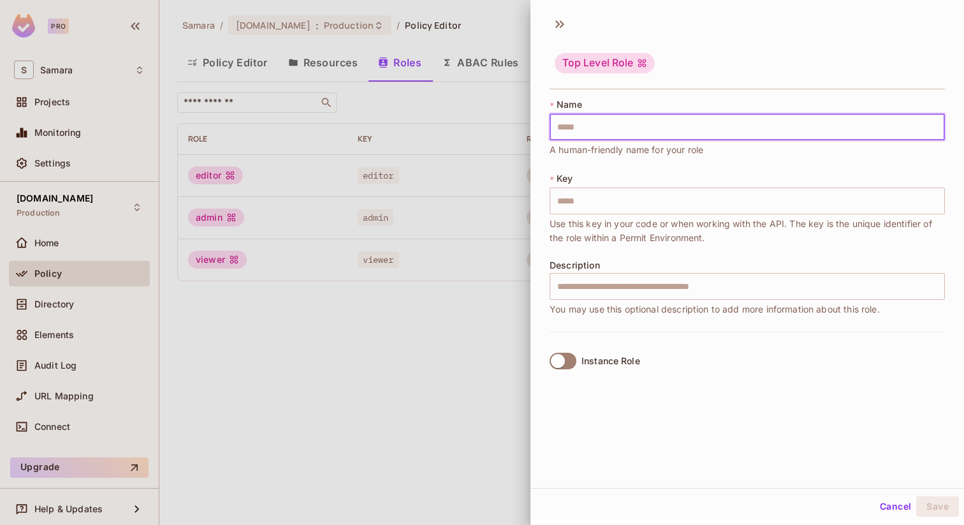
type input "*"
type input "**"
type input "***"
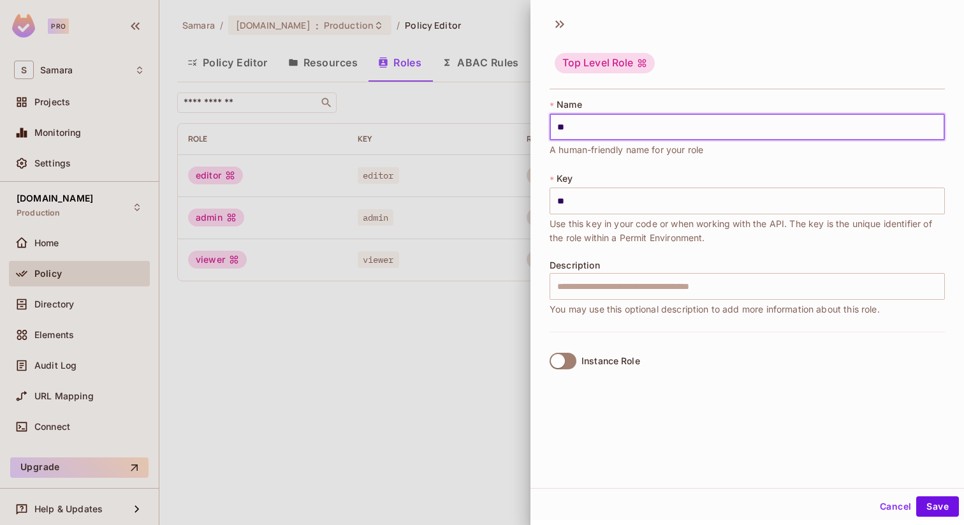
type input "***"
type input "****"
type input "*****"
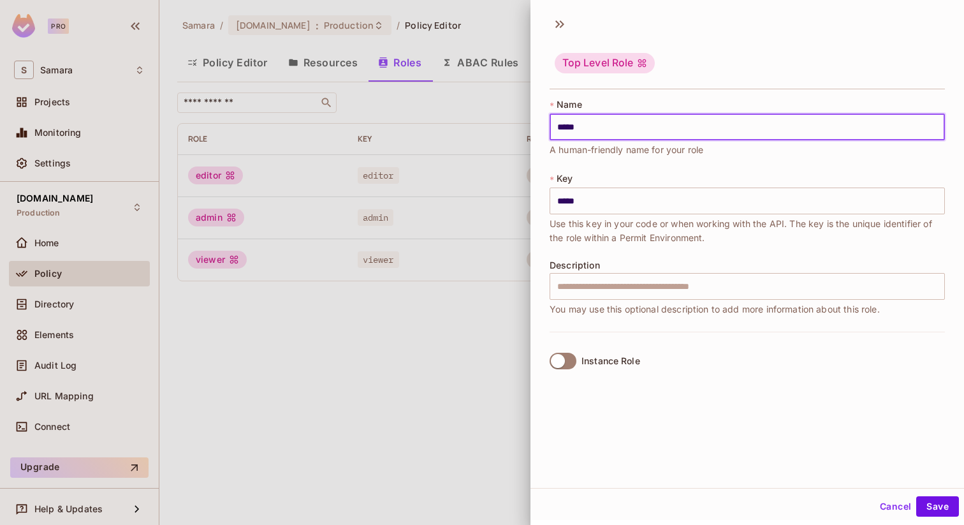
scroll to position [2, 0]
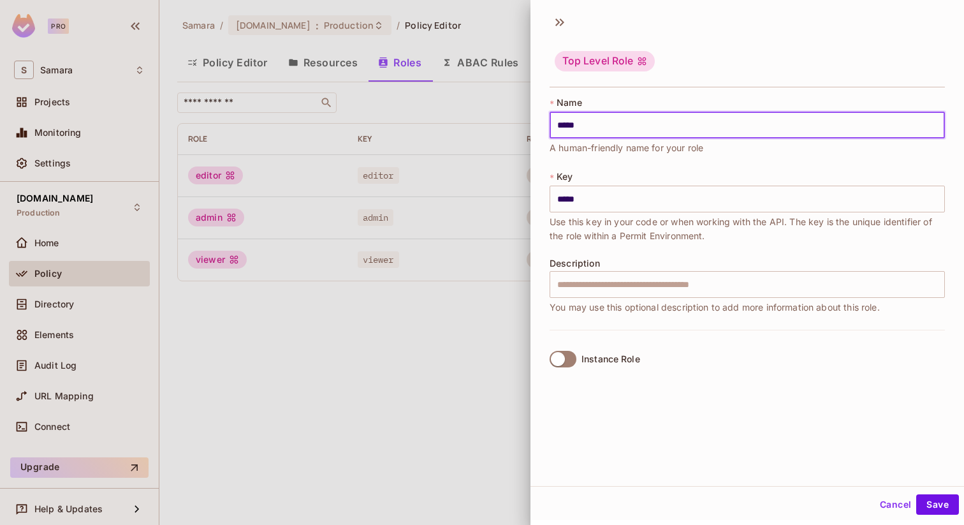
type input "*****"
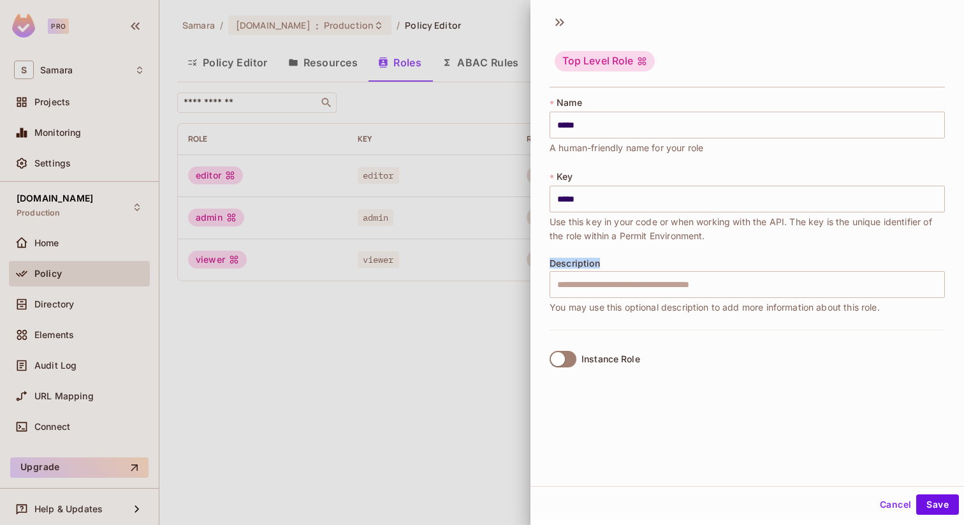
drag, startPoint x: 550, startPoint y: 265, endPoint x: 627, endPoint y: 265, distance: 77.1
click at [625, 265] on div "Description ​ You may use this optional description to add more information abo…" at bounding box center [747, 286] width 395 height 56
click at [627, 265] on div "Description ​ You may use this optional description to add more information abo…" at bounding box center [747, 286] width 395 height 56
drag, startPoint x: 551, startPoint y: 265, endPoint x: 622, endPoint y: 265, distance: 70.1
click at [622, 265] on div "Description ​ You may use this optional description to add more information abo…" at bounding box center [747, 286] width 395 height 56
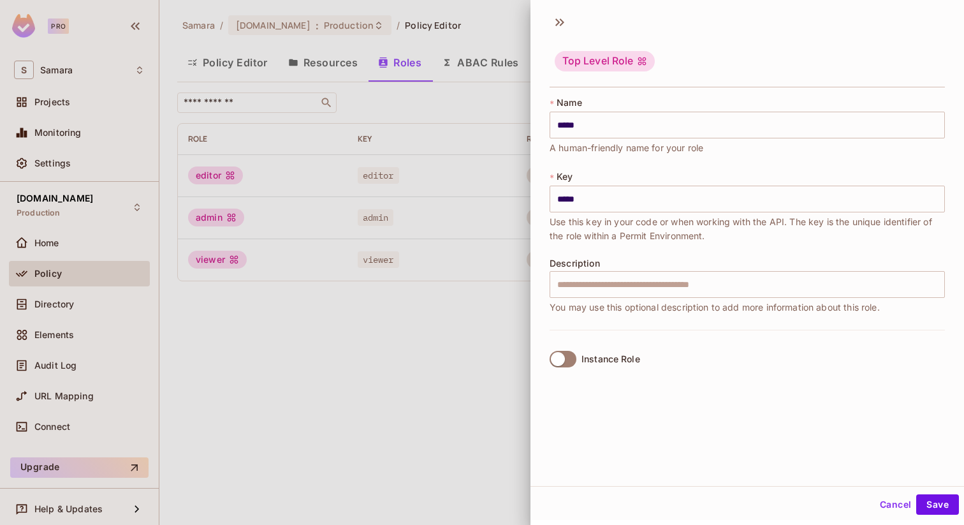
click at [622, 265] on div "Description ​ You may use this optional description to add more information abo…" at bounding box center [747, 286] width 395 height 56
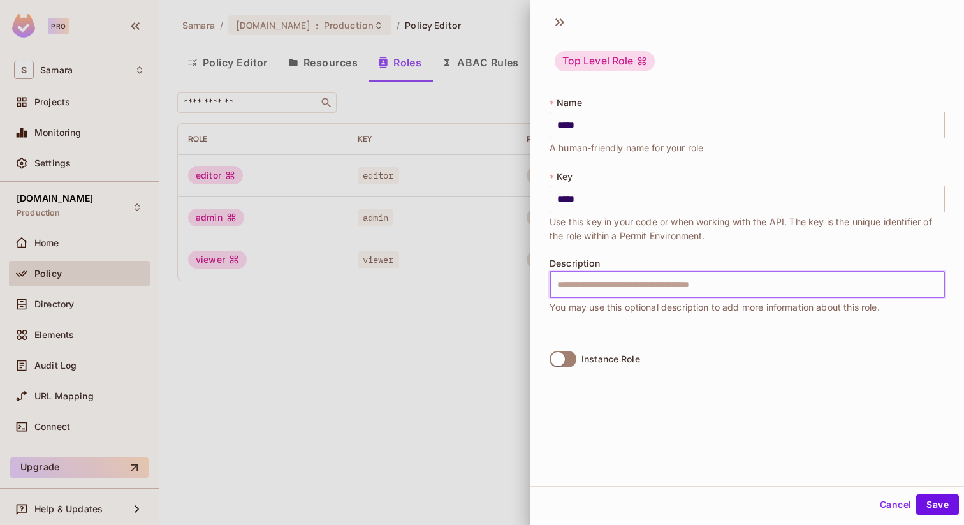
click at [620, 276] on input "text" at bounding box center [747, 284] width 395 height 27
click at [637, 249] on div "* Name ***** ​ A human-friendly name for your role * Key ***** ​ Use this key i…" at bounding box center [747, 212] width 395 height 233
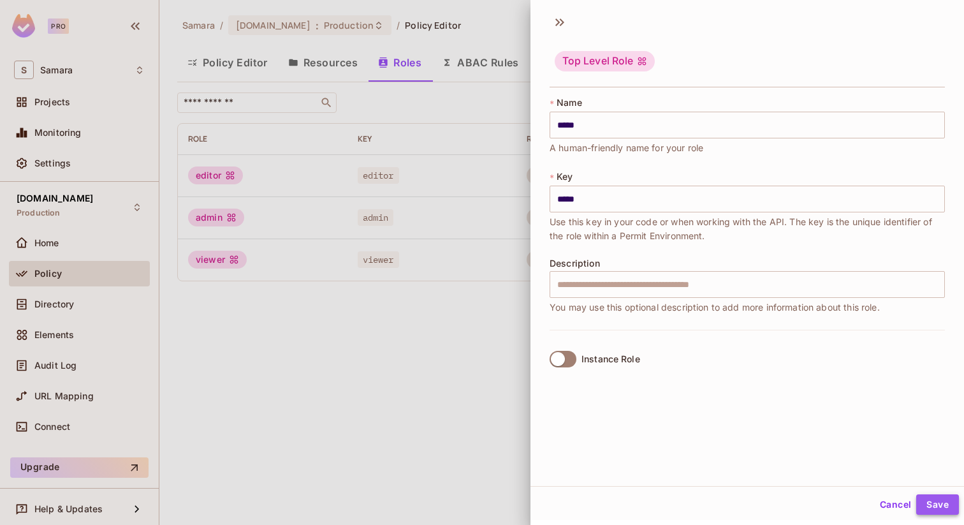
click at [947, 504] on button "Save" at bounding box center [937, 504] width 43 height 20
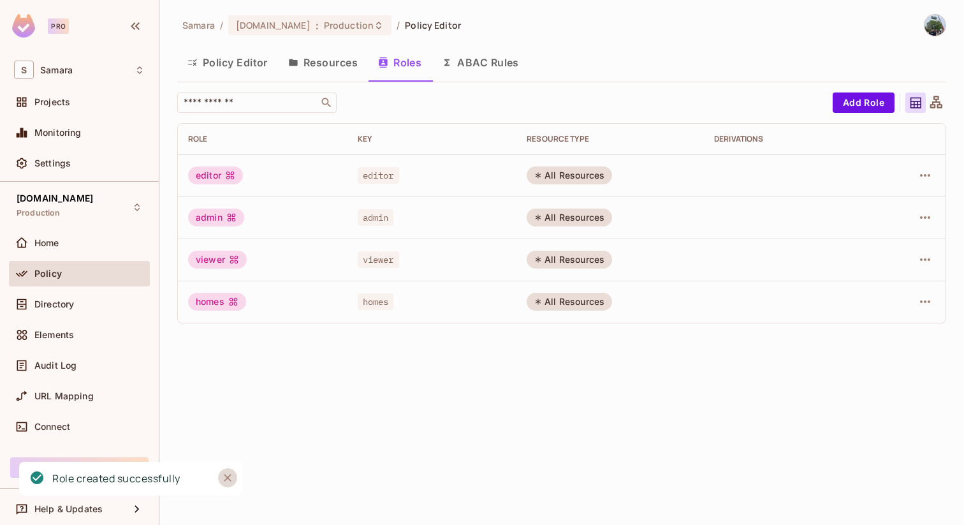
click at [224, 474] on icon "Close" at bounding box center [228, 478] width 8 height 8
click at [307, 66] on button "Resources" at bounding box center [323, 63] width 90 height 32
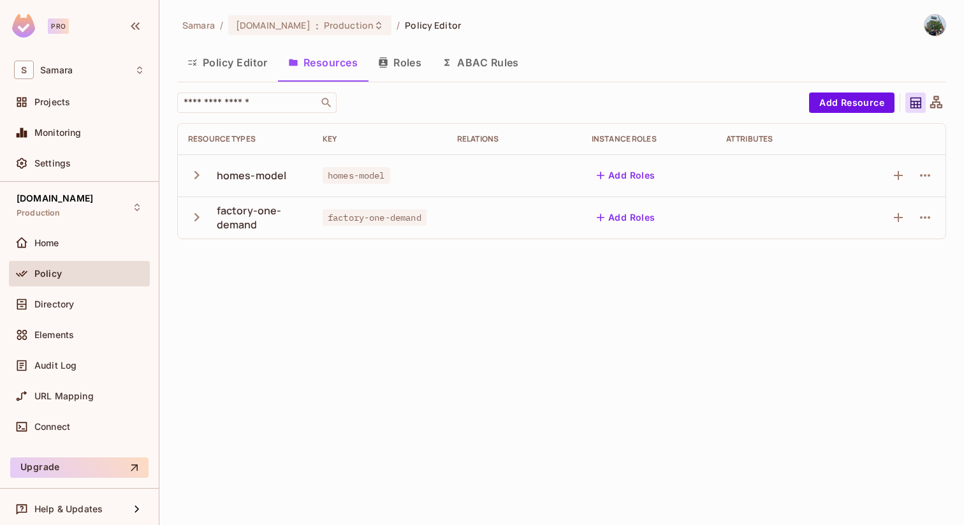
click at [270, 177] on div "homes-model" at bounding box center [252, 175] width 70 height 14
click at [259, 214] on div "factory-one-demand" at bounding box center [259, 217] width 85 height 28
click at [196, 168] on icon "button" at bounding box center [196, 174] width 17 height 17
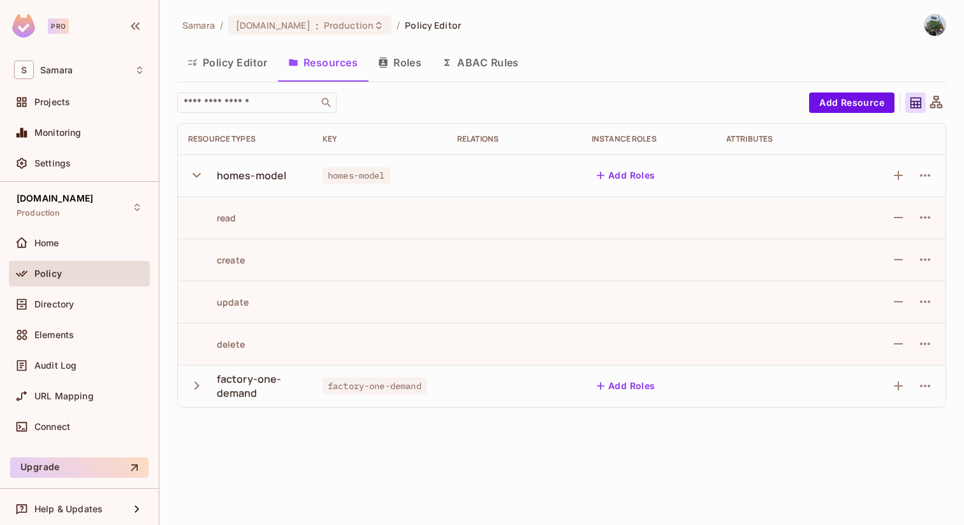
click at [196, 168] on icon "button" at bounding box center [196, 174] width 17 height 17
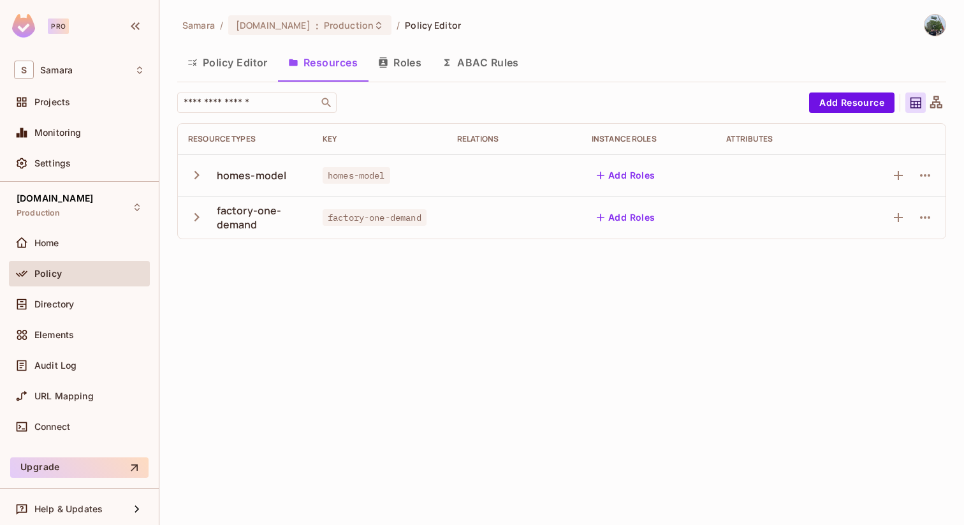
click at [237, 51] on button "Policy Editor" at bounding box center [227, 63] width 101 height 32
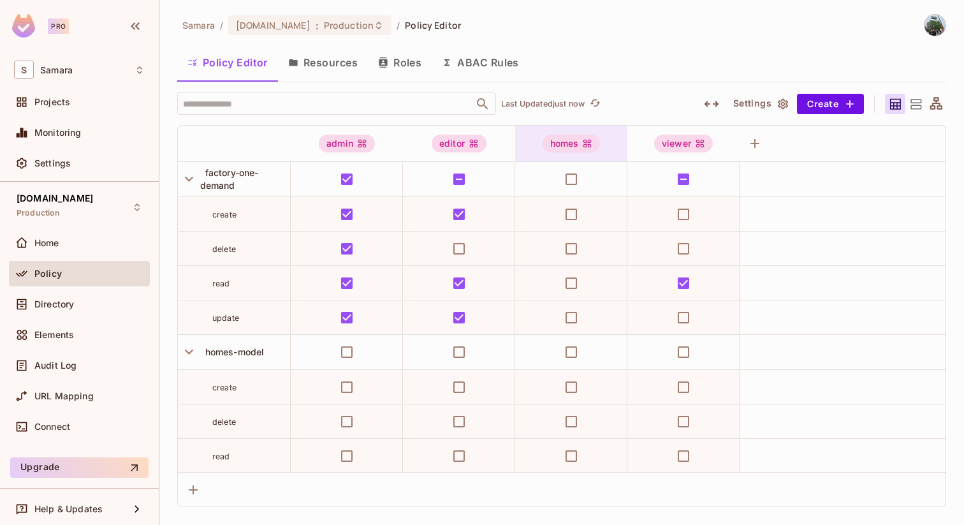
scroll to position [36, 0]
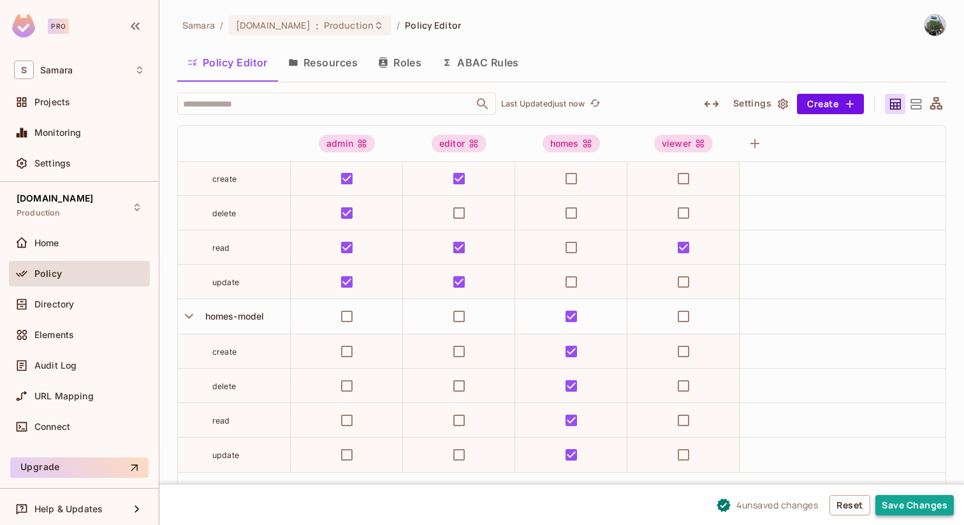
click at [907, 507] on button "Save Changes" at bounding box center [914, 505] width 78 height 20
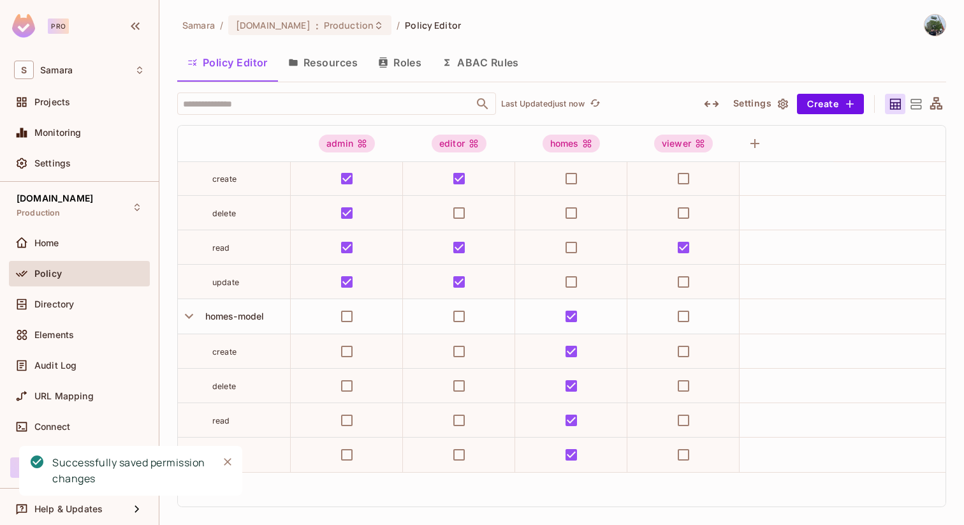
scroll to position [4, 0]
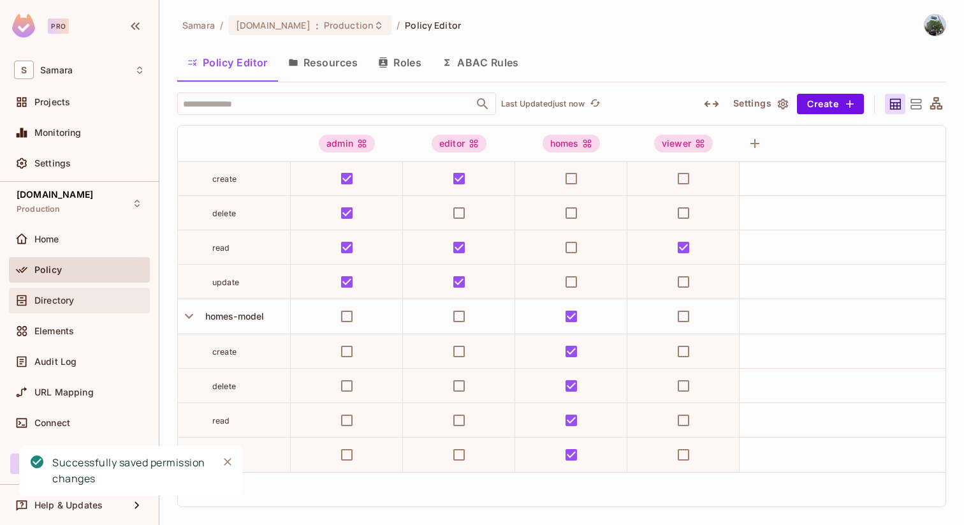
click at [103, 301] on div "Directory" at bounding box center [89, 300] width 110 height 10
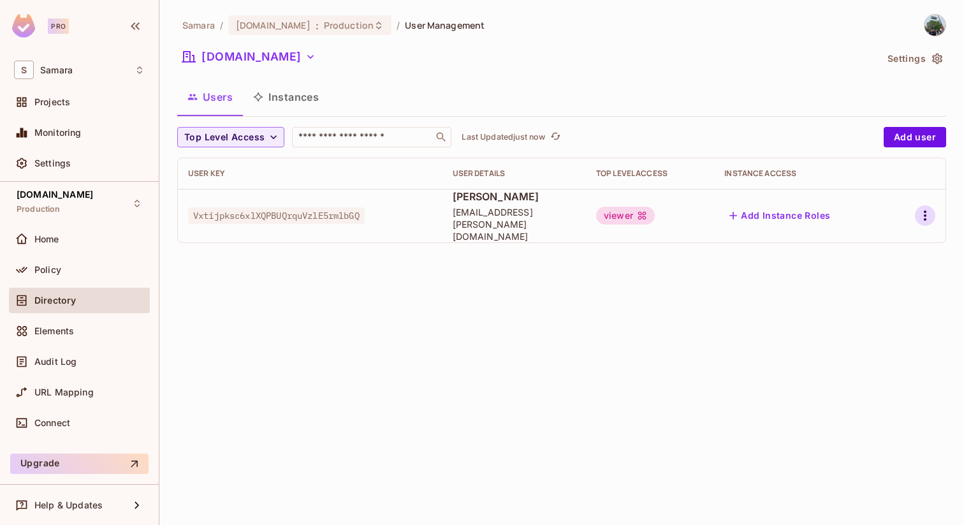
click at [928, 212] on icon "button" at bounding box center [924, 215] width 15 height 15
click at [894, 266] on div "Edit Attributes" at bounding box center [880, 267] width 63 height 13
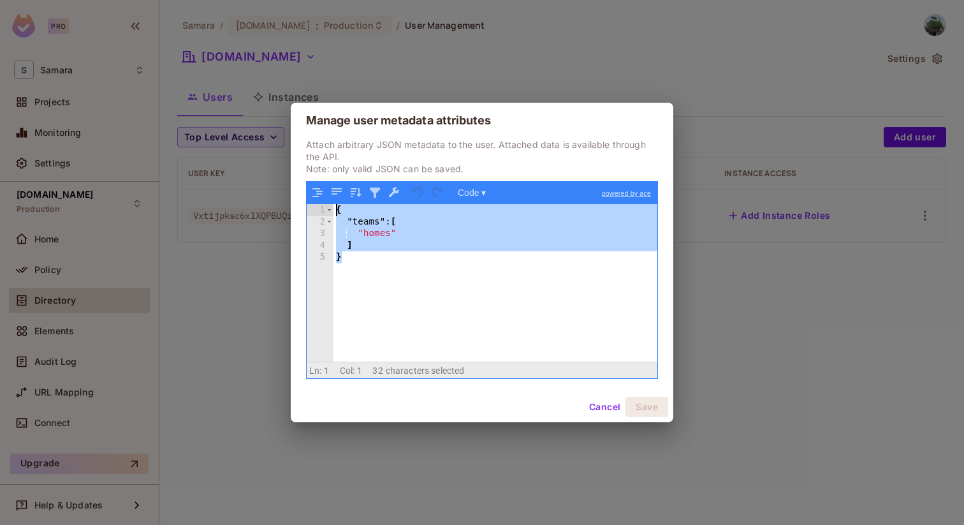
drag, startPoint x: 389, startPoint y: 259, endPoint x: 298, endPoint y: 173, distance: 124.5
click at [298, 173] on div "Attach arbitrary JSON metadata to the user. Attached data is available through …" at bounding box center [482, 264] width 382 height 253
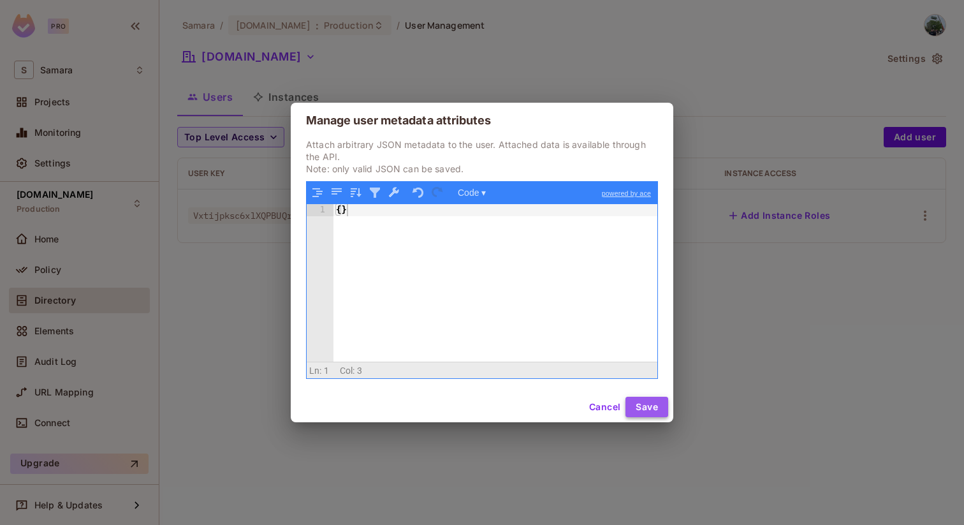
click at [663, 409] on button "Save" at bounding box center [646, 407] width 43 height 20
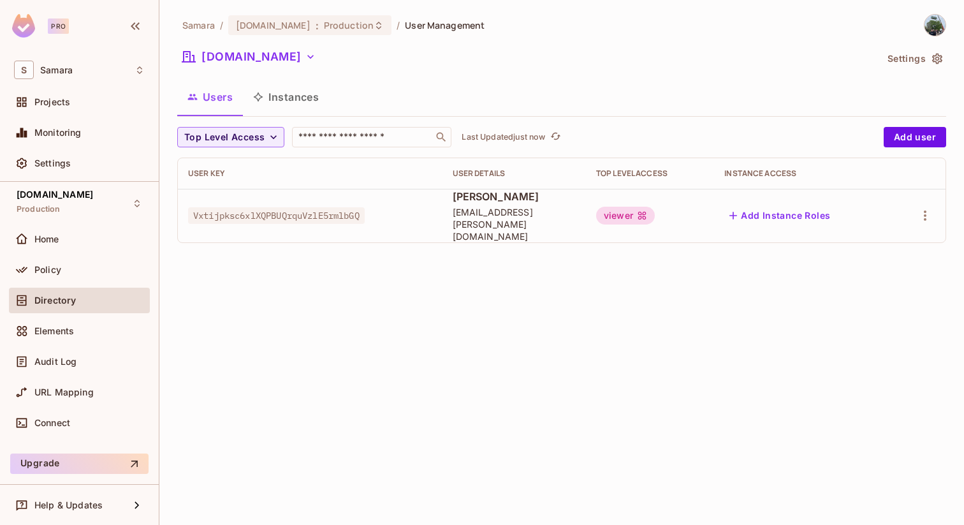
click at [456, 203] on span "Roberto Delgado" at bounding box center [514, 196] width 123 height 14
click at [918, 209] on icon "button" at bounding box center [924, 215] width 15 height 15
click at [887, 237] on li "Edit" at bounding box center [869, 239] width 113 height 28
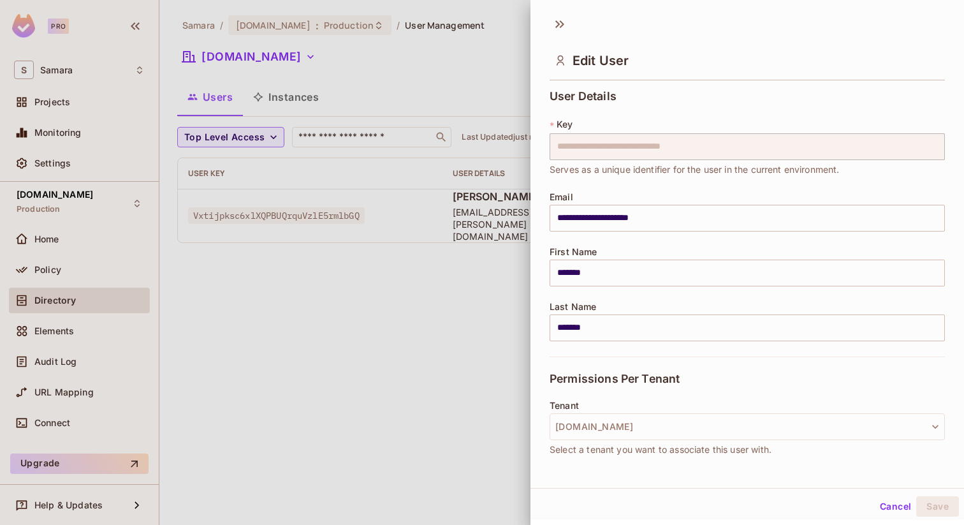
scroll to position [164, 0]
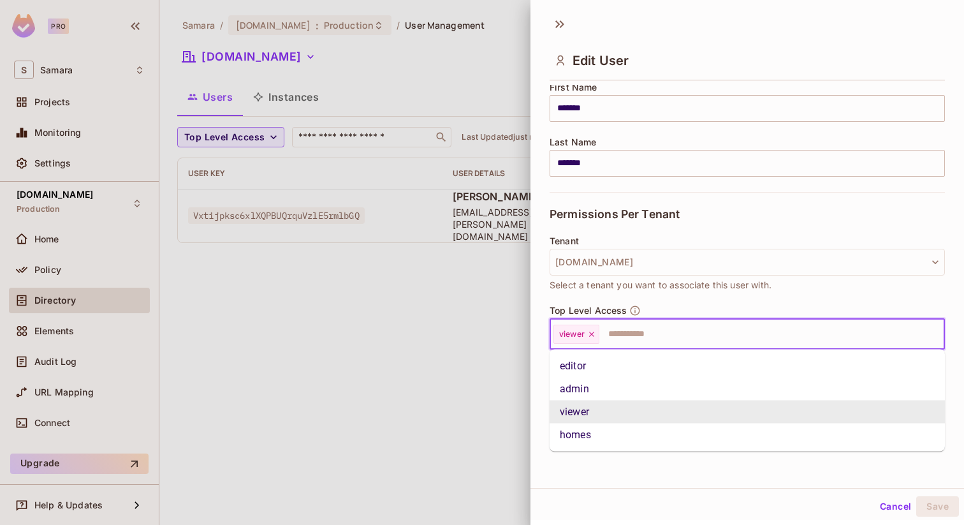
click at [669, 341] on input "text" at bounding box center [760, 333] width 319 height 25
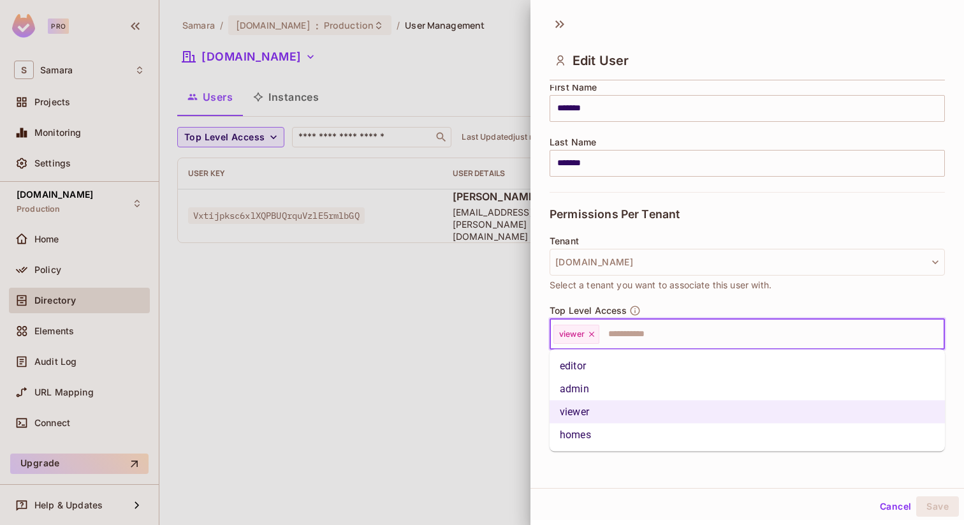
click at [637, 437] on li "homes" at bounding box center [747, 434] width 395 height 23
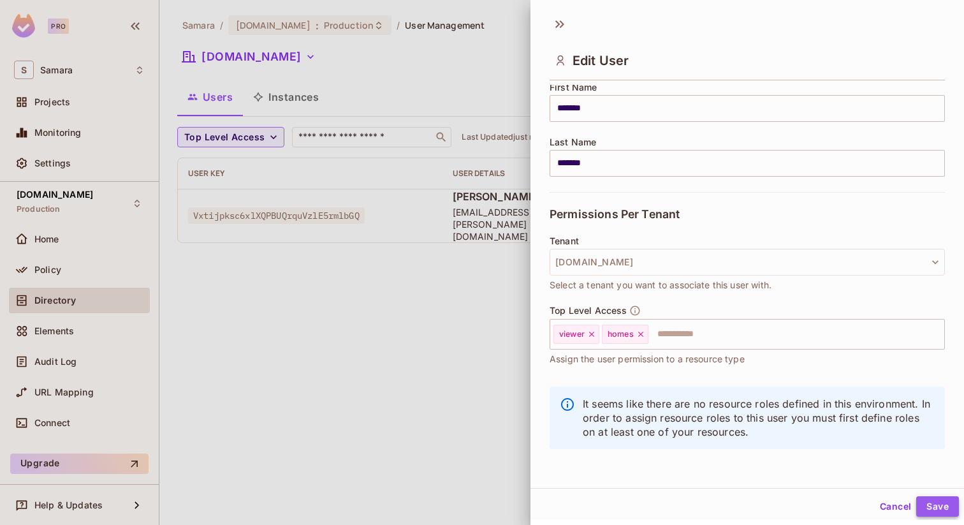
click at [937, 503] on button "Save" at bounding box center [937, 506] width 43 height 20
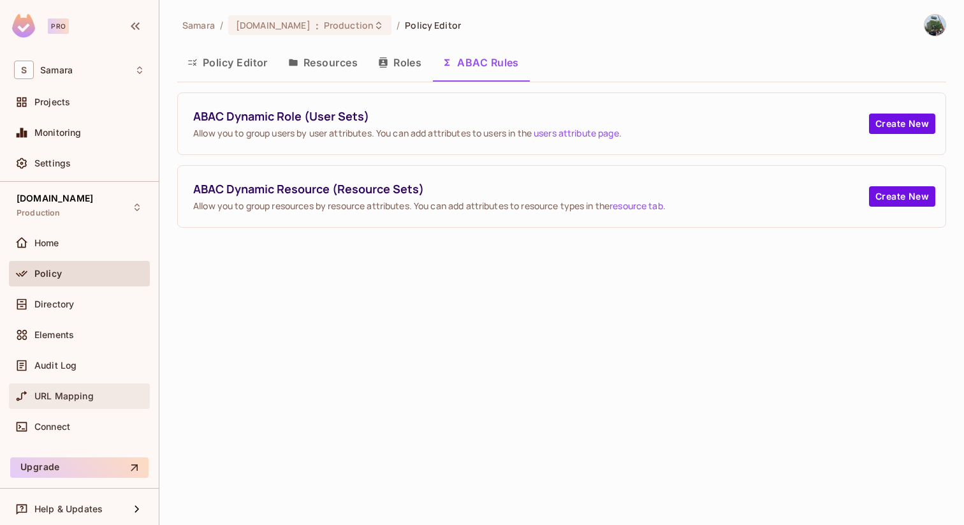
scroll to position [4, 0]
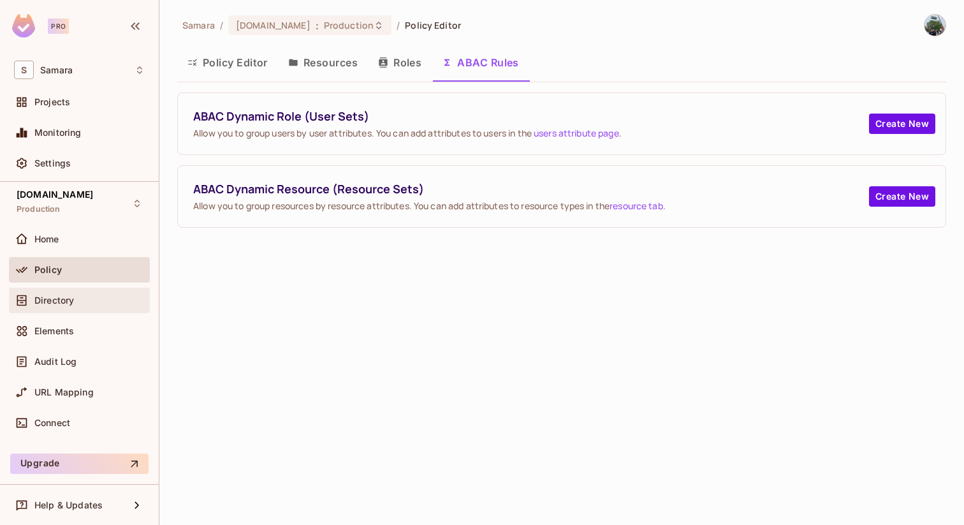
click at [115, 299] on div "Directory" at bounding box center [89, 300] width 110 height 10
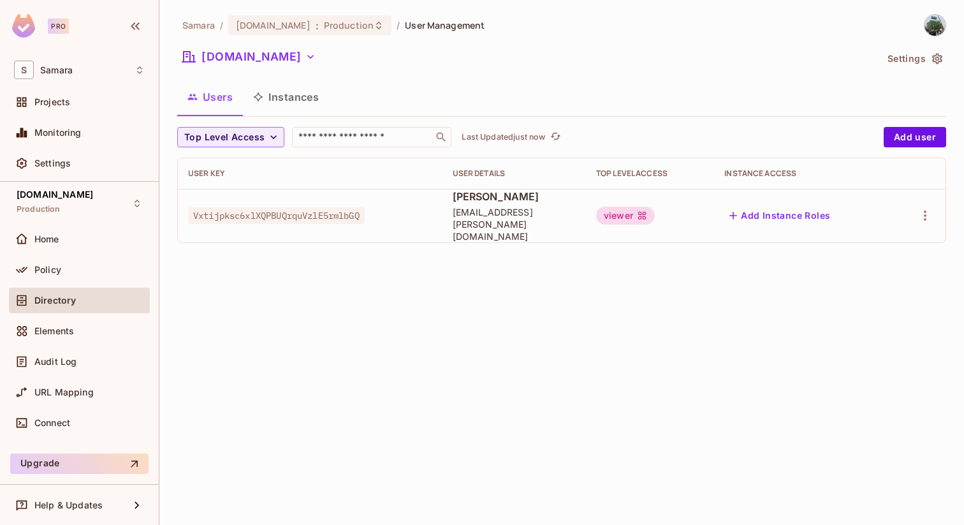
click at [655, 209] on div "viewer" at bounding box center [625, 216] width 59 height 18
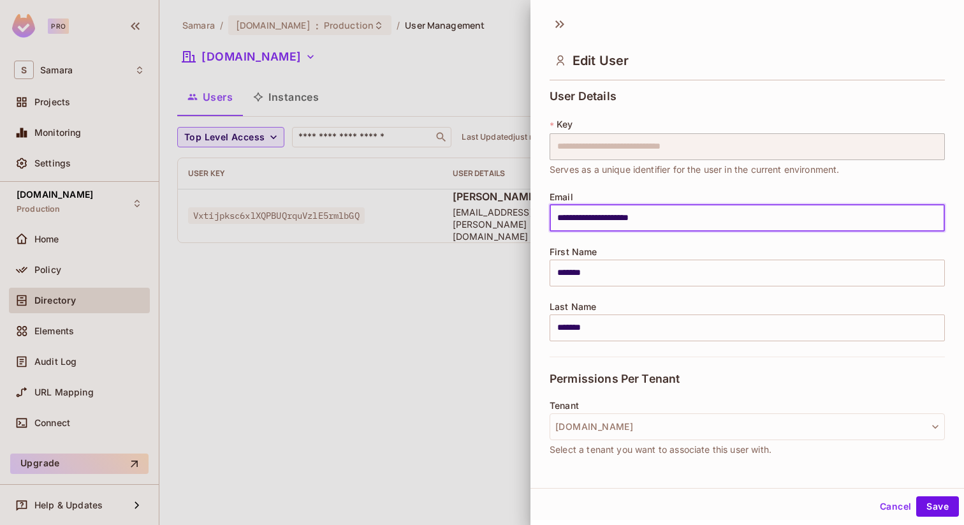
click at [660, 209] on input "**********" at bounding box center [747, 218] width 395 height 27
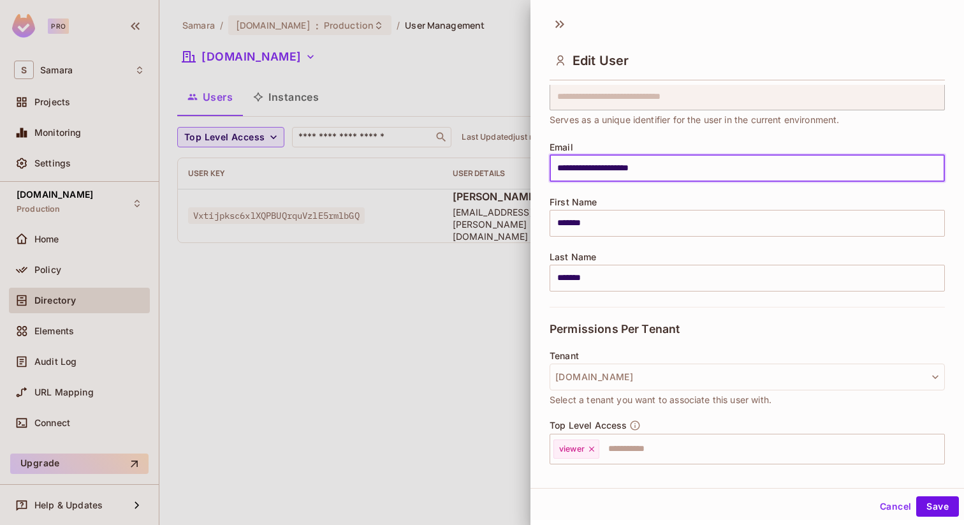
scroll to position [154, 0]
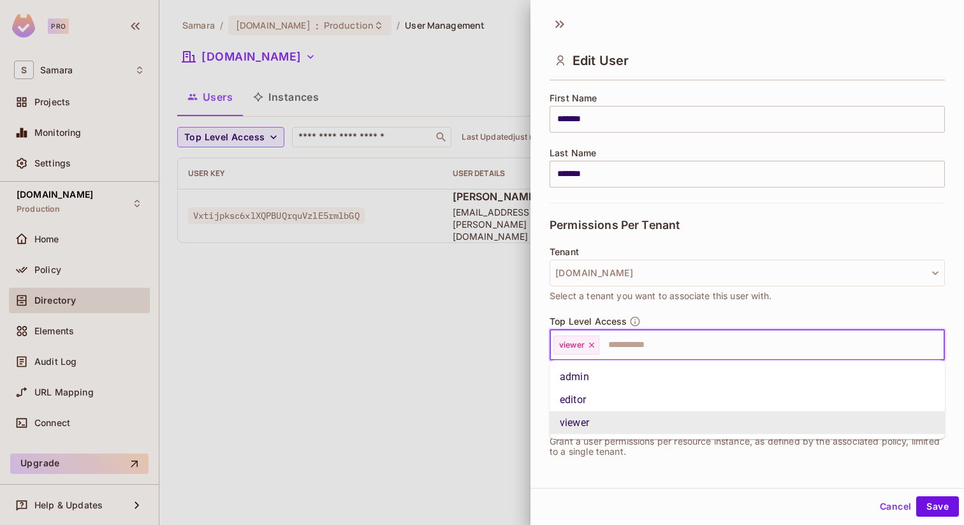
click at [630, 348] on input "text" at bounding box center [760, 344] width 319 height 25
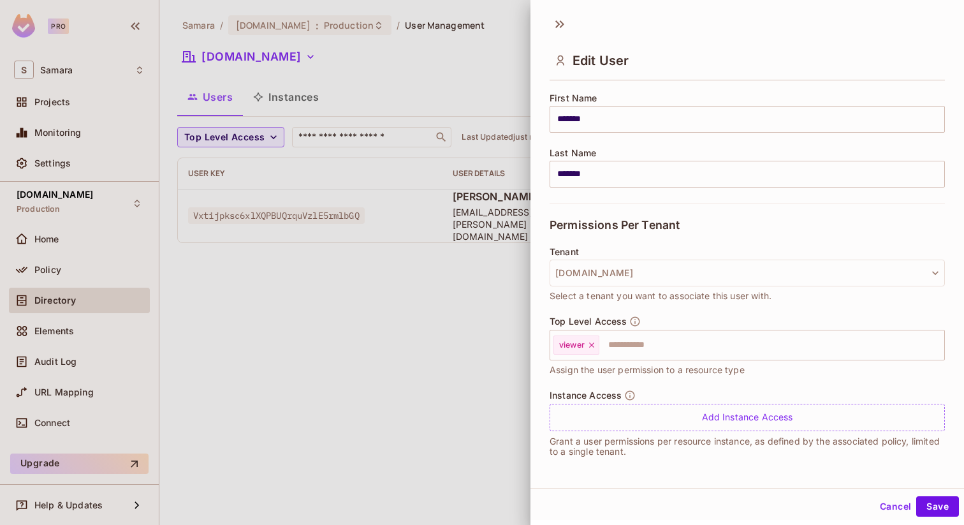
click at [426, 243] on div at bounding box center [482, 262] width 964 height 525
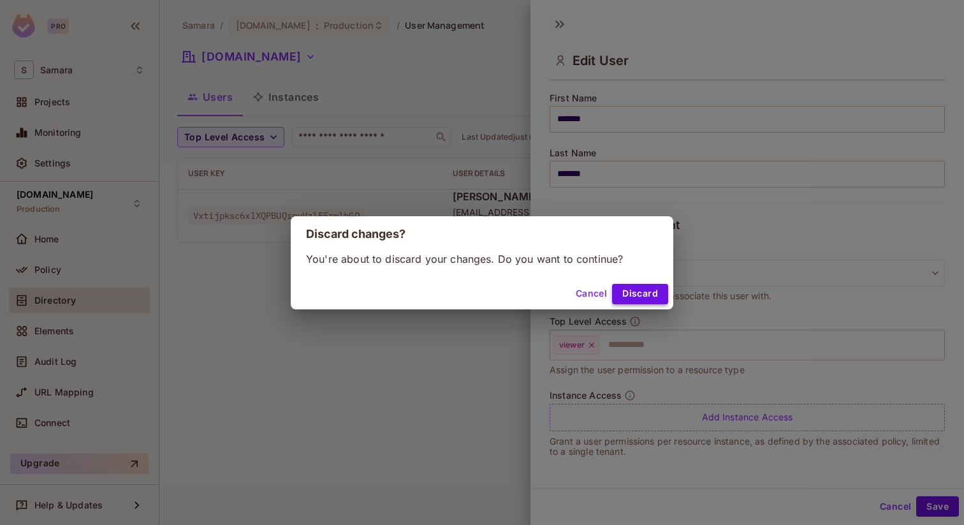
click at [636, 290] on button "Discard" at bounding box center [640, 294] width 56 height 20
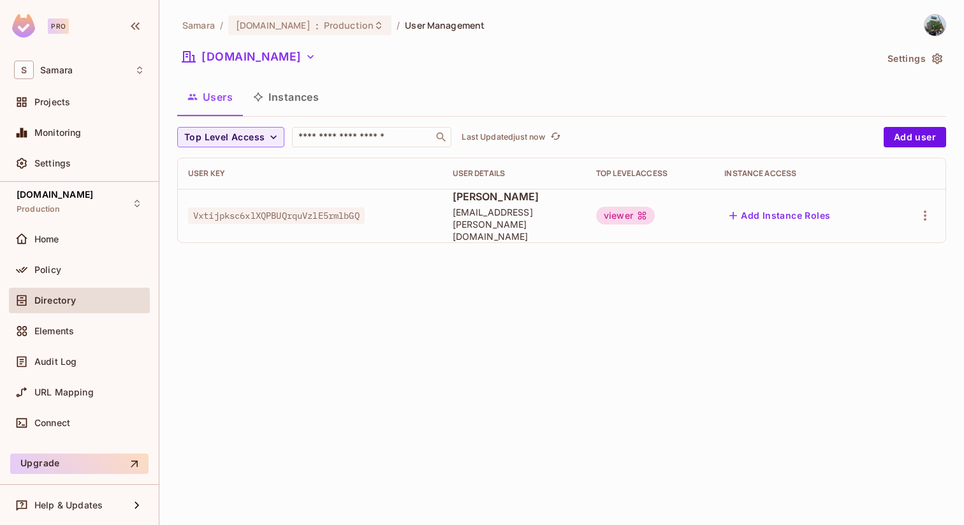
click at [653, 214] on div "viewer" at bounding box center [625, 216] width 59 height 18
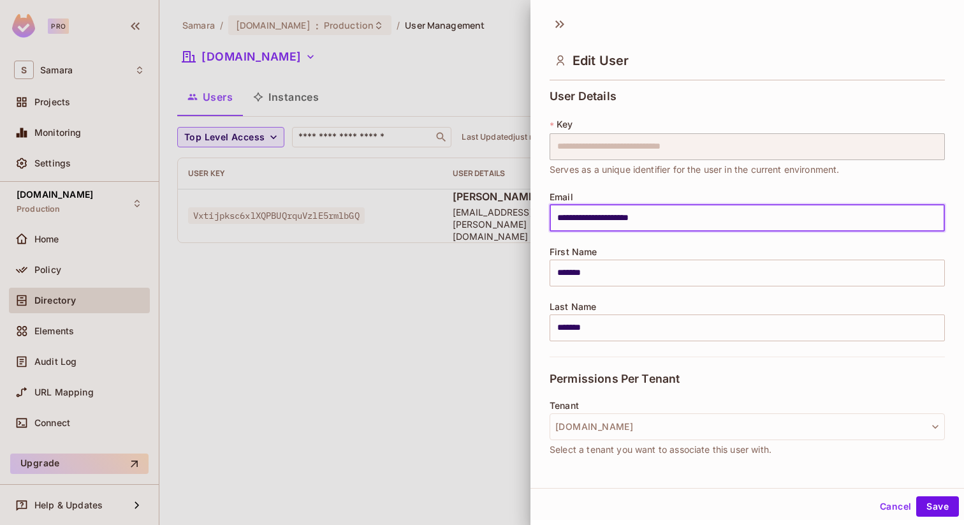
click at [653, 214] on input "**********" at bounding box center [747, 218] width 395 height 27
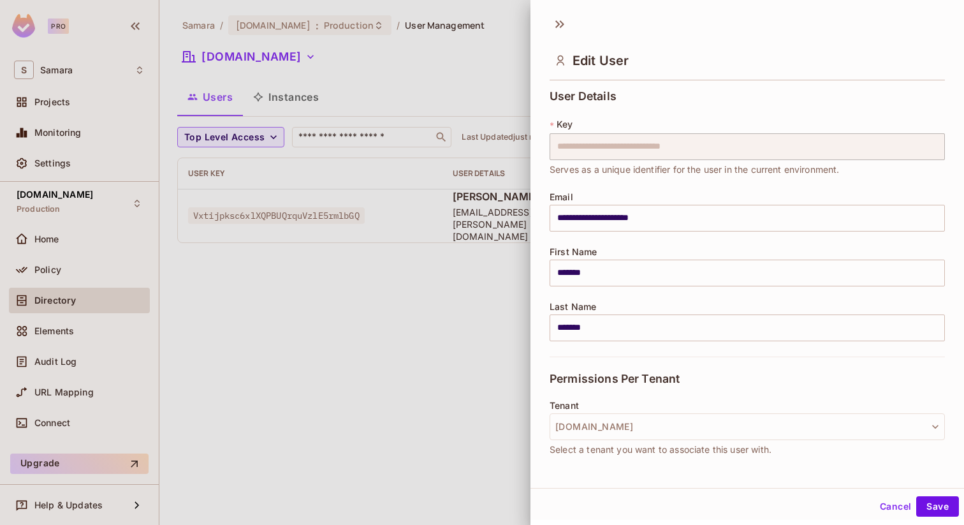
click at [662, 189] on div "**********" at bounding box center [747, 223] width 395 height 266
click at [560, 33] on icon at bounding box center [560, 24] width 20 height 20
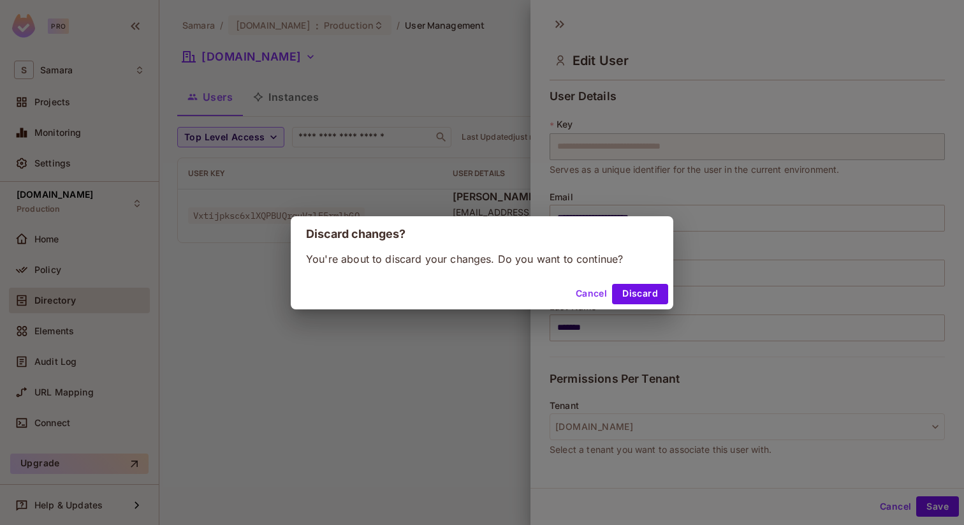
click at [566, 289] on div "Cancel Discard" at bounding box center [482, 294] width 382 height 31
click at [577, 289] on button "Cancel" at bounding box center [591, 294] width 41 height 20
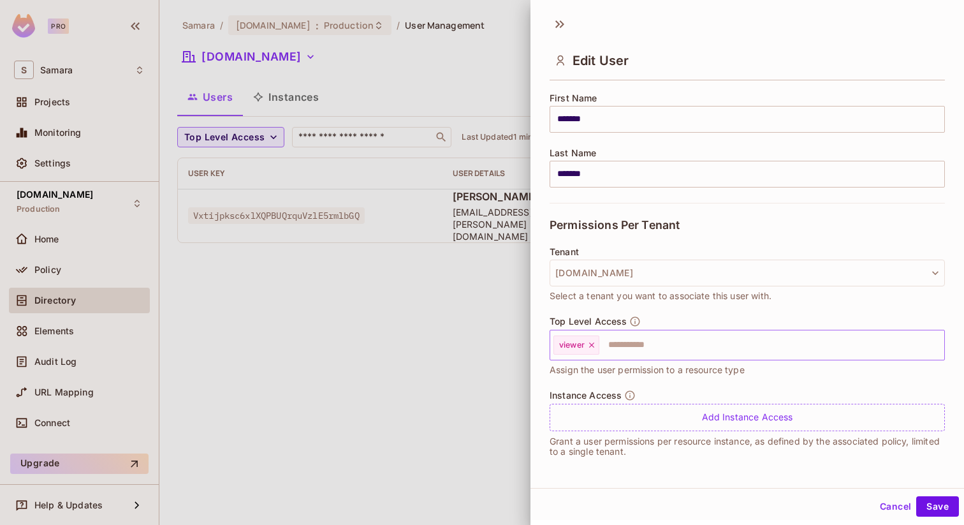
scroll to position [0, 0]
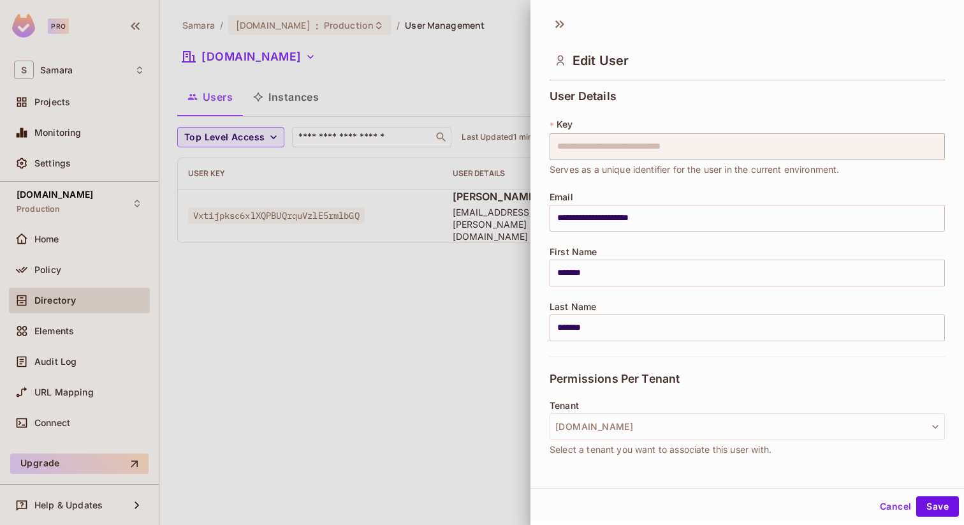
click at [397, 336] on div at bounding box center [482, 262] width 964 height 525
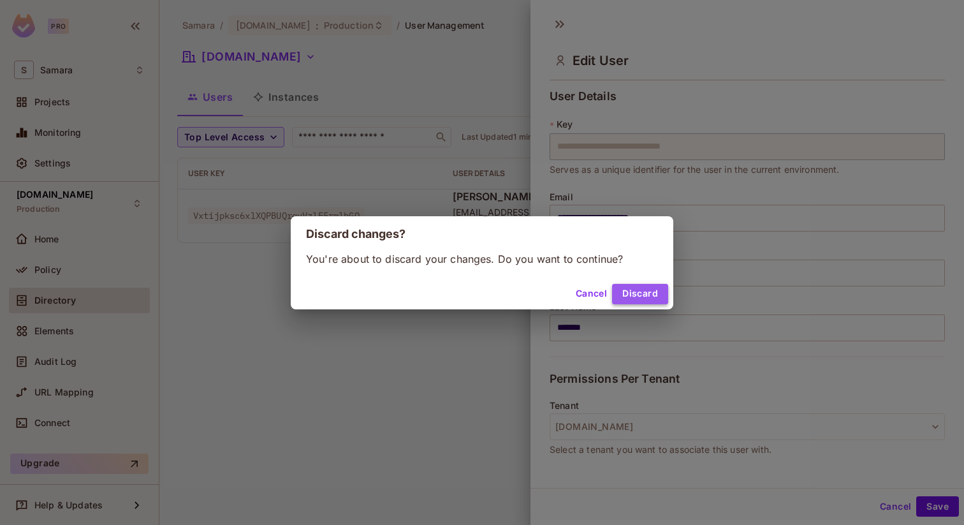
click at [638, 287] on button "Discard" at bounding box center [640, 294] width 56 height 20
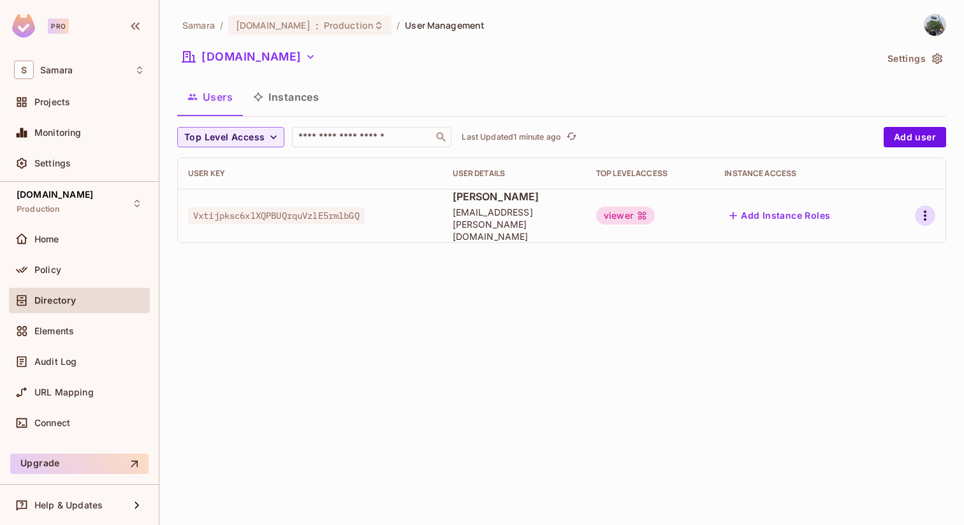
click at [921, 217] on icon "button" at bounding box center [924, 215] width 15 height 15
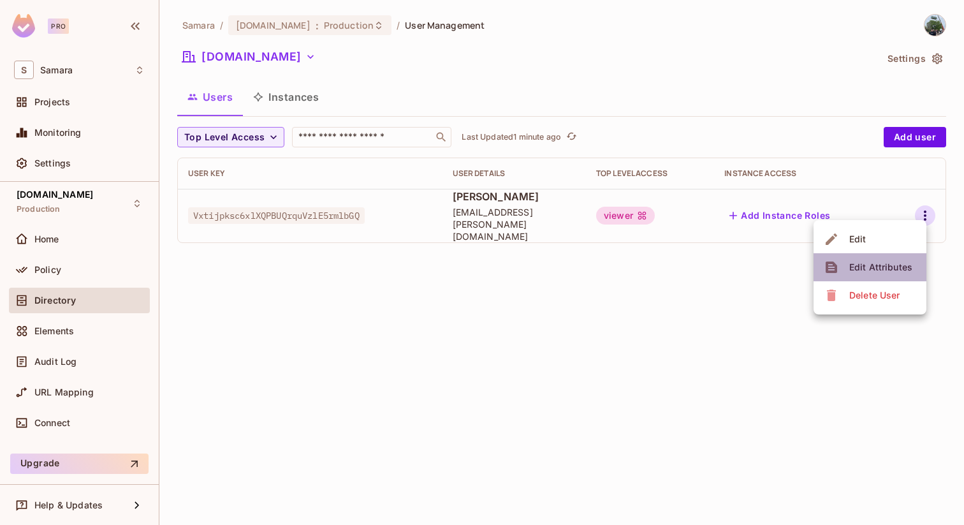
click at [890, 266] on div "Edit Attributes" at bounding box center [880, 267] width 63 height 13
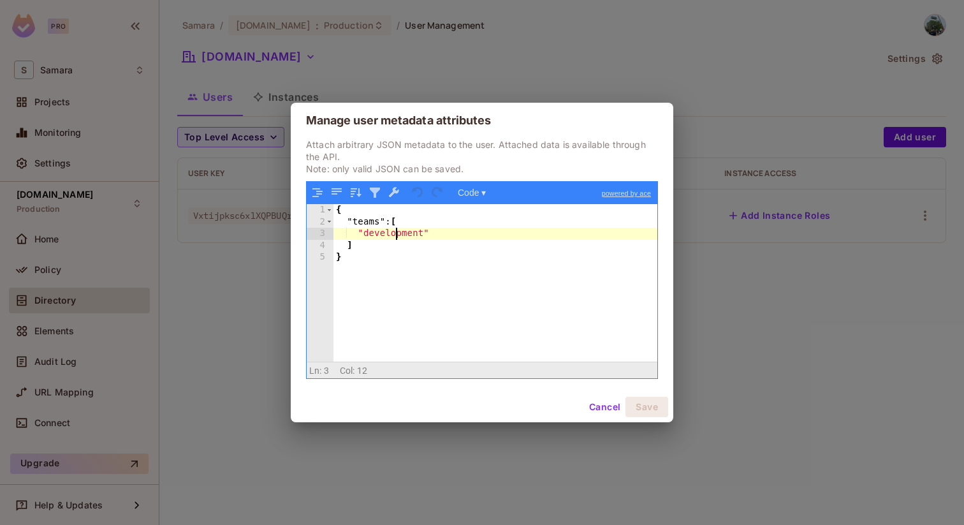
click at [394, 236] on div "{ "teams" : [ "development" ] }" at bounding box center [495, 294] width 324 height 181
click at [646, 408] on button "Save" at bounding box center [646, 407] width 43 height 20
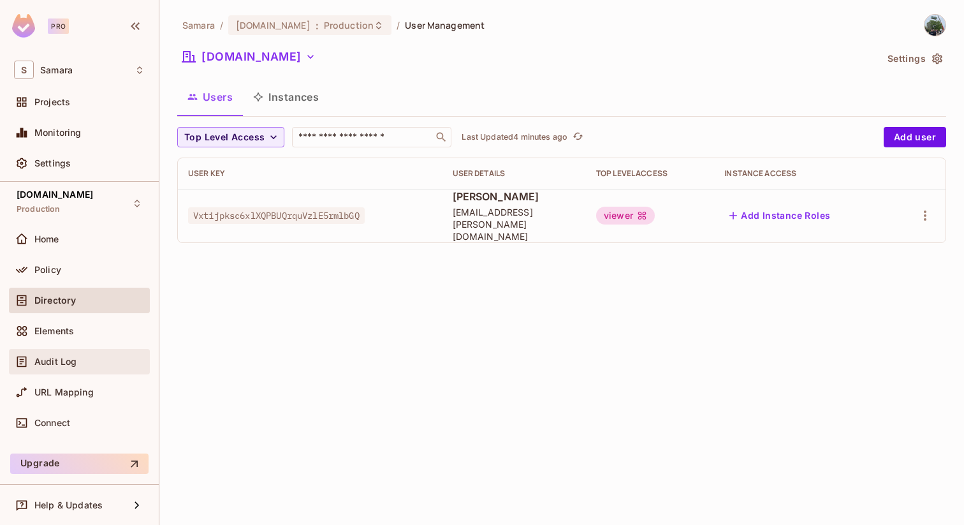
click at [103, 370] on div "Audit Log" at bounding box center [79, 361] width 141 height 25
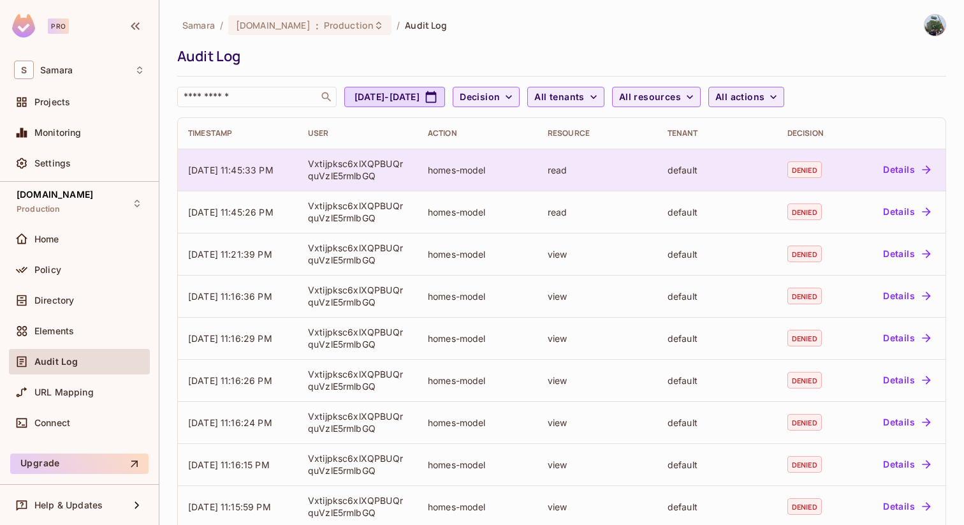
click at [343, 173] on div "Vxtijpksc6xlXQPBUQrquVzlE5rmlbGQ" at bounding box center [357, 169] width 99 height 24
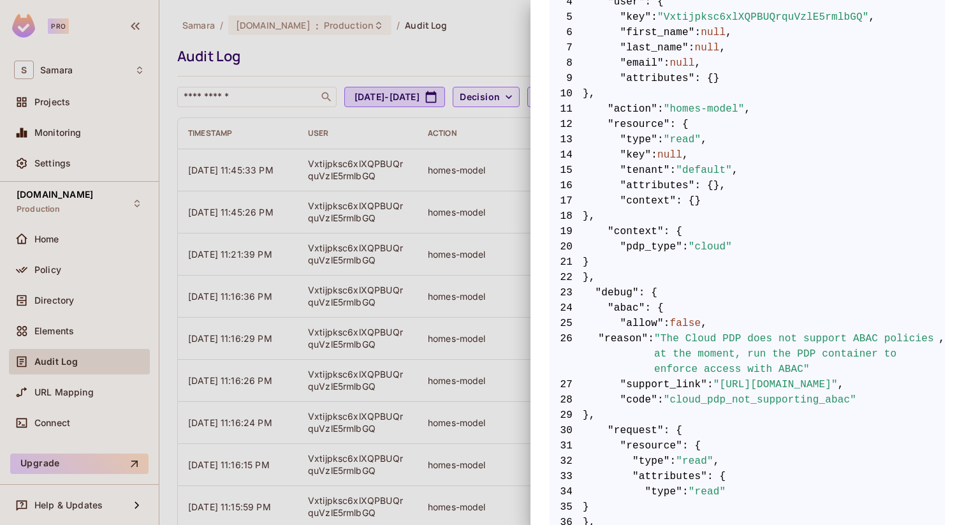
scroll to position [317, 0]
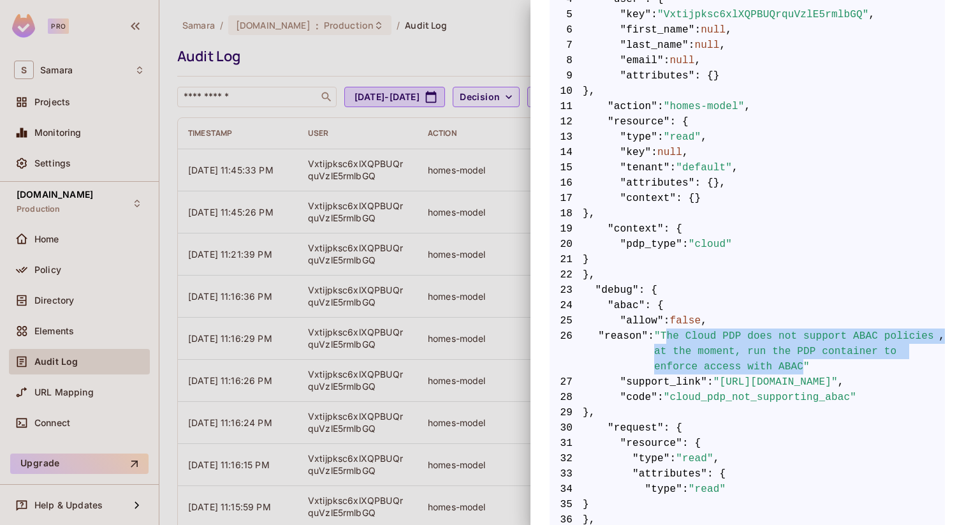
drag, startPoint x: 666, startPoint y: 335, endPoint x: 803, endPoint y: 365, distance: 140.9
click at [803, 365] on span ""The Cloud PDP does not support ABAC policies at the moment, run the PDP contai…" at bounding box center [796, 351] width 284 height 46
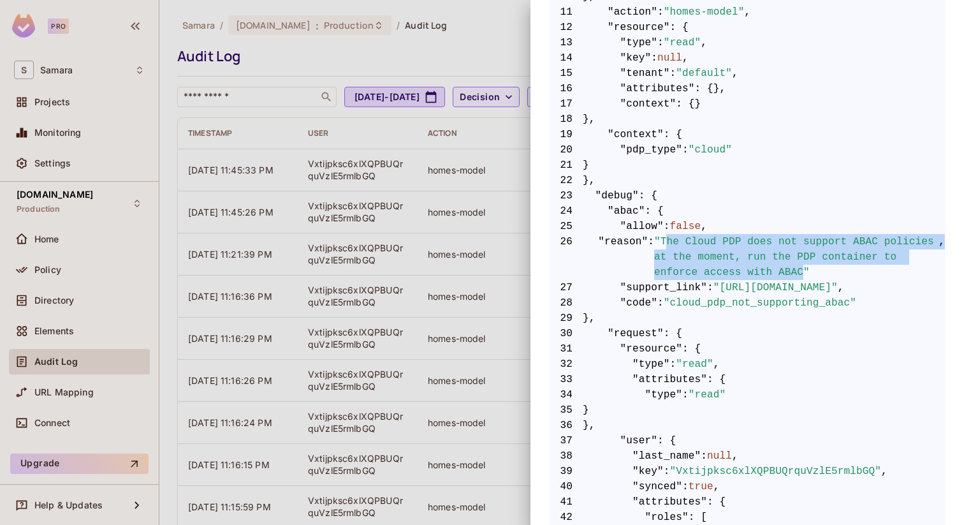
scroll to position [414, 0]
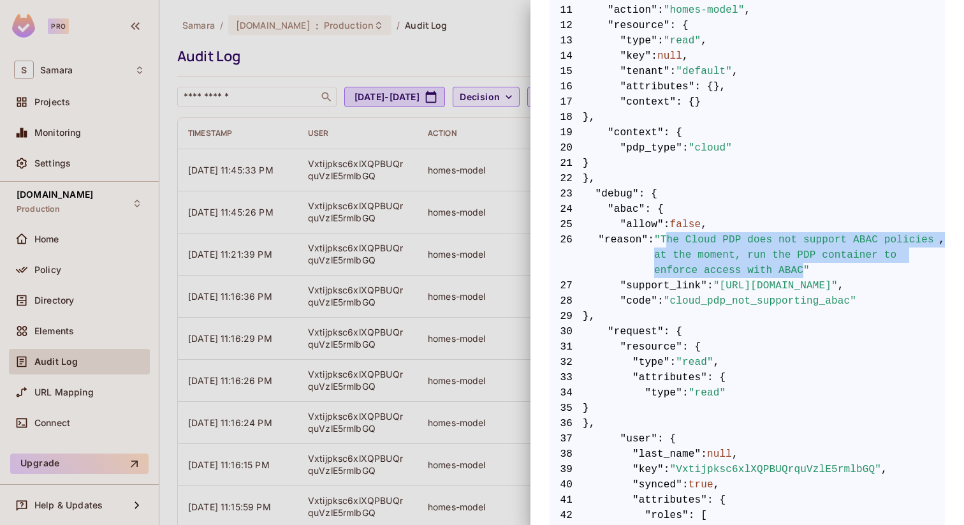
click at [822, 258] on span ""The Cloud PDP does not support ABAC policies at the moment, run the PDP contai…" at bounding box center [796, 255] width 284 height 46
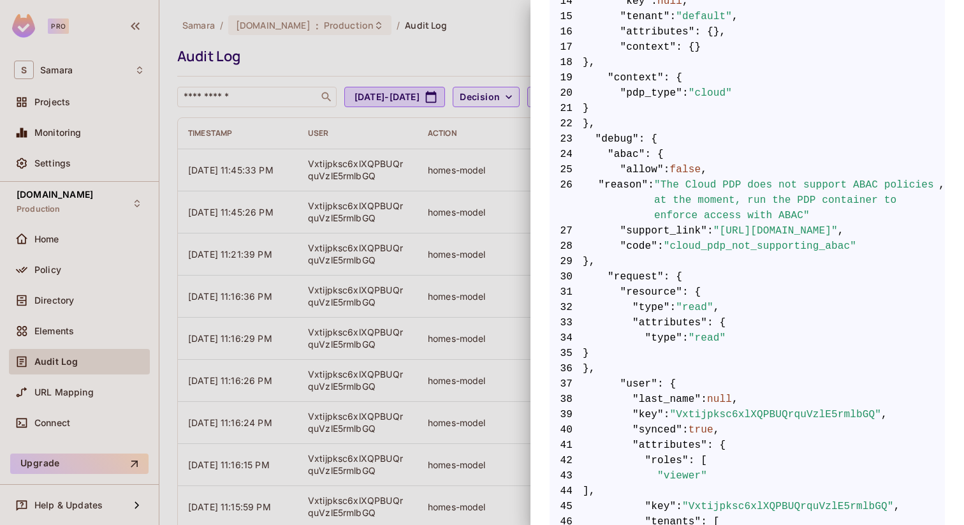
scroll to position [0, 97]
drag, startPoint x: 932, startPoint y: 231, endPoint x: 588, endPoint y: 232, distance: 344.2
click at [713, 232] on span ""https://docs.permit.io/errors/cloud_pdp_not_supporting_abac"" at bounding box center [775, 230] width 124 height 15
copy span "https://docs.permit.io/errors/cloud_pdp_not_supporting_abac"
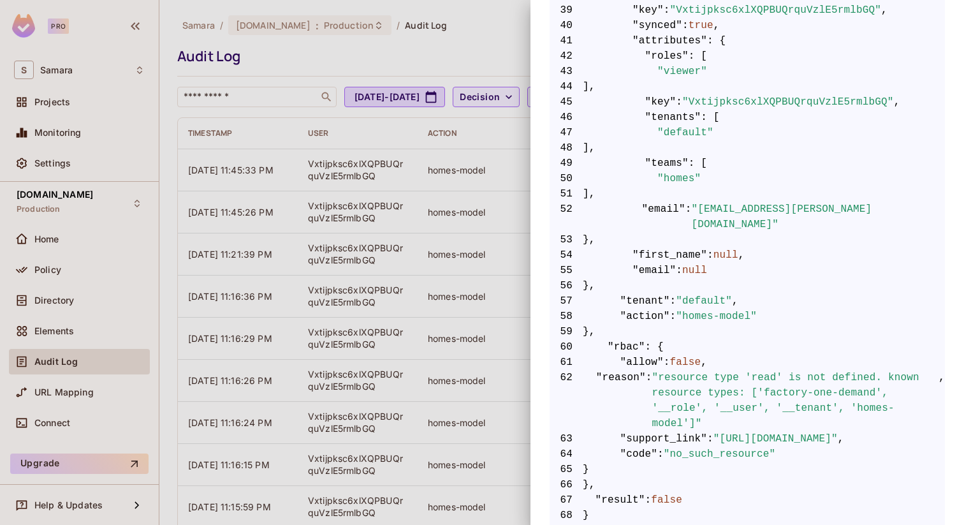
scroll to position [877, 0]
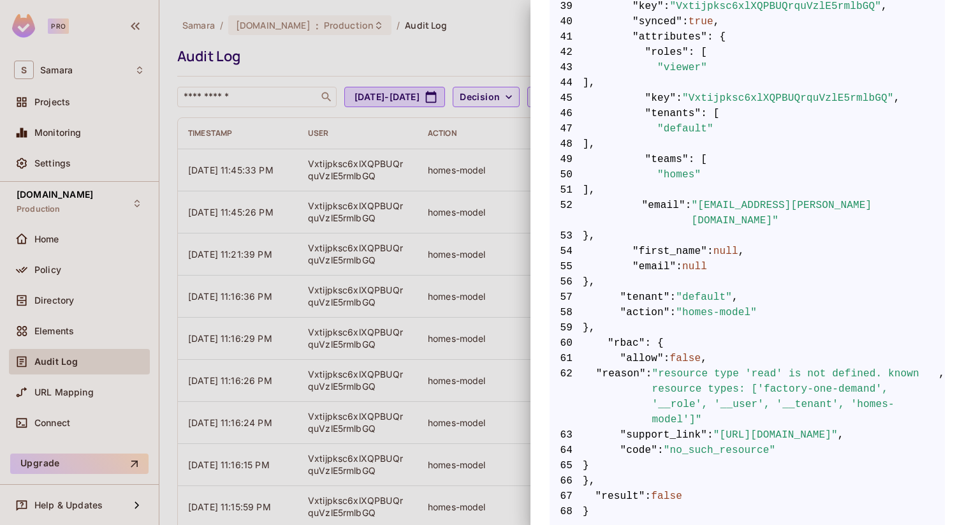
drag, startPoint x: 680, startPoint y: 280, endPoint x: 764, endPoint y: 452, distance: 191.0
click at [764, 458] on span "65 }" at bounding box center [747, 465] width 395 height 15
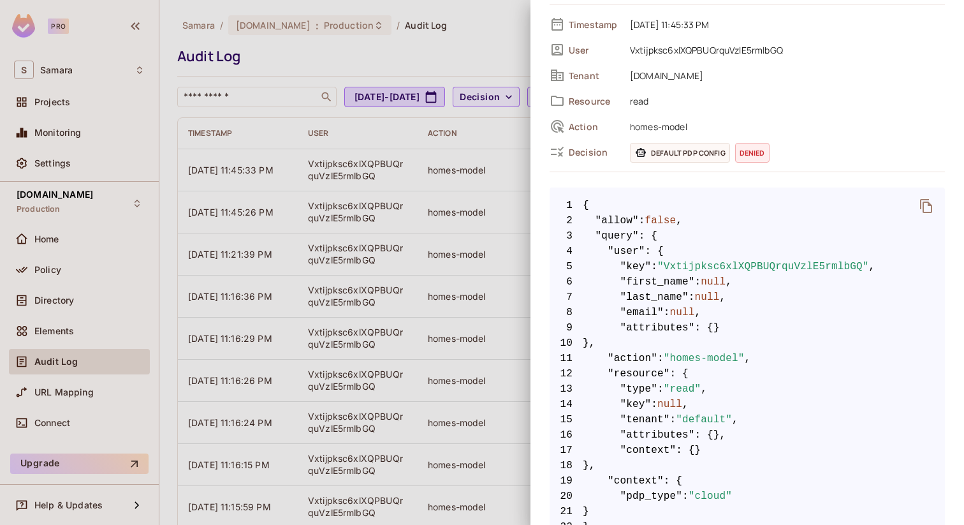
scroll to position [0, 0]
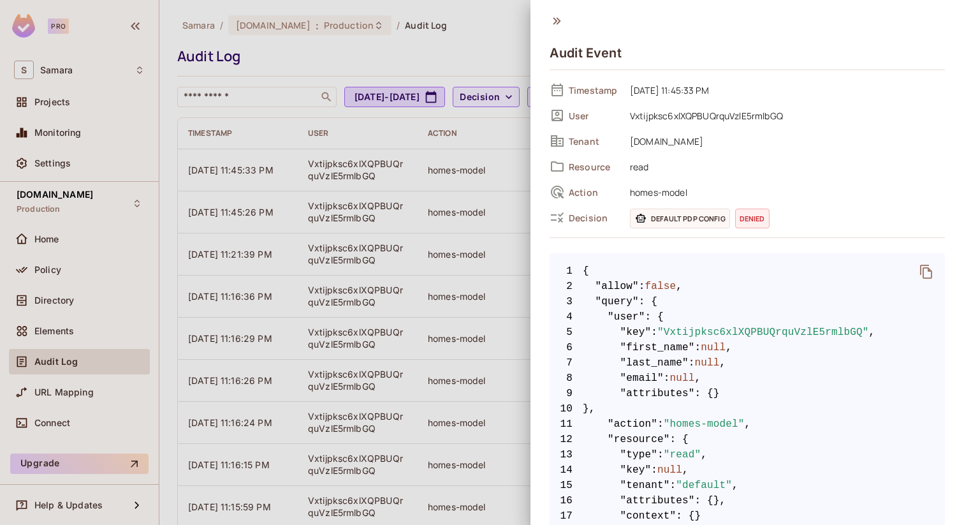
click at [708, 219] on span "Default PDP config" at bounding box center [680, 218] width 100 height 20
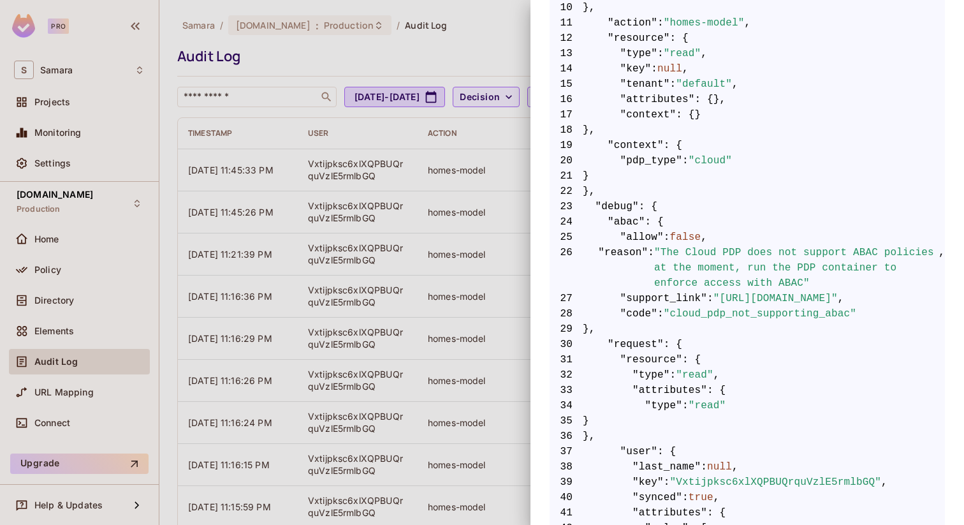
scroll to position [408, 0]
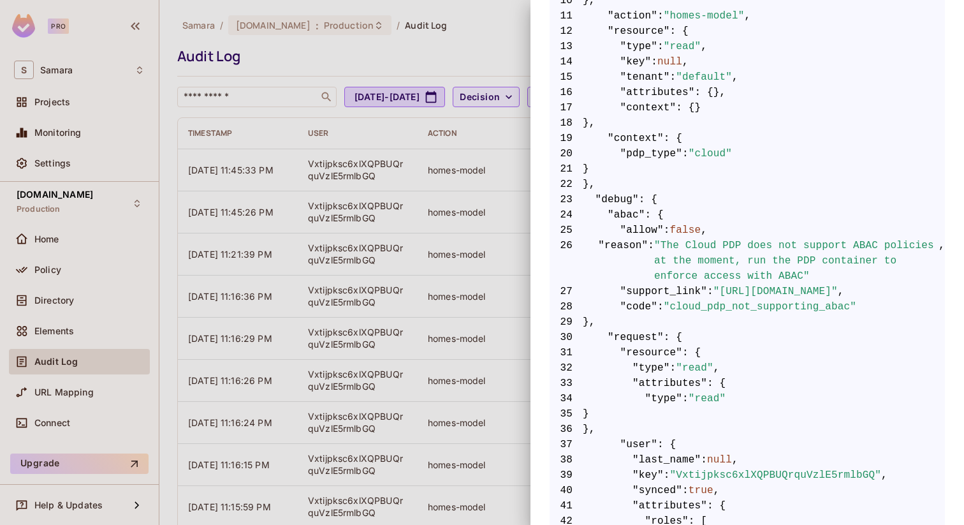
click at [333, 217] on div at bounding box center [482, 262] width 964 height 525
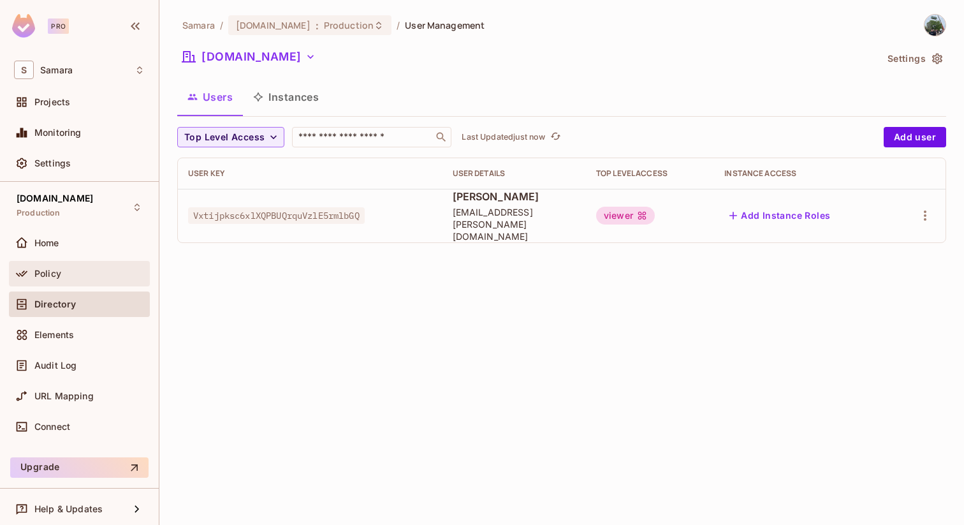
click at [99, 269] on div "Policy" at bounding box center [89, 273] width 110 height 10
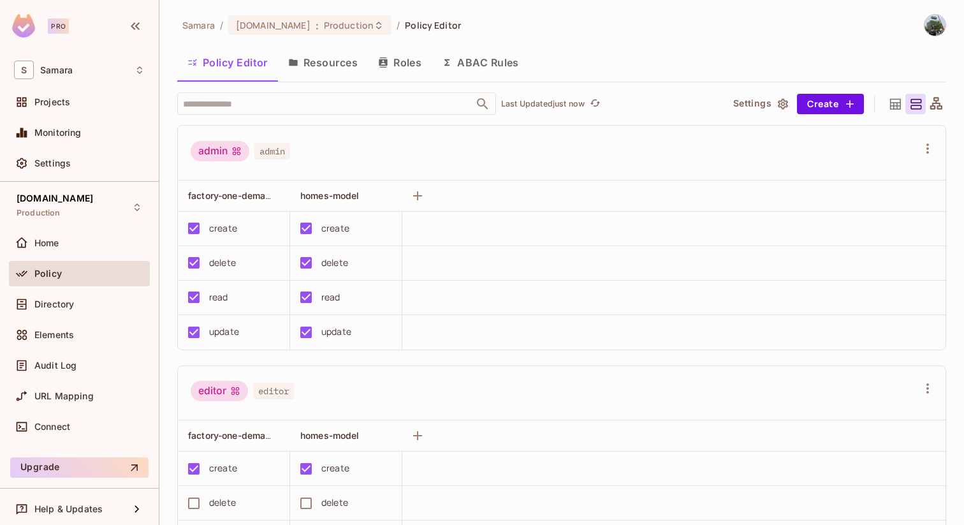
click at [400, 55] on button "Roles" at bounding box center [400, 63] width 64 height 32
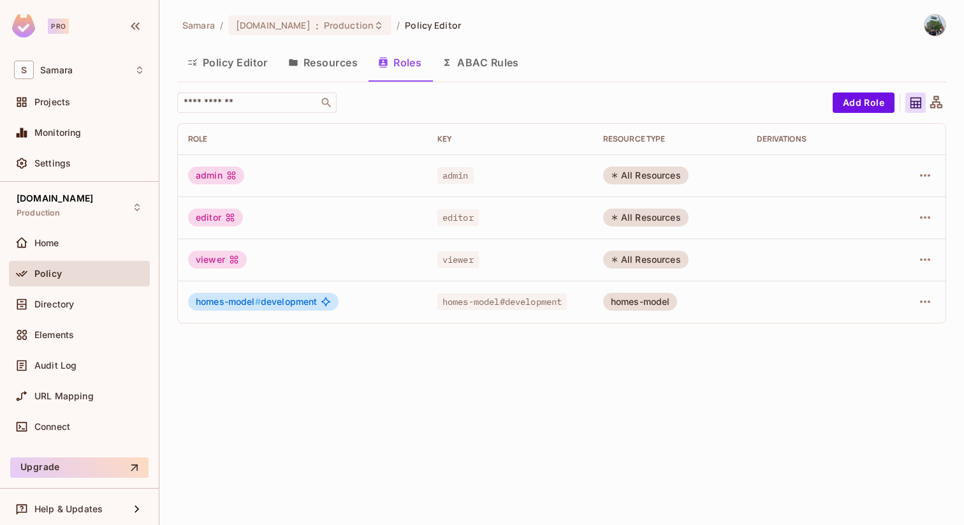
click at [641, 303] on div "homes-model" at bounding box center [640, 302] width 75 height 18
click at [316, 66] on button "Resources" at bounding box center [323, 63] width 90 height 32
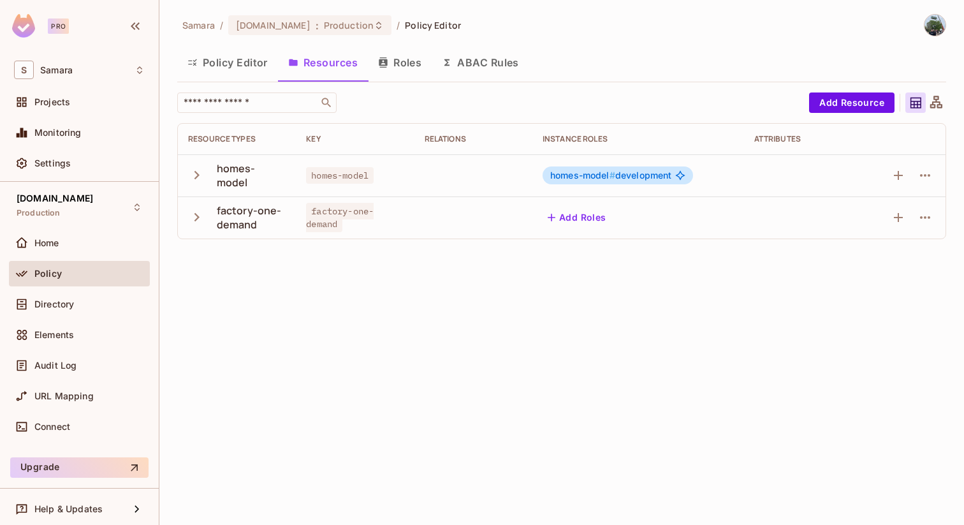
click at [231, 64] on button "Policy Editor" at bounding box center [227, 63] width 101 height 32
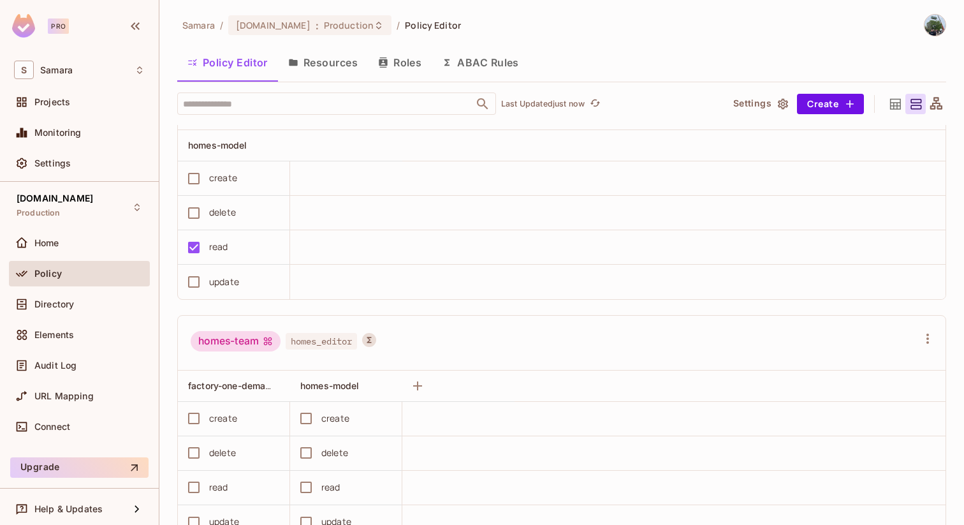
scroll to position [816, 0]
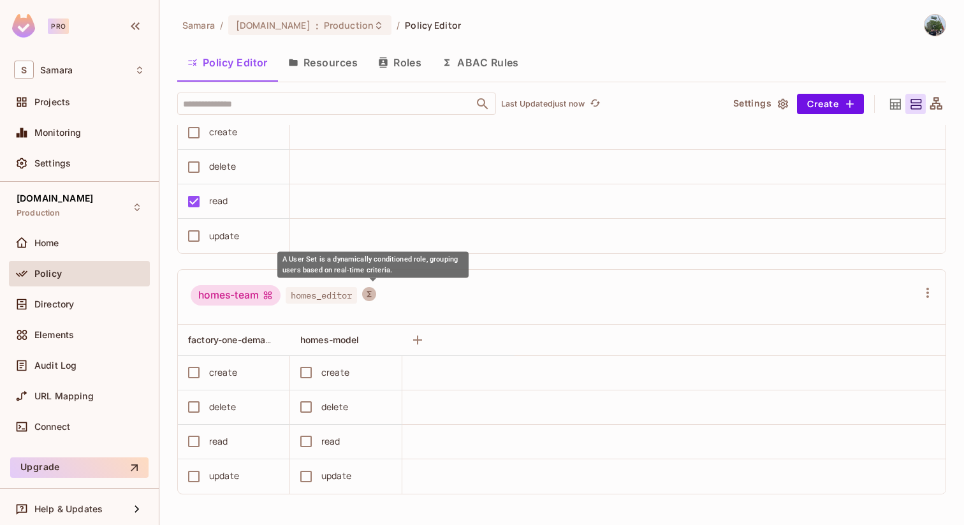
click at [372, 293] on icon "A User Set is a dynamically conditioned role, grouping users based on real-time…" at bounding box center [369, 293] width 9 height 9
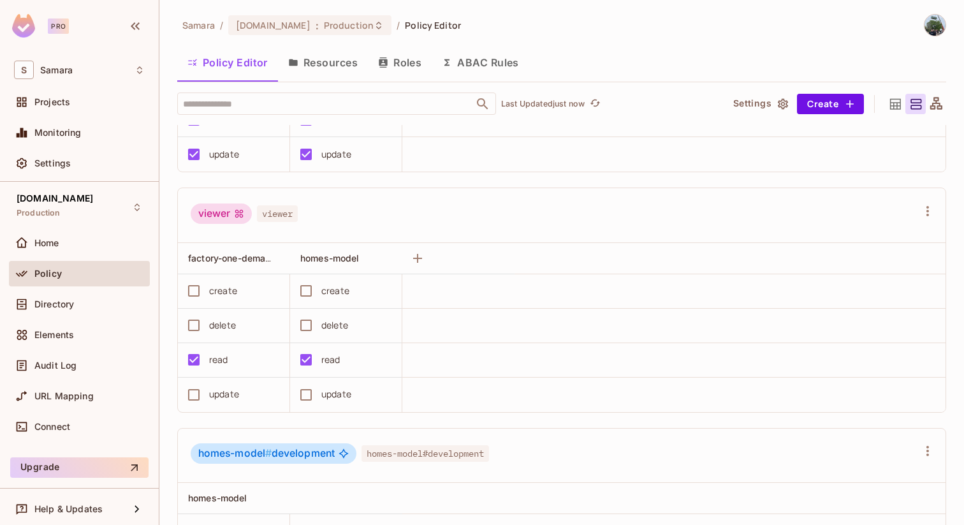
scroll to position [421, 0]
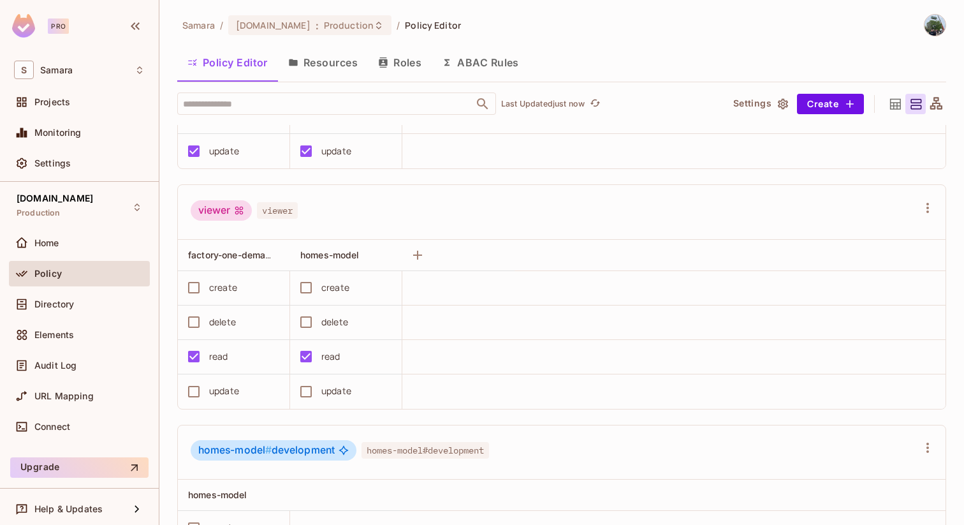
click at [892, 99] on icon at bounding box center [895, 103] width 11 height 11
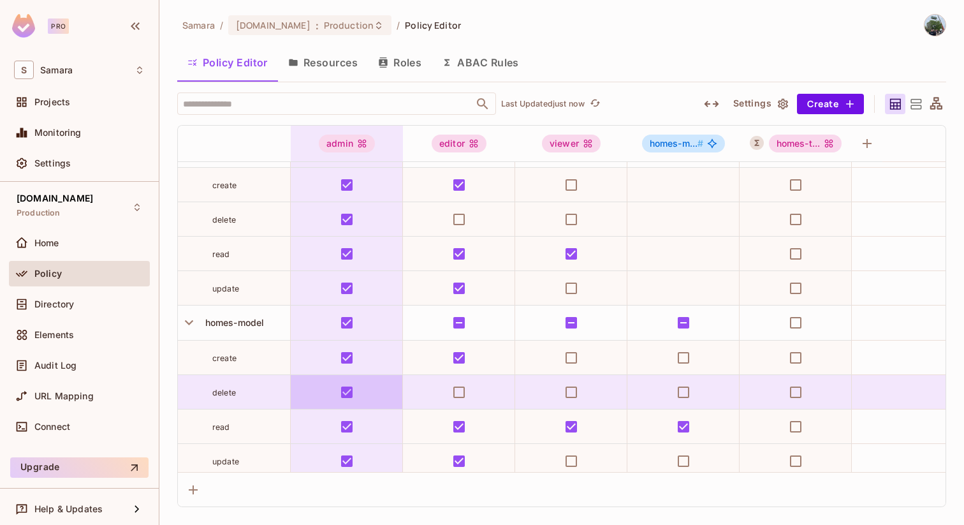
scroll to position [36, 0]
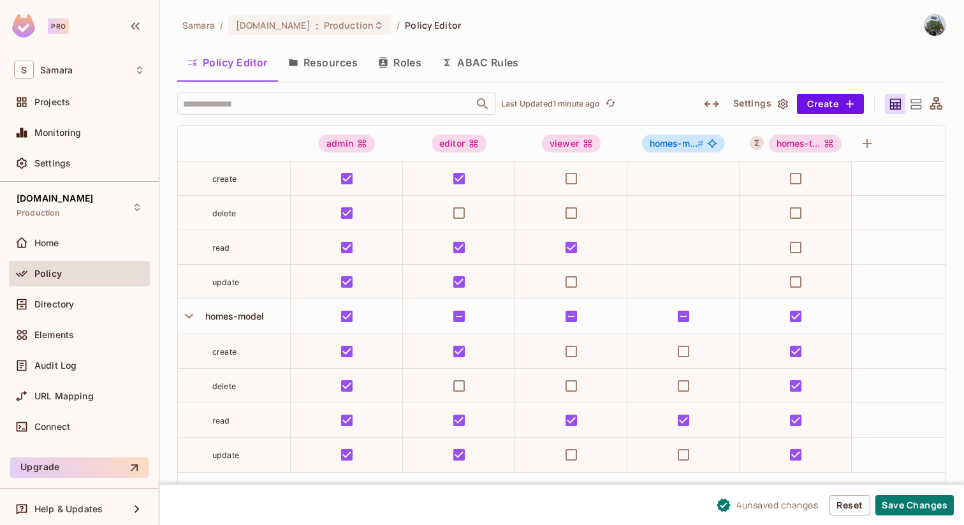
click at [407, 63] on button "Roles" at bounding box center [400, 63] width 64 height 32
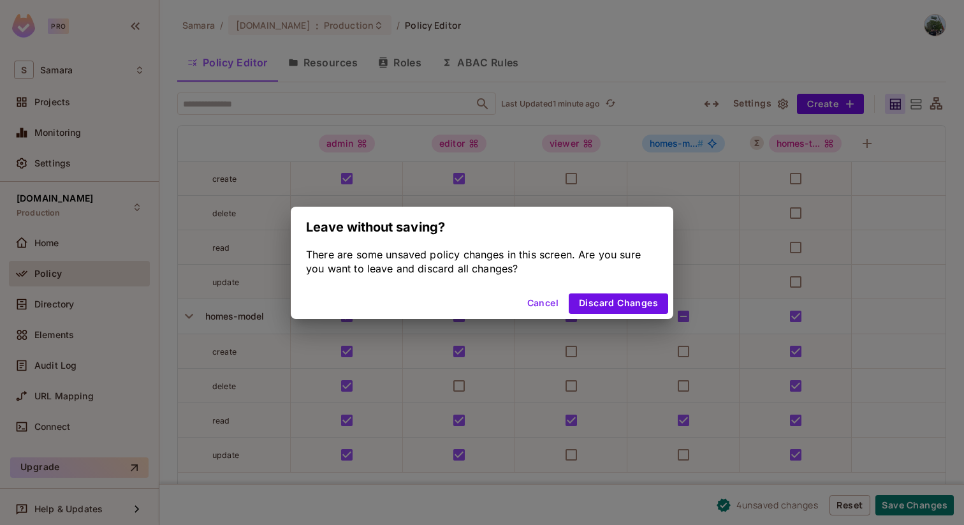
click at [545, 303] on button "Cancel" at bounding box center [542, 303] width 41 height 20
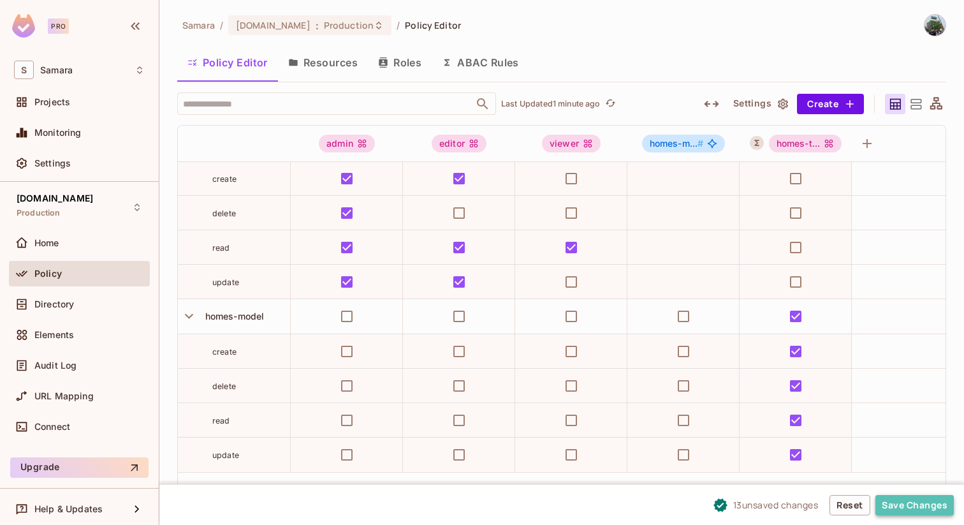
click at [916, 506] on button "Save Changes" at bounding box center [914, 505] width 78 height 20
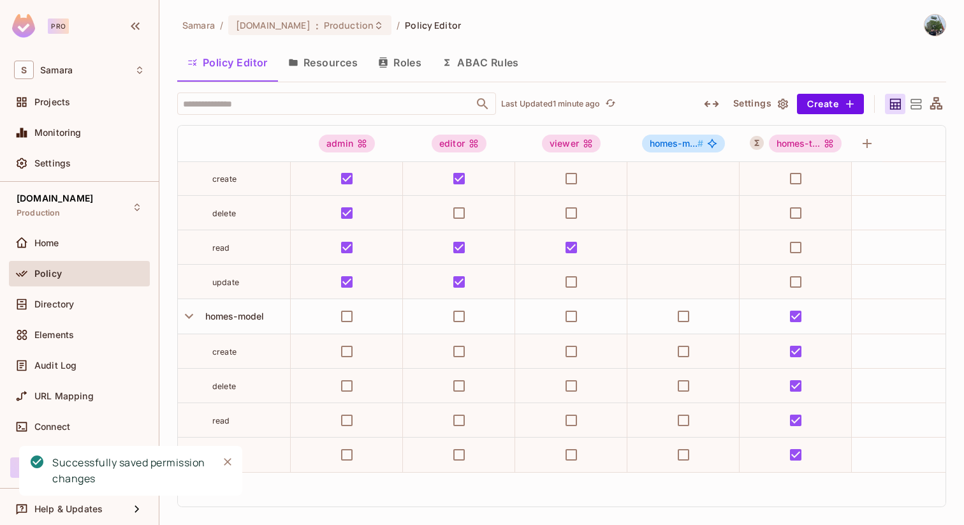
click at [323, 71] on button "Resources" at bounding box center [323, 63] width 90 height 32
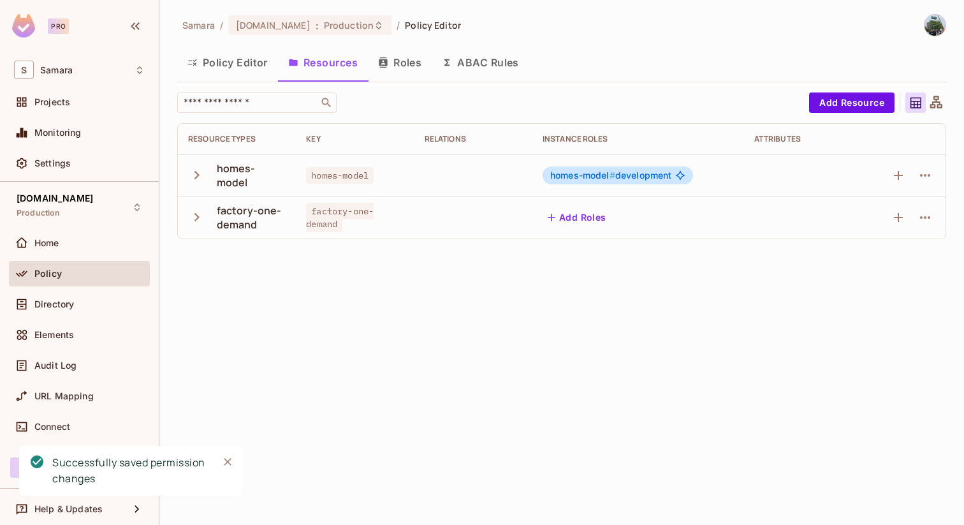
click at [585, 177] on span "homes-model #" at bounding box center [582, 175] width 65 height 11
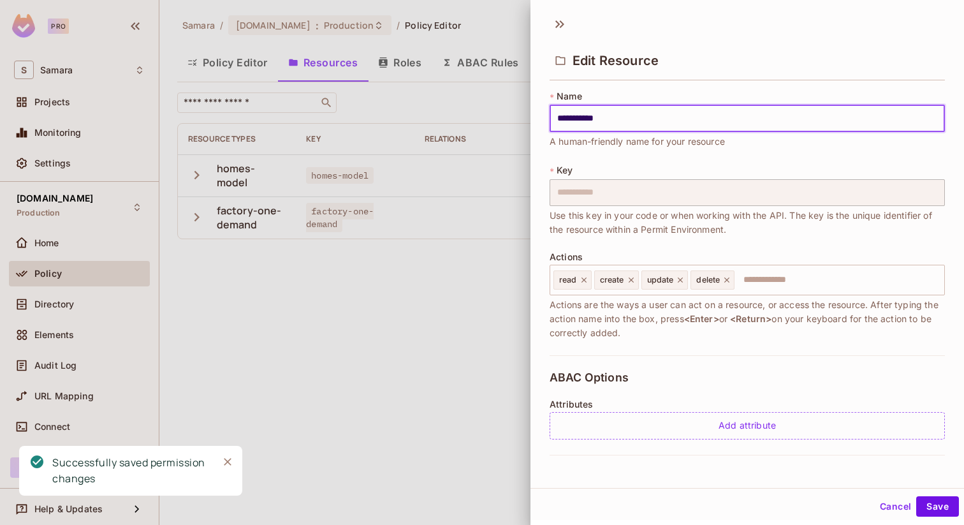
click at [401, 59] on div at bounding box center [482, 262] width 964 height 525
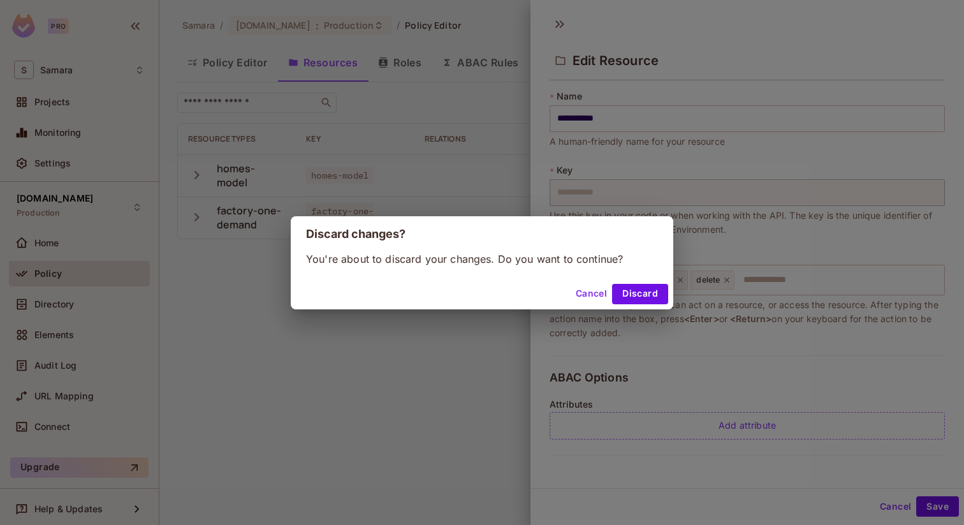
click at [401, 66] on div "Discard changes? You're about to discard your changes. Do you want to continue?…" at bounding box center [482, 262] width 964 height 525
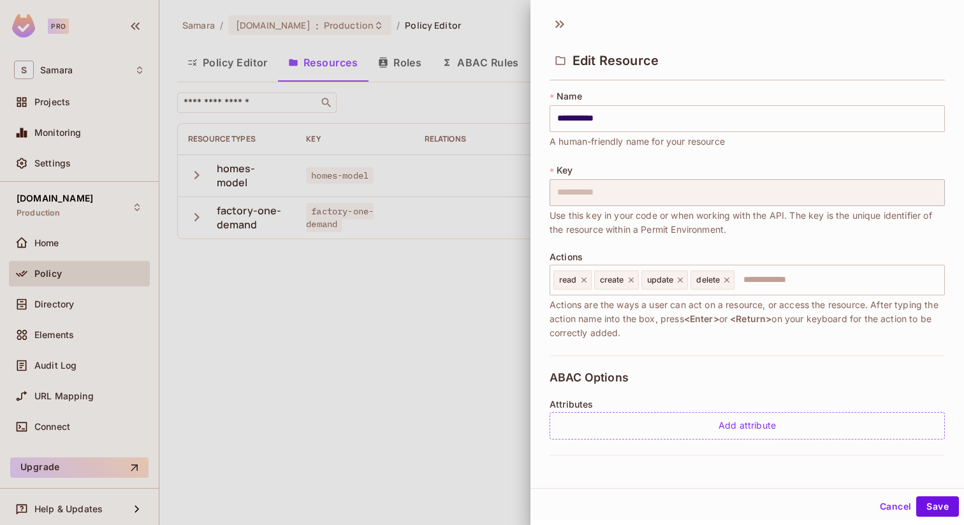
click at [552, 16] on div "Edit Resource" at bounding box center [746, 49] width 433 height 71
click at [557, 17] on icon at bounding box center [560, 24] width 20 height 20
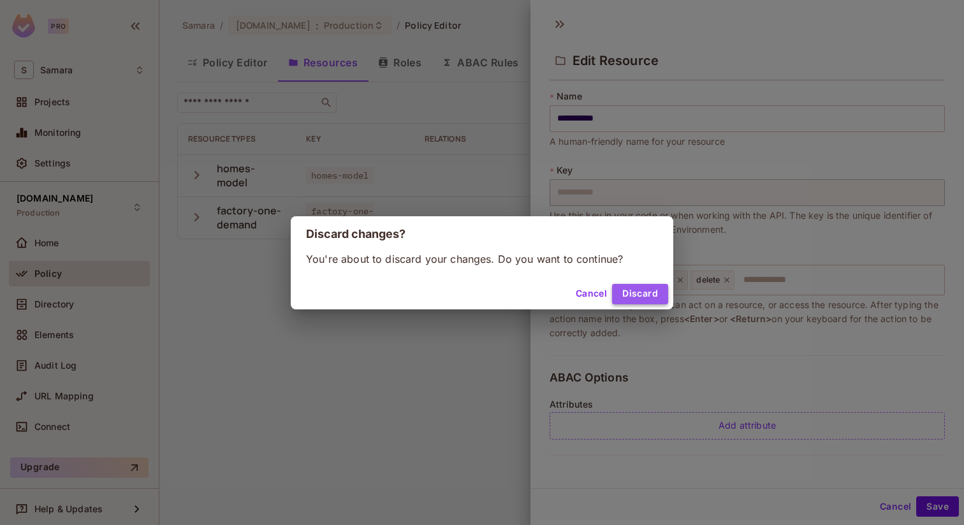
click at [639, 288] on button "Discard" at bounding box center [640, 294] width 56 height 20
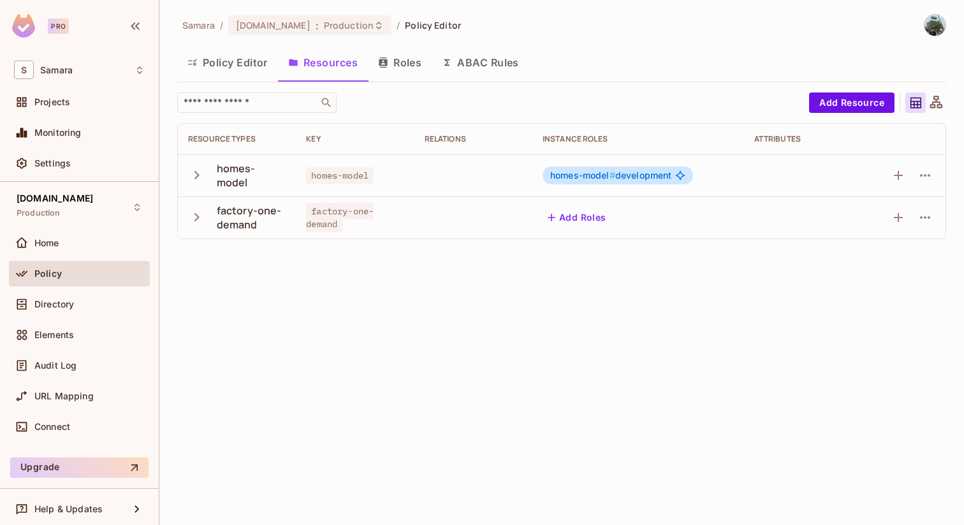
click at [402, 57] on button "Roles" at bounding box center [400, 63] width 64 height 32
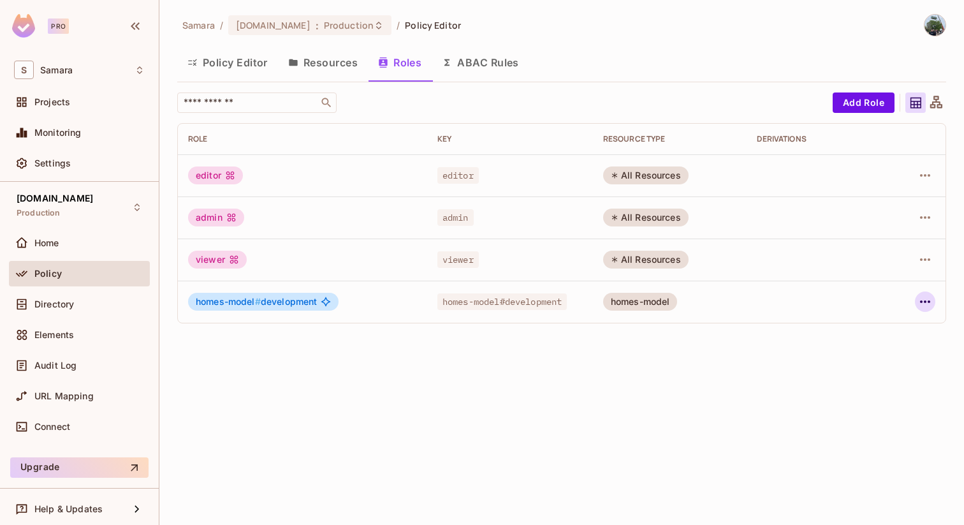
click at [926, 297] on icon "button" at bounding box center [924, 301] width 15 height 15
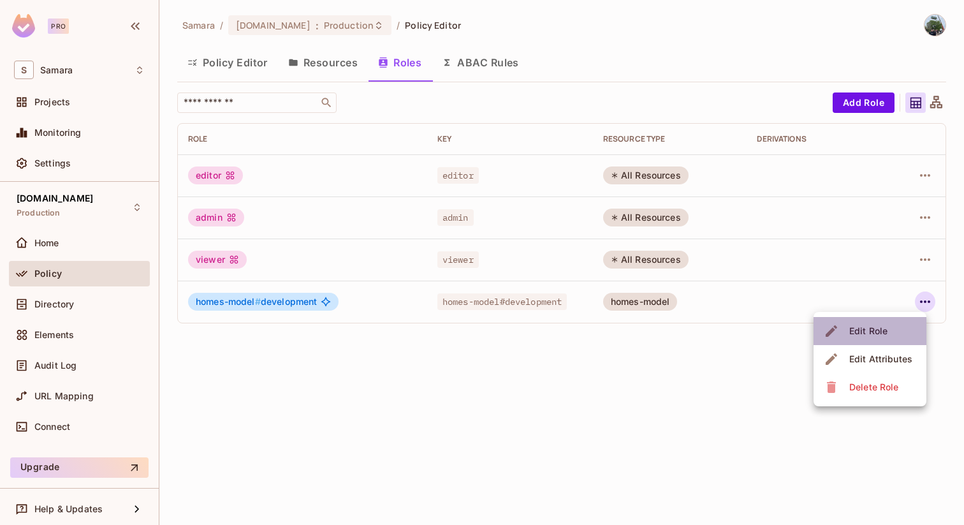
click at [872, 329] on div "Edit Role" at bounding box center [868, 330] width 38 height 13
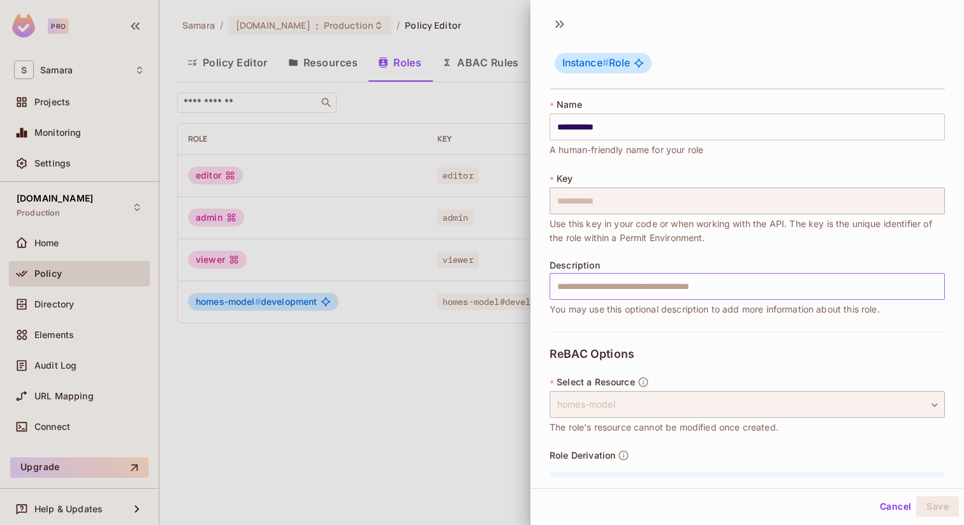
scroll to position [79, 0]
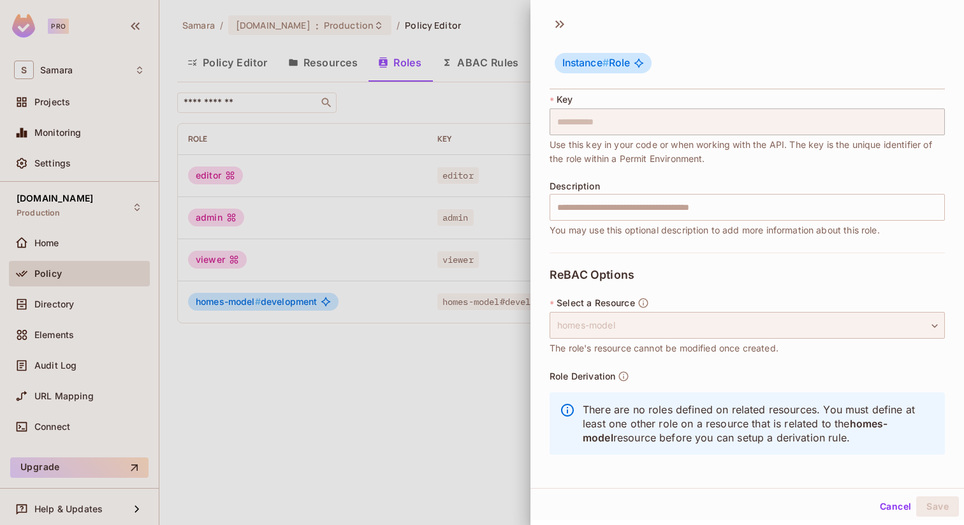
click at [759, 331] on div "homes-model" at bounding box center [747, 325] width 395 height 27
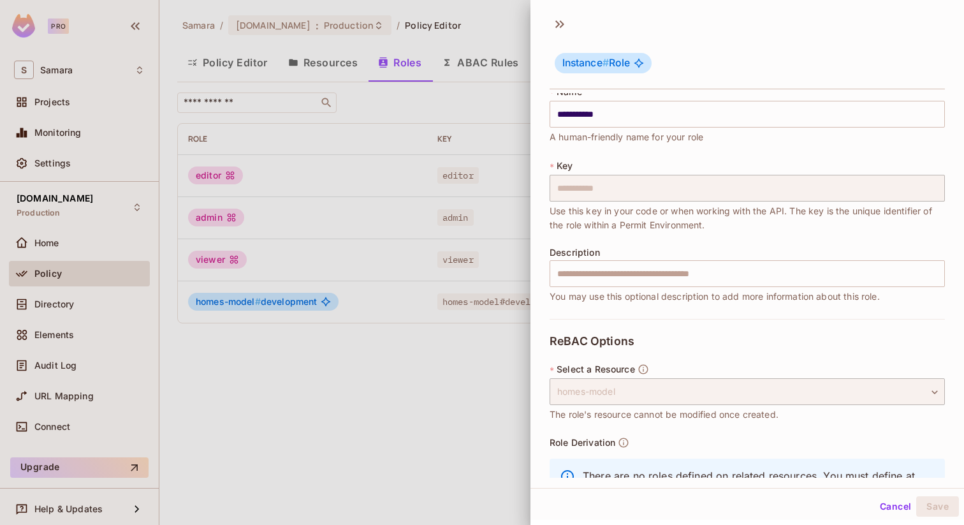
scroll to position [0, 0]
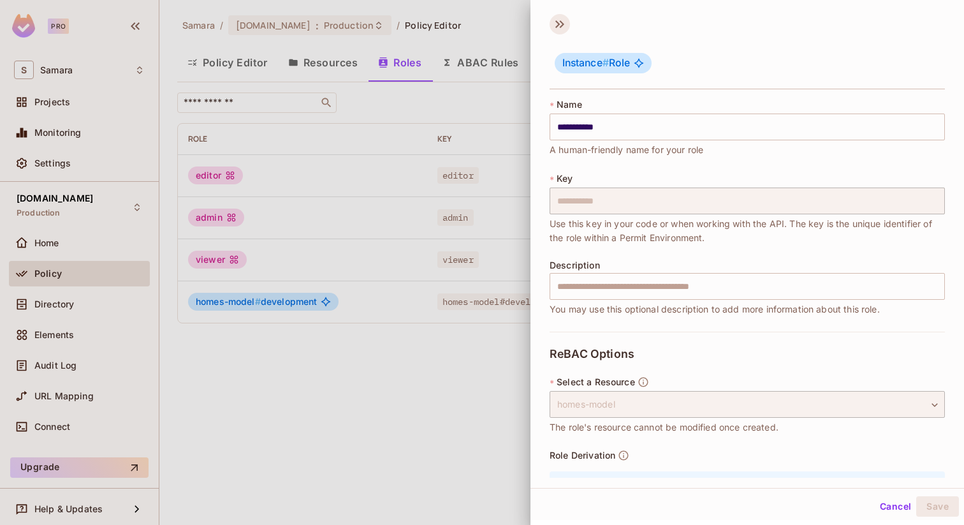
click at [553, 30] on icon at bounding box center [560, 24] width 20 height 20
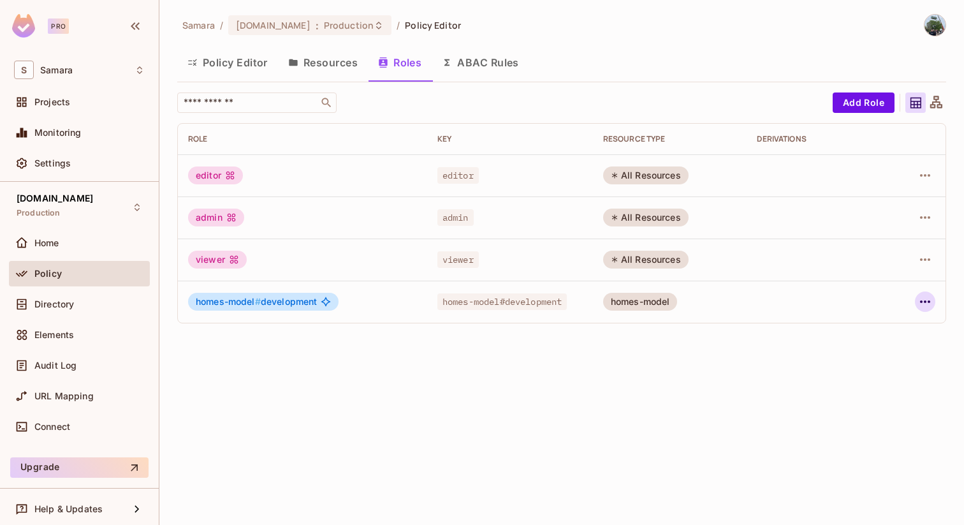
click at [924, 302] on icon "button" at bounding box center [925, 301] width 10 height 3
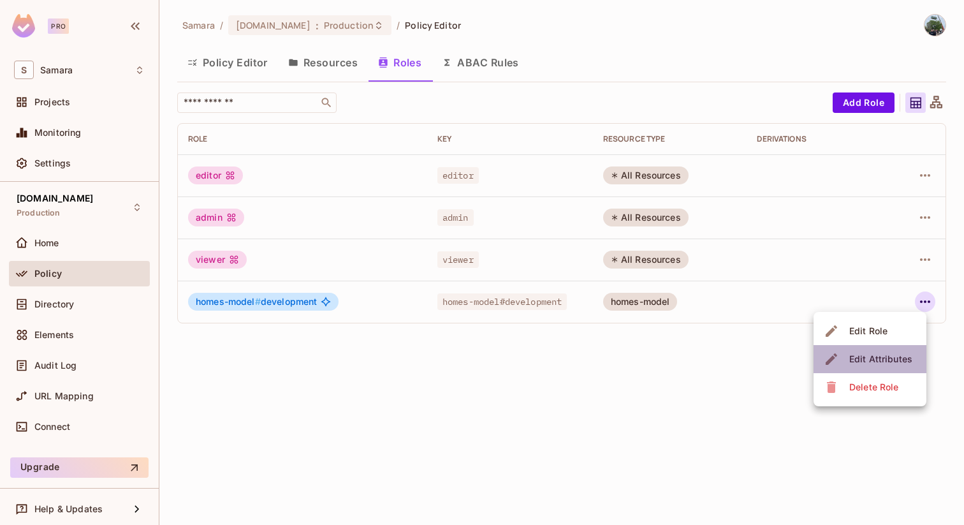
click at [898, 363] on div "Edit Attributes" at bounding box center [880, 359] width 63 height 13
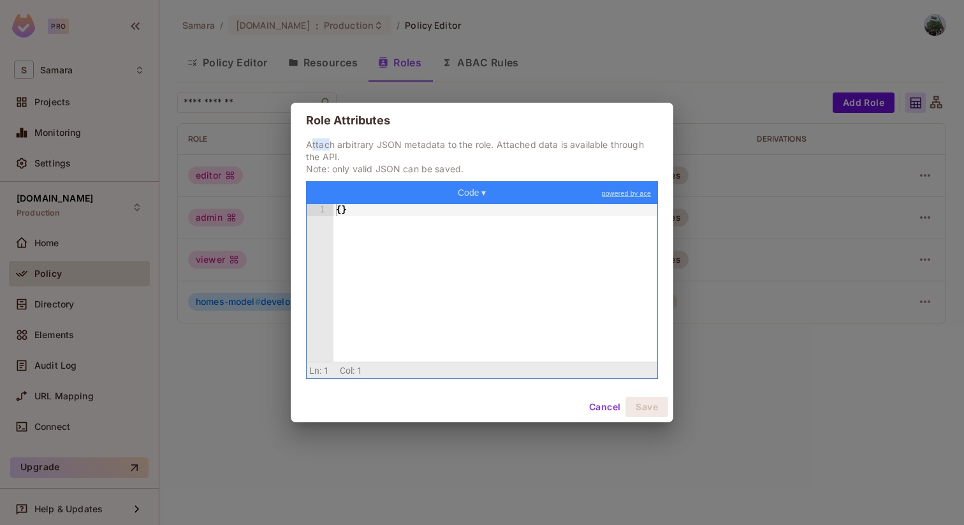
drag, startPoint x: 313, startPoint y: 144, endPoint x: 383, endPoint y: 149, distance: 70.3
click at [356, 145] on p "Attach arbitrary JSON metadata to the role. Attached data is available through …" at bounding box center [482, 156] width 352 height 36
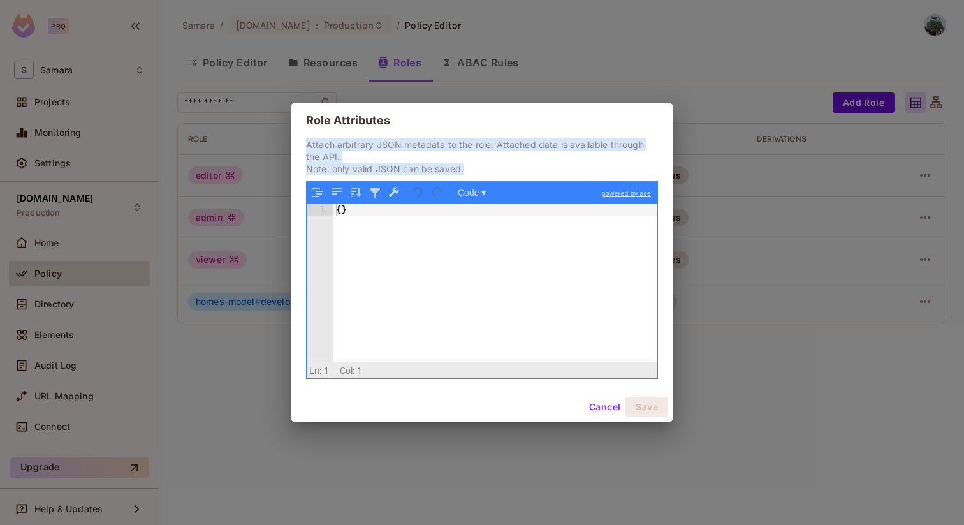
drag, startPoint x: 469, startPoint y: 172, endPoint x: 345, endPoint y: 136, distance: 129.3
click at [345, 136] on div "Role Attributes Attach arbitrary JSON metadata to the role. Attached data is av…" at bounding box center [482, 262] width 382 height 319
click at [345, 136] on h2 "Role Attributes" at bounding box center [482, 121] width 382 height 36
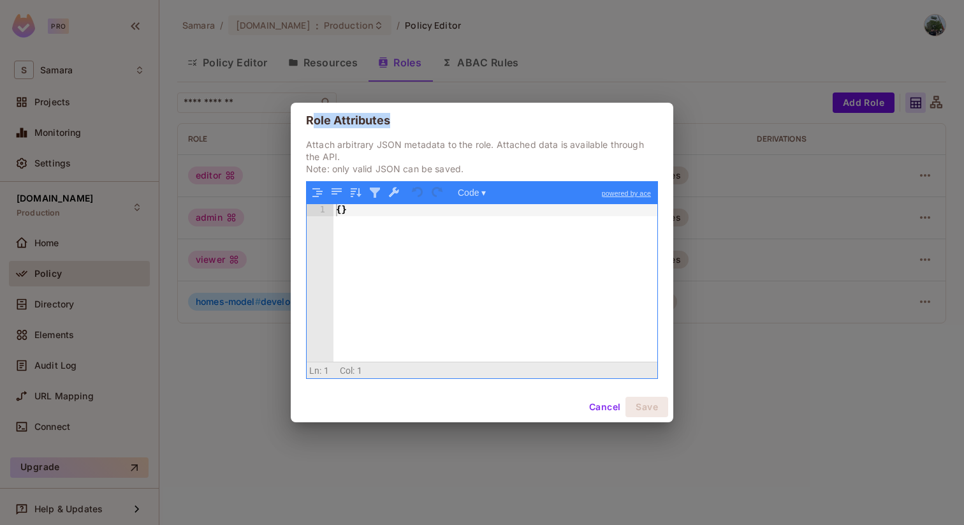
drag, startPoint x: 310, startPoint y: 124, endPoint x: 388, endPoint y: 124, distance: 77.1
click at [388, 124] on h2 "Role Attributes" at bounding box center [482, 121] width 382 height 36
click at [597, 405] on button "Cancel" at bounding box center [604, 407] width 41 height 20
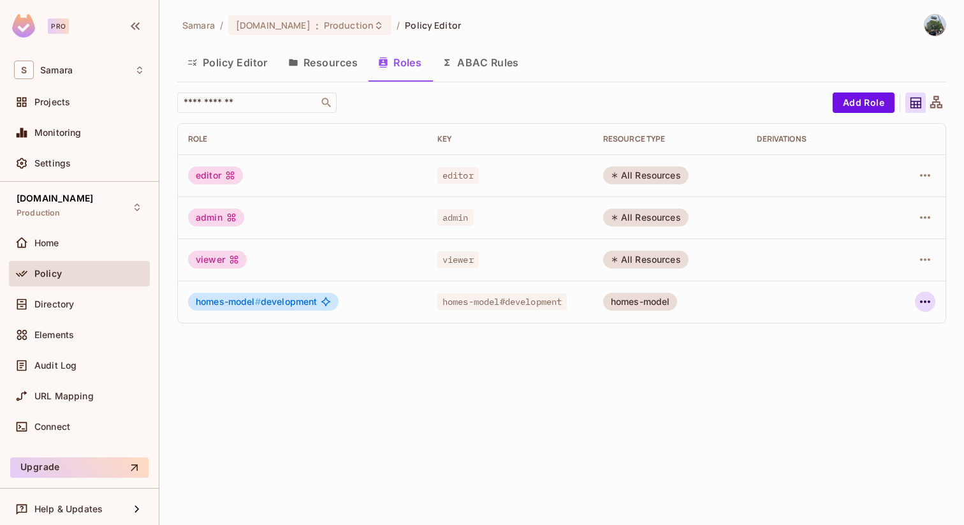
click at [931, 298] on icon "button" at bounding box center [924, 301] width 15 height 15
click at [858, 393] on div "Delete Role" at bounding box center [873, 387] width 49 height 13
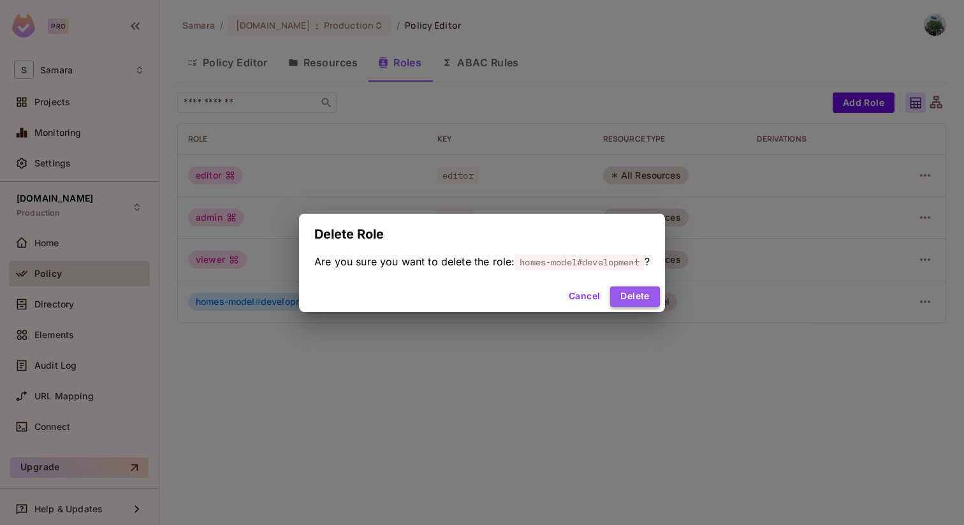
click at [643, 298] on button "Delete" at bounding box center [634, 296] width 49 height 20
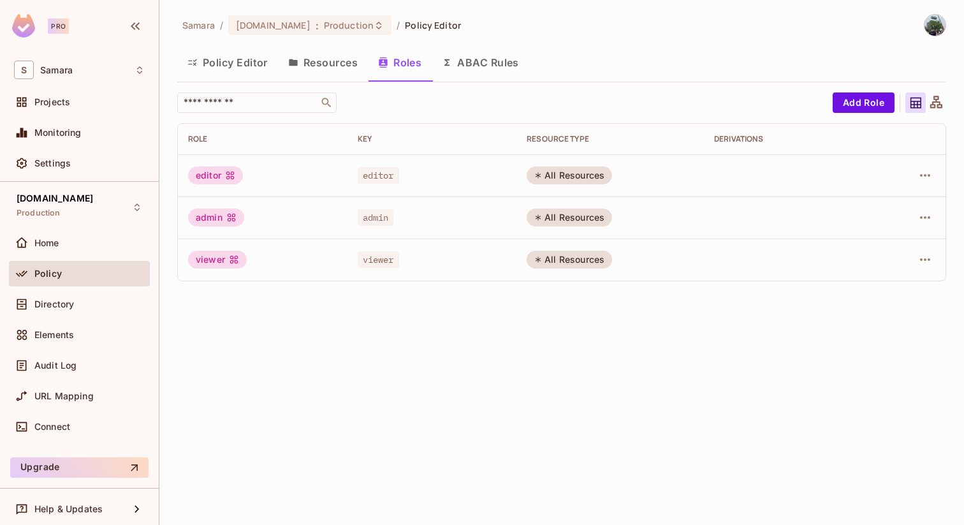
click at [328, 55] on button "Resources" at bounding box center [323, 63] width 90 height 32
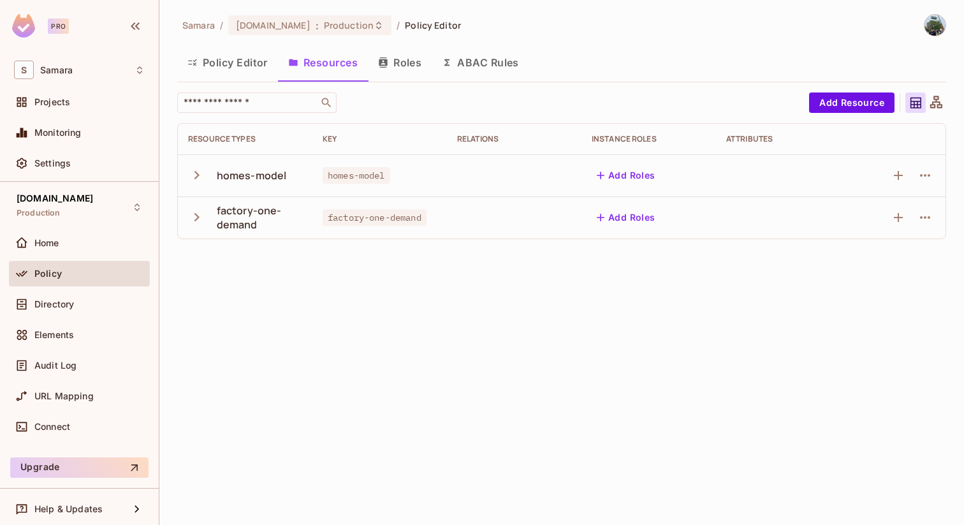
click at [218, 65] on button "Policy Editor" at bounding box center [227, 63] width 101 height 32
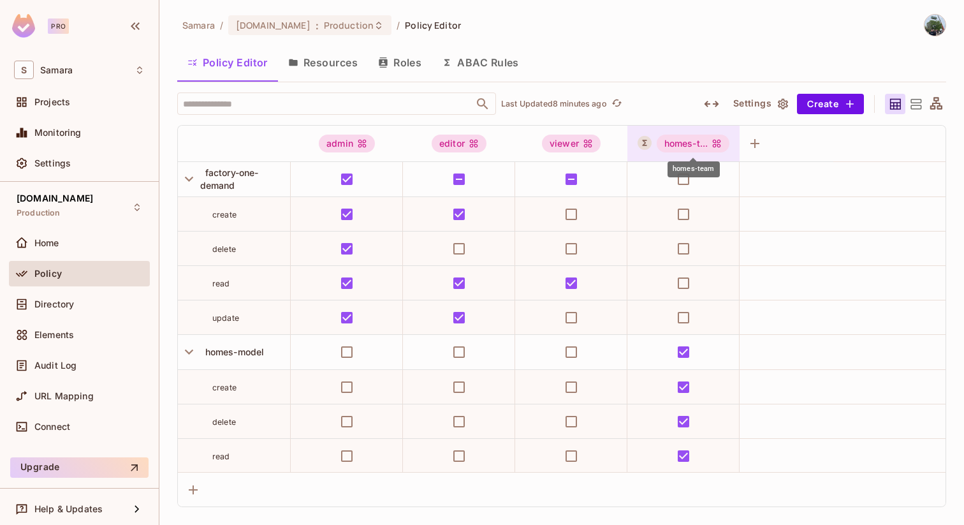
click at [677, 146] on div "homes-t..." at bounding box center [693, 144] width 73 height 18
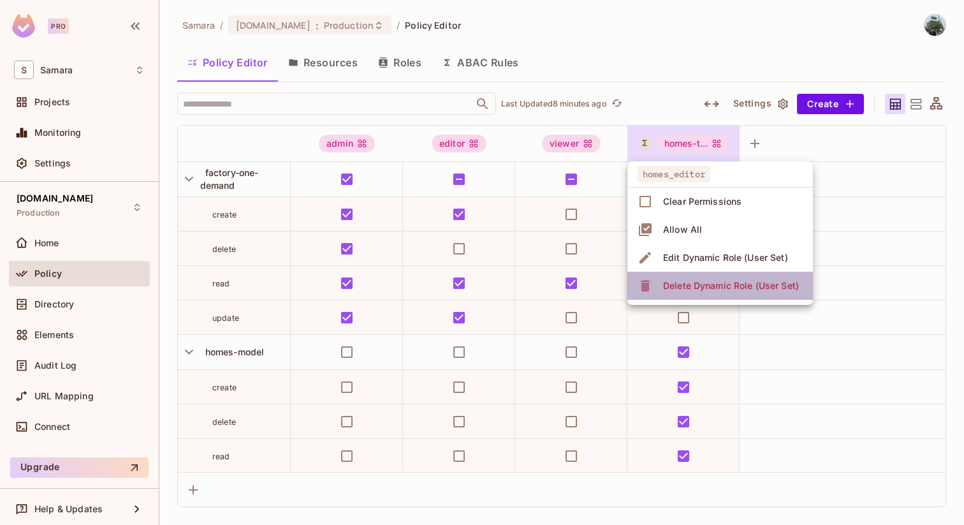
click at [742, 278] on span "Delete Dynamic Role (User Set)" at bounding box center [730, 285] width 143 height 20
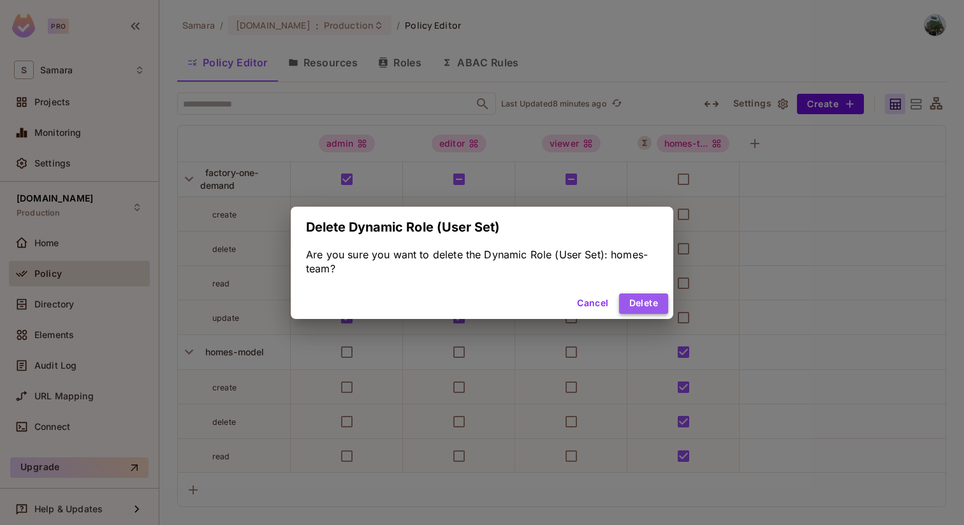
click at [653, 303] on button "Delete" at bounding box center [643, 303] width 49 height 20
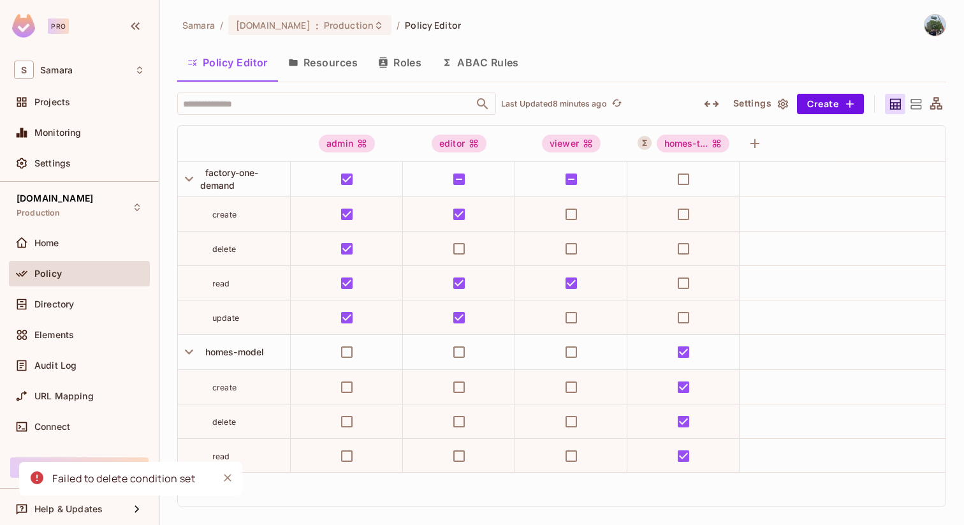
click at [326, 50] on button "Resources" at bounding box center [323, 63] width 90 height 32
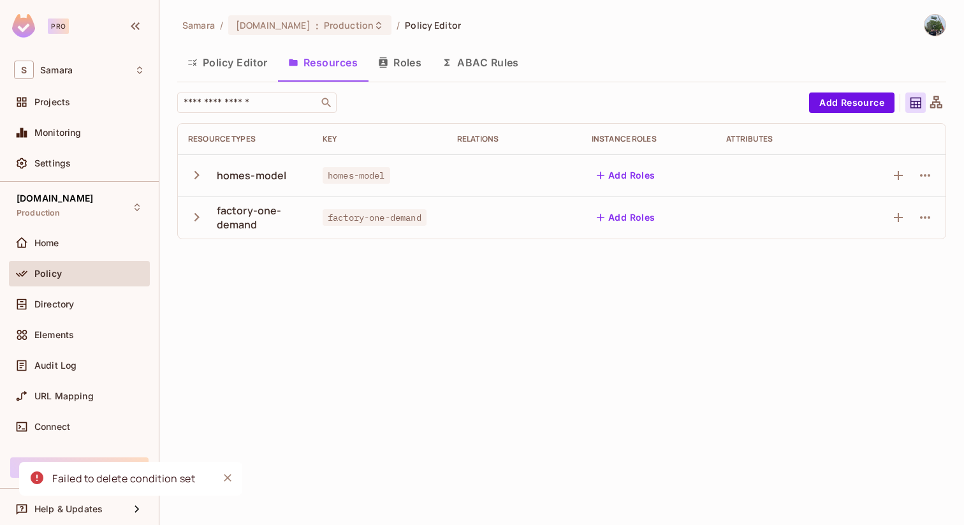
click at [392, 69] on button "Roles" at bounding box center [400, 63] width 64 height 32
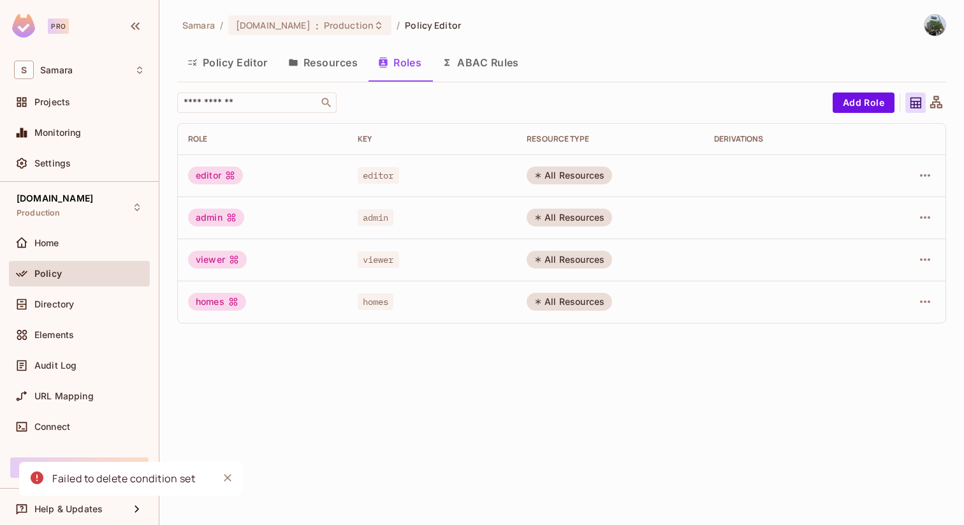
click at [457, 55] on button "ABAC Rules" at bounding box center [481, 63] width 98 height 32
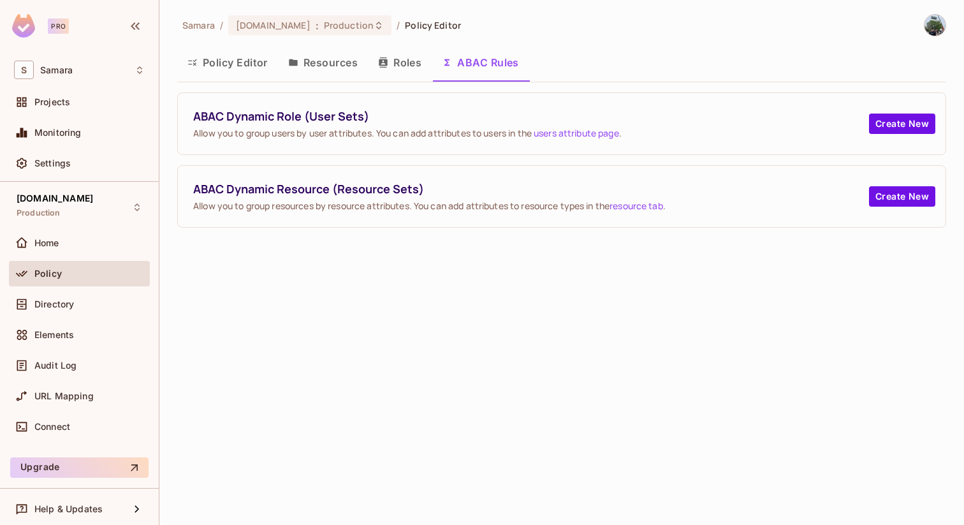
click at [409, 56] on button "Roles" at bounding box center [400, 63] width 64 height 32
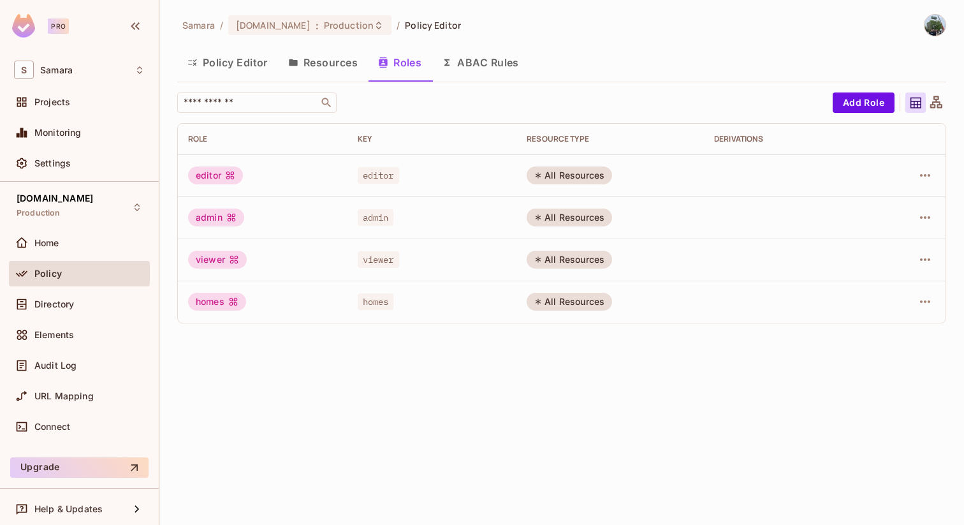
click at [247, 48] on button "Policy Editor" at bounding box center [227, 63] width 101 height 32
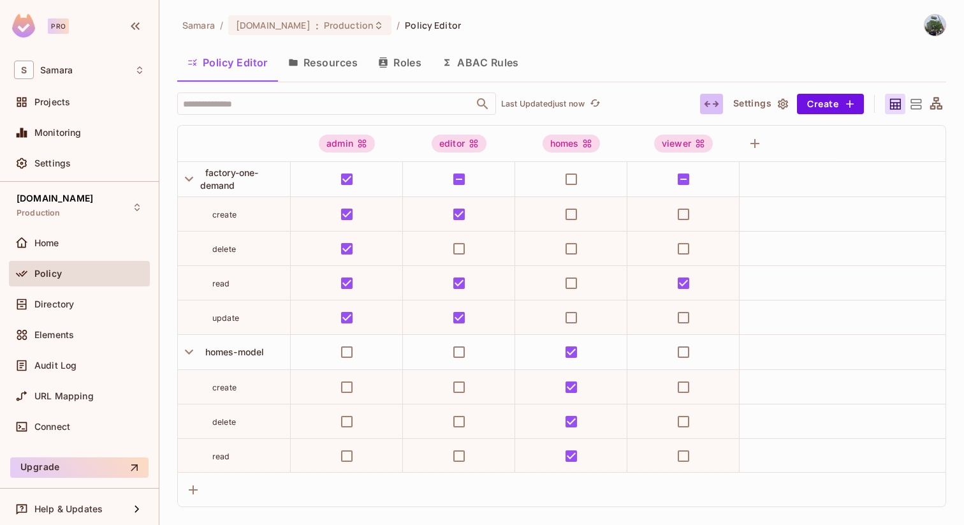
click at [715, 99] on icon "button" at bounding box center [711, 103] width 15 height 15
click at [703, 105] on button "button" at bounding box center [711, 104] width 23 height 20
click at [633, 106] on div "​ Last Updated just now" at bounding box center [430, 103] width 506 height 22
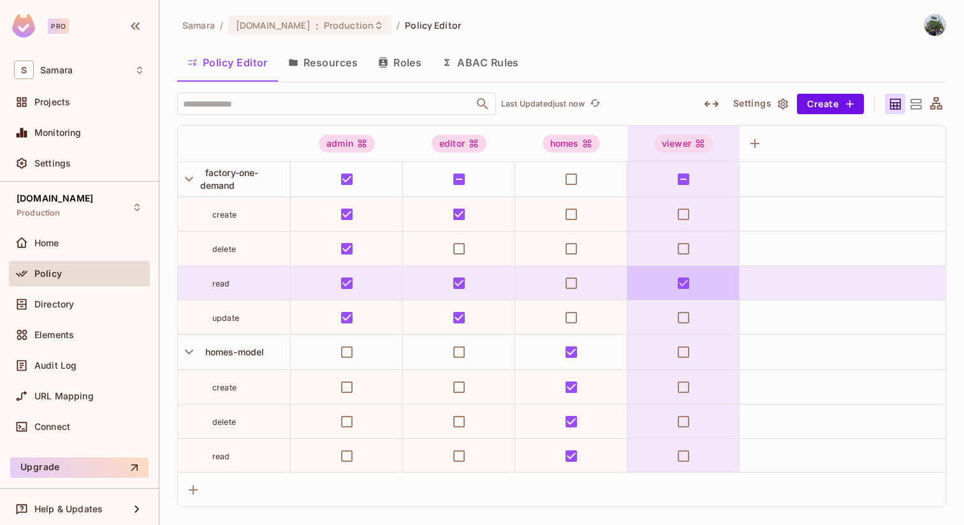
scroll to position [36, 0]
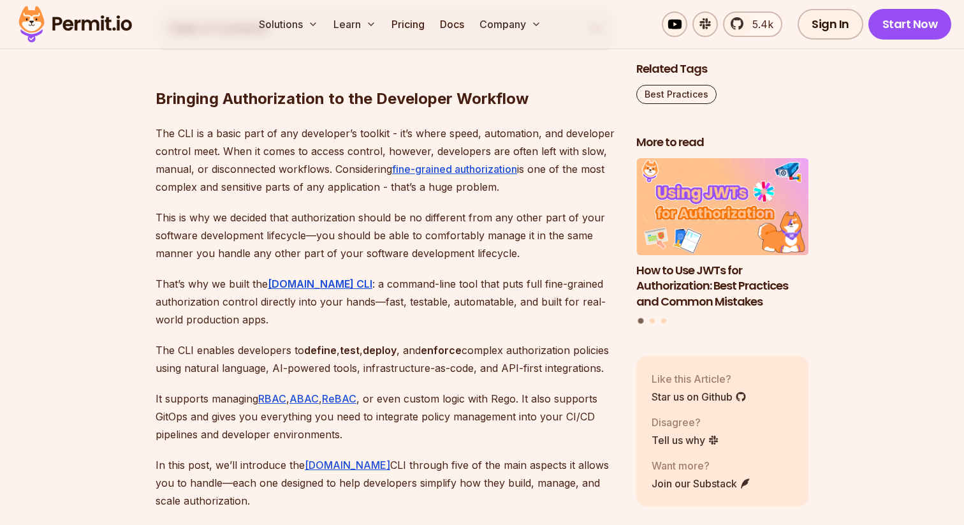
scroll to position [808, 0]
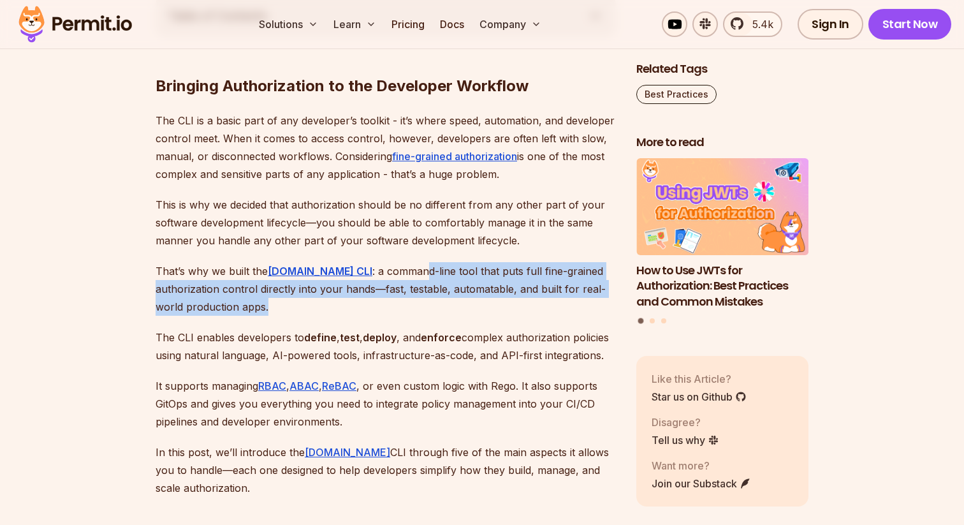
drag, startPoint x: 386, startPoint y: 244, endPoint x: 388, endPoint y: 267, distance: 23.7
click at [388, 267] on p "That’s why we built the [DOMAIN_NAME] CLI : a command-line tool that puts full …" at bounding box center [386, 289] width 460 height 54
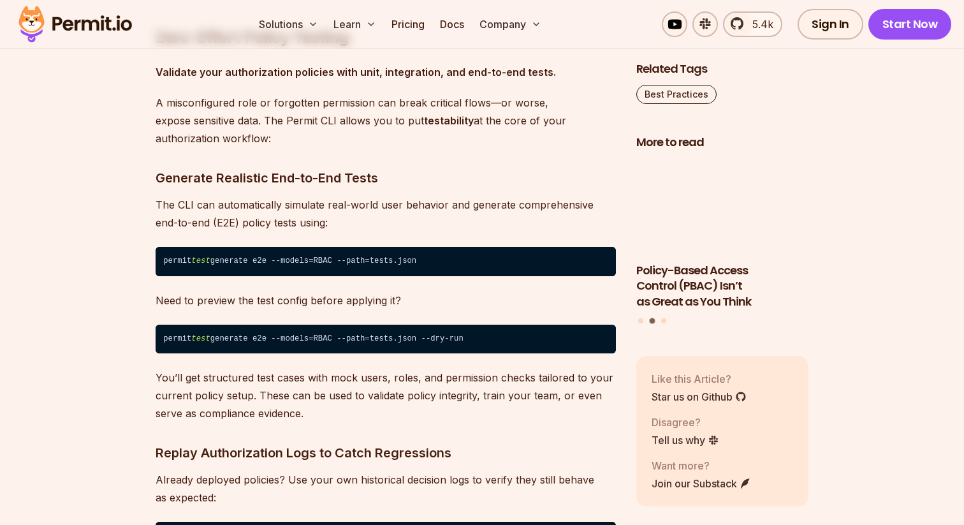
scroll to position [5298, 0]
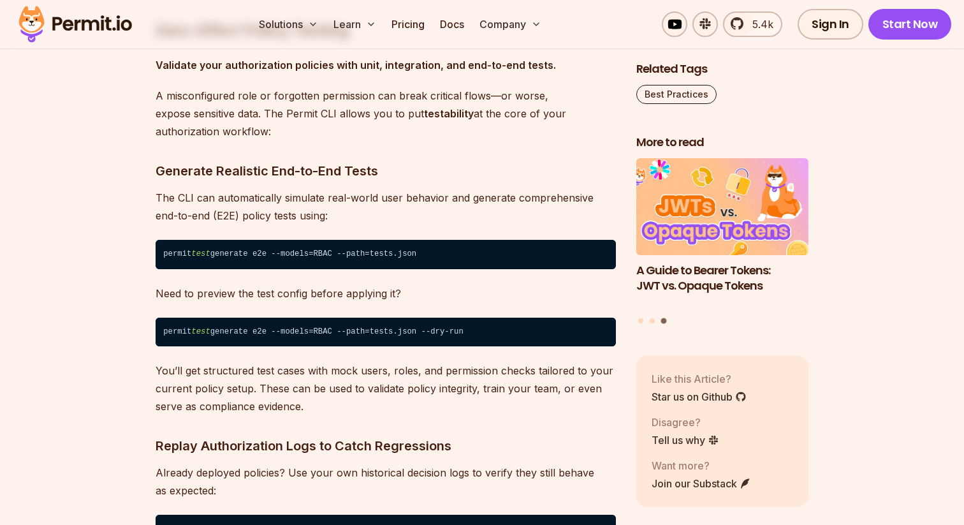
click at [113, 17] on img at bounding box center [75, 24] width 125 height 43
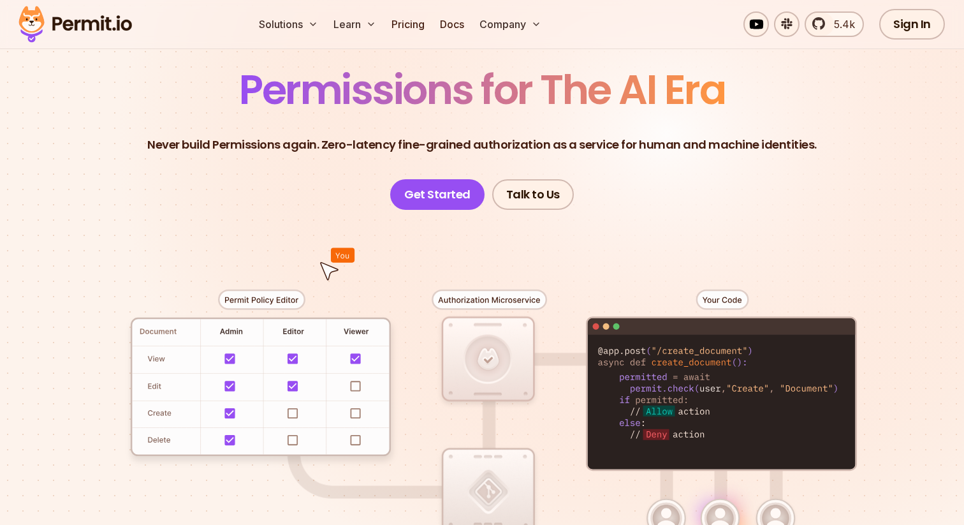
scroll to position [97, 0]
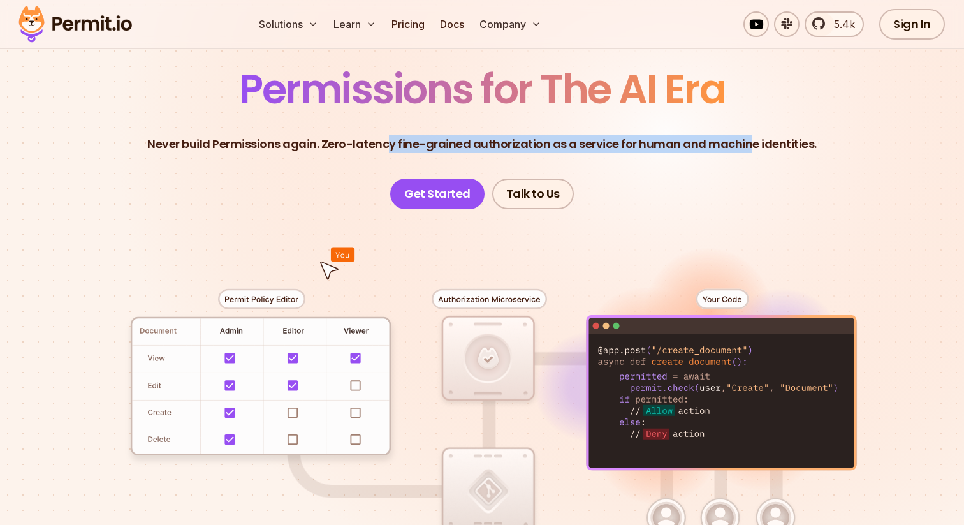
drag, startPoint x: 391, startPoint y: 145, endPoint x: 754, endPoint y: 151, distance: 362.8
click at [752, 150] on p "Never build Permissions again. Zero-latency fine-grained authorization as a ser…" at bounding box center [481, 144] width 669 height 18
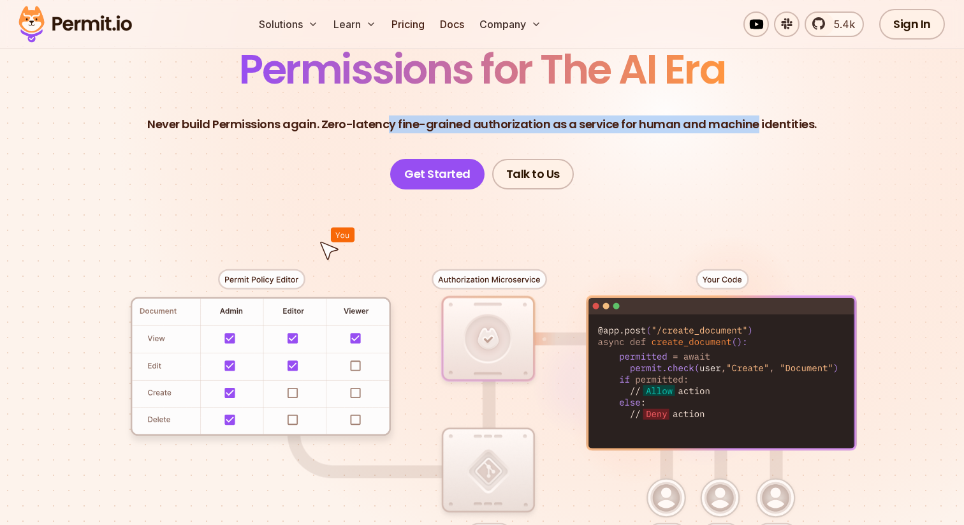
scroll to position [113, 0]
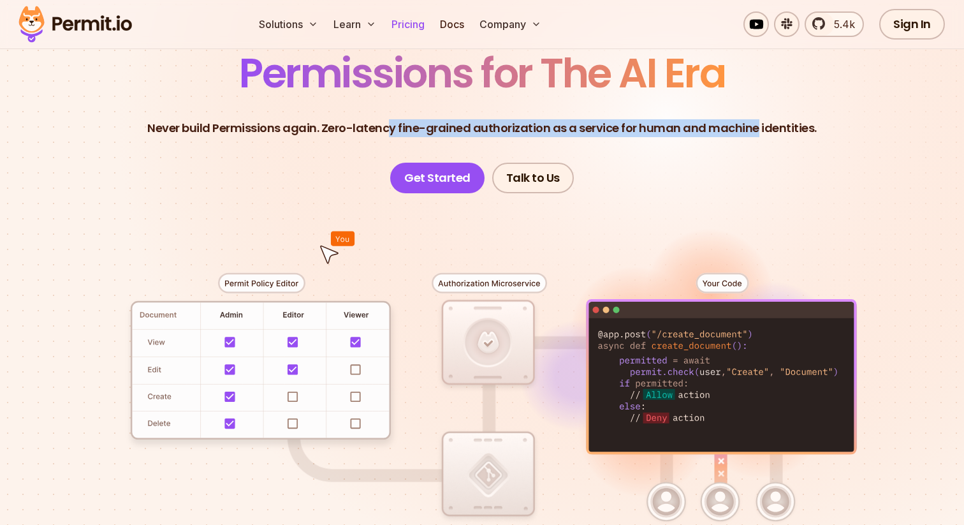
click at [424, 27] on link "Pricing" at bounding box center [407, 23] width 43 height 25
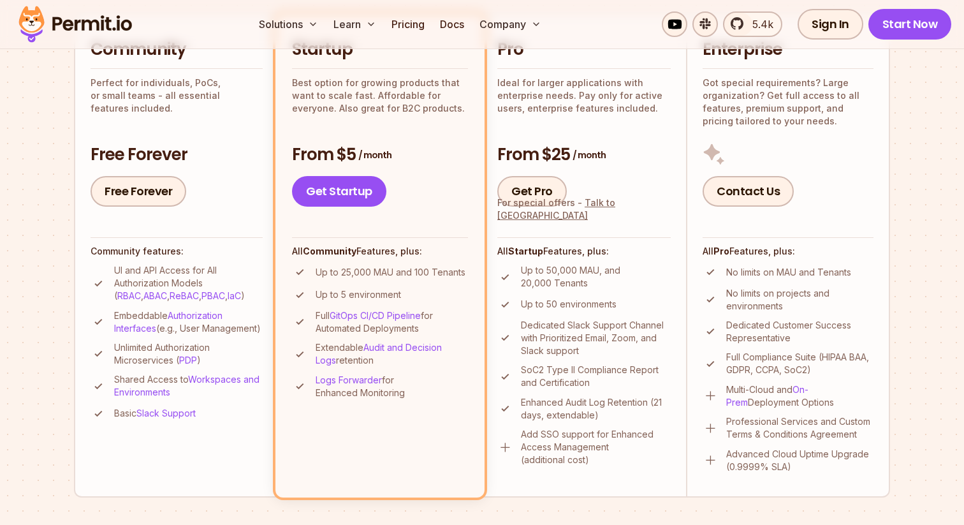
scroll to position [324, 0]
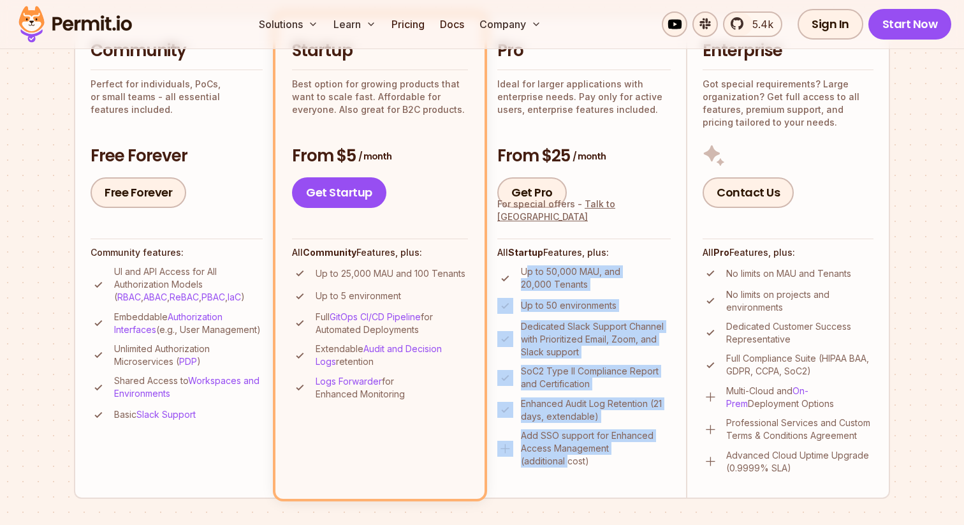
drag, startPoint x: 525, startPoint y: 268, endPoint x: 567, endPoint y: 459, distance: 195.2
click at [567, 458] on ul "Up to 50,000 MAU, and 20,000 Tenants Up to 50 environments Dedicated Slack Supp…" at bounding box center [583, 366] width 173 height 202
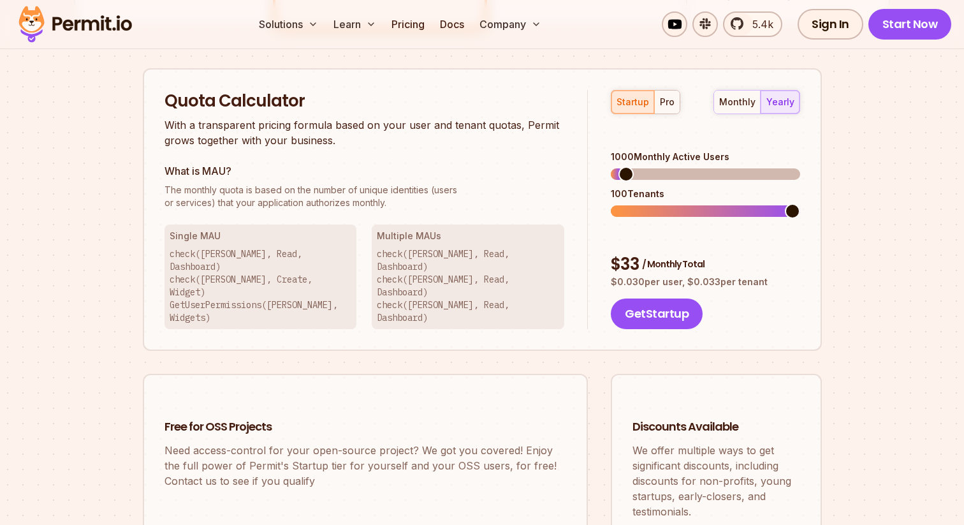
scroll to position [785, 0]
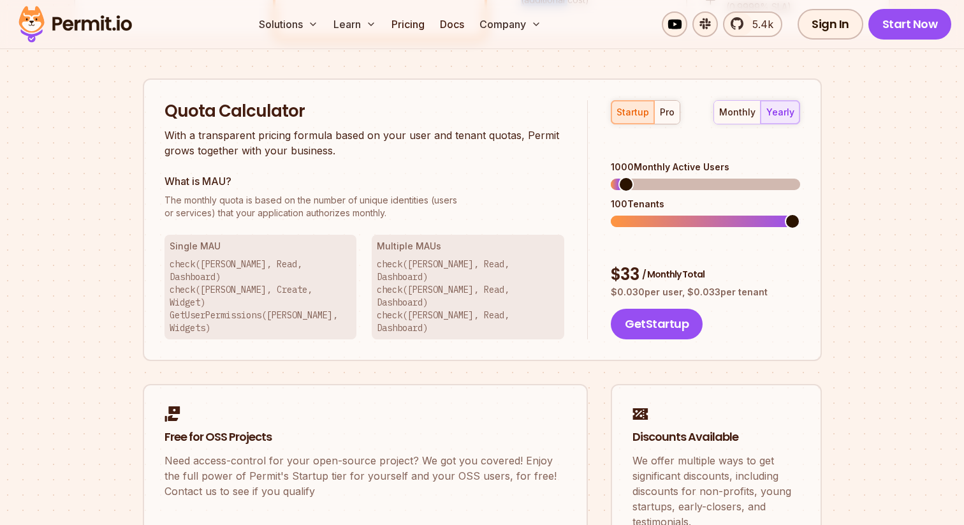
drag, startPoint x: 614, startPoint y: 185, endPoint x: 674, endPoint y: 185, distance: 60.6
click at [673, 198] on div "100 Tenants" at bounding box center [705, 204] width 189 height 13
click at [618, 214] on span at bounding box center [618, 221] width 15 height 15
click at [641, 177] on span at bounding box center [648, 184] width 15 height 15
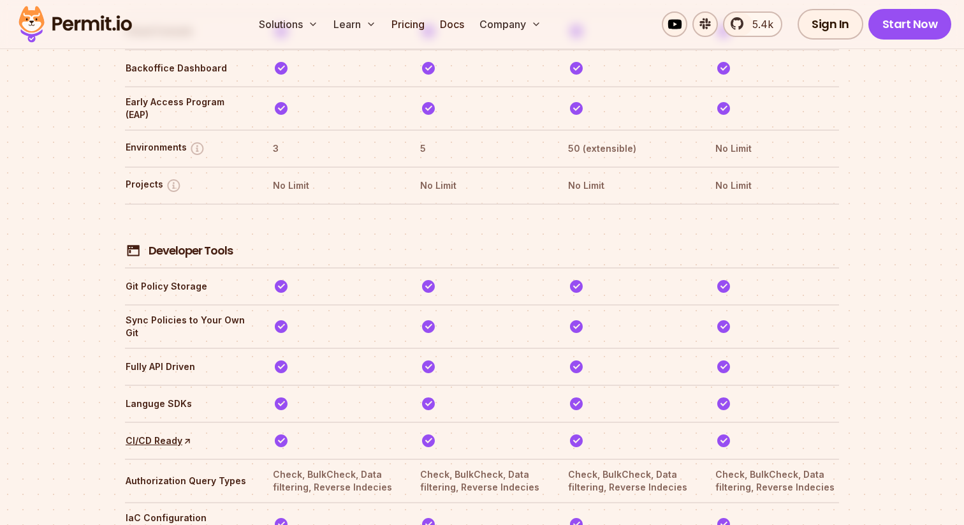
scroll to position [2324, 0]
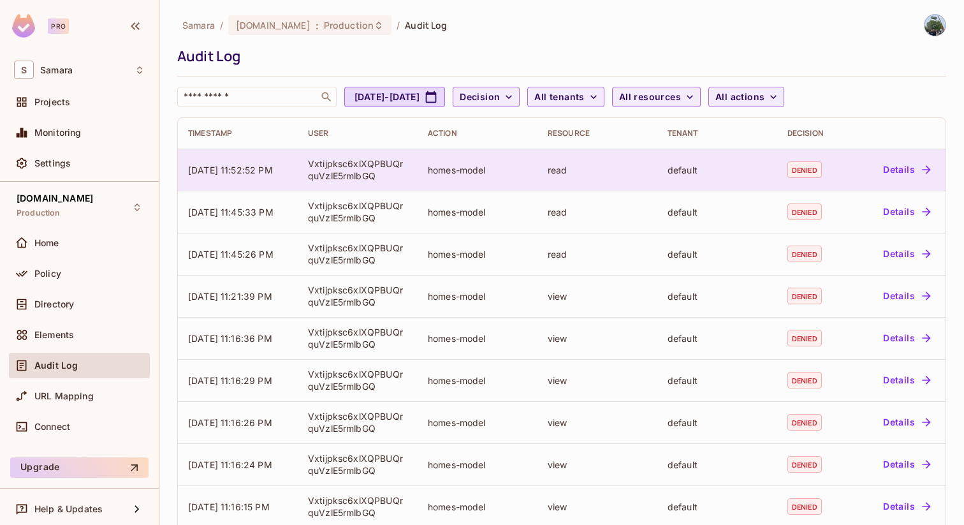
click at [385, 164] on div "Vxtijpksc6xlXQPBUQrquVzlE5rmlbGQ" at bounding box center [357, 169] width 99 height 24
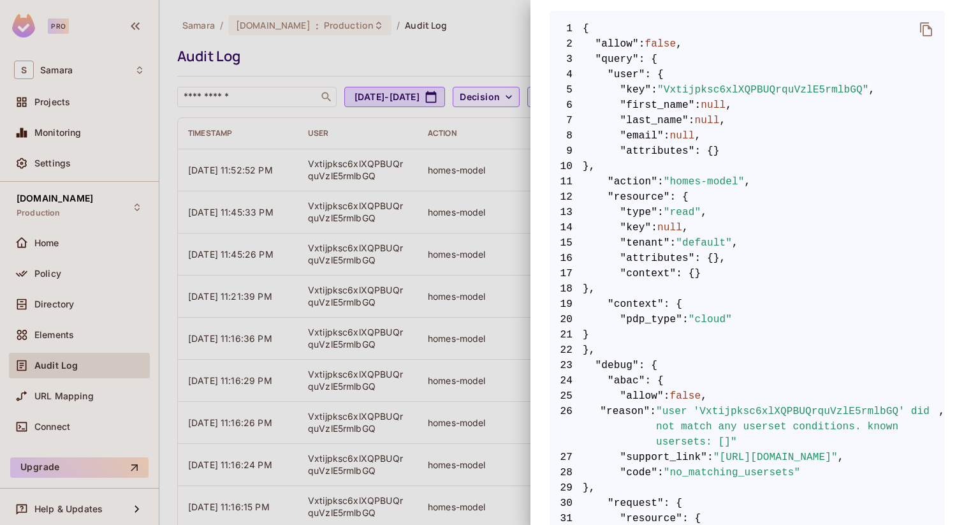
scroll to position [259, 0]
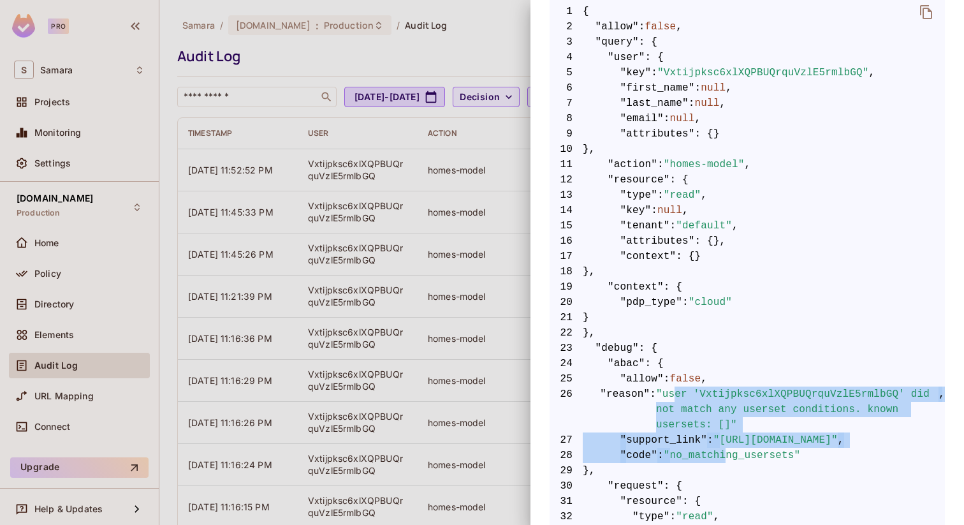
drag, startPoint x: 676, startPoint y: 393, endPoint x: 736, endPoint y: 470, distance: 97.8
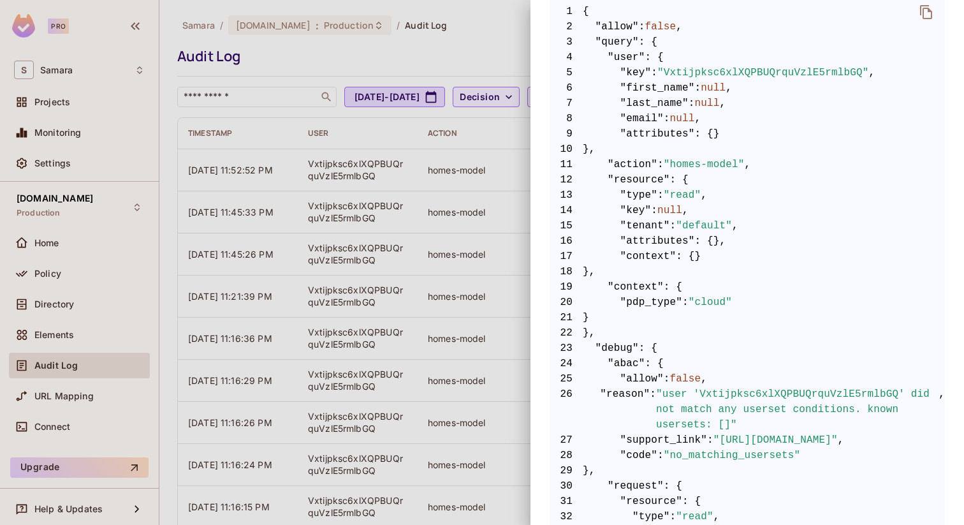
click at [348, 216] on div at bounding box center [482, 262] width 964 height 525
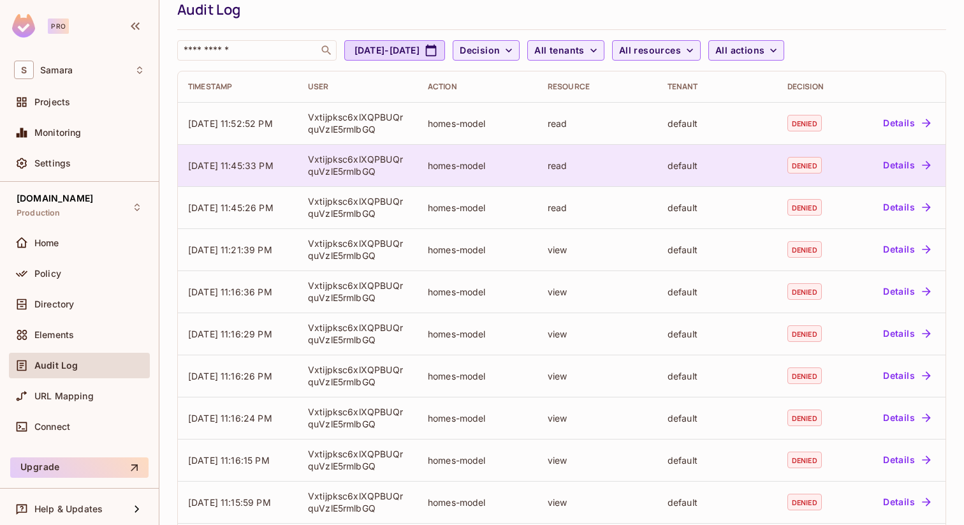
scroll to position [0, 0]
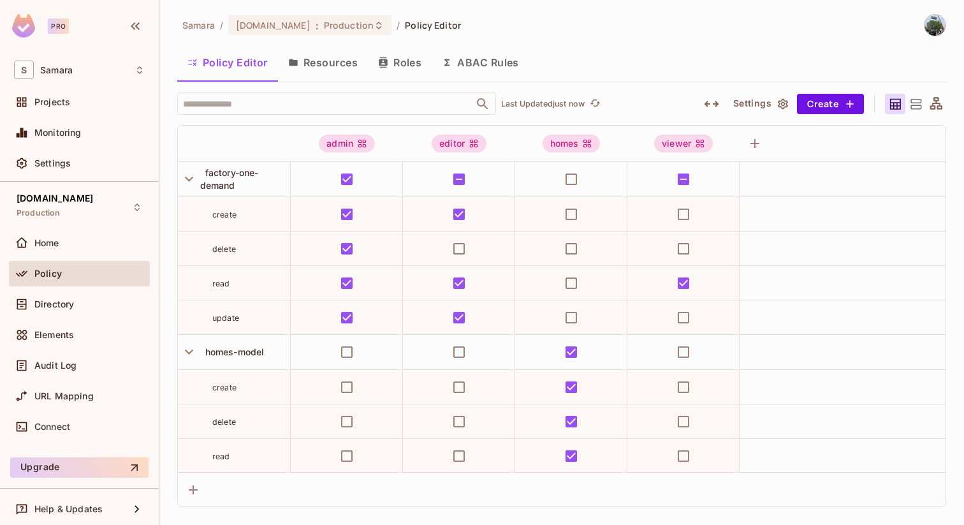
click at [325, 64] on button "Resources" at bounding box center [323, 63] width 90 height 32
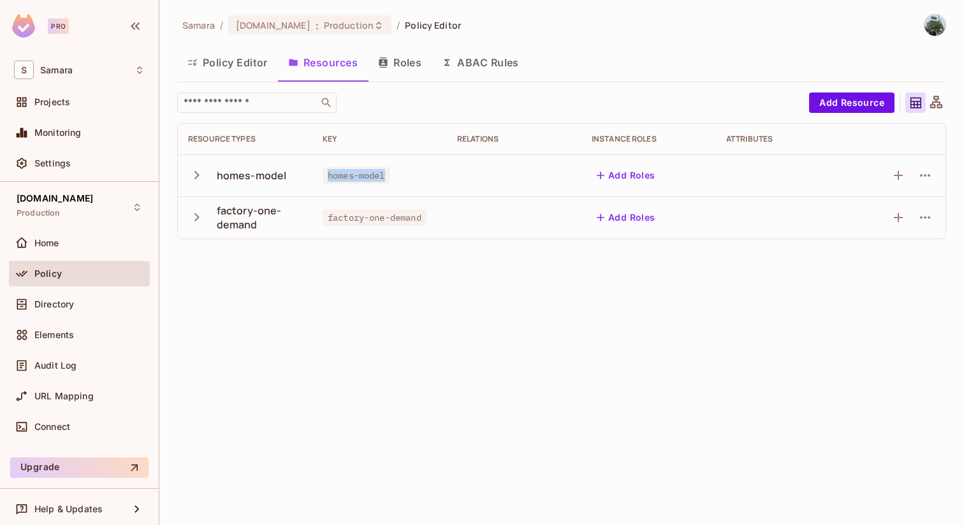
drag, startPoint x: 324, startPoint y: 176, endPoint x: 413, endPoint y: 176, distance: 89.2
click at [413, 176] on div "homes-model" at bounding box center [380, 175] width 114 height 13
copy span "homes-model"
click at [456, 105] on div "​" at bounding box center [489, 102] width 625 height 20
click at [269, 75] on button "Policy Editor" at bounding box center [227, 63] width 101 height 32
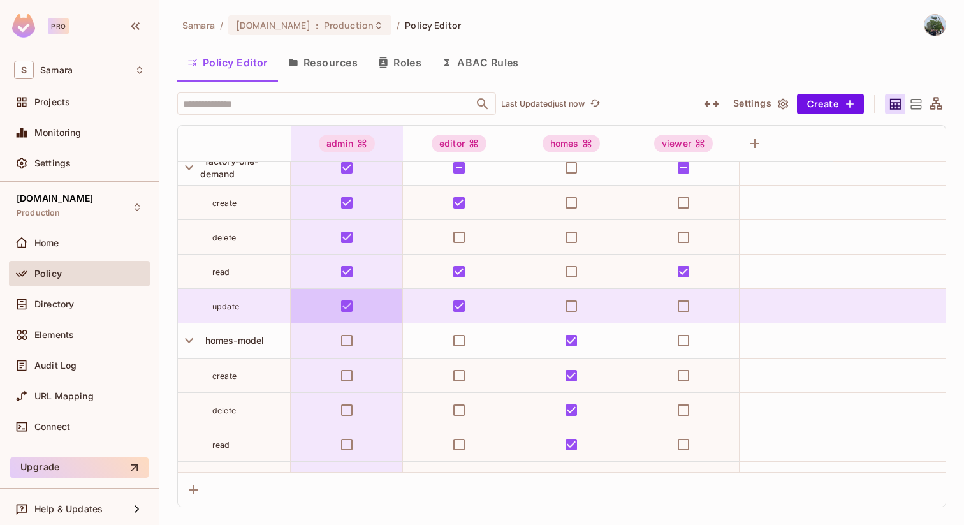
scroll to position [36, 0]
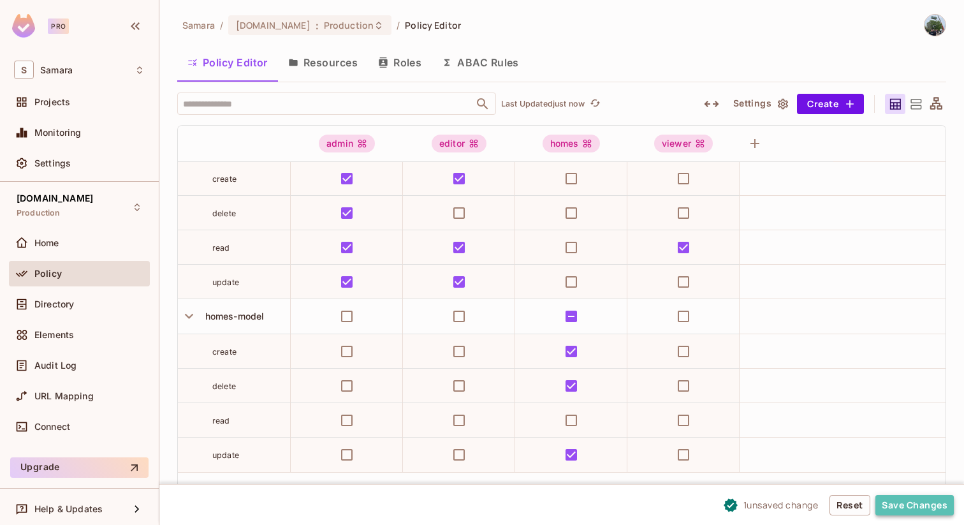
click at [921, 513] on button "Save Changes" at bounding box center [914, 505] width 78 height 20
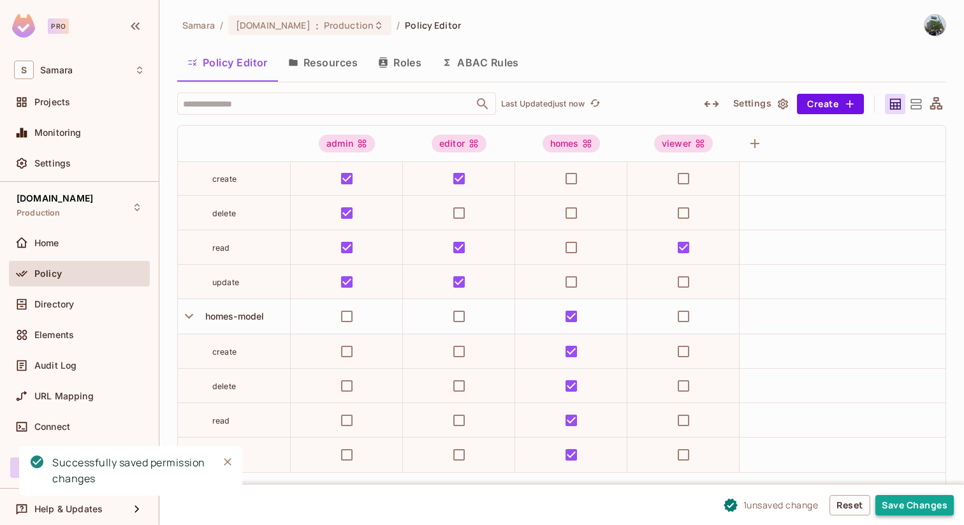
click at [906, 502] on button "Save Changes" at bounding box center [914, 505] width 78 height 20
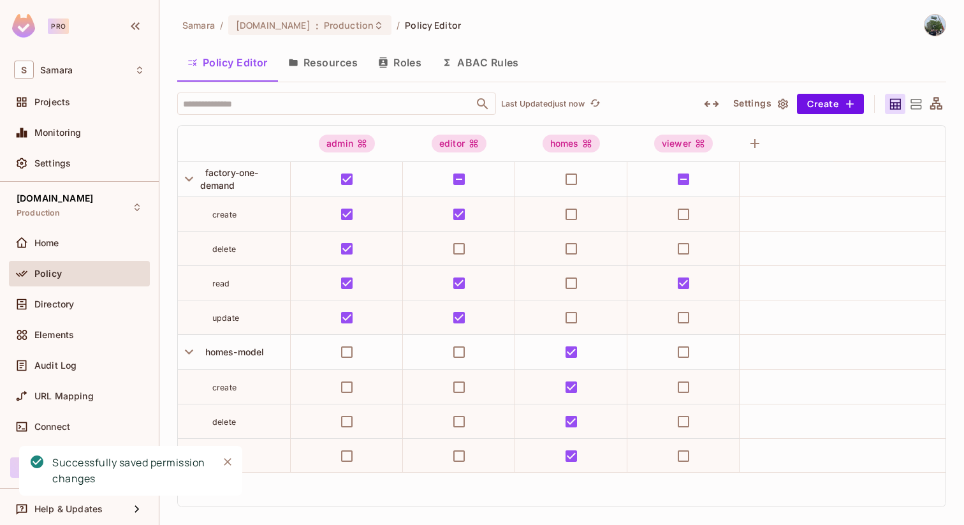
scroll to position [4, 0]
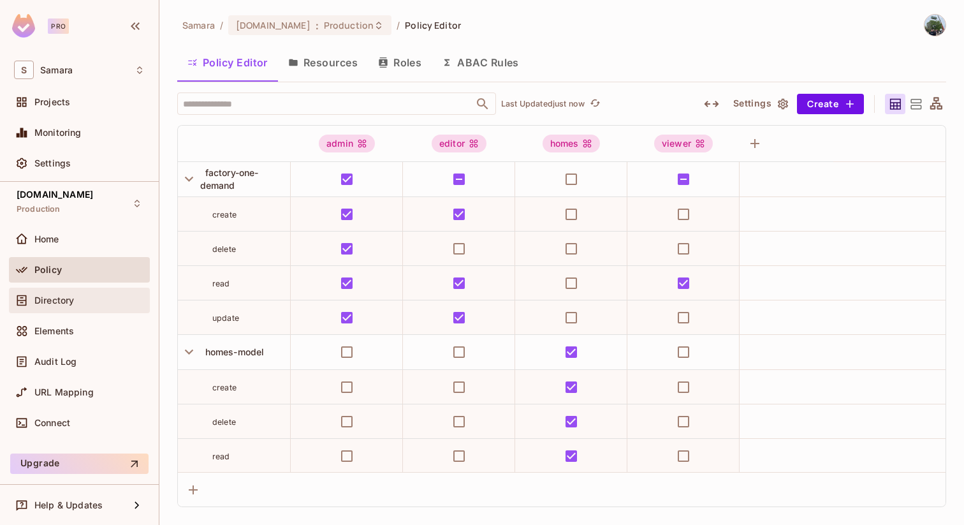
click at [101, 306] on div "Directory" at bounding box center [79, 300] width 131 height 15
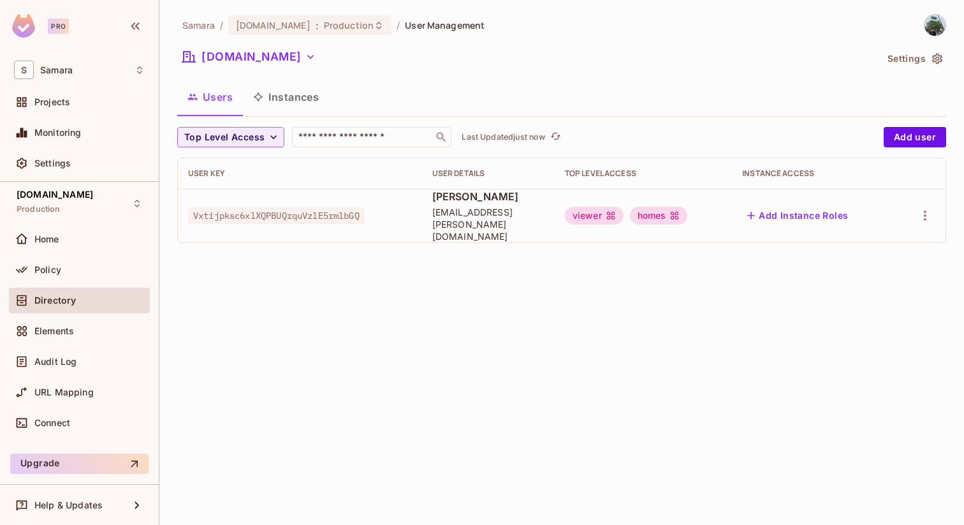
click at [676, 216] on div "homes" at bounding box center [659, 216] width 58 height 18
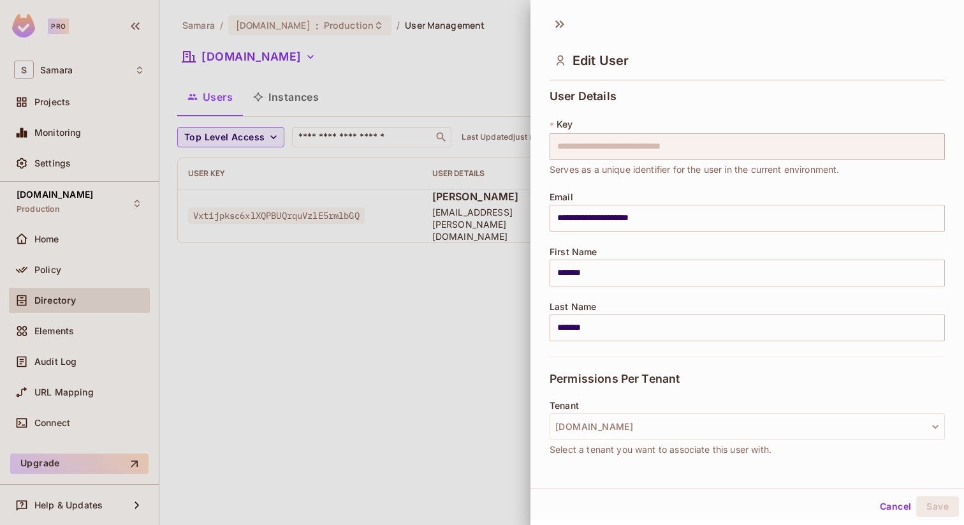
scroll to position [164, 0]
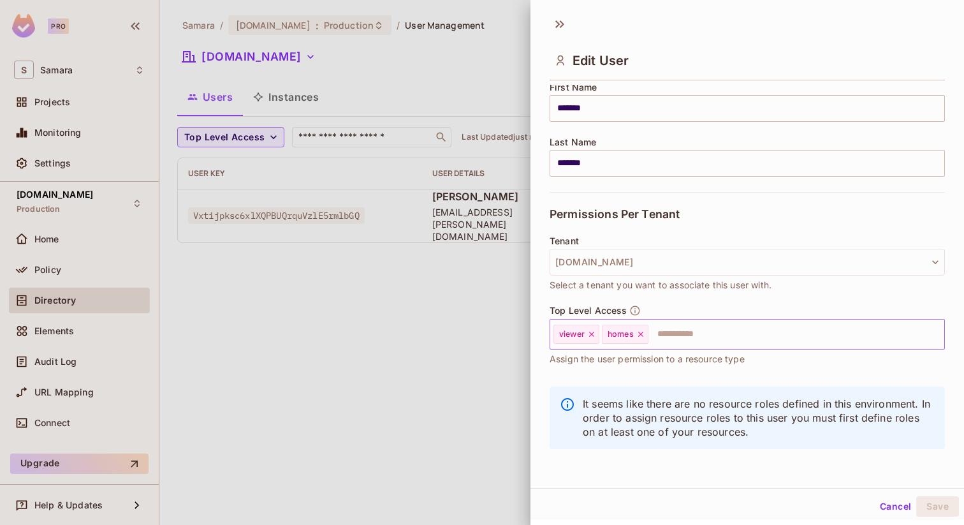
click at [640, 334] on icon at bounding box center [640, 334] width 9 height 9
click at [929, 508] on button "Save" at bounding box center [937, 506] width 43 height 20
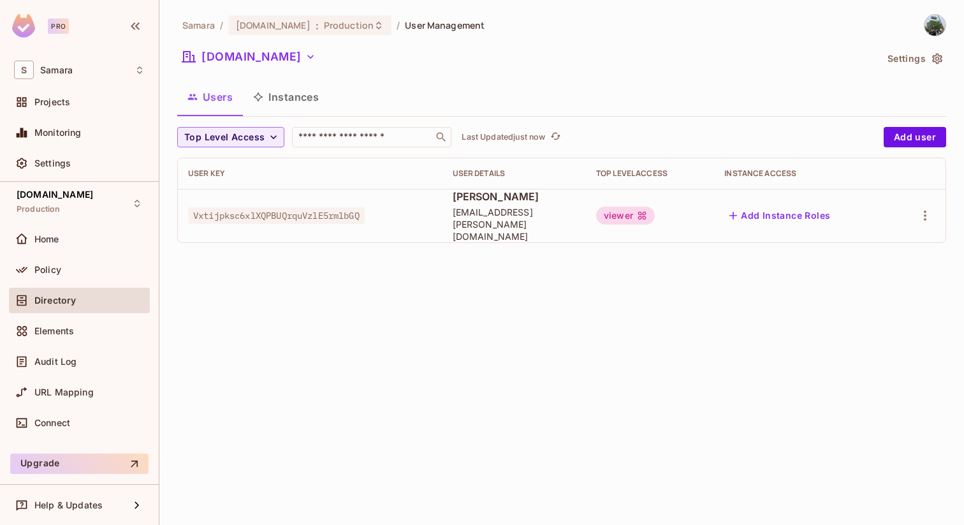
click at [919, 218] on div at bounding box center [918, 215] width 34 height 20
click at [927, 210] on icon "button" at bounding box center [924, 215] width 15 height 15
click at [901, 240] on li "Edit" at bounding box center [869, 239] width 113 height 28
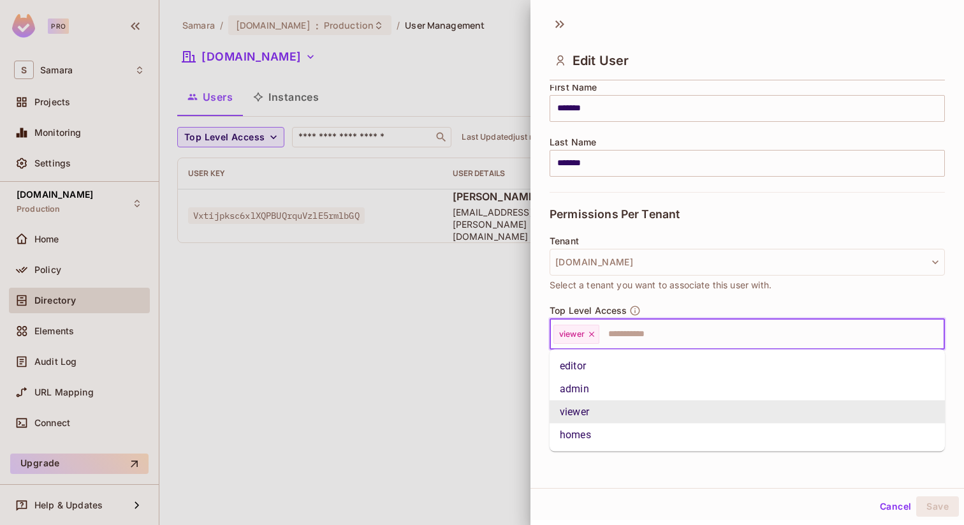
click at [715, 344] on input "text" at bounding box center [760, 333] width 319 height 25
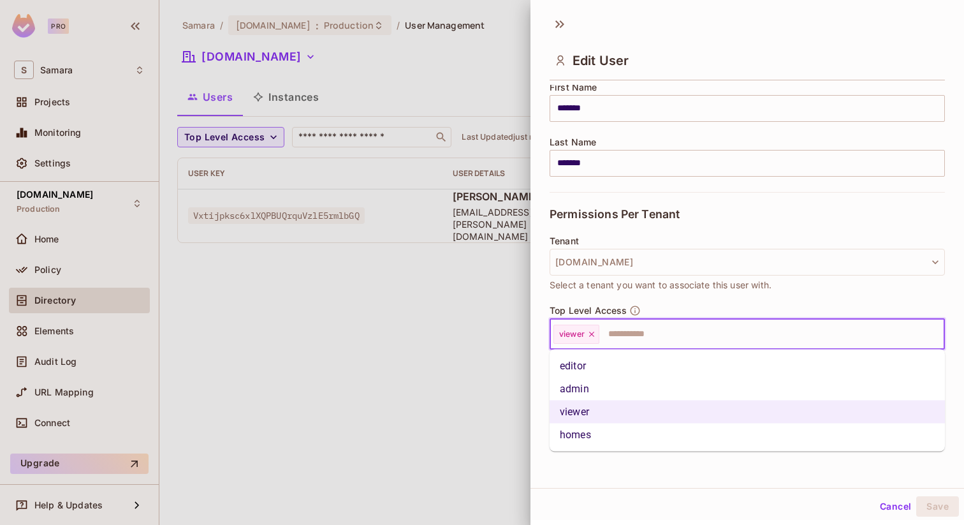
click at [669, 426] on li "homes" at bounding box center [747, 434] width 395 height 23
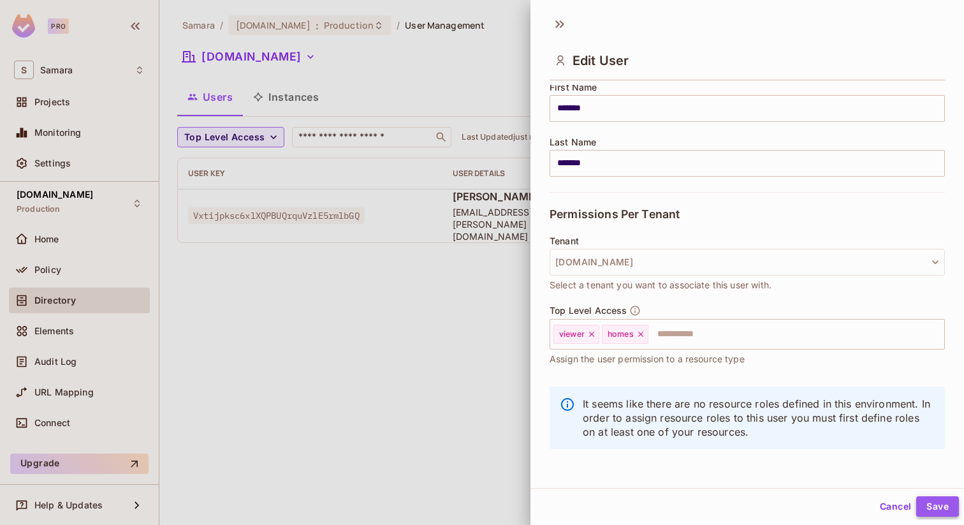
click at [933, 502] on button "Save" at bounding box center [937, 506] width 43 height 20
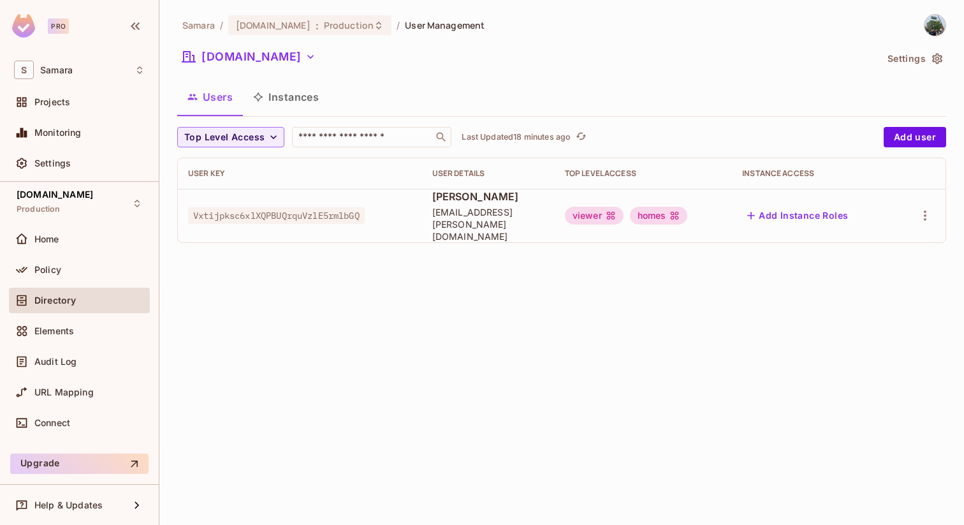
click at [432, 57] on div "[DOMAIN_NAME]" at bounding box center [526, 59] width 699 height 24
click at [438, 25] on span "User Management" at bounding box center [445, 25] width 80 height 12
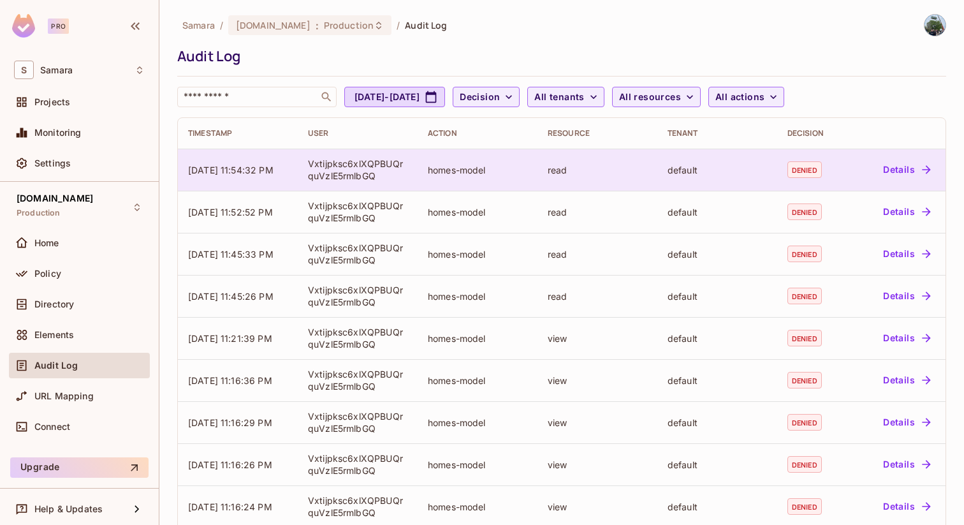
click at [496, 162] on td "homes-model" at bounding box center [478, 170] width 120 height 42
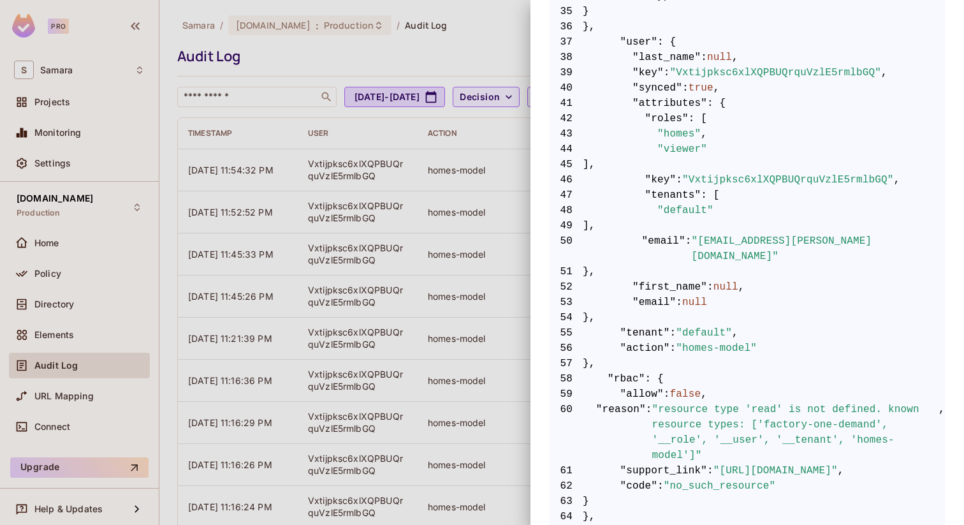
scroll to position [846, 0]
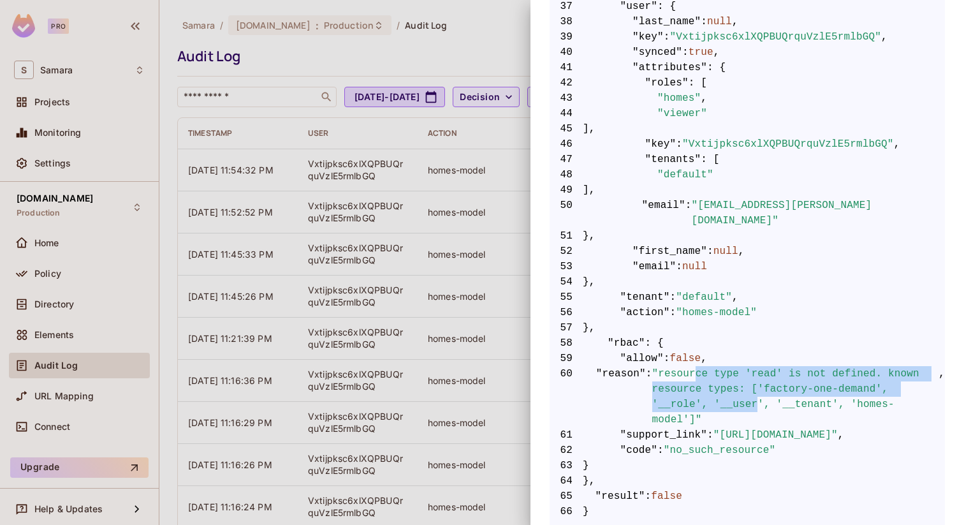
drag, startPoint x: 694, startPoint y: 358, endPoint x: 759, endPoint y: 386, distance: 71.1
click at [759, 386] on span ""resource type 'read' is not defined. known resource types: ['factory-one-deman…" at bounding box center [795, 396] width 287 height 61
click at [760, 386] on span ""resource type 'read' is not defined. known resource types: ['factory-one-deman…" at bounding box center [795, 396] width 287 height 61
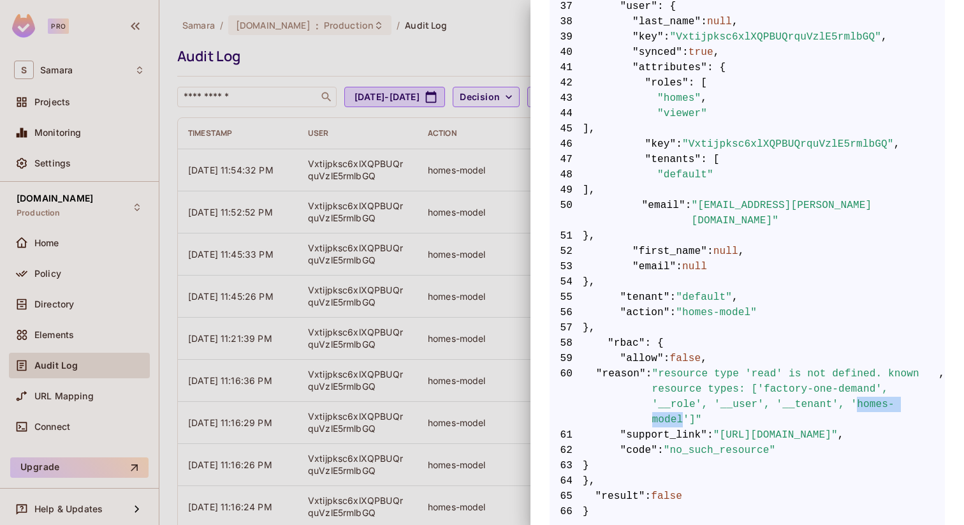
drag, startPoint x: 680, startPoint y: 402, endPoint x: 857, endPoint y: 393, distance: 176.8
click at [857, 393] on span ""resource type 'read' is not defined. known resource types: ['factory-one-deman…" at bounding box center [795, 396] width 287 height 61
copy span "homes-model"
click at [410, 58] on div at bounding box center [482, 262] width 964 height 525
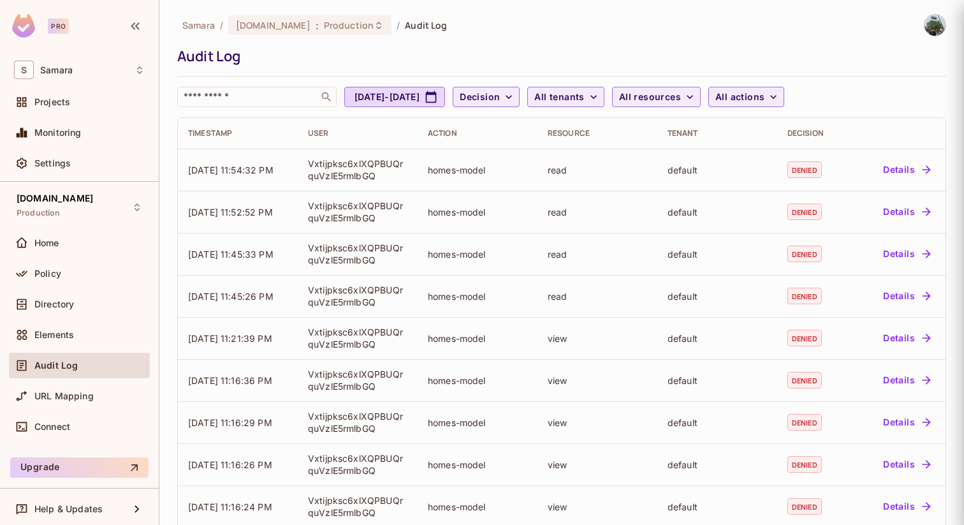
scroll to position [0, 0]
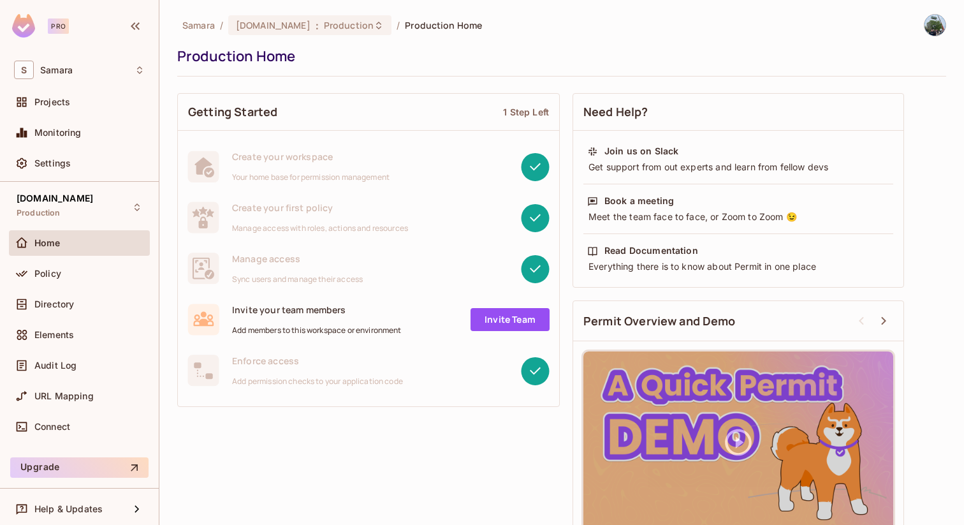
click at [88, 495] on div "Help & Updates" at bounding box center [79, 508] width 159 height 41
click at [88, 514] on div "Help & Updates" at bounding box center [79, 508] width 131 height 15
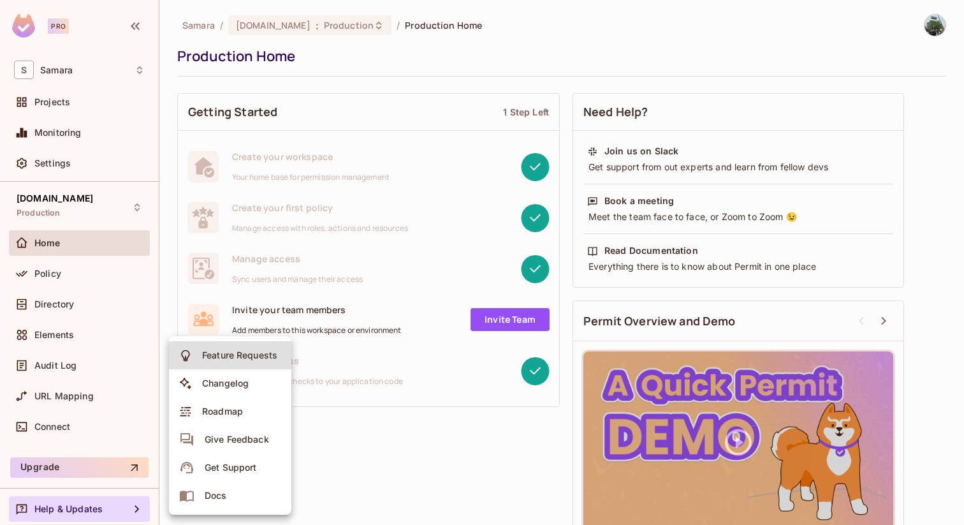
click at [244, 407] on span "Roadmap" at bounding box center [222, 411] width 48 height 20
